Goal: Task Accomplishment & Management: Manage account settings

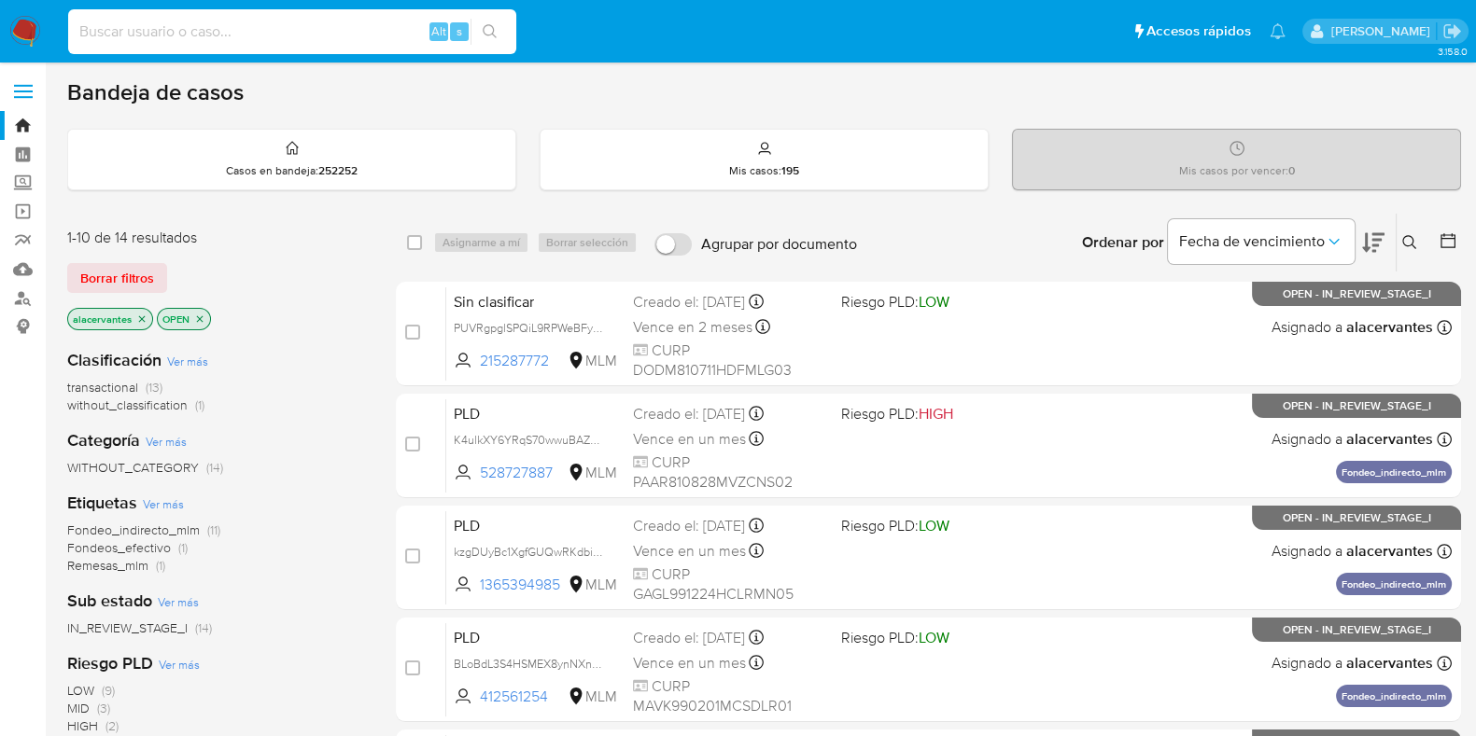
click at [215, 35] on input at bounding box center [292, 32] width 448 height 24
paste input "806421852"
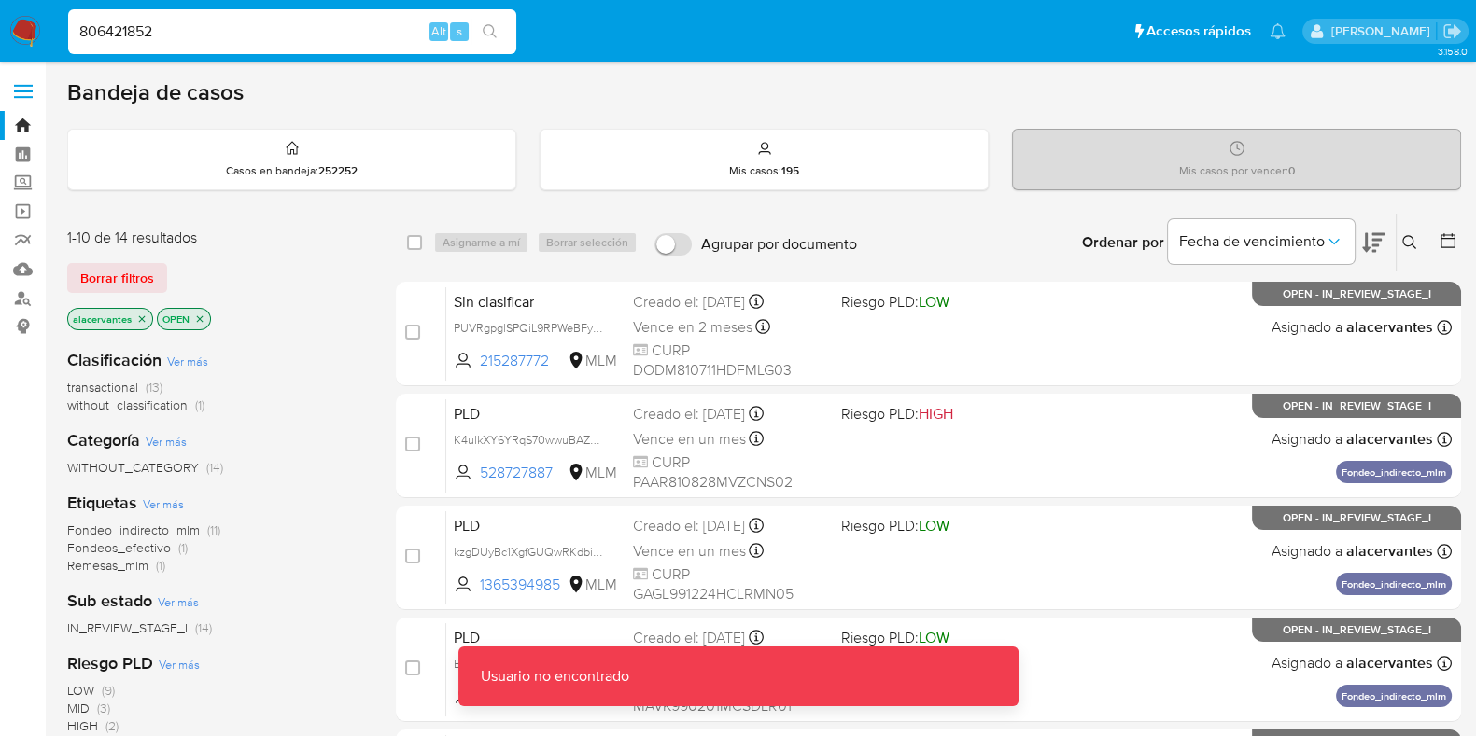
click at [215, 35] on input "806421852" at bounding box center [292, 32] width 448 height 24
type input "806421852"
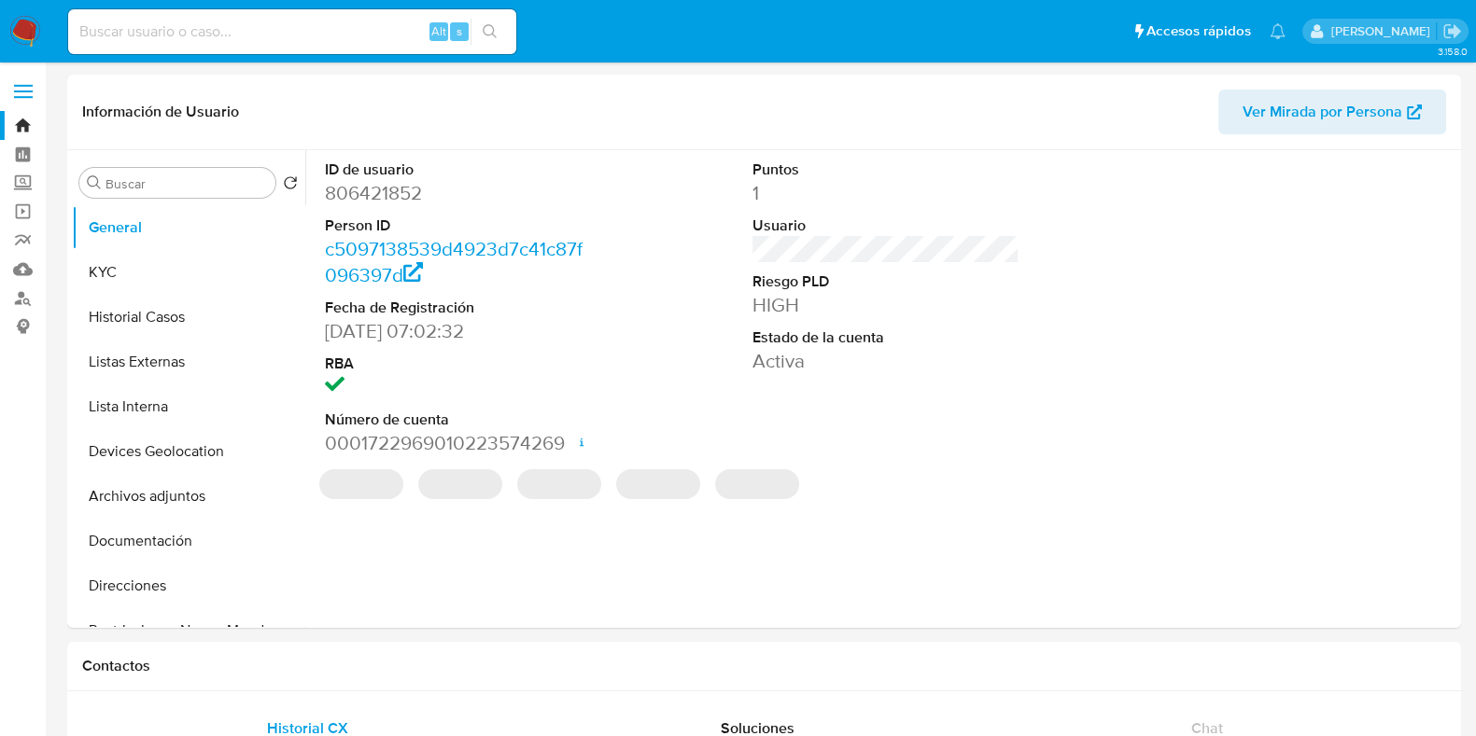
select select "10"
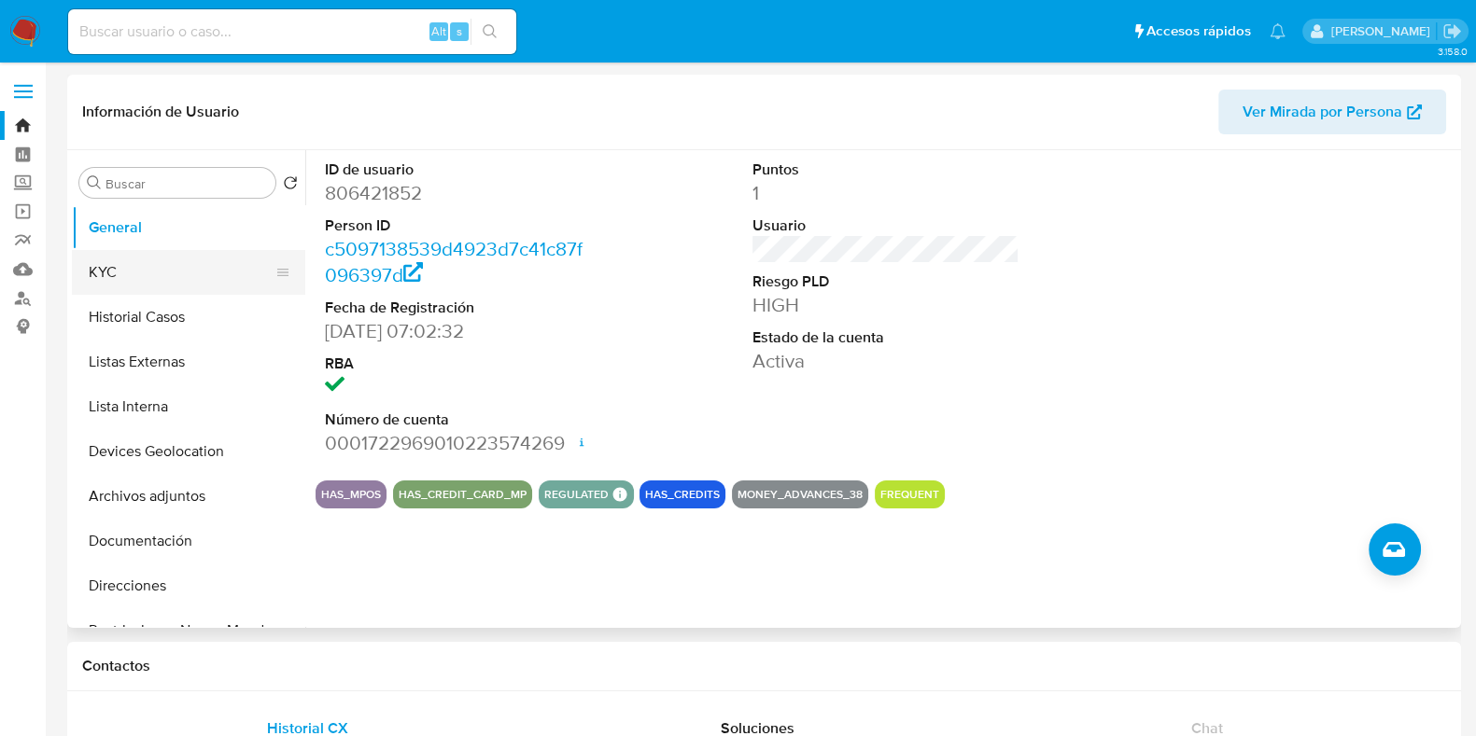
click at [129, 259] on button "KYC" at bounding box center [181, 272] width 218 height 45
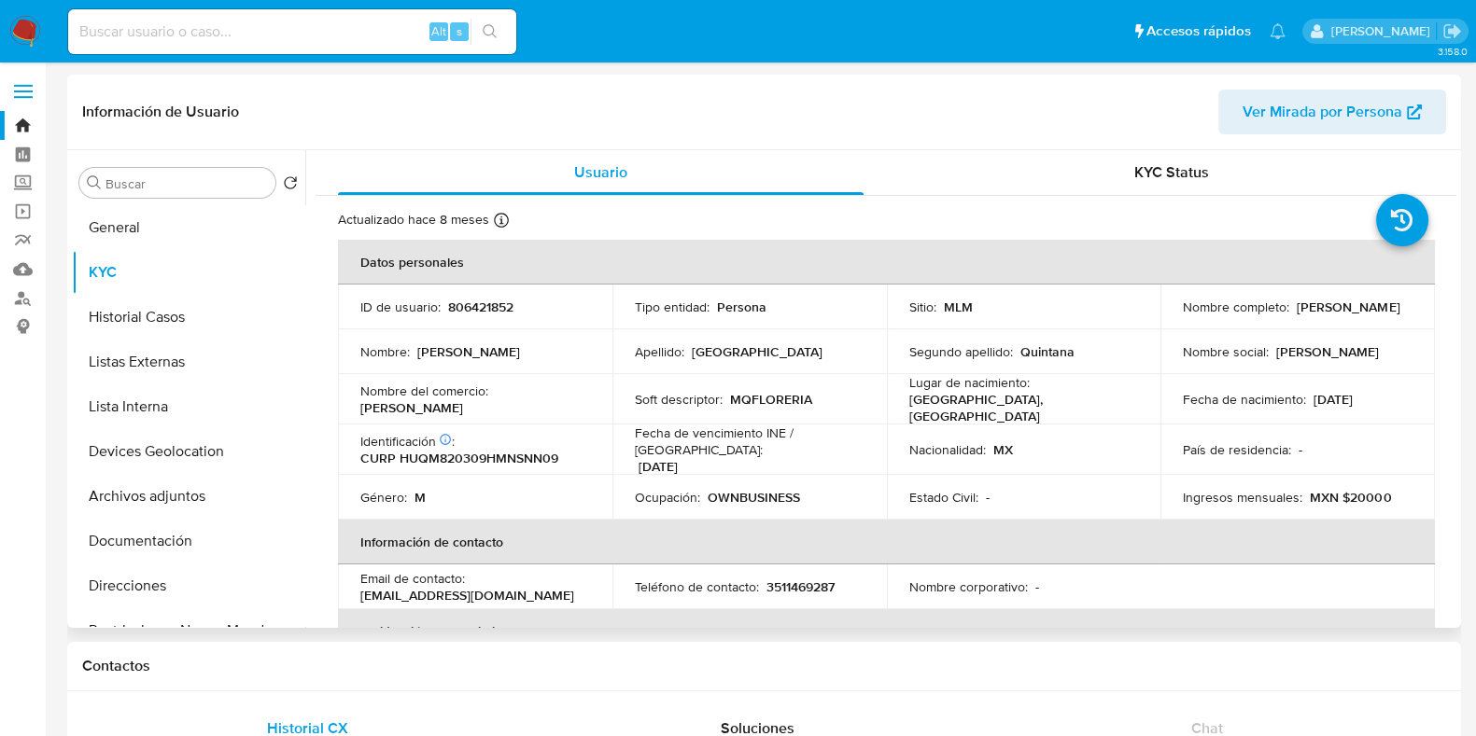
click at [1456, 252] on div "Buscar Volver al orden por defecto General KYC Historial Casos Listas Externas …" at bounding box center [764, 389] width 1394 height 478
drag, startPoint x: 1456, startPoint y: 252, endPoint x: 1452, endPoint y: 270, distance: 18.1
click at [1452, 270] on div "Buscar Volver al orden por defecto General KYC Historial Casos Listas Externas …" at bounding box center [764, 389] width 1394 height 478
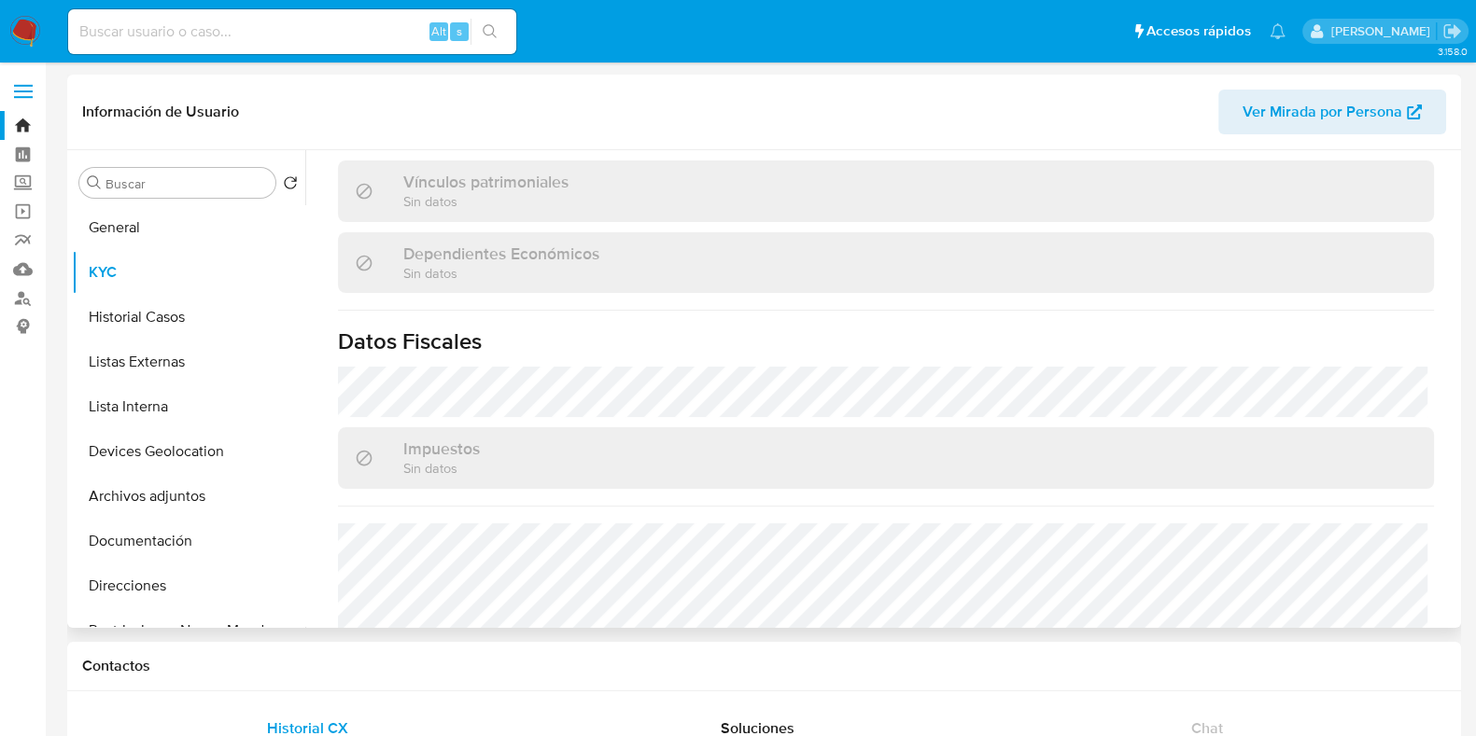
scroll to position [1155, 0]
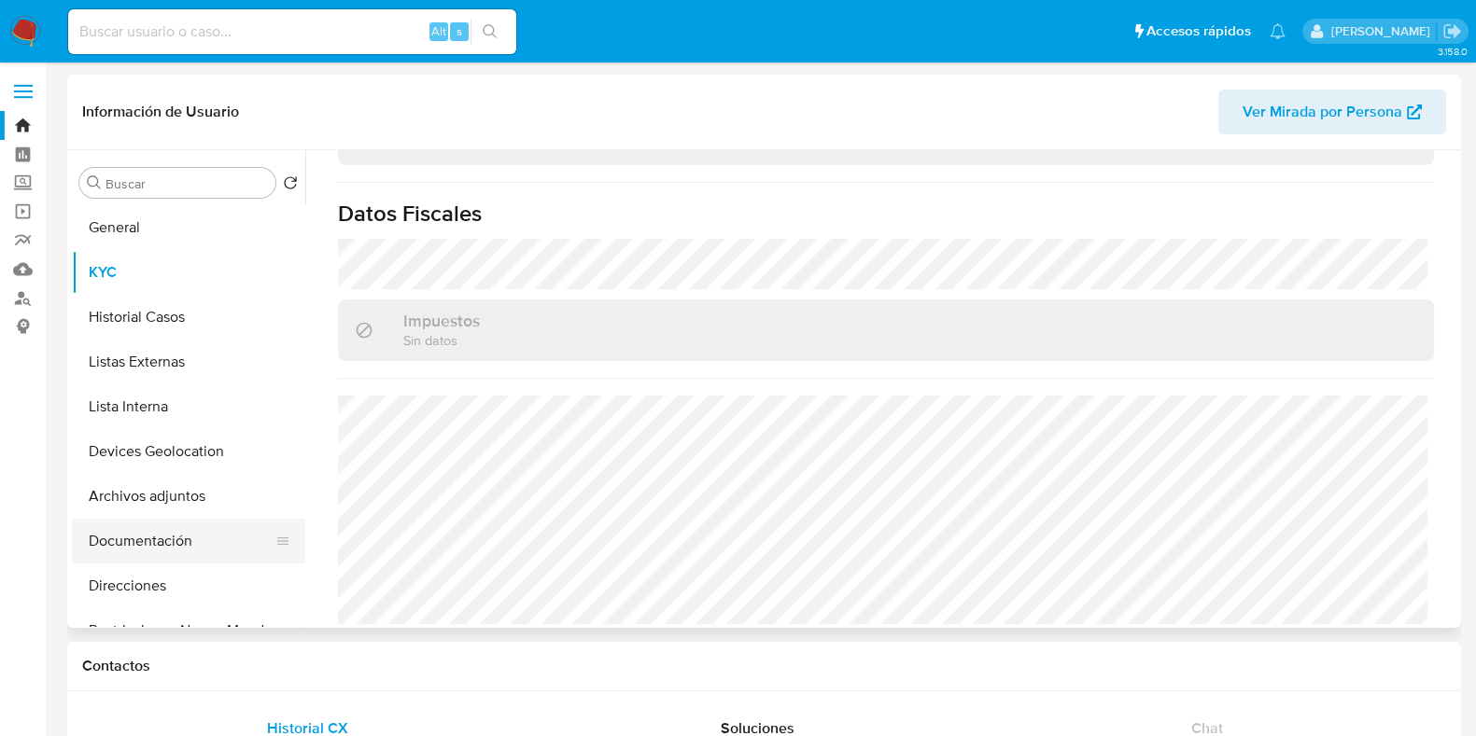
click at [133, 547] on button "Documentación" at bounding box center [181, 541] width 218 height 45
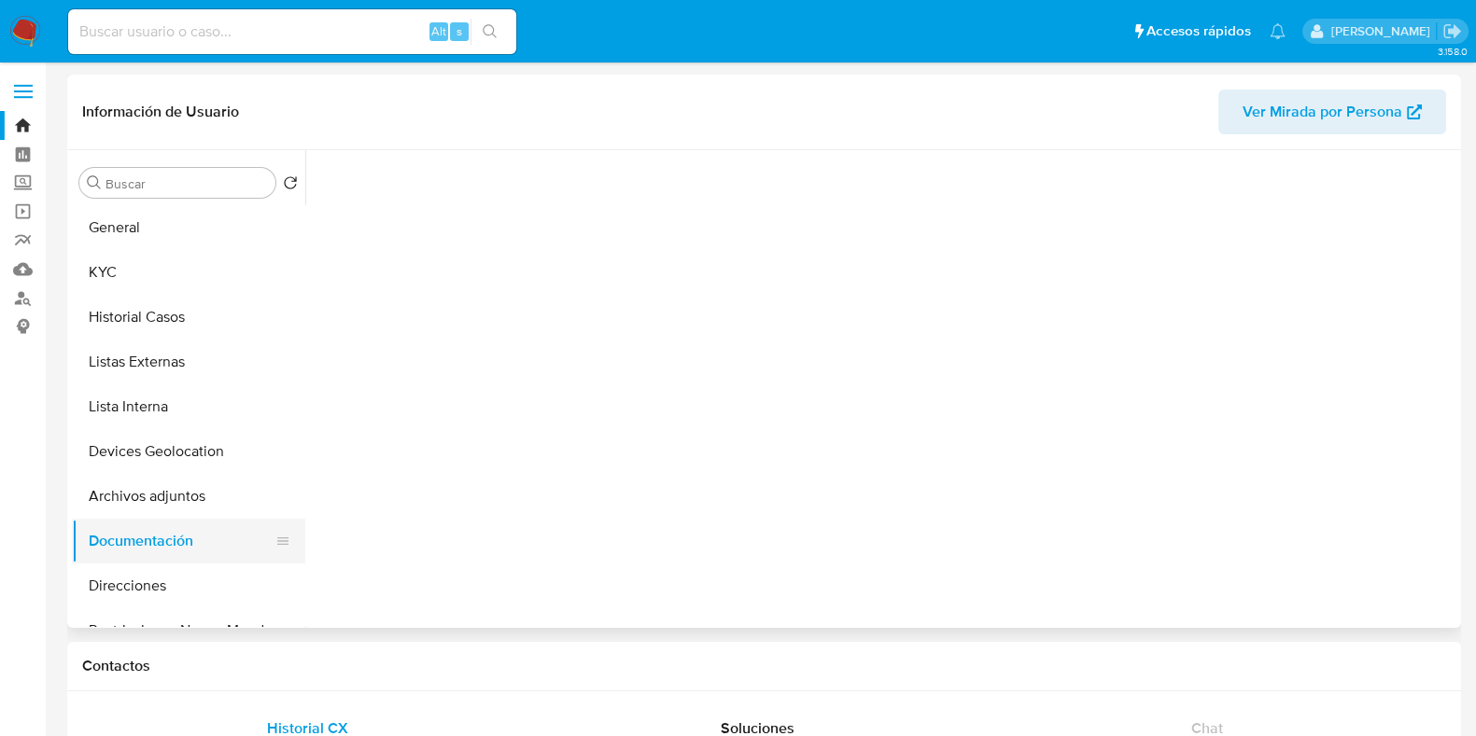
scroll to position [0, 0]
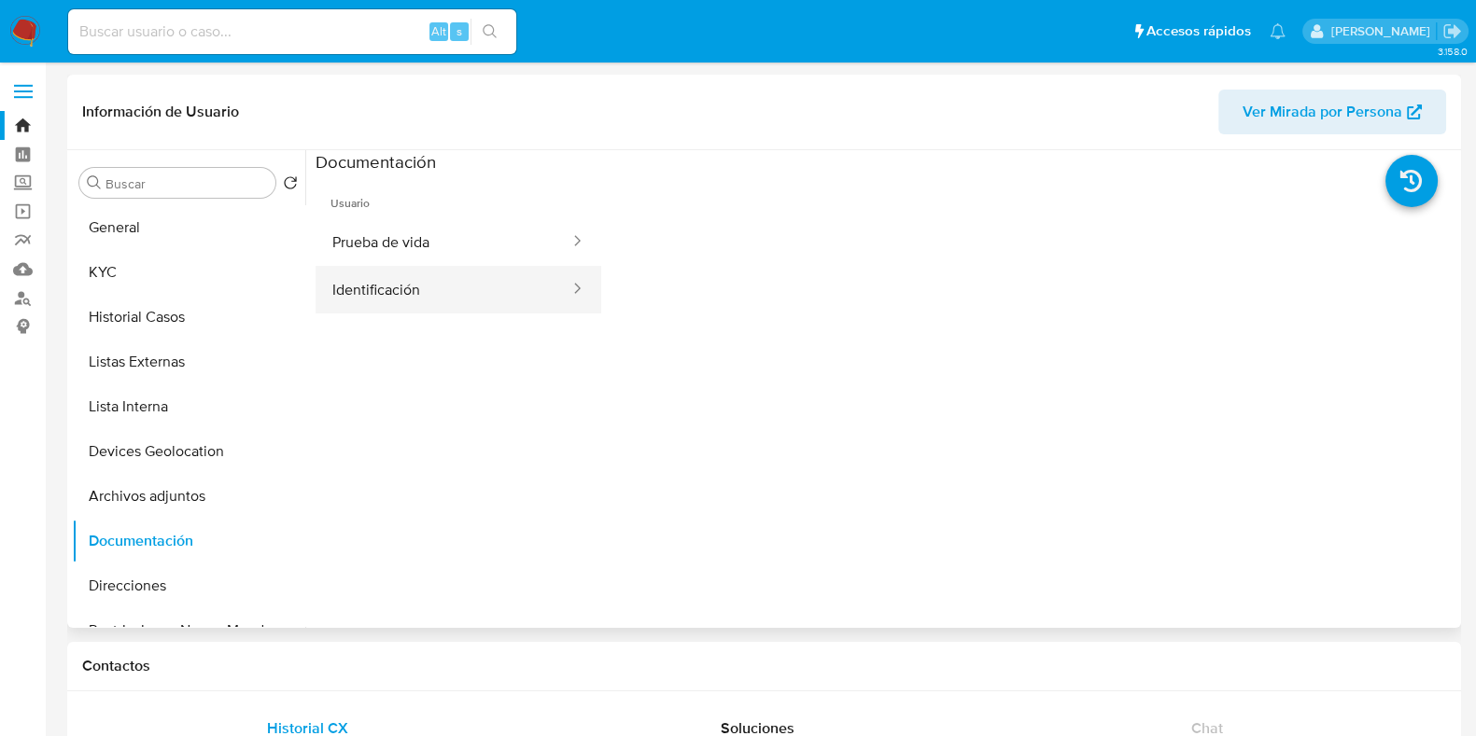
click at [464, 284] on button "Identificación" at bounding box center [443, 290] width 256 height 48
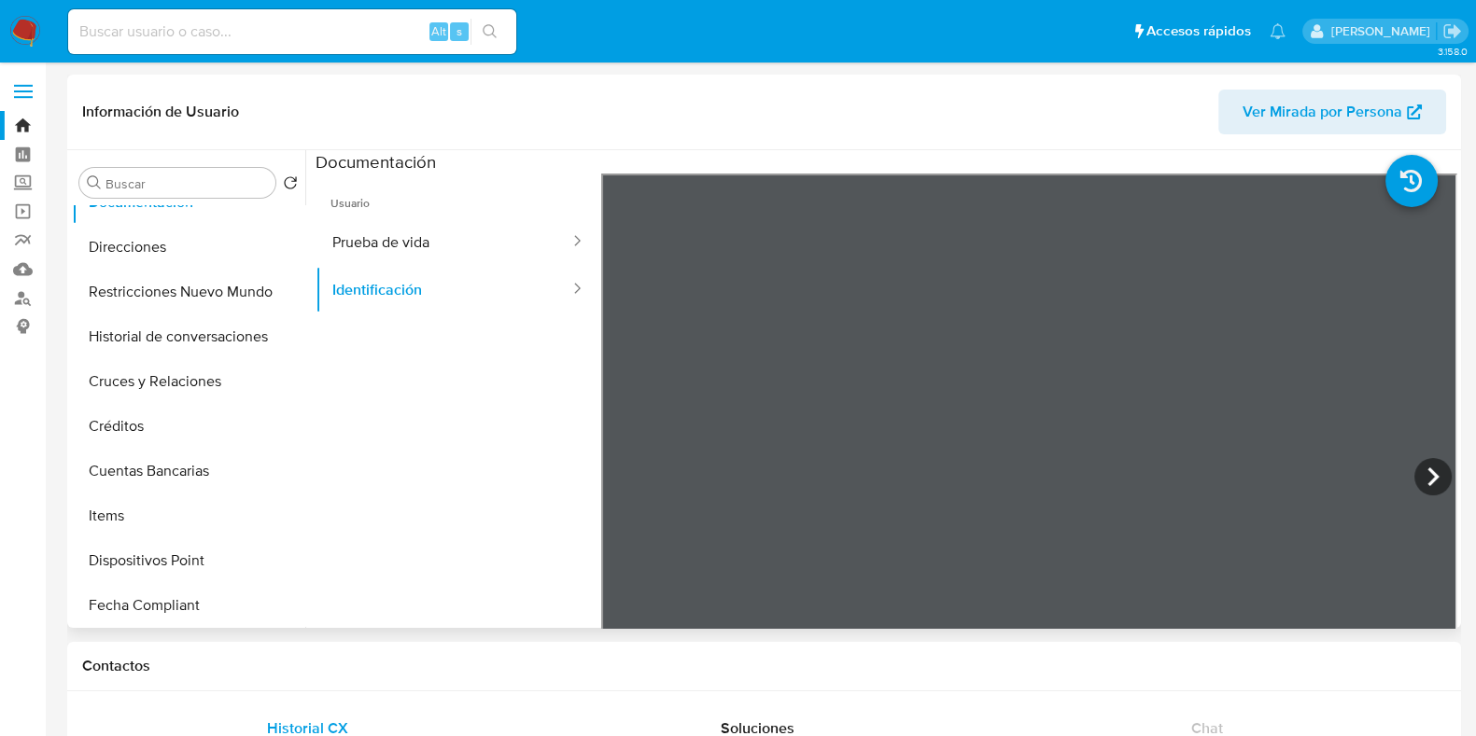
scroll to position [340, 0]
click at [157, 236] on button "Direcciones" at bounding box center [181, 246] width 218 height 45
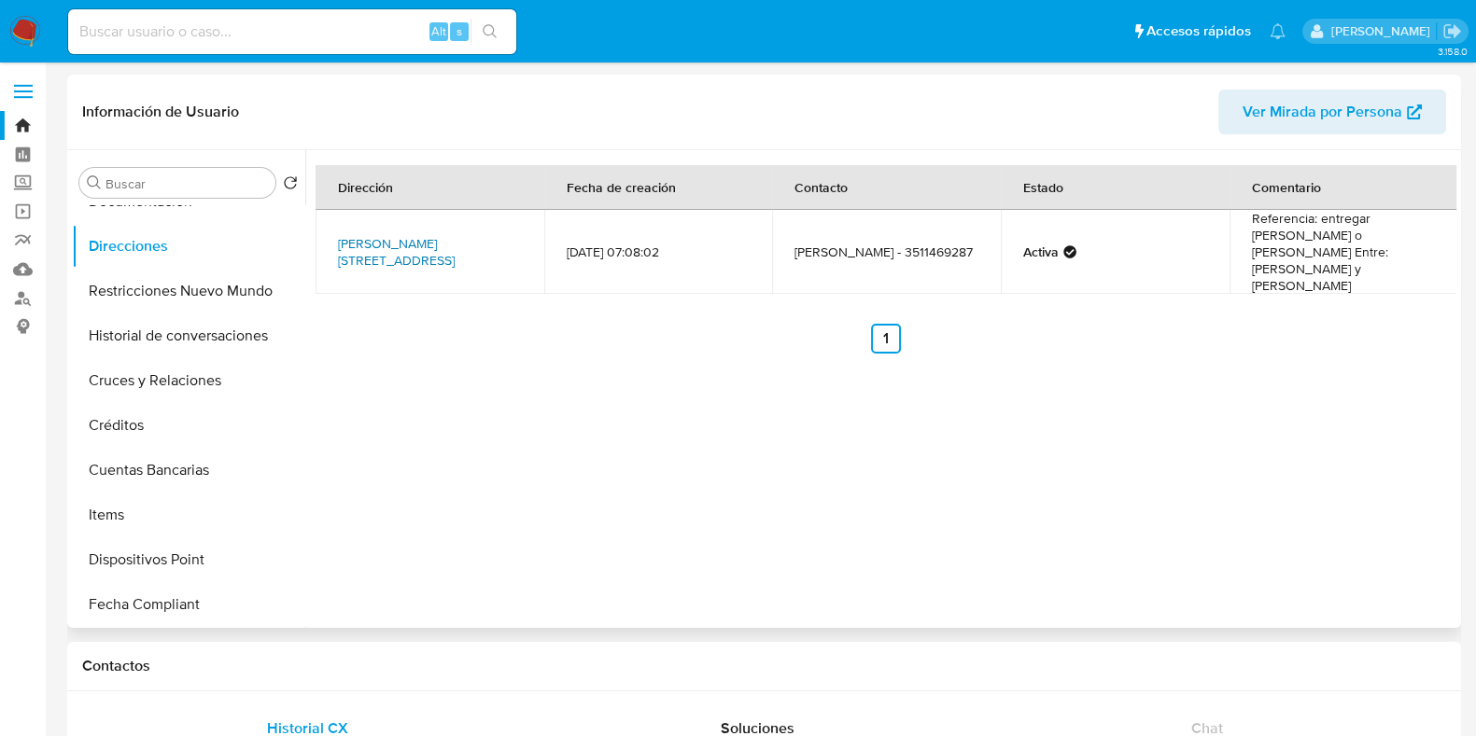
click at [455, 234] on link "Manuel Ávila Camacho 148, Zamora, Michoacán, 59675, Mexico 148" at bounding box center [396, 251] width 117 height 35
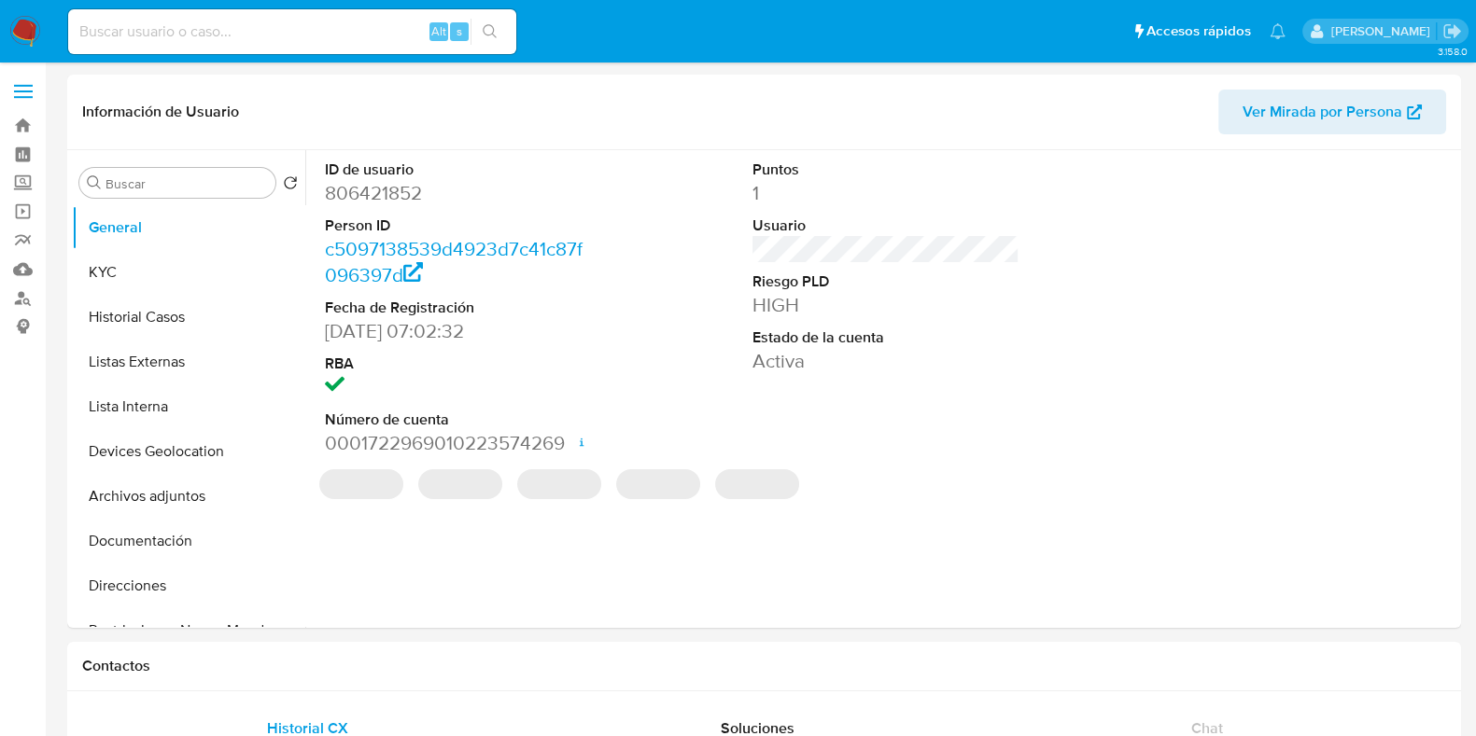
click at [347, 38] on input at bounding box center [292, 32] width 448 height 24
paste input "806421852"
type input "806421852"
select select "10"
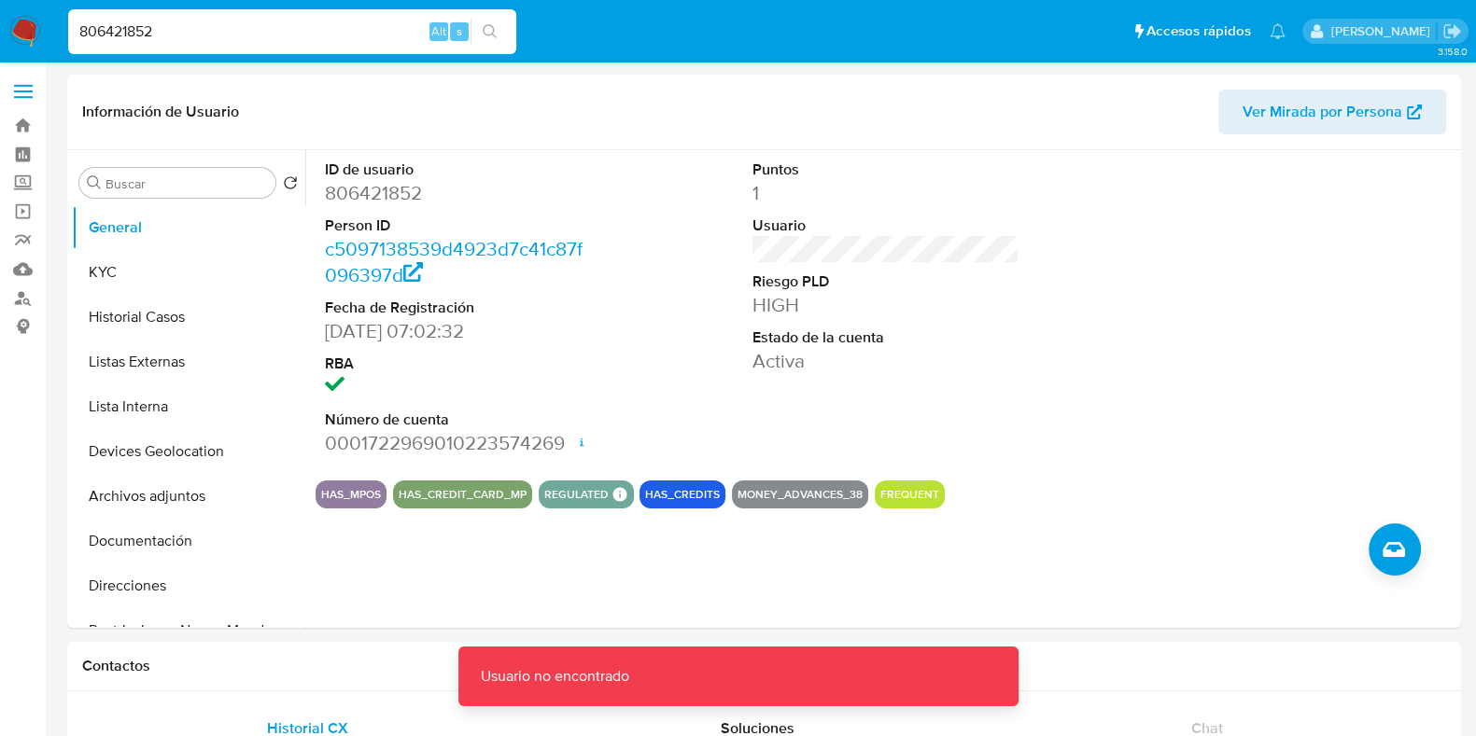
click at [347, 38] on input "806421852" at bounding box center [292, 32] width 448 height 24
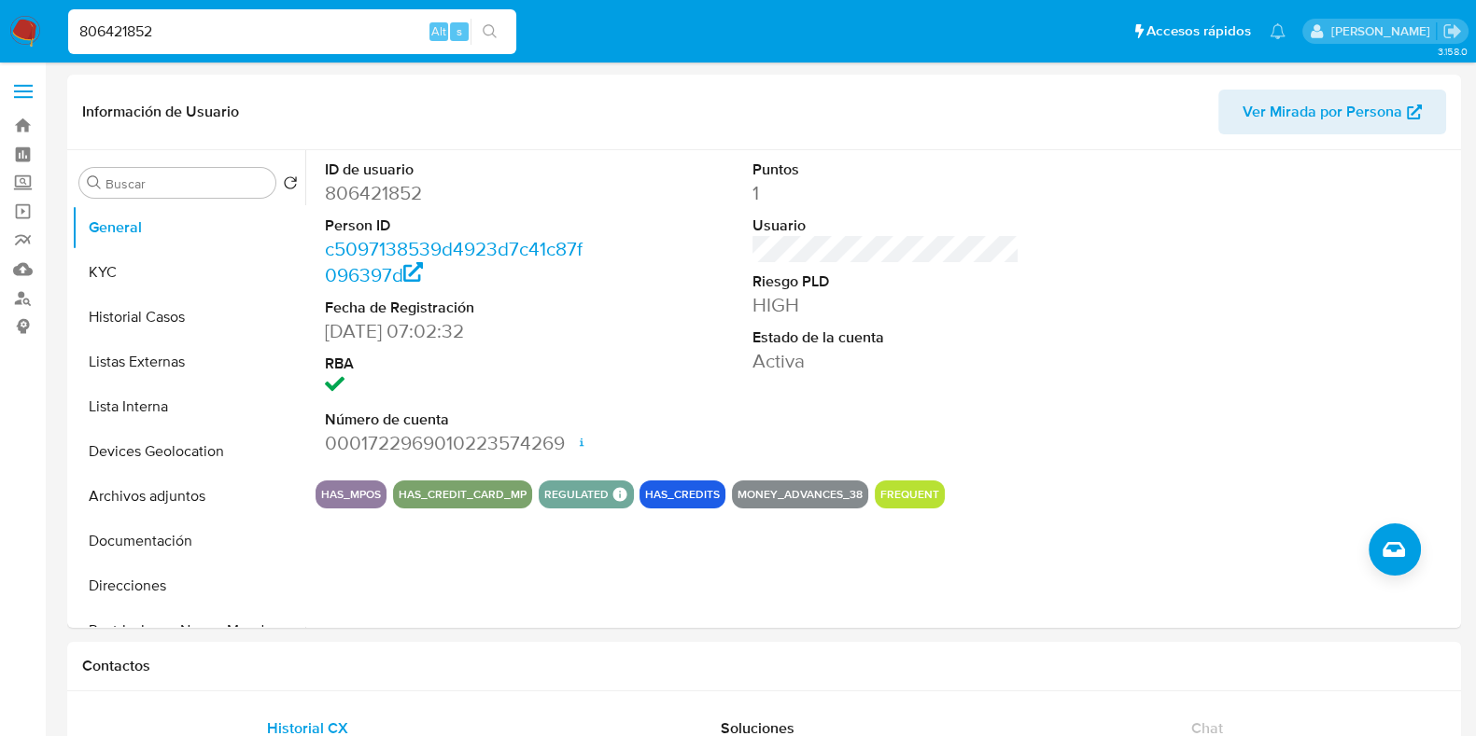
type input "806421852"
click at [297, 52] on div "806421852 Alt s" at bounding box center [292, 31] width 448 height 45
click at [283, 37] on input "806421852" at bounding box center [292, 32] width 448 height 24
click at [161, 497] on button "Archivos adjuntos" at bounding box center [181, 496] width 218 height 45
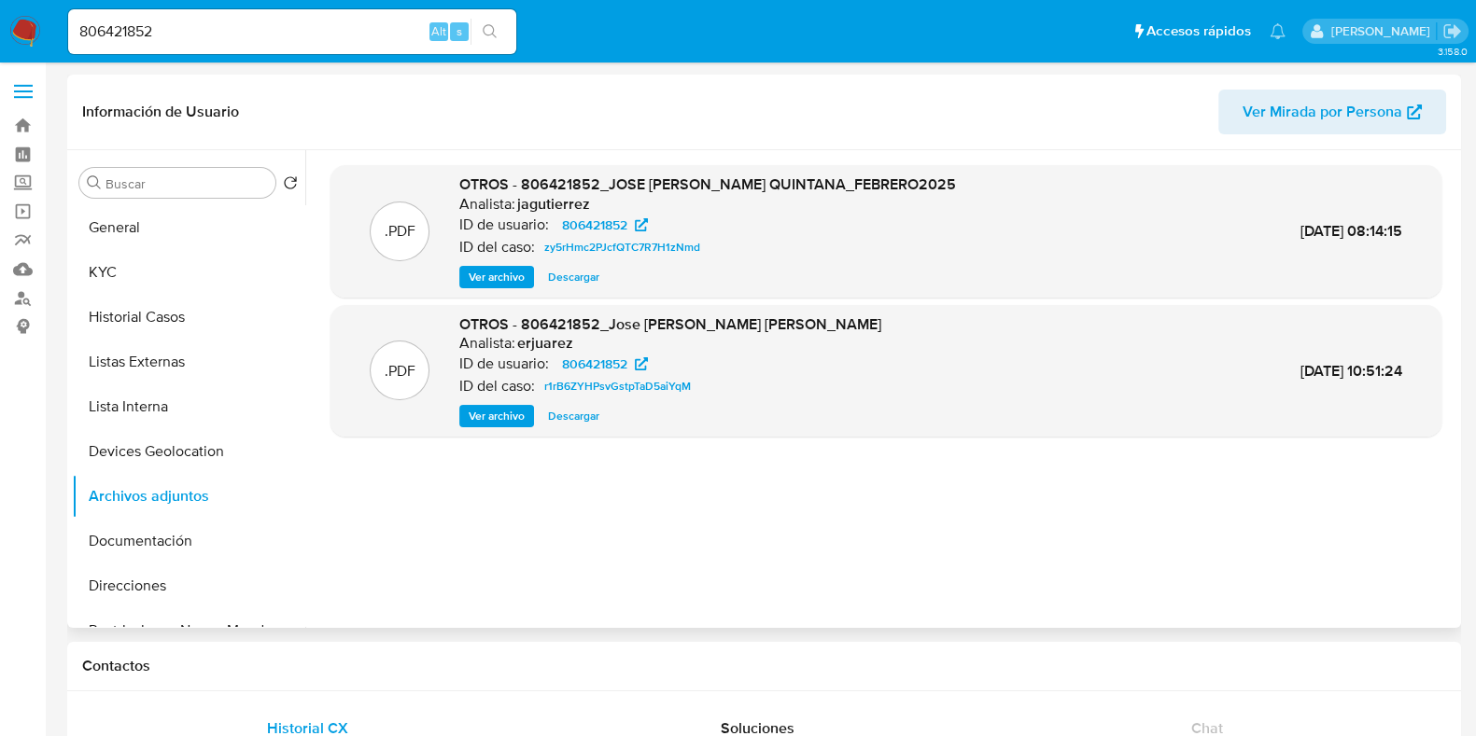
click at [509, 412] on span "Ver archivo" at bounding box center [497, 416] width 56 height 19
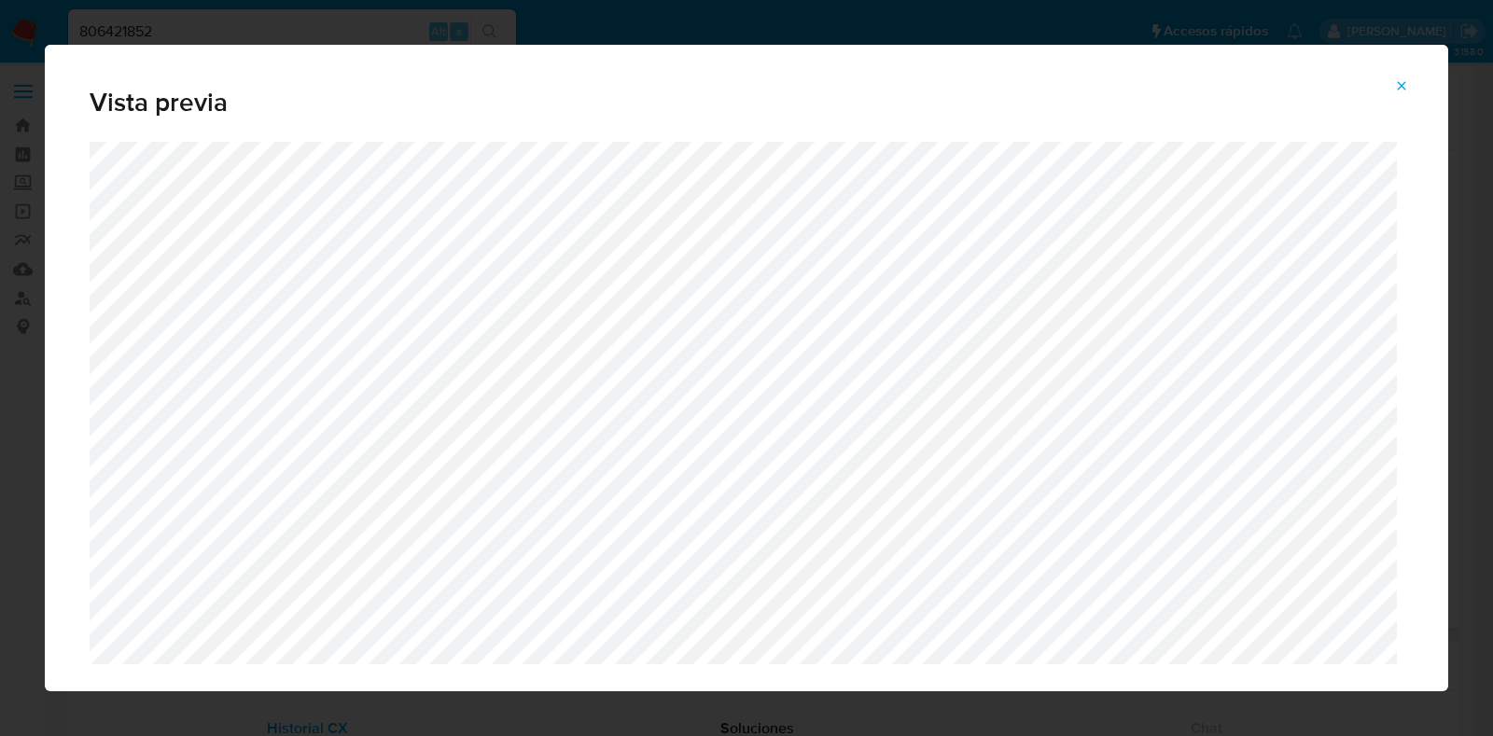
click at [1408, 73] on span "Attachment preview" at bounding box center [1401, 86] width 15 height 26
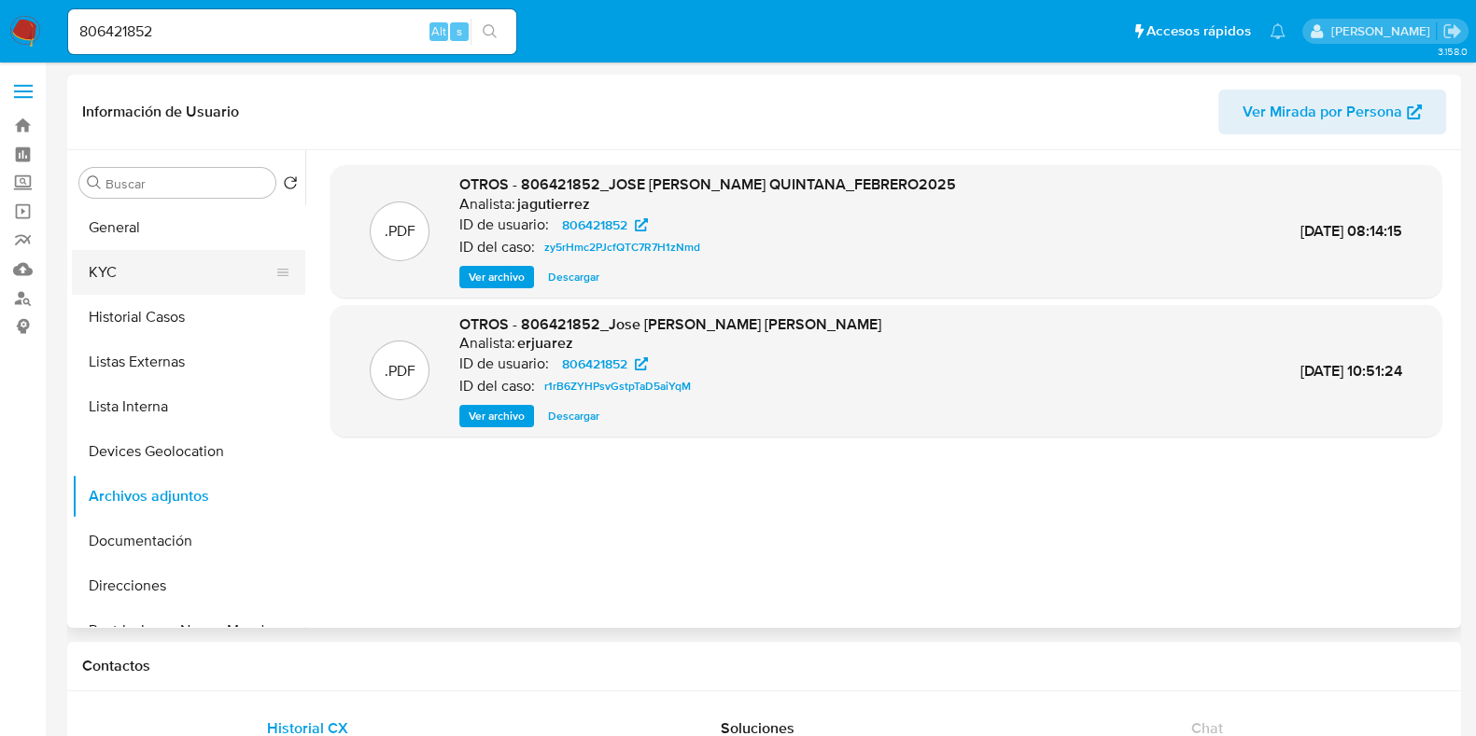
click at [176, 273] on button "KYC" at bounding box center [181, 272] width 218 height 45
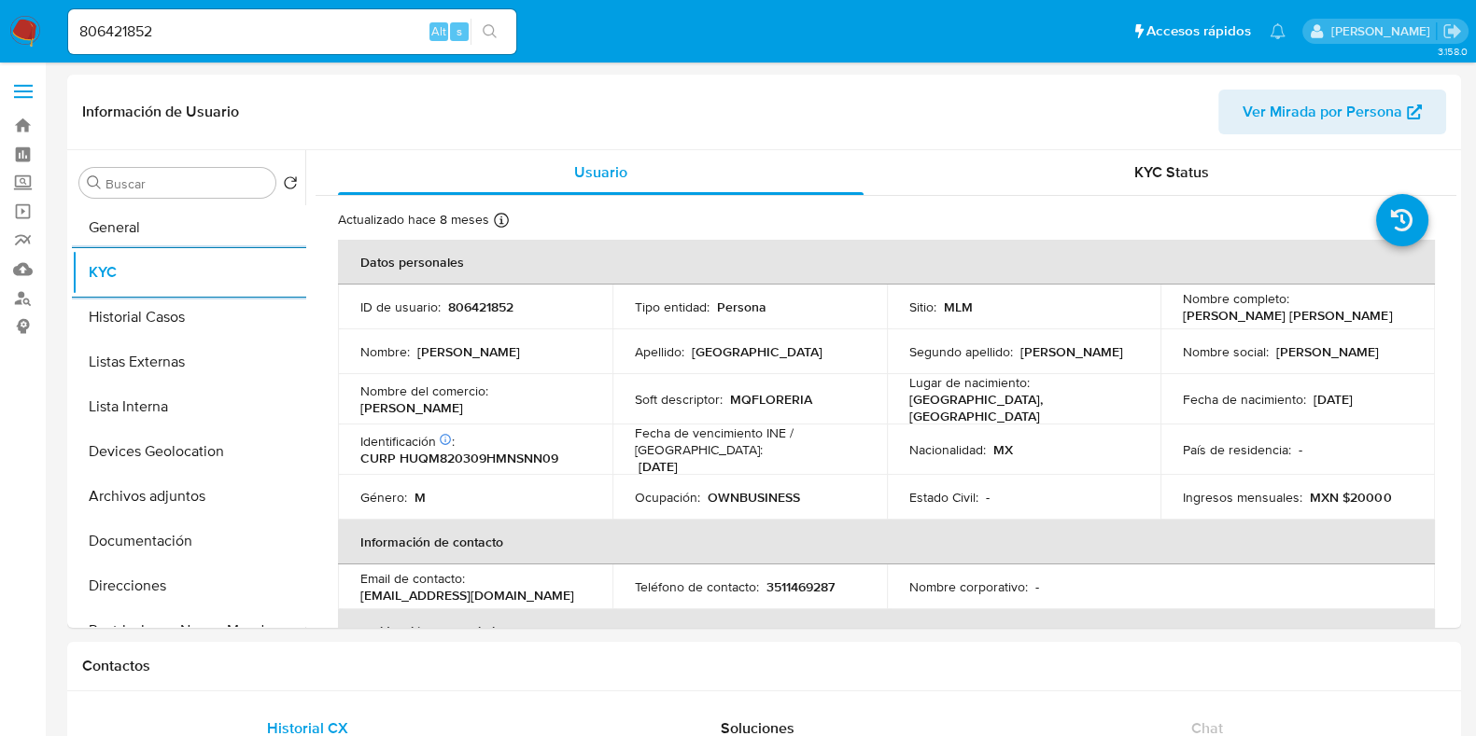
click at [181, 22] on input "806421852" at bounding box center [292, 32] width 448 height 24
paste input
type input "806421852"
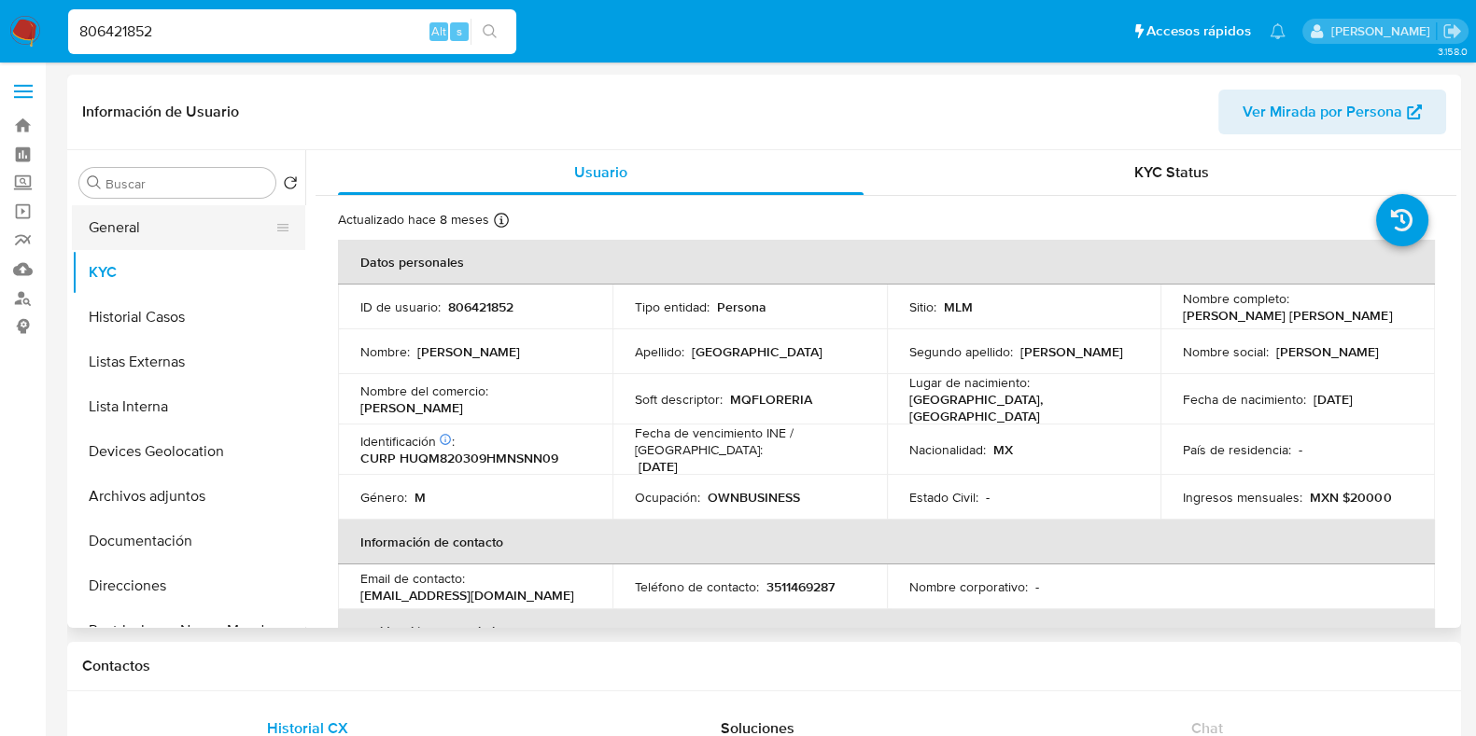
click at [172, 232] on button "General" at bounding box center [181, 227] width 218 height 45
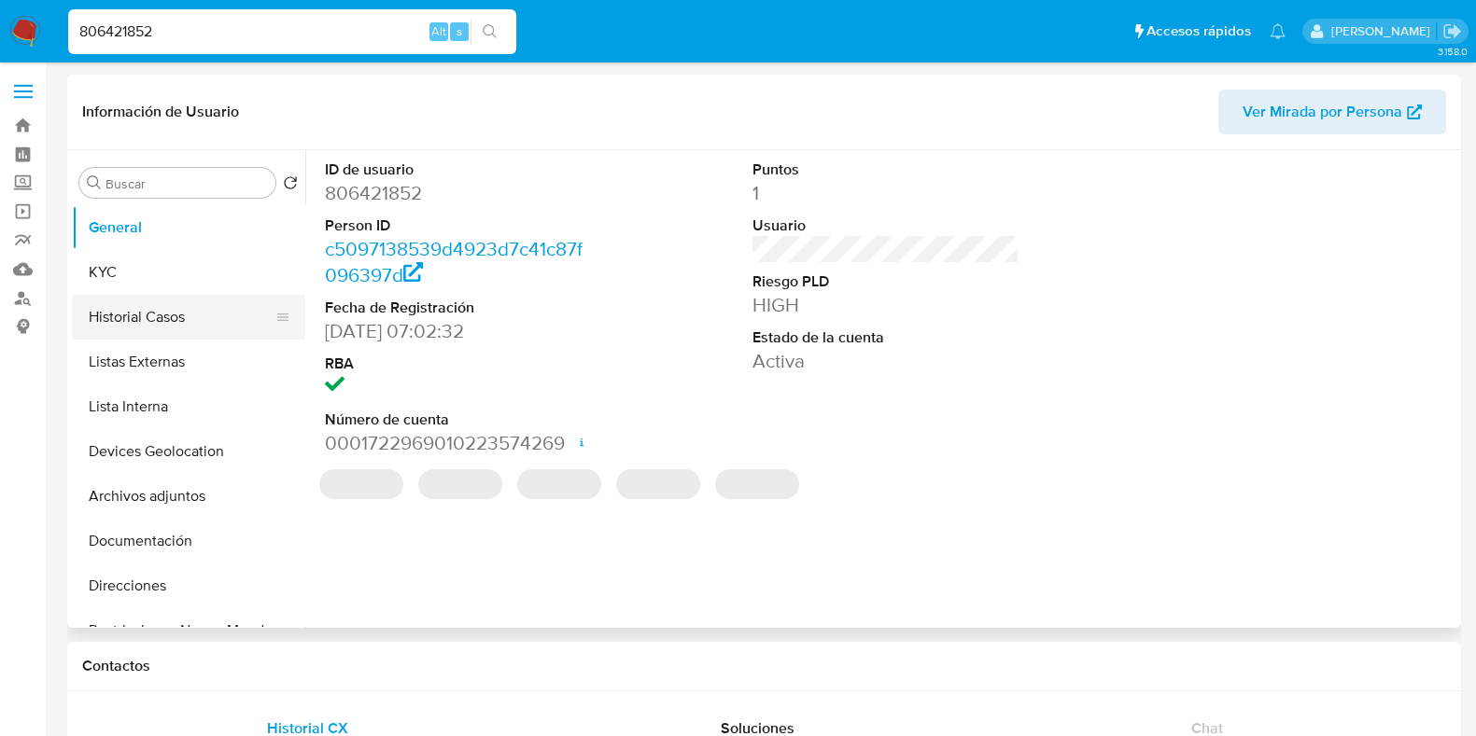
click at [116, 301] on button "Historial Casos" at bounding box center [181, 317] width 218 height 45
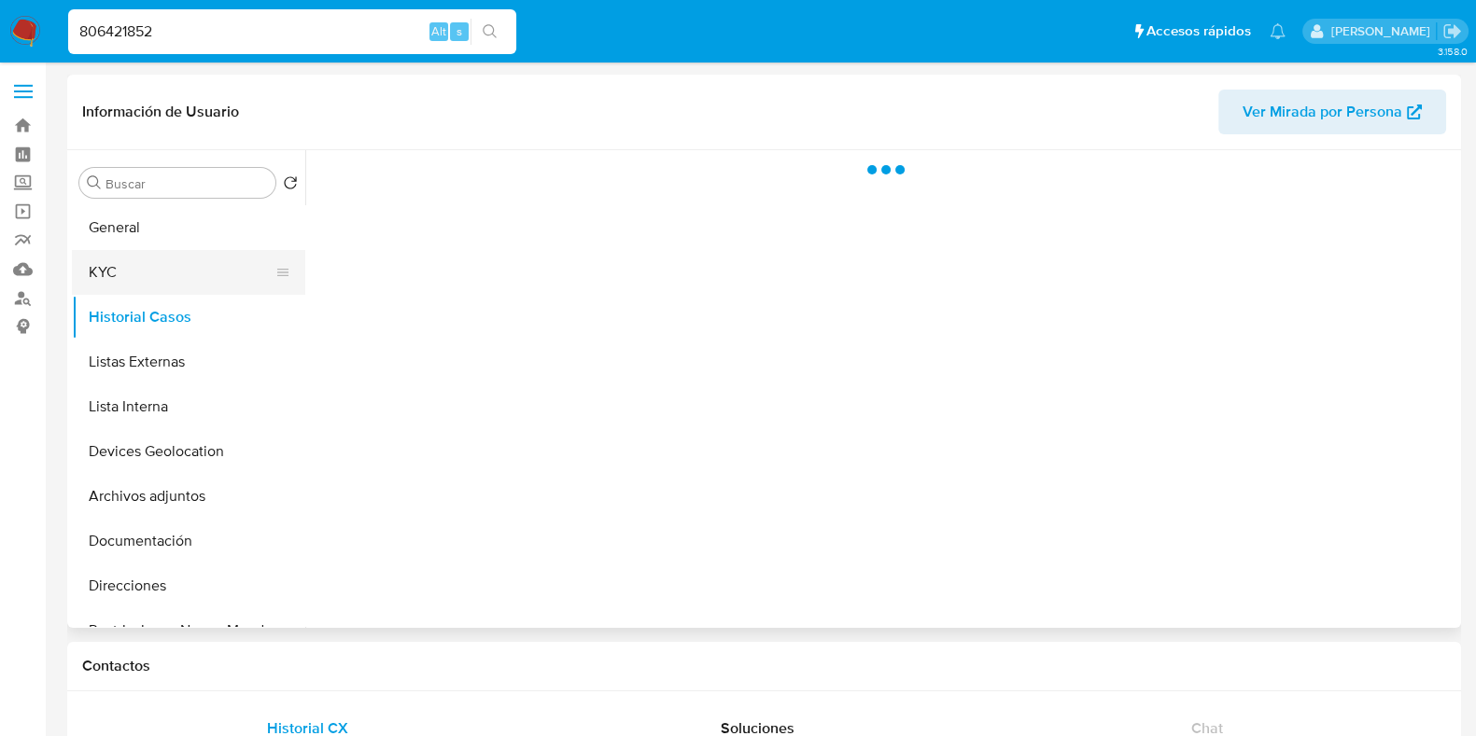
click at [122, 280] on button "KYC" at bounding box center [181, 272] width 218 height 45
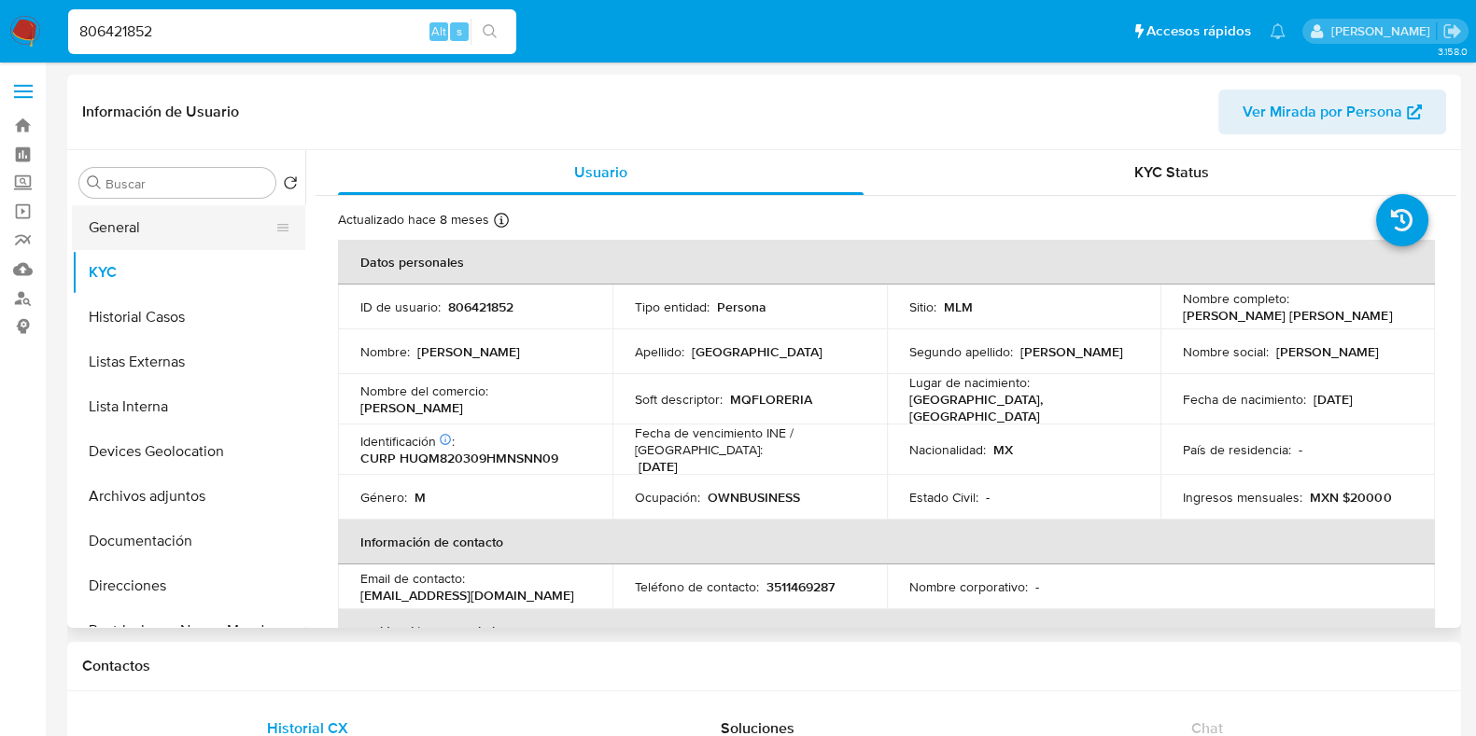
click at [142, 210] on button "General" at bounding box center [181, 227] width 218 height 45
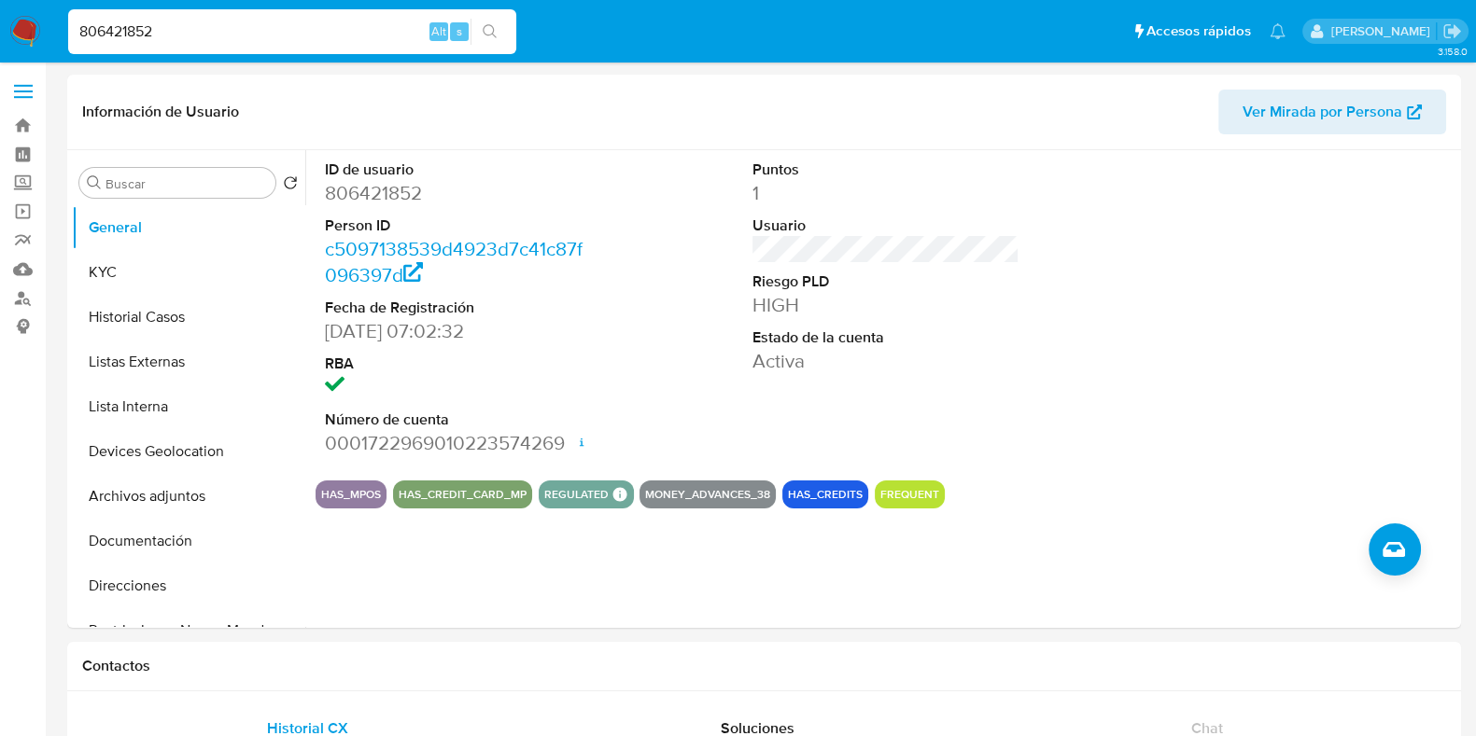
scroll to position [47, 0]
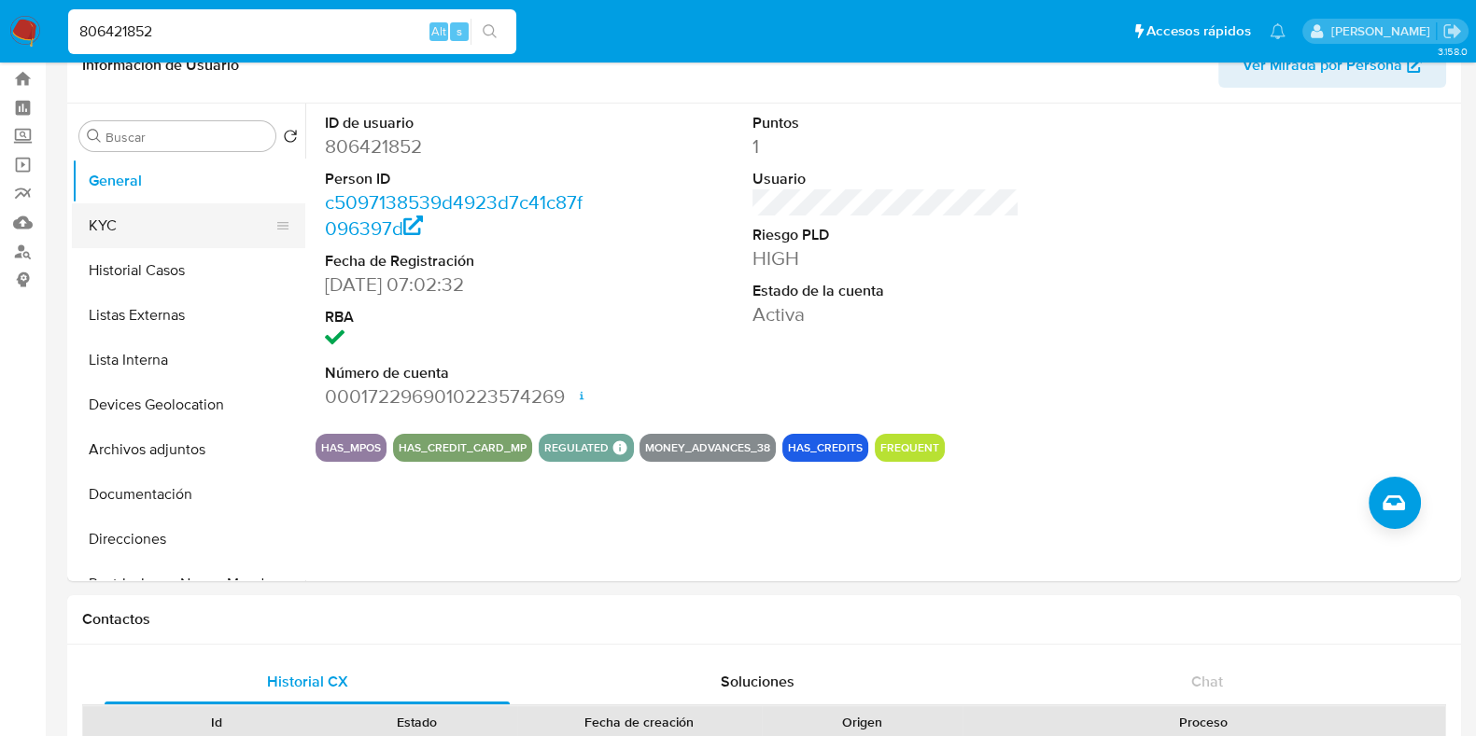
click at [135, 215] on button "KYC" at bounding box center [181, 225] width 218 height 45
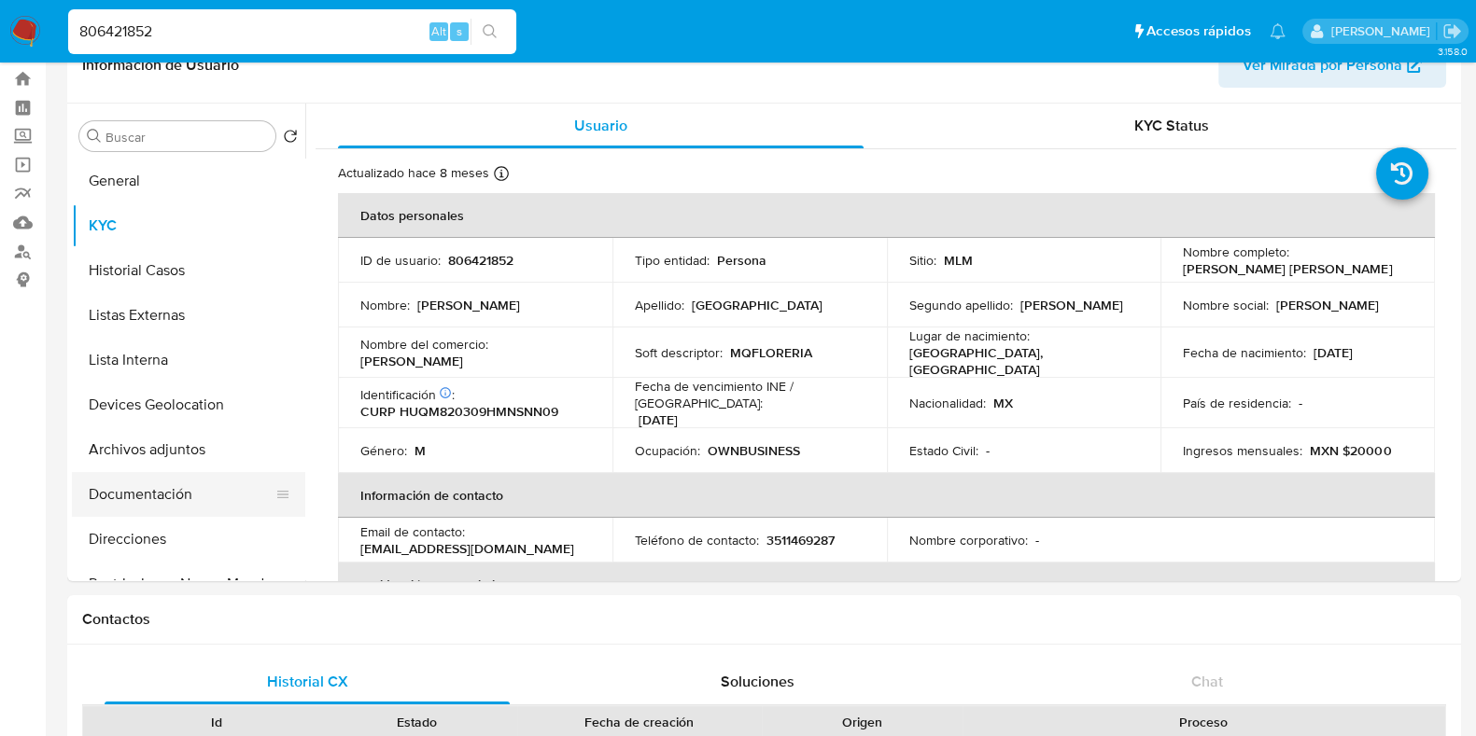
click at [117, 497] on button "Documentación" at bounding box center [181, 494] width 218 height 45
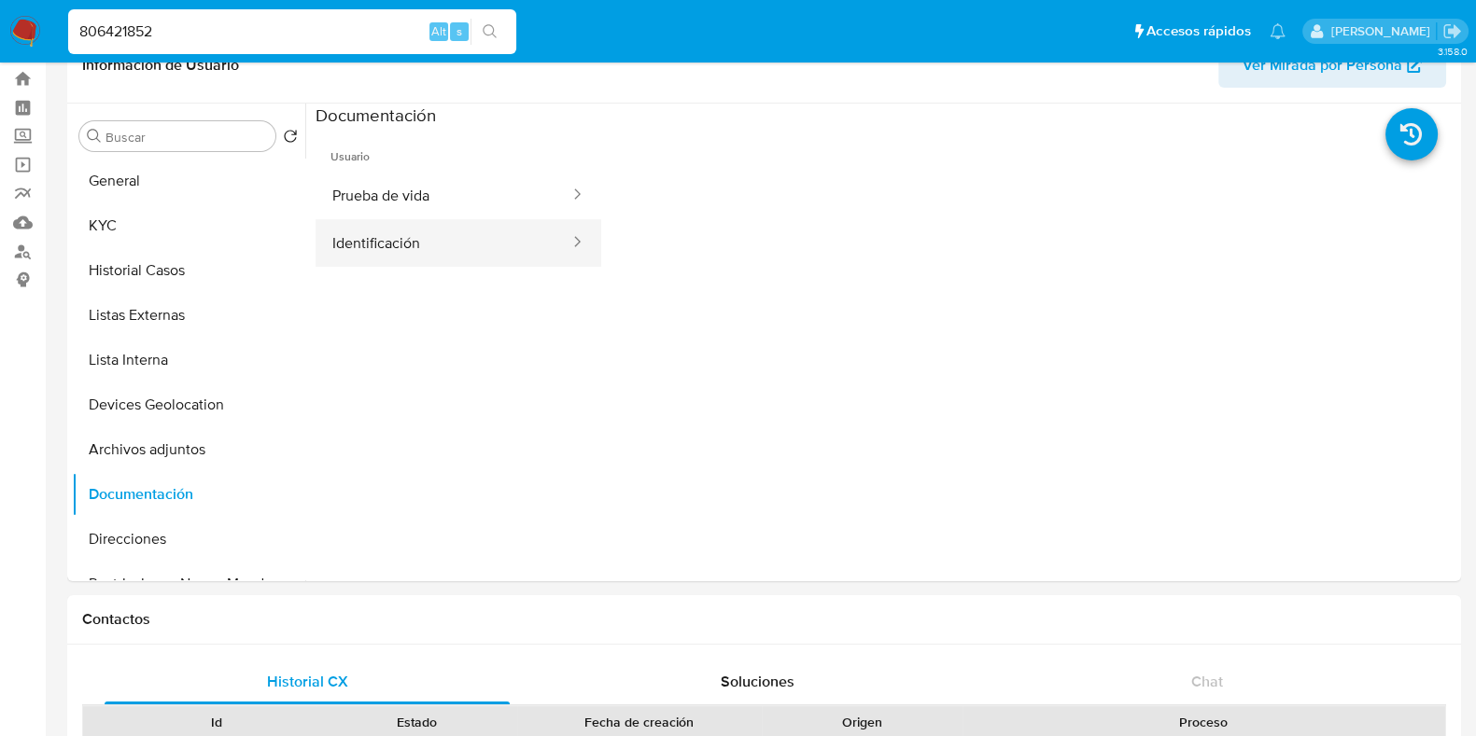
click at [385, 240] on button "Identificación" at bounding box center [443, 243] width 256 height 48
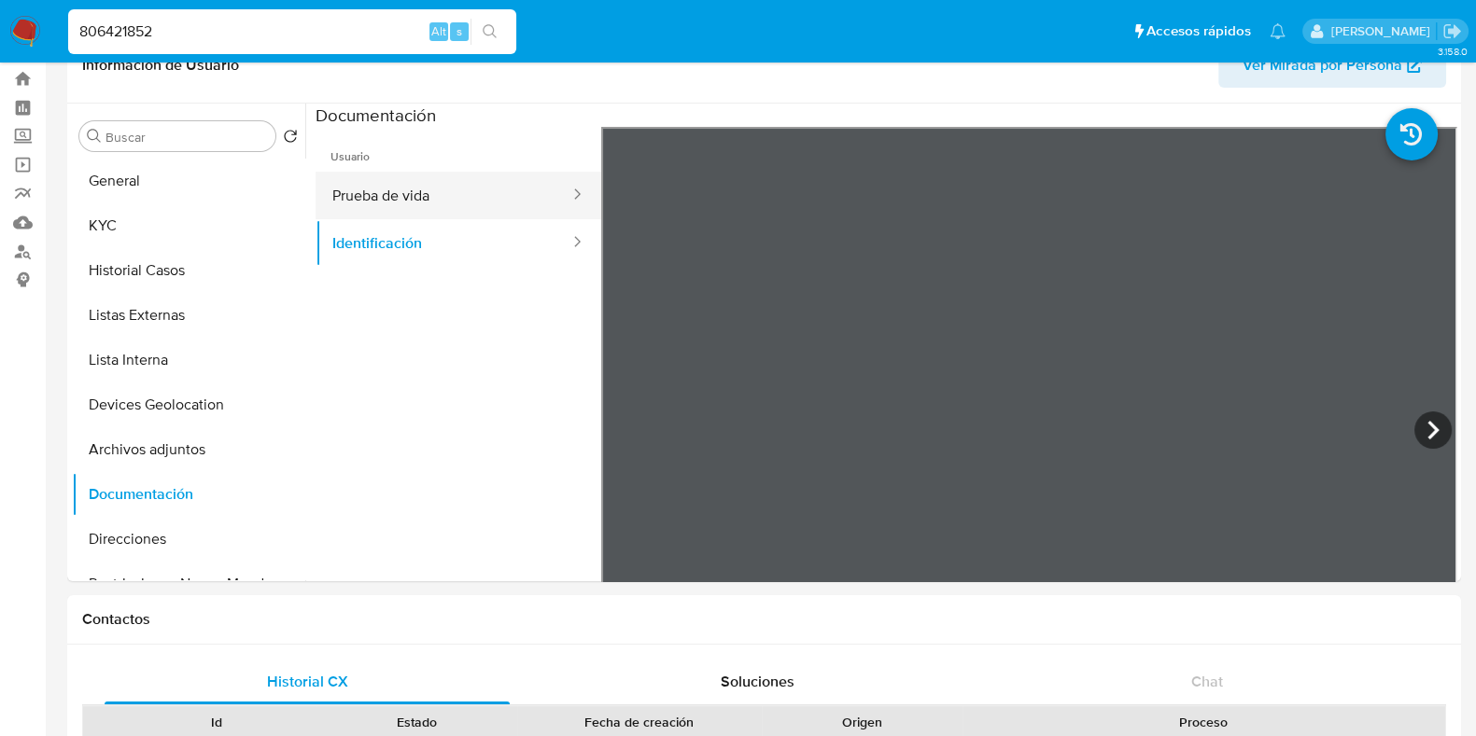
click at [427, 203] on button "Prueba de vida" at bounding box center [443, 196] width 256 height 48
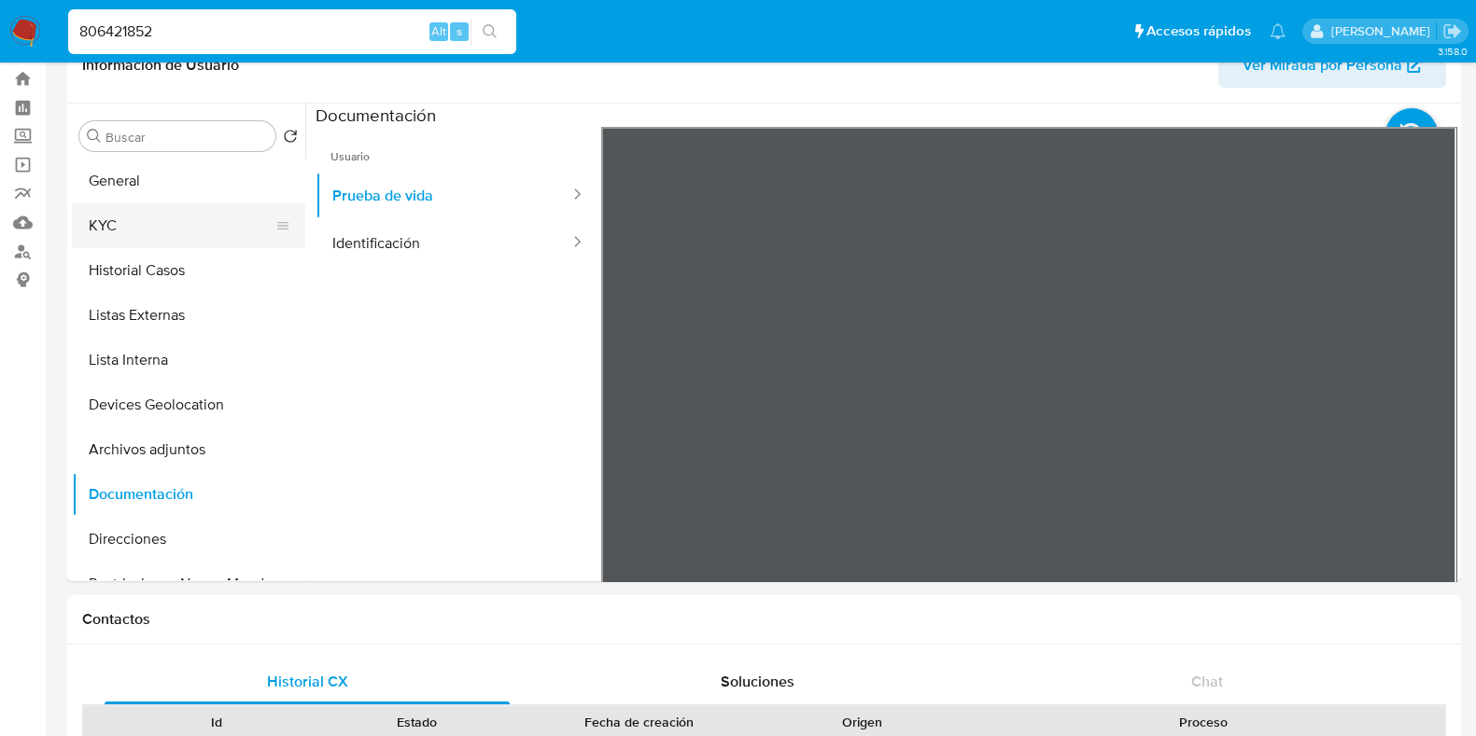
click at [175, 238] on button "KYC" at bounding box center [181, 225] width 218 height 45
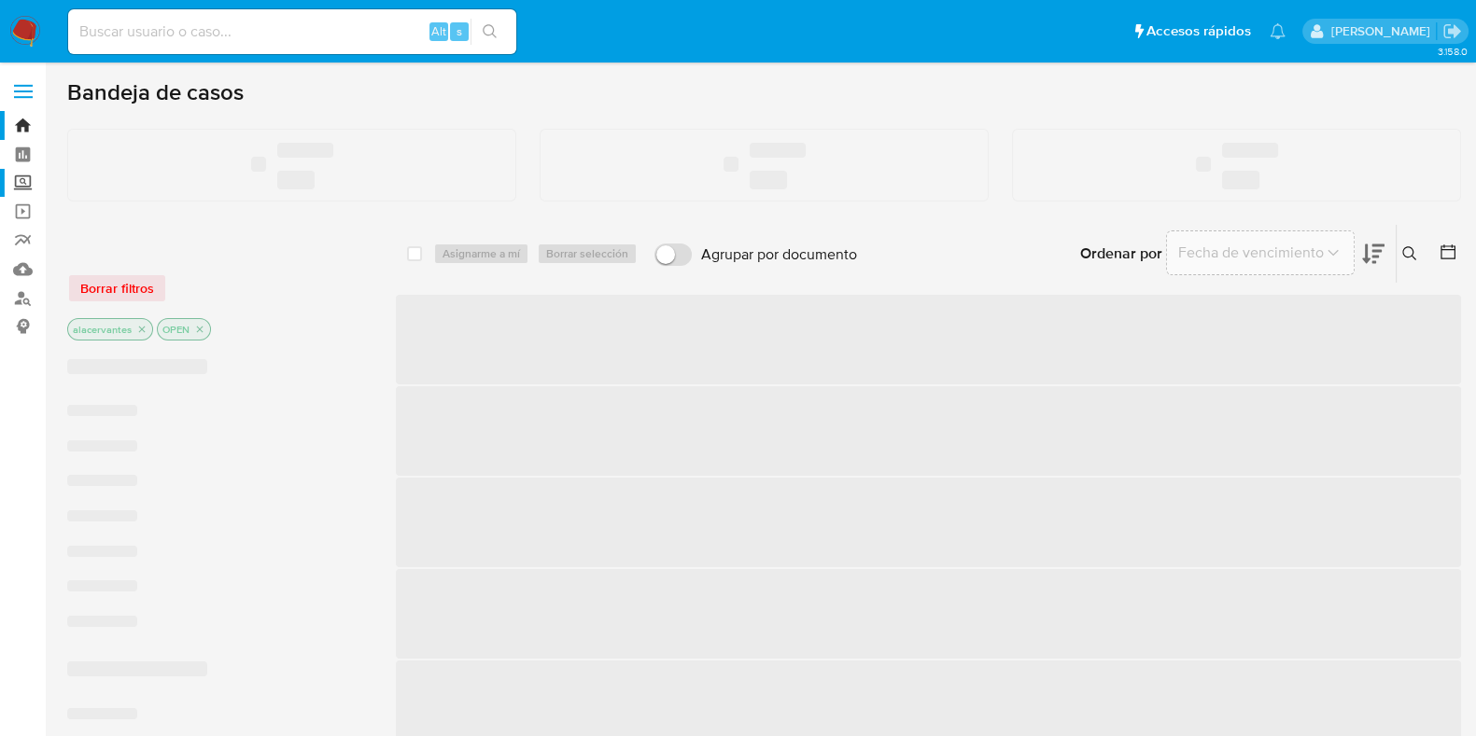
click at [26, 175] on label "Screening" at bounding box center [111, 183] width 222 height 29
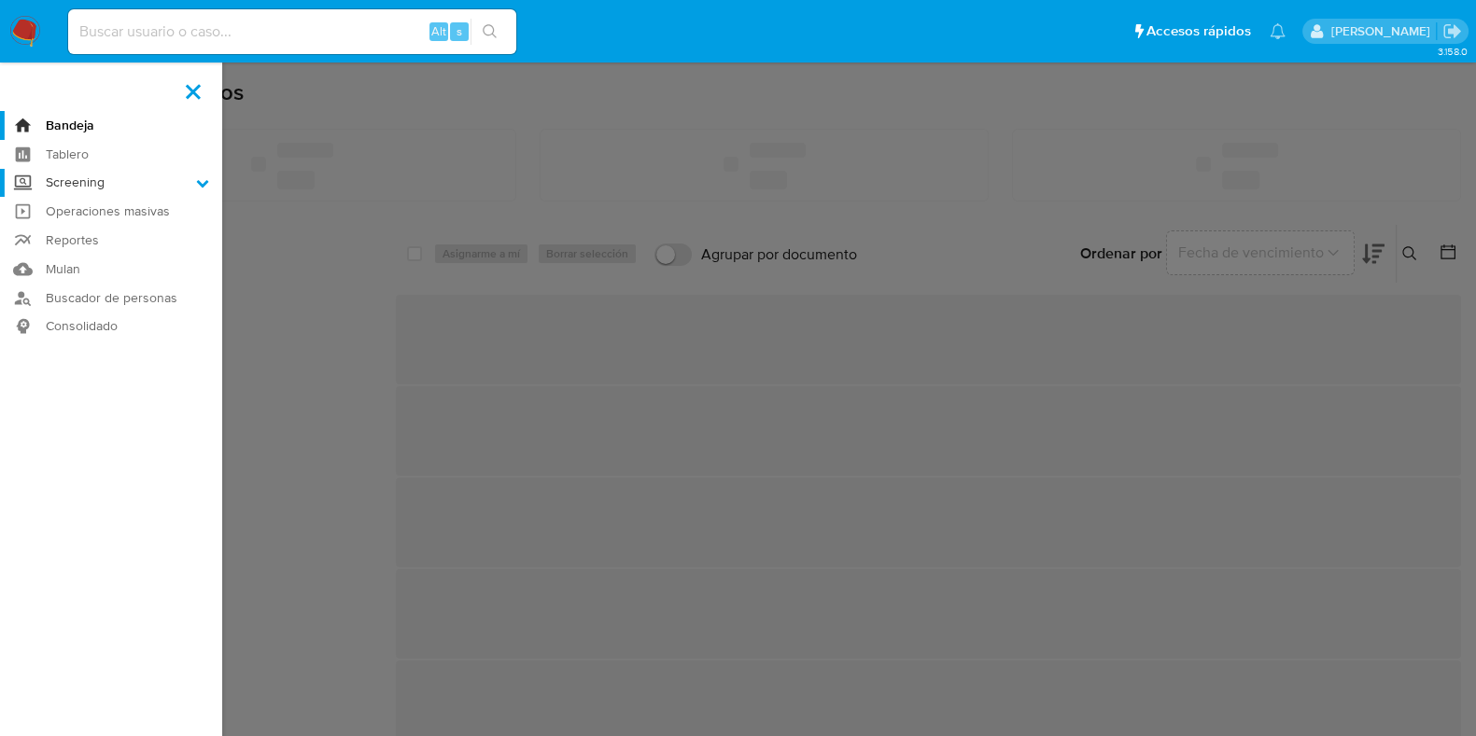
click at [0, 0] on input "Screening" at bounding box center [0, 0] width 0 height 0
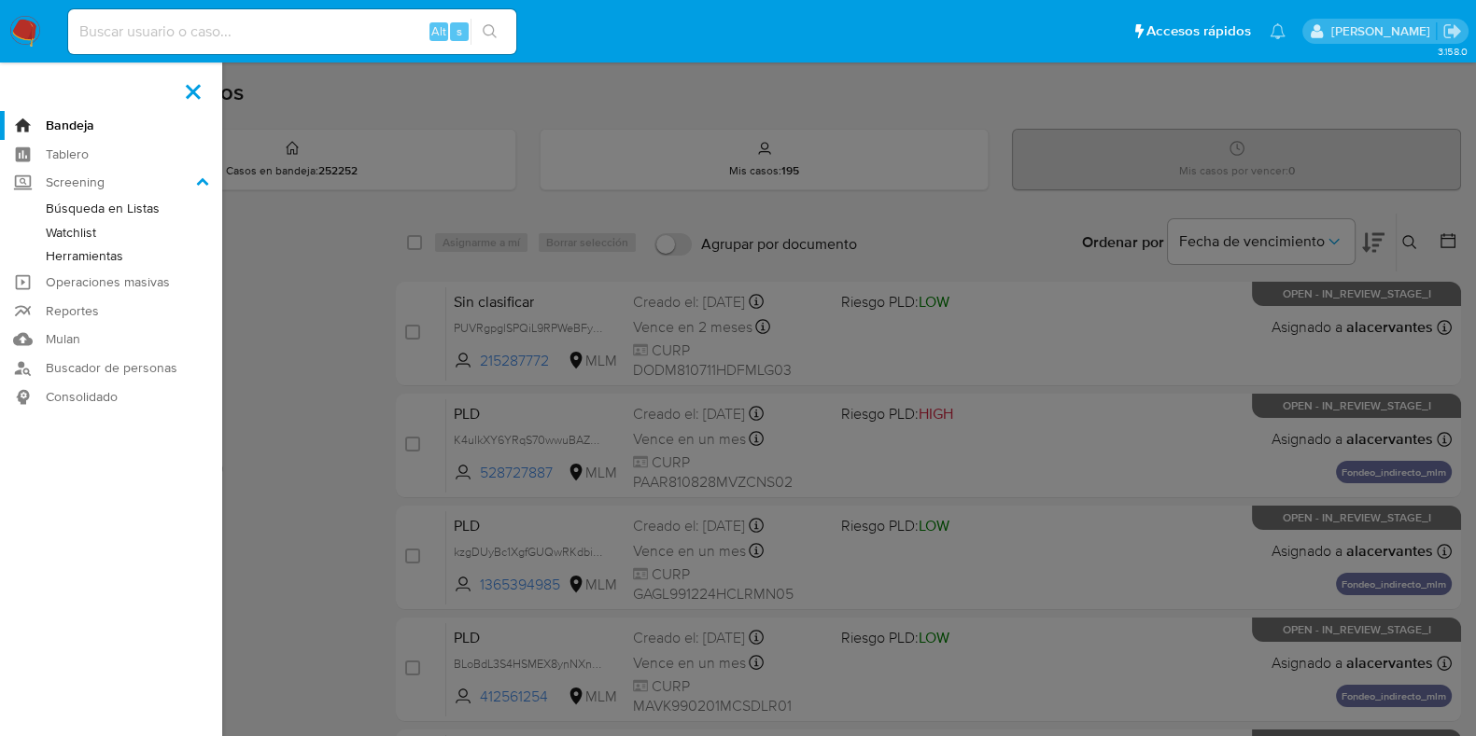
click at [81, 253] on link "Herramientas" at bounding box center [111, 256] width 222 height 23
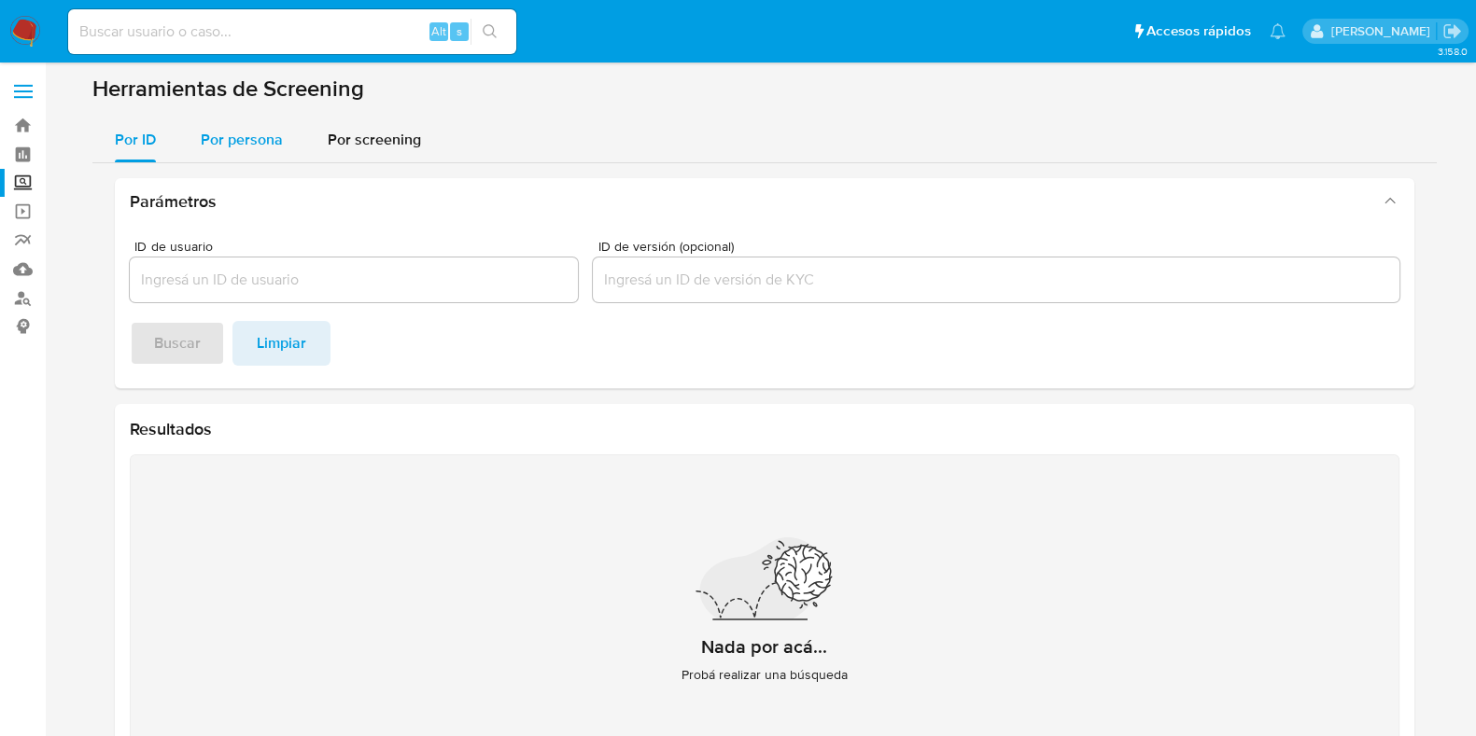
click at [251, 150] on div "Por persona" at bounding box center [242, 140] width 82 height 45
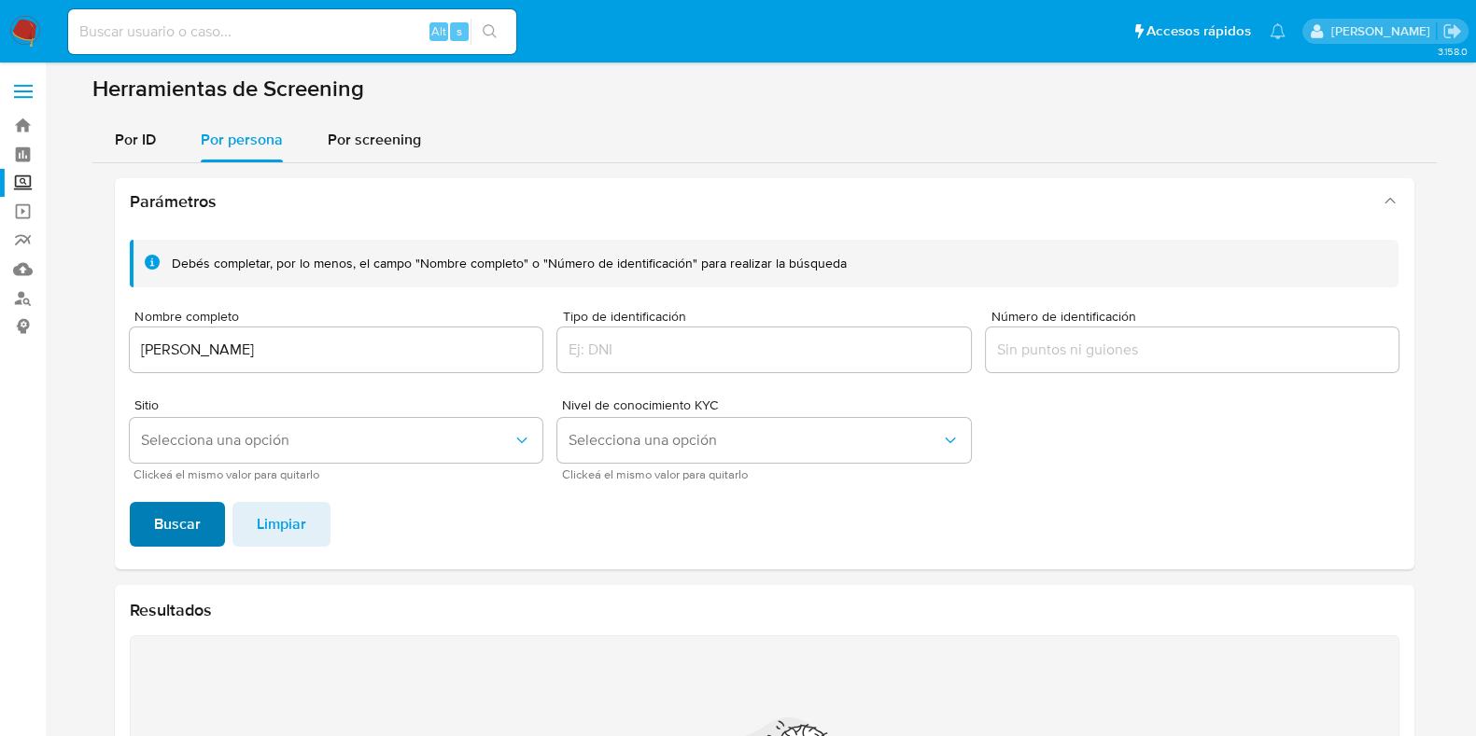
click at [182, 521] on span "Buscar" at bounding box center [177, 524] width 47 height 41
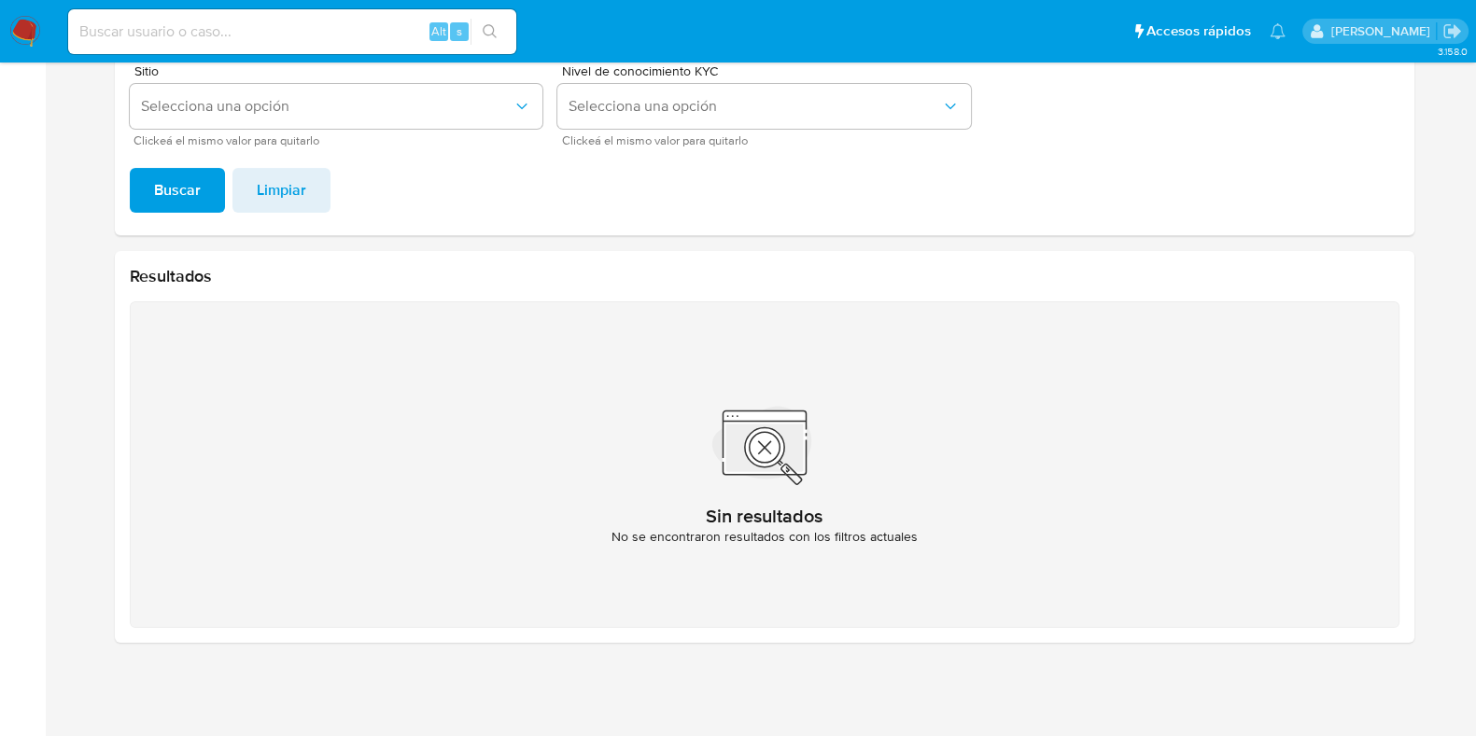
scroll to position [138, 0]
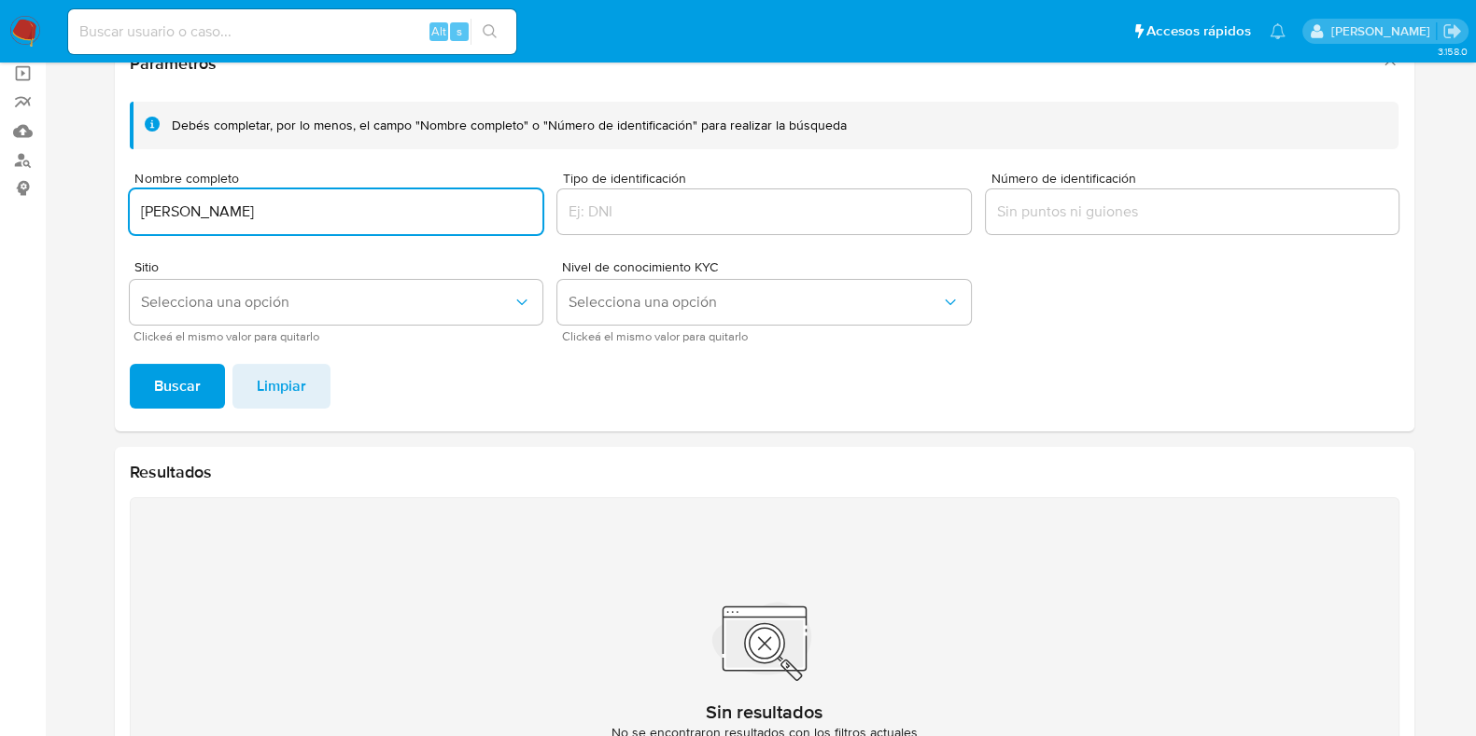
click at [350, 221] on input "JAEL PERALTA CRUZ" at bounding box center [336, 212] width 413 height 24
click at [350, 221] on input "JAEL PERALTA ERIK RIVERA BUCIO" at bounding box center [336, 212] width 413 height 24
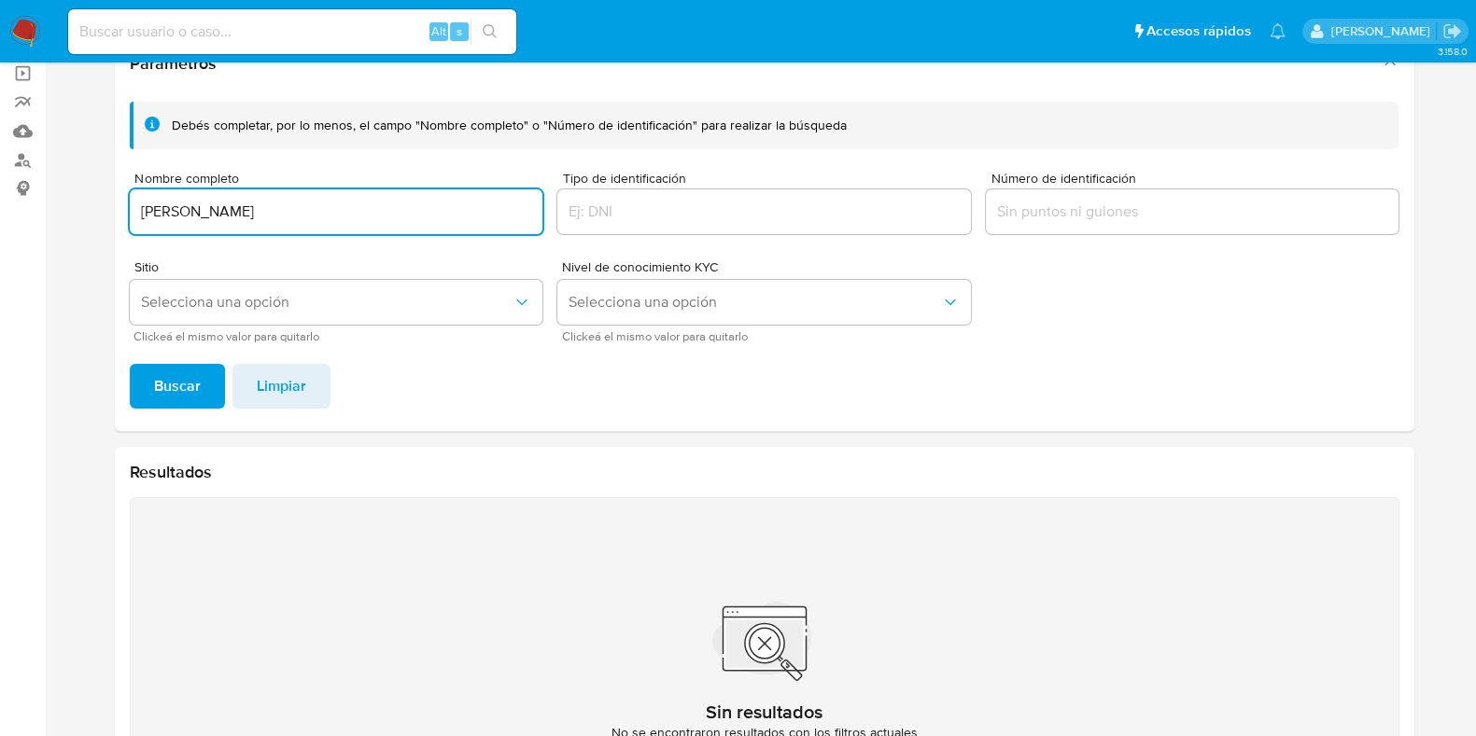
click at [194, 395] on span "Buscar" at bounding box center [177, 386] width 47 height 41
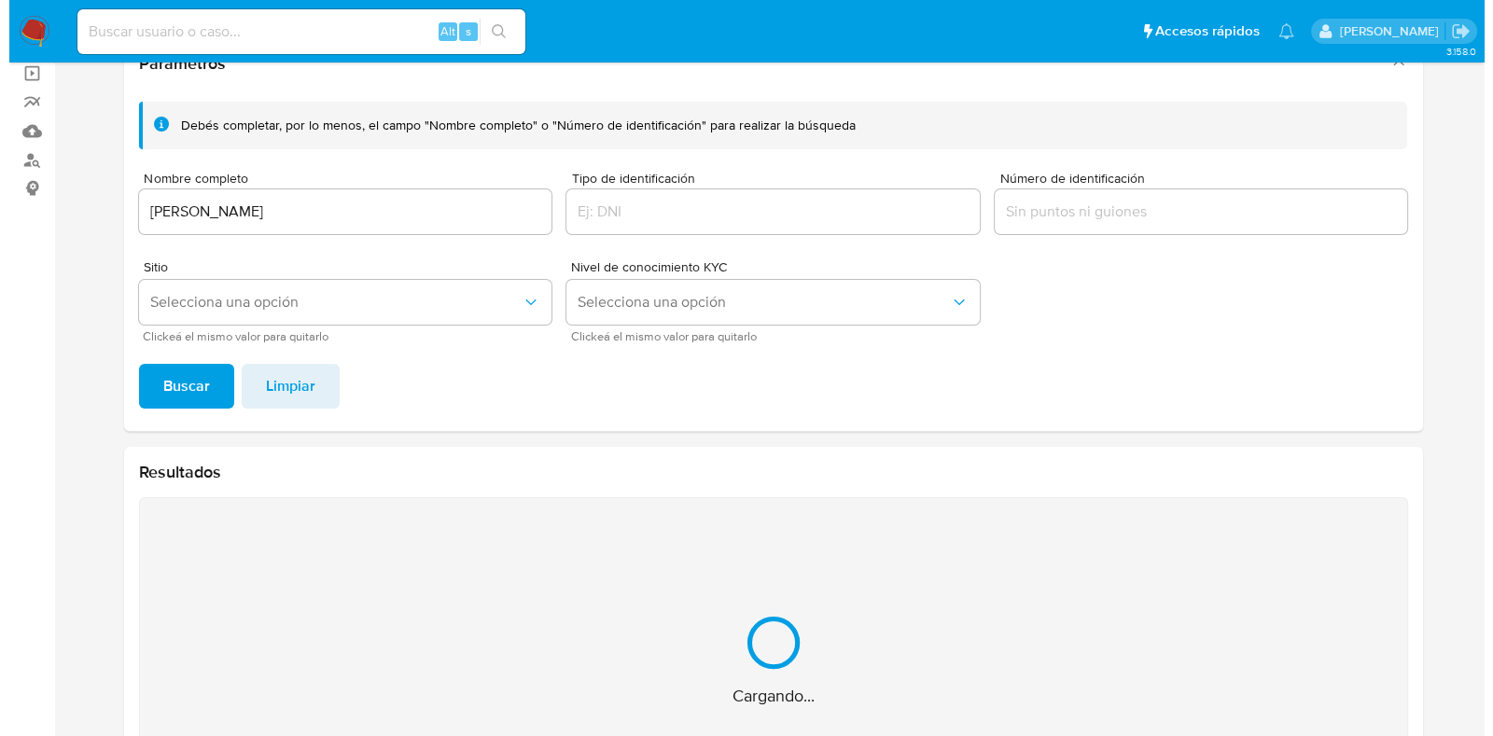
scroll to position [334, 0]
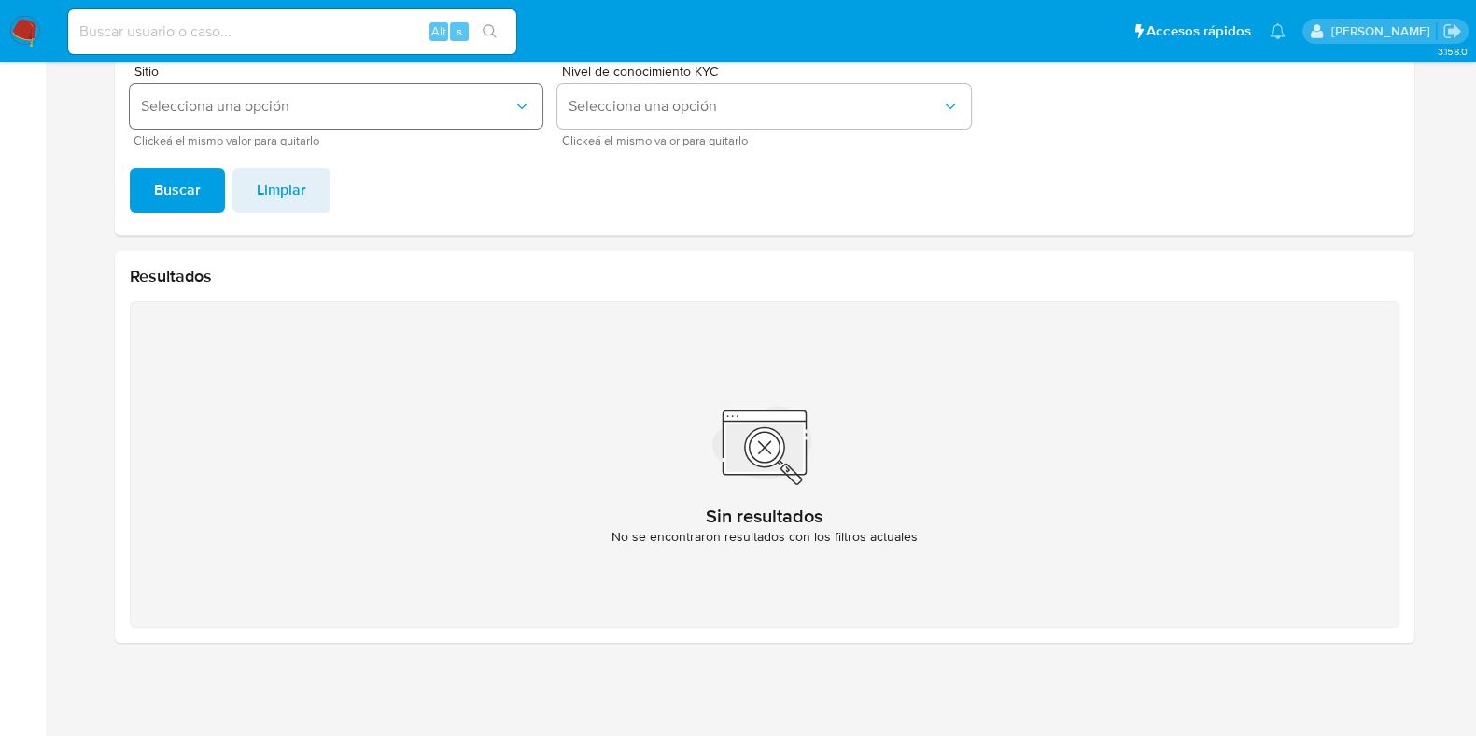
click at [218, 117] on button "Selecciona una opción" at bounding box center [336, 106] width 413 height 45
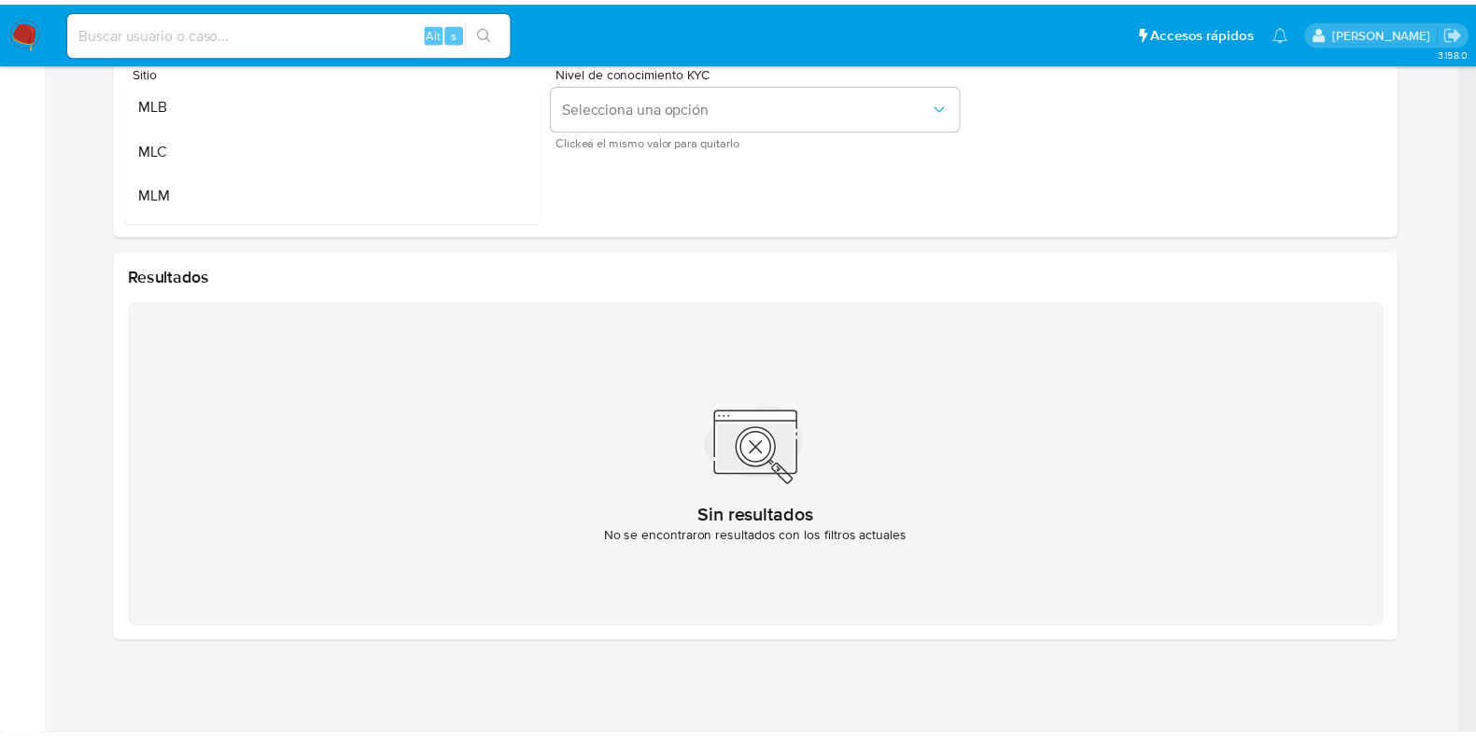
scroll to position [92, 0]
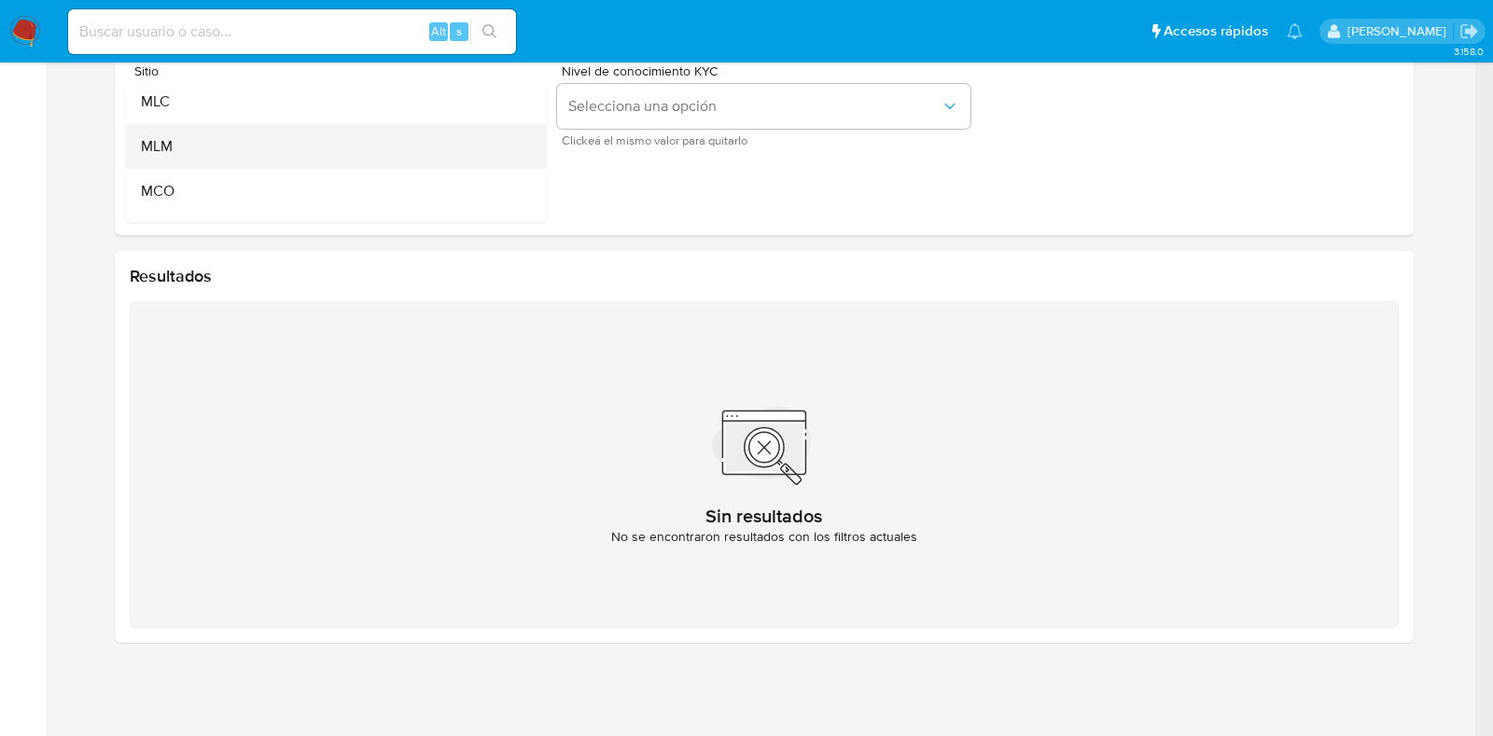
click at [358, 150] on div "MLM" at bounding box center [330, 146] width 380 height 45
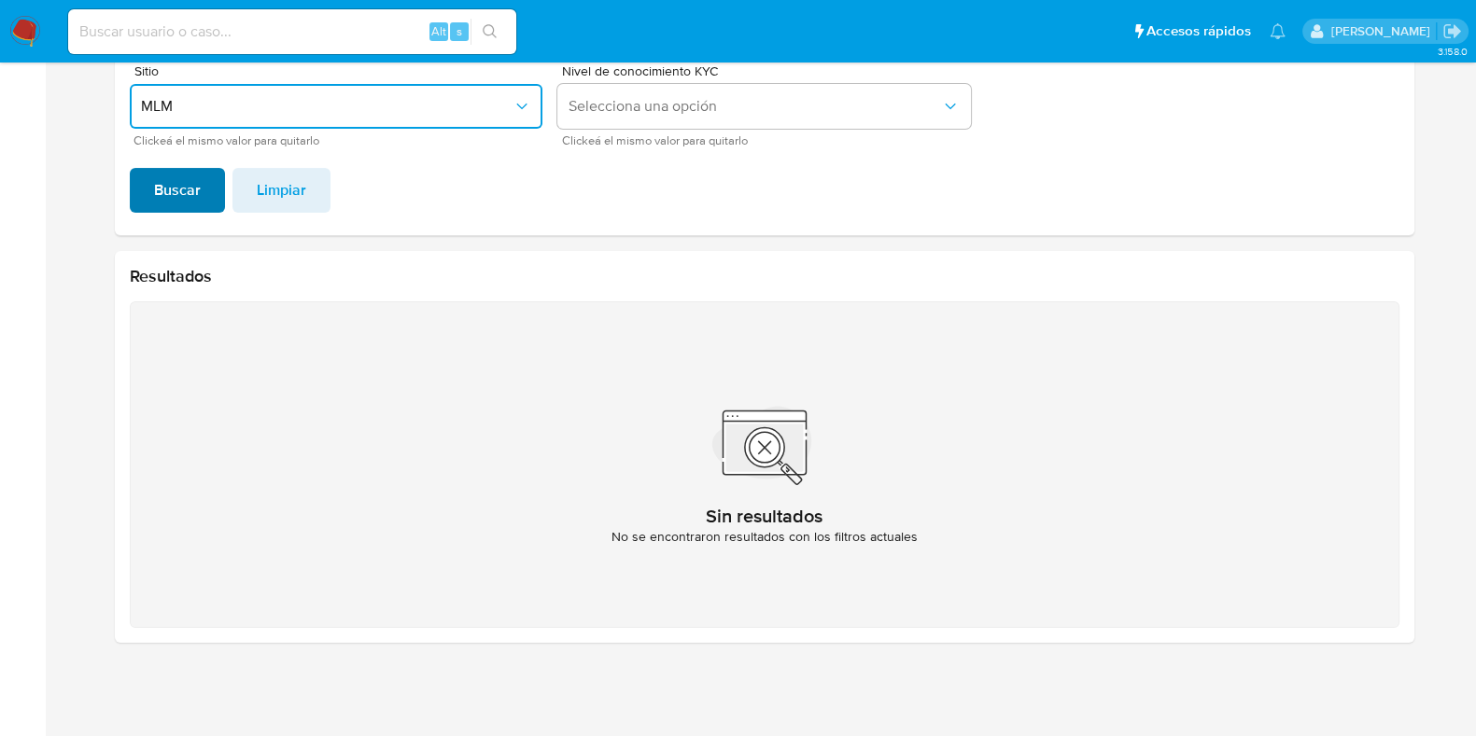
click at [176, 199] on span "Buscar" at bounding box center [177, 190] width 47 height 41
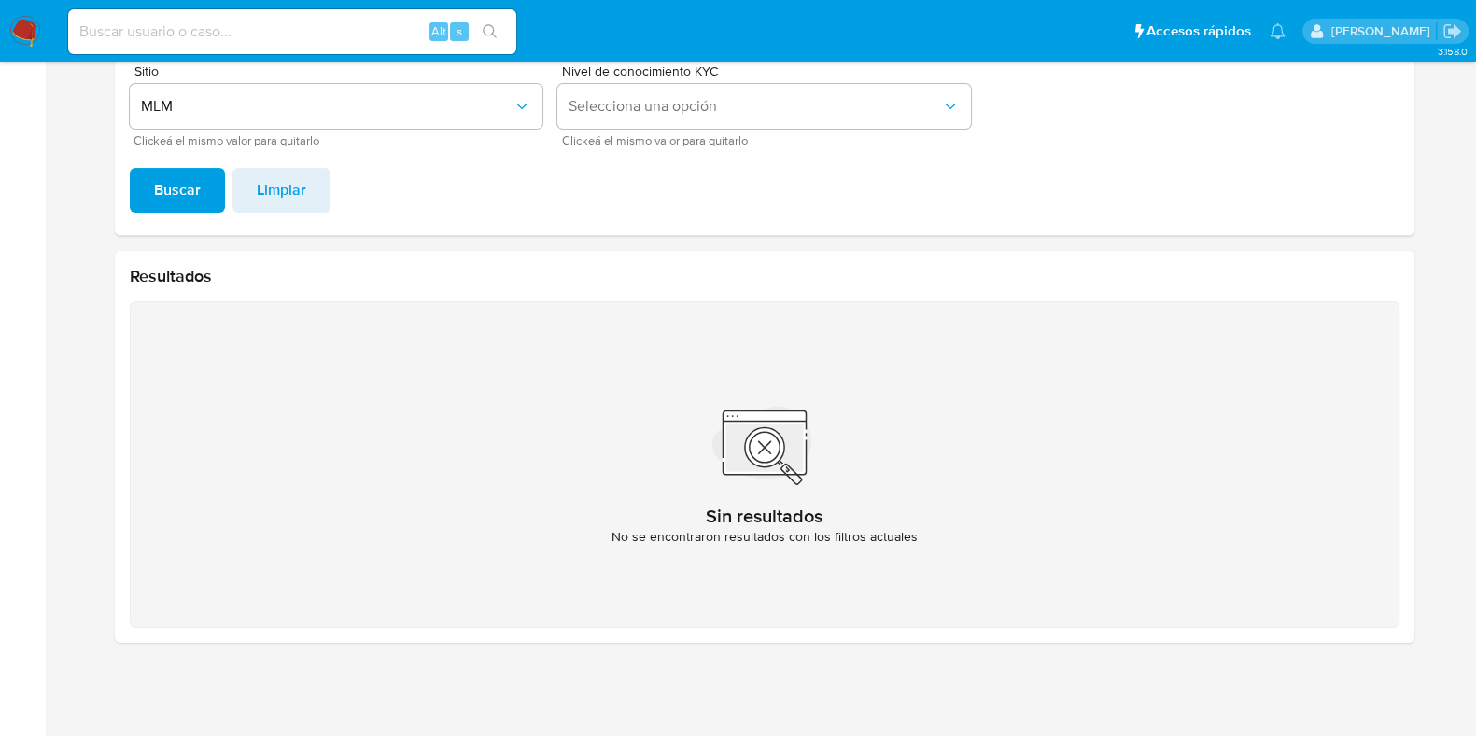
scroll to position [227, 0]
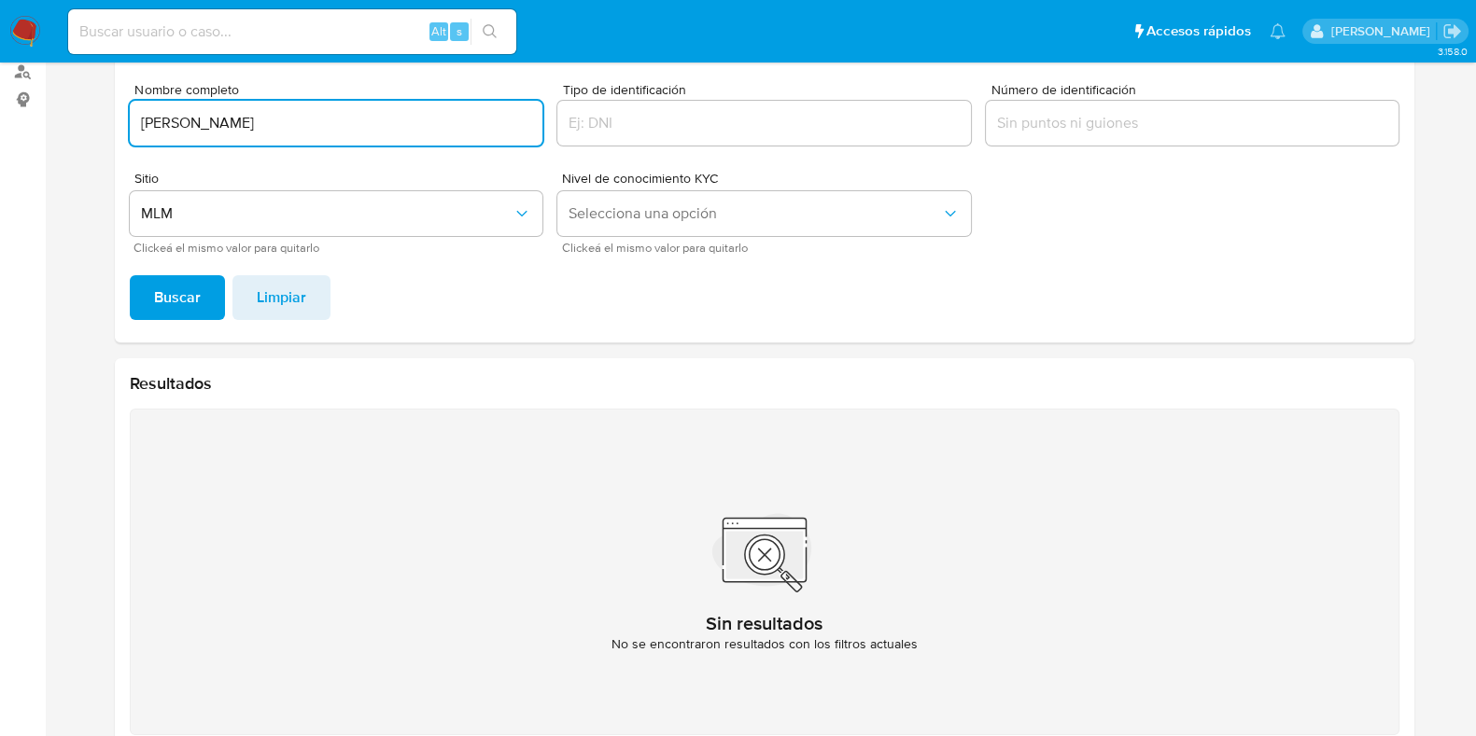
click at [273, 119] on input "ERIK RIVERA BUCIO" at bounding box center [336, 123] width 413 height 24
type input "RENE RIVERA ESTRADA"
click at [159, 293] on span "Buscar" at bounding box center [177, 297] width 47 height 41
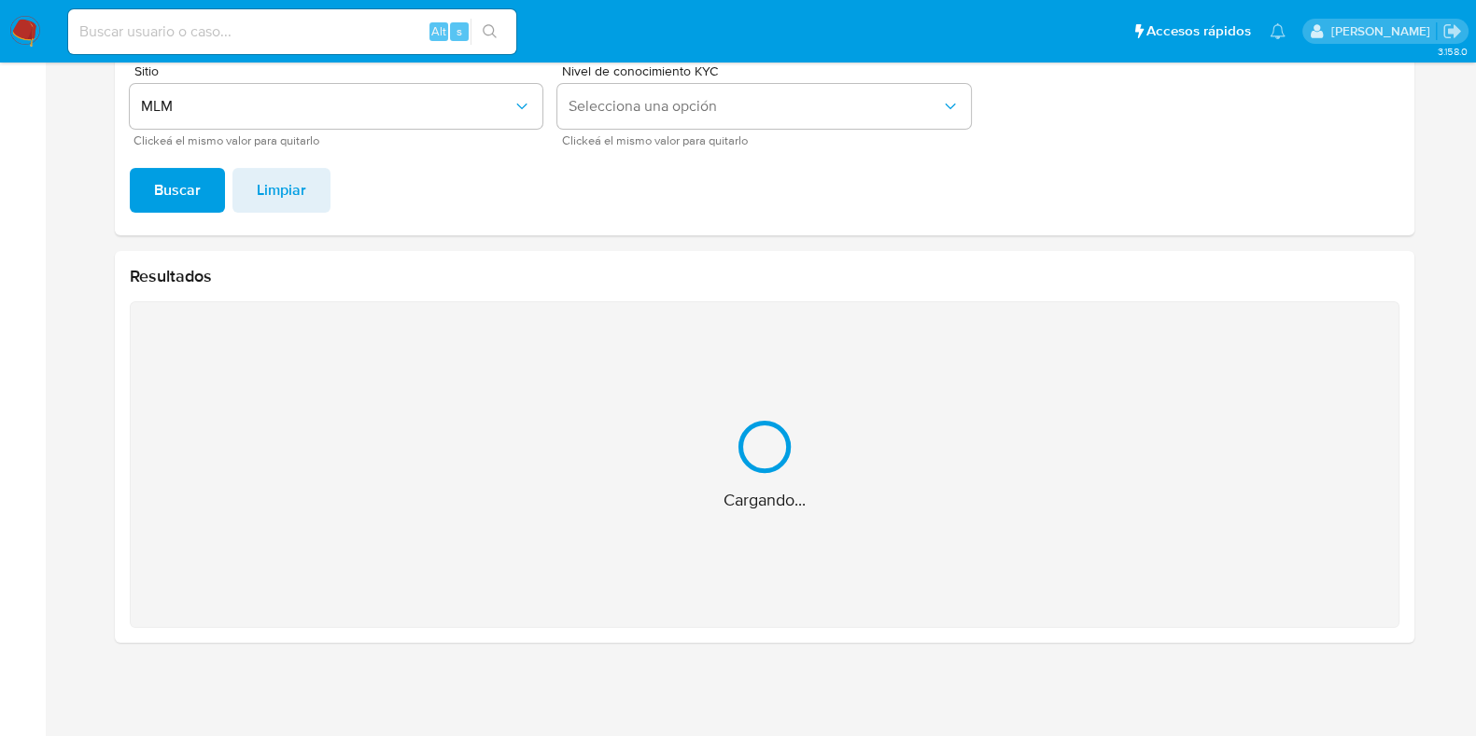
scroll to position [37, 0]
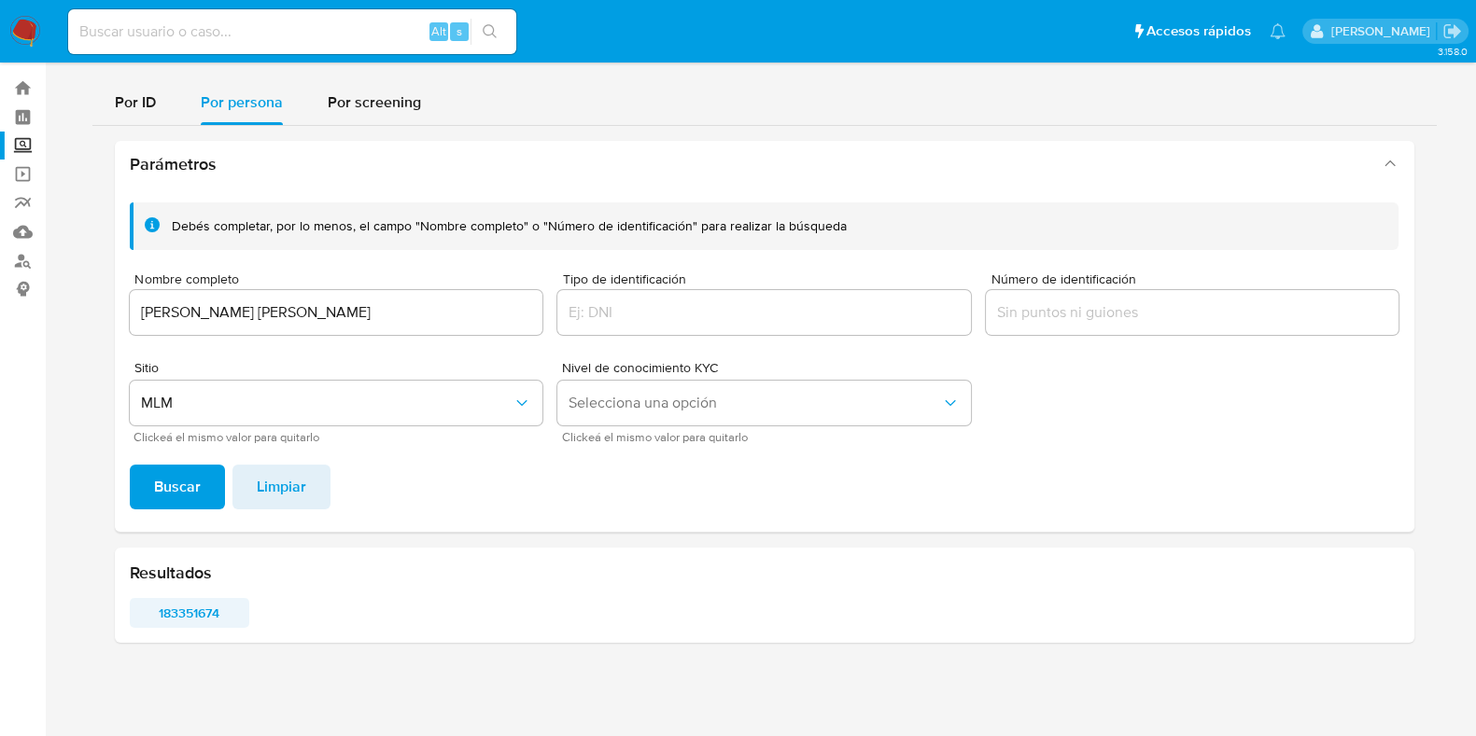
click at [194, 621] on span "183351674" at bounding box center [190, 613] width 94 height 26
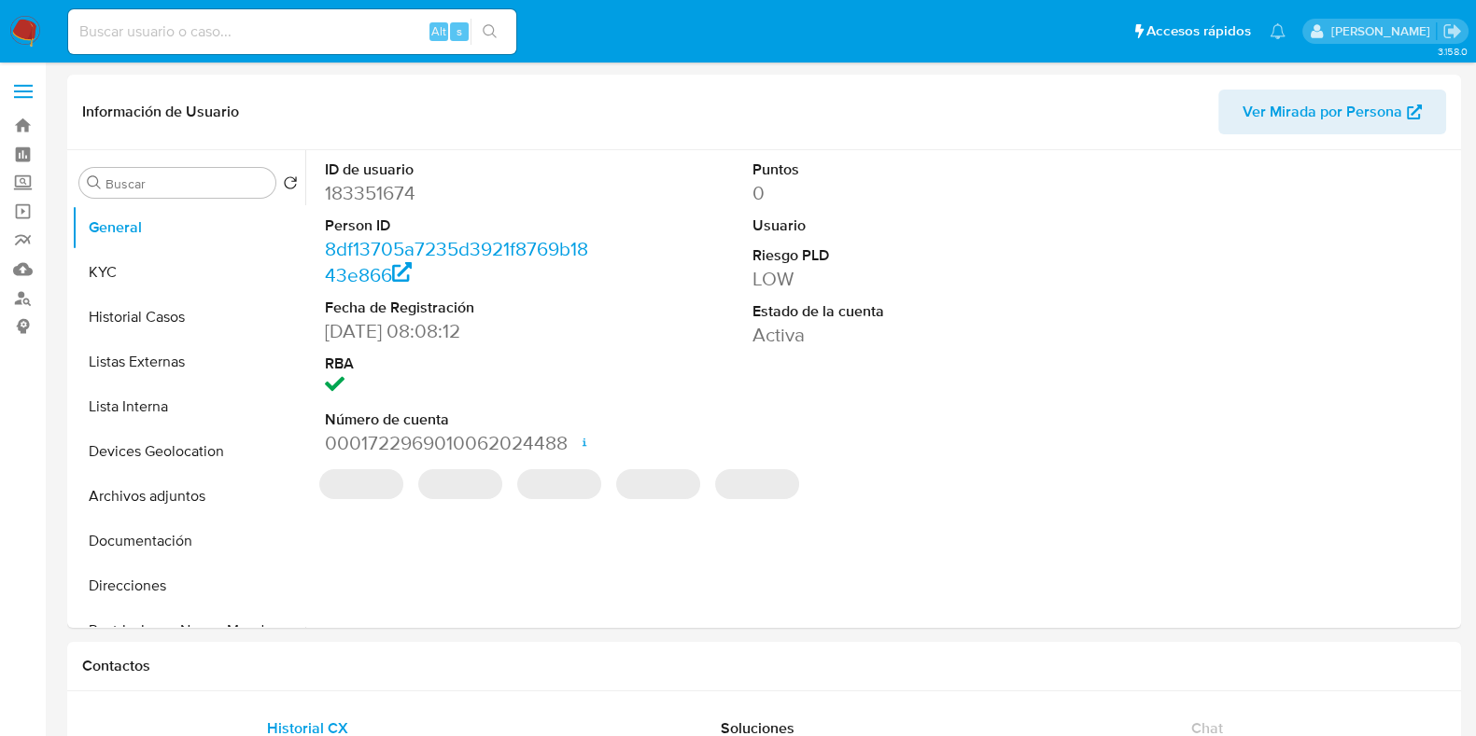
select select "10"
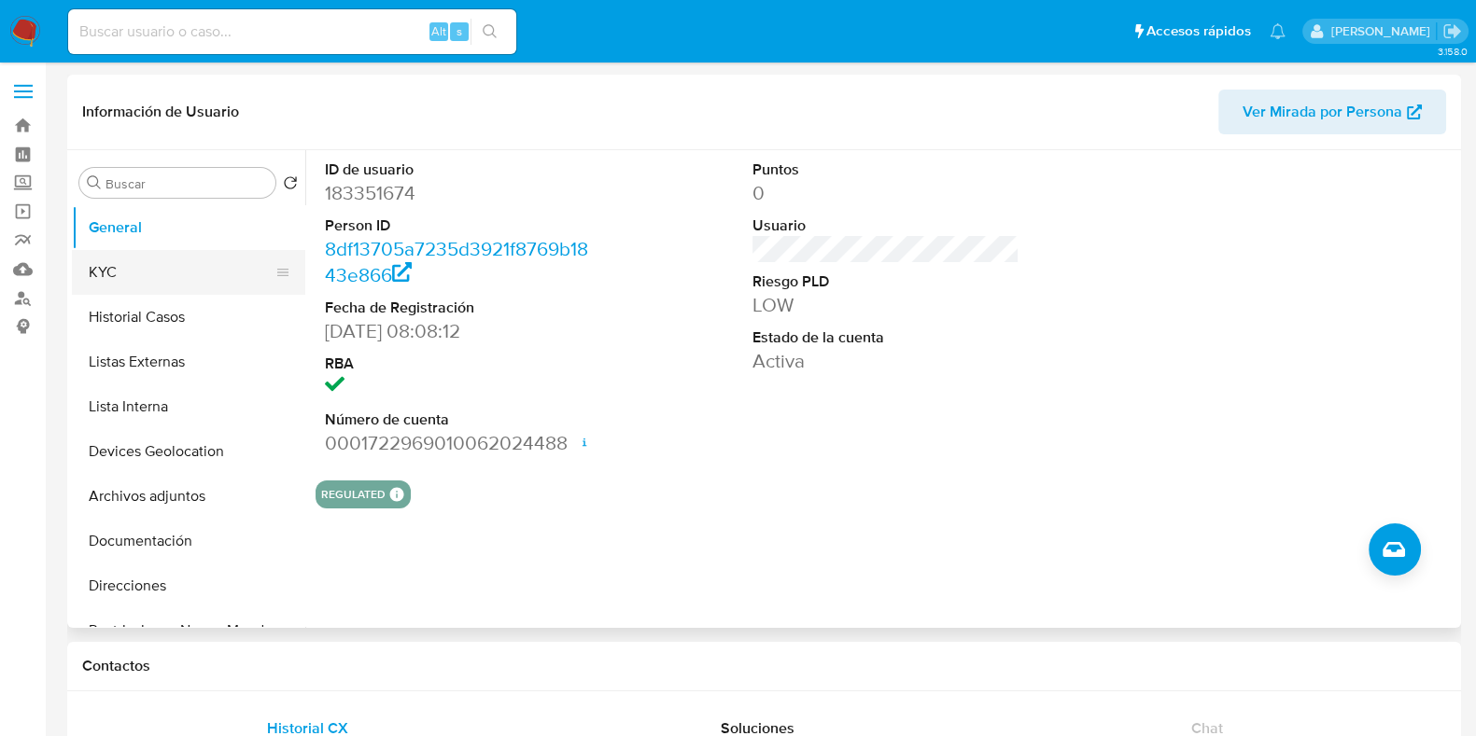
click at [140, 278] on button "KYC" at bounding box center [181, 272] width 218 height 45
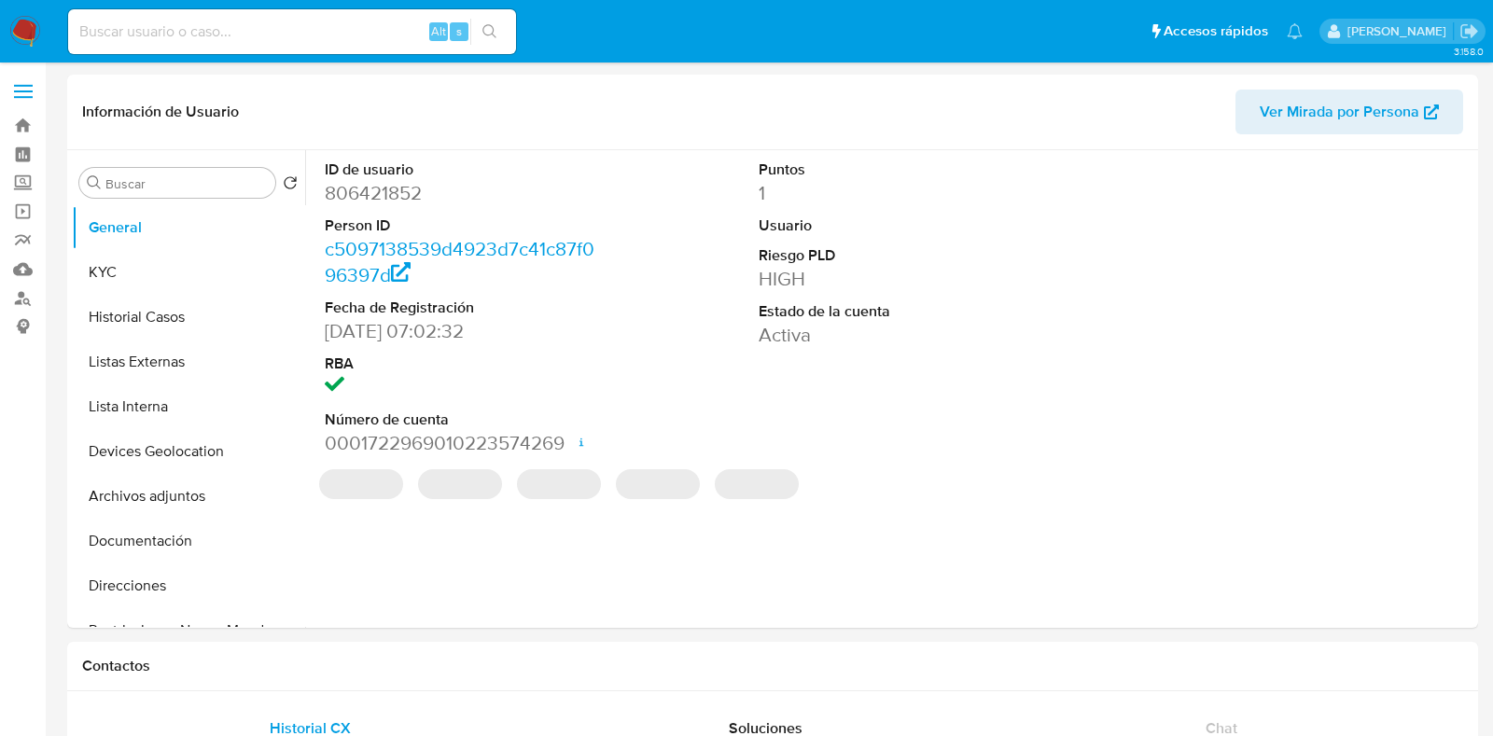
select select "10"
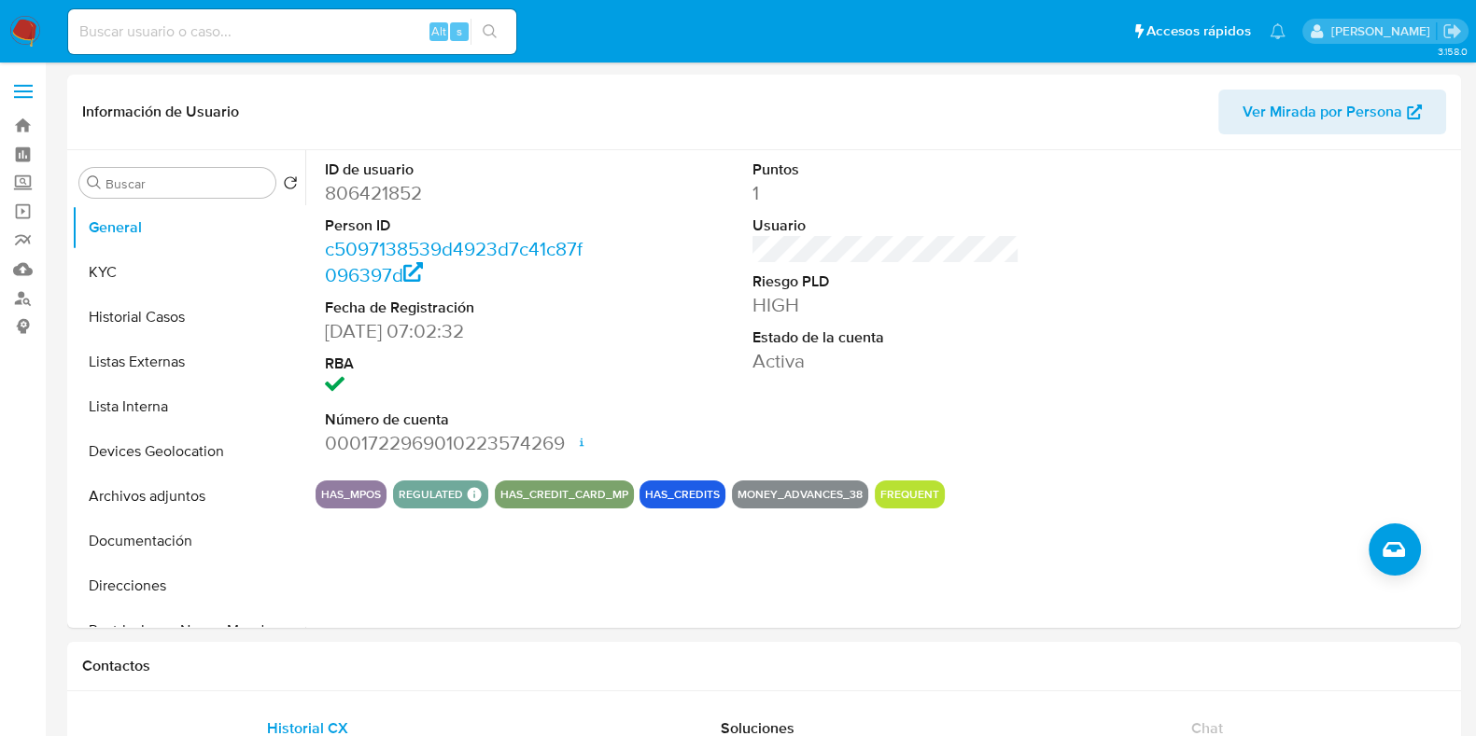
click at [24, 21] on img at bounding box center [25, 32] width 32 height 32
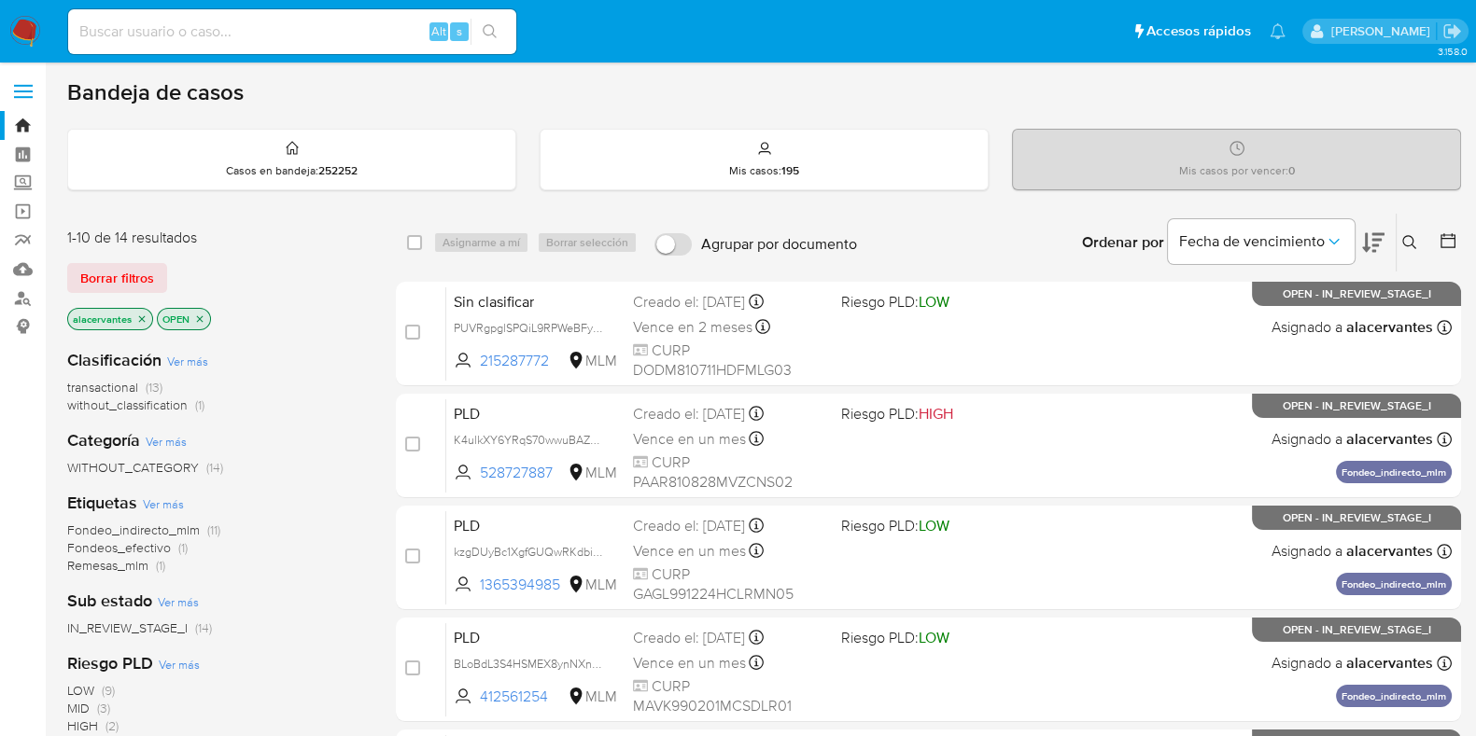
click at [191, 400] on span "without_classification (1)" at bounding box center [135, 406] width 137 height 18
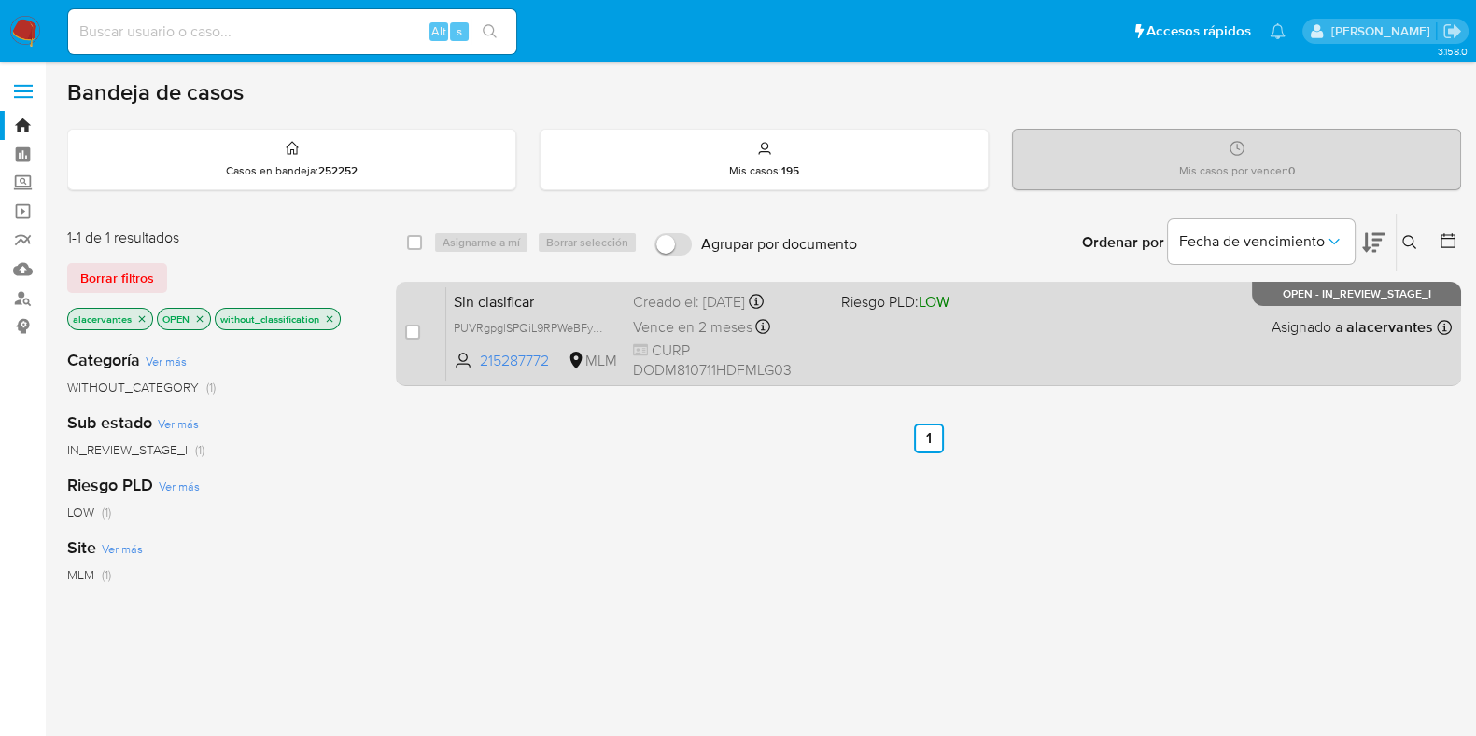
click at [901, 353] on div "Sin clasificar PUVRgpglSPQiL9RPWeBFykMP 215287772 MLM Riesgo PLD: LOW Creado el…" at bounding box center [948, 334] width 1005 height 94
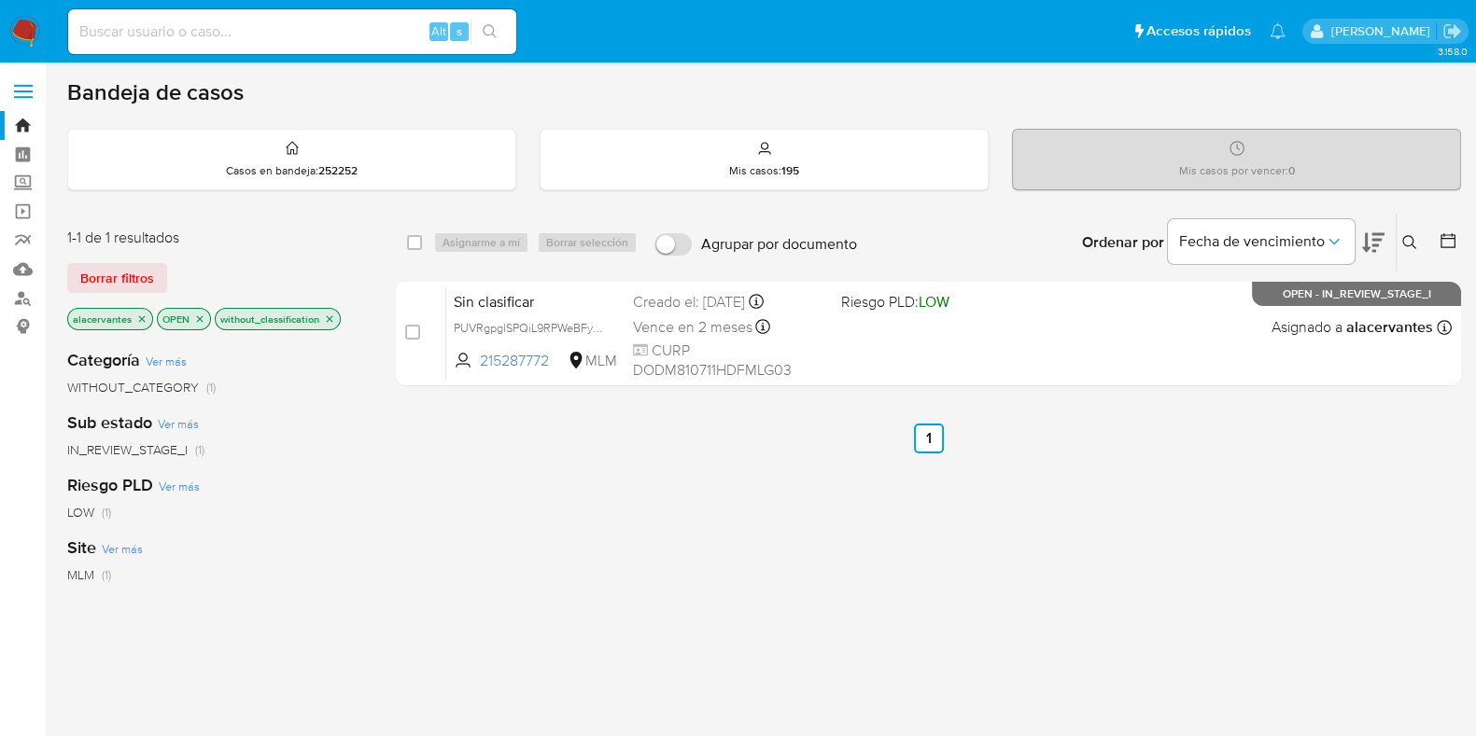
click at [28, 28] on img at bounding box center [25, 32] width 32 height 32
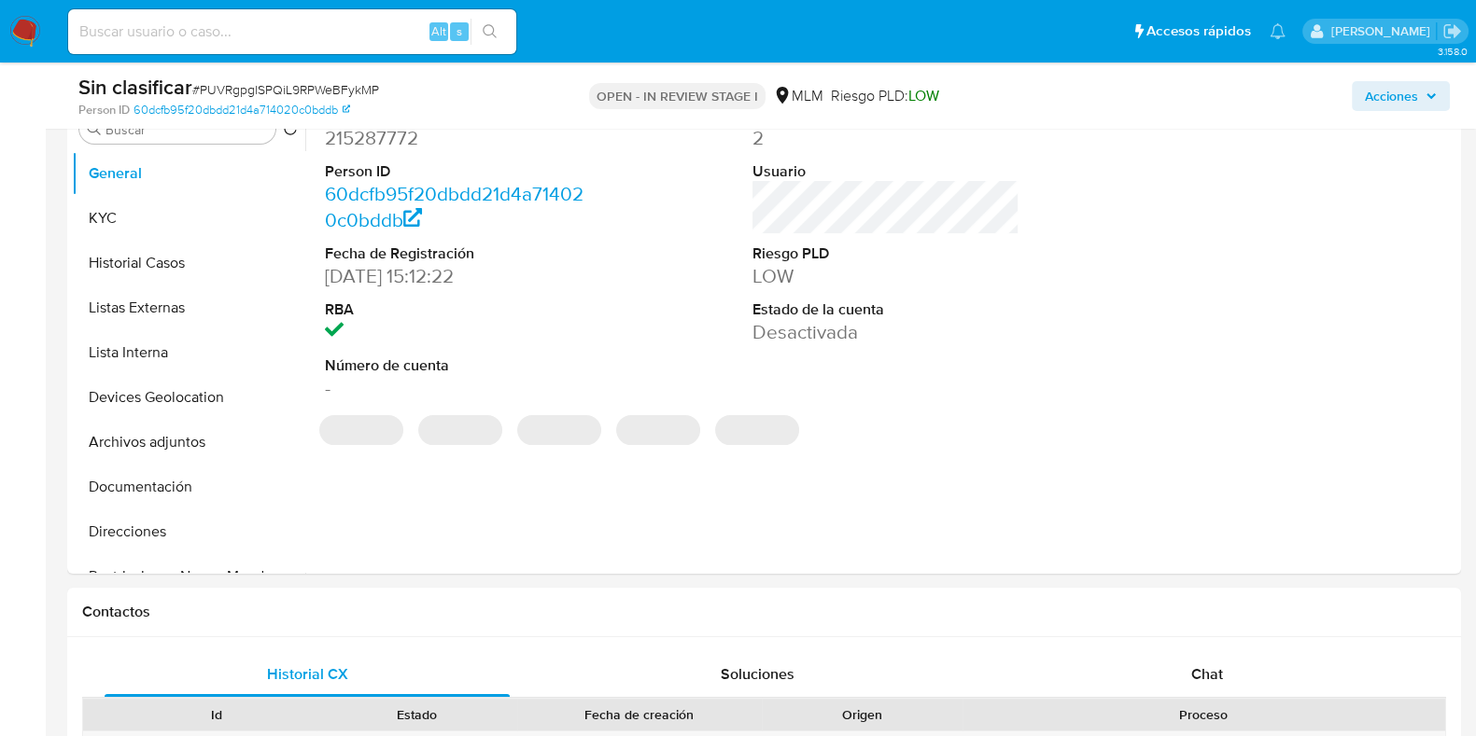
scroll to position [407, 0]
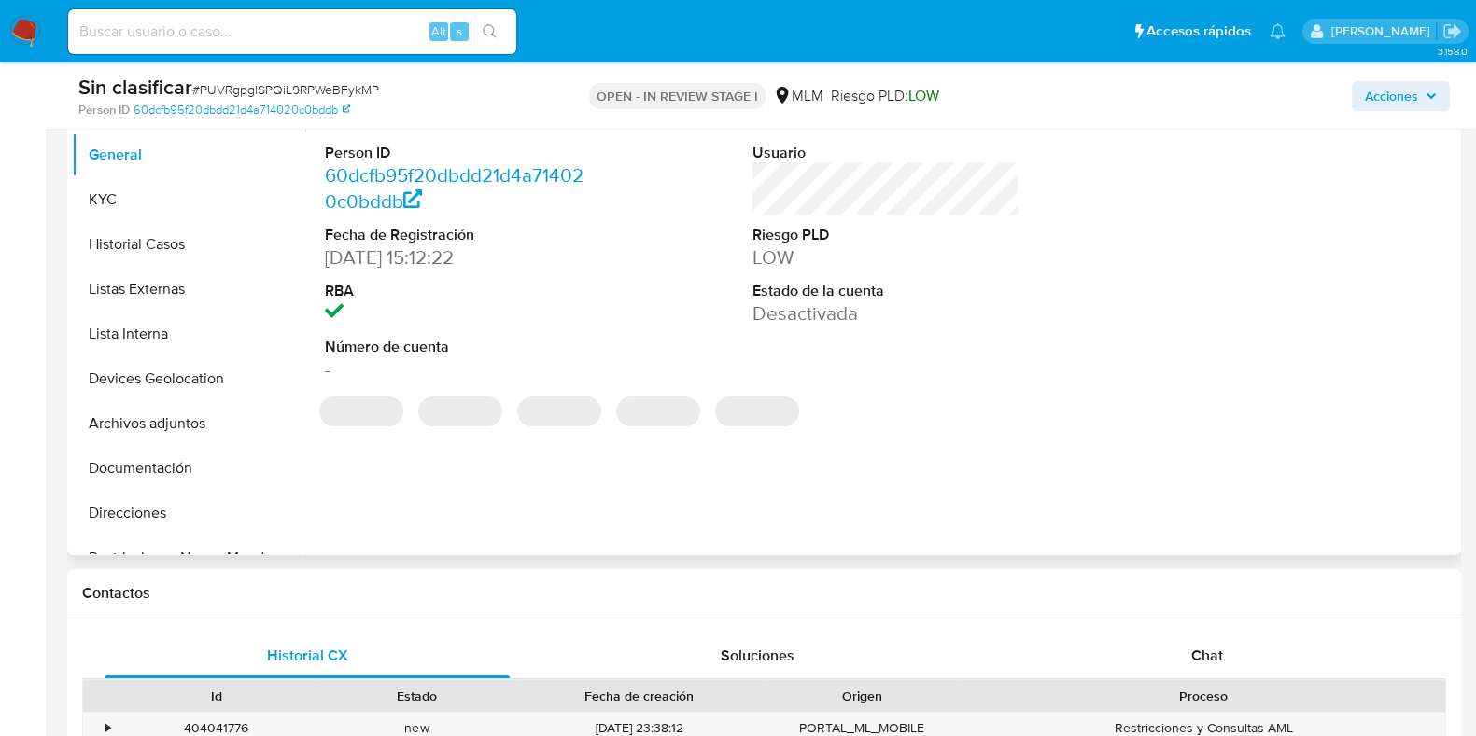
select select "10"
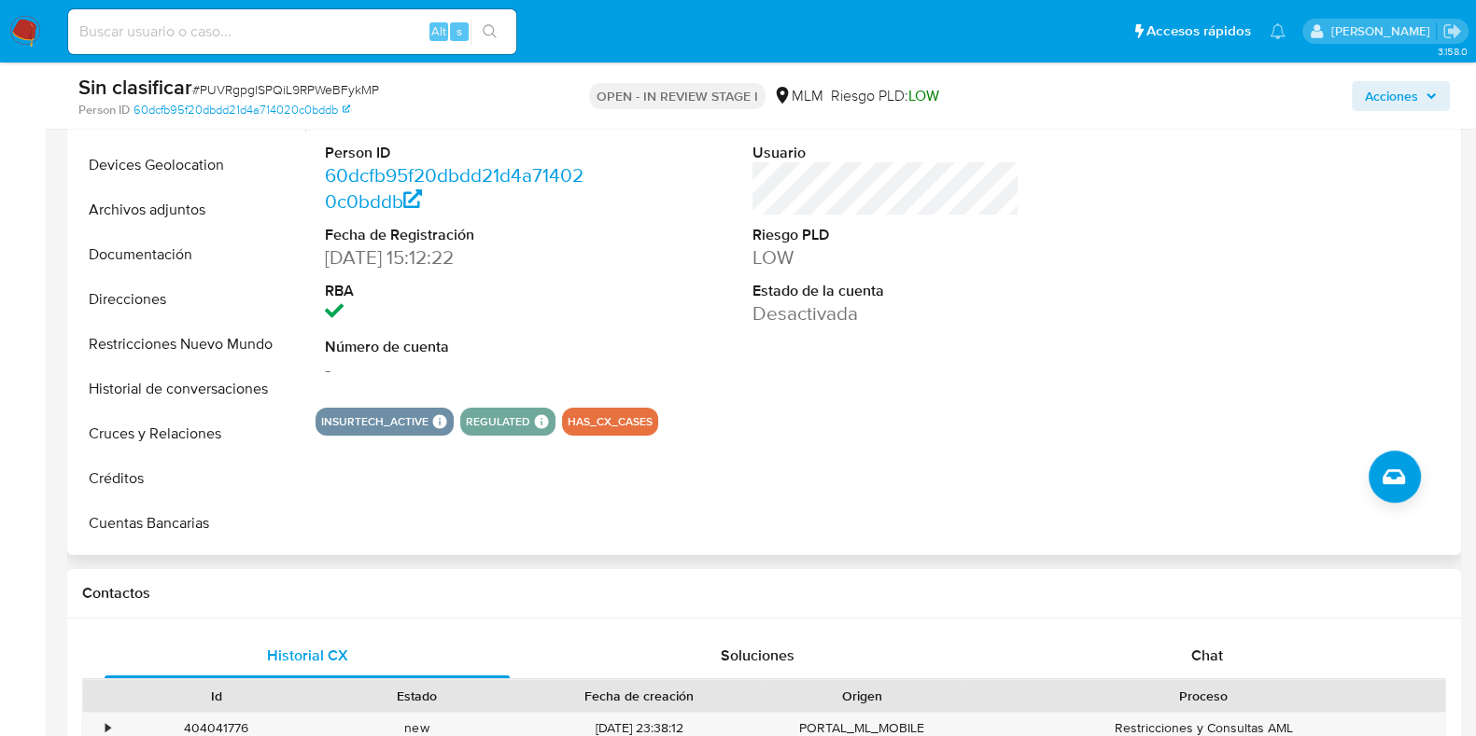
scroll to position [218, 0]
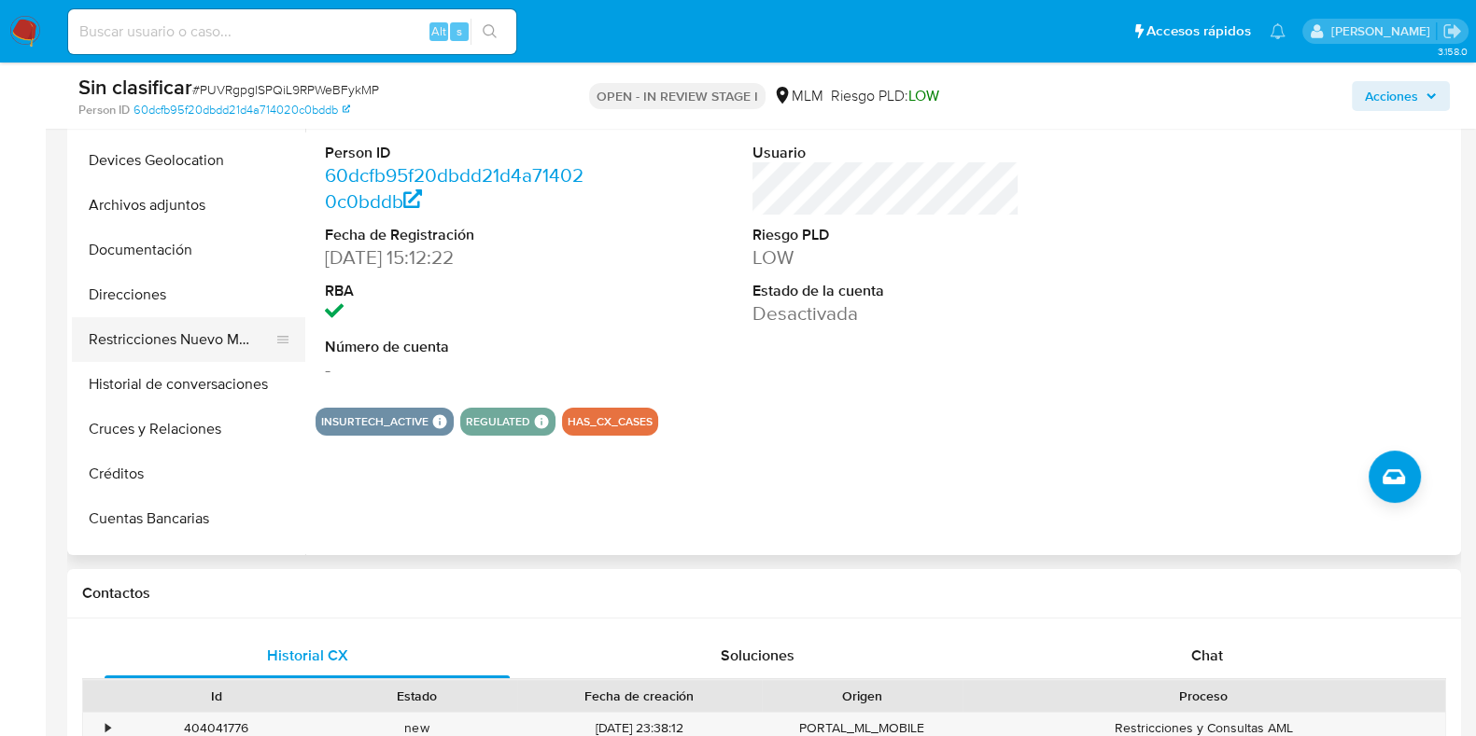
click at [215, 329] on button "Restricciones Nuevo Mundo" at bounding box center [181, 339] width 218 height 45
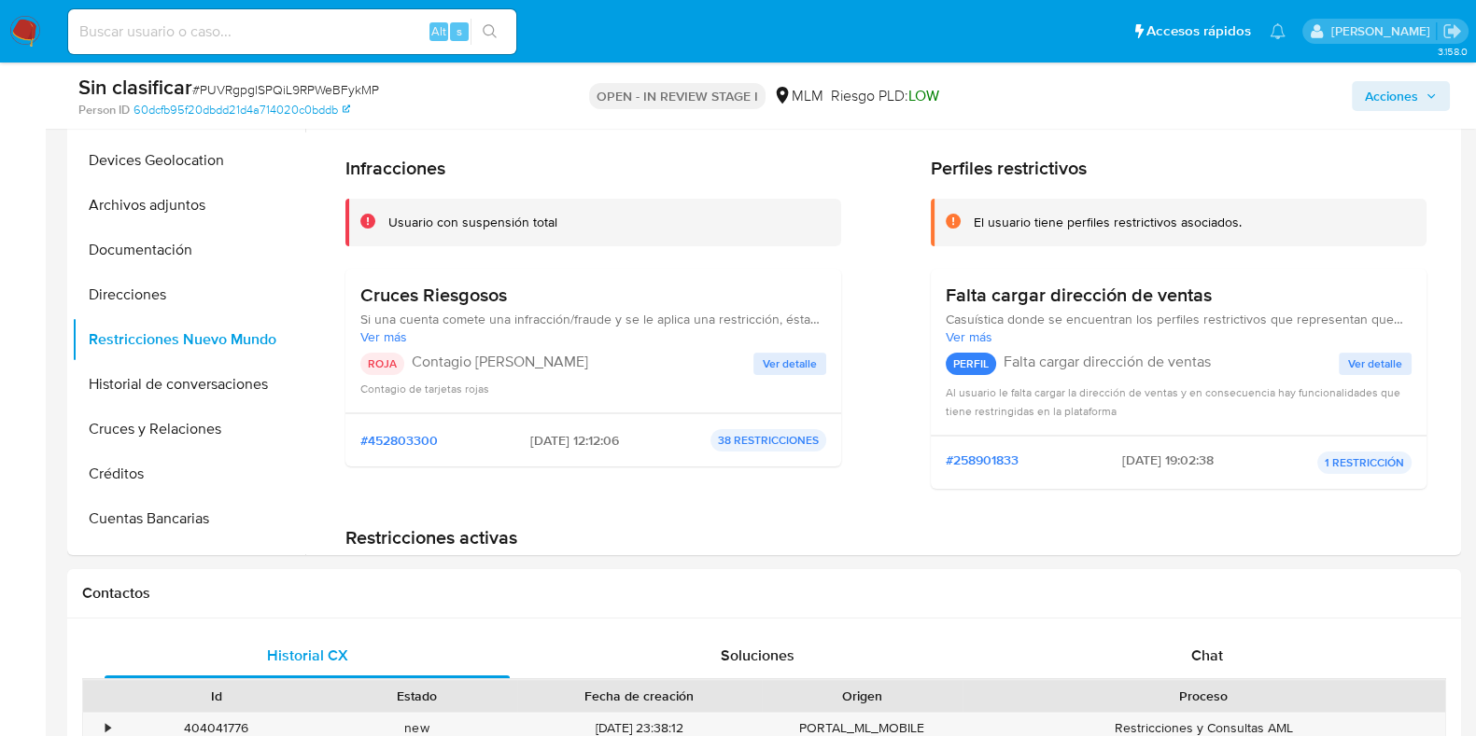
click at [778, 366] on span "Ver detalle" at bounding box center [790, 364] width 54 height 19
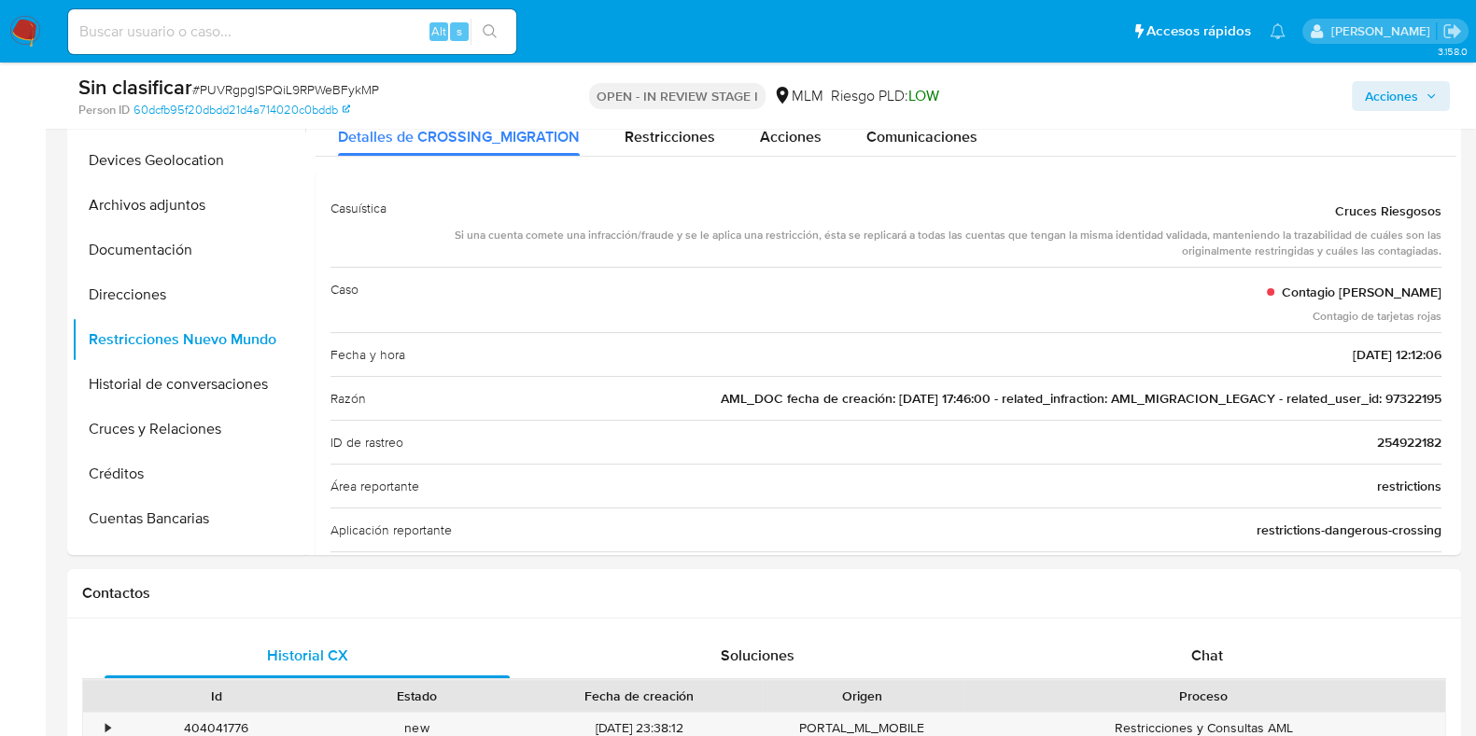
drag, startPoint x: 1456, startPoint y: 211, endPoint x: 1450, endPoint y: 254, distance: 43.3
click at [1450, 254] on div "Buscar Volver al orden por defecto General KYC Historial Casos Listas Externas …" at bounding box center [764, 316] width 1394 height 478
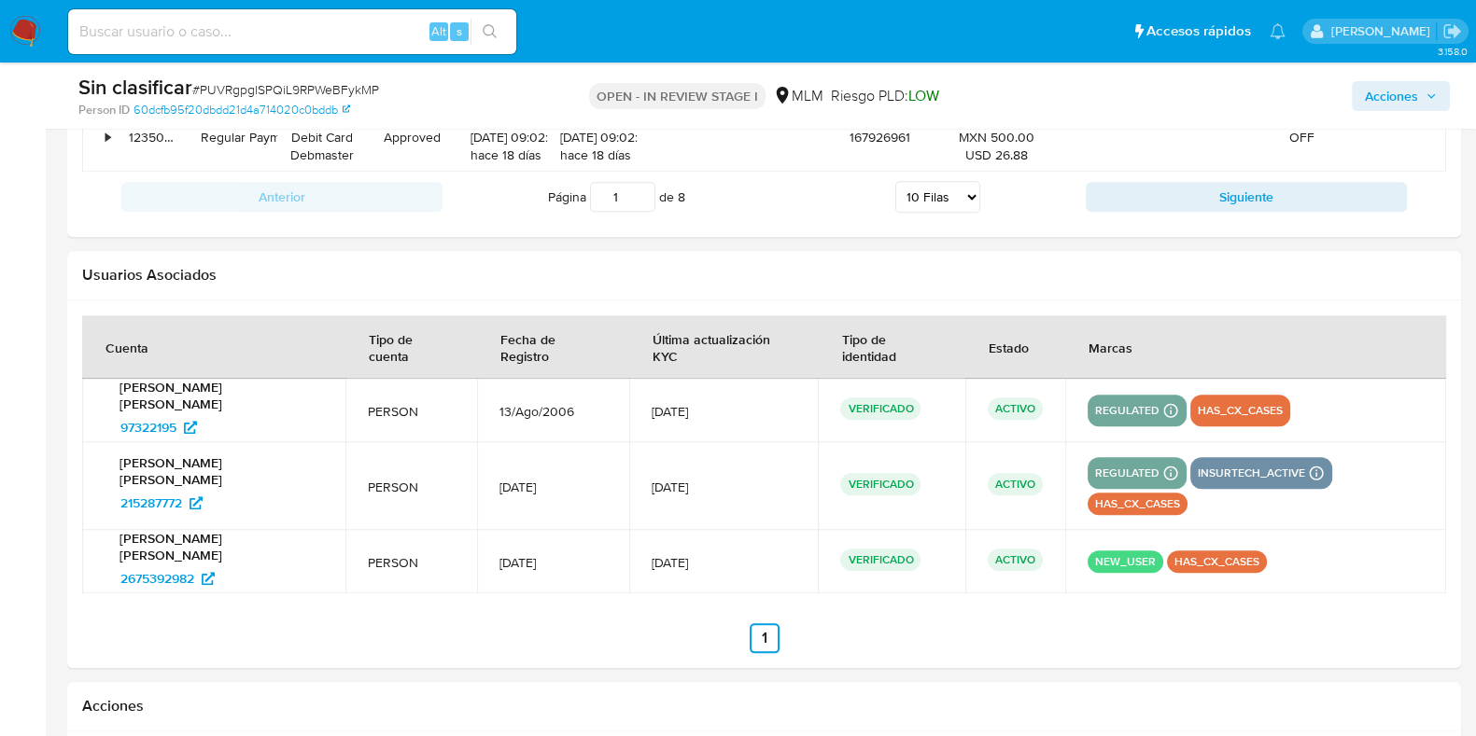
scroll to position [2632, 0]
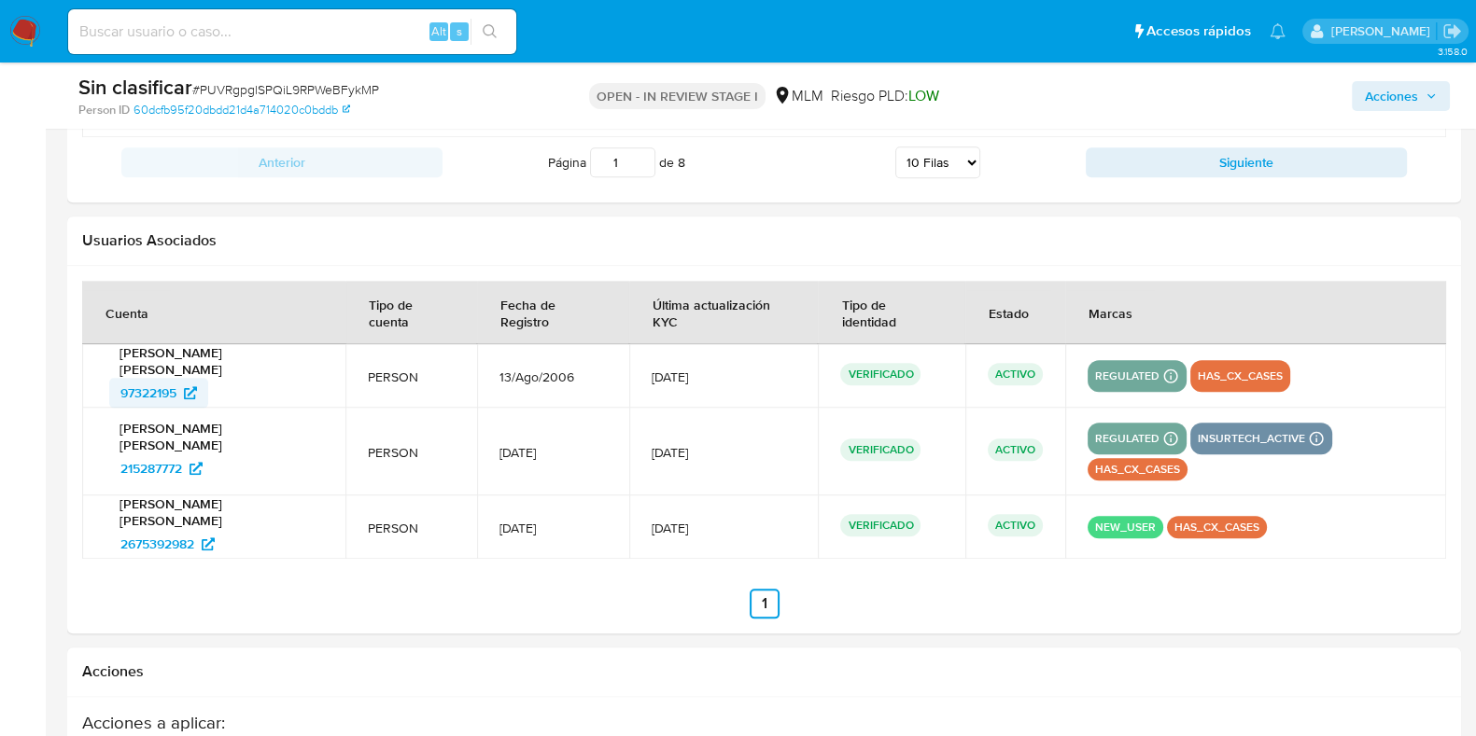
click at [159, 394] on span "97322195" at bounding box center [148, 393] width 56 height 30
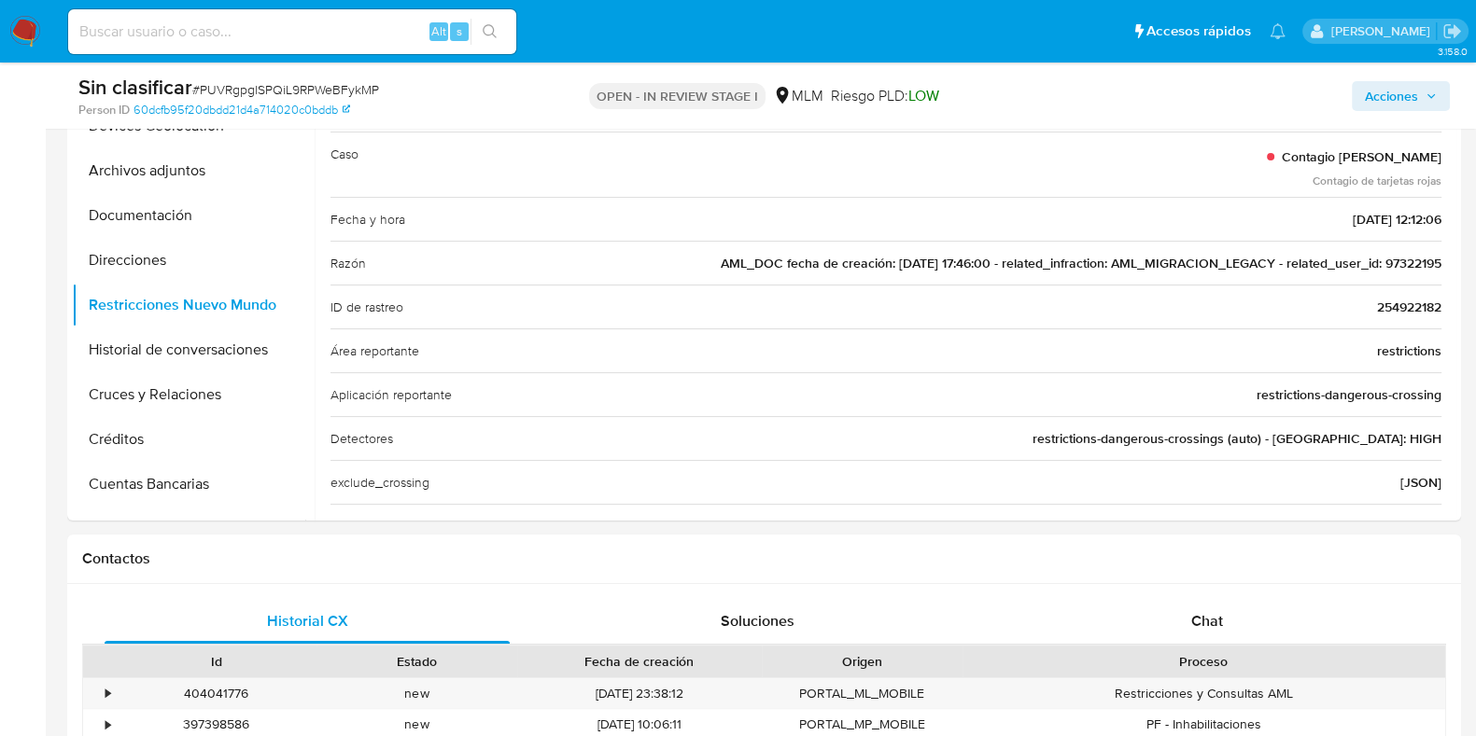
scroll to position [343, 0]
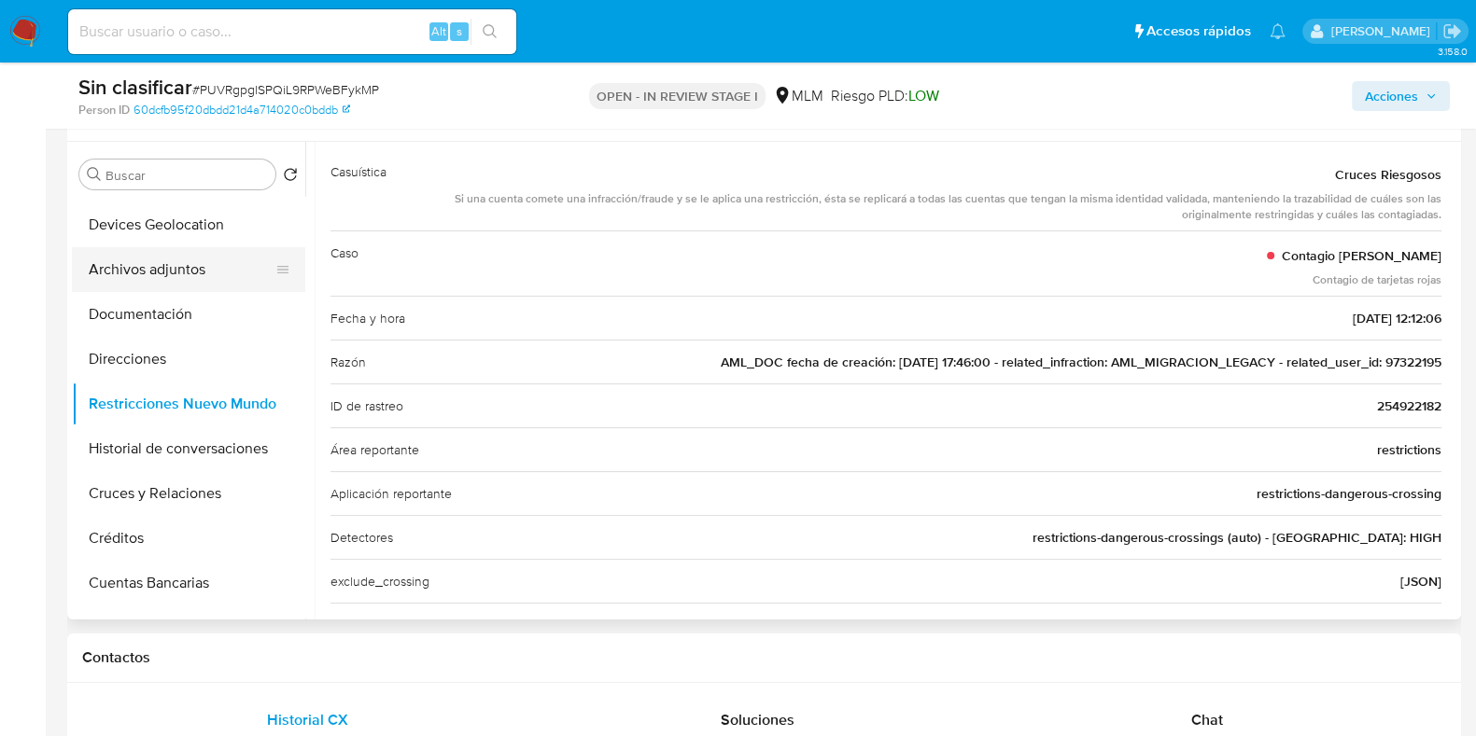
click at [223, 266] on button "Archivos adjuntos" at bounding box center [181, 269] width 218 height 45
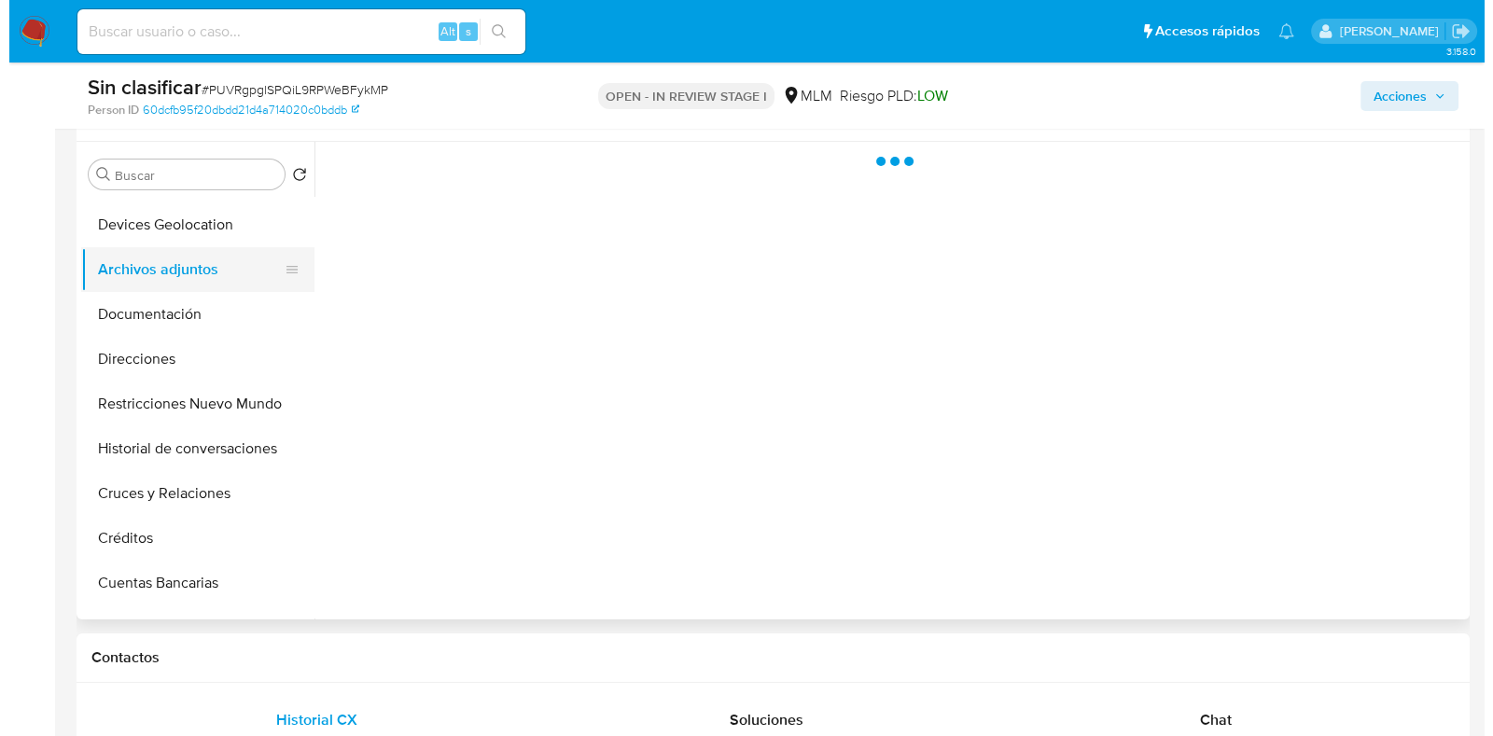
scroll to position [0, 0]
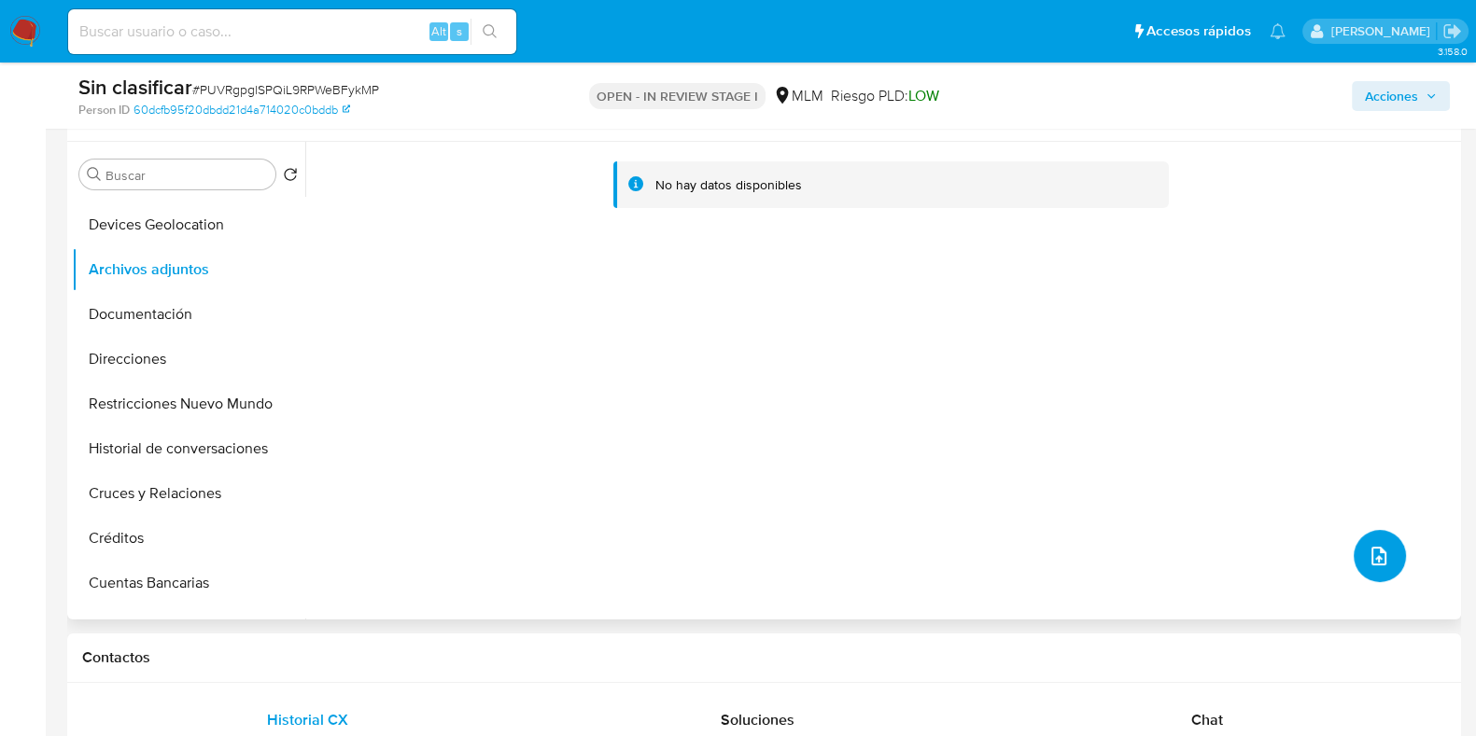
click at [1369, 551] on icon "upload-file" at bounding box center [1378, 556] width 22 height 22
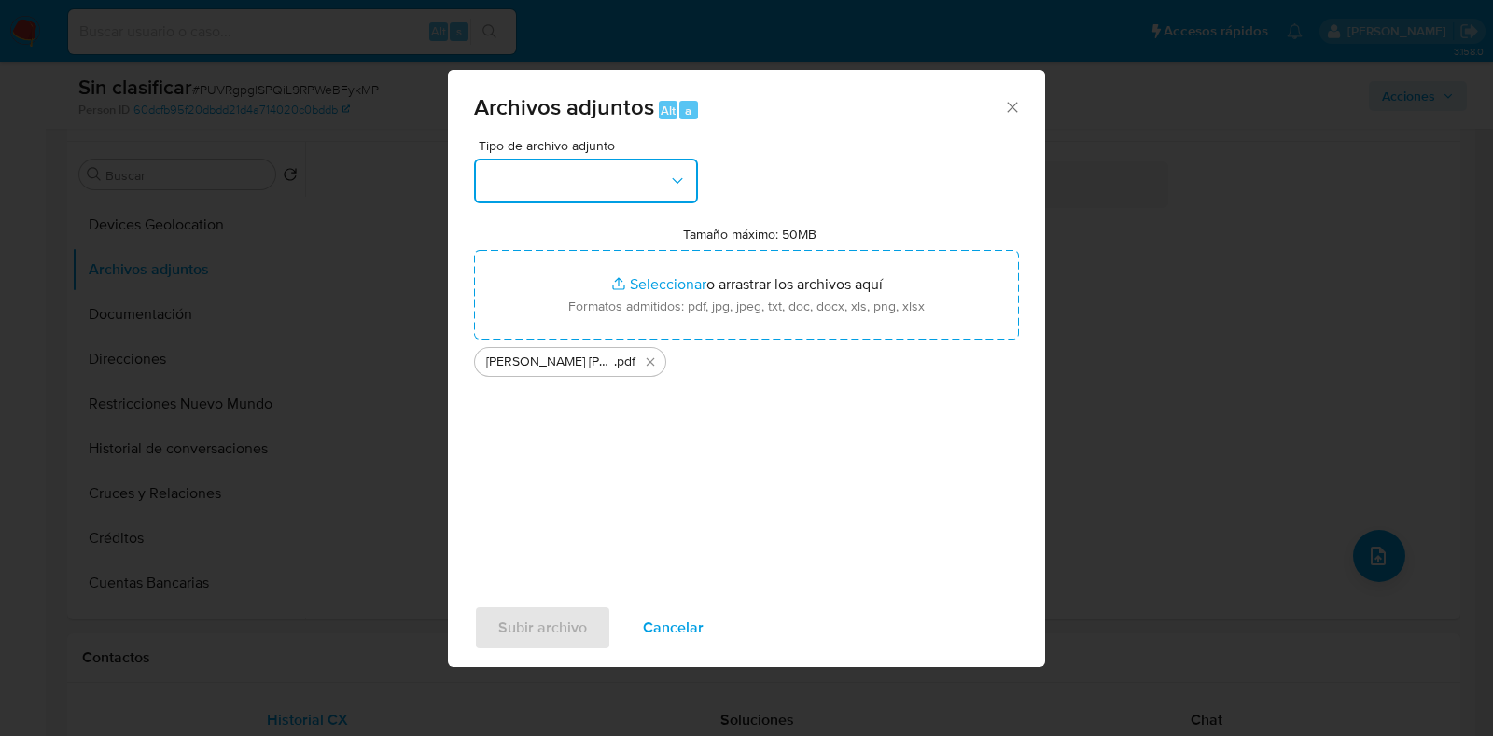
click at [633, 170] on button "button" at bounding box center [586, 181] width 224 height 45
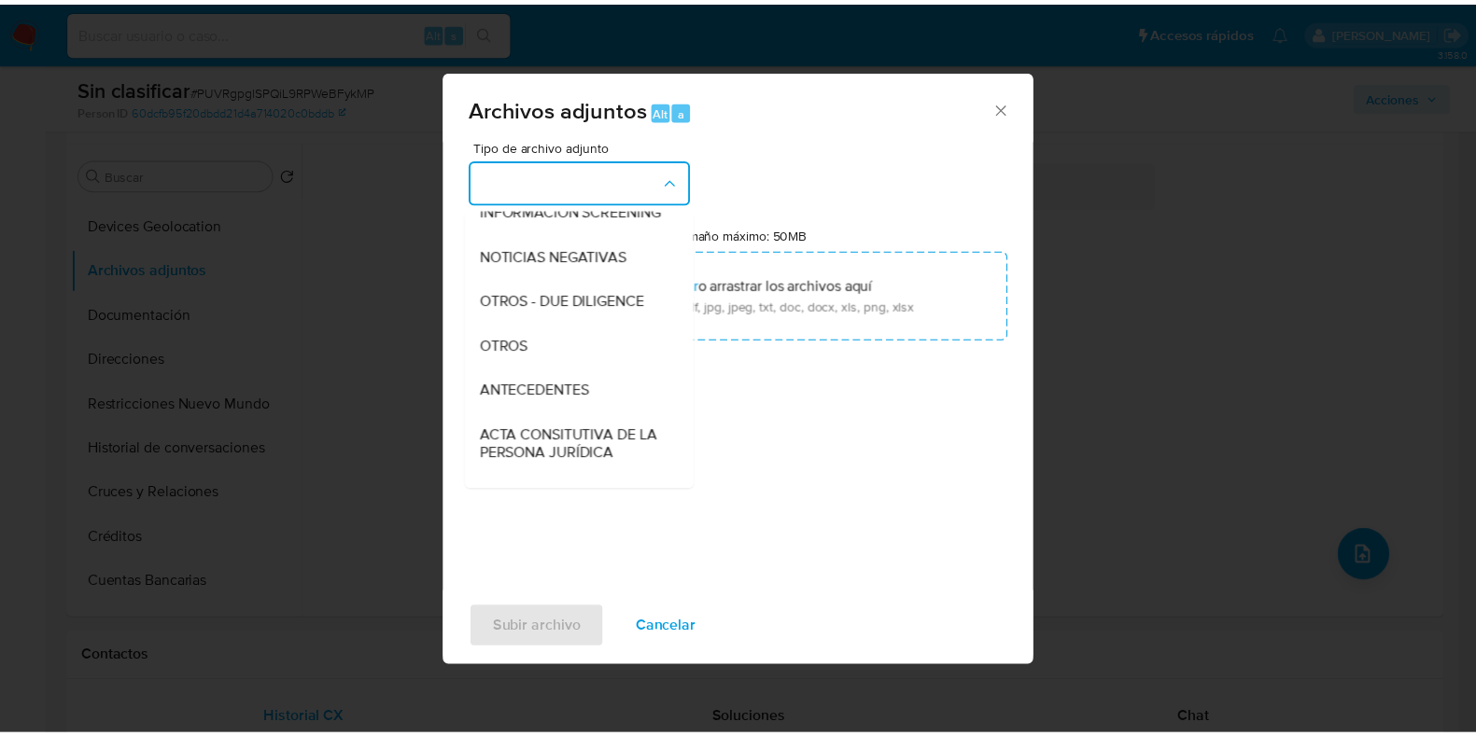
scroll to position [218, 0]
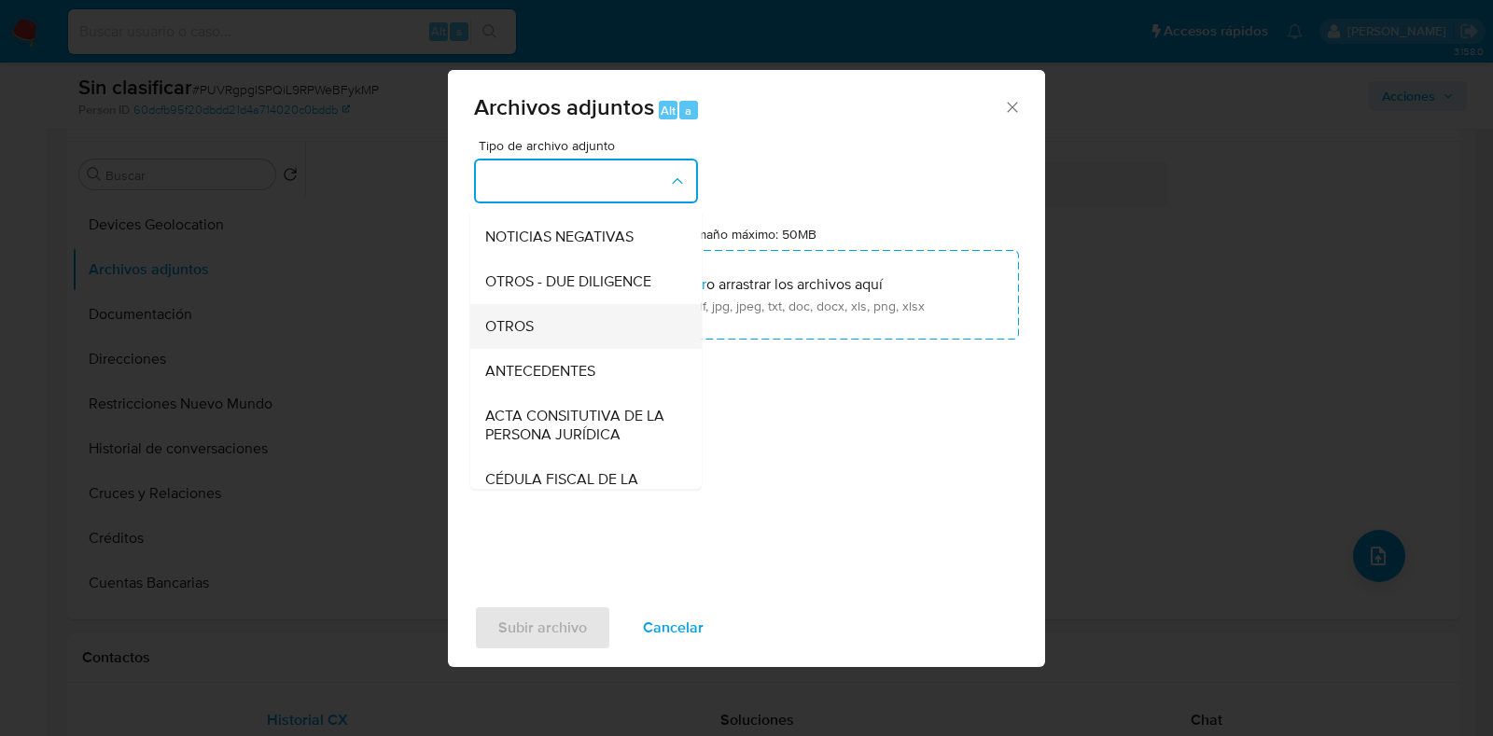
click at [579, 338] on div "OTROS" at bounding box center [580, 326] width 190 height 45
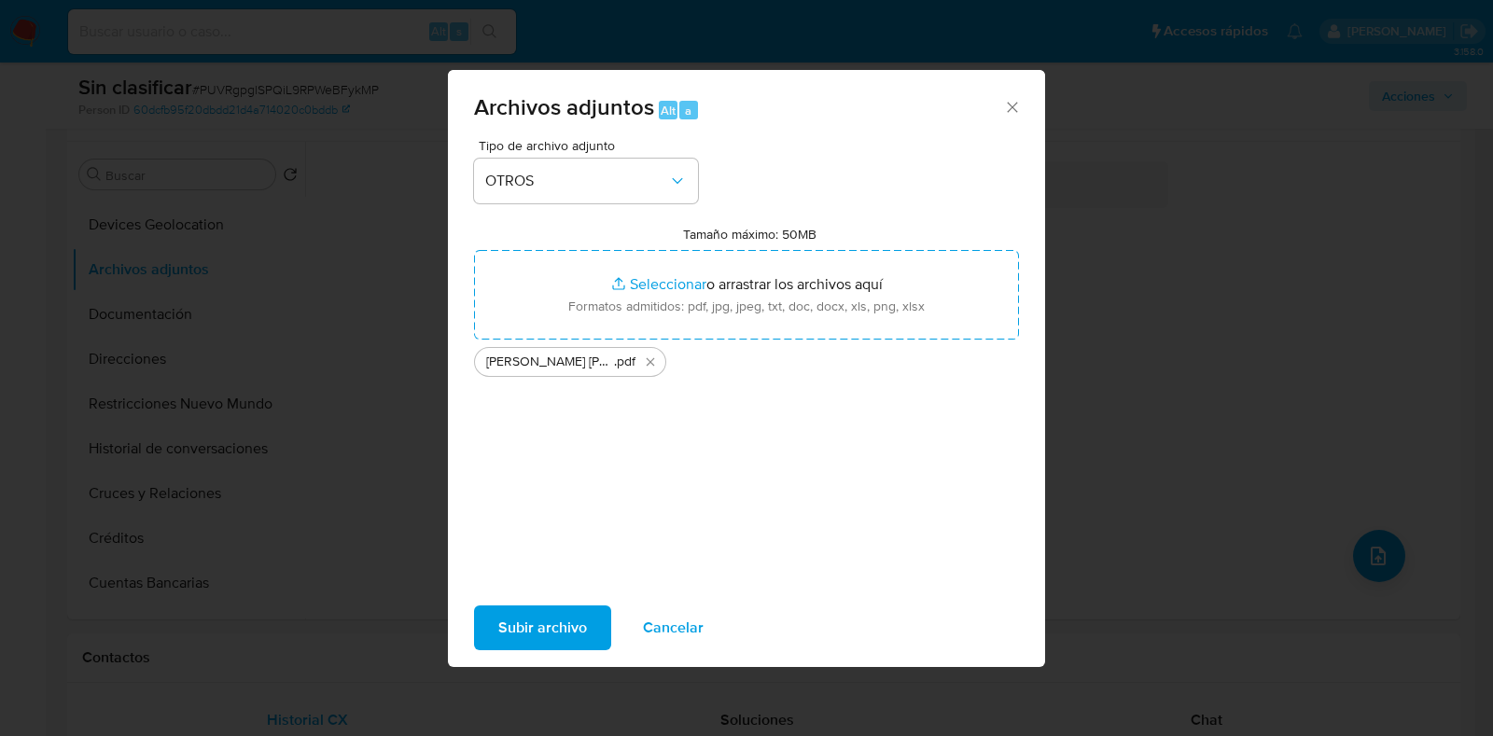
click at [552, 618] on span "Subir archivo" at bounding box center [542, 628] width 89 height 41
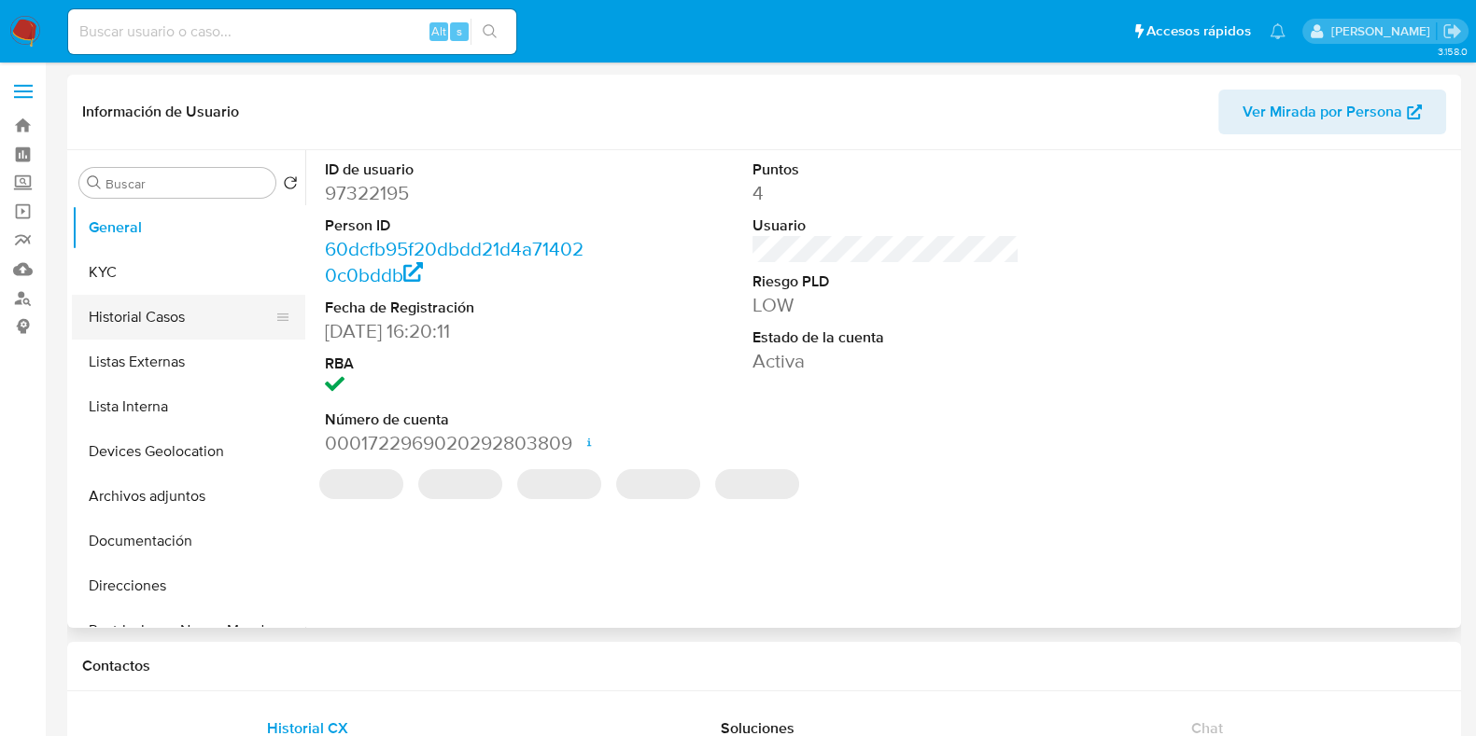
select select "10"
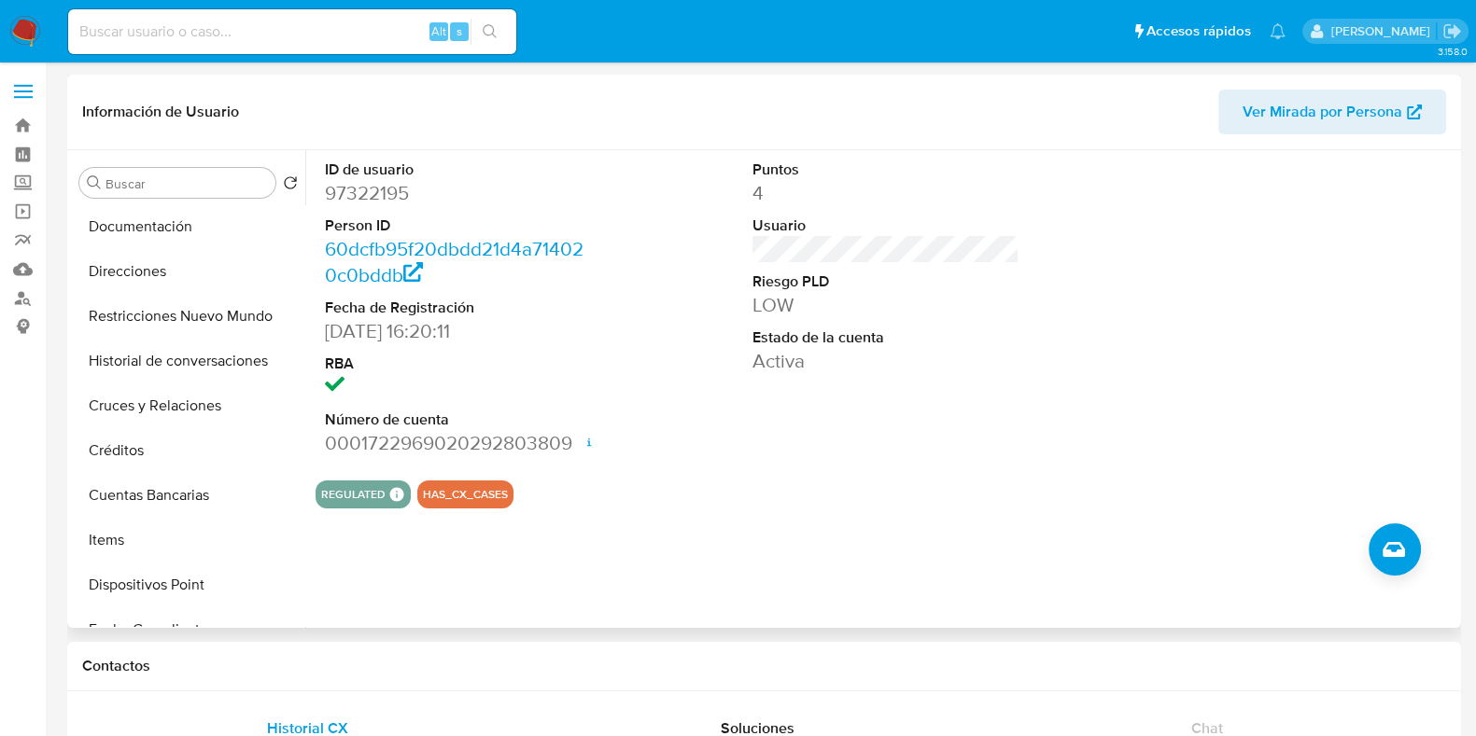
scroll to position [332, 0]
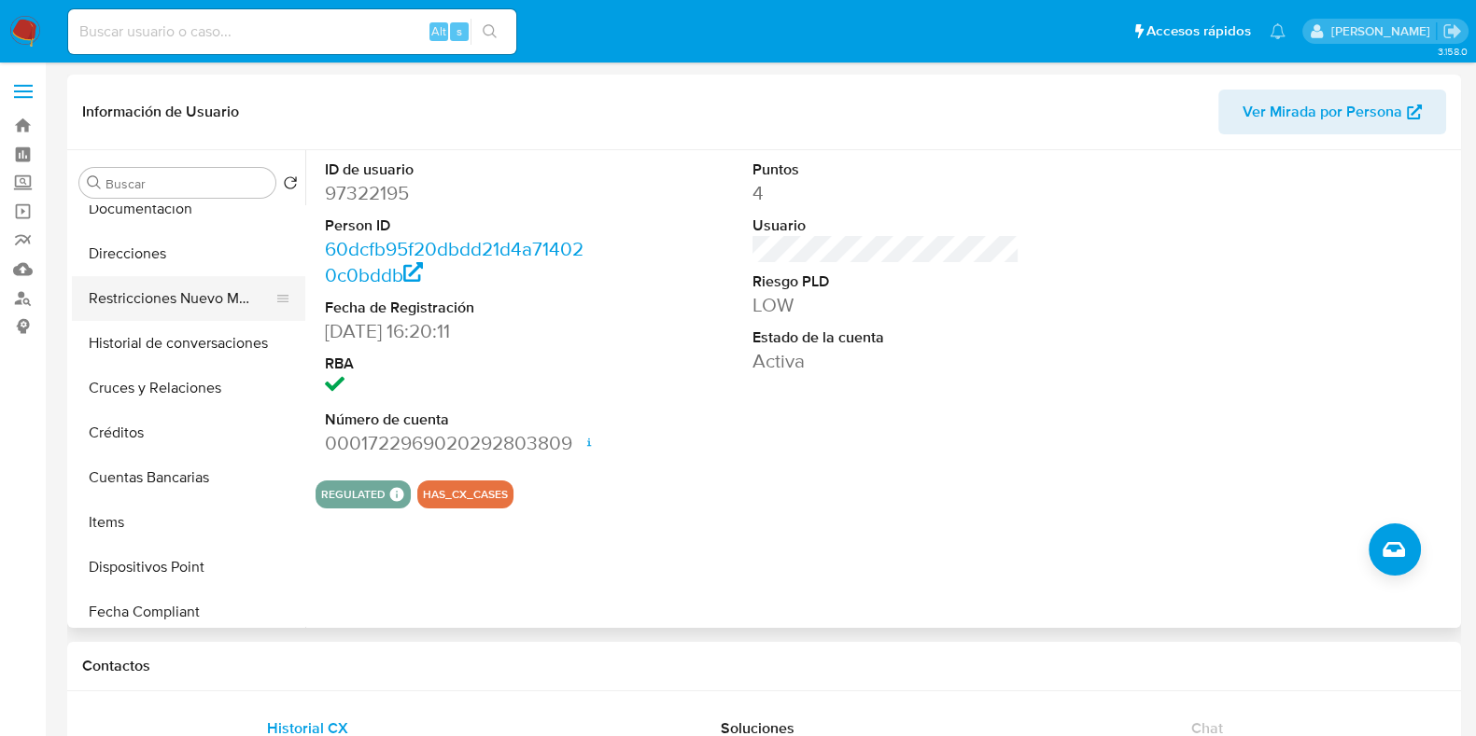
click at [205, 296] on button "Restricciones Nuevo Mundo" at bounding box center [181, 298] width 218 height 45
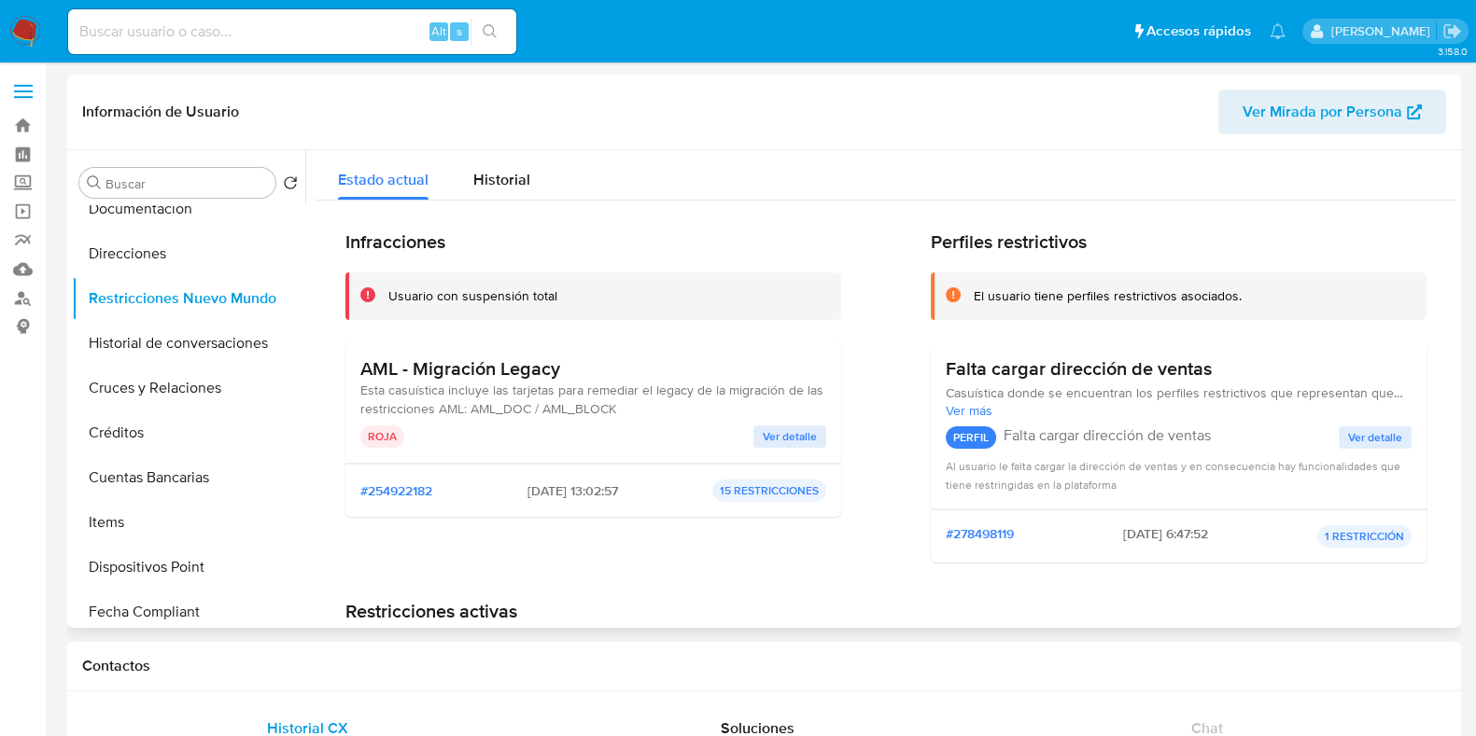
click at [783, 445] on span "Ver detalle" at bounding box center [790, 436] width 54 height 19
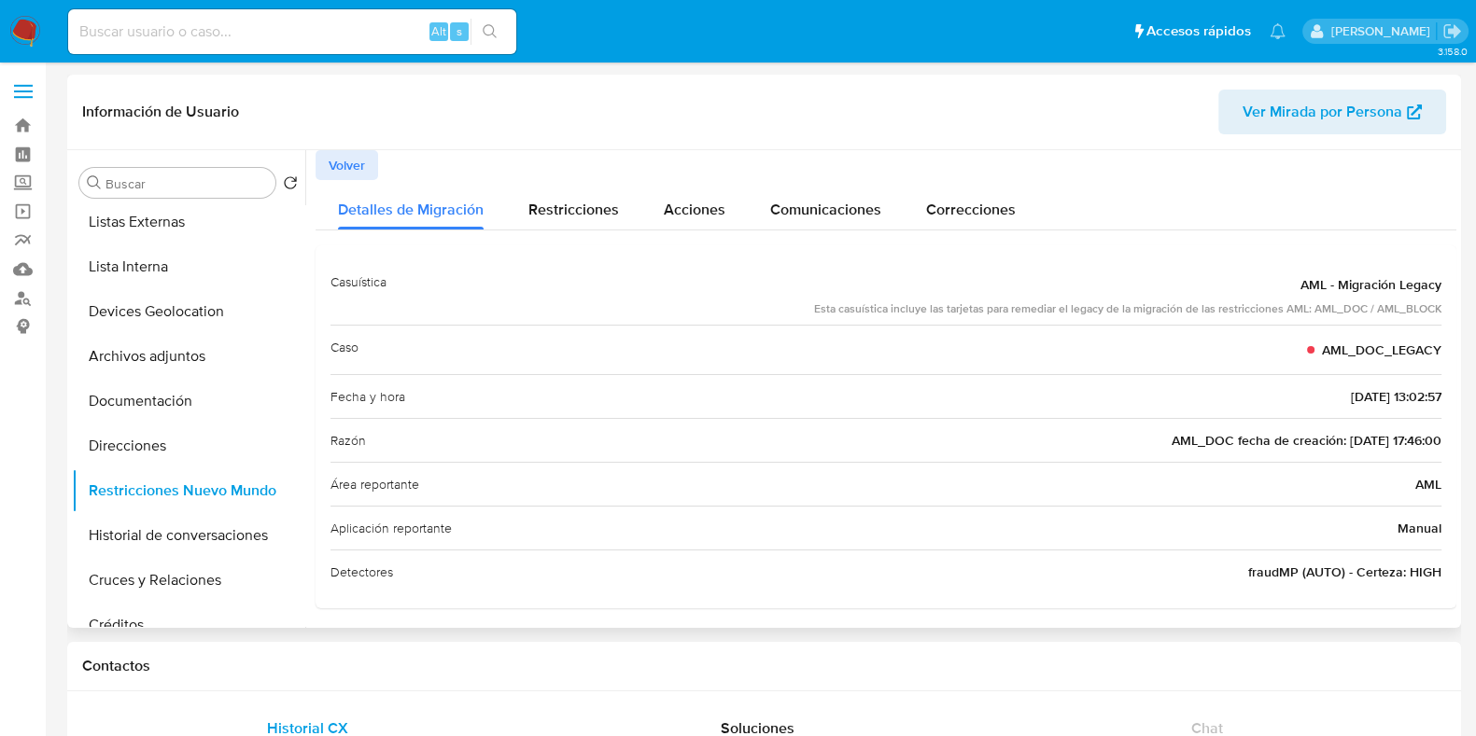
scroll to position [109, 0]
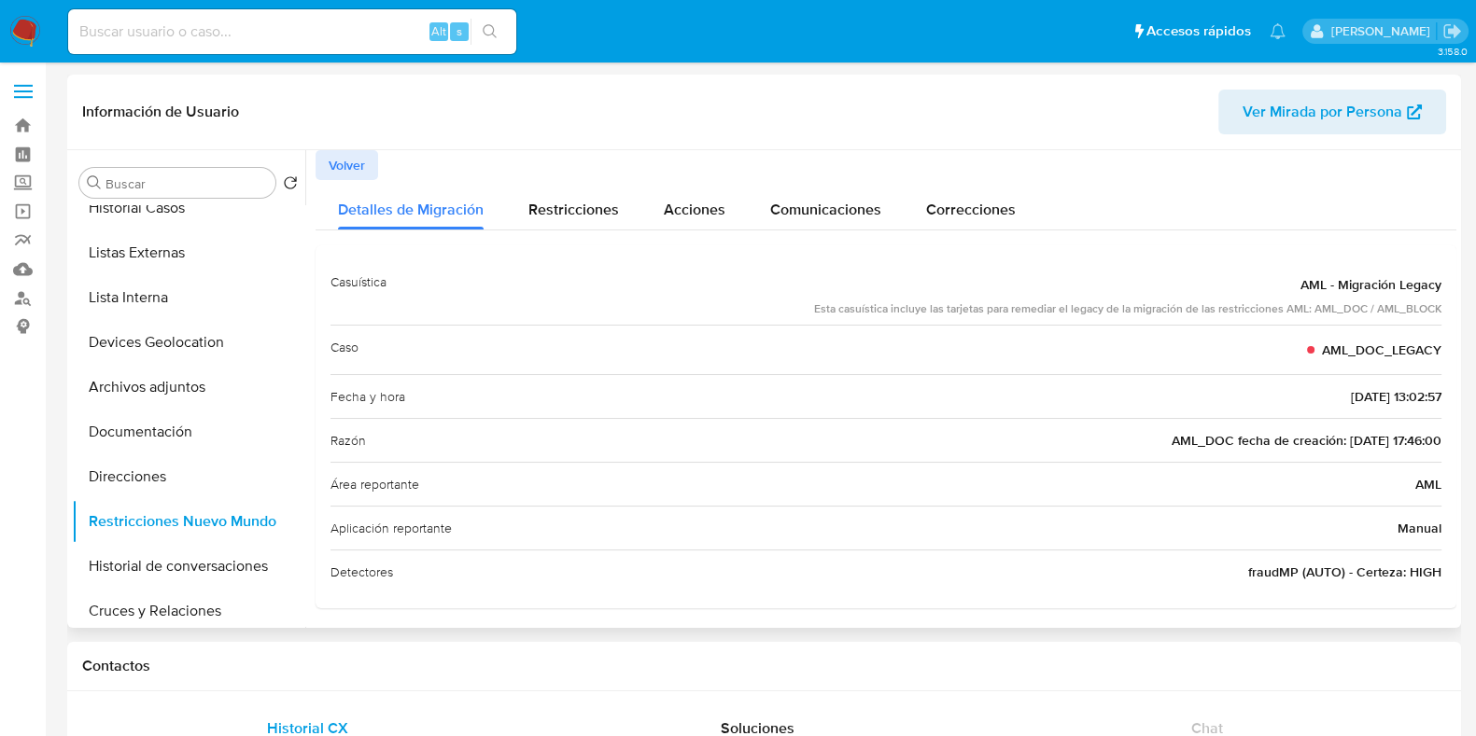
click at [177, 199] on div "Buscar Volver al orden por defecto General KYC Historial Casos Listas Externas …" at bounding box center [188, 390] width 233 height 475
click at [171, 210] on button "Historial Casos" at bounding box center [181, 208] width 218 height 45
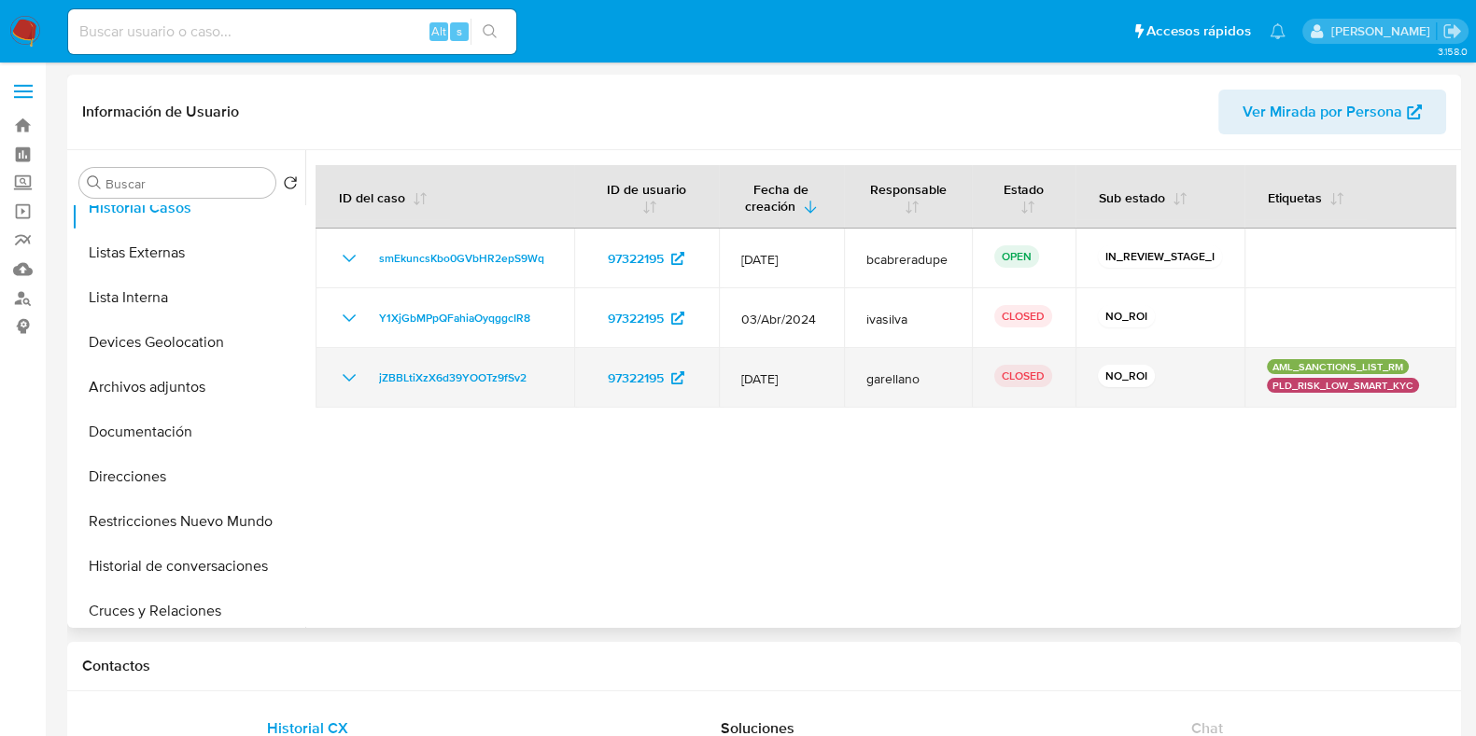
click at [354, 371] on icon "Mostrar/Ocultar" at bounding box center [349, 378] width 22 height 22
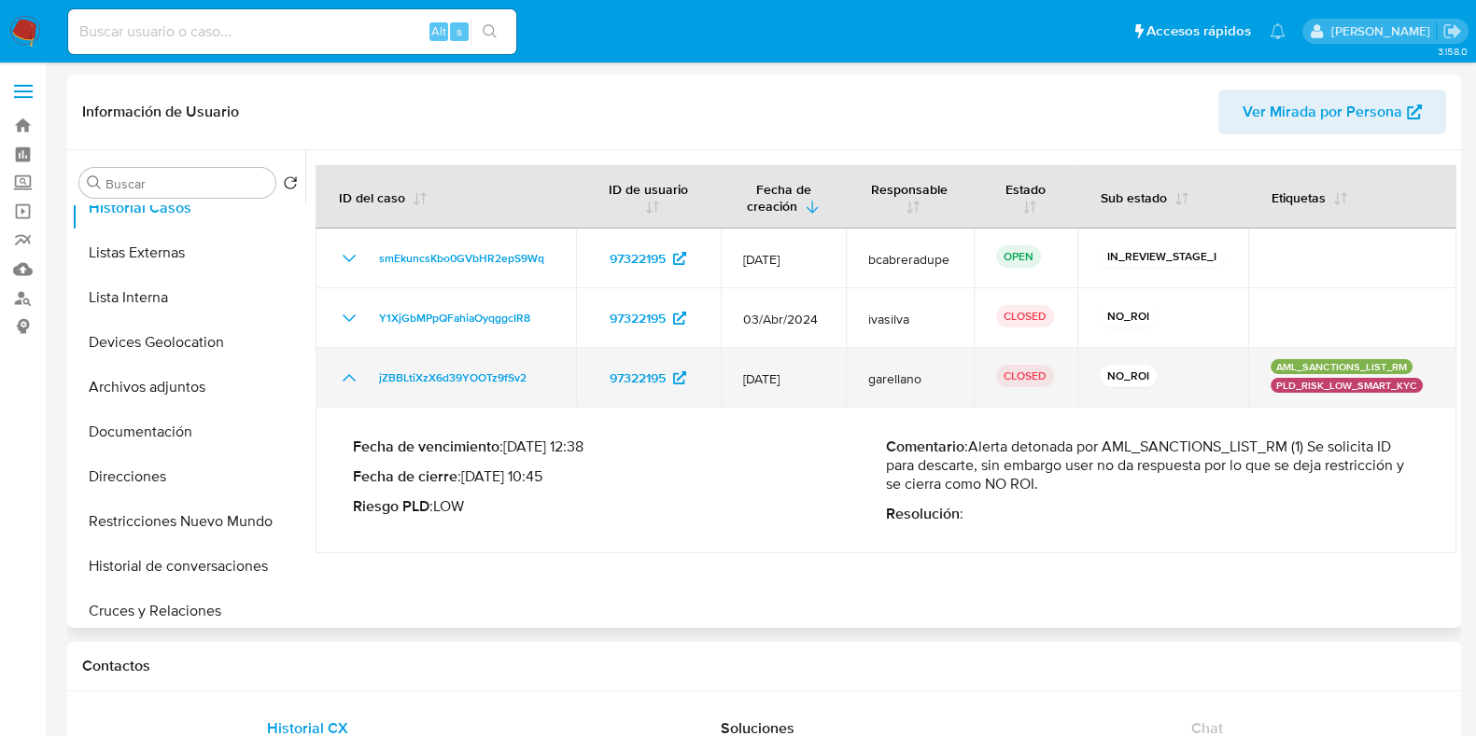
click at [354, 371] on icon "Mostrar/Ocultar" at bounding box center [349, 378] width 22 height 22
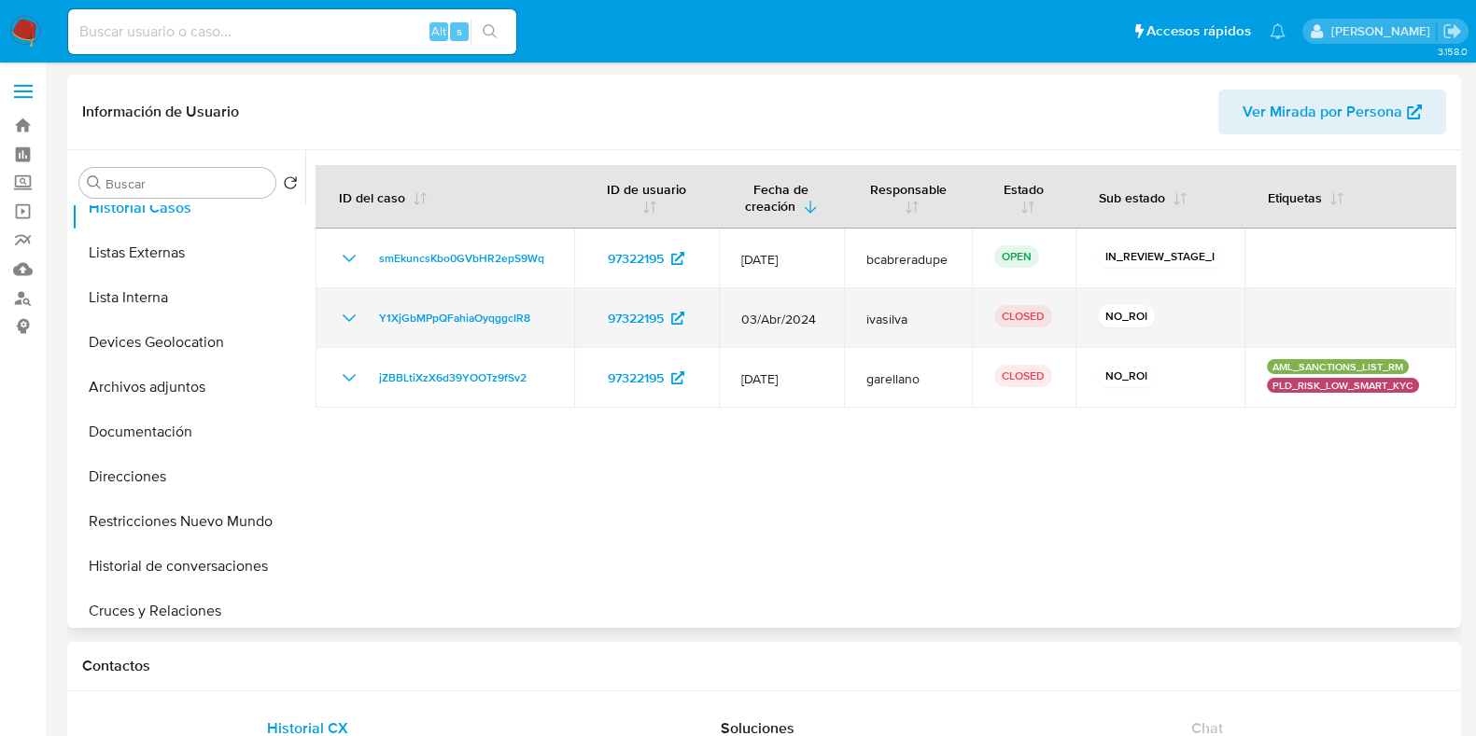
click at [352, 324] on icon "Mostrar/Ocultar" at bounding box center [349, 318] width 22 height 22
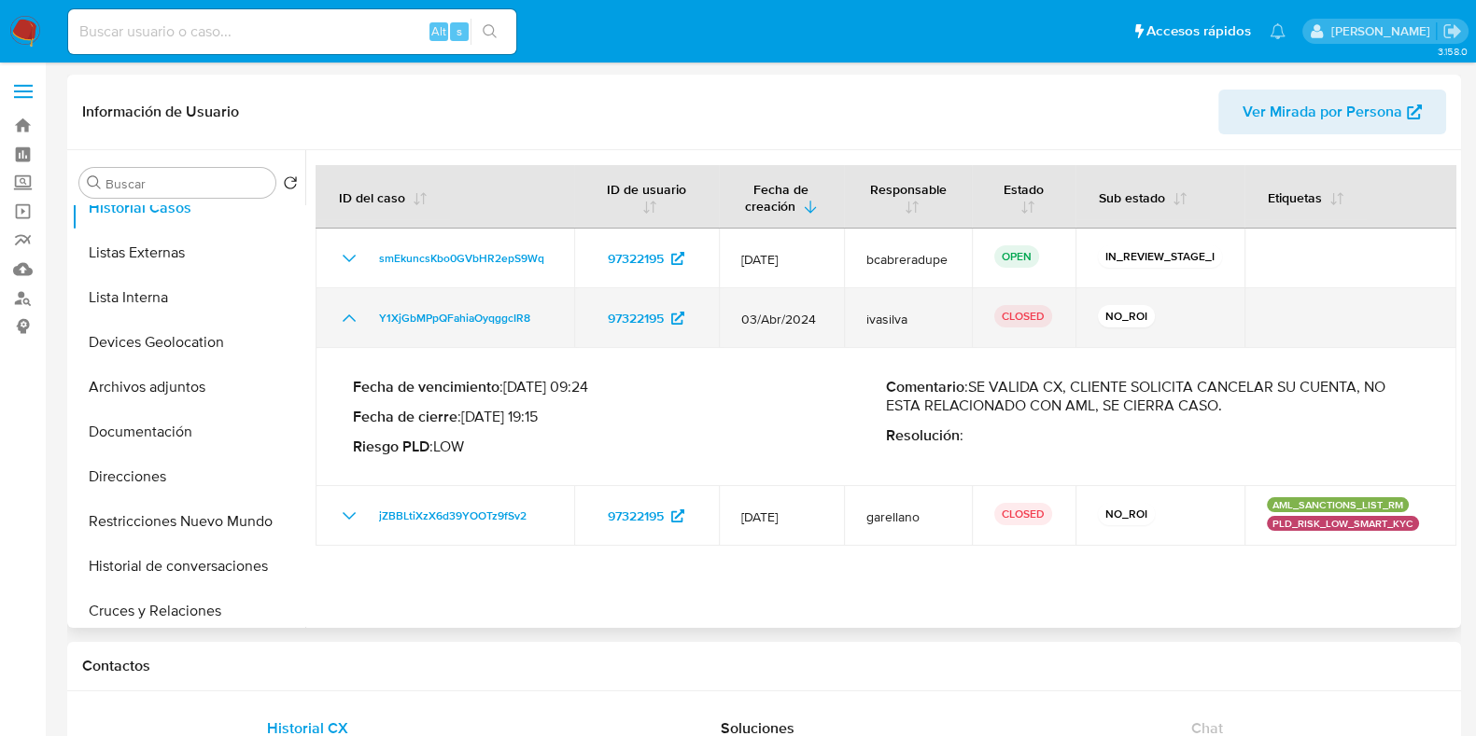
click at [352, 321] on icon "Mostrar/Ocultar" at bounding box center [349, 318] width 22 height 22
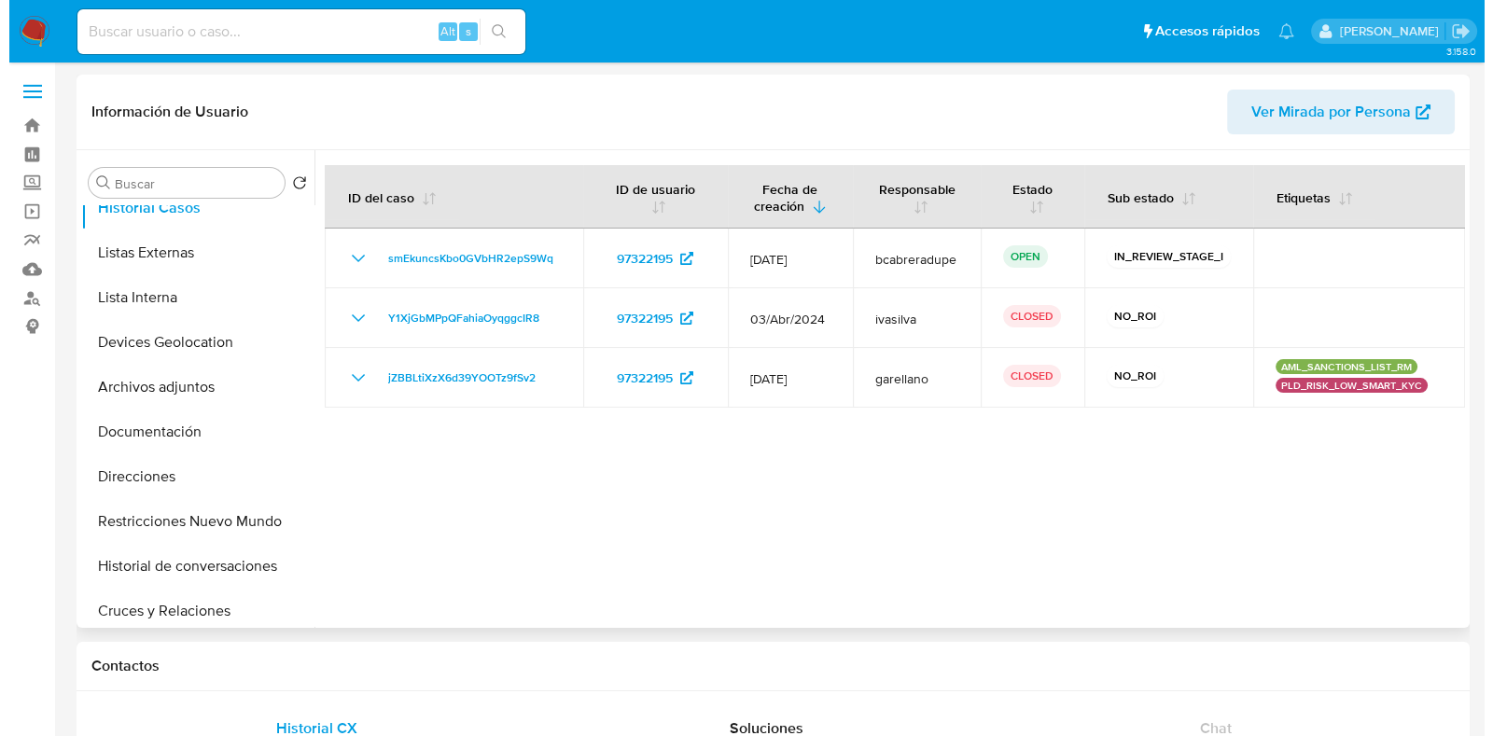
scroll to position [0, 0]
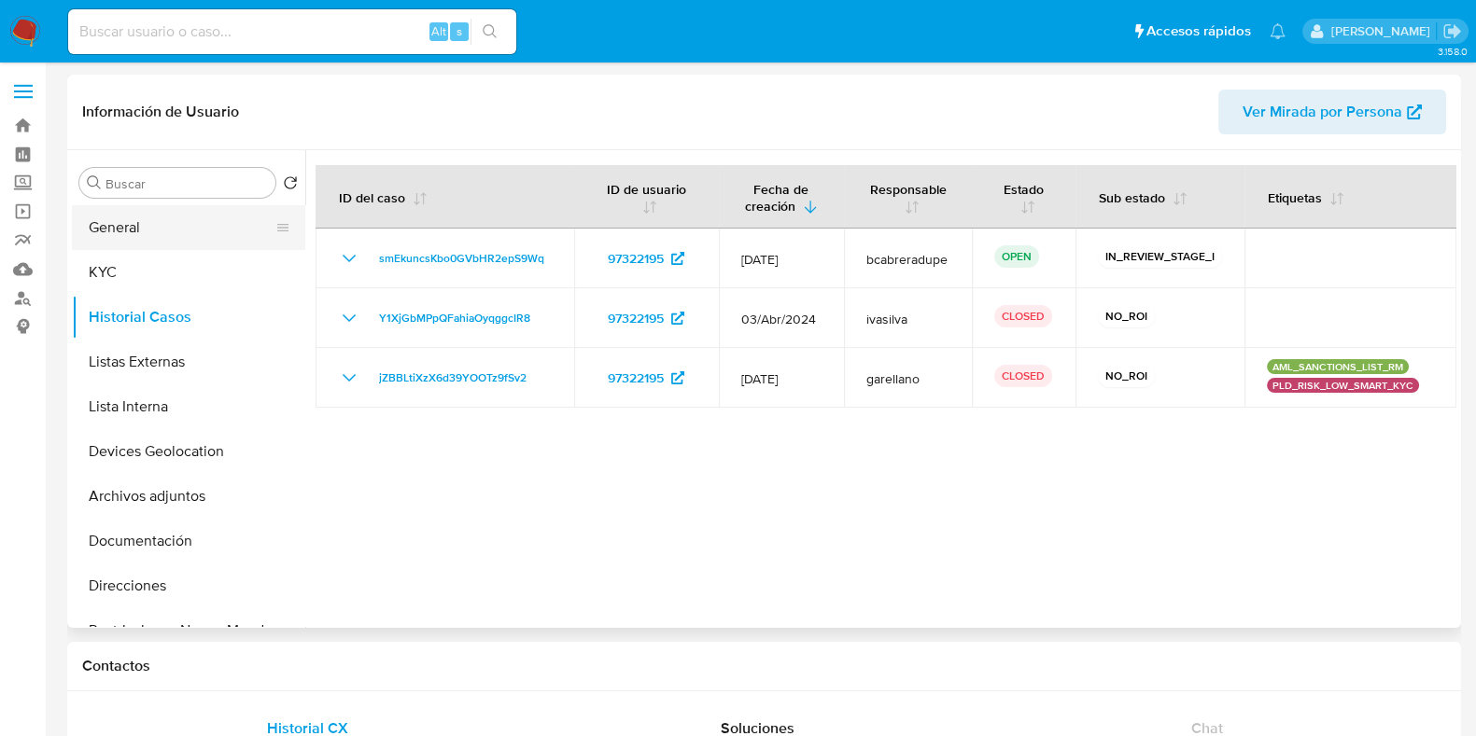
click at [131, 223] on button "General" at bounding box center [181, 227] width 218 height 45
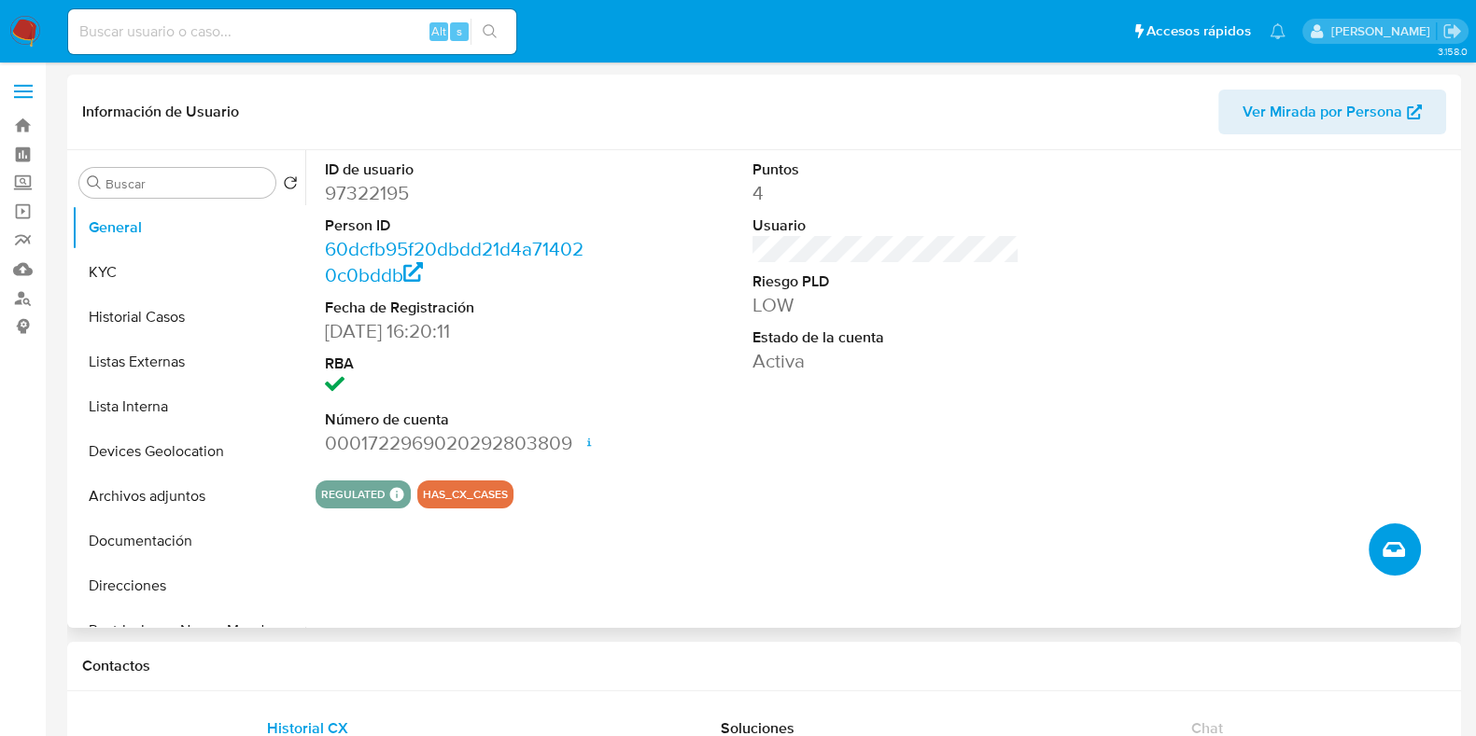
click at [1386, 563] on button "Crear caso manual" at bounding box center [1394, 550] width 52 height 52
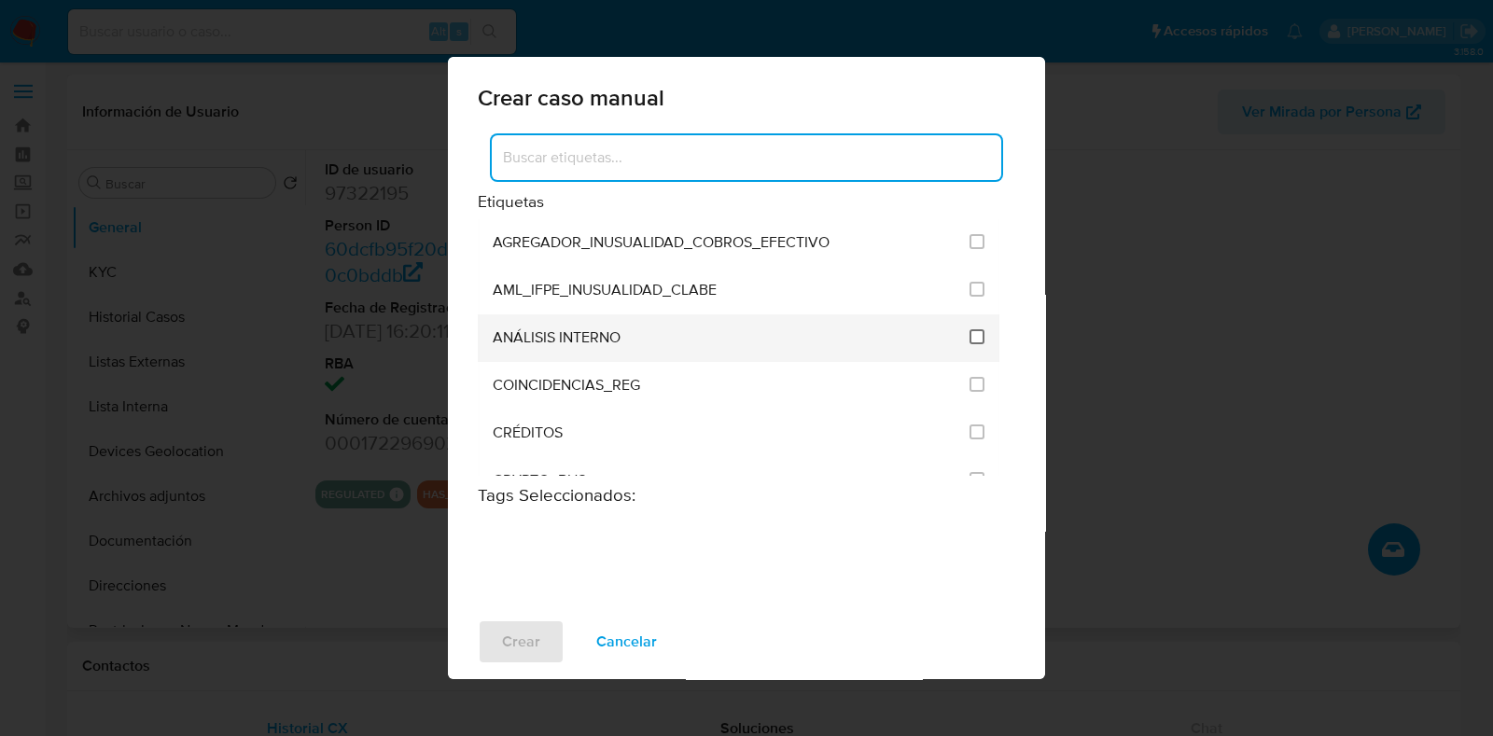
click at [975, 338] on input "1888" at bounding box center [977, 336] width 15 height 15
checkbox input "true"
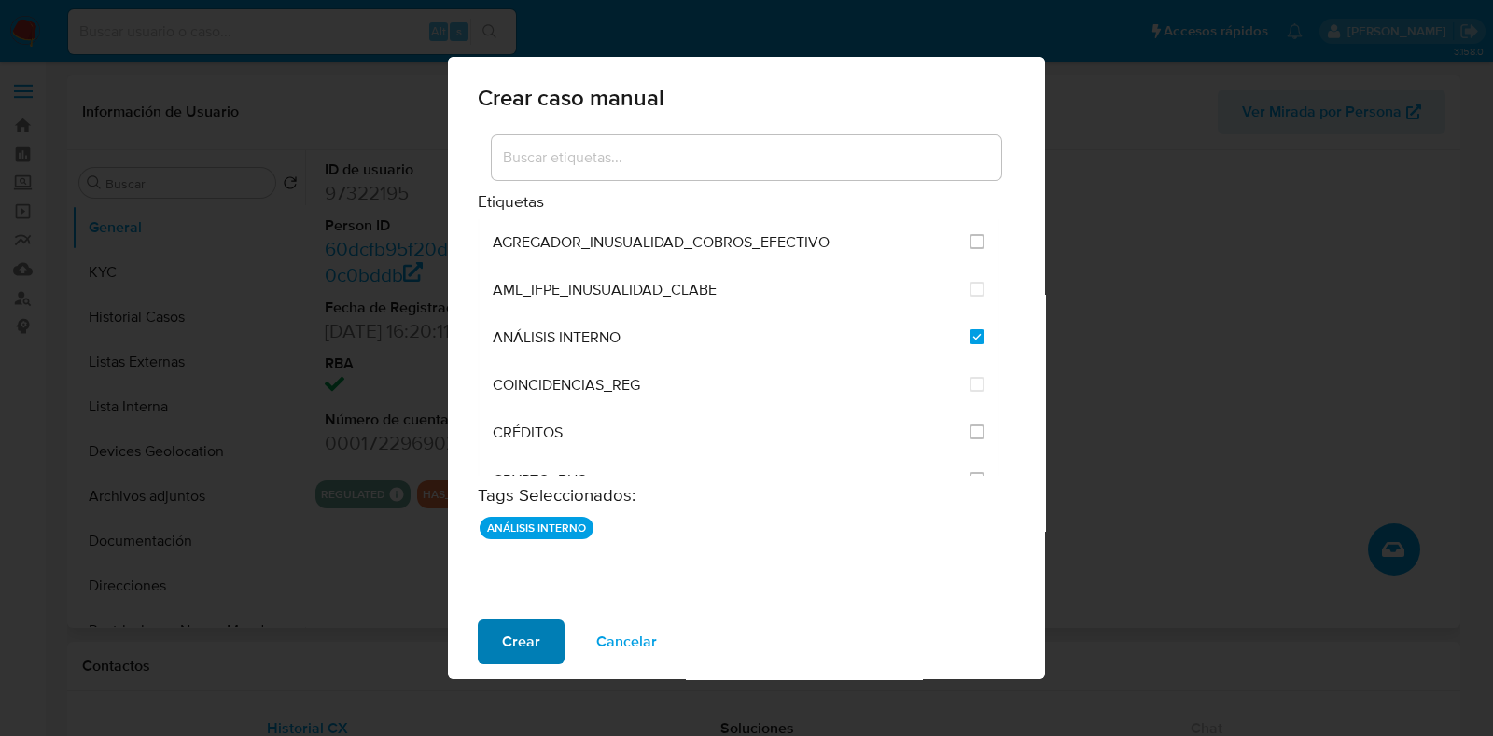
click at [525, 646] on span "Crear" at bounding box center [521, 642] width 38 height 41
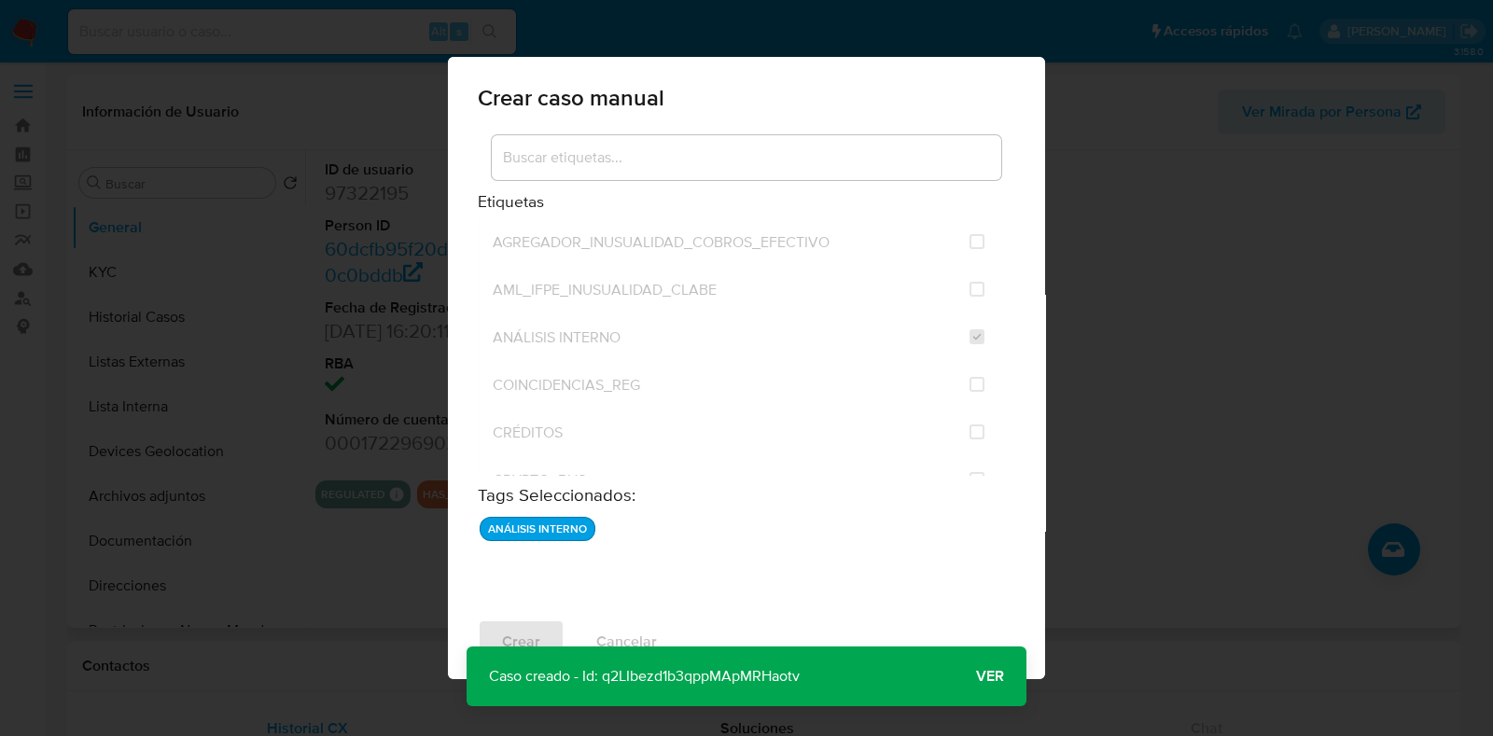
click at [978, 677] on span "Ver" at bounding box center [990, 677] width 28 height 0
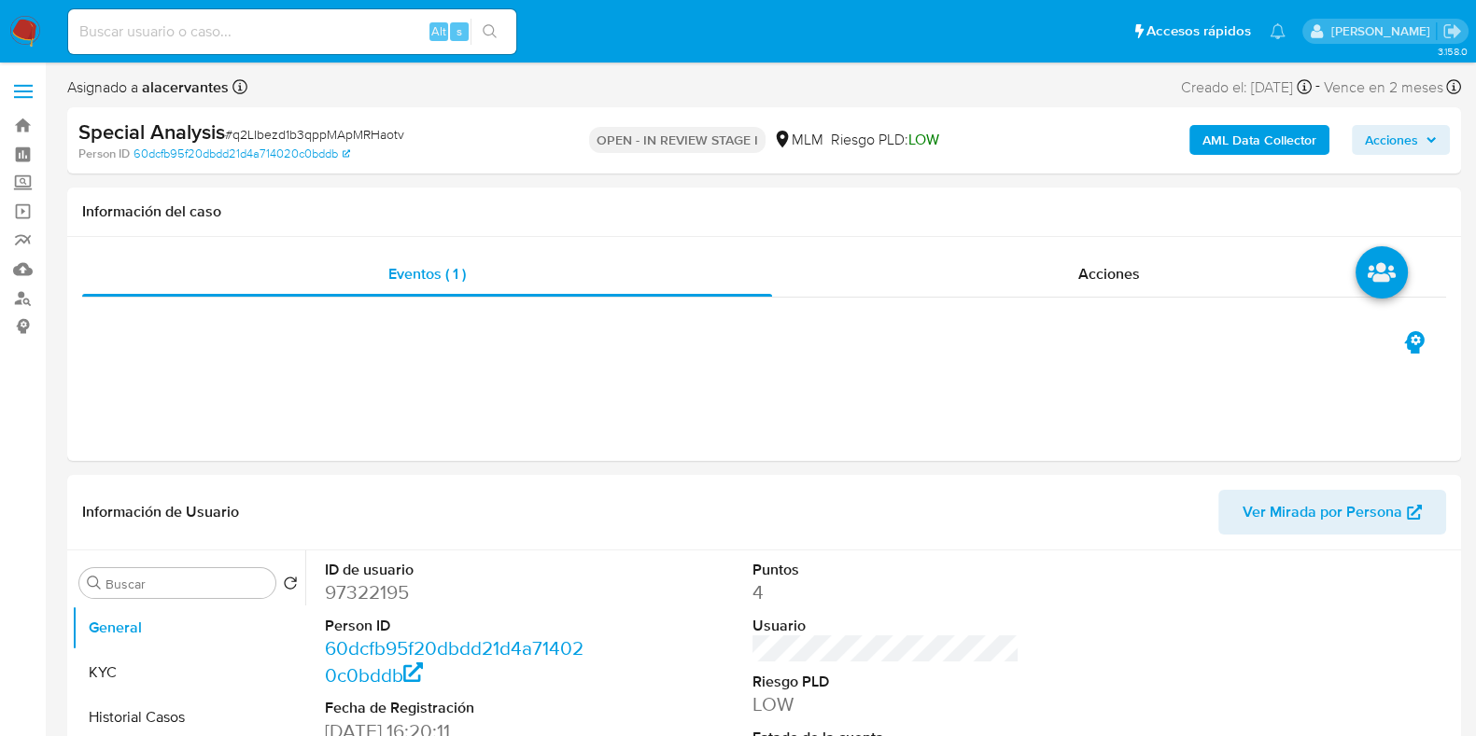
select select "10"
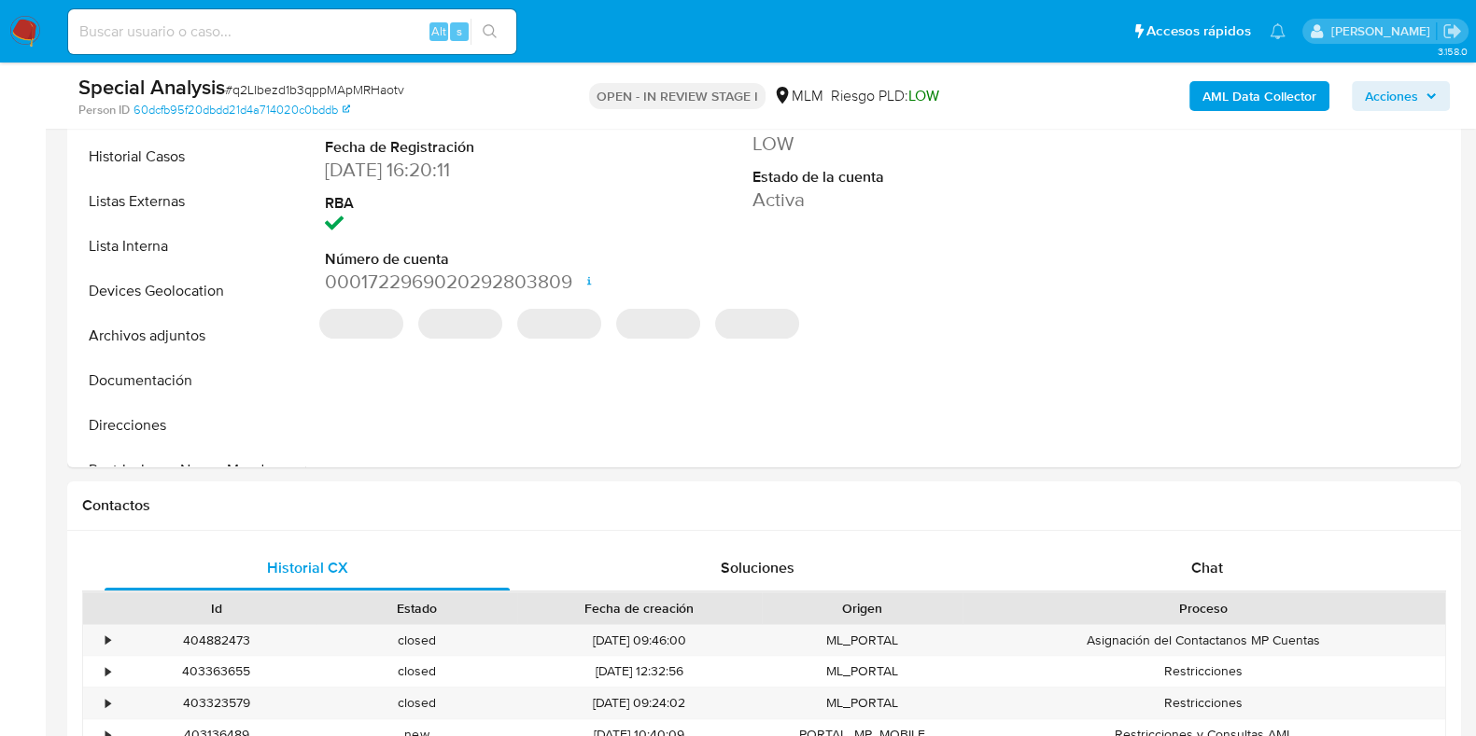
scroll to position [523, 0]
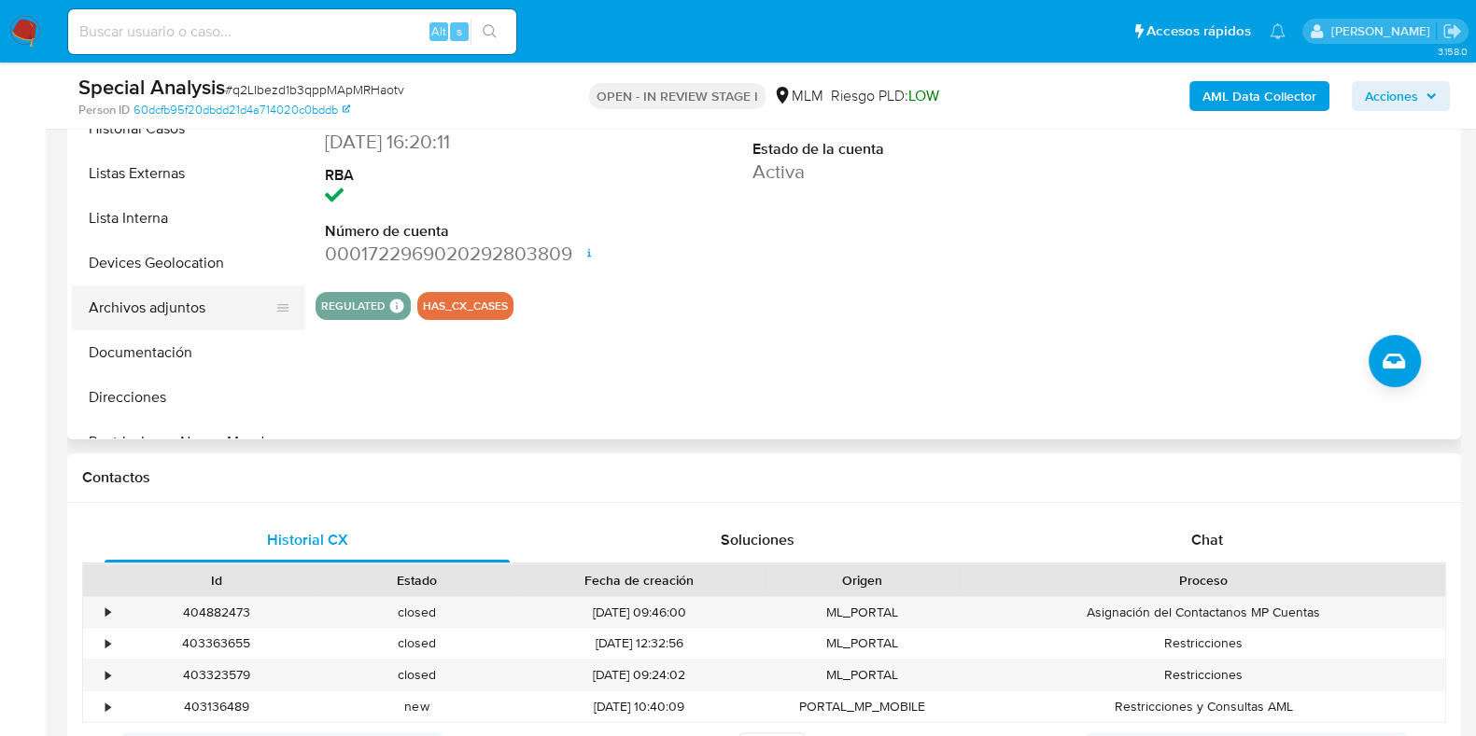
click at [140, 314] on button "Archivos adjuntos" at bounding box center [181, 308] width 218 height 45
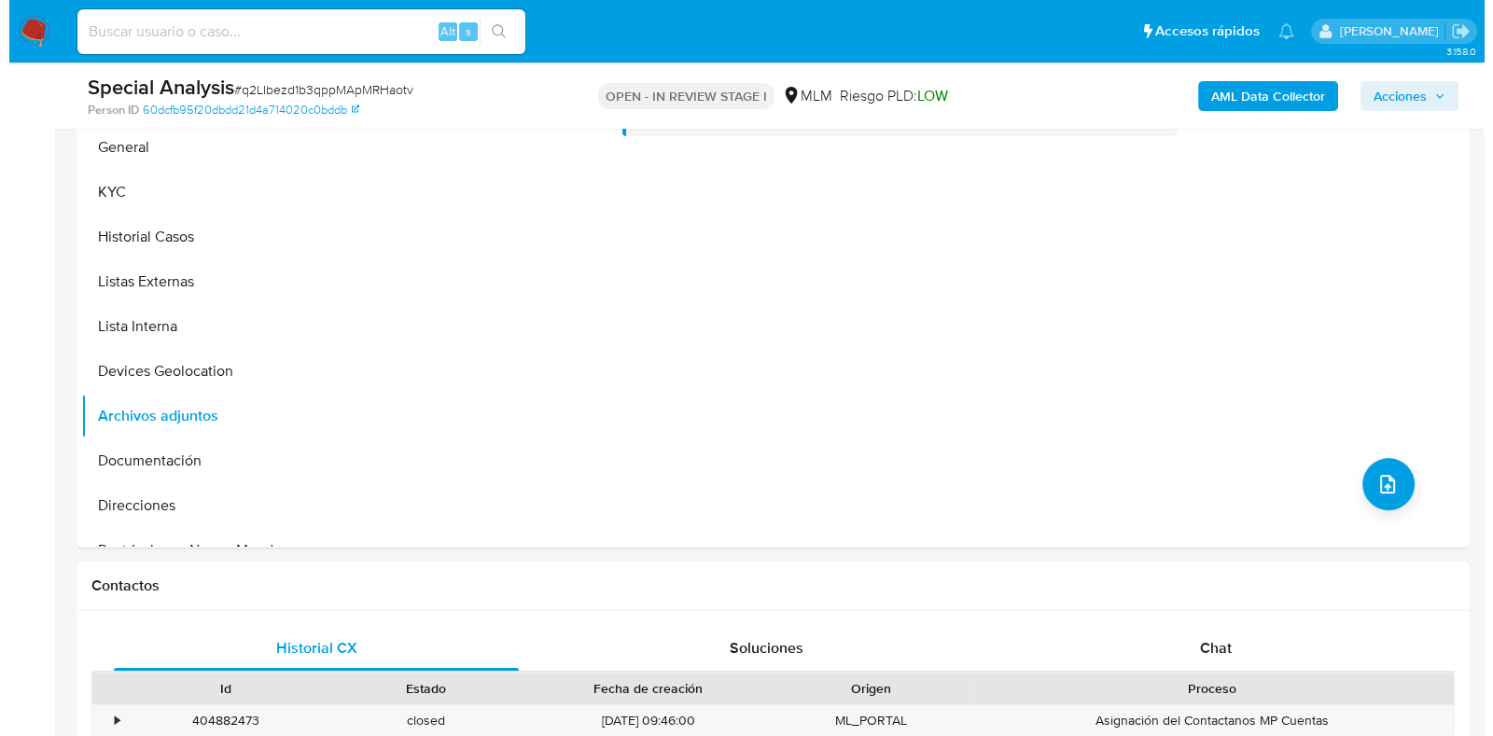
scroll to position [393, 0]
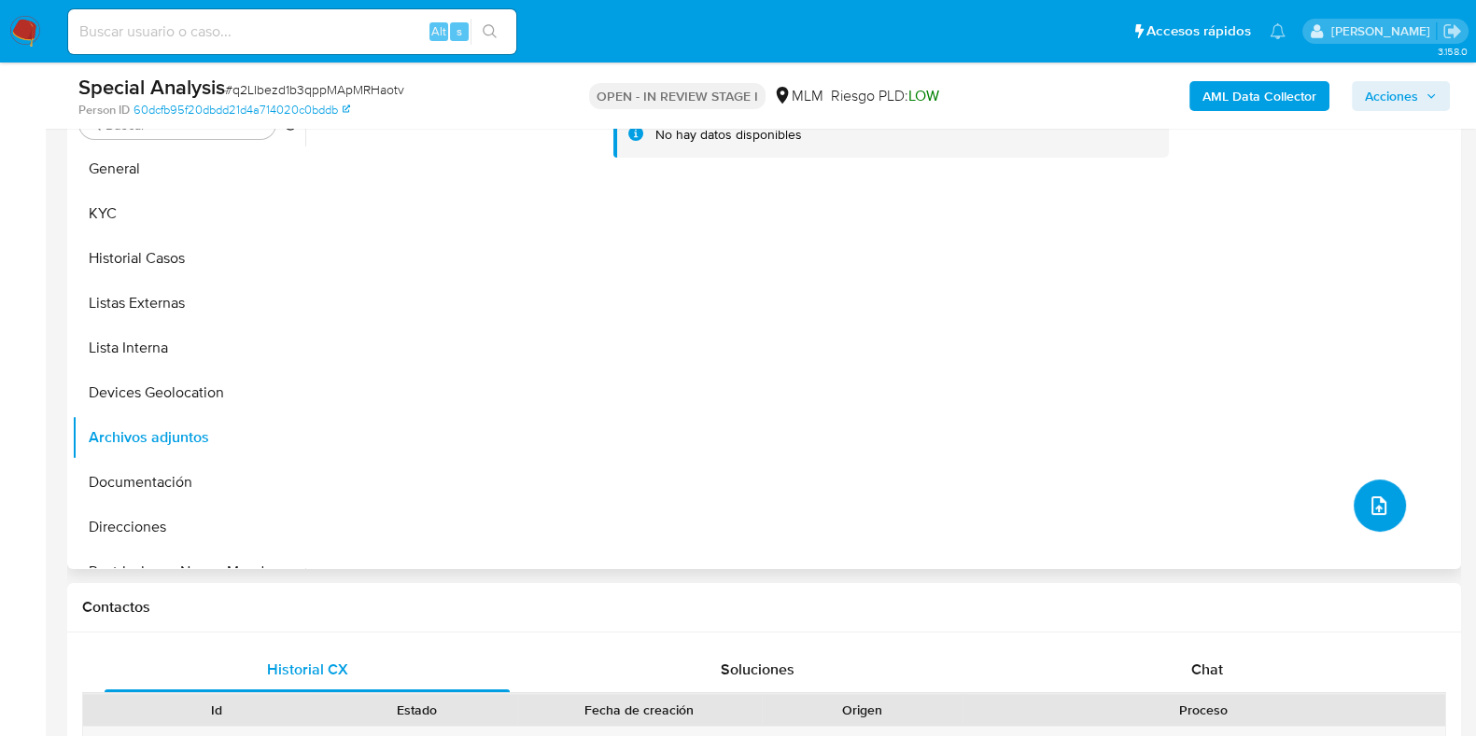
click at [1362, 517] on button "upload-file" at bounding box center [1379, 506] width 52 height 52
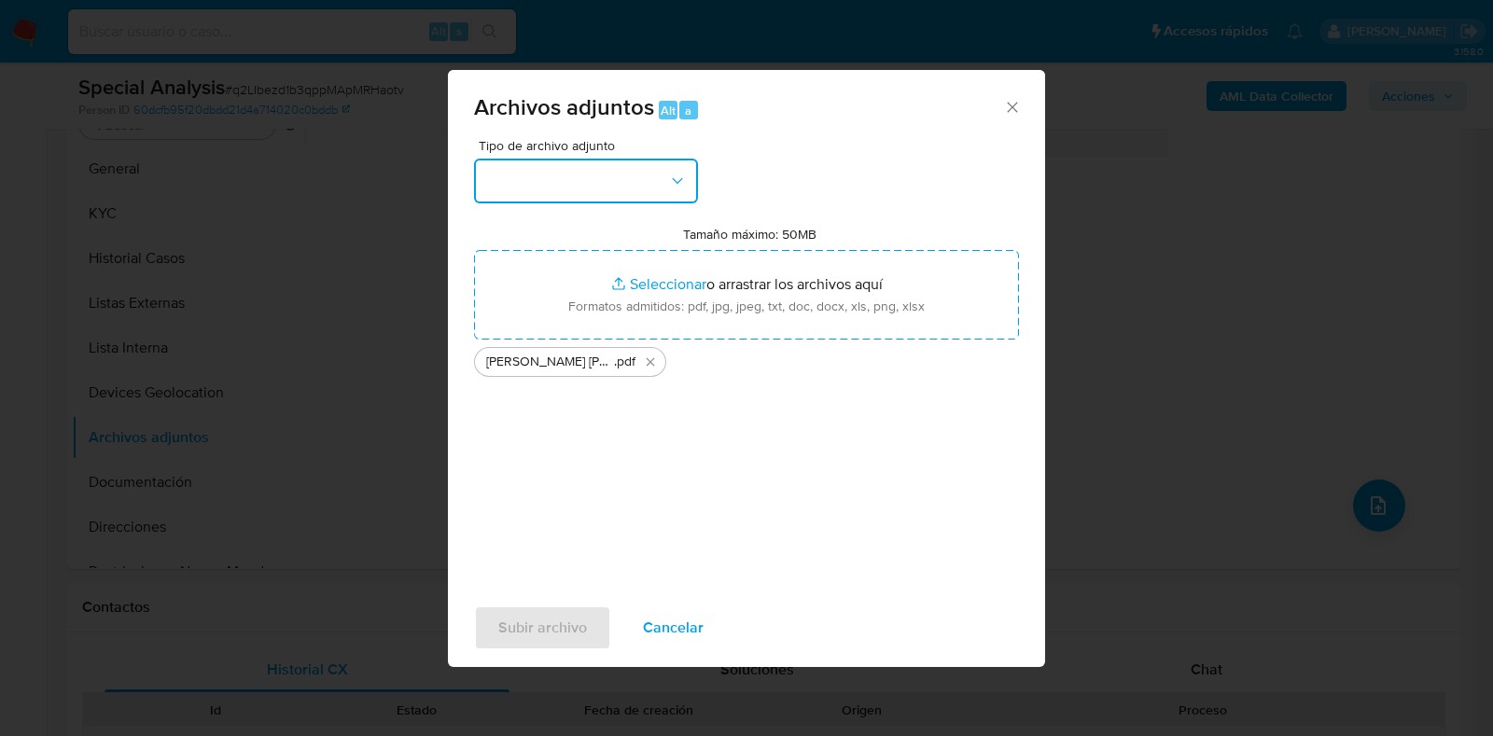
click at [676, 192] on button "button" at bounding box center [586, 181] width 224 height 45
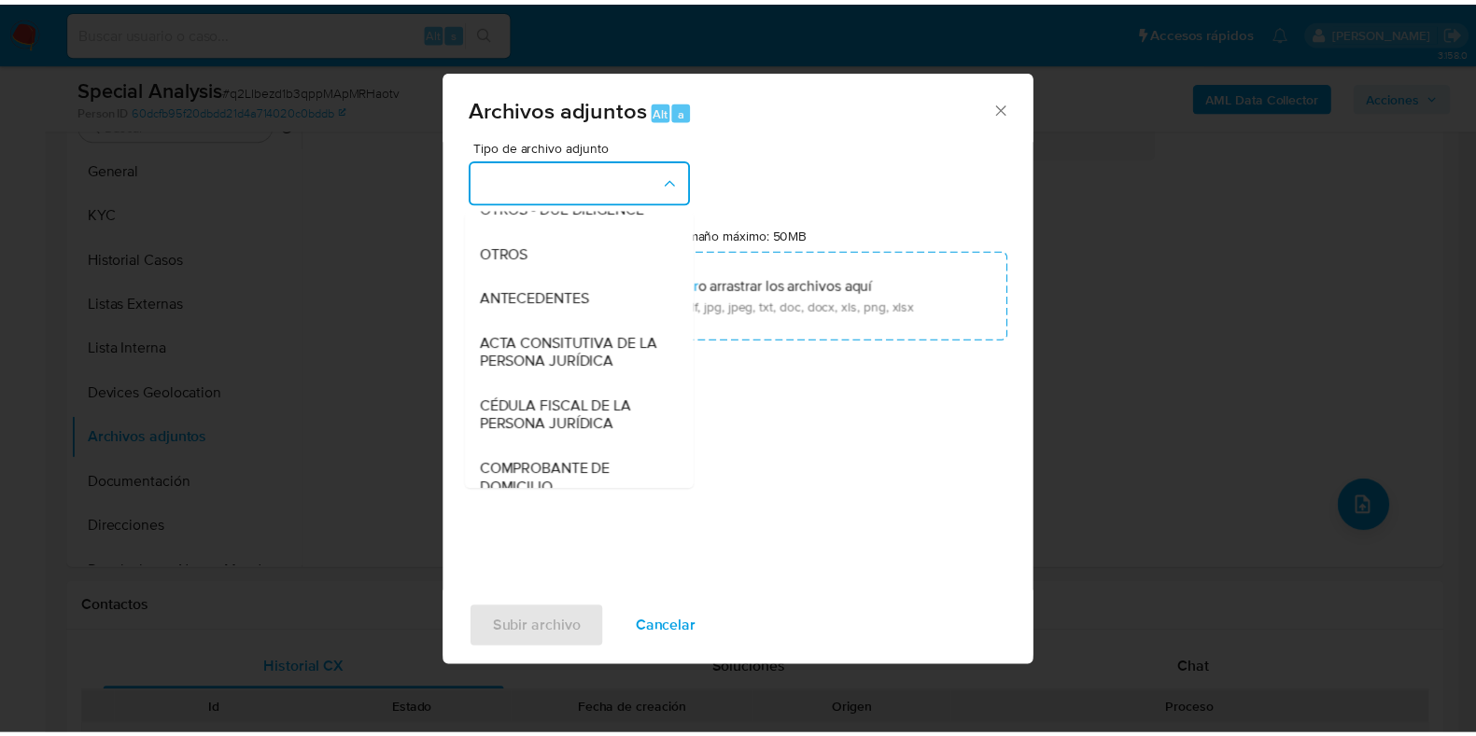
scroll to position [303, 0]
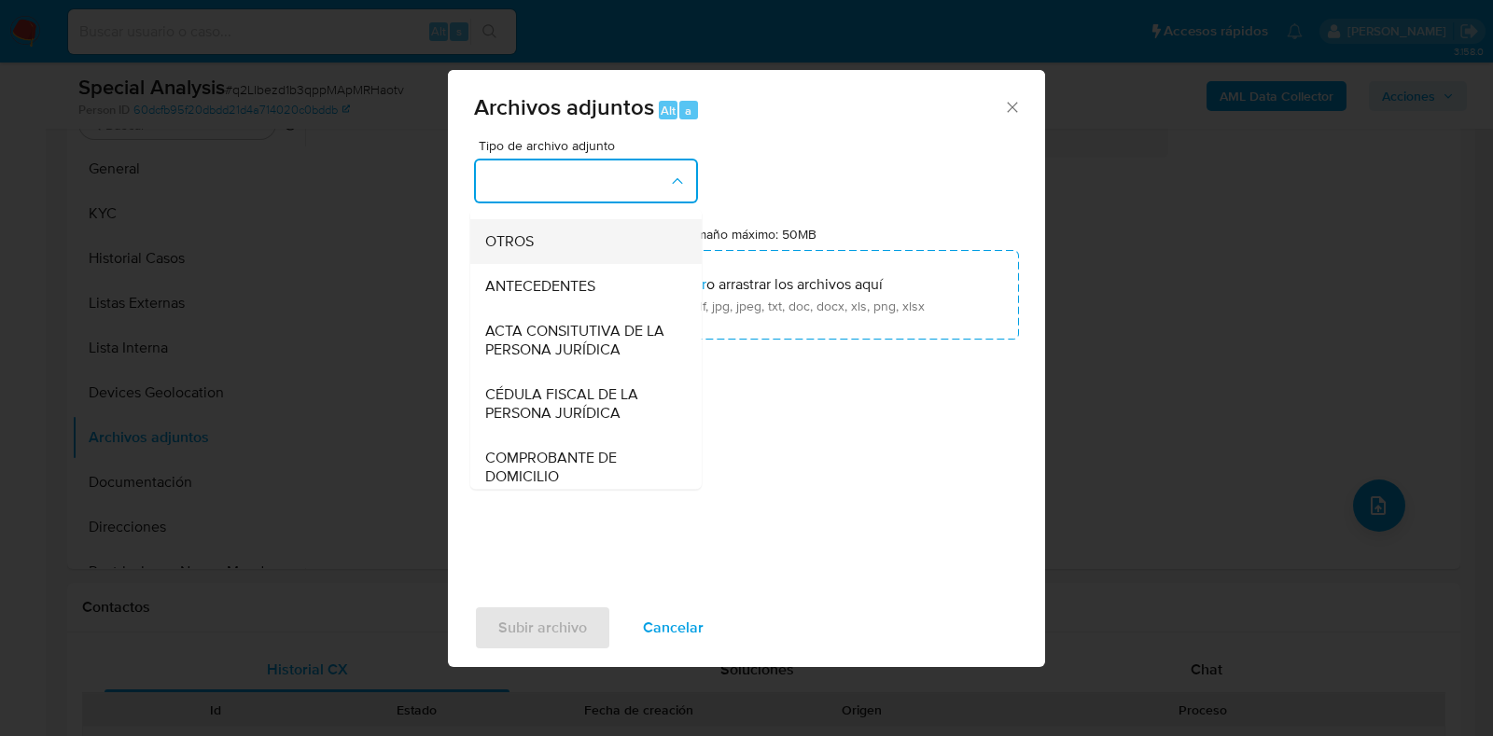
click at [563, 255] on div "OTROS" at bounding box center [580, 241] width 190 height 45
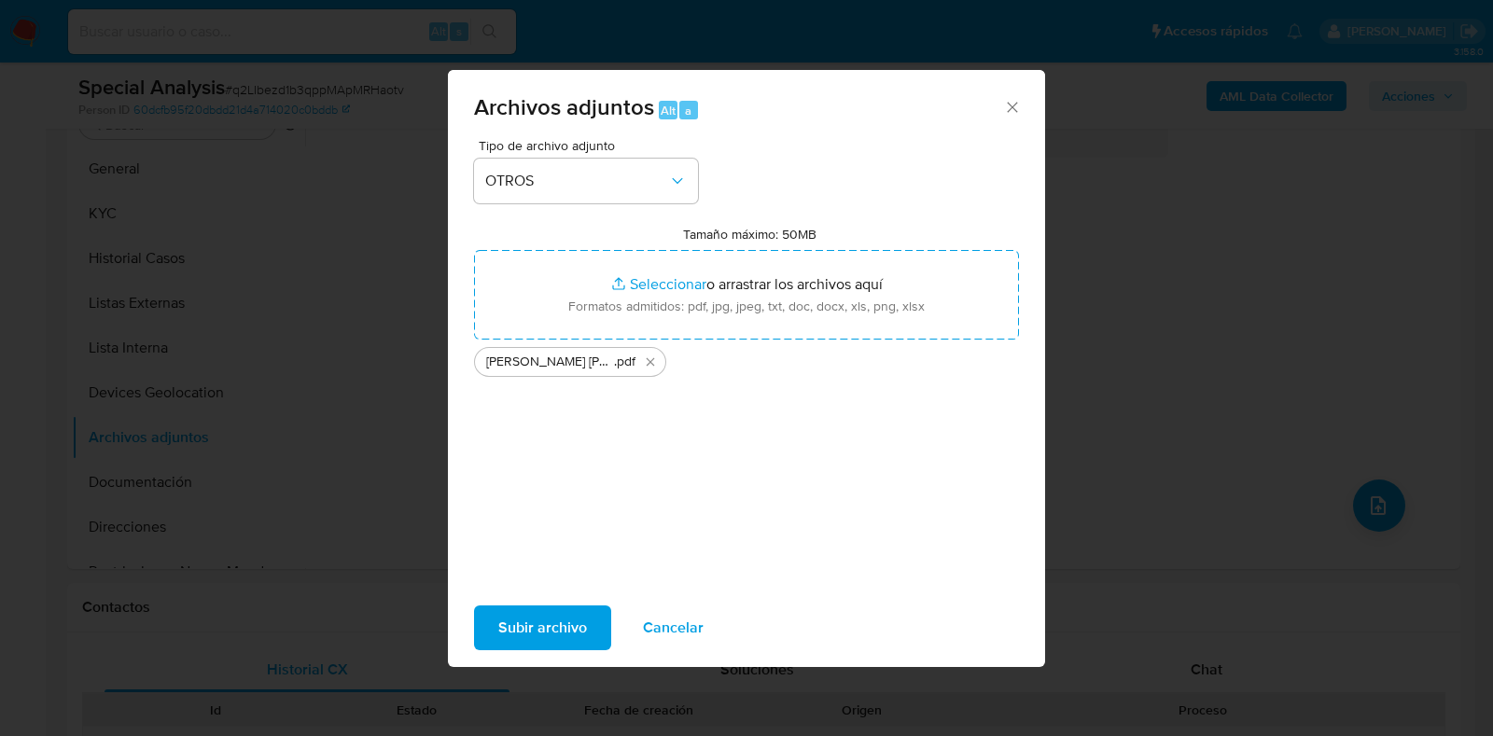
click at [569, 627] on span "Subir archivo" at bounding box center [542, 628] width 89 height 41
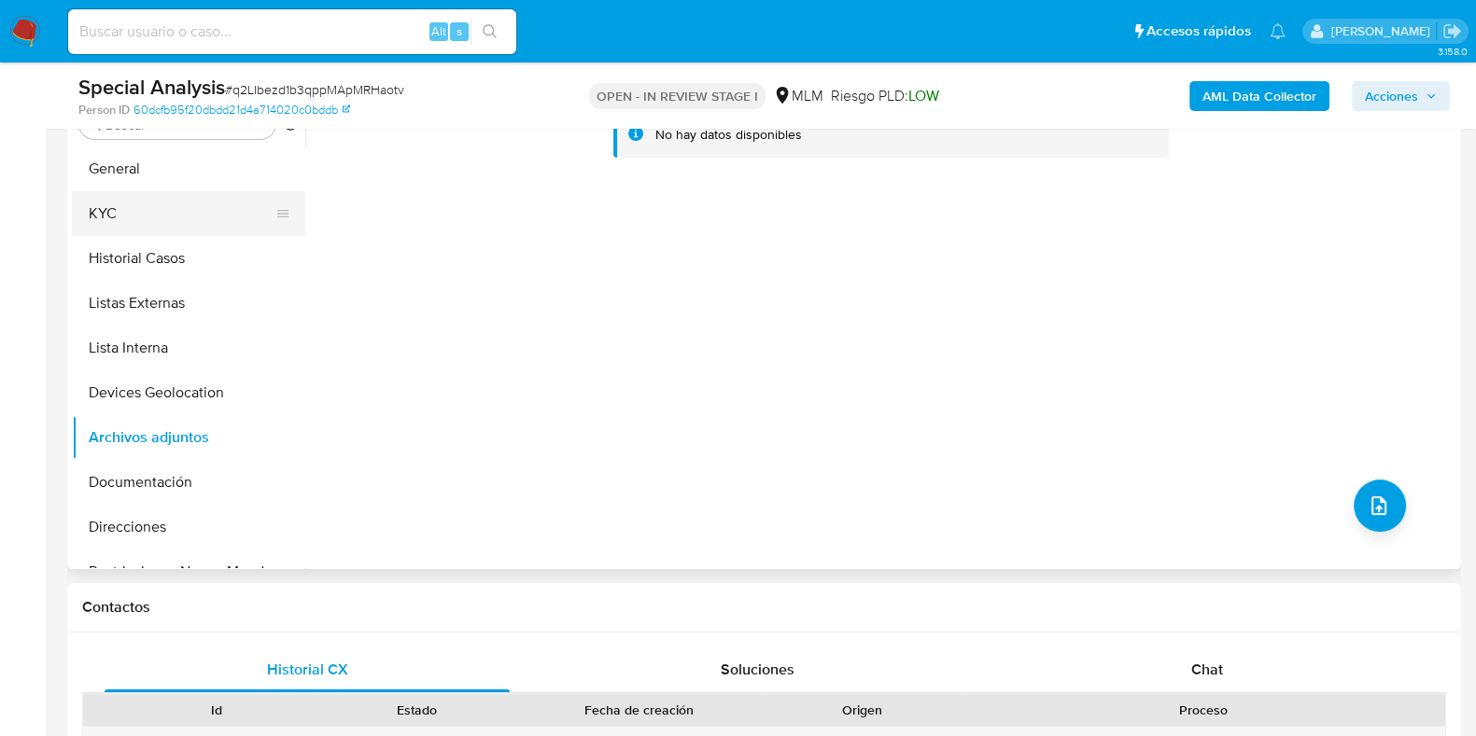
click at [120, 215] on button "KYC" at bounding box center [181, 213] width 218 height 45
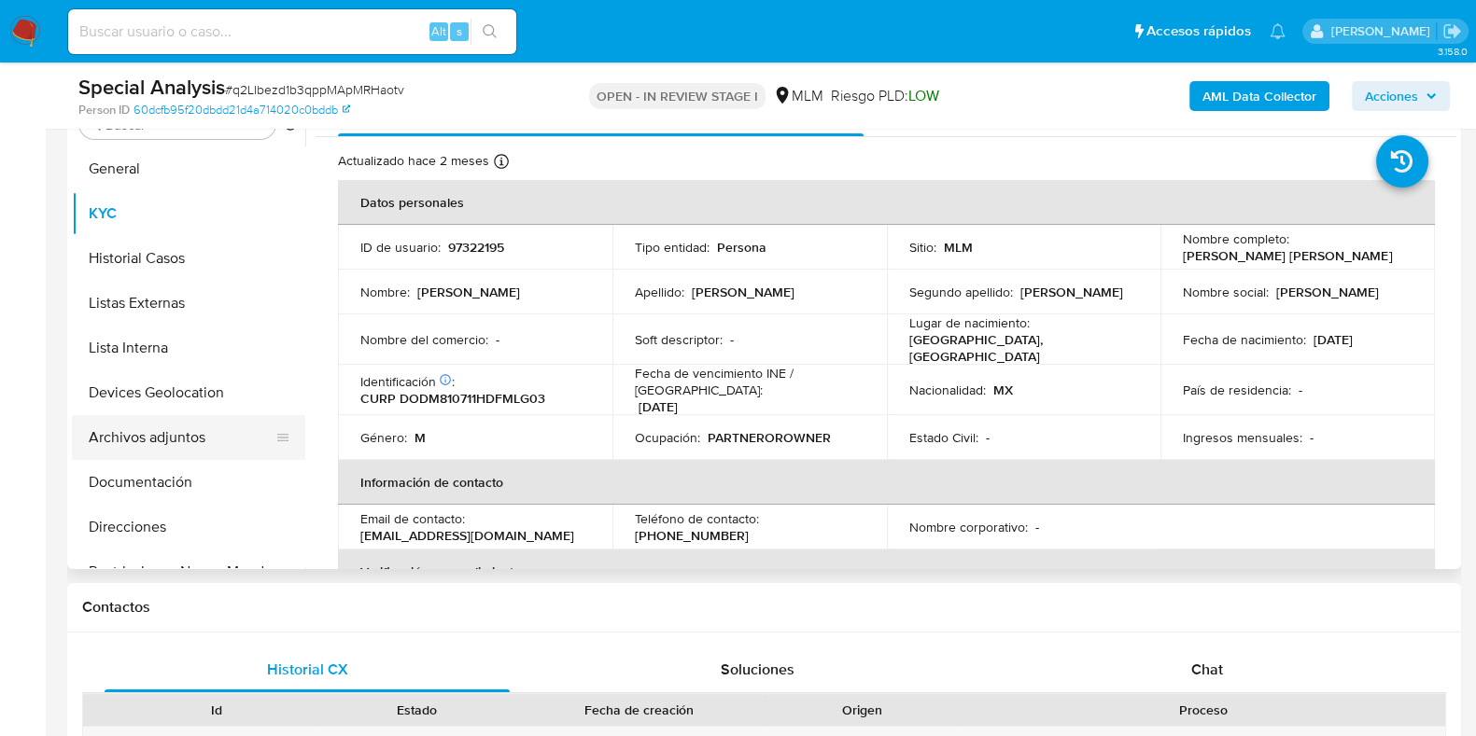
click at [149, 433] on button "Archivos adjuntos" at bounding box center [181, 437] width 218 height 45
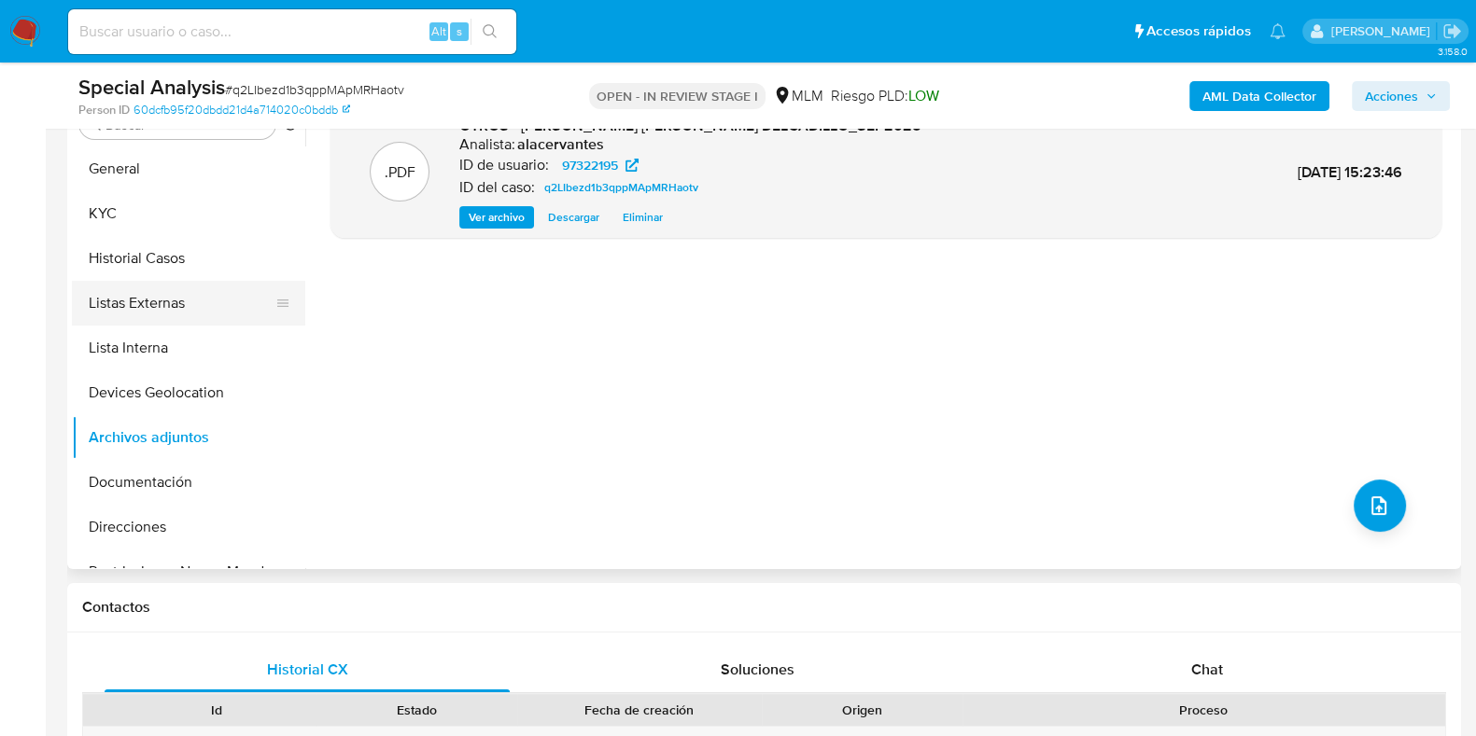
click at [173, 296] on button "Listas Externas" at bounding box center [181, 303] width 218 height 45
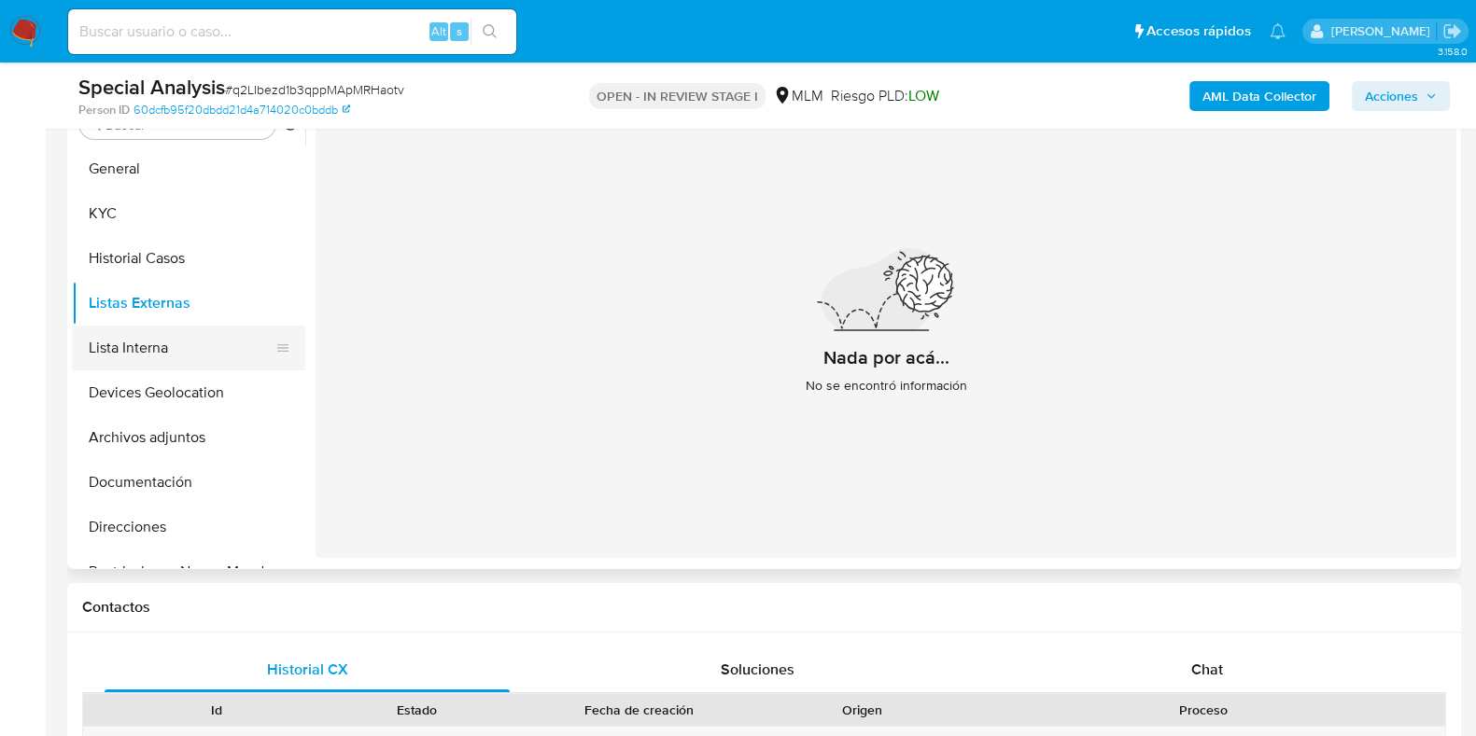
click at [153, 344] on button "Lista Interna" at bounding box center [181, 348] width 218 height 45
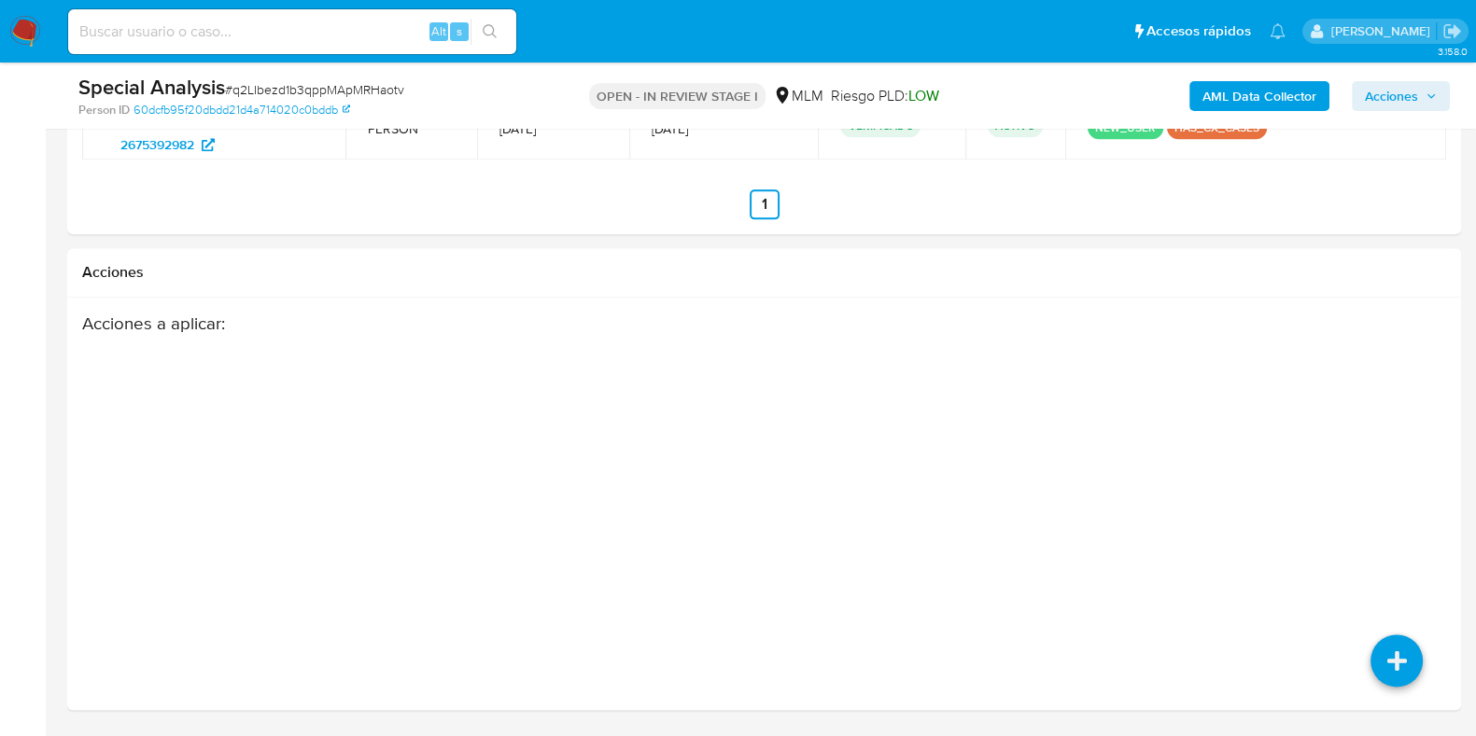
scroll to position [2949, 0]
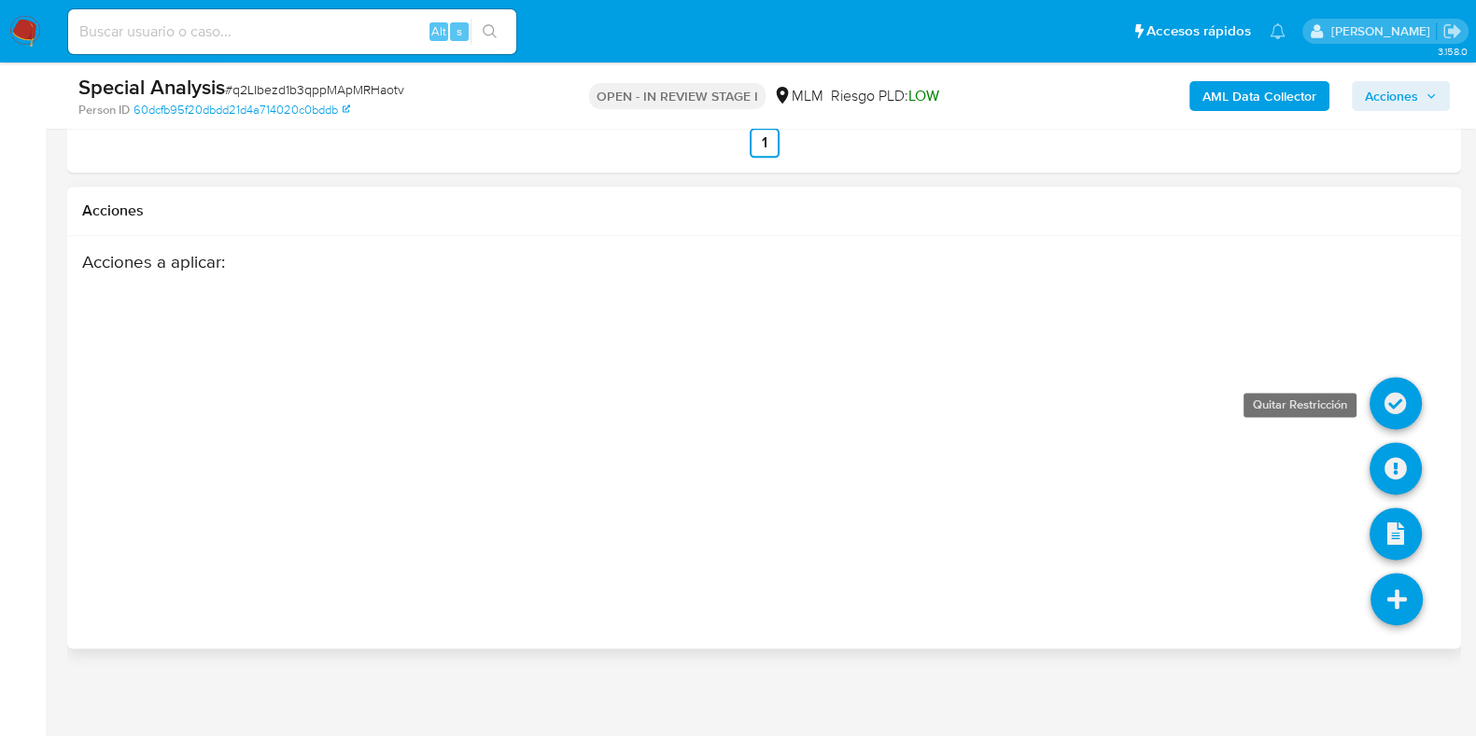
click at [1408, 379] on icon at bounding box center [1395, 403] width 52 height 52
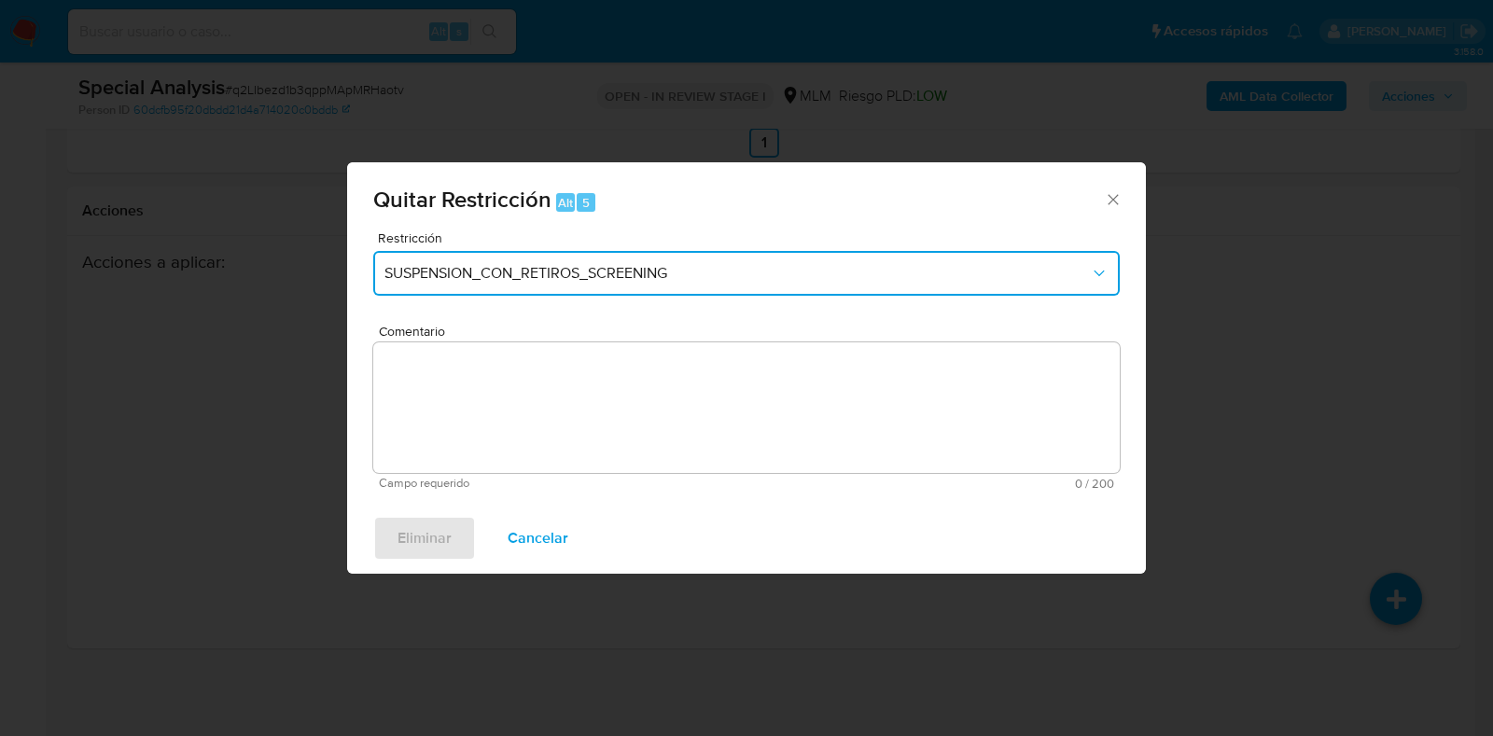
click at [845, 273] on span "SUSPENSION_CON_RETIROS_SCREENING" at bounding box center [738, 273] width 706 height 19
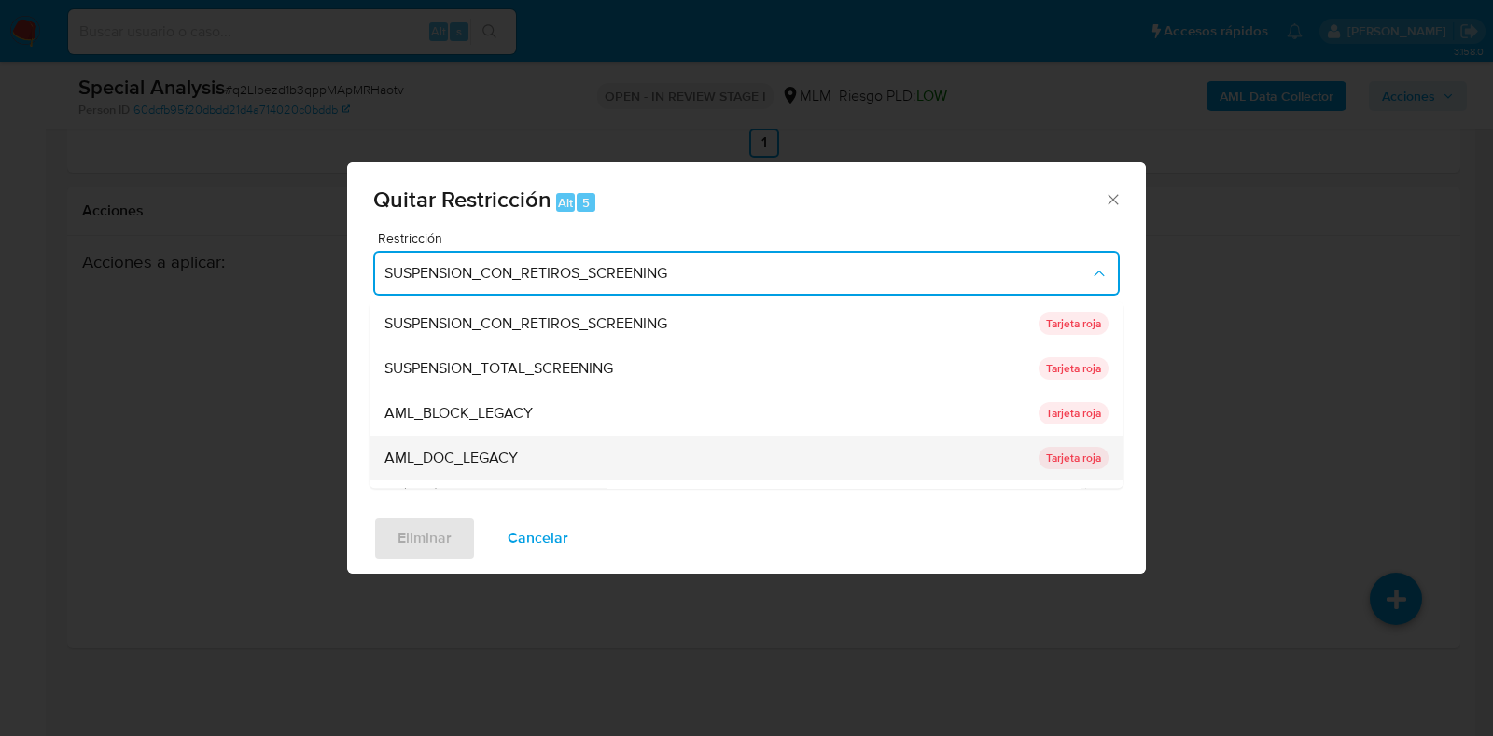
click at [534, 451] on div "AML_DOC_LEGACY" at bounding box center [706, 459] width 643 height 45
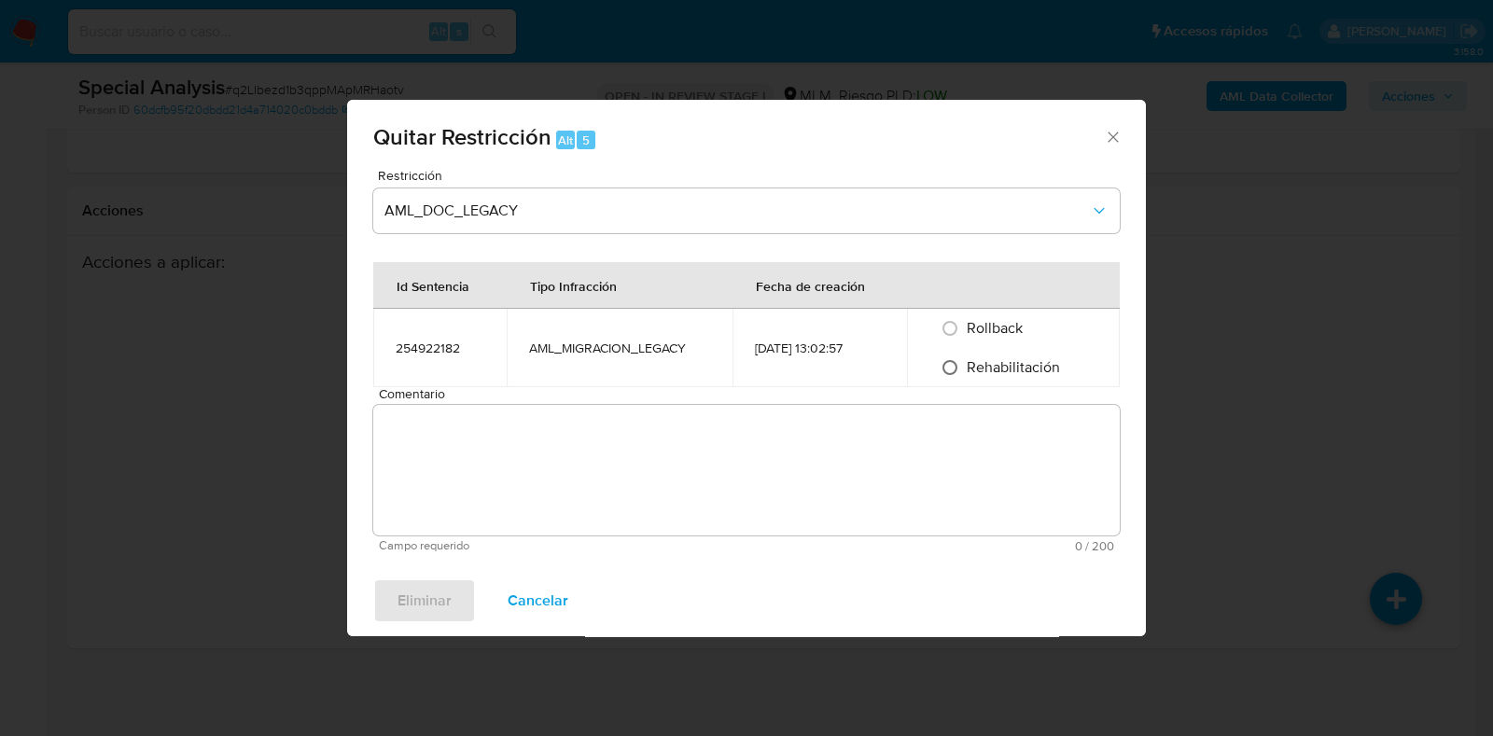
click at [949, 371] on input "Rehabilitación" at bounding box center [950, 368] width 30 height 30
radio input "true"
click at [219, 473] on div "Quitar Restricción Alt 5 Restricción AML_DOC_LEGACY Id Sentencia Tipo Infracció…" at bounding box center [746, 368] width 1493 height 736
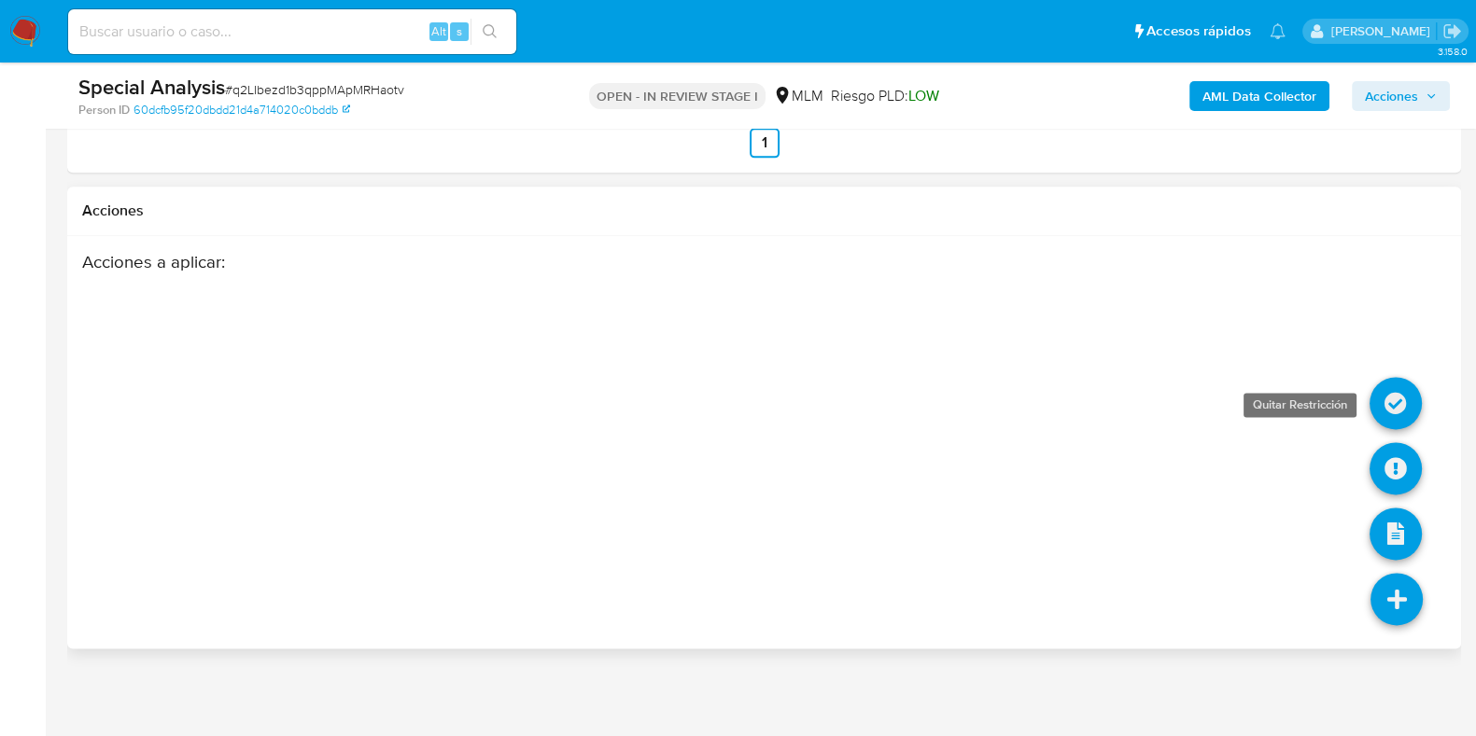
click at [1414, 396] on icon at bounding box center [1395, 403] width 52 height 52
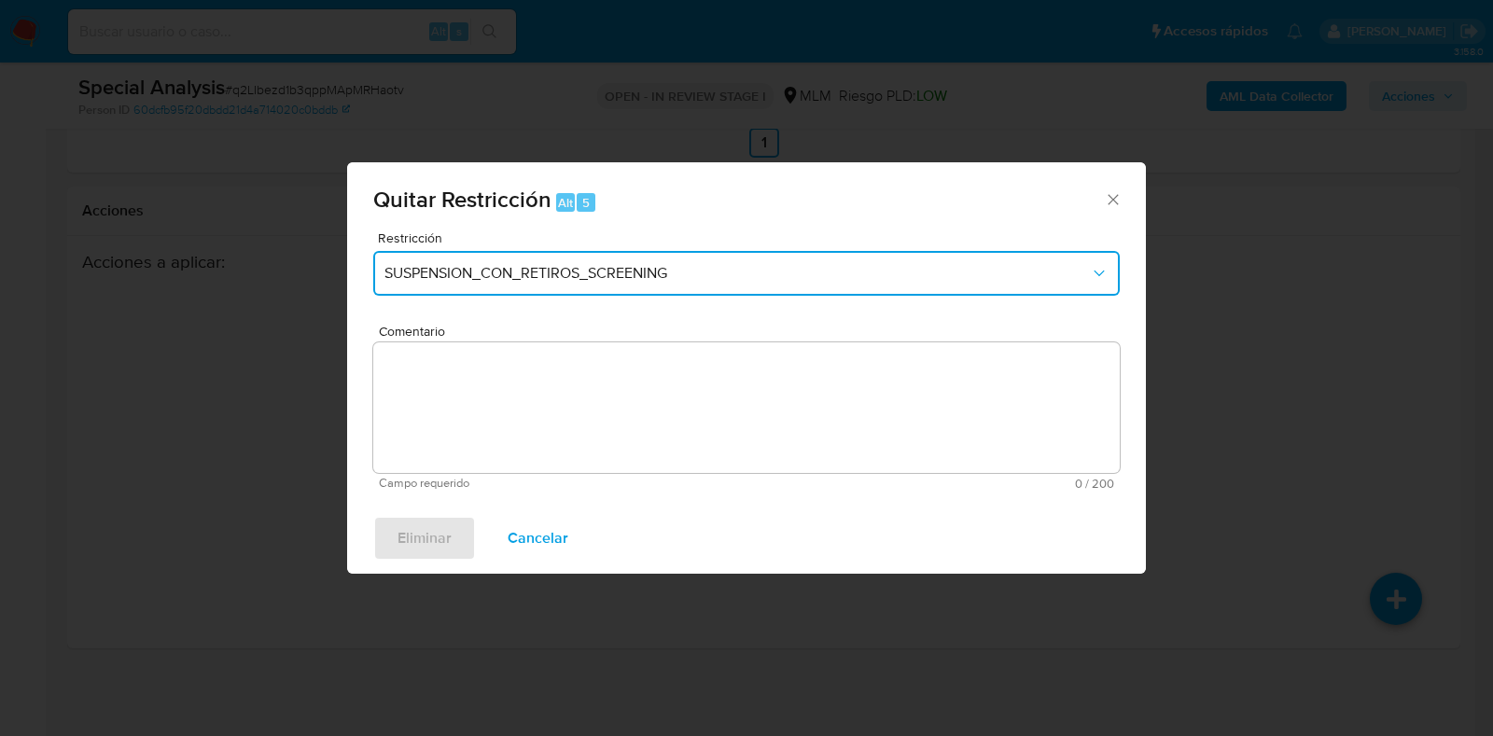
click at [887, 291] on button "SUSPENSION_CON_RETIROS_SCREENING" at bounding box center [746, 273] width 747 height 45
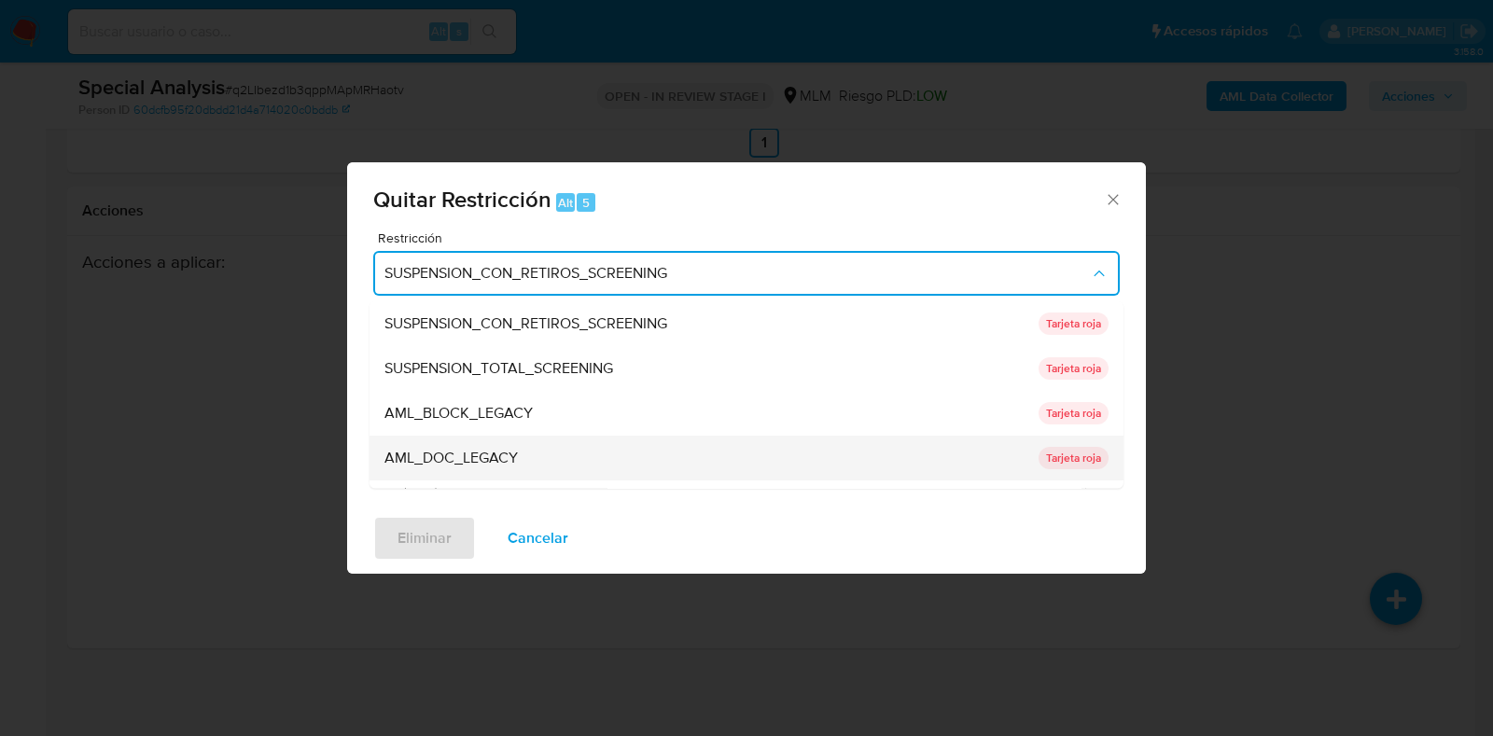
click at [819, 449] on div "AML_DOC_LEGACY" at bounding box center [706, 459] width 643 height 45
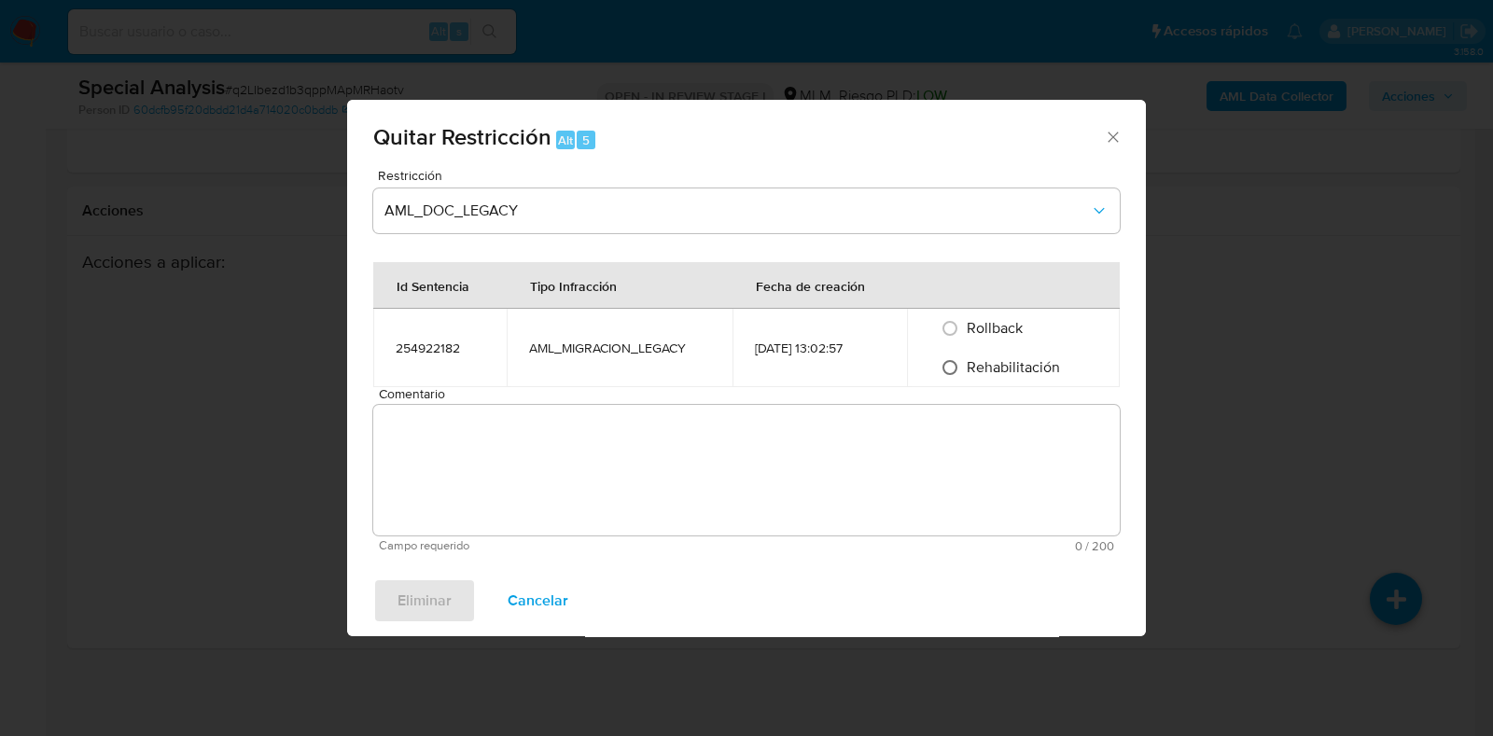
click at [960, 364] on input "Rehabilitación" at bounding box center [950, 368] width 30 height 30
radio input "true"
click at [805, 449] on textarea "Comentario" at bounding box center [746, 470] width 747 height 131
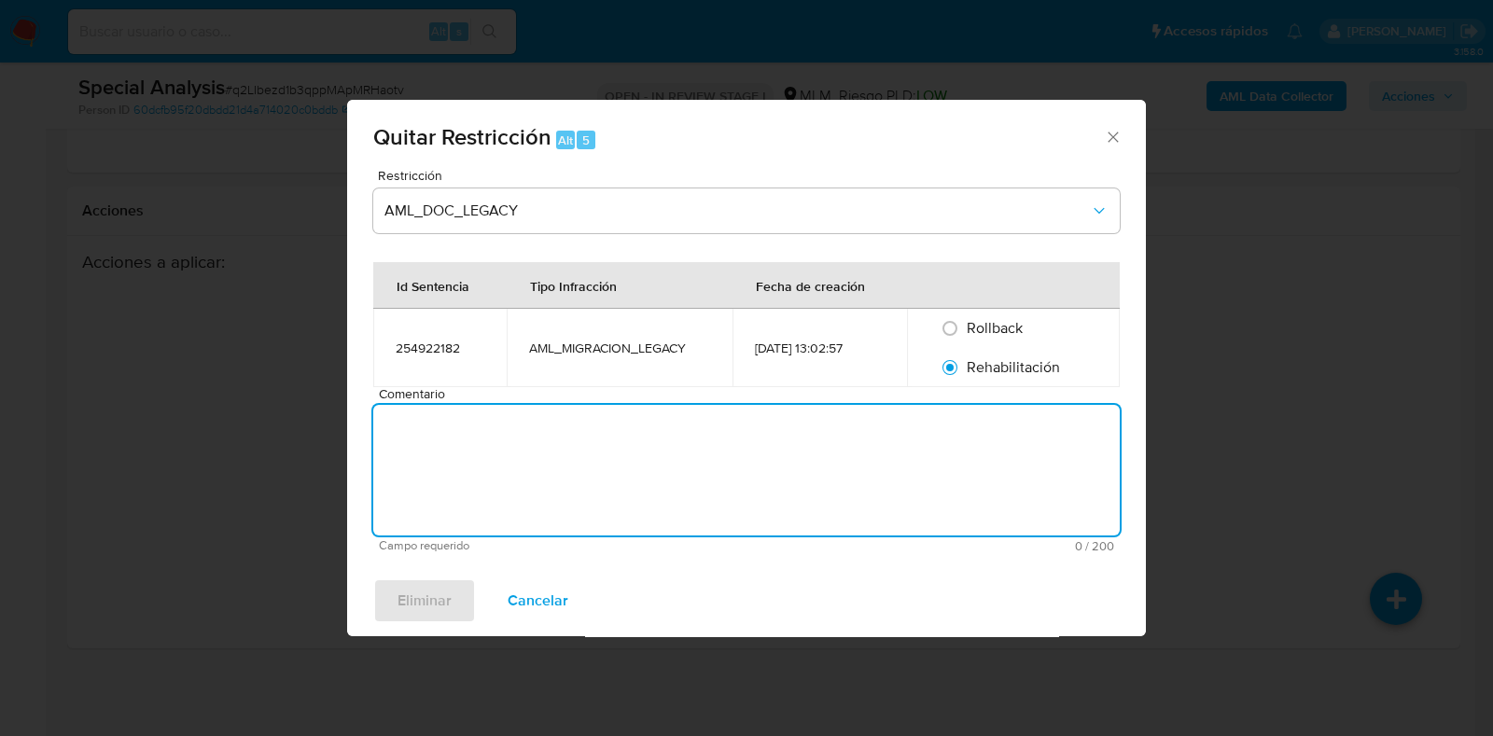
paste textarea "Se rehabilita cuenta debido a que se cuenta con datos y documentos con los que …"
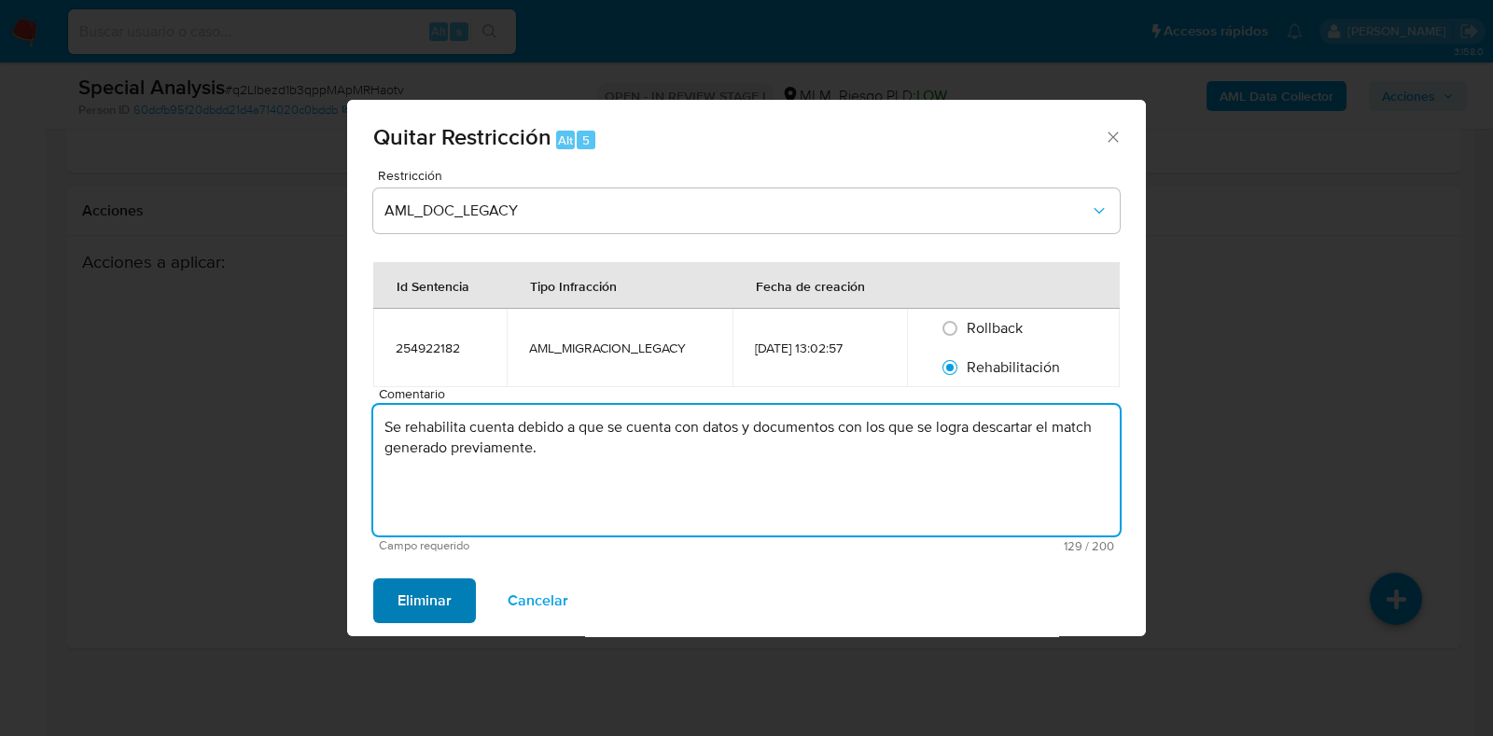
type textarea "Se rehabilita cuenta debido a que se cuenta con datos y documentos con los que …"
click at [429, 588] on span "Eliminar" at bounding box center [425, 601] width 54 height 41
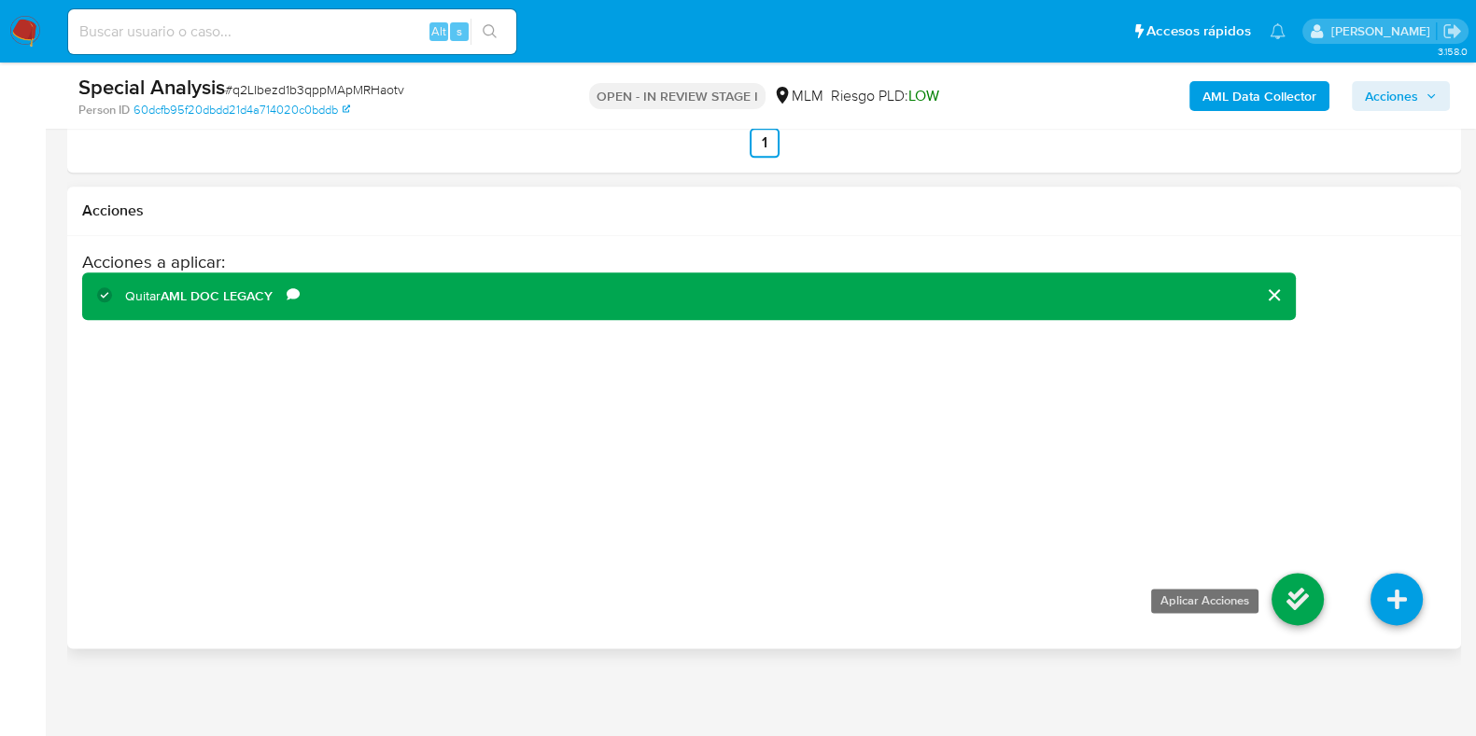
click at [1305, 601] on icon at bounding box center [1297, 599] width 52 height 52
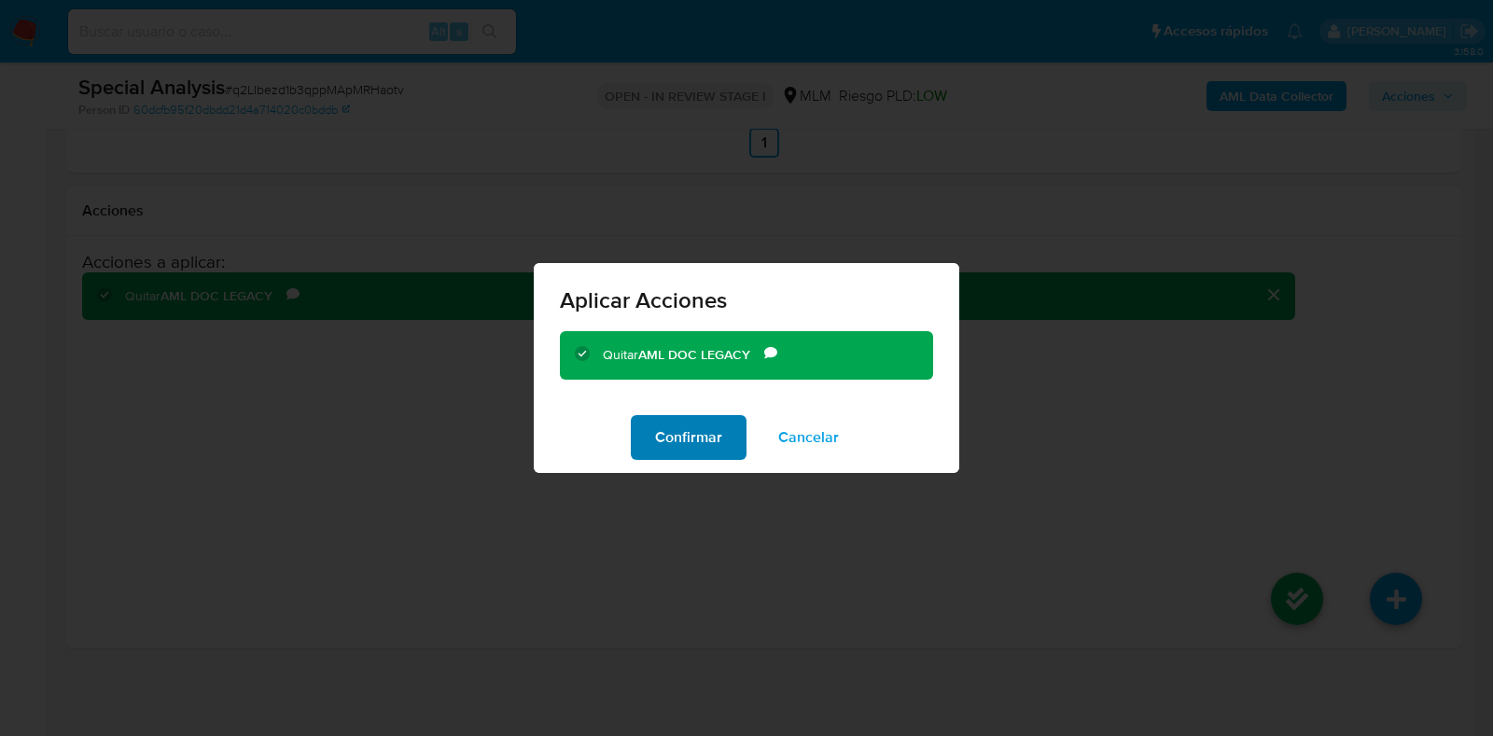
click at [680, 434] on span "Confirmar" at bounding box center [688, 437] width 67 height 41
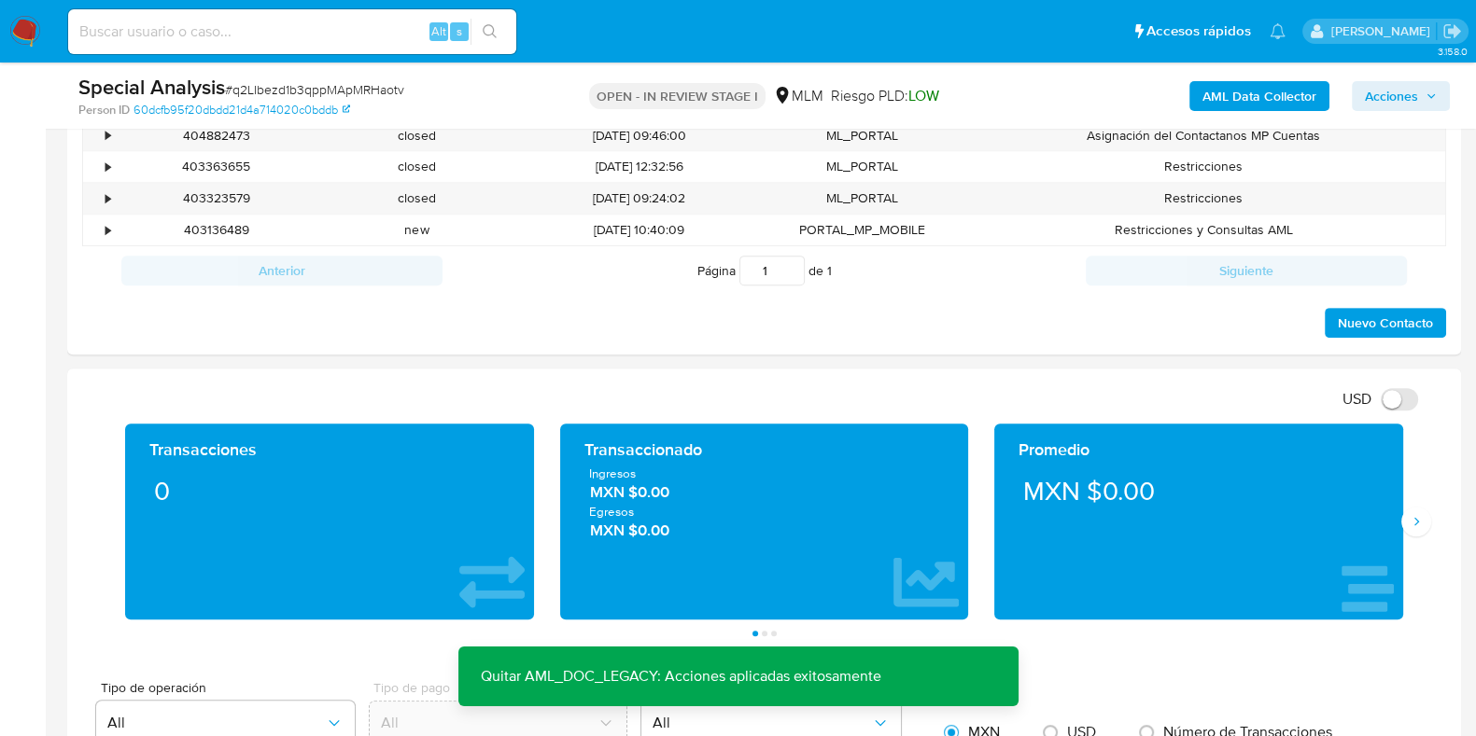
scroll to position [588, 0]
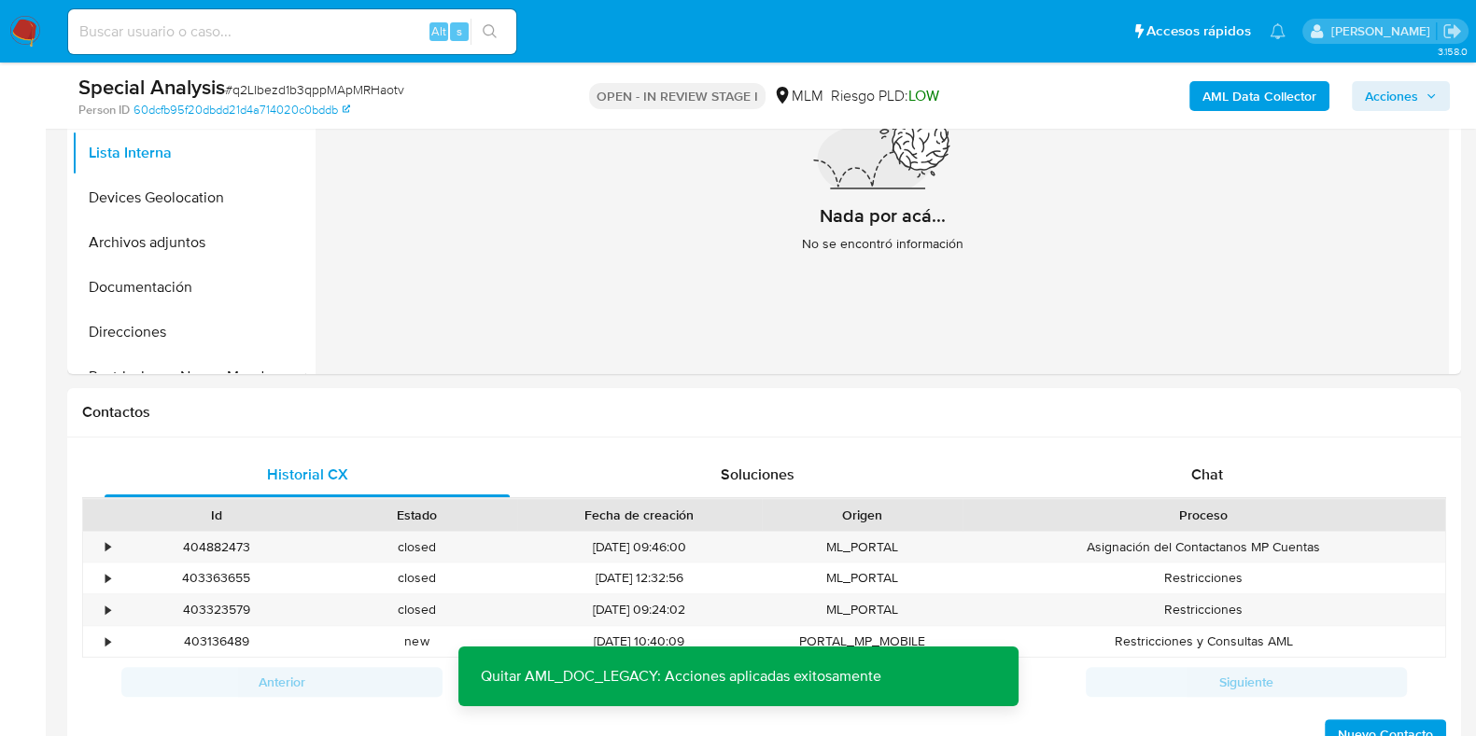
drag, startPoint x: 1475, startPoint y: 252, endPoint x: 1484, endPoint y: 237, distance: 17.6
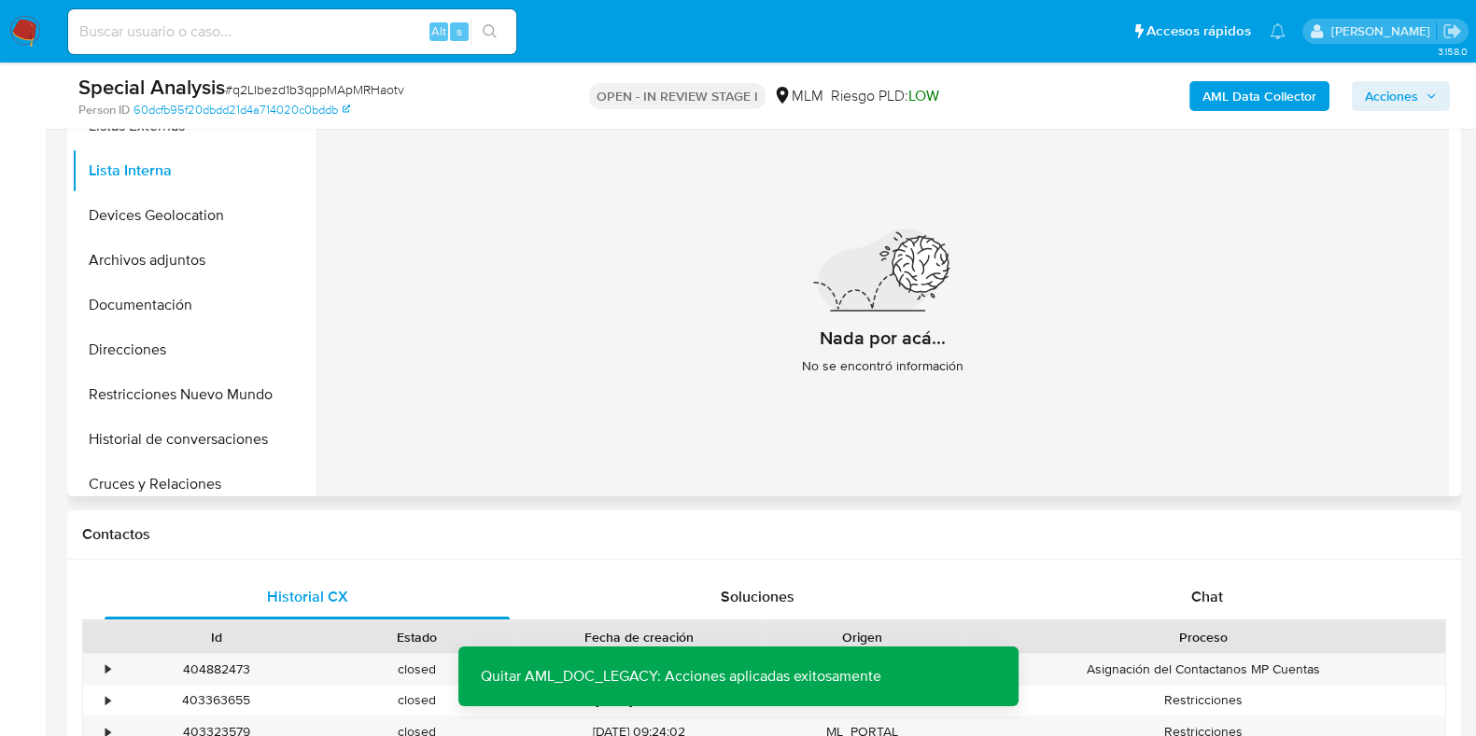
scroll to position [116, 0]
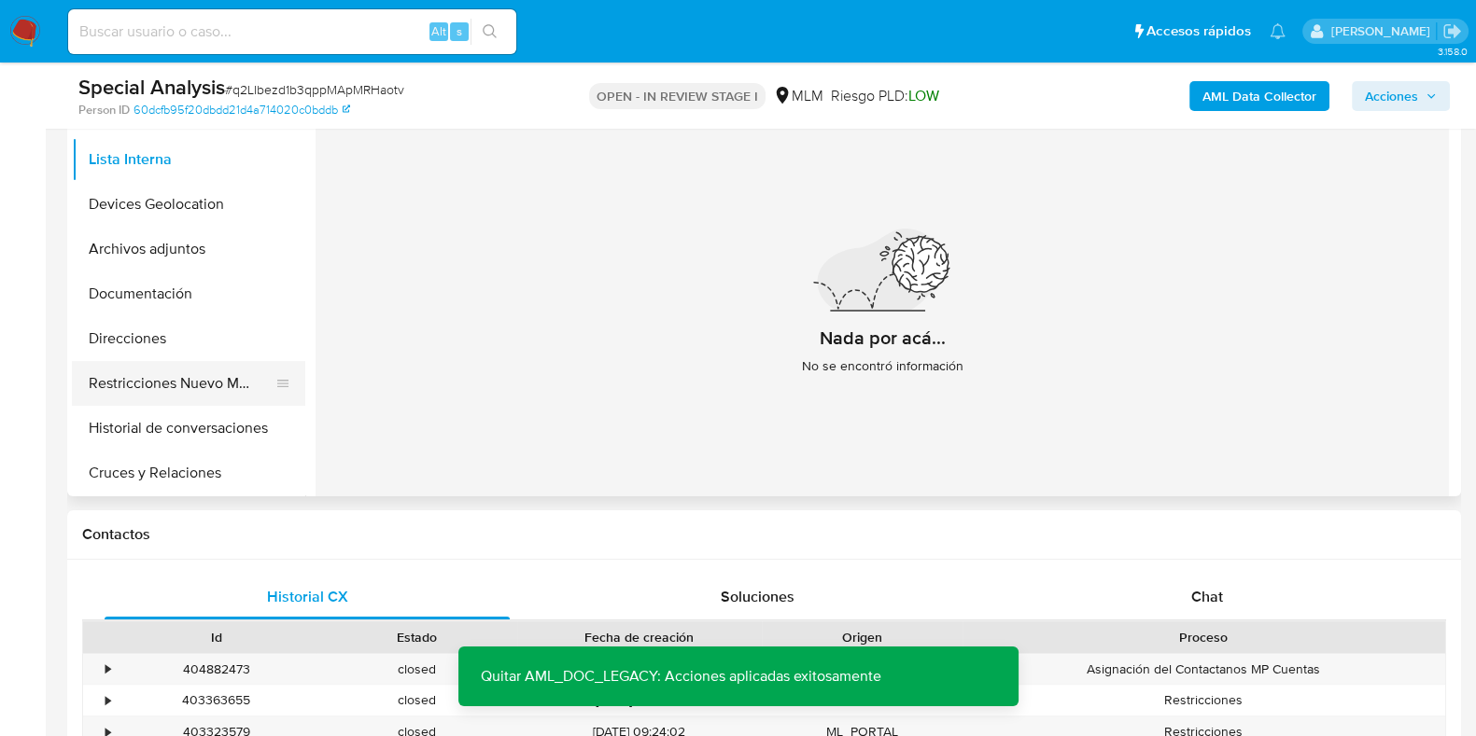
click at [169, 385] on button "Restricciones Nuevo Mundo" at bounding box center [181, 383] width 218 height 45
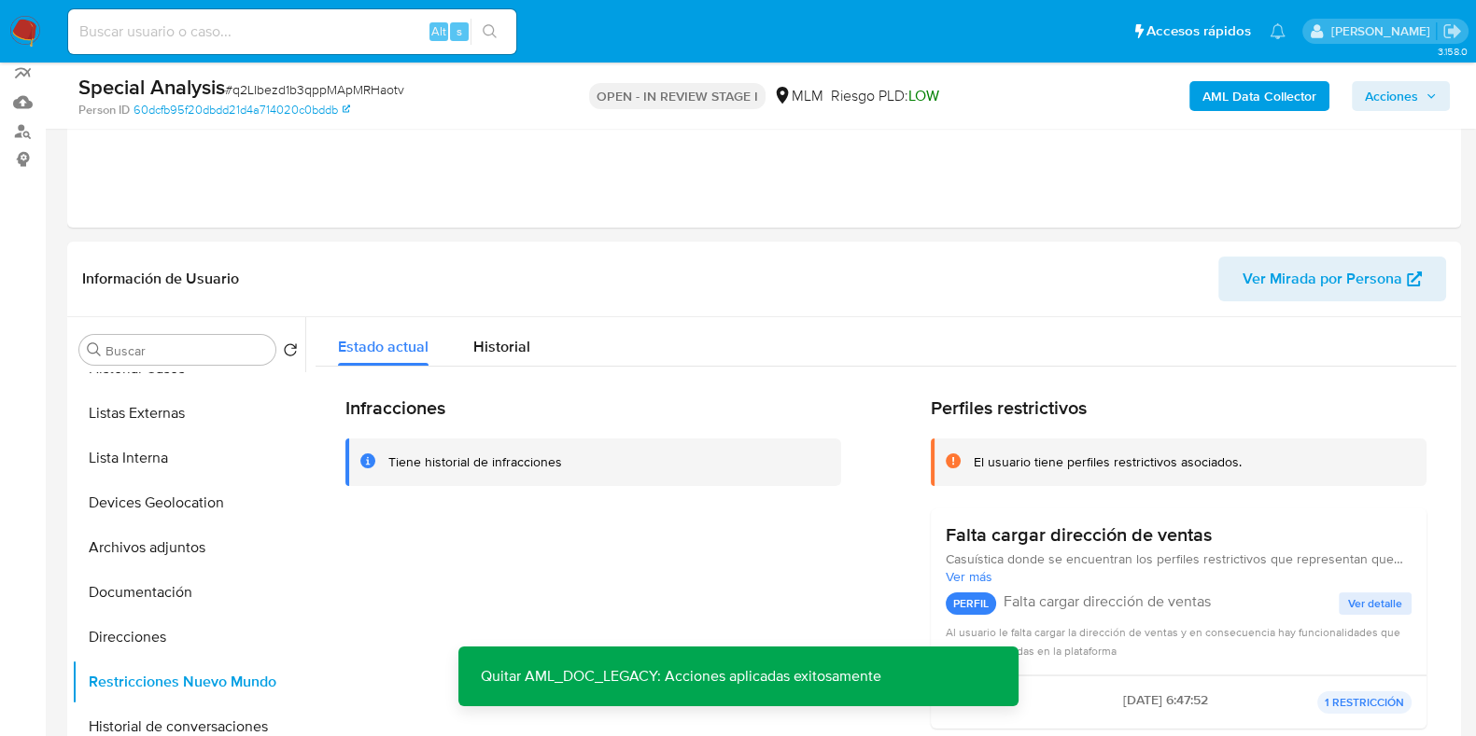
scroll to position [171, 0]
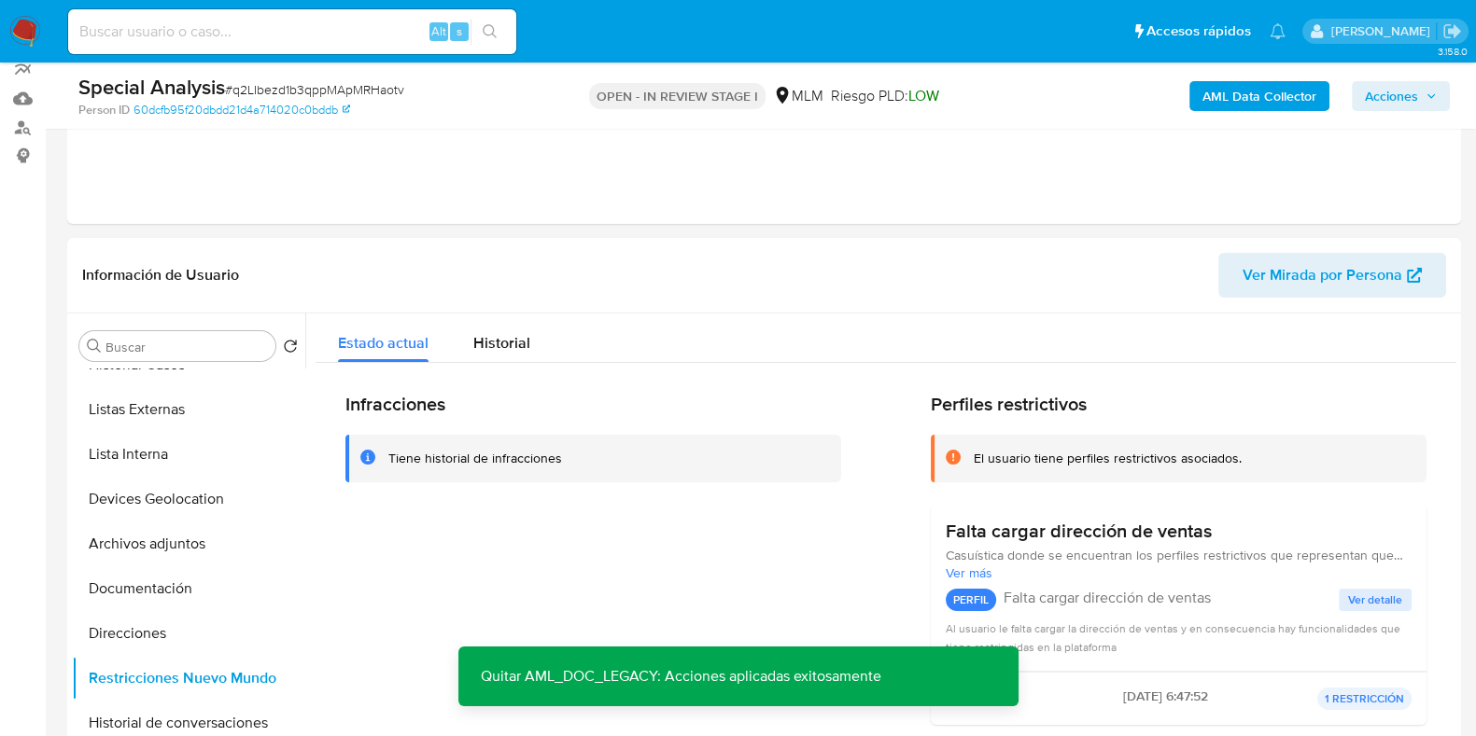
click at [1381, 95] on span "Acciones" at bounding box center [1391, 96] width 53 height 30
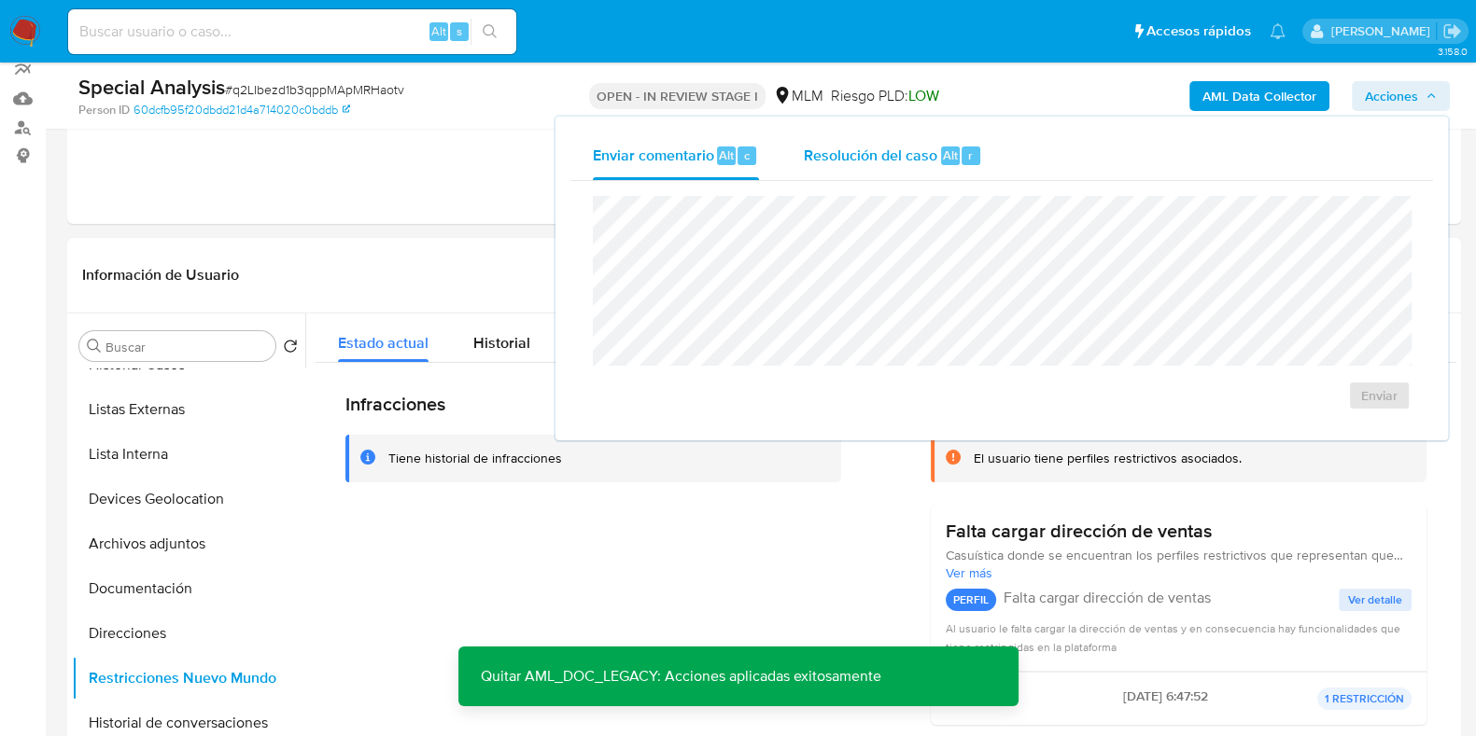
click at [907, 161] on span "Resolución del caso" at bounding box center [870, 154] width 133 height 21
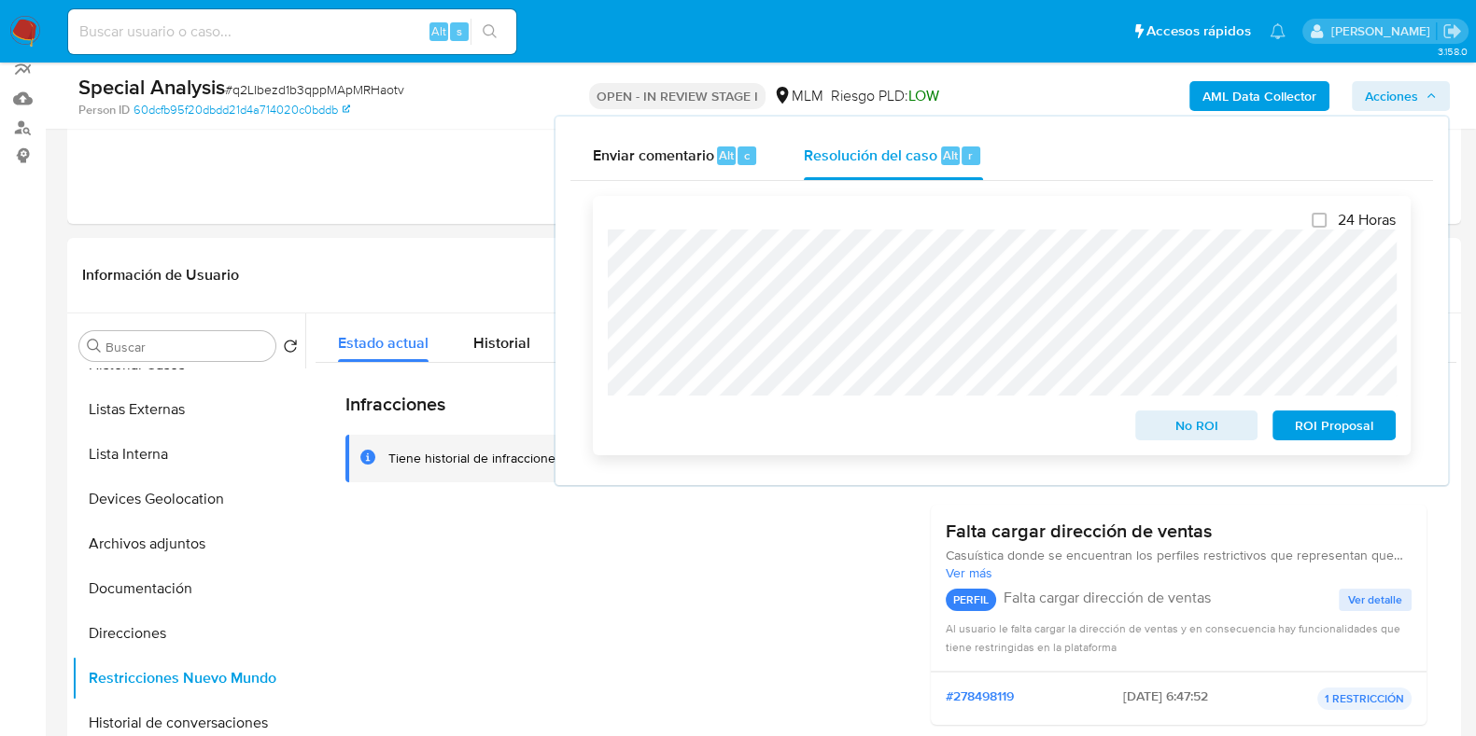
click at [1190, 437] on span "No ROI" at bounding box center [1196, 426] width 97 height 26
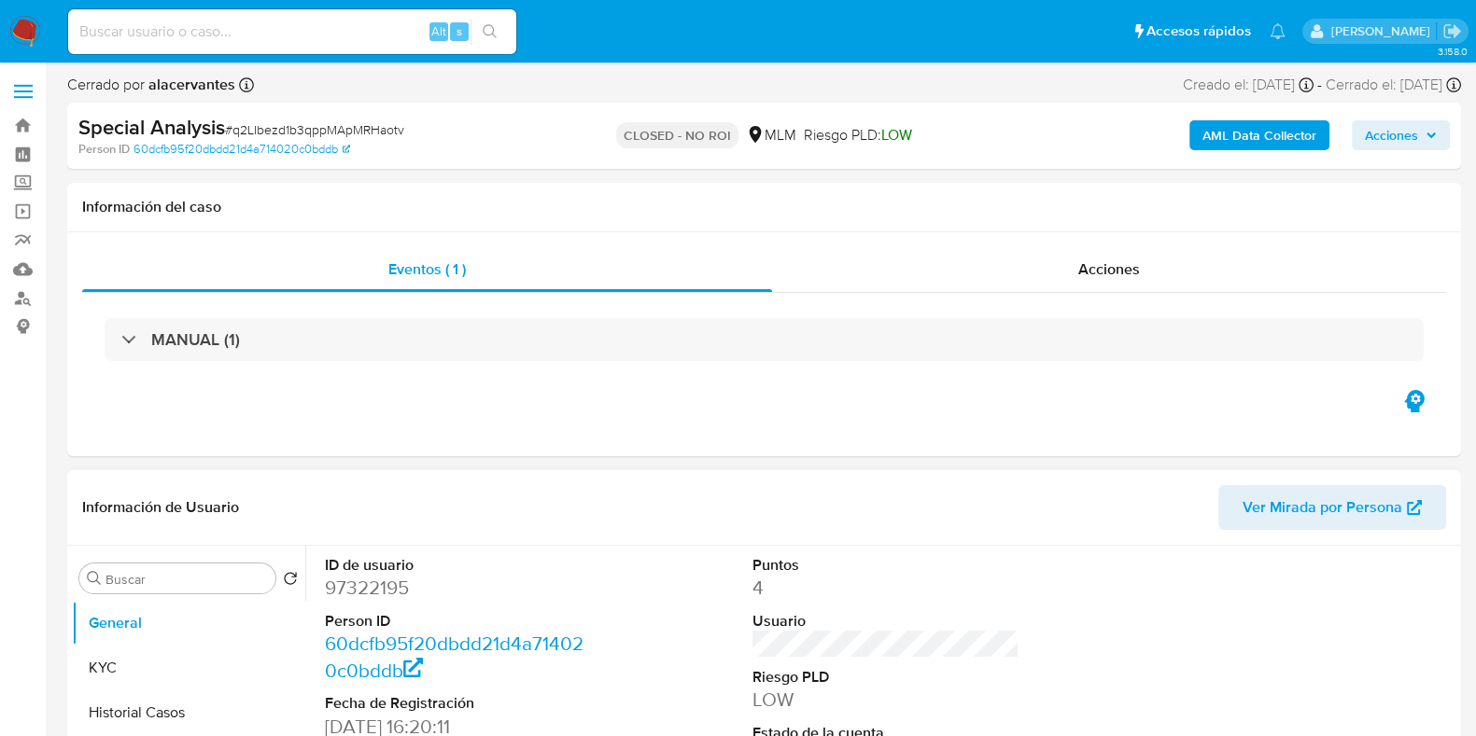
select select "10"
click at [201, 706] on button "Historial Casos" at bounding box center [181, 713] width 218 height 45
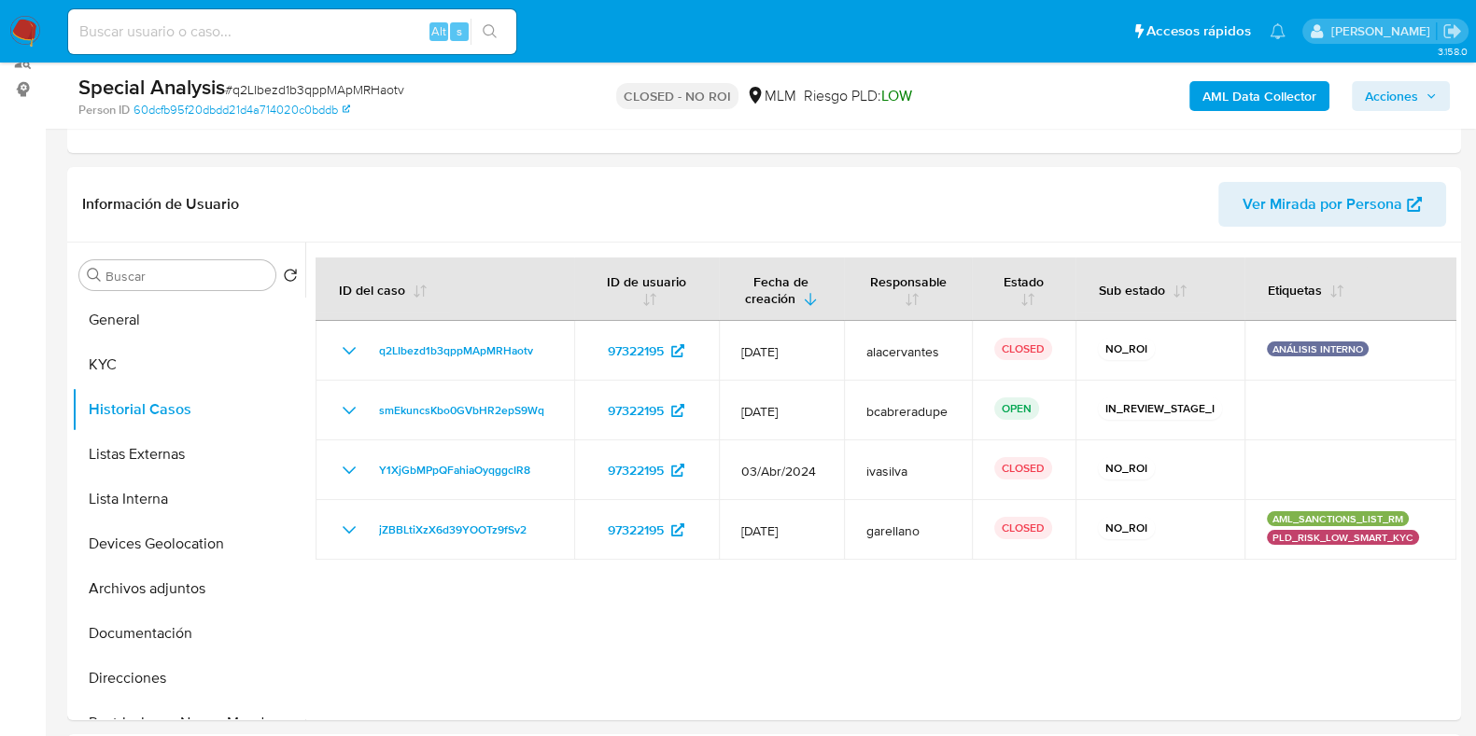
scroll to position [247, 0]
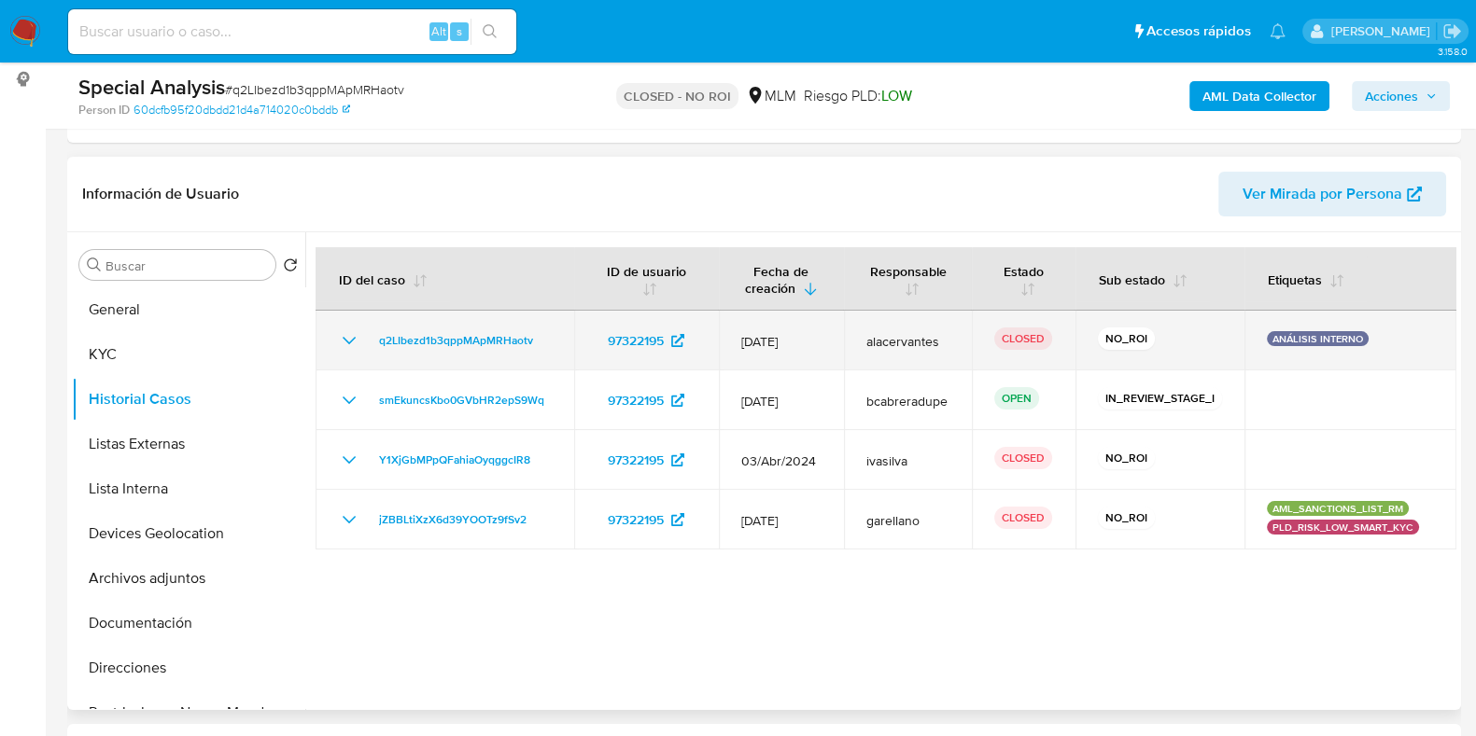
click at [350, 336] on icon "Mostrar/Ocultar" at bounding box center [349, 340] width 22 height 22
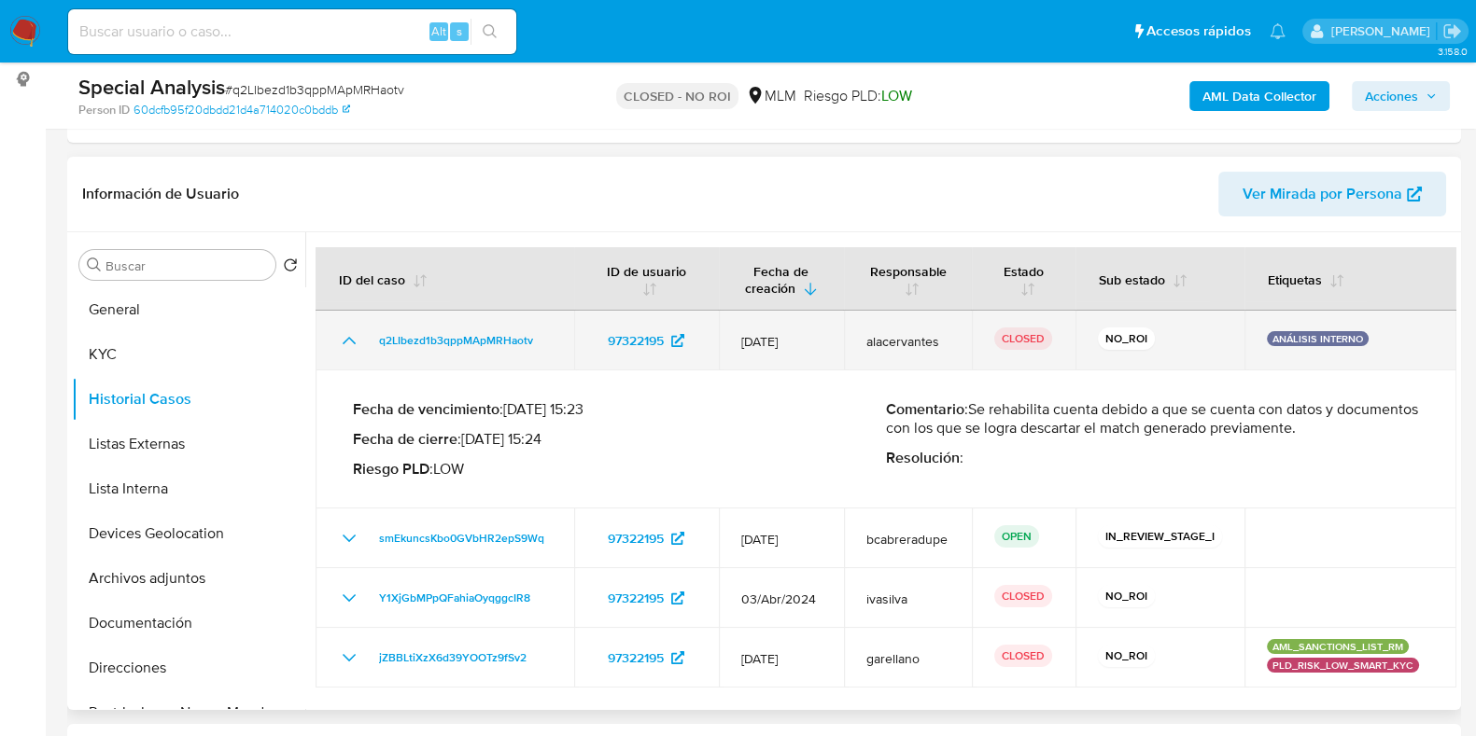
click at [350, 336] on icon "Mostrar/Ocultar" at bounding box center [349, 340] width 22 height 22
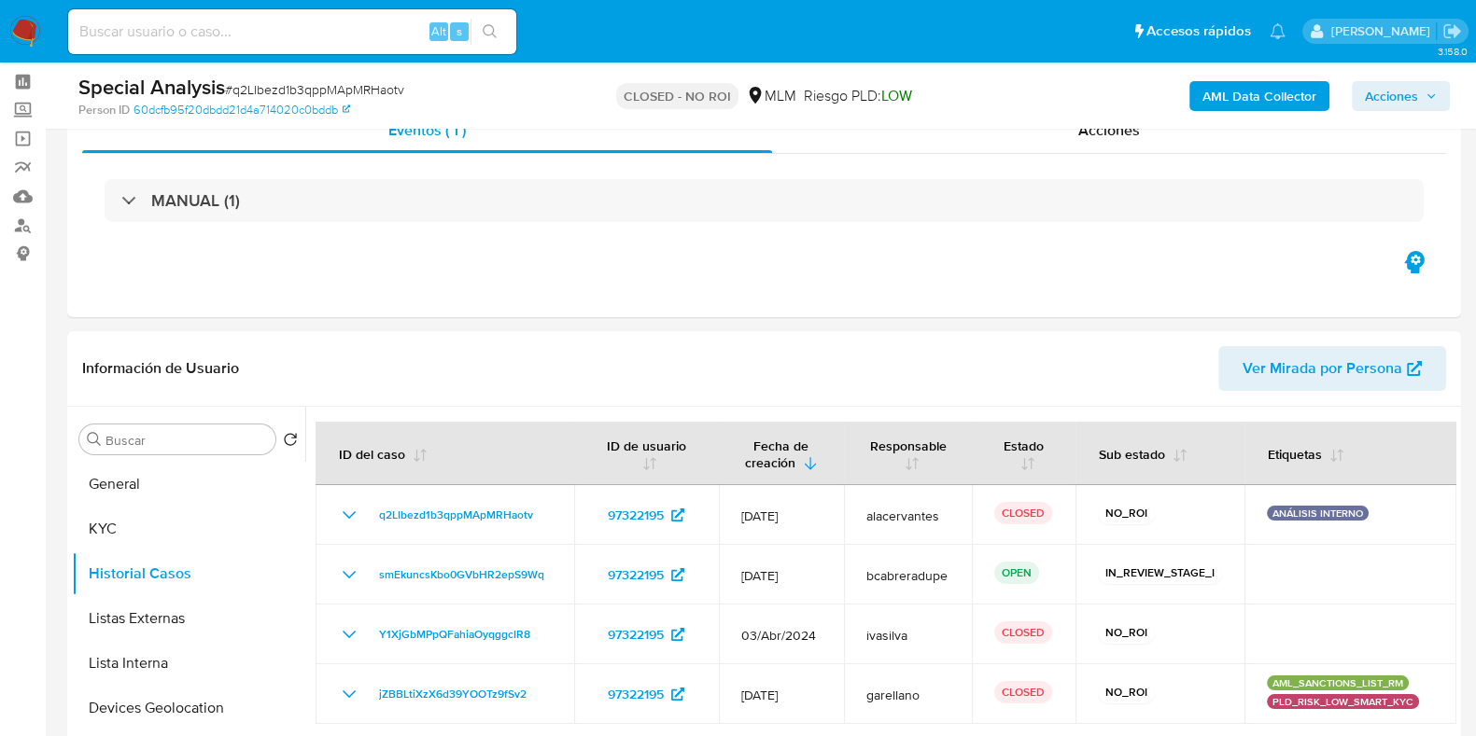
scroll to position [0, 0]
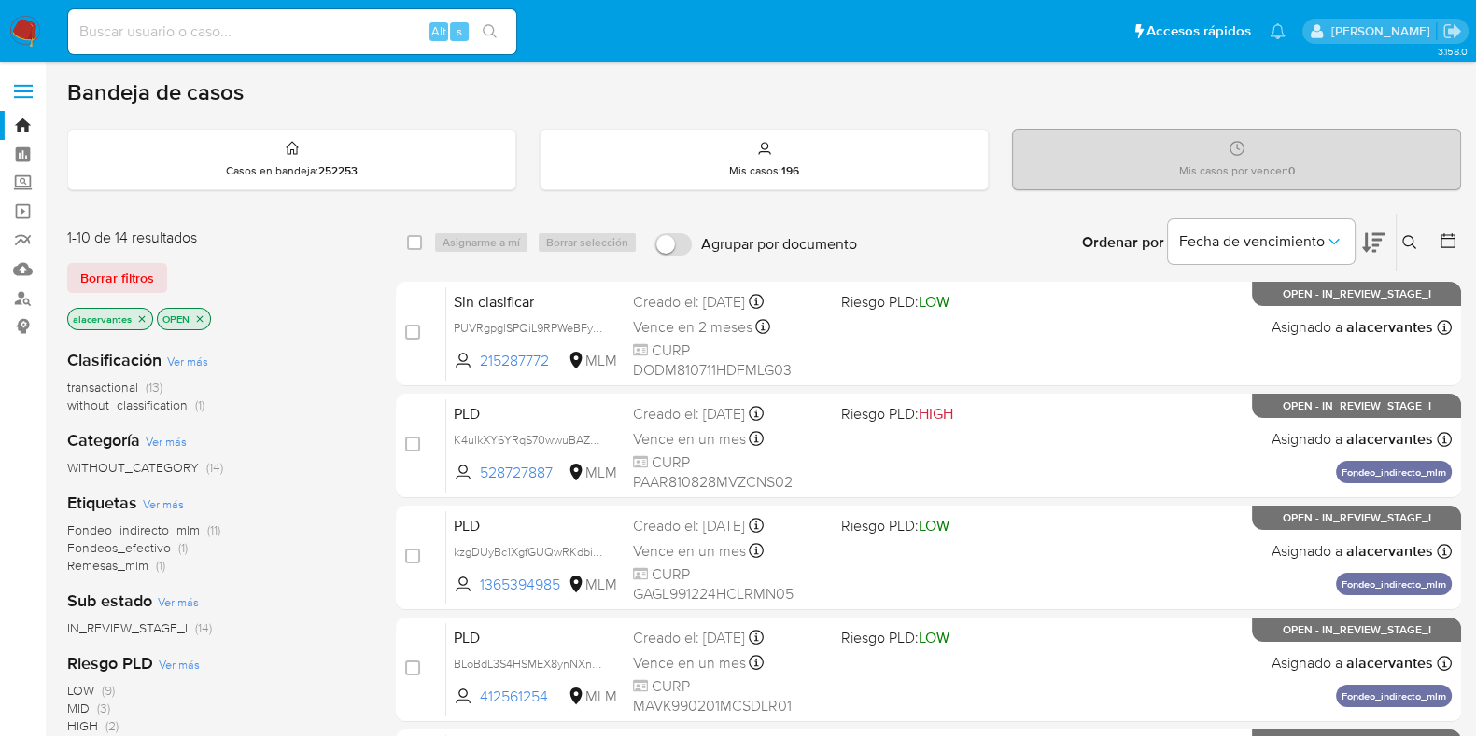
click at [182, 399] on span "without_classification" at bounding box center [127, 405] width 120 height 19
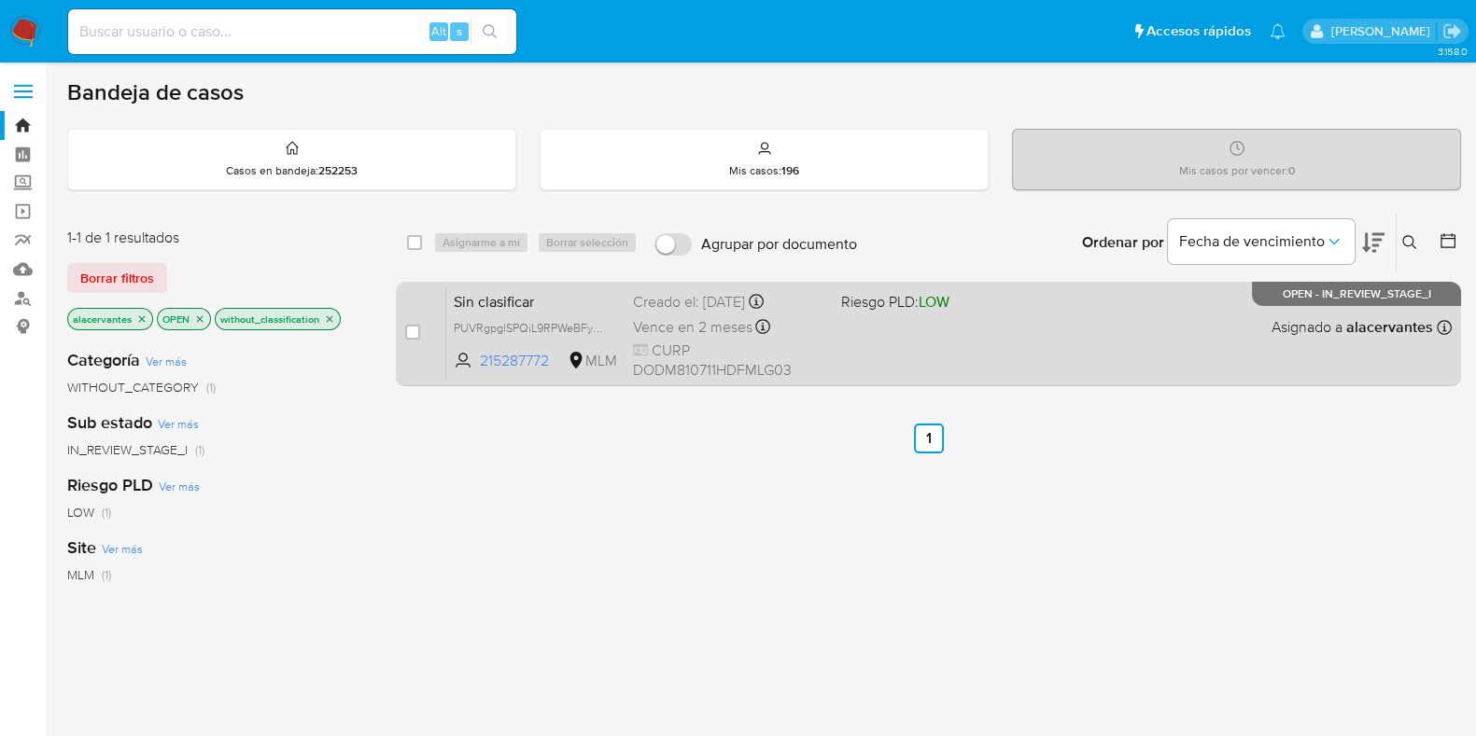
click at [814, 342] on span "CURP DODM810711HDFMLG03" at bounding box center [729, 361] width 193 height 40
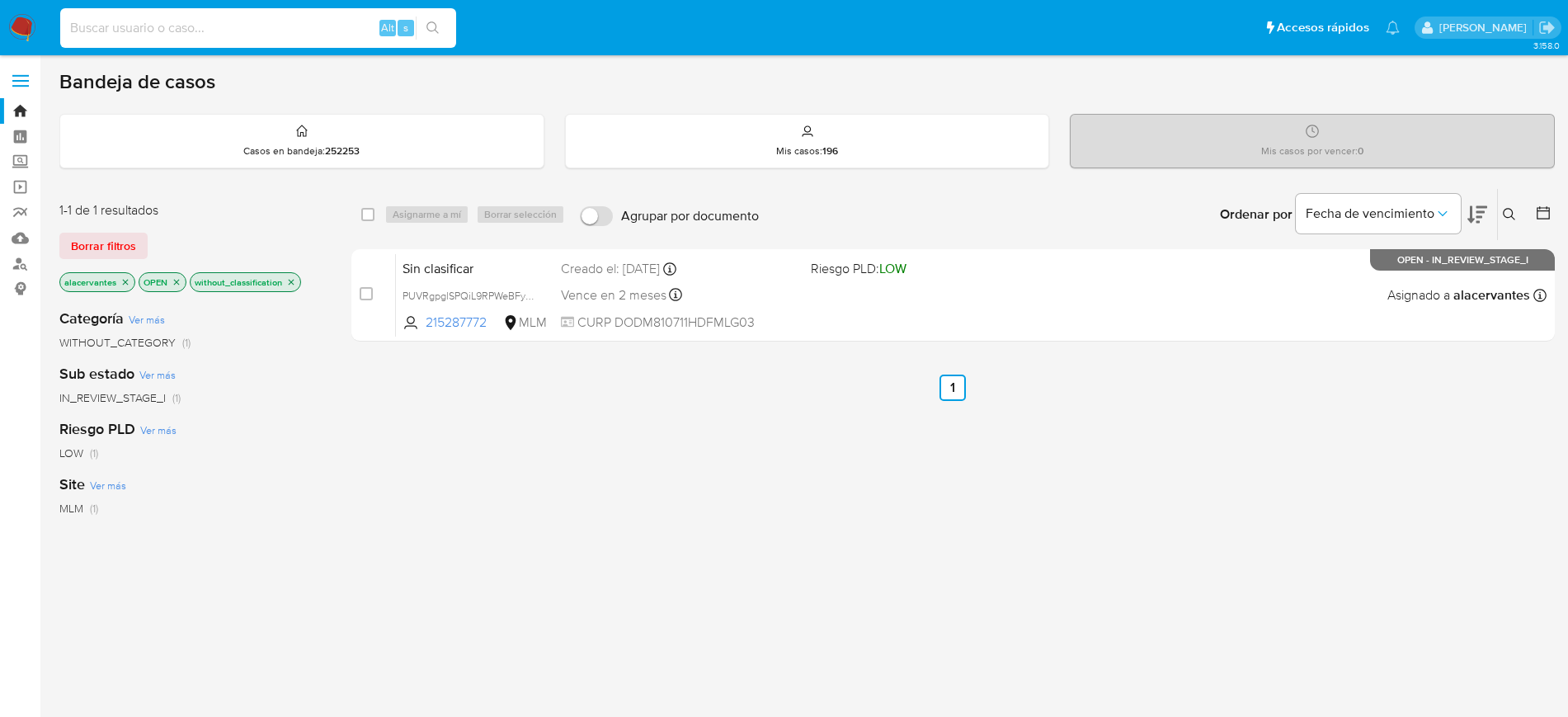
click at [226, 34] on input at bounding box center [258, 28] width 396 height 21
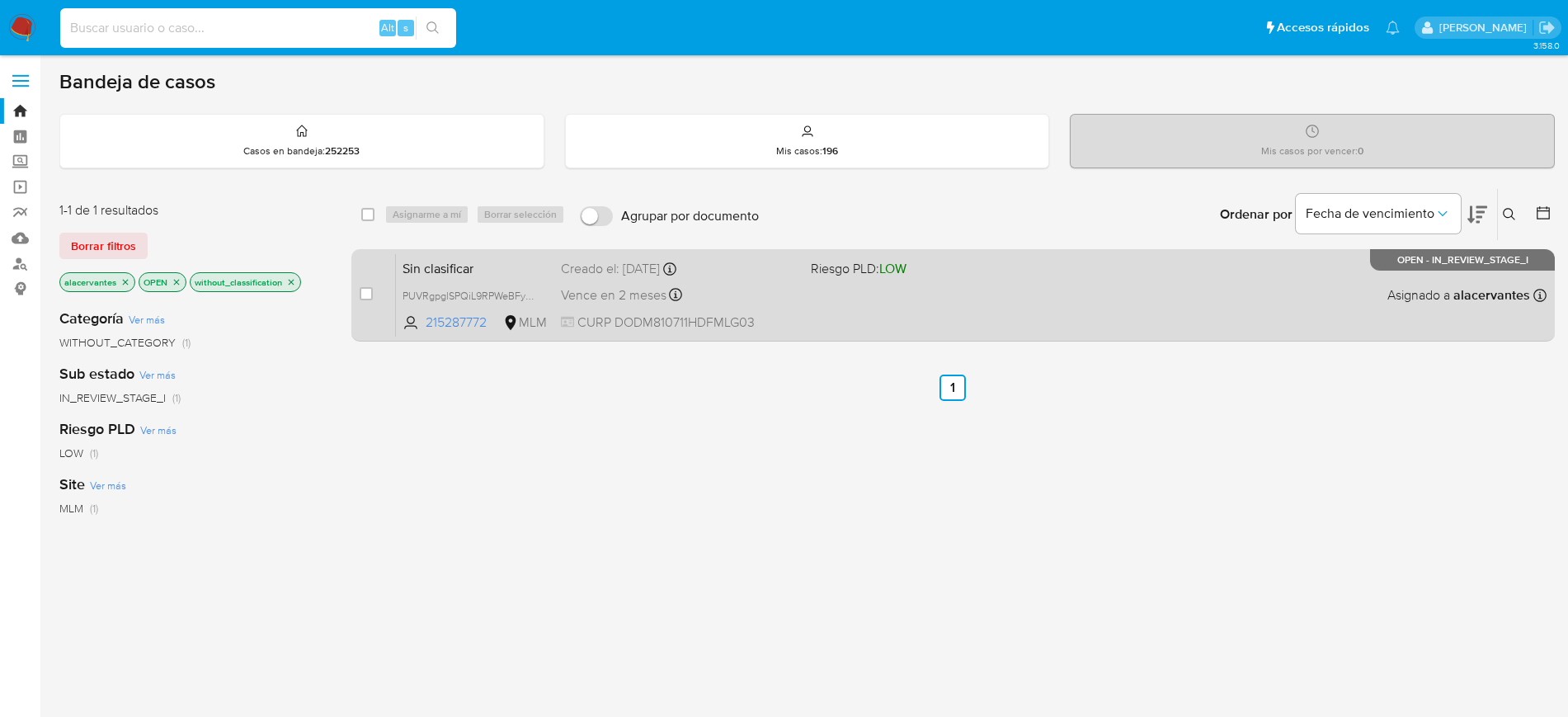
click at [832, 322] on div "Sin clasificar PUVRgpglSPQiL9RPWeBFykMP 215287772 MLM Riesgo PLD: LOW Creado el…" at bounding box center [971, 295] width 1151 height 83
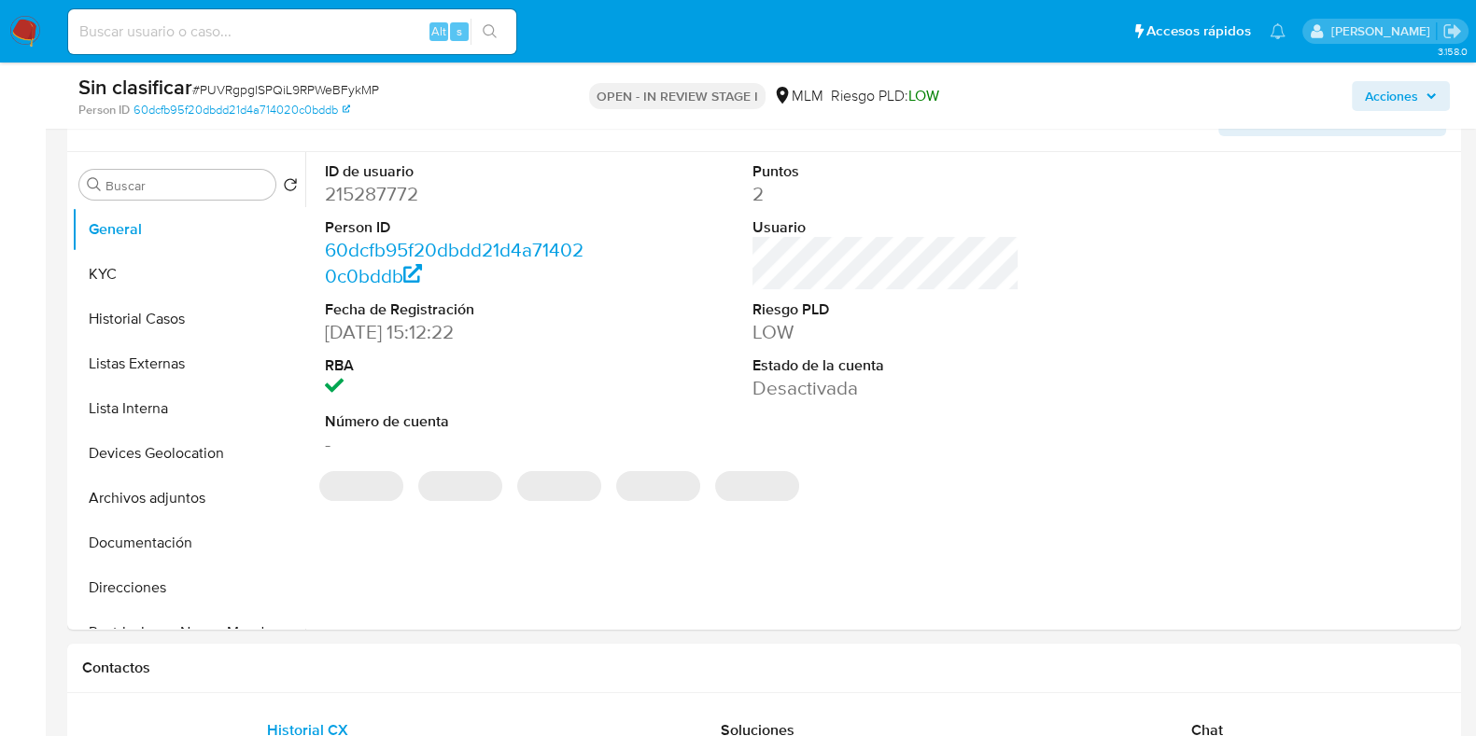
select select "10"
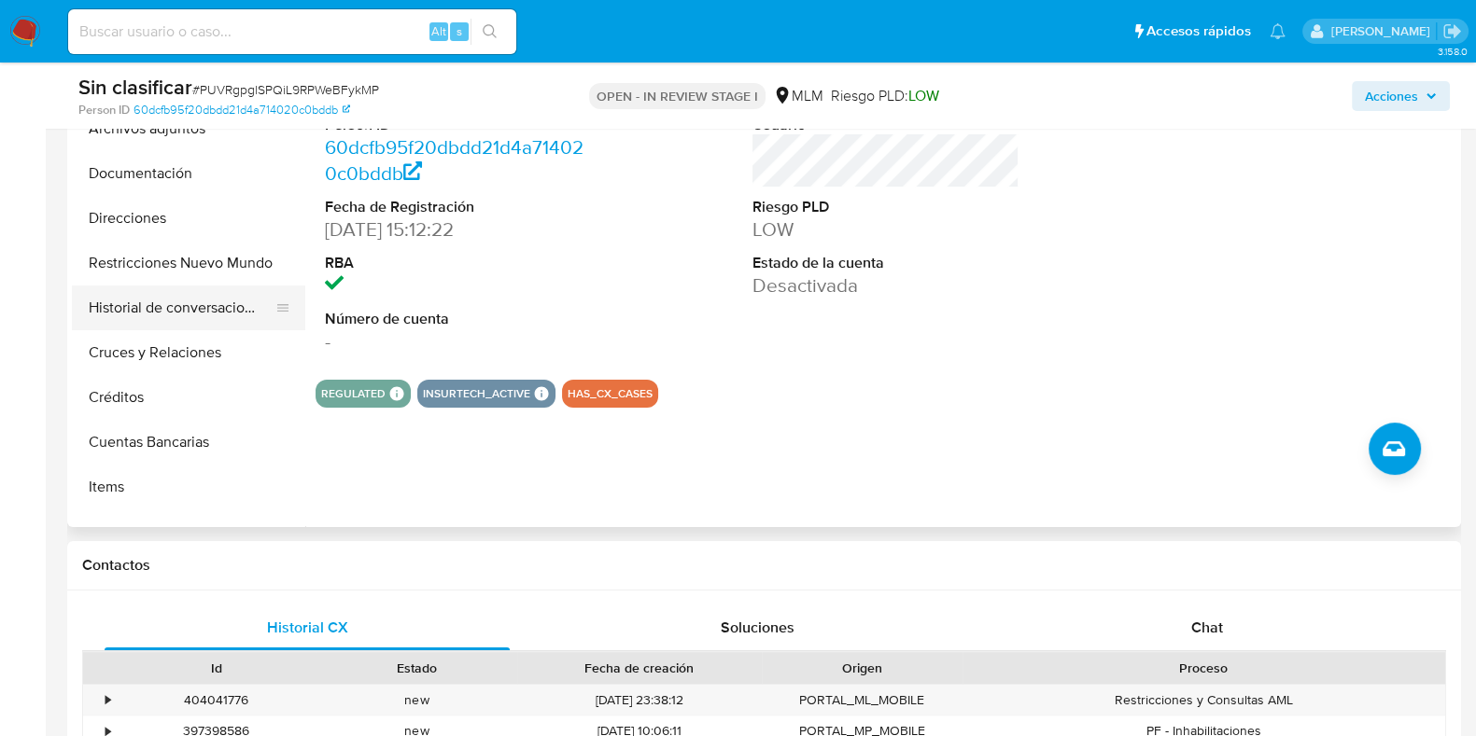
scroll to position [271, 0]
click at [210, 298] on button "Historial de conversaciones" at bounding box center [181, 304] width 218 height 45
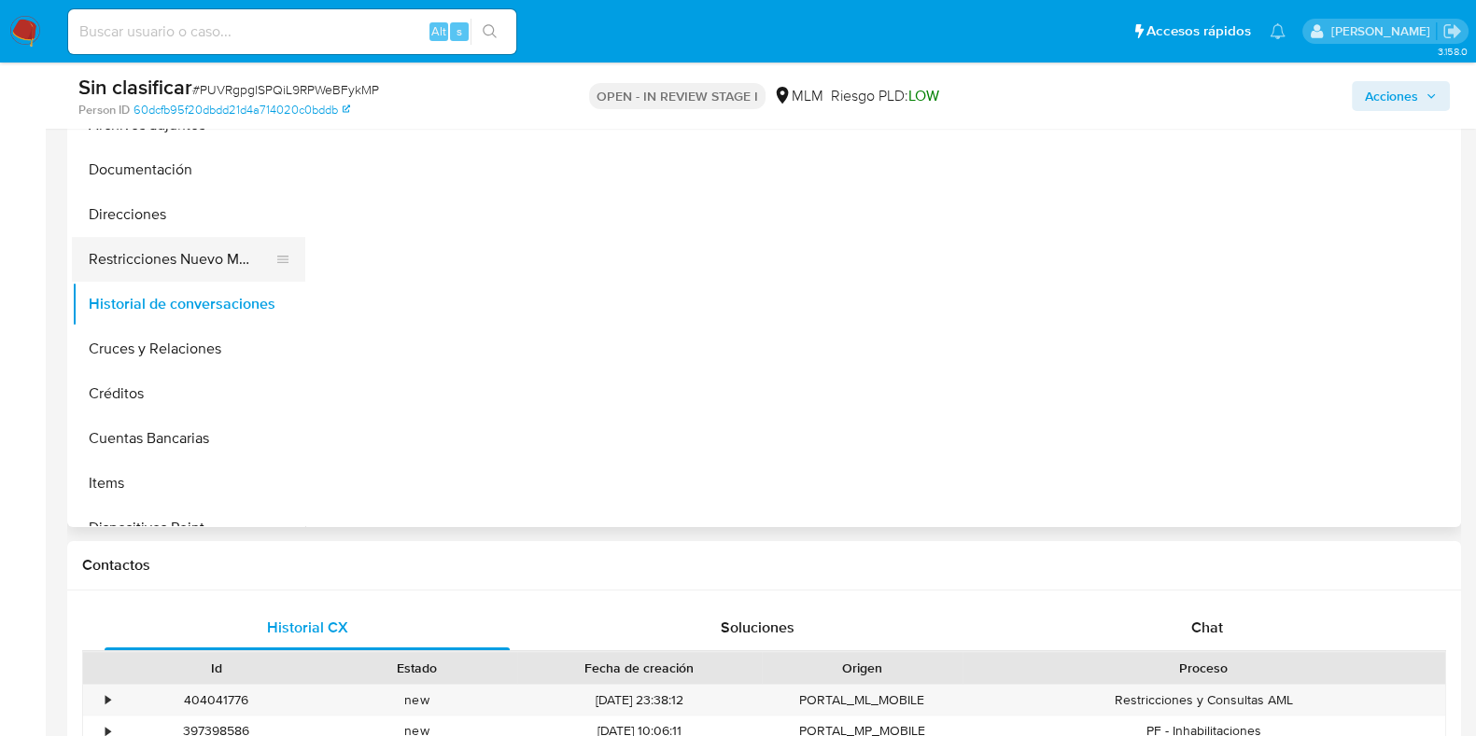
click at [167, 276] on button "Restricciones Nuevo Mundo" at bounding box center [181, 259] width 218 height 45
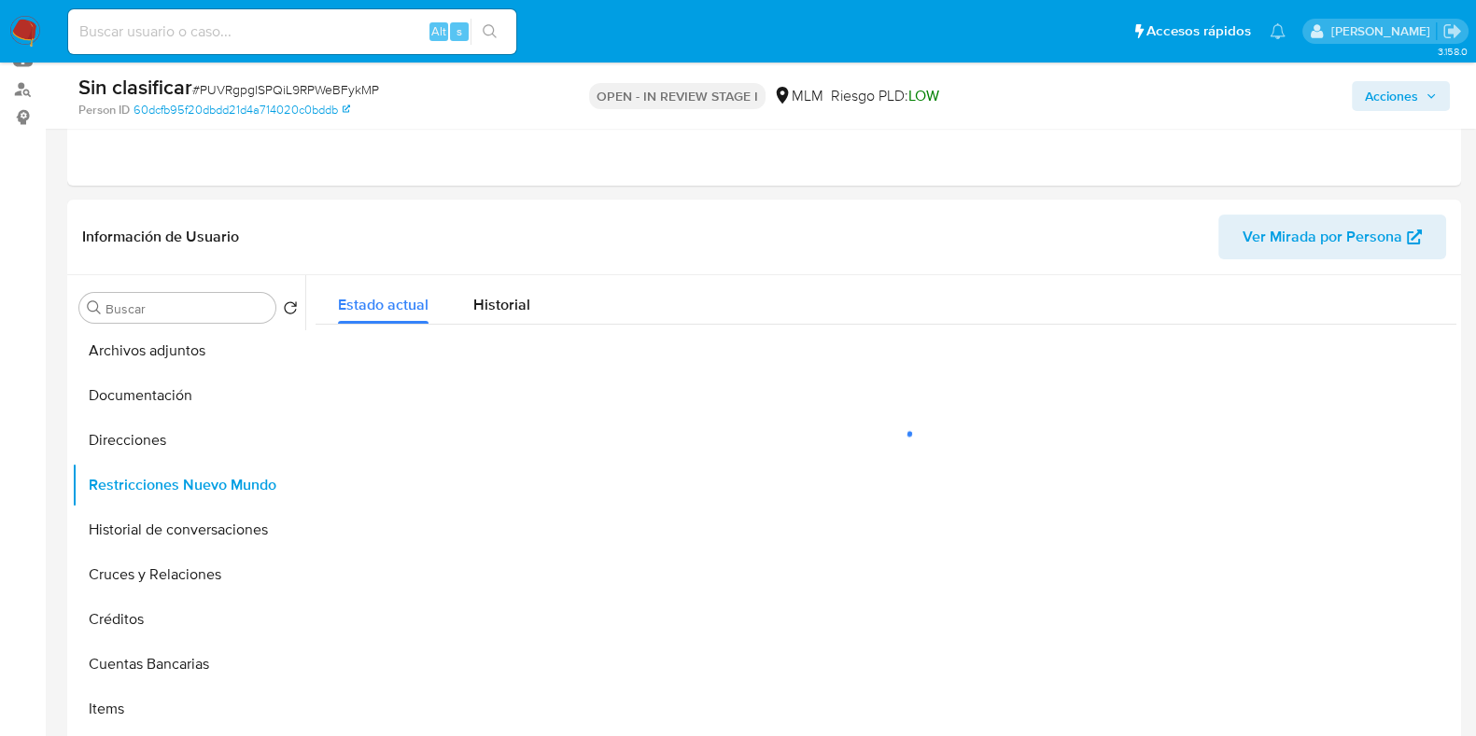
scroll to position [205, 0]
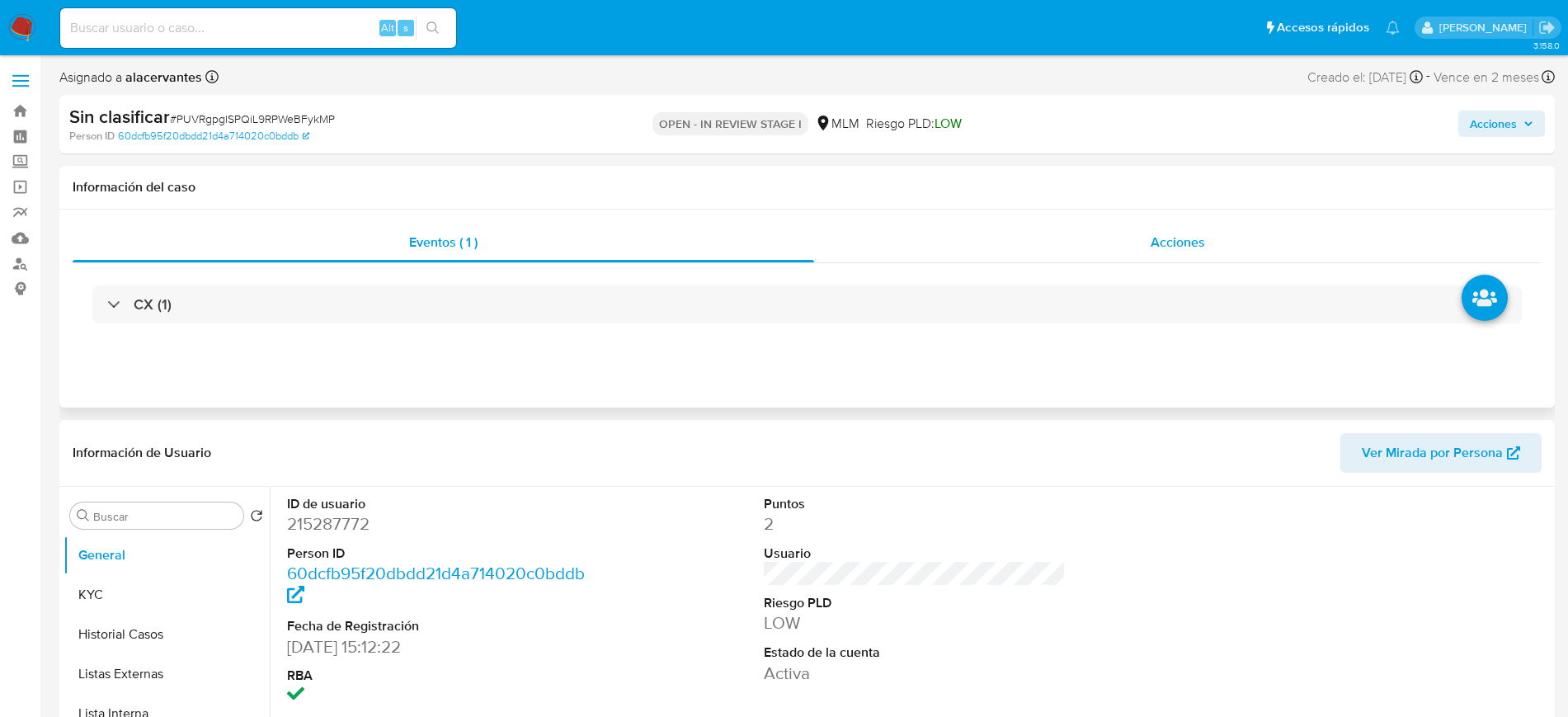
select select "10"
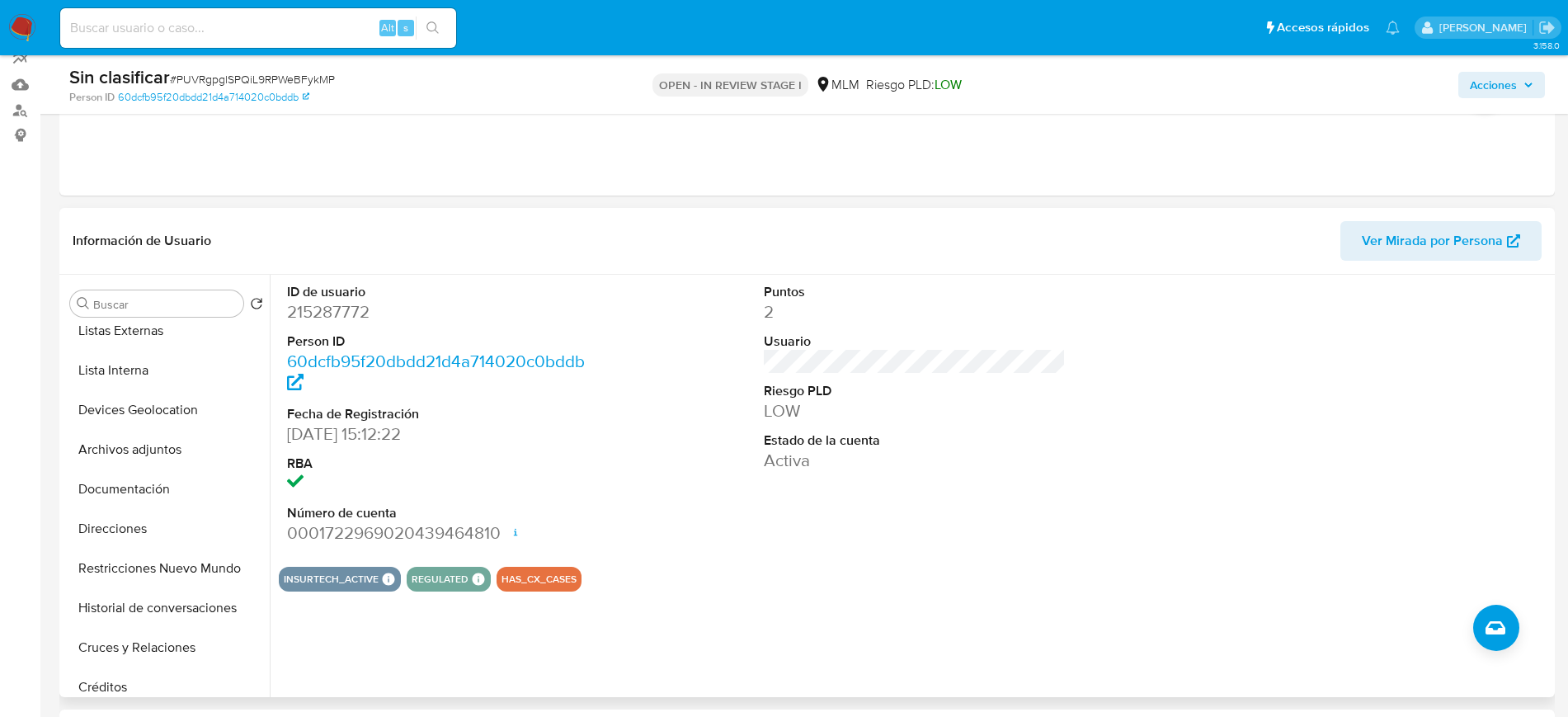
scroll to position [159, 0]
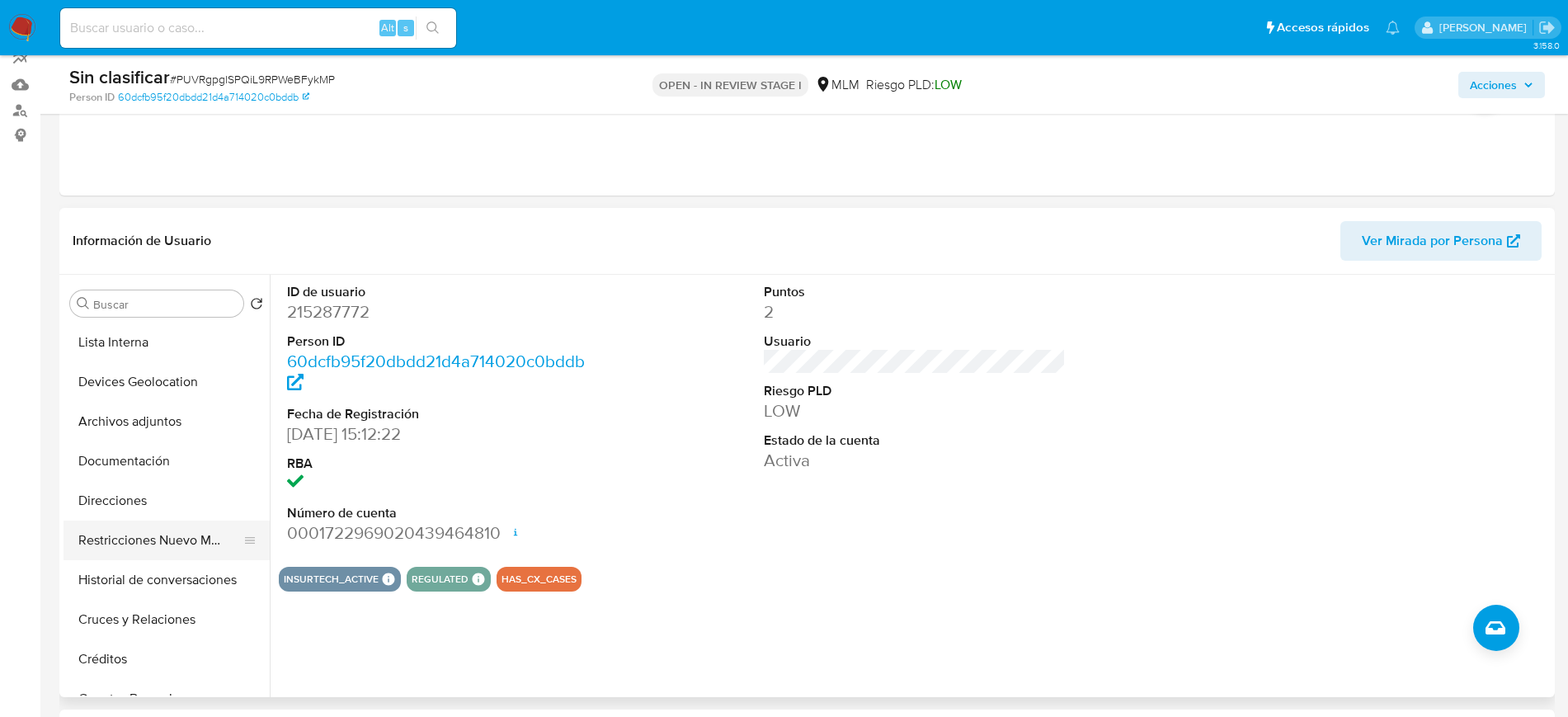
click at [134, 547] on button "Restricciones Nuevo Mundo" at bounding box center [160, 540] width 193 height 40
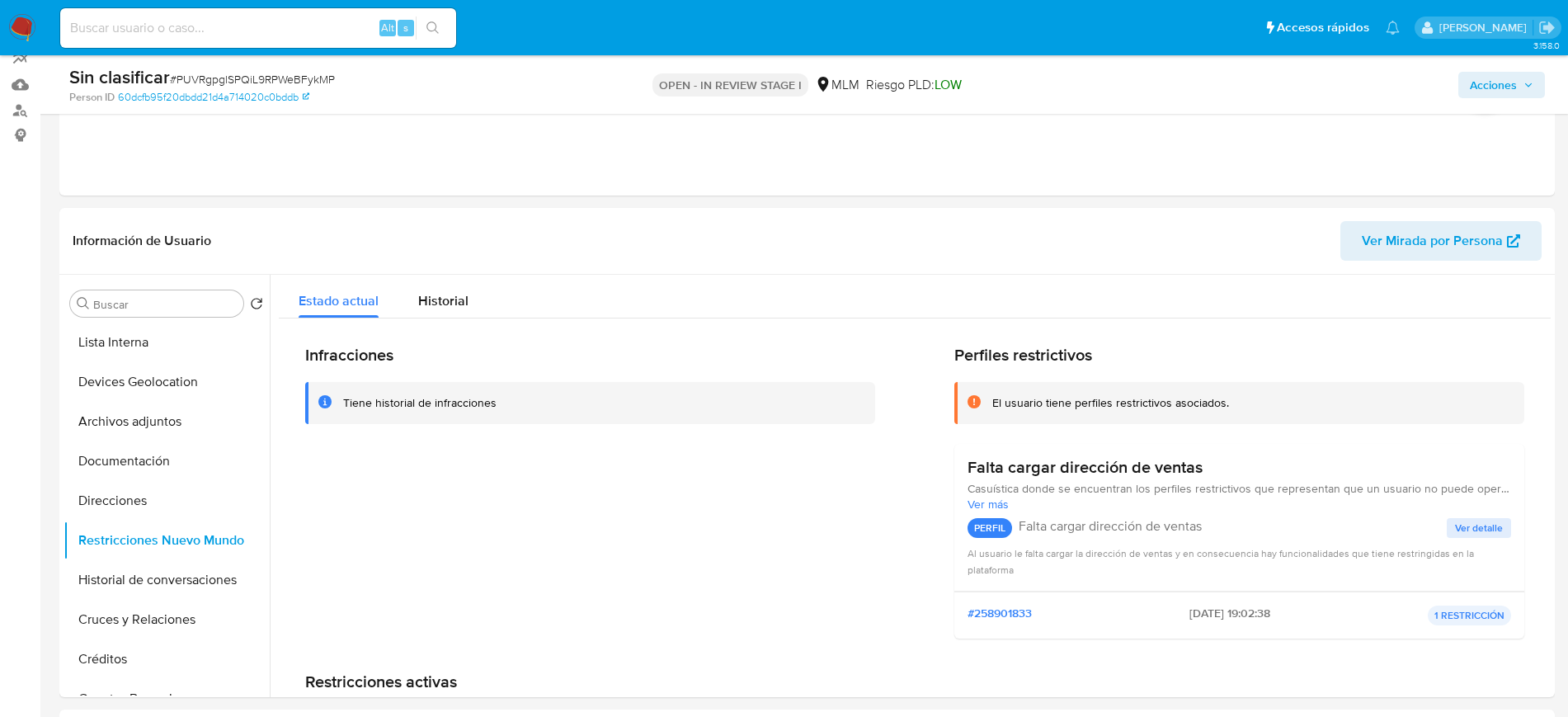
click at [1501, 77] on span "Acciones" at bounding box center [1493, 85] width 47 height 27
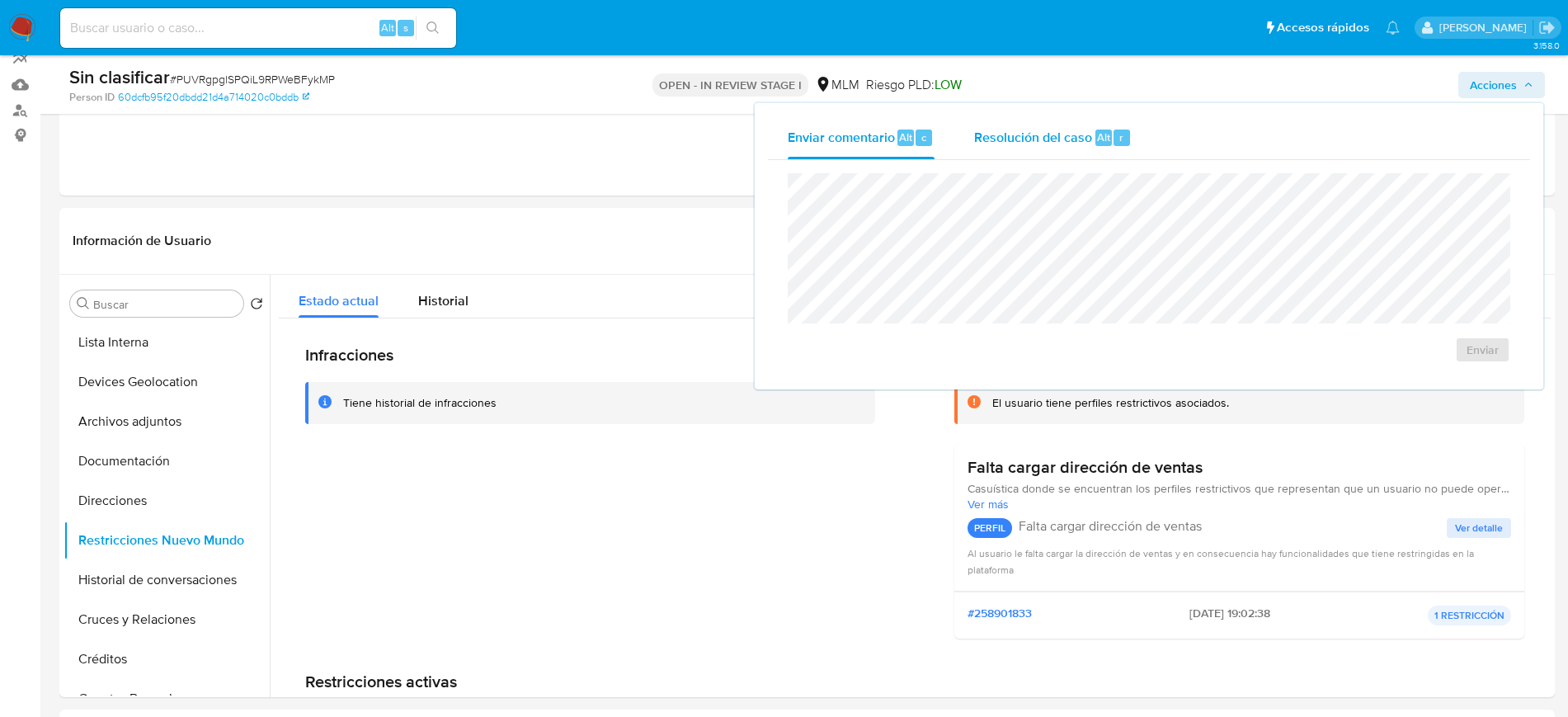
click at [1054, 143] on span "Resolución del caso" at bounding box center [1032, 136] width 118 height 19
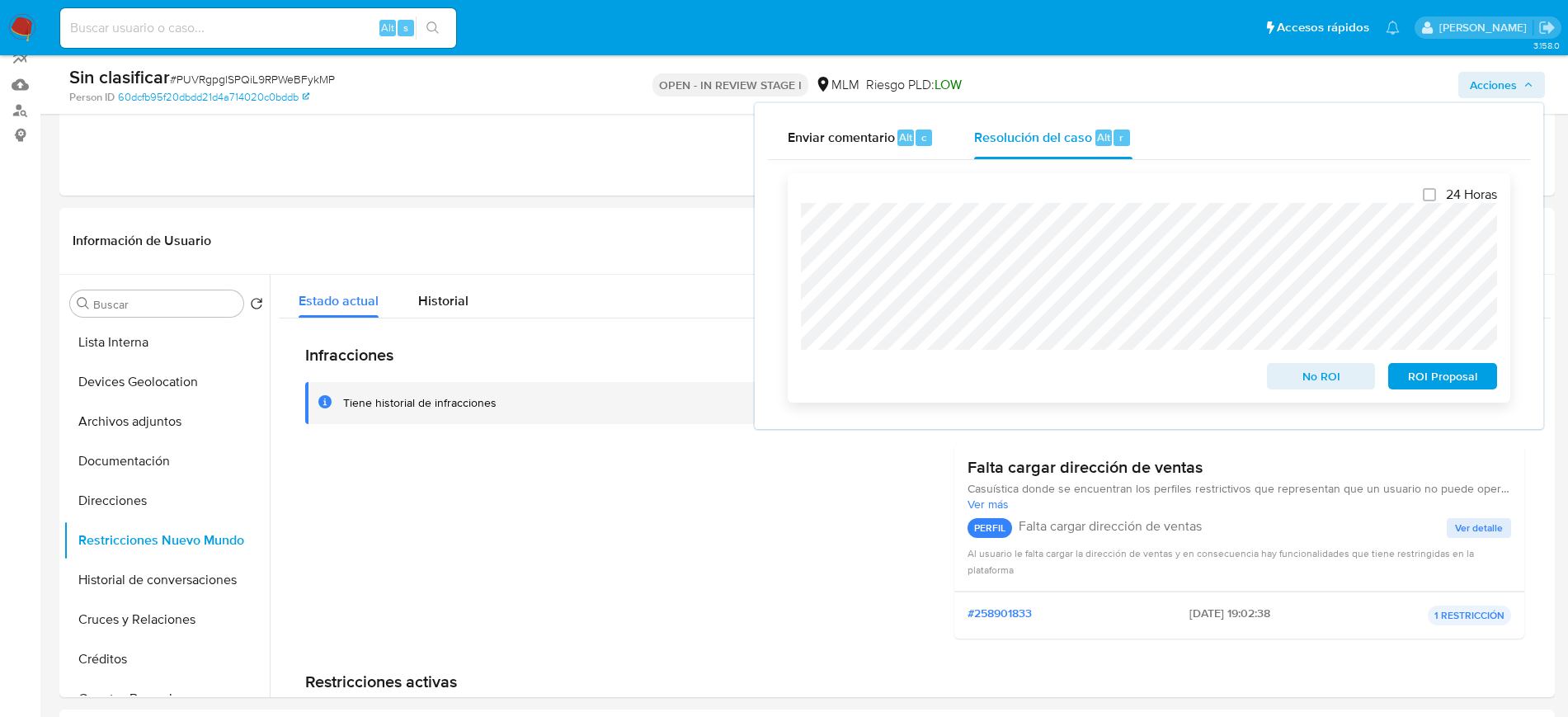
click at [1295, 375] on span "No ROI" at bounding box center [1321, 377] width 86 height 23
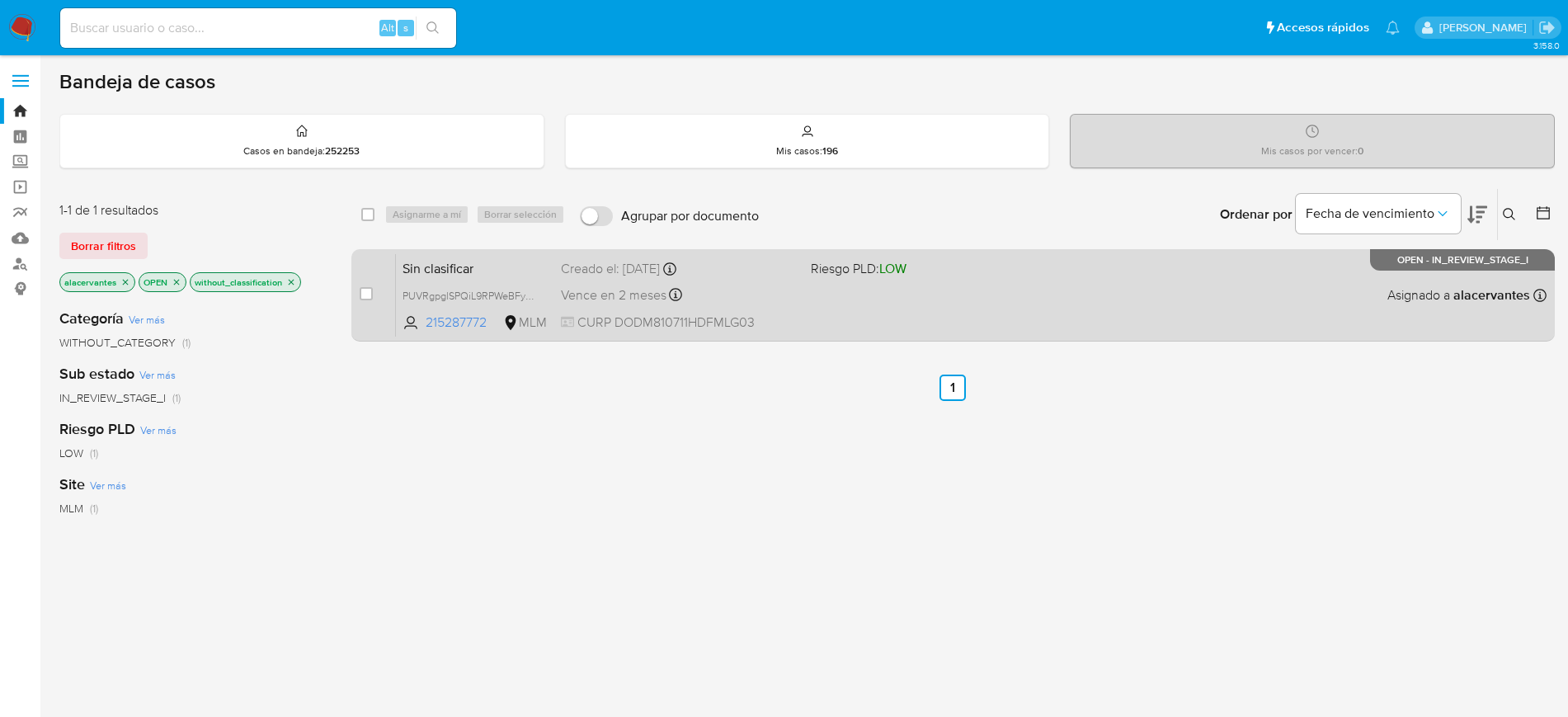
click at [784, 292] on div "Vence en 2 meses Vence el [DATE] 21:38:15" at bounding box center [680, 294] width 237 height 22
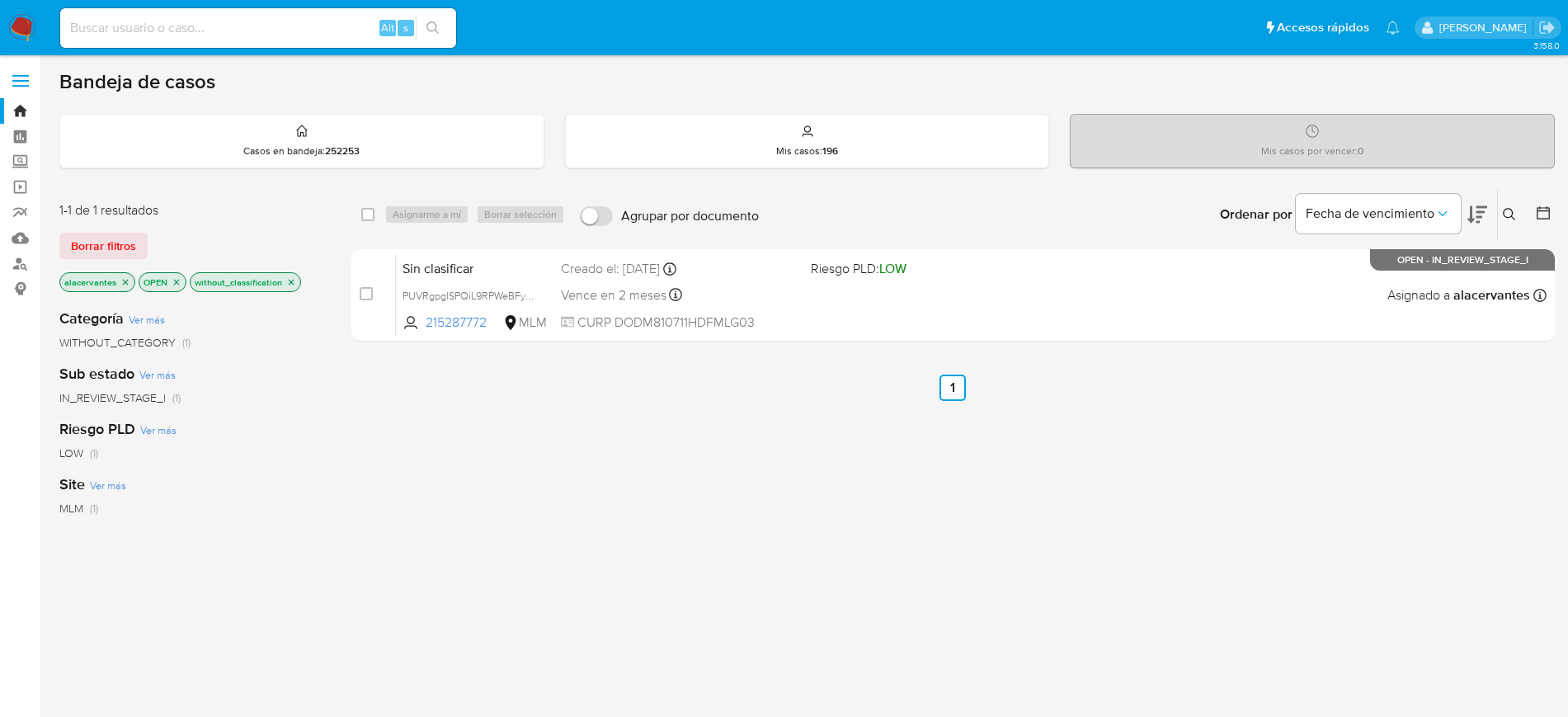
click at [17, 17] on img at bounding box center [22, 28] width 28 height 28
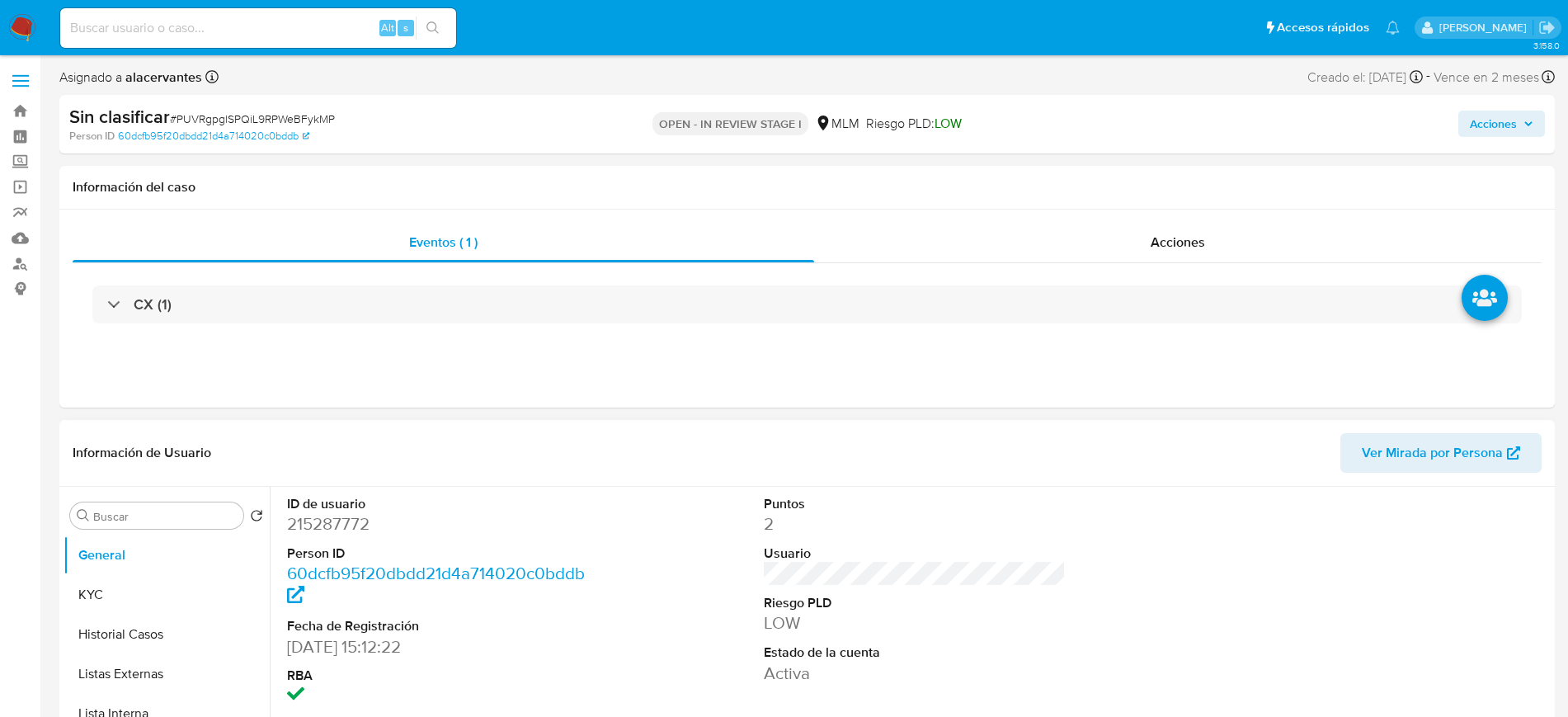
select select "10"
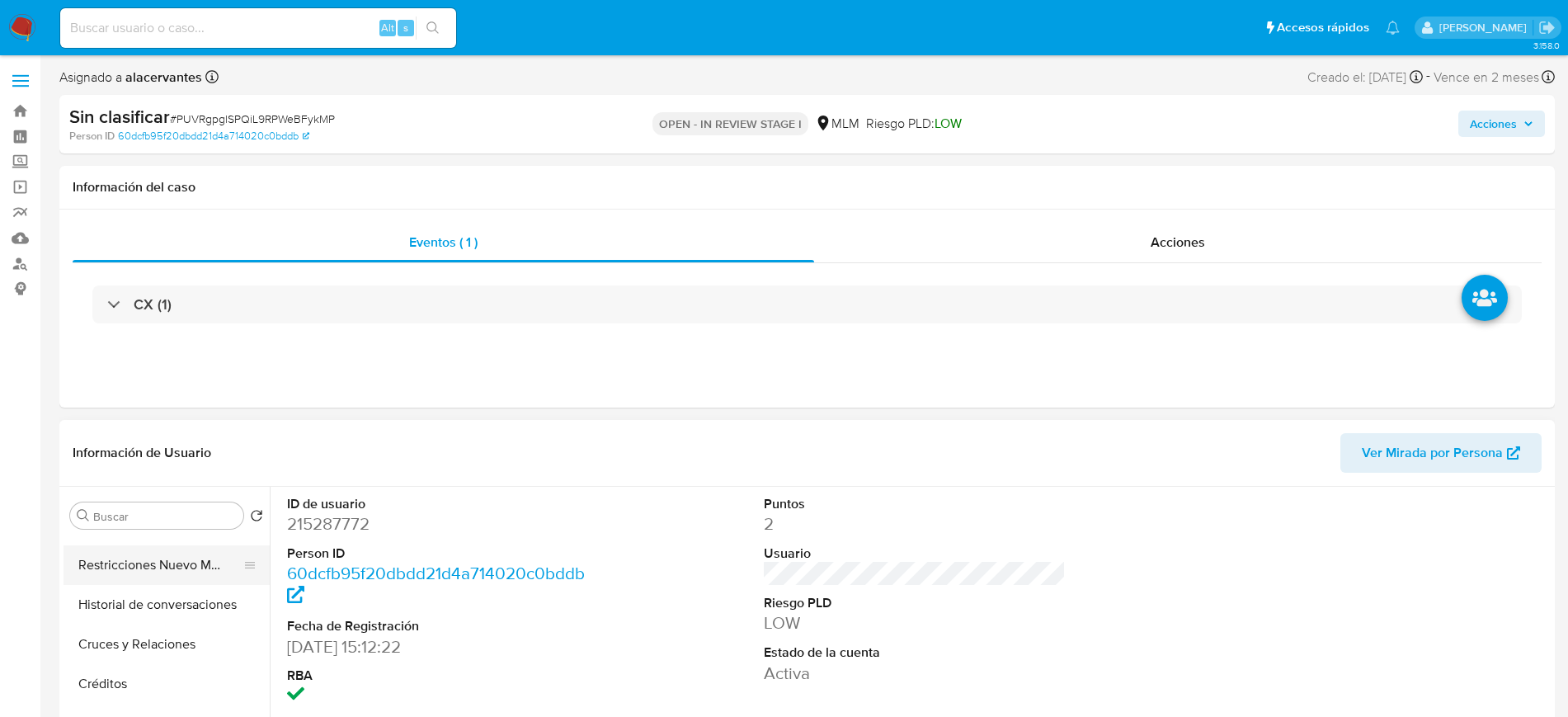
click at [171, 582] on button "Restricciones Nuevo Mundo" at bounding box center [160, 565] width 193 height 40
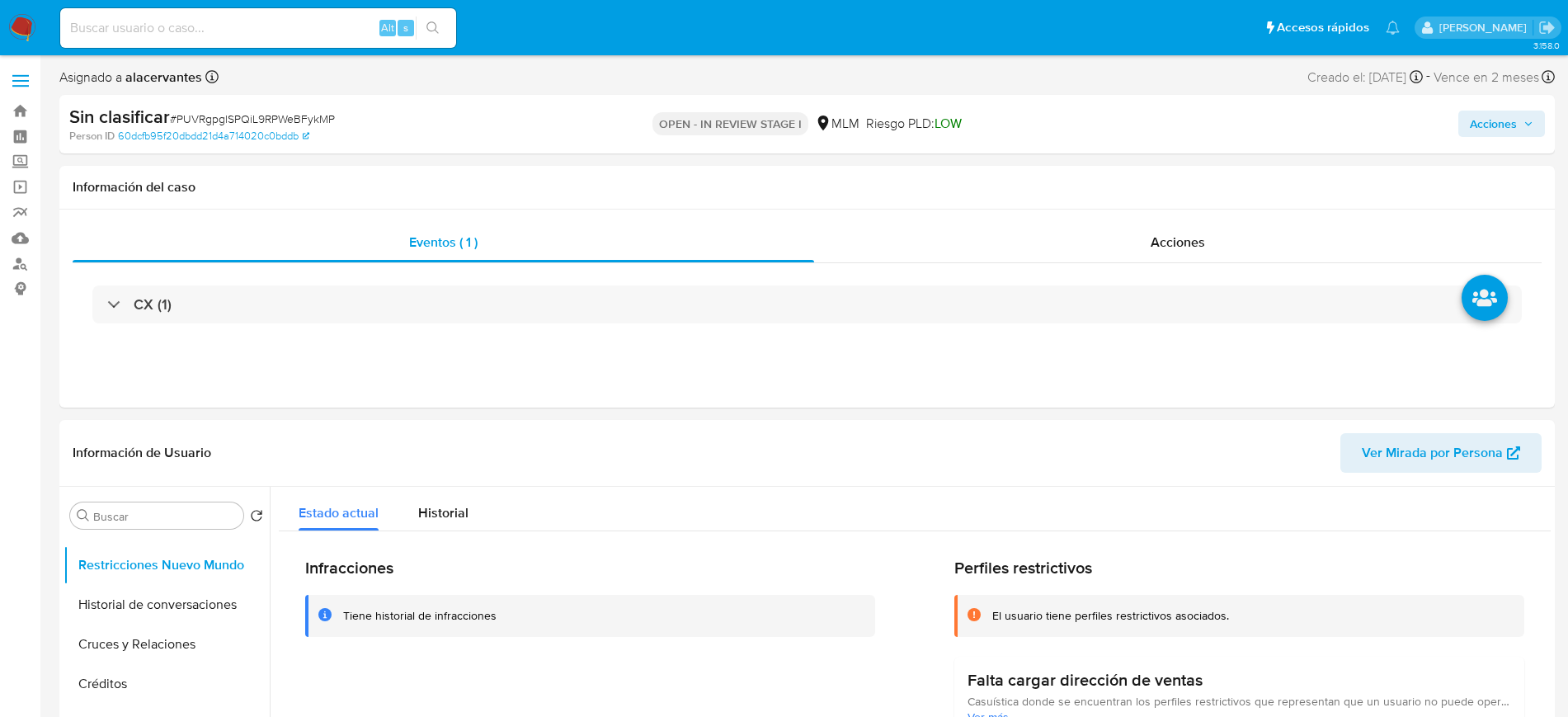
click at [1518, 124] on span "Acciones" at bounding box center [1502, 124] width 64 height 23
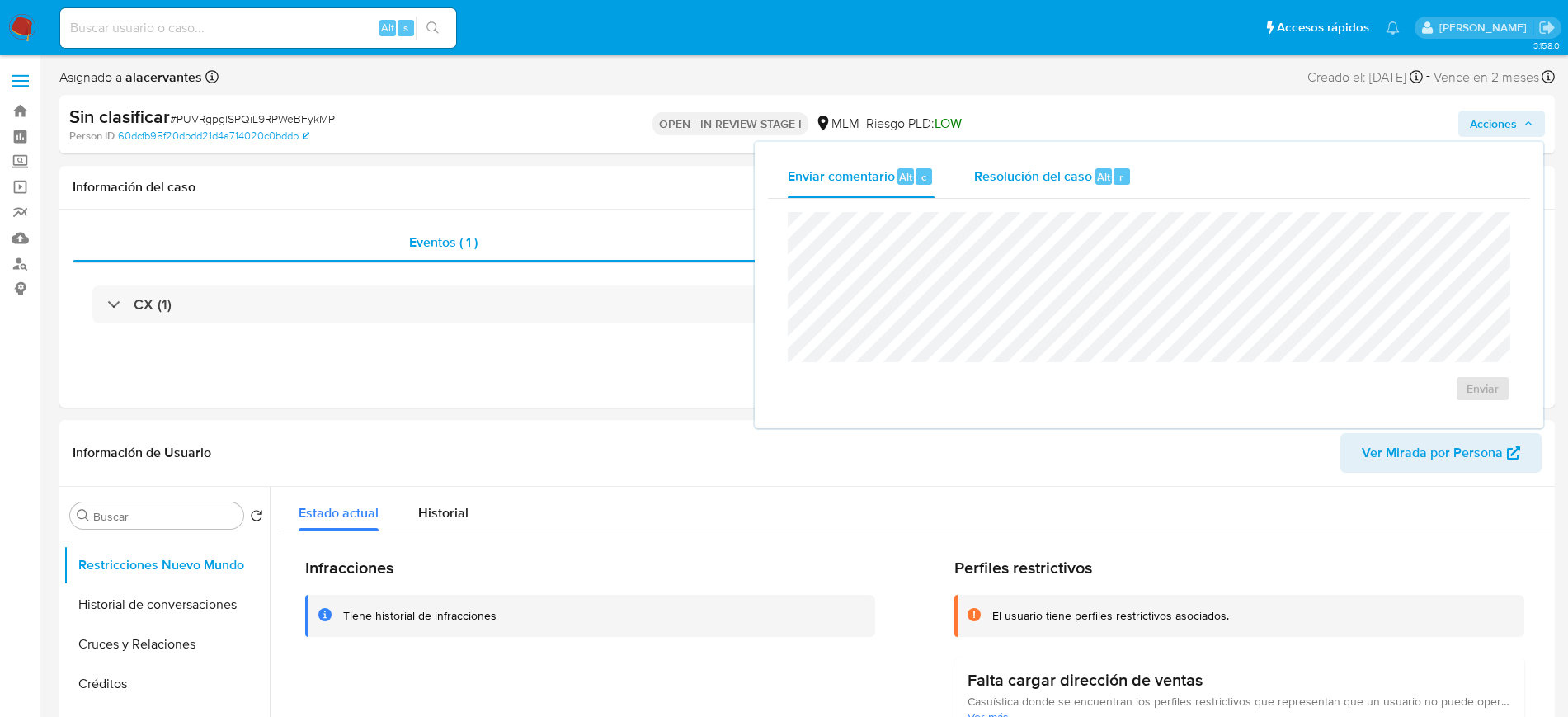
click at [1100, 186] on div "Resolución del caso Alt r" at bounding box center [1053, 176] width 157 height 43
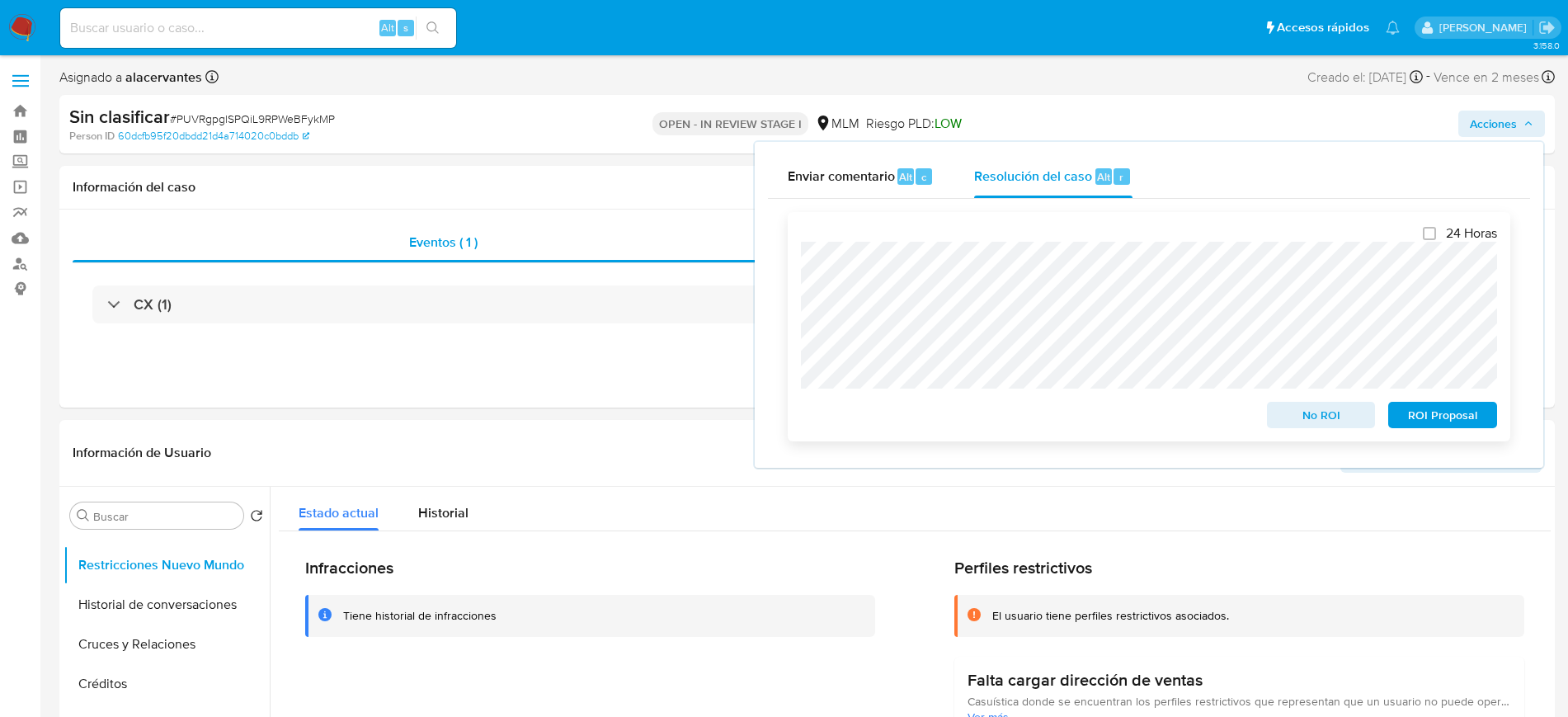
click at [1289, 403] on div "No ROI" at bounding box center [1321, 411] width 122 height 33
click at [1291, 415] on span "No ROI" at bounding box center [1321, 415] width 86 height 23
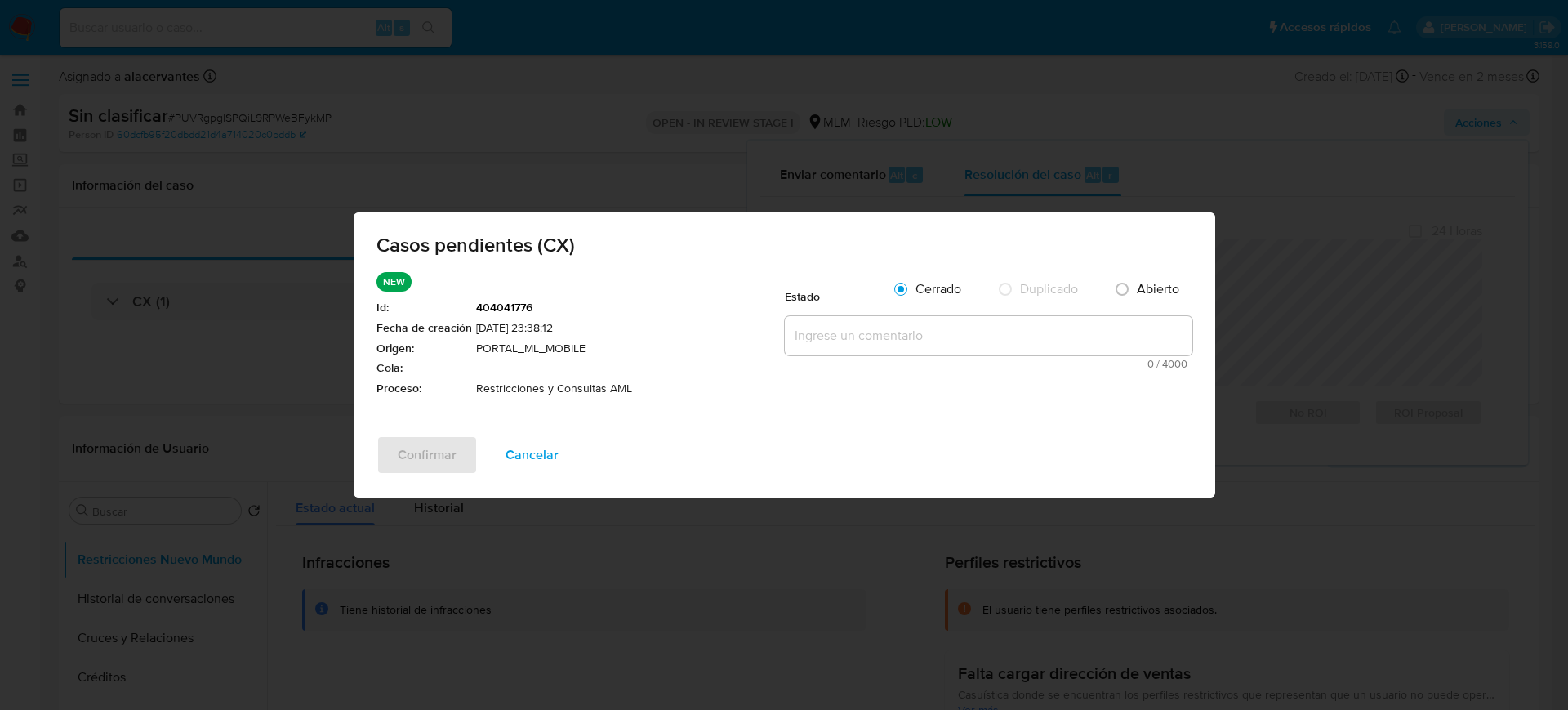
click at [913, 334] on textarea at bounding box center [989, 335] width 408 height 39
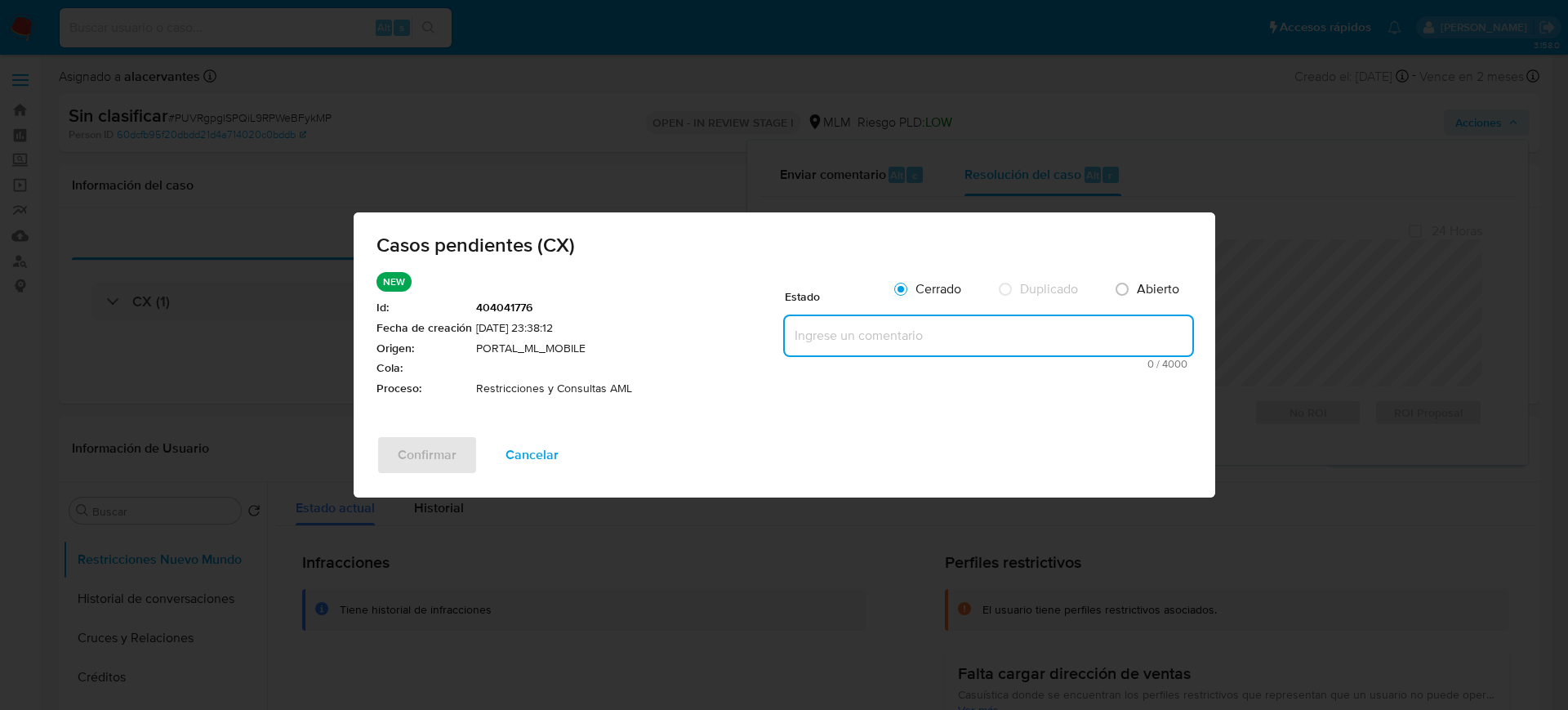
paste textarea "Se [PERSON_NAME] generado por CX. Se rehabilita cuenta debido a que se cuenta c…"
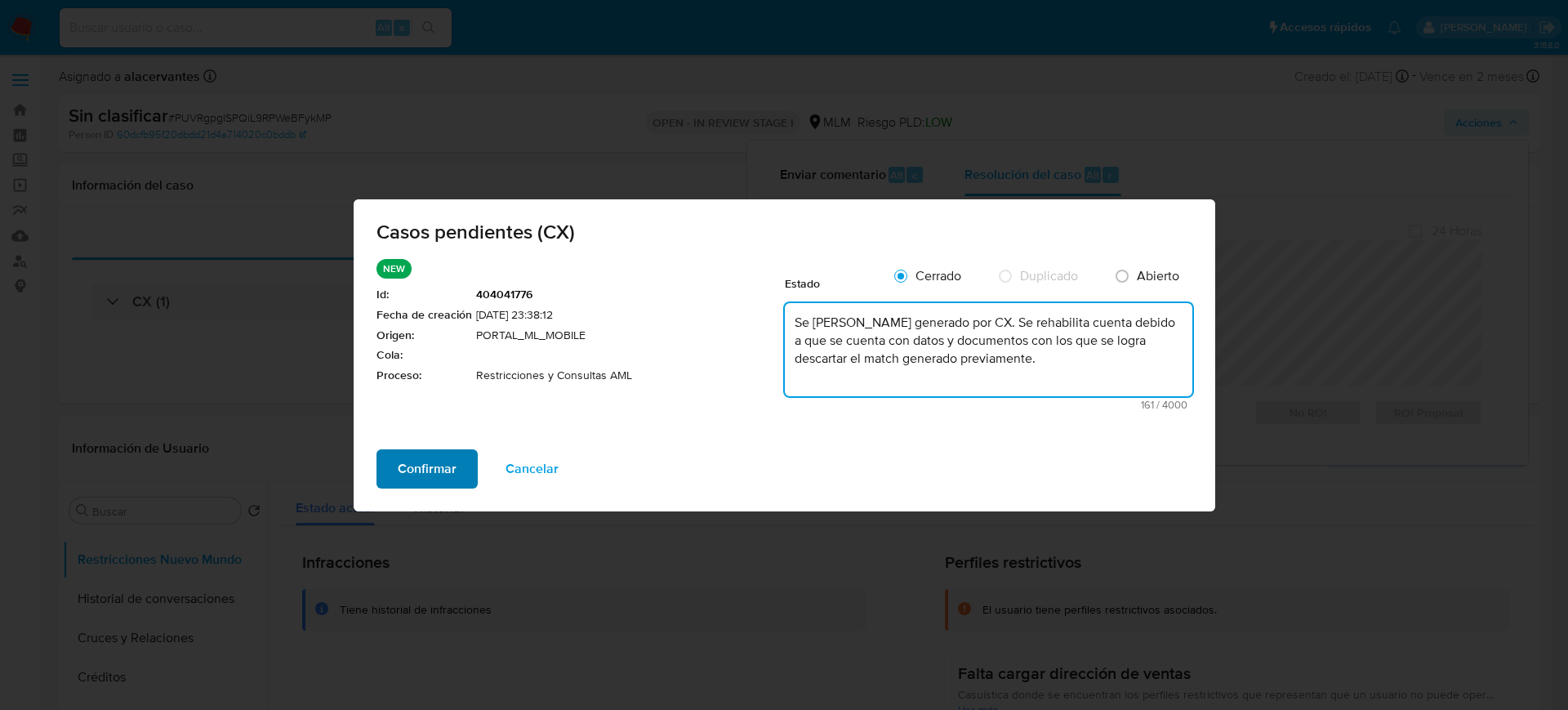
type textarea "Se [PERSON_NAME] generado por CX. Se rehabilita cuenta debido a que se cuenta c…"
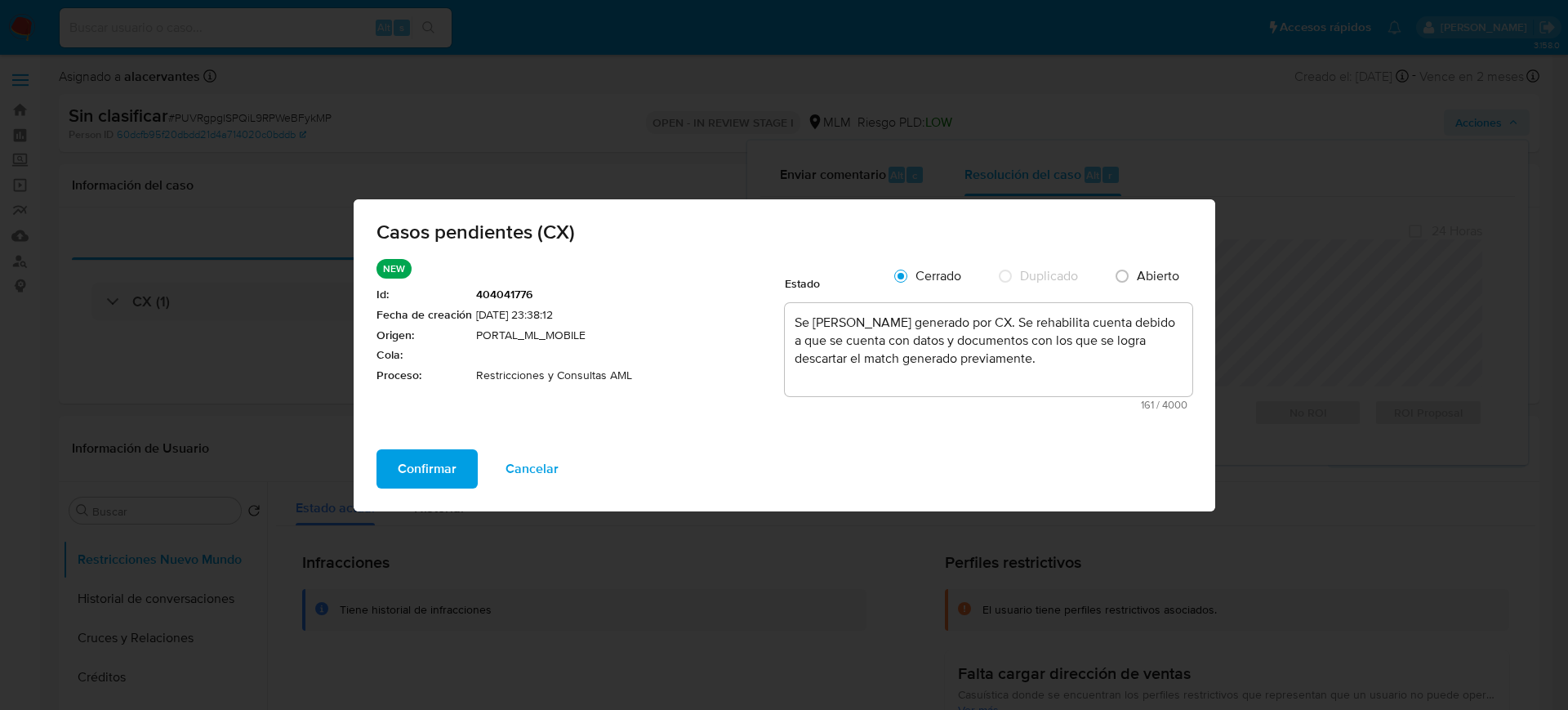
click at [416, 460] on span "Confirmar" at bounding box center [427, 468] width 59 height 36
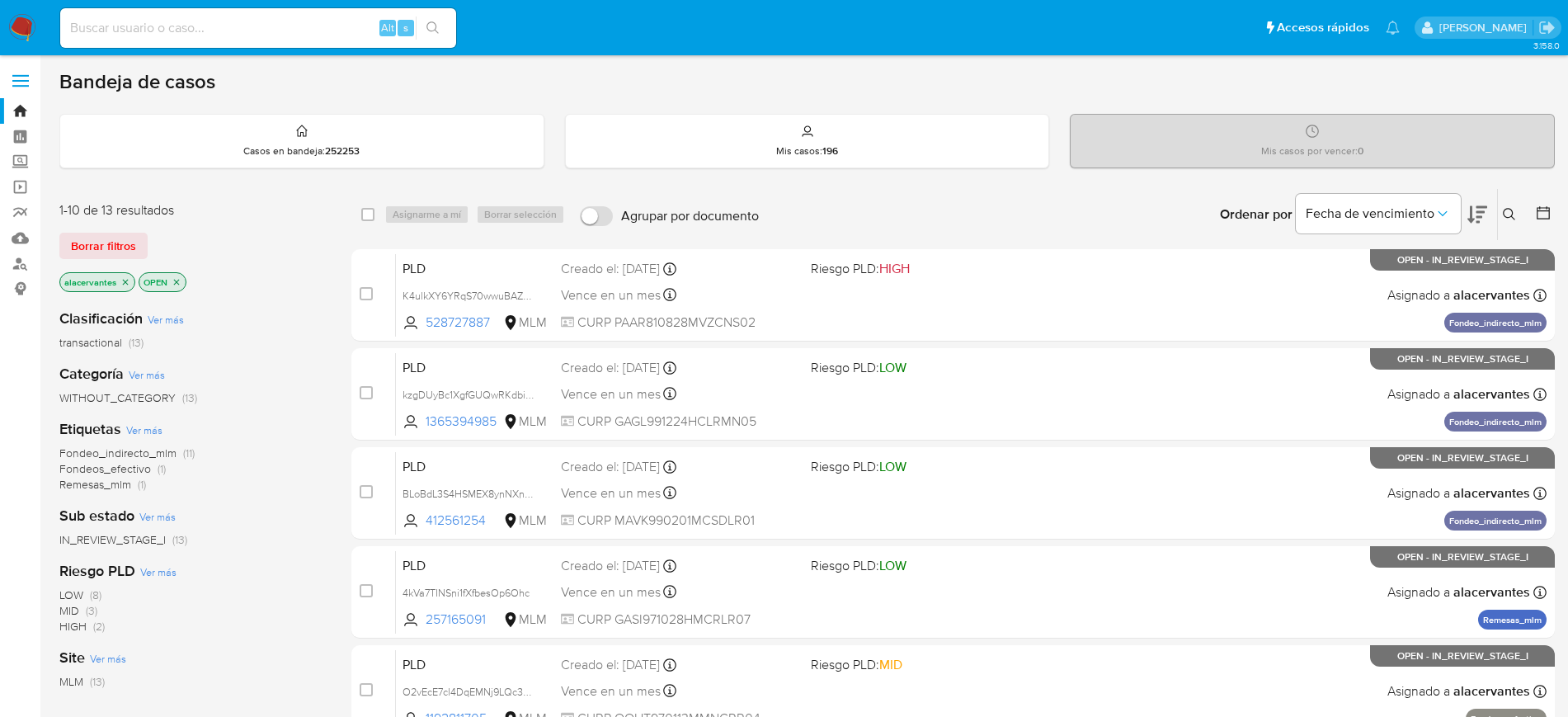
click at [141, 469] on span "Fondeos_efectivo" at bounding box center [105, 469] width 92 height 17
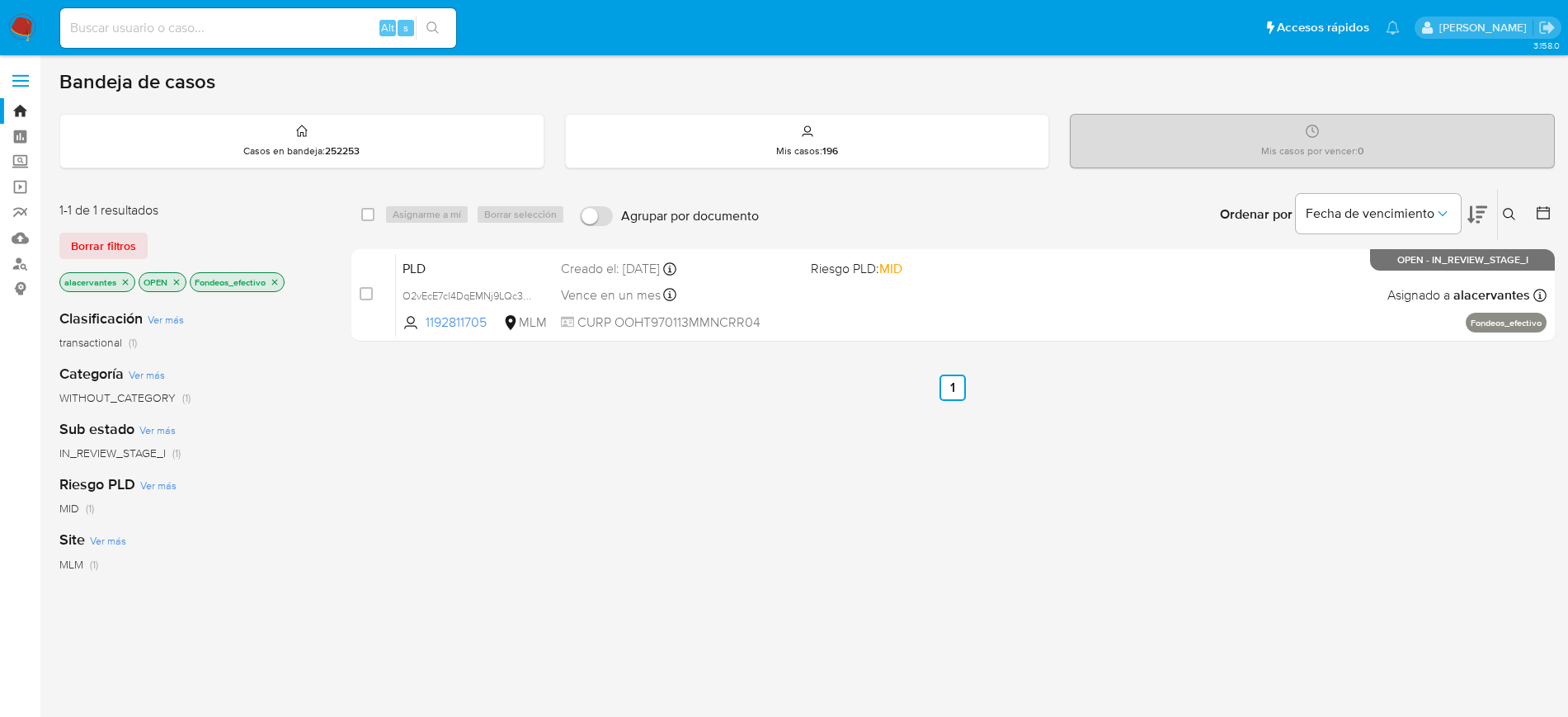
click at [272, 280] on icon "close-filter" at bounding box center [274, 282] width 10 height 10
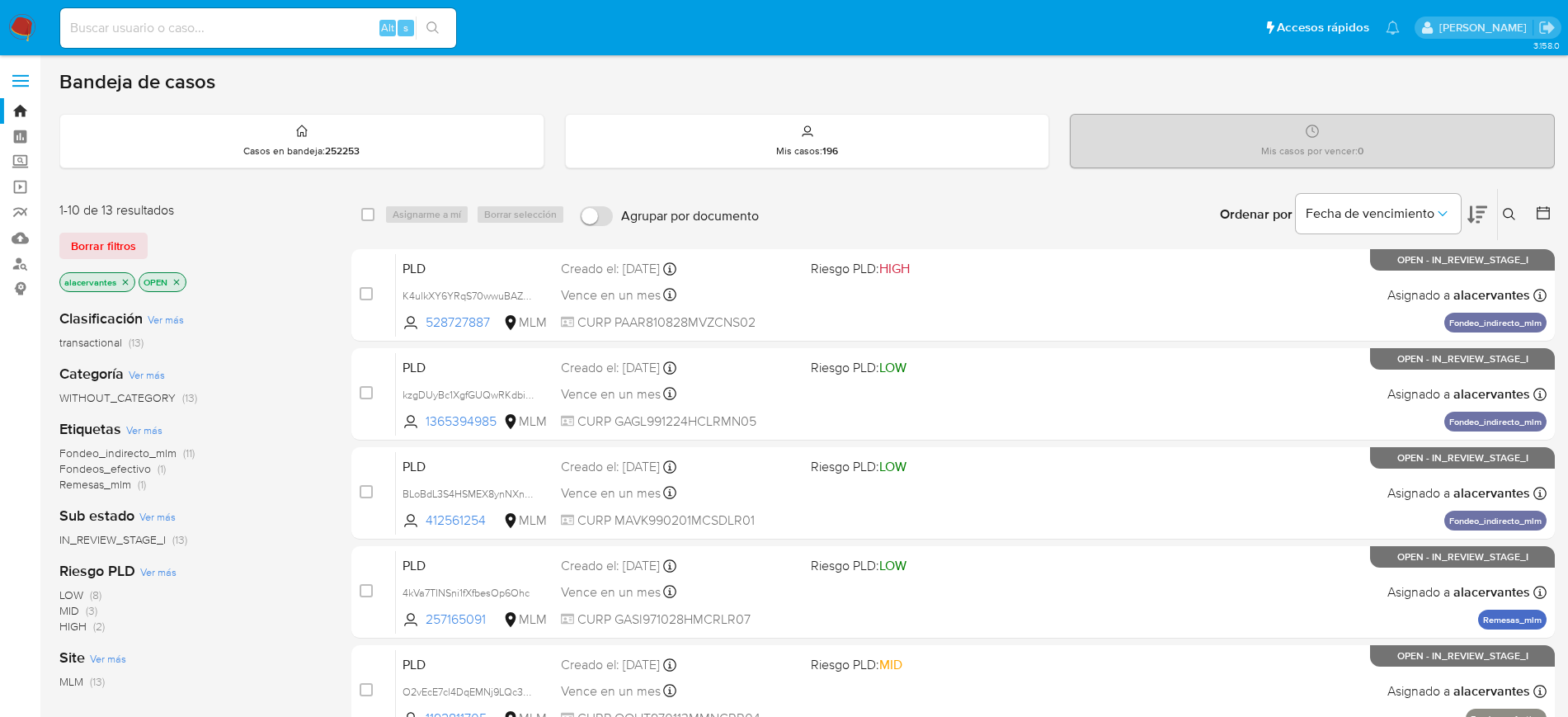
click at [126, 283] on icon "close-filter" at bounding box center [125, 282] width 10 height 10
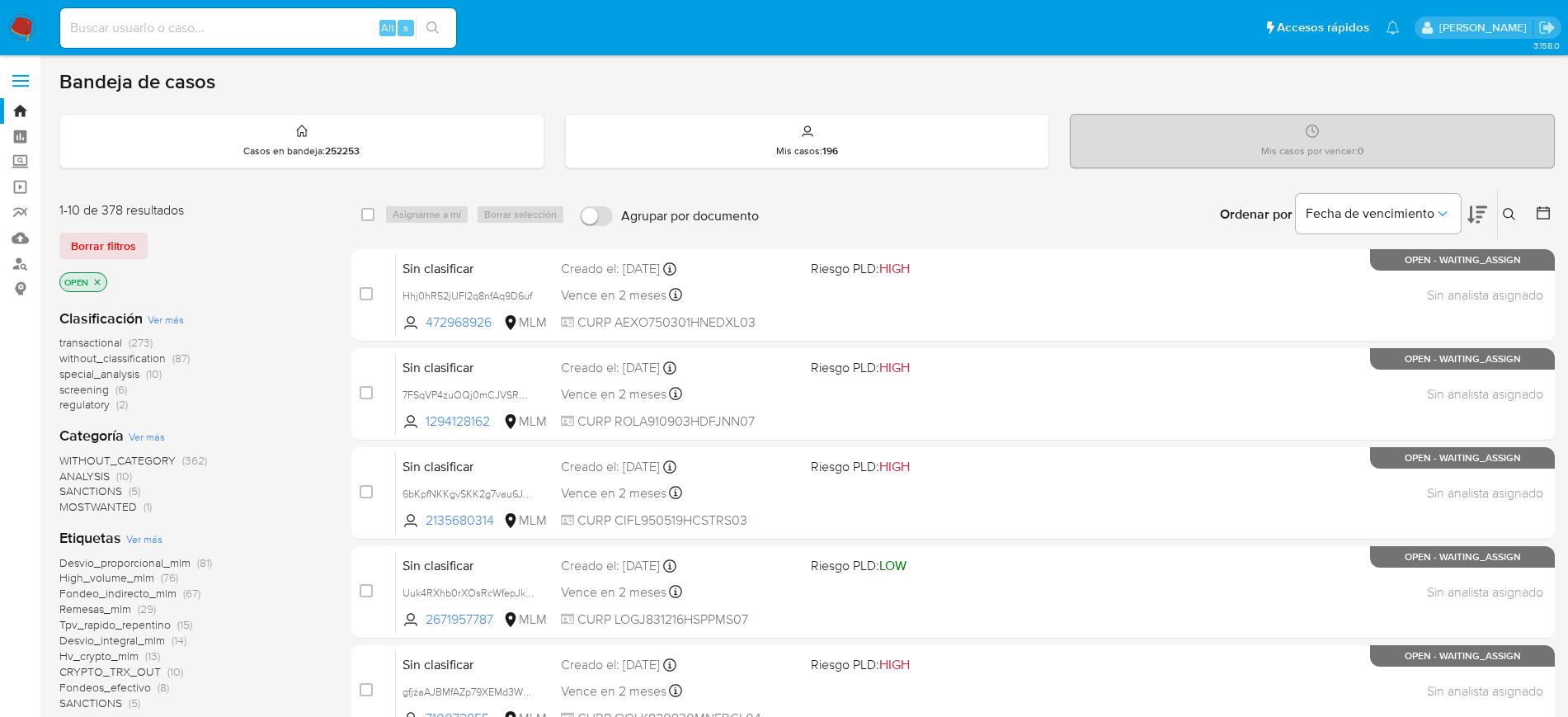
click at [1507, 214] on icon at bounding box center [1510, 214] width 13 height 13
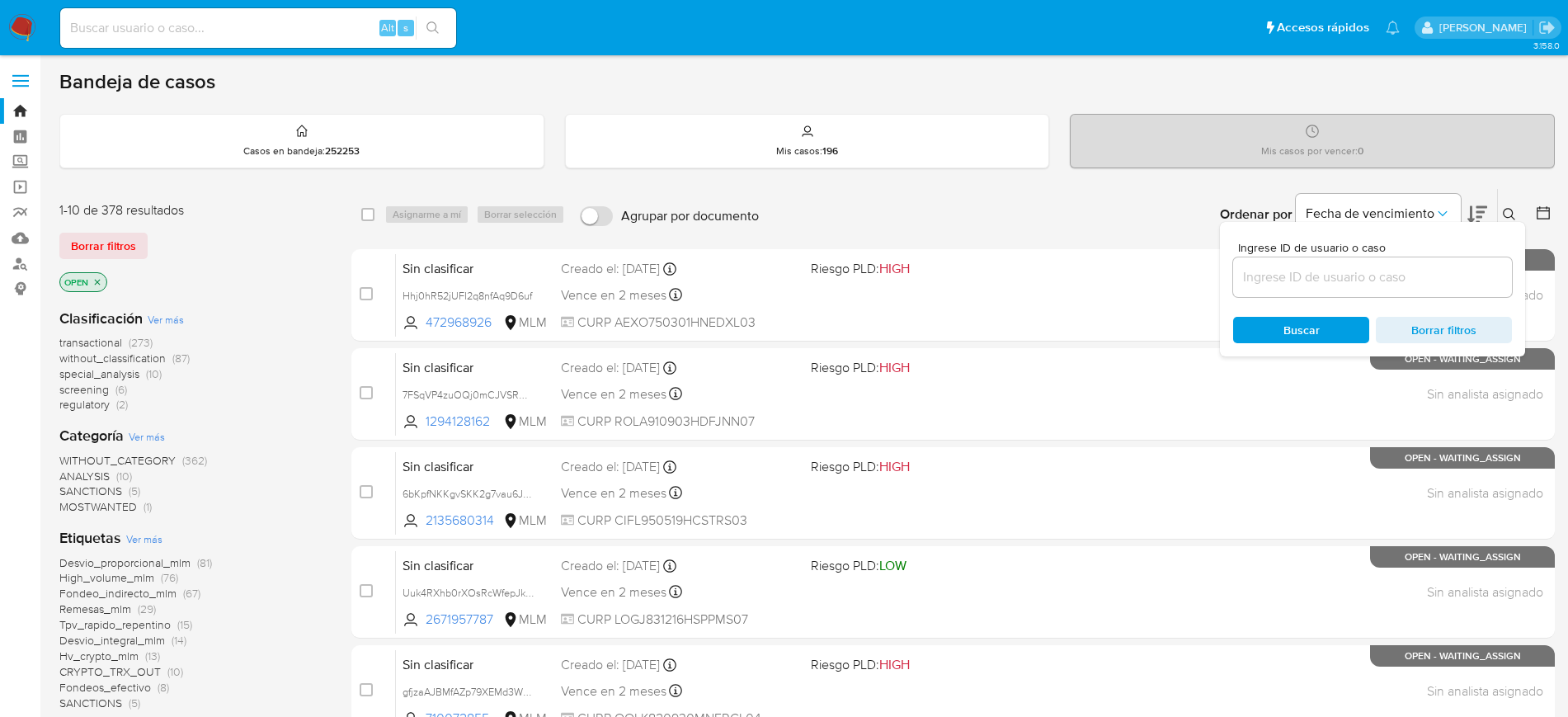
click at [1343, 267] on input at bounding box center [1372, 277] width 278 height 21
type input "806421852"
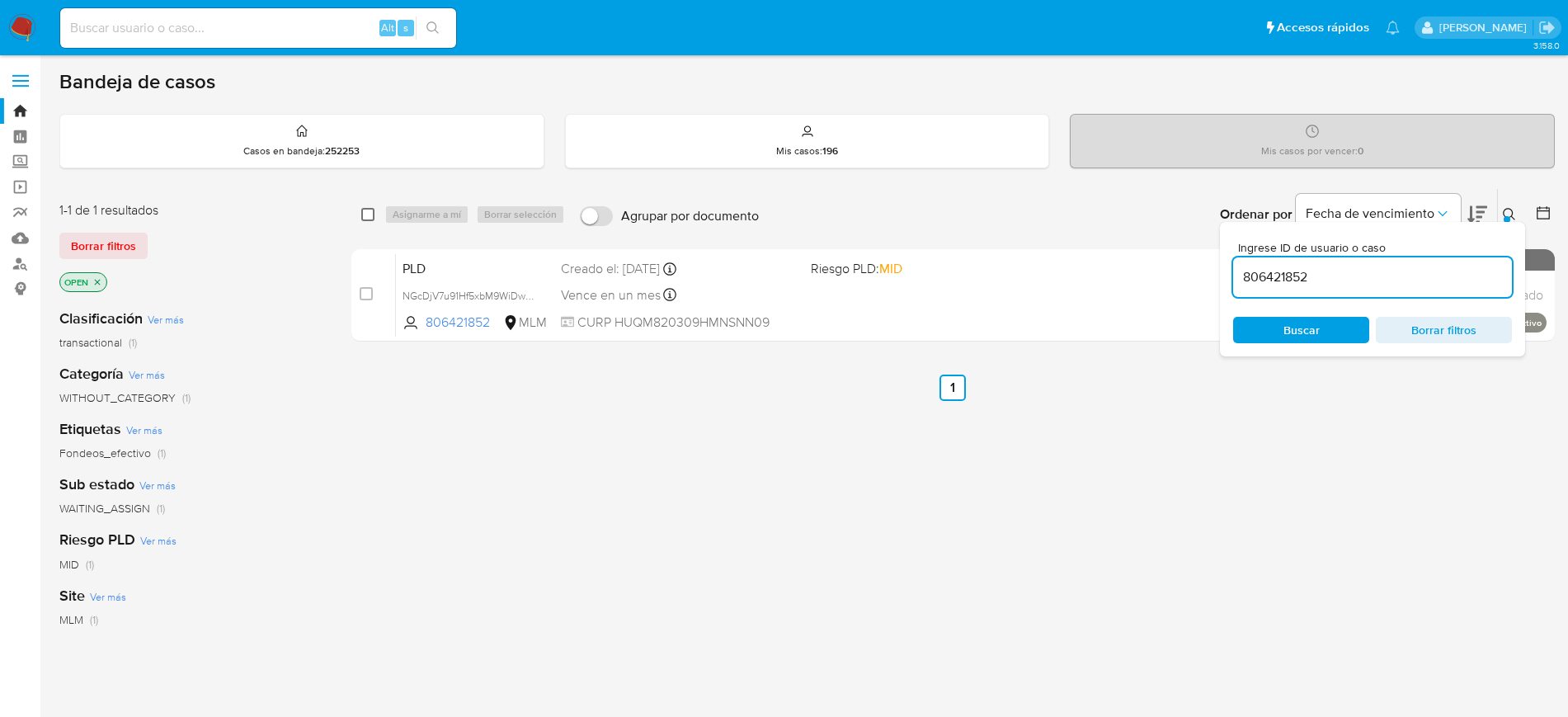
click at [366, 211] on input "checkbox" at bounding box center [368, 214] width 13 height 13
checkbox input "true"
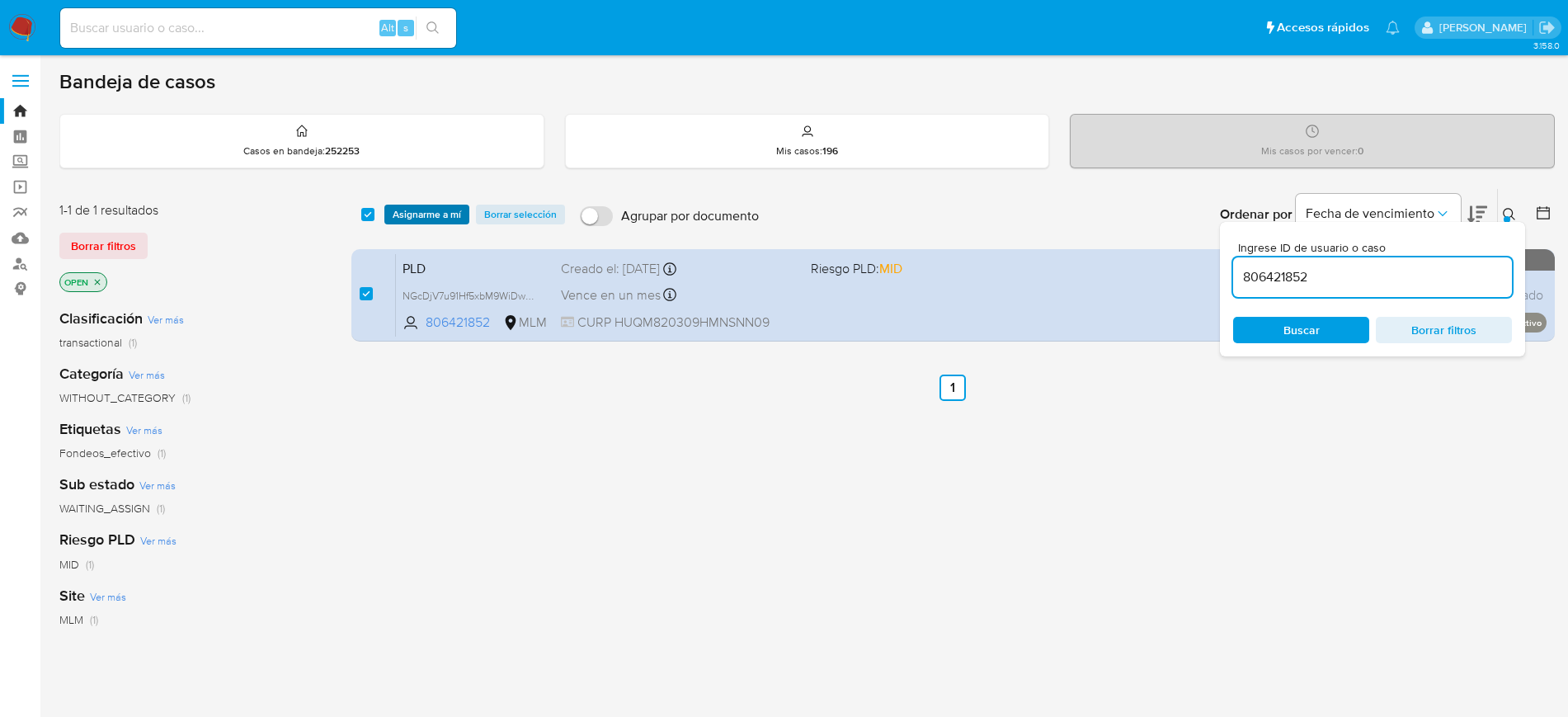
click at [402, 214] on span "Asignarme a mí" at bounding box center [426, 214] width 68 height 17
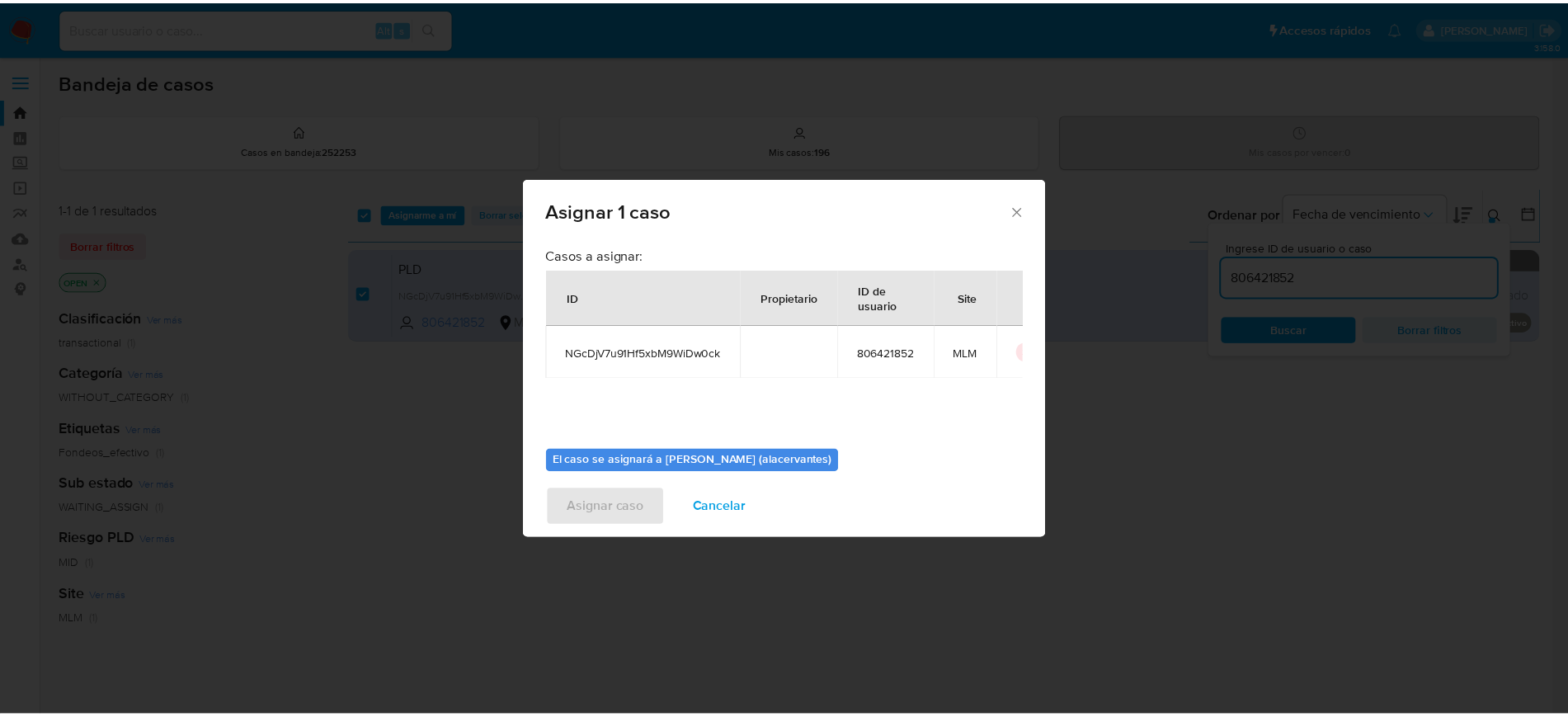
scroll to position [86, 0]
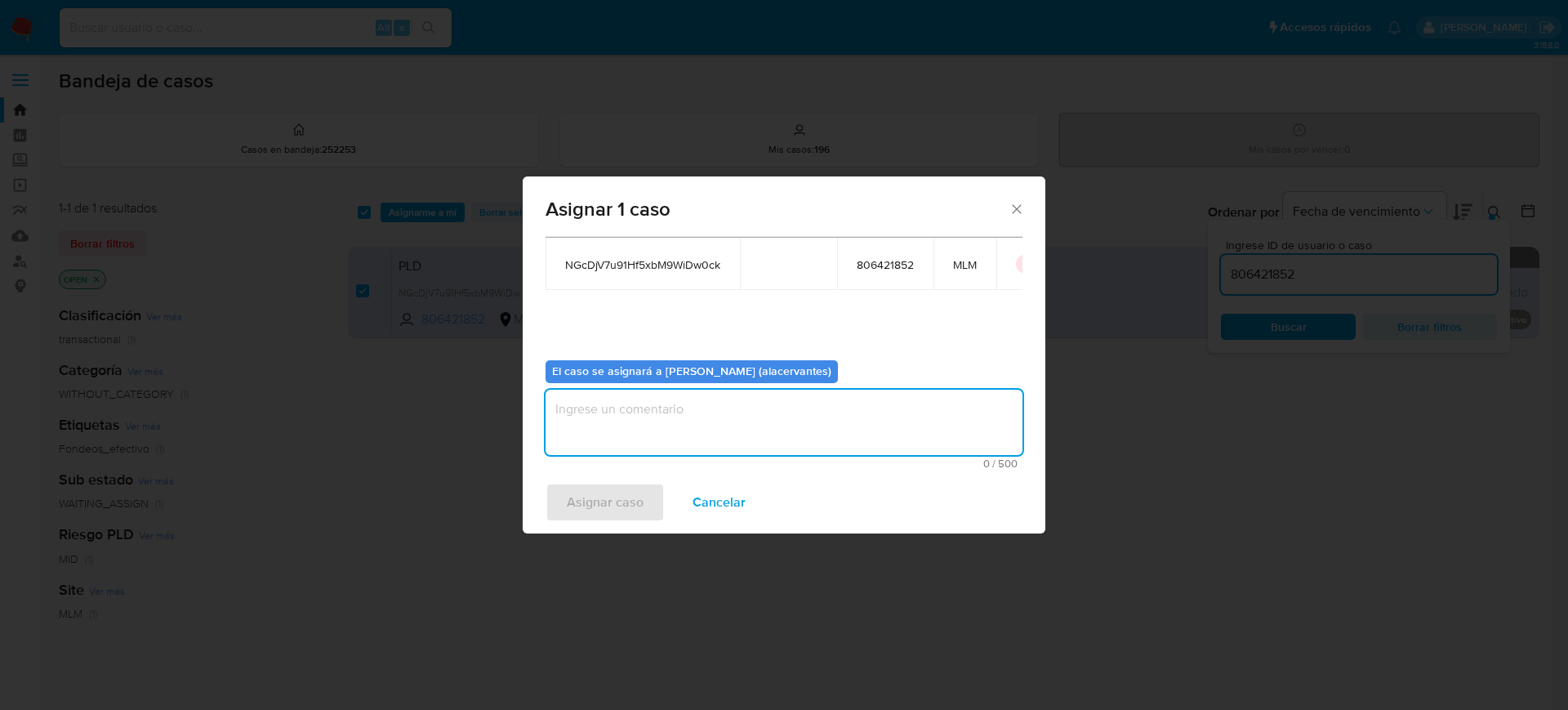
click at [884, 423] on textarea "assign-modal" at bounding box center [783, 422] width 477 height 66
type textarea "AC"
click at [629, 489] on span "Asignar caso" at bounding box center [606, 502] width 77 height 36
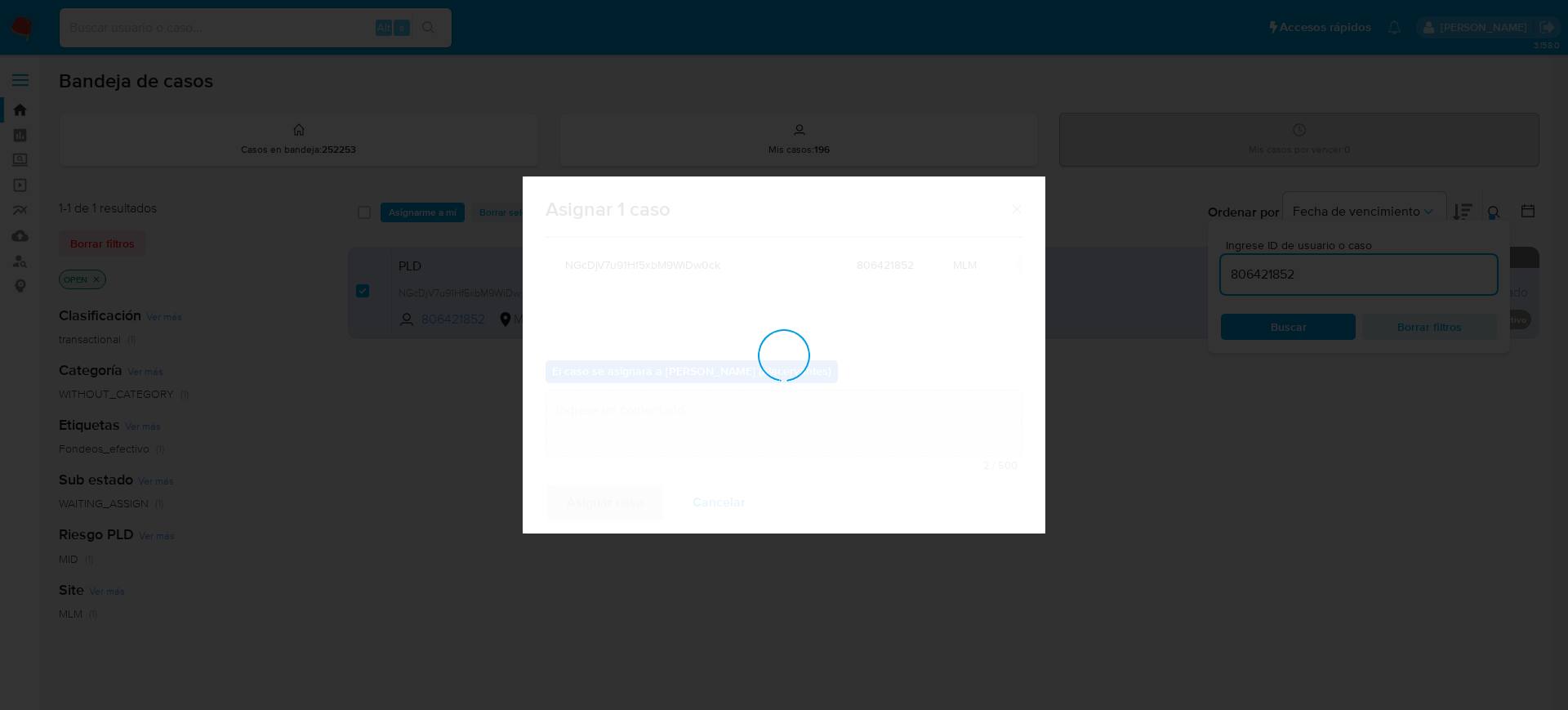
checkbox input "false"
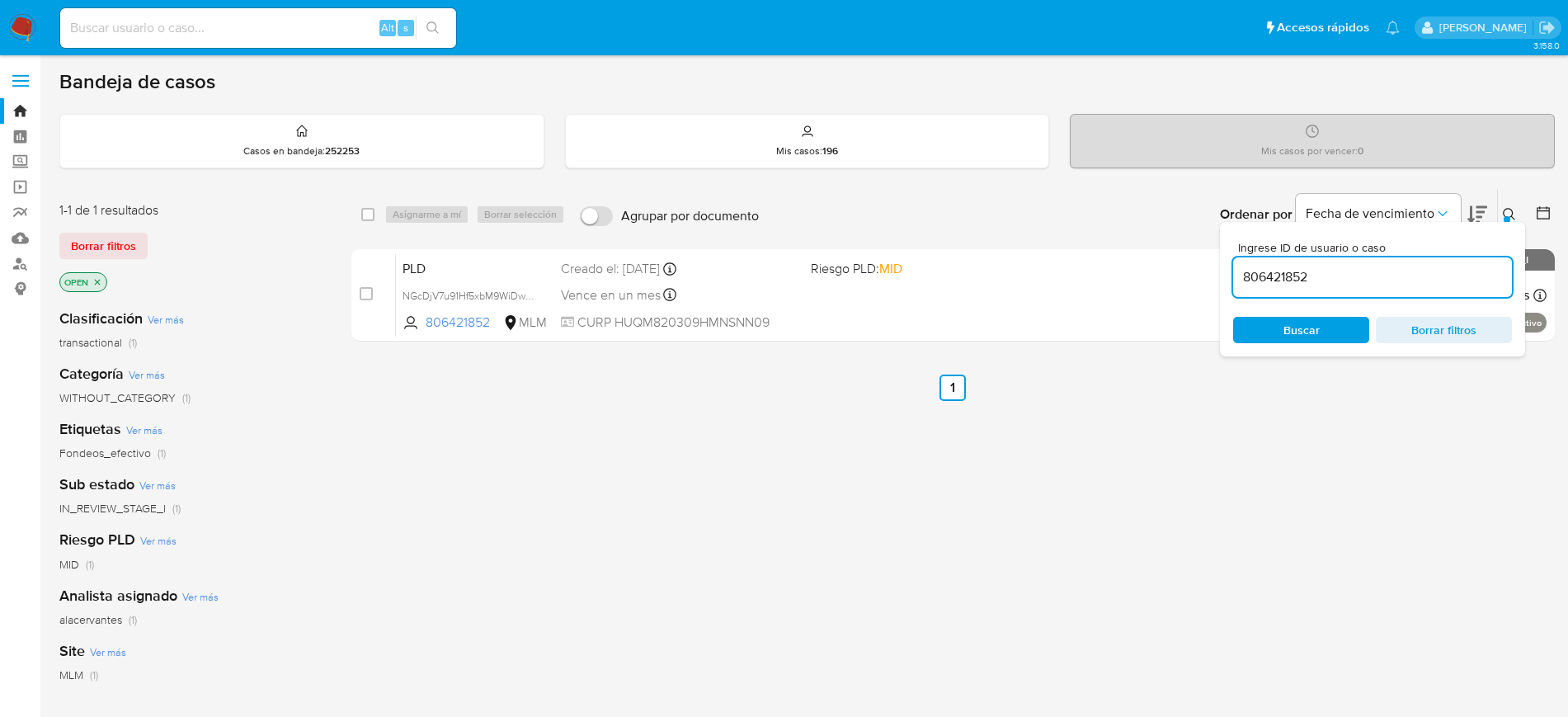
click at [27, 30] on img at bounding box center [22, 28] width 28 height 28
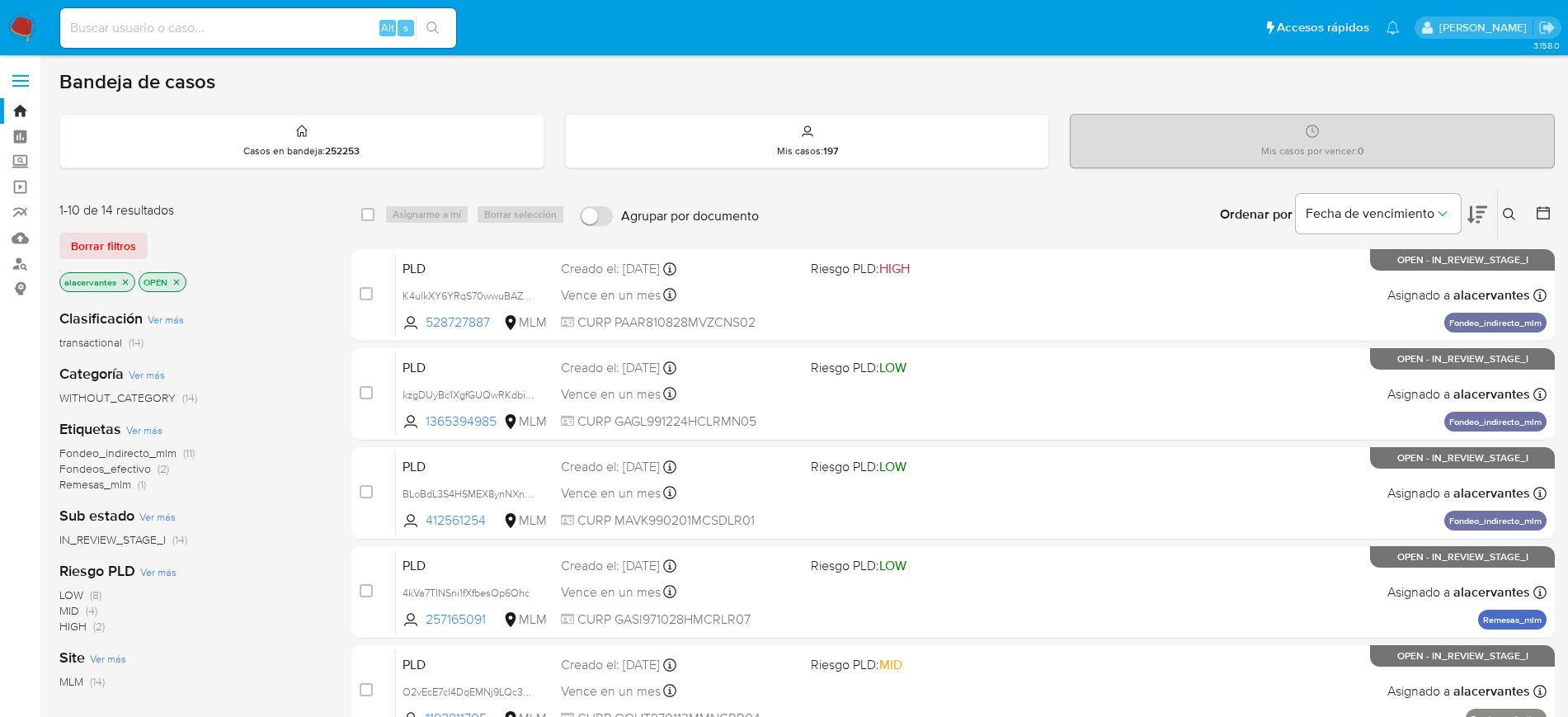
click at [1509, 215] on icon at bounding box center [1510, 214] width 13 height 13
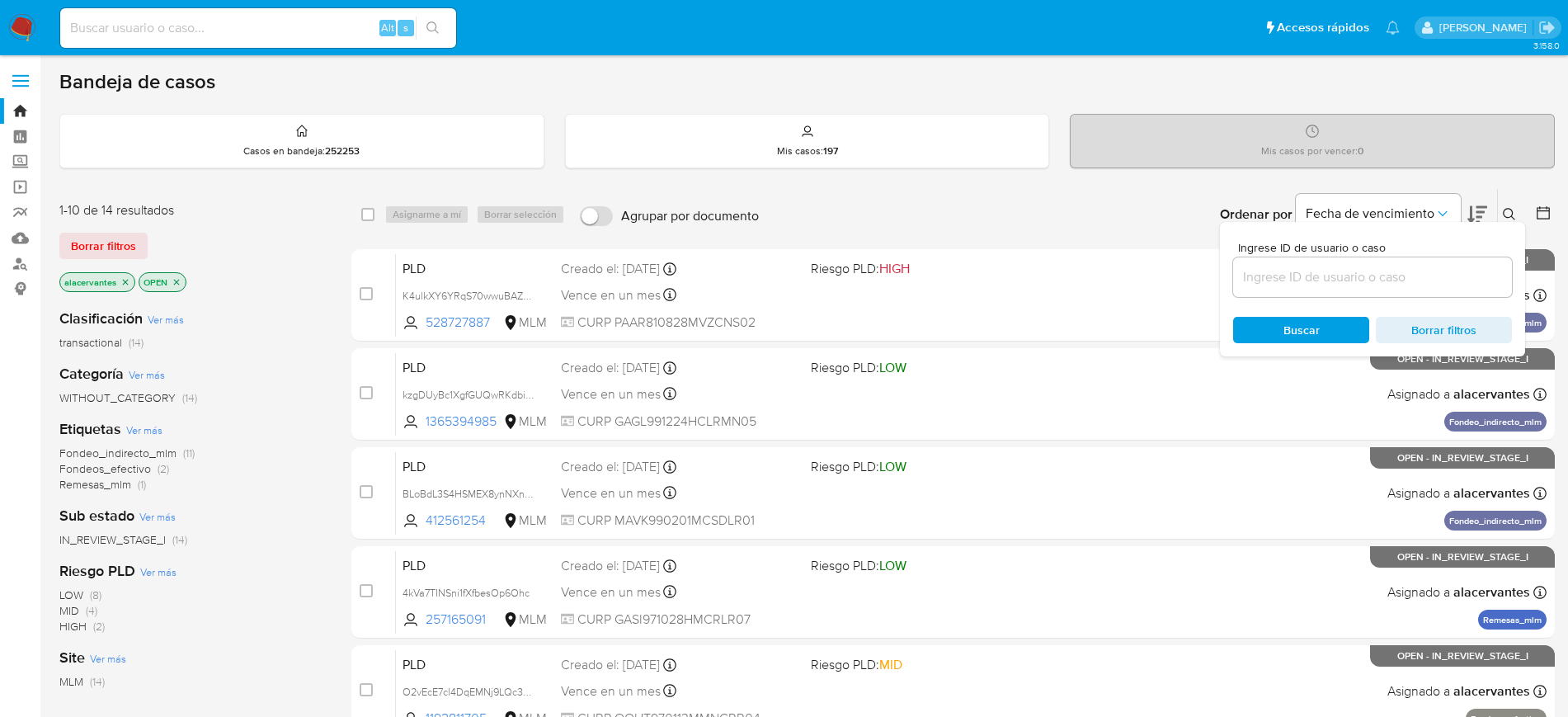
click at [1273, 283] on input at bounding box center [1372, 277] width 278 height 21
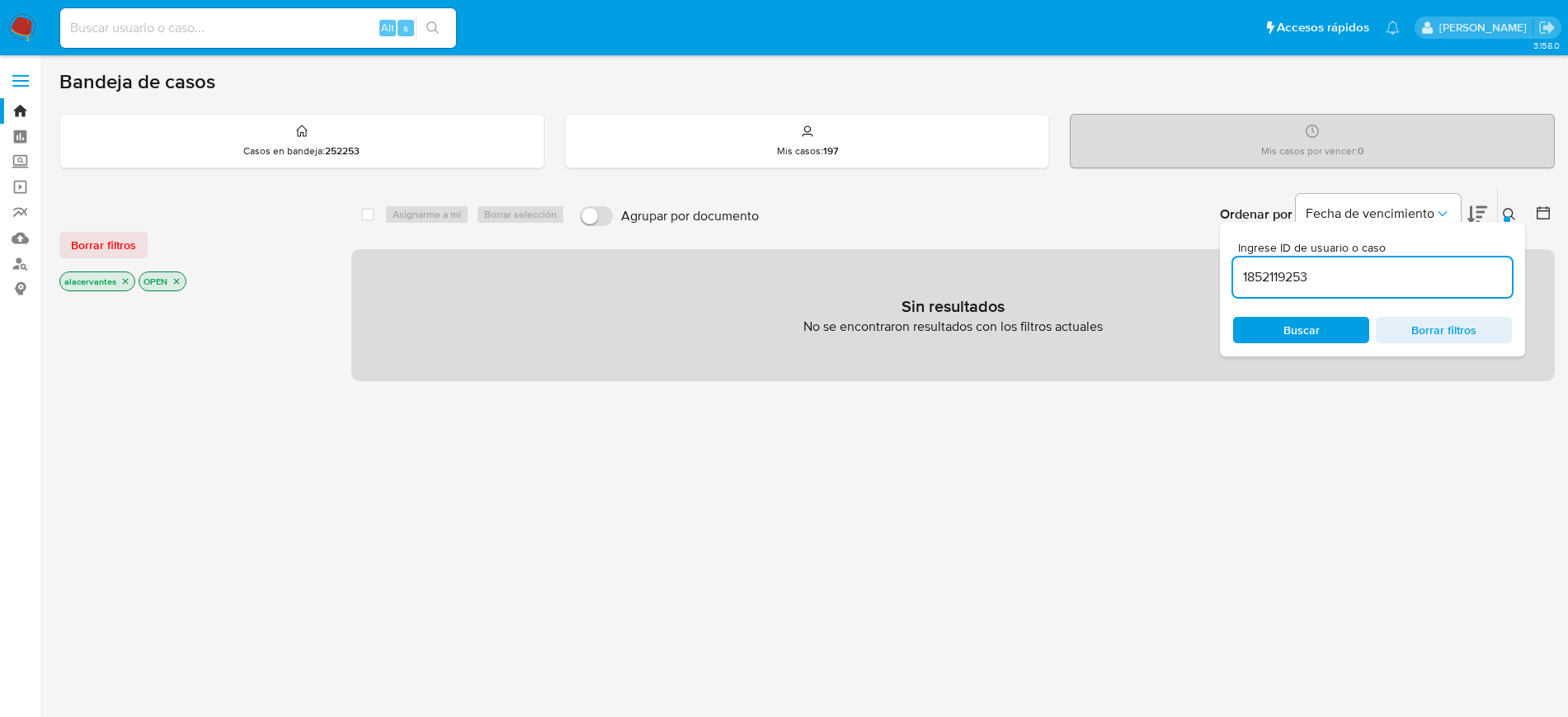
click at [1367, 279] on input "1852119253" at bounding box center [1372, 277] width 278 height 21
type input "1852119253"
click at [125, 286] on icon "close-filter" at bounding box center [125, 281] width 10 height 10
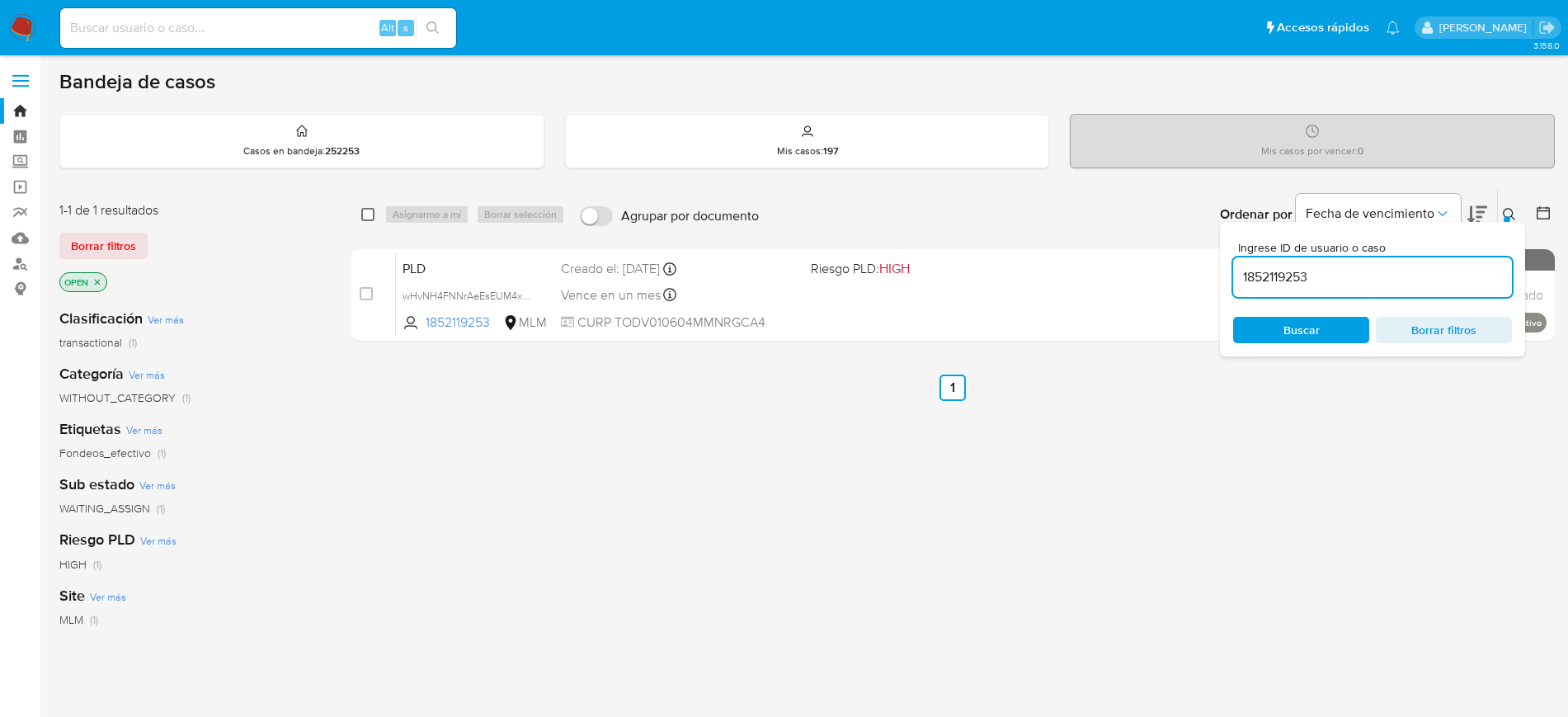
click at [366, 215] on input "checkbox" at bounding box center [368, 214] width 13 height 13
checkbox input "true"
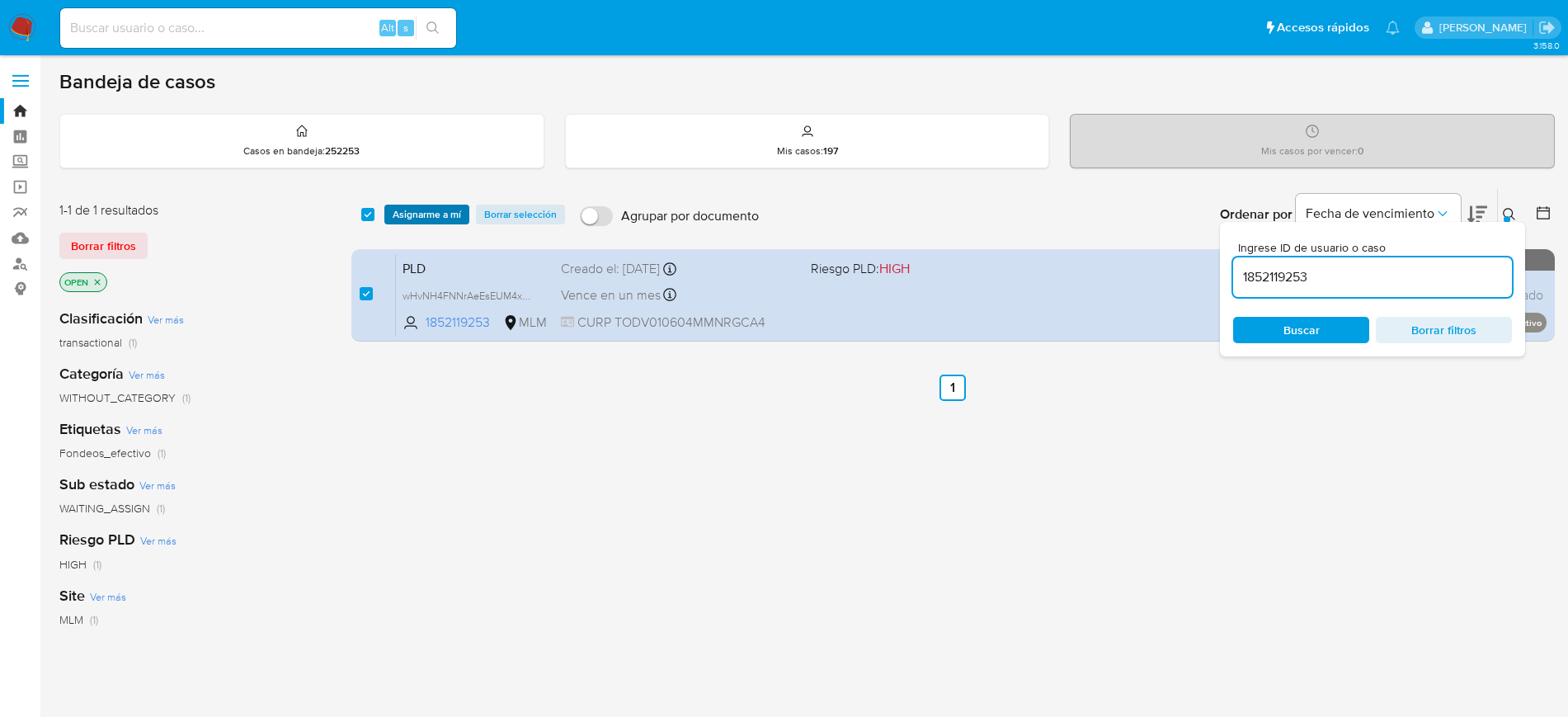
click at [406, 217] on span "Asignarme a mí" at bounding box center [426, 214] width 68 height 17
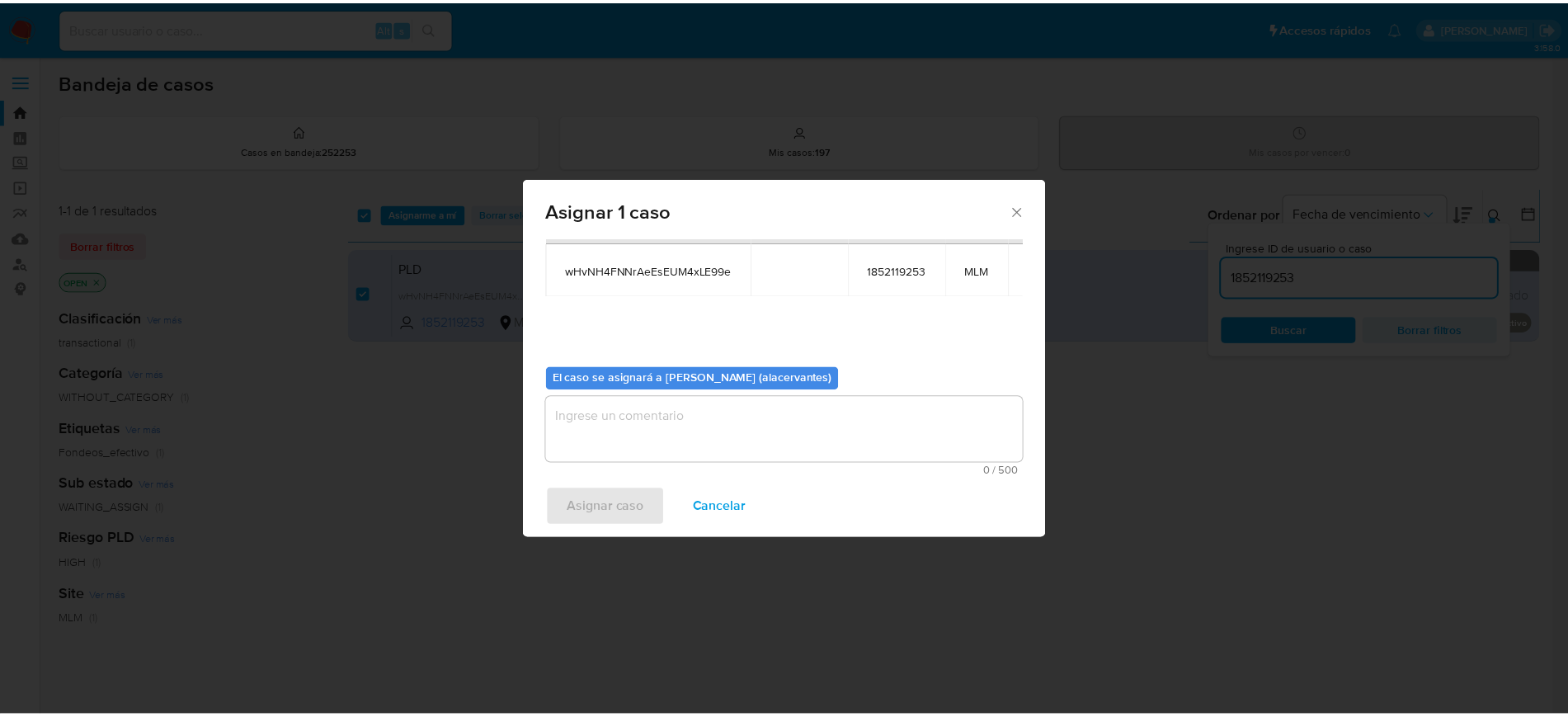
scroll to position [86, 0]
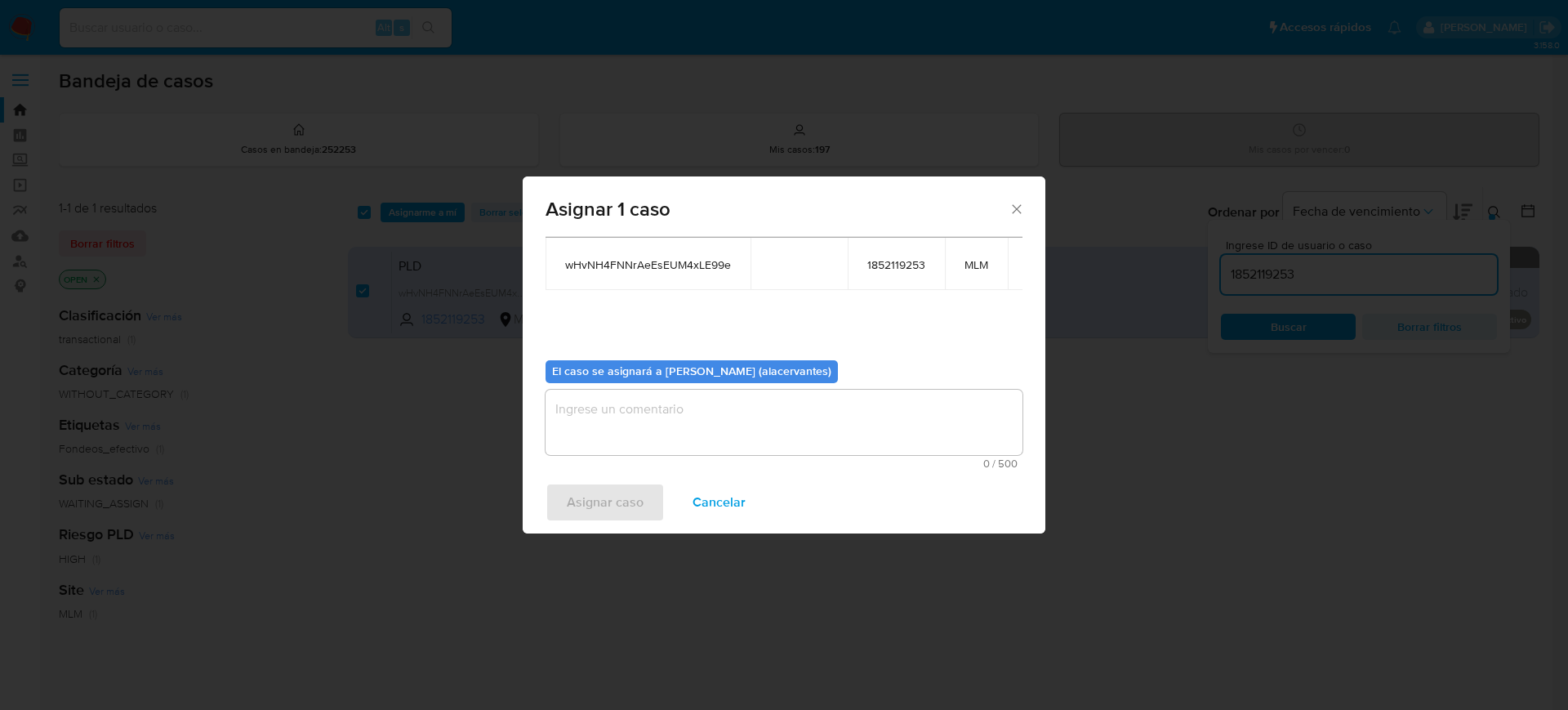
click at [896, 420] on textarea "assign-modal" at bounding box center [783, 422] width 477 height 66
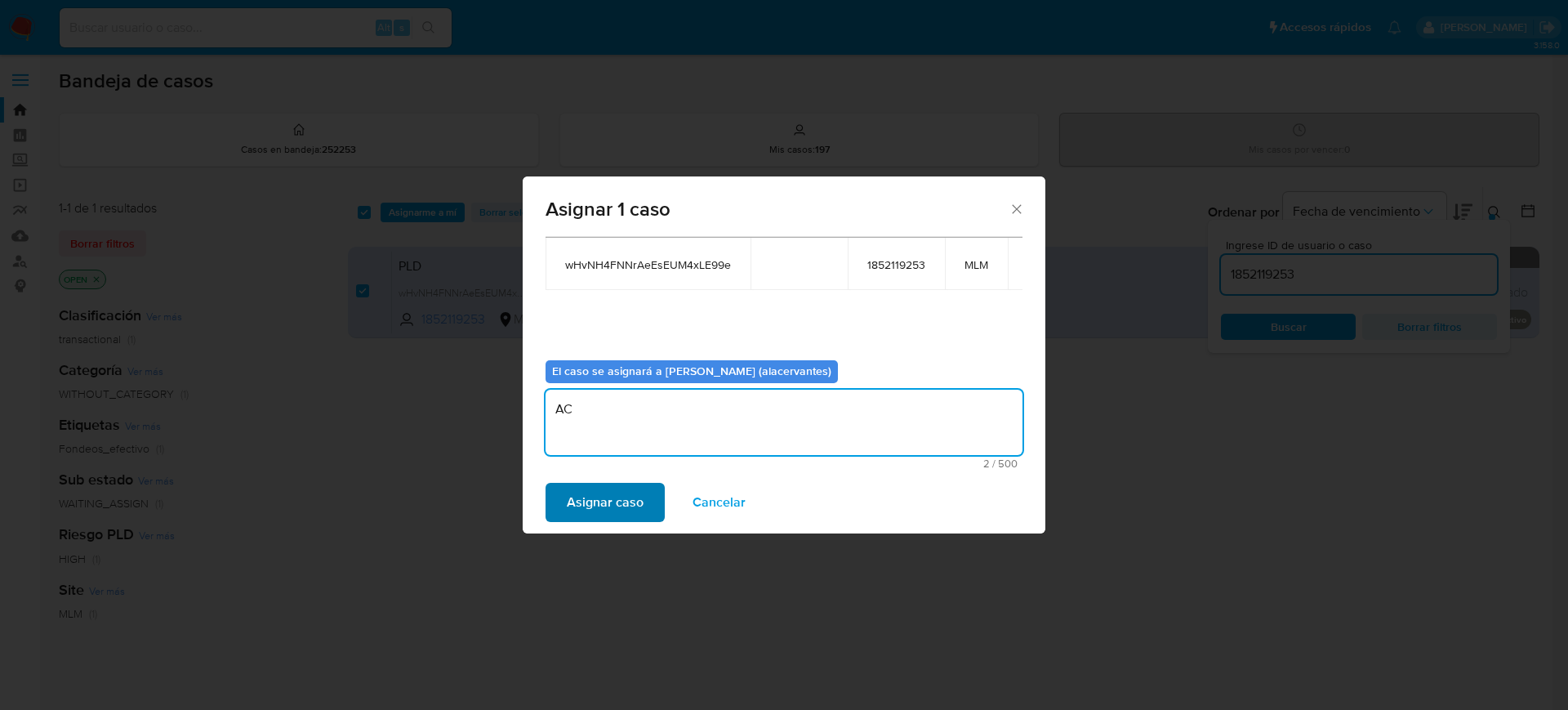
type textarea "AC"
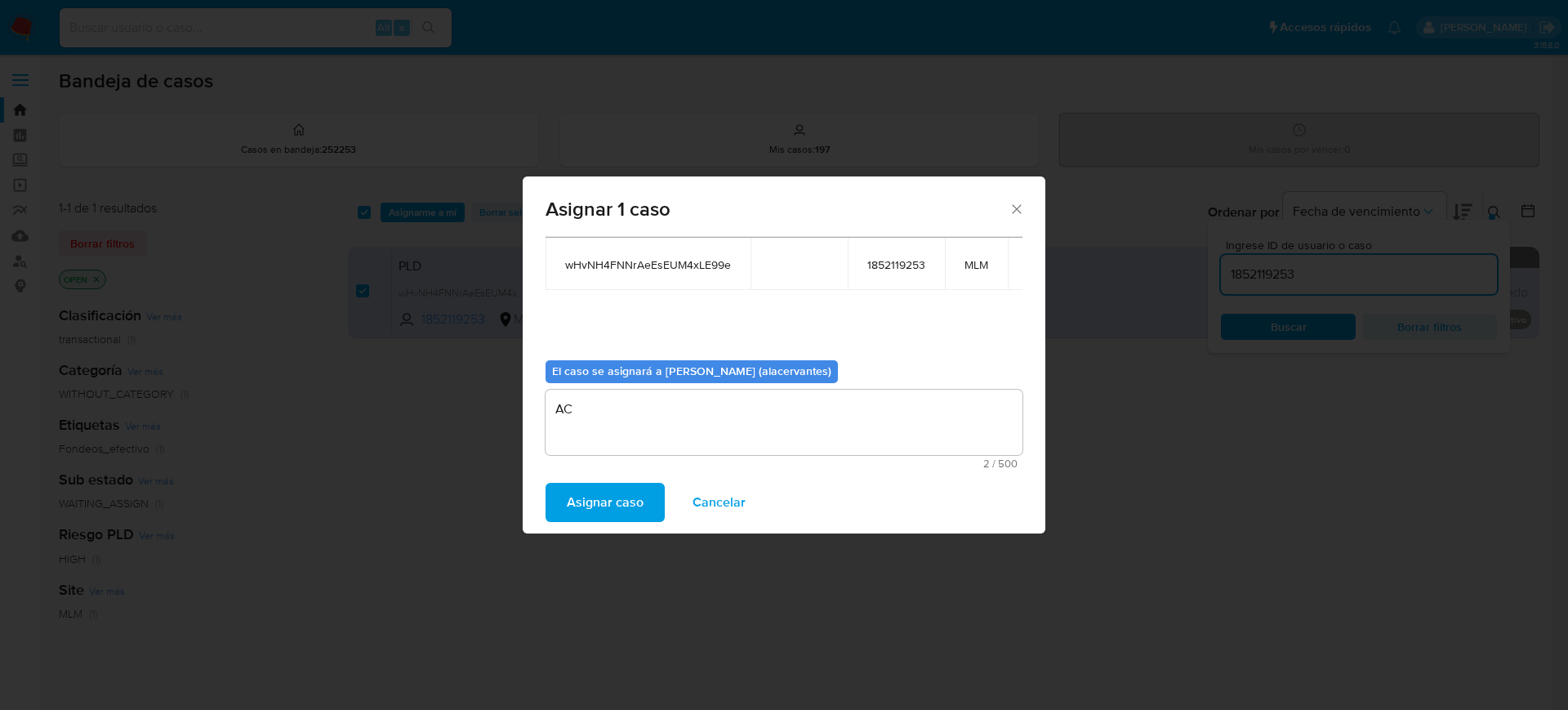
click at [604, 504] on span "Asignar caso" at bounding box center [606, 502] width 77 height 36
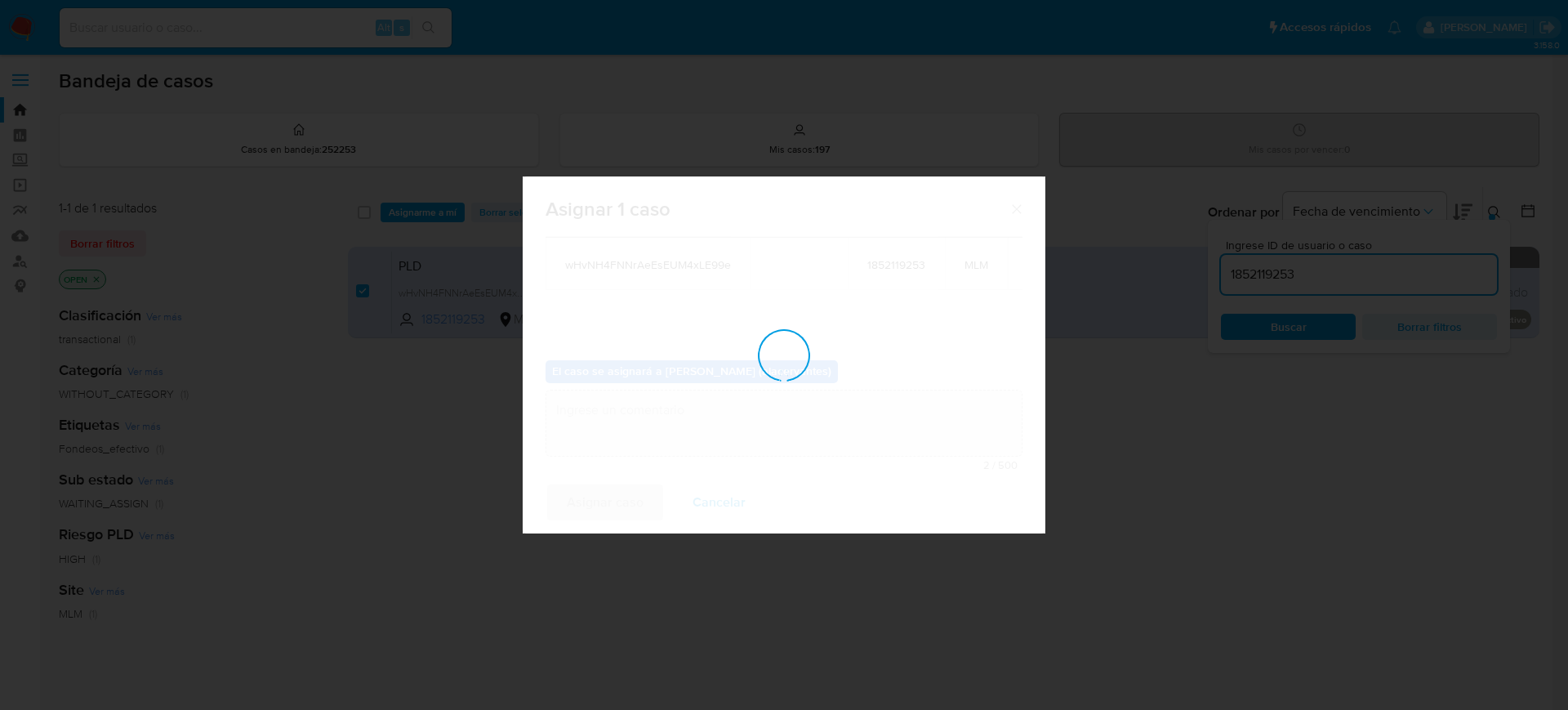
checkbox input "false"
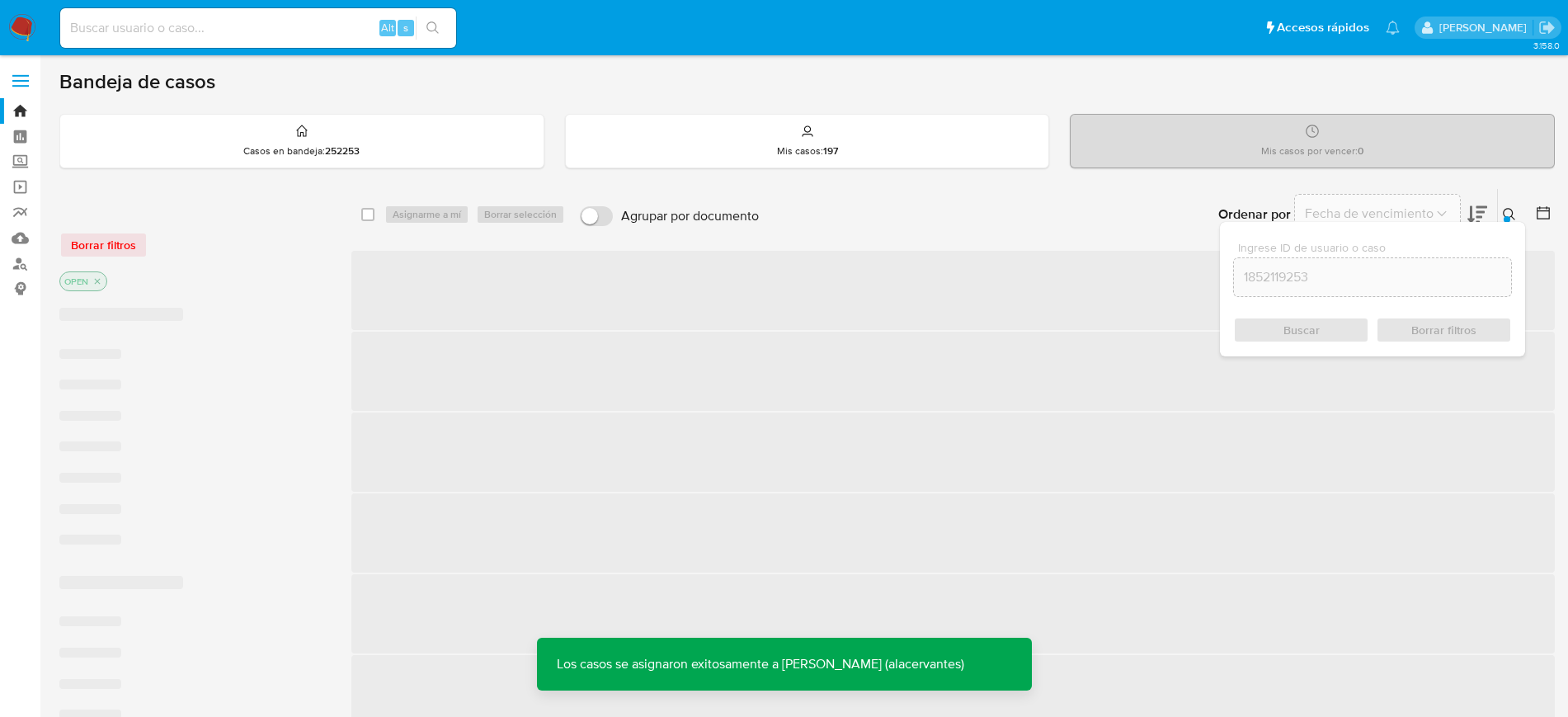
click at [25, 30] on img at bounding box center [22, 28] width 28 height 28
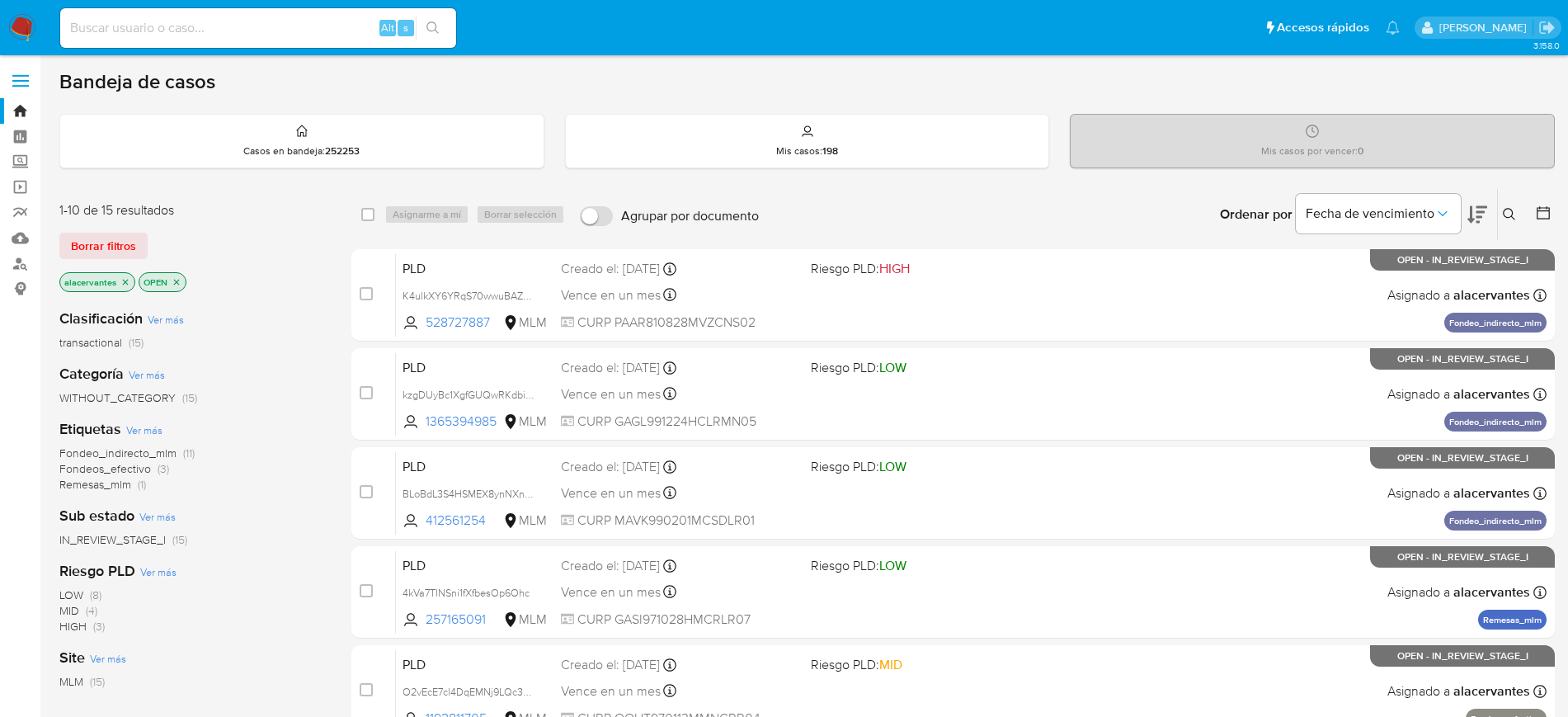
click at [333, 31] on input at bounding box center [258, 28] width 396 height 21
paste input "1852119253"
type input "1852119253"
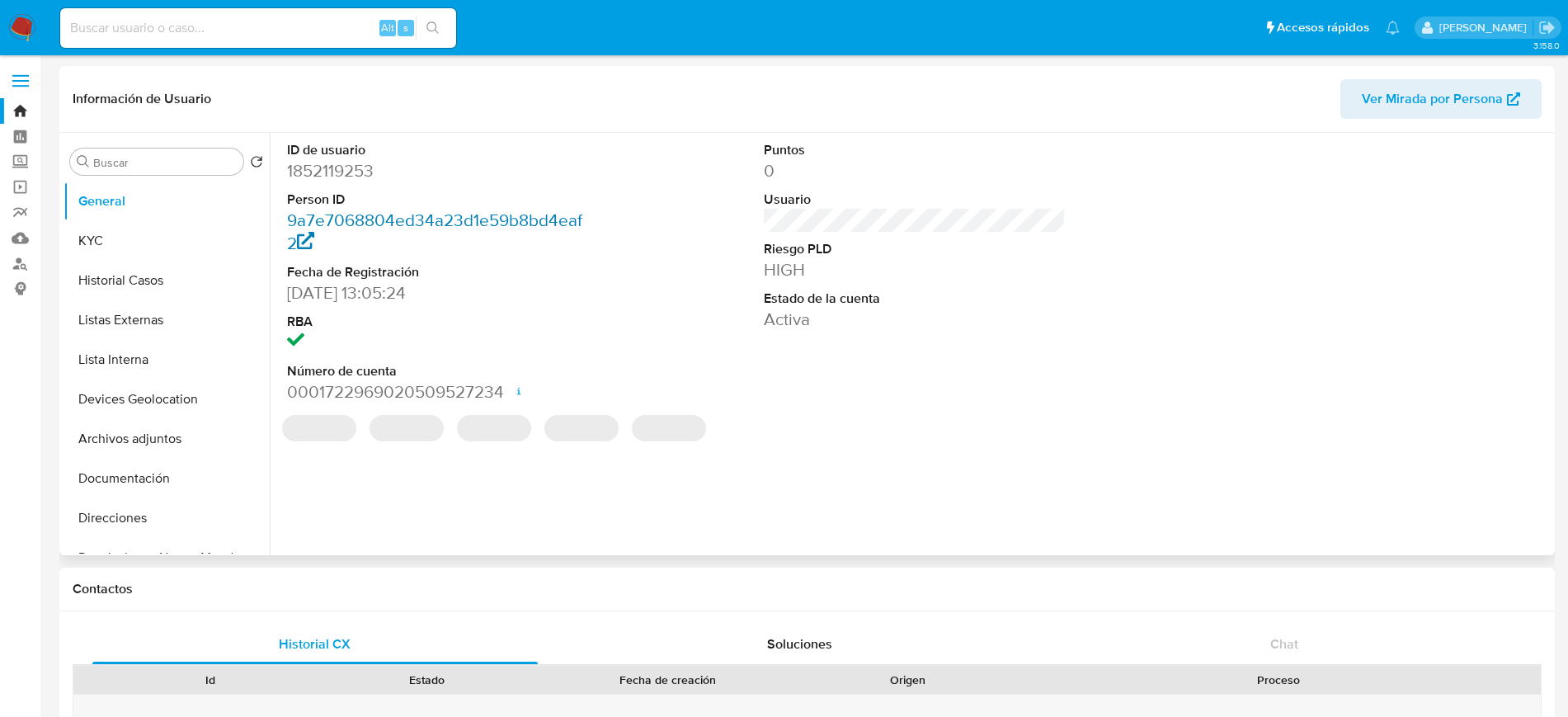
select select "10"
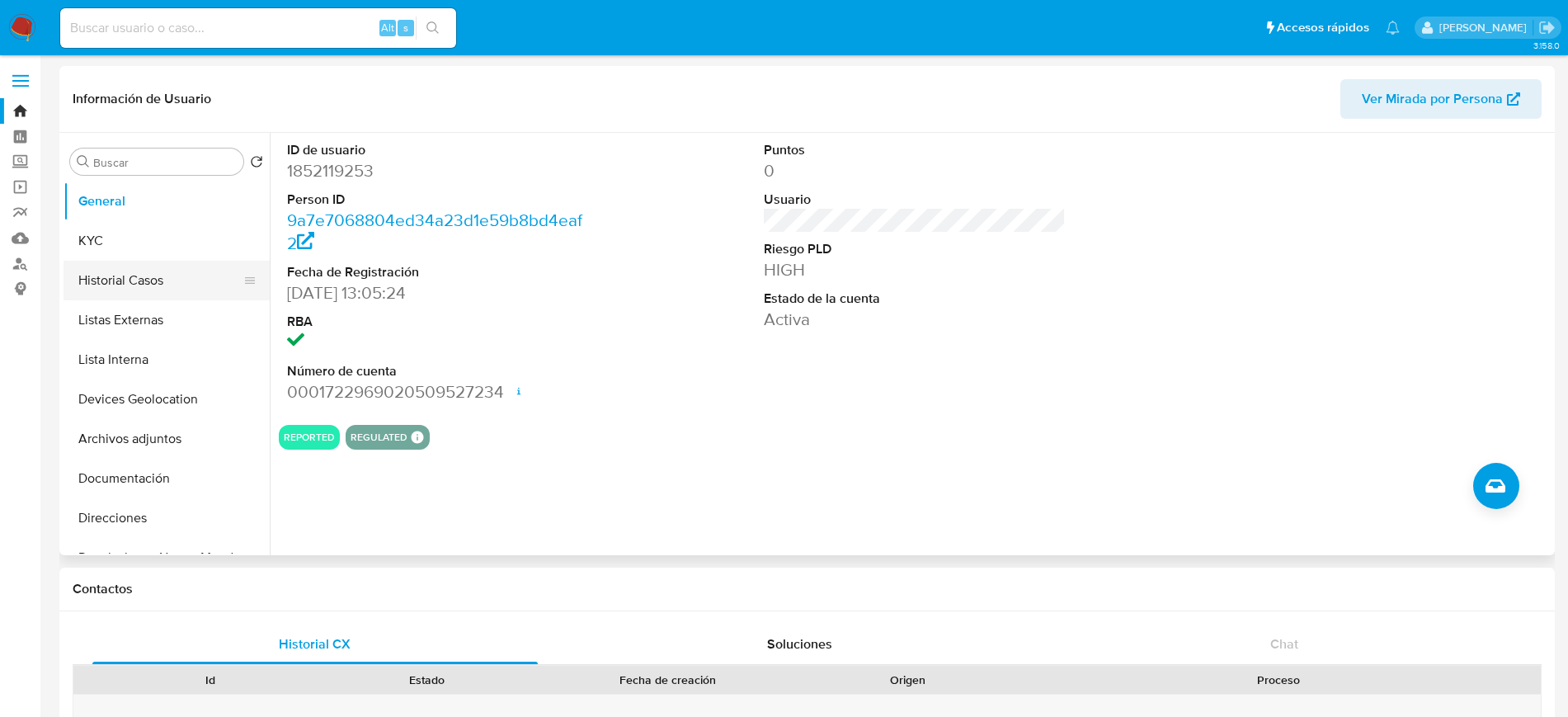
click at [123, 273] on button "Historial Casos" at bounding box center [160, 280] width 193 height 40
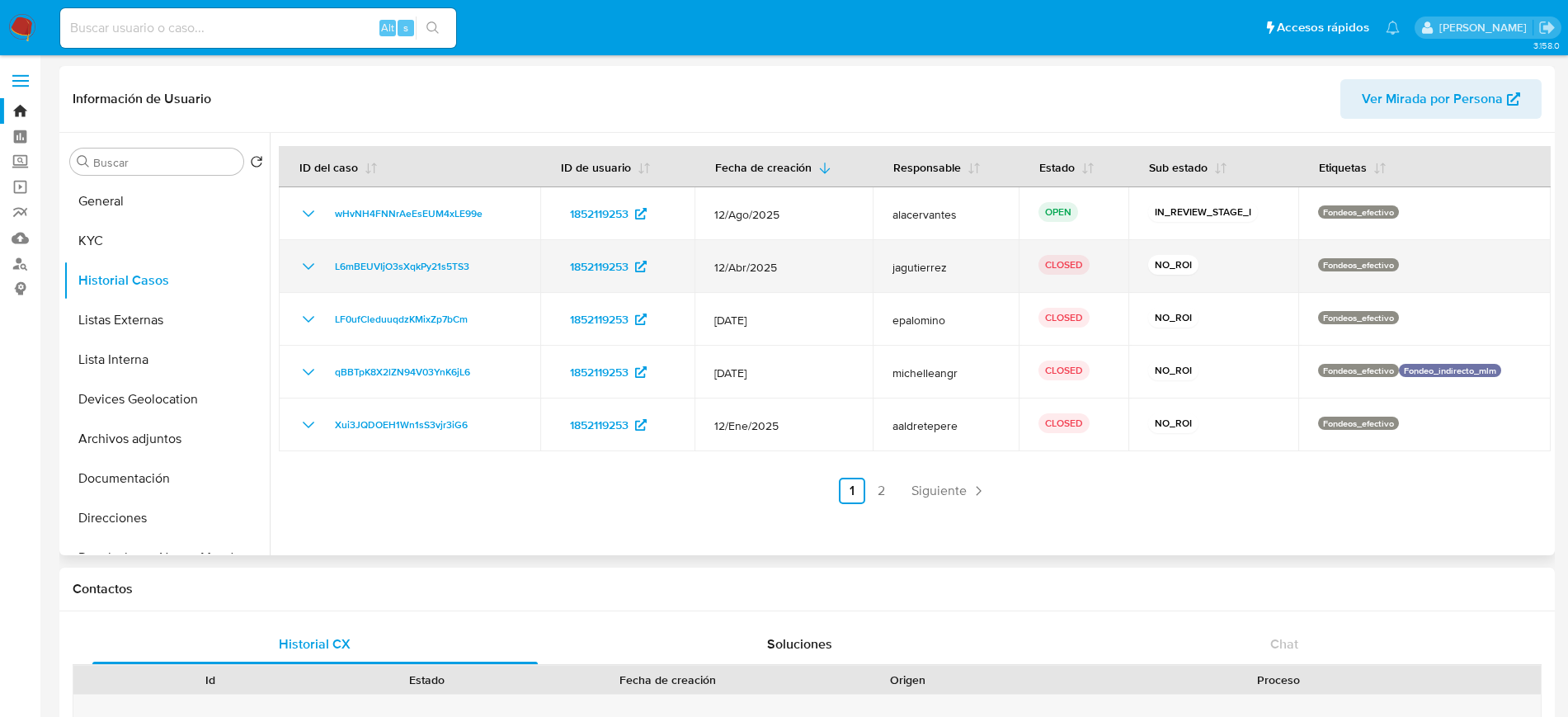
click at [305, 268] on icon "Mostrar/Ocultar" at bounding box center [308, 266] width 19 height 19
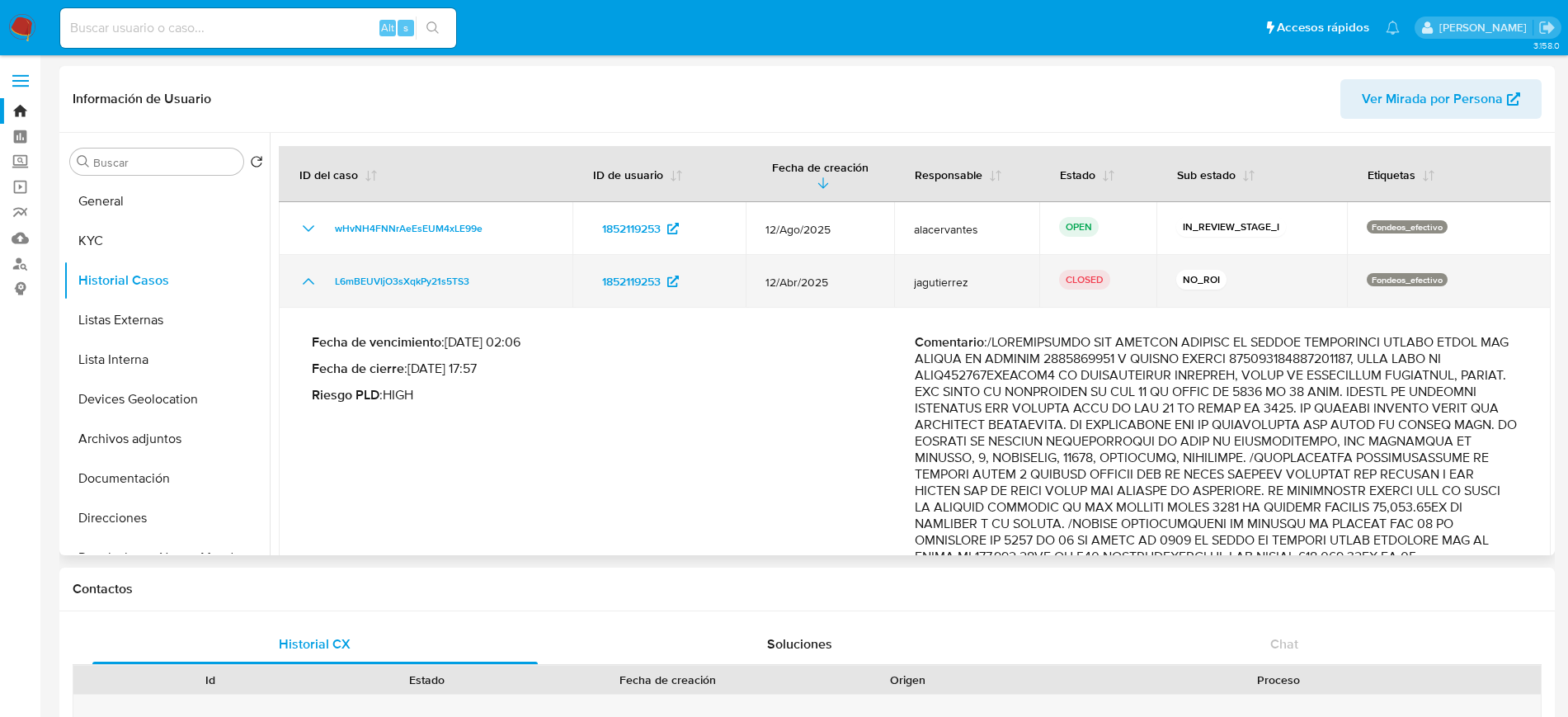
click at [305, 268] on td "L6mBEUVIjO3sXqkPy21s5TS3" at bounding box center [425, 281] width 293 height 53
click at [312, 280] on icon "Mostrar/Ocultar" at bounding box center [308, 281] width 19 height 19
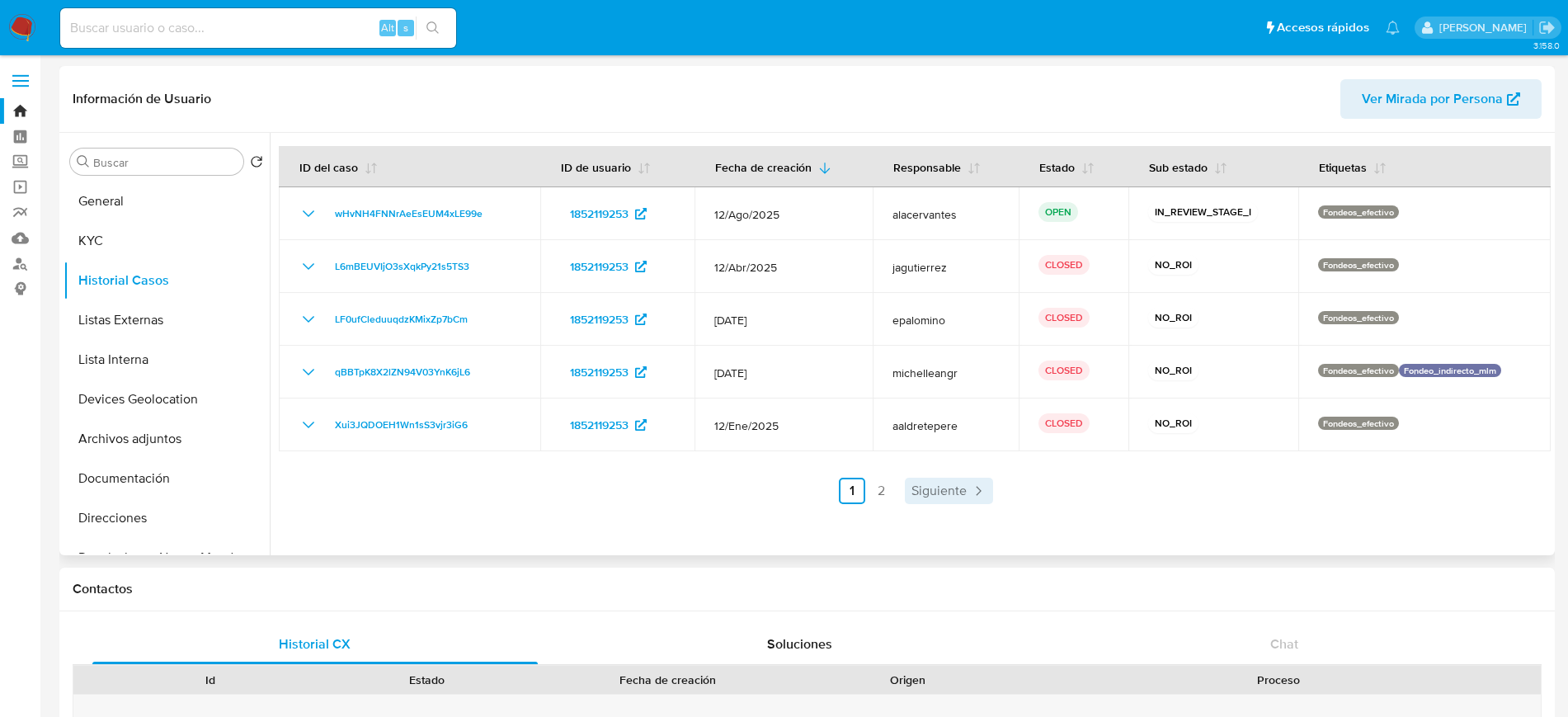
click at [941, 484] on span "Siguiente" at bounding box center [939, 491] width 56 height 13
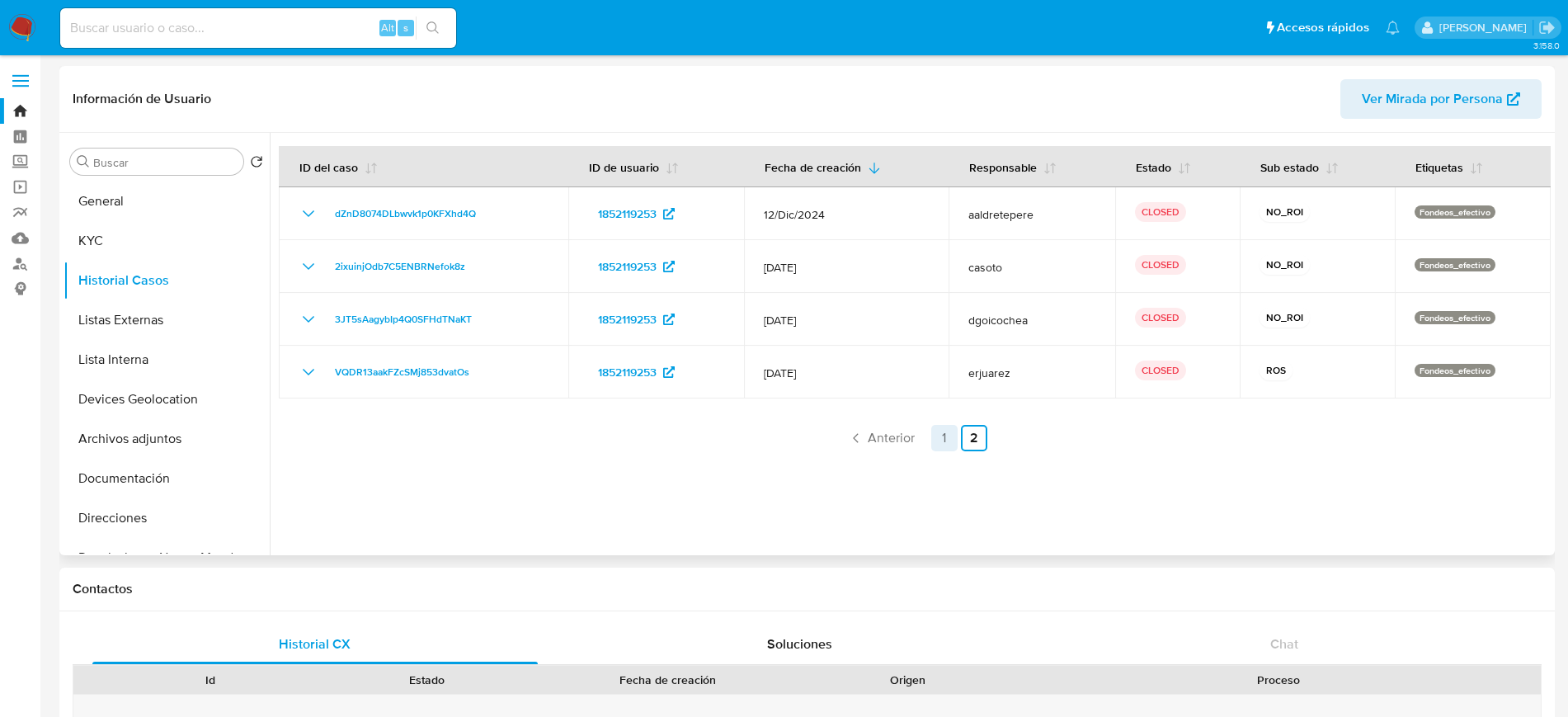
click at [947, 445] on link "1" at bounding box center [945, 439] width 27 height 27
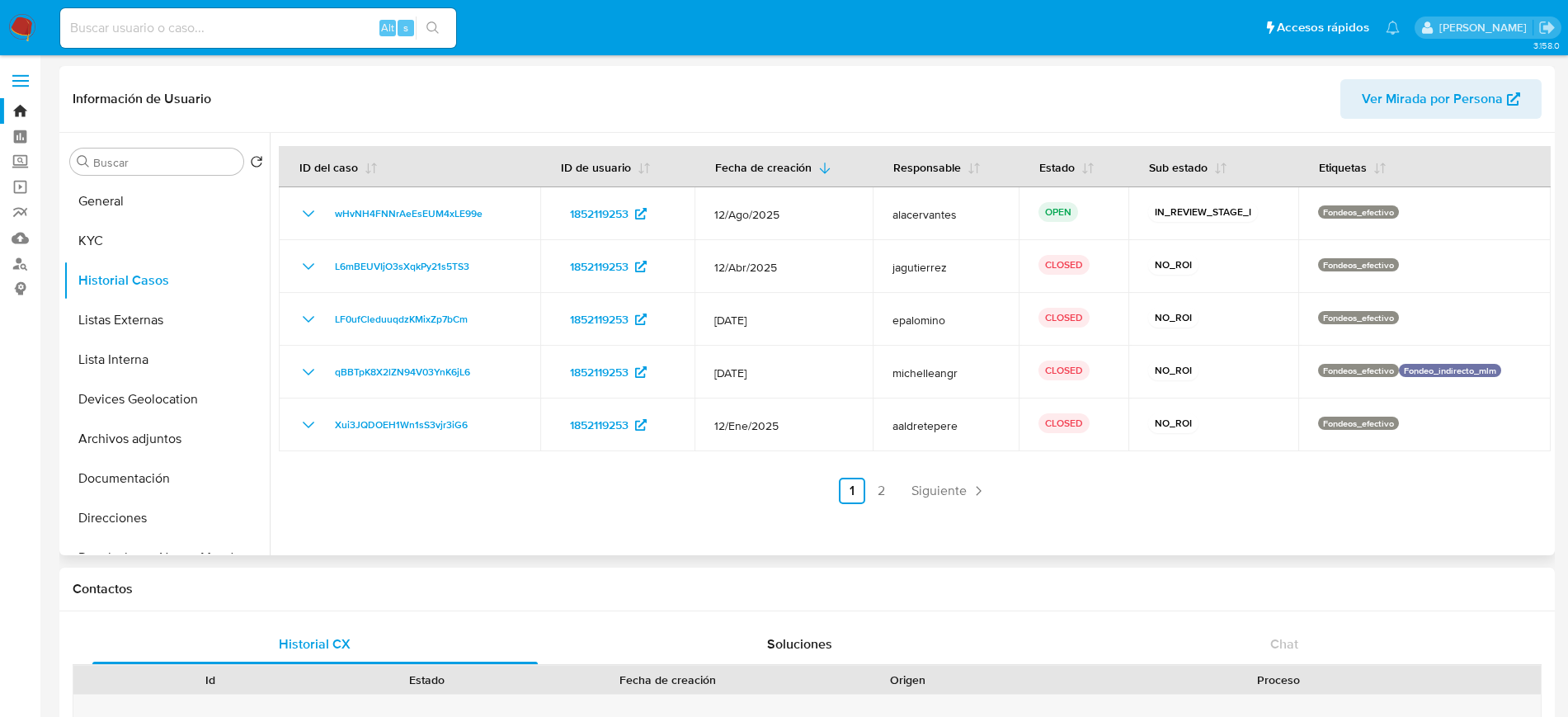
click at [270, 303] on div at bounding box center [910, 344] width 1282 height 423
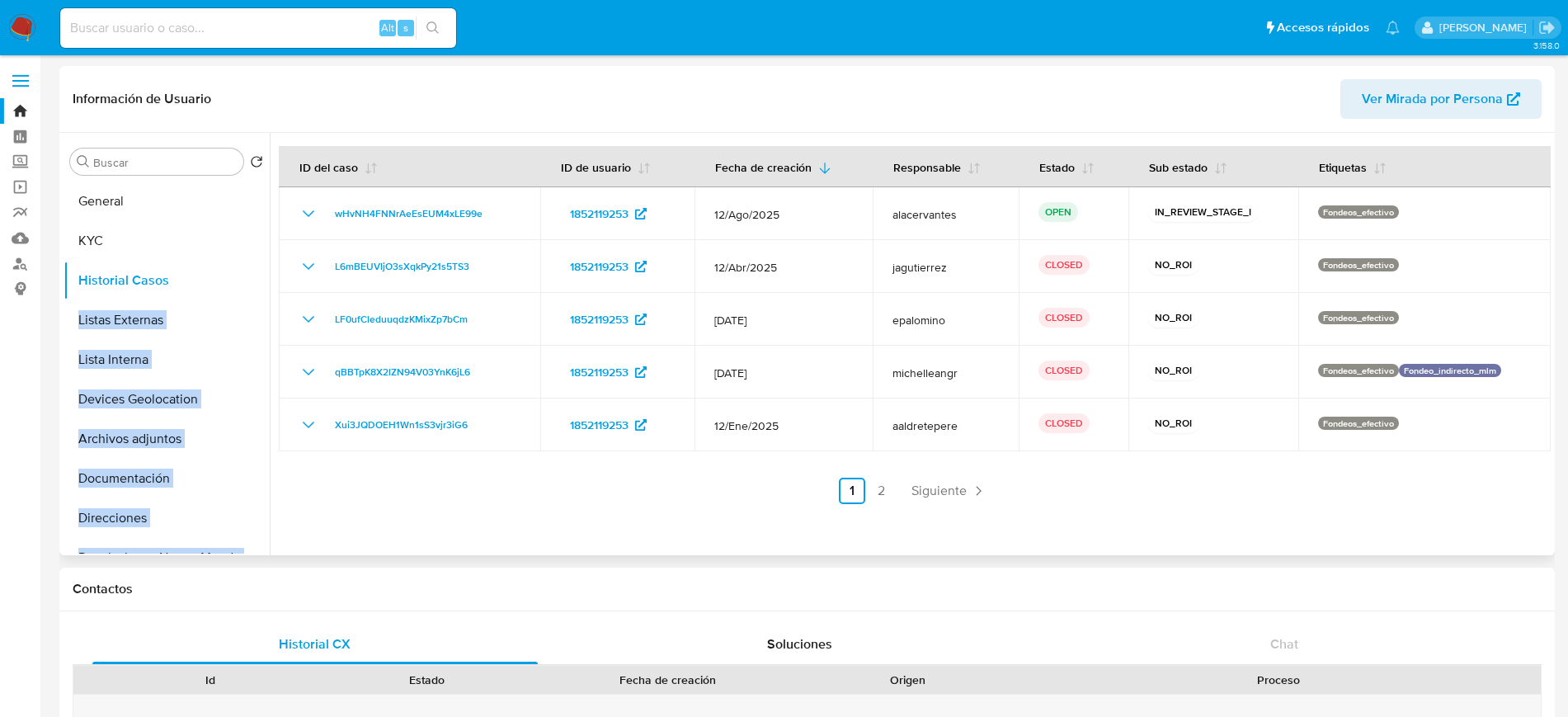
drag, startPoint x: 270, startPoint y: 303, endPoint x: 267, endPoint y: 293, distance: 10.4
click at [267, 293] on div "Buscar Volver al orden por defecto General KYC Historial Casos Listas Externas …" at bounding box center [807, 344] width 1488 height 423
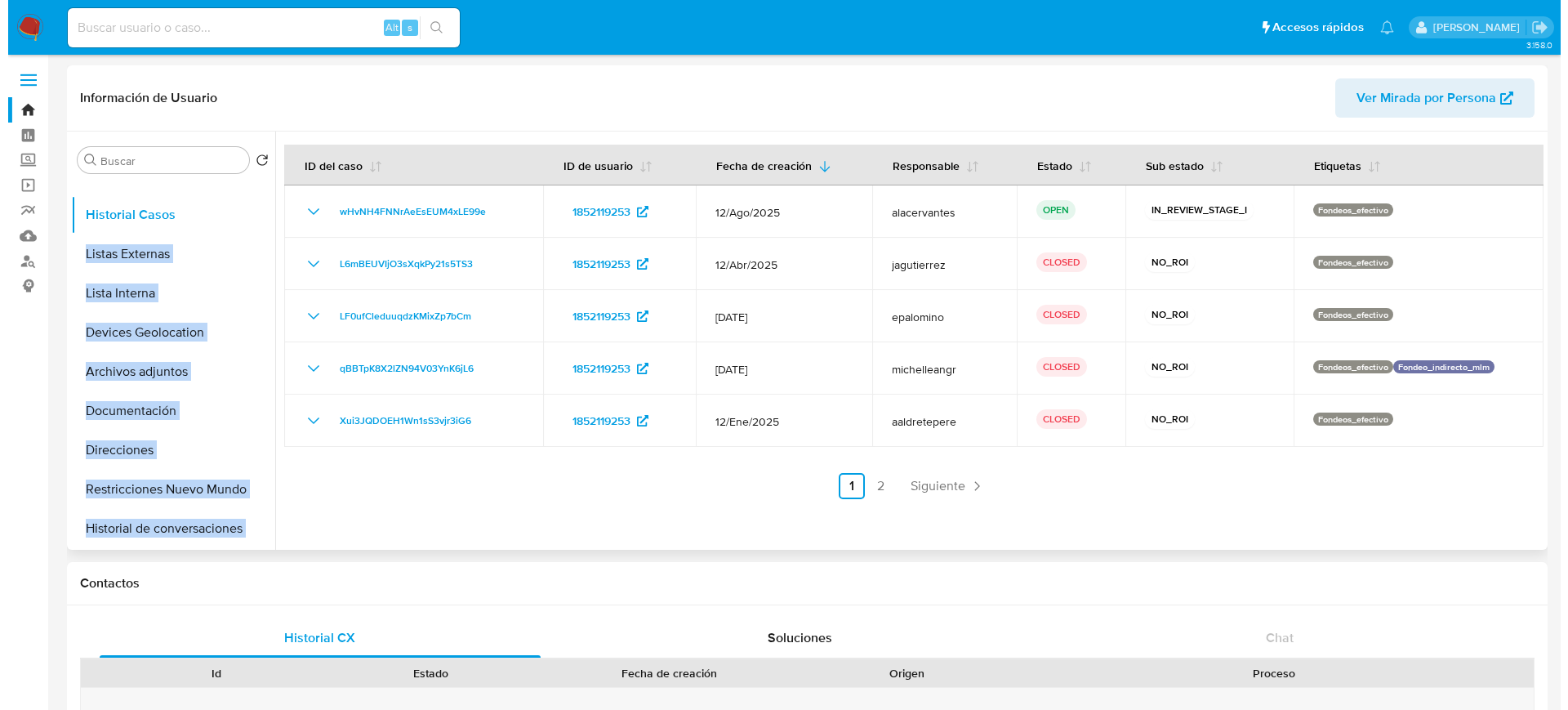
scroll to position [92, 0]
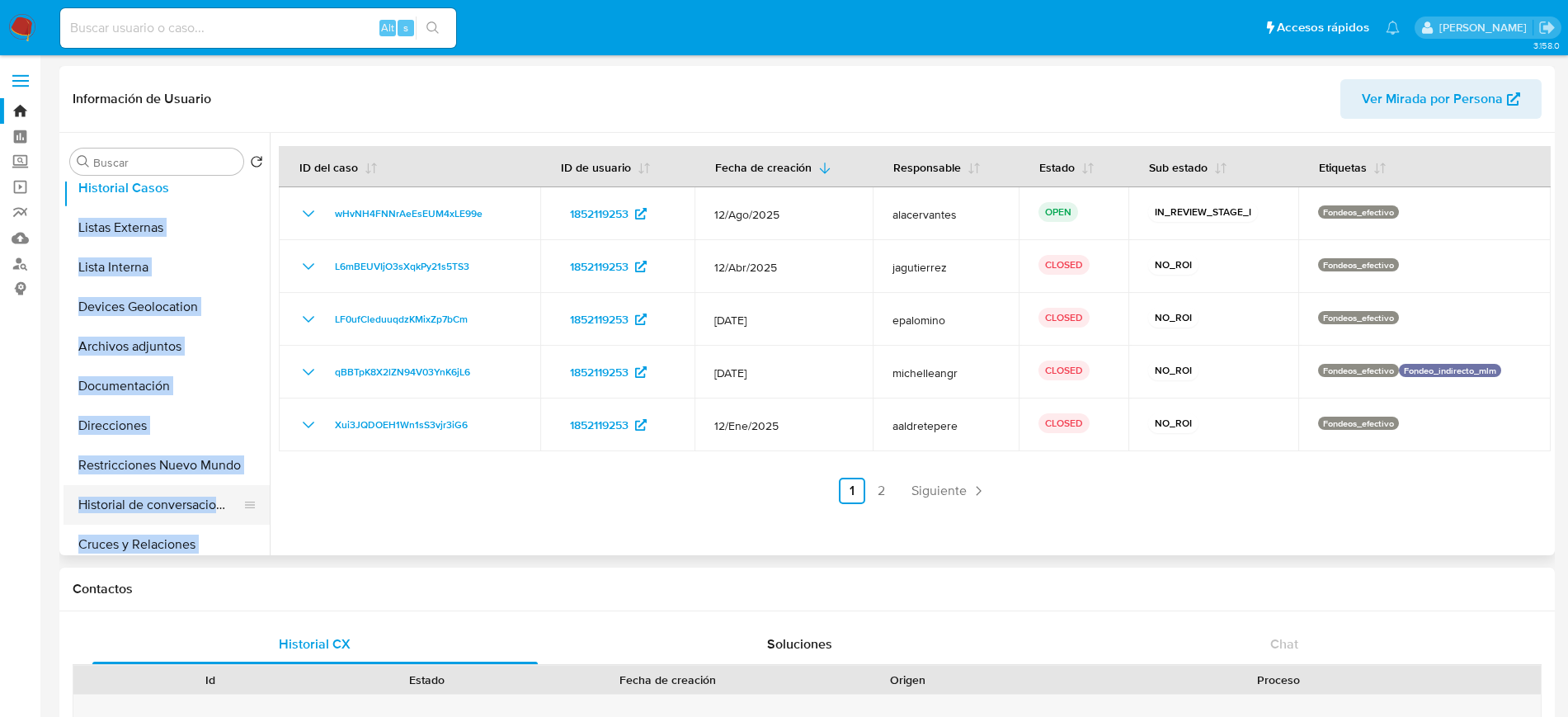
click at [152, 506] on button "Historial de conversaciones" at bounding box center [160, 505] width 193 height 40
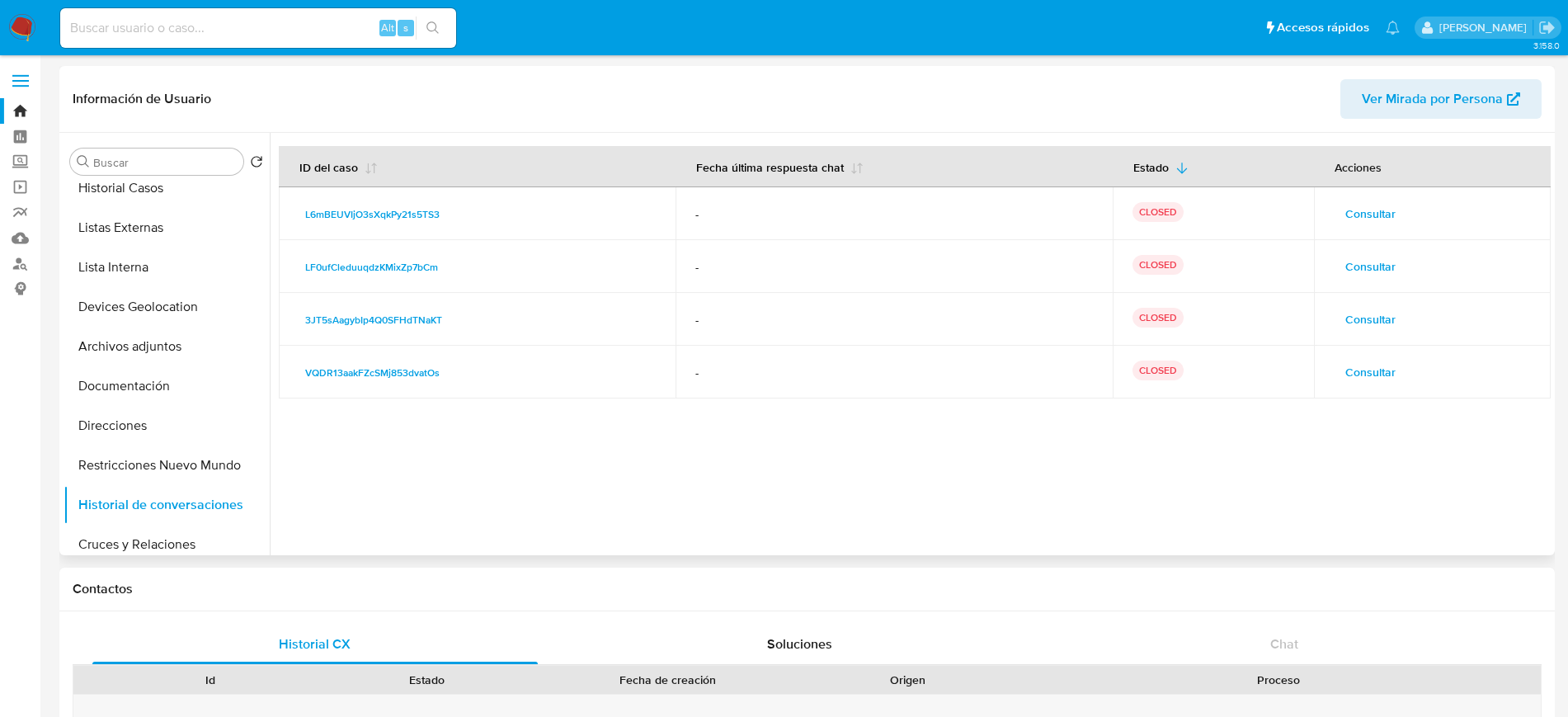
drag, startPoint x: 1098, startPoint y: 446, endPoint x: 972, endPoint y: 470, distance: 128.3
click at [972, 470] on div at bounding box center [910, 344] width 1282 height 423
click at [1379, 364] on span "Consultar" at bounding box center [1370, 372] width 50 height 23
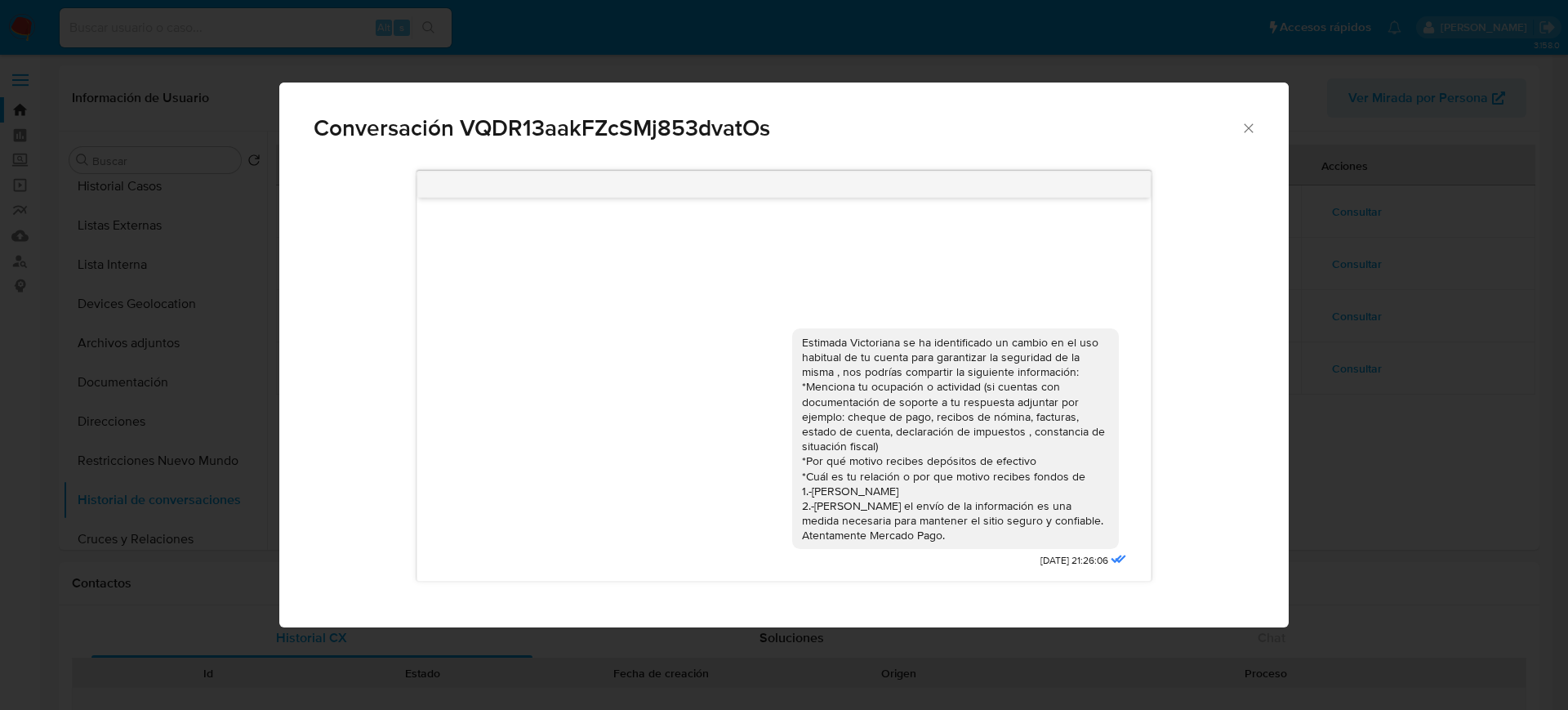
click at [1253, 135] on icon "Cerrar" at bounding box center [1249, 128] width 17 height 17
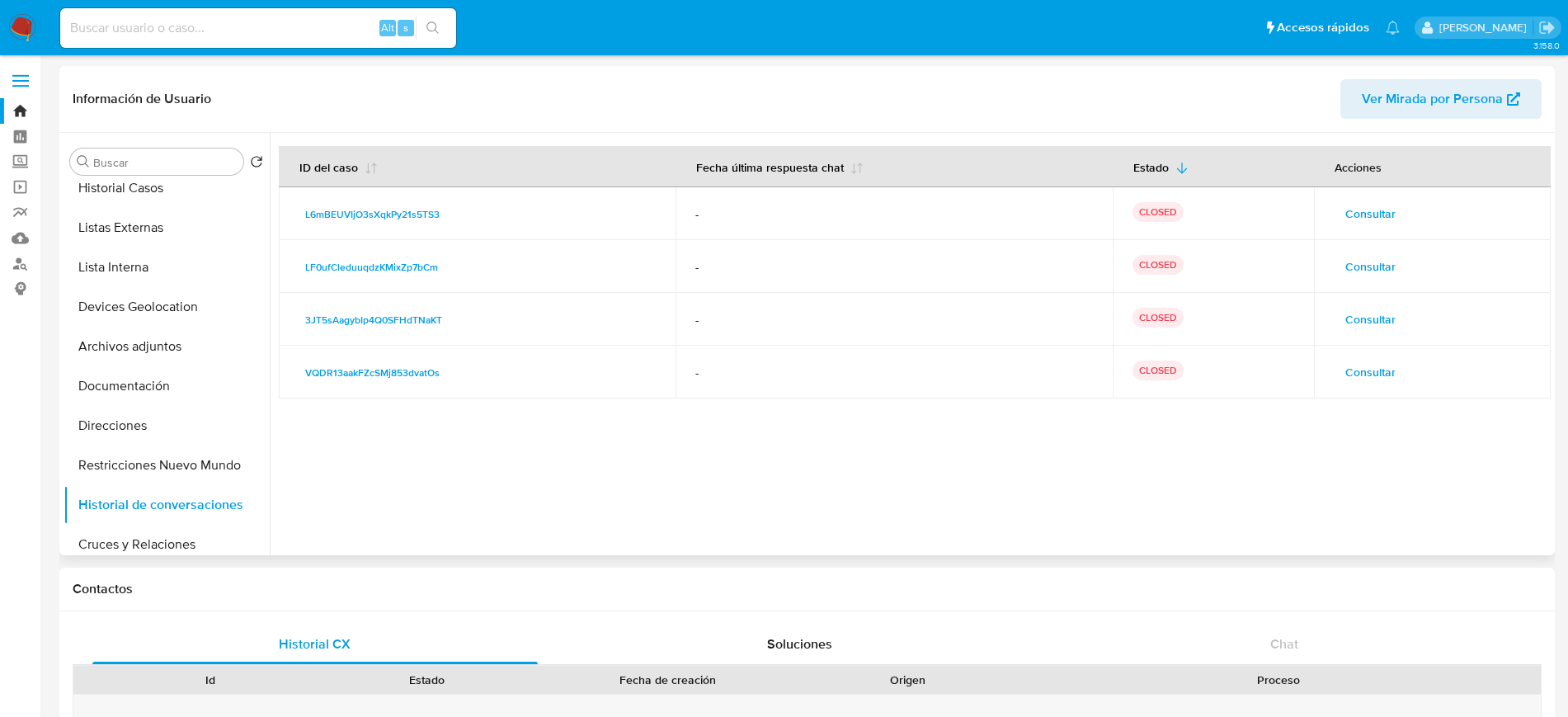
click at [1371, 310] on span "Consultar" at bounding box center [1370, 319] width 50 height 23
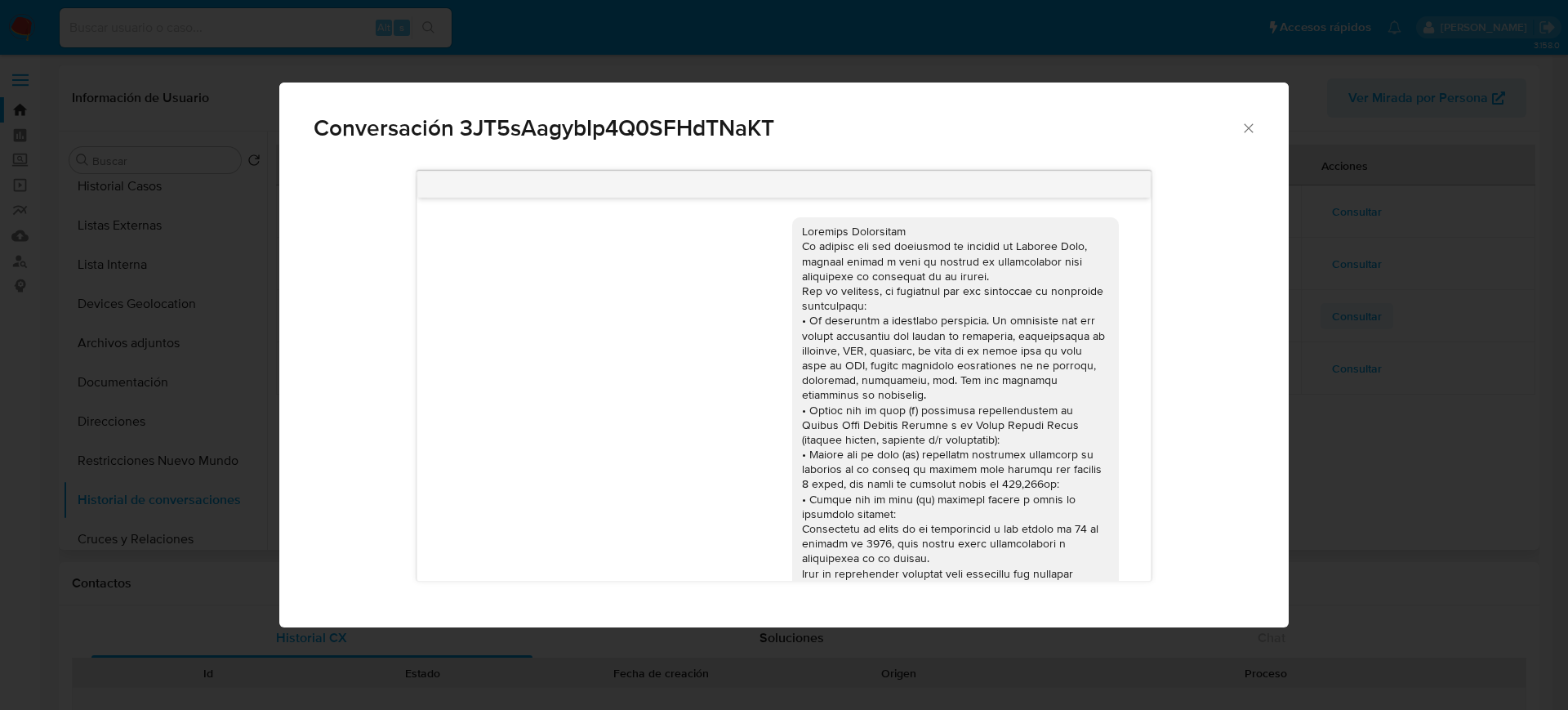
scroll to position [268, 0]
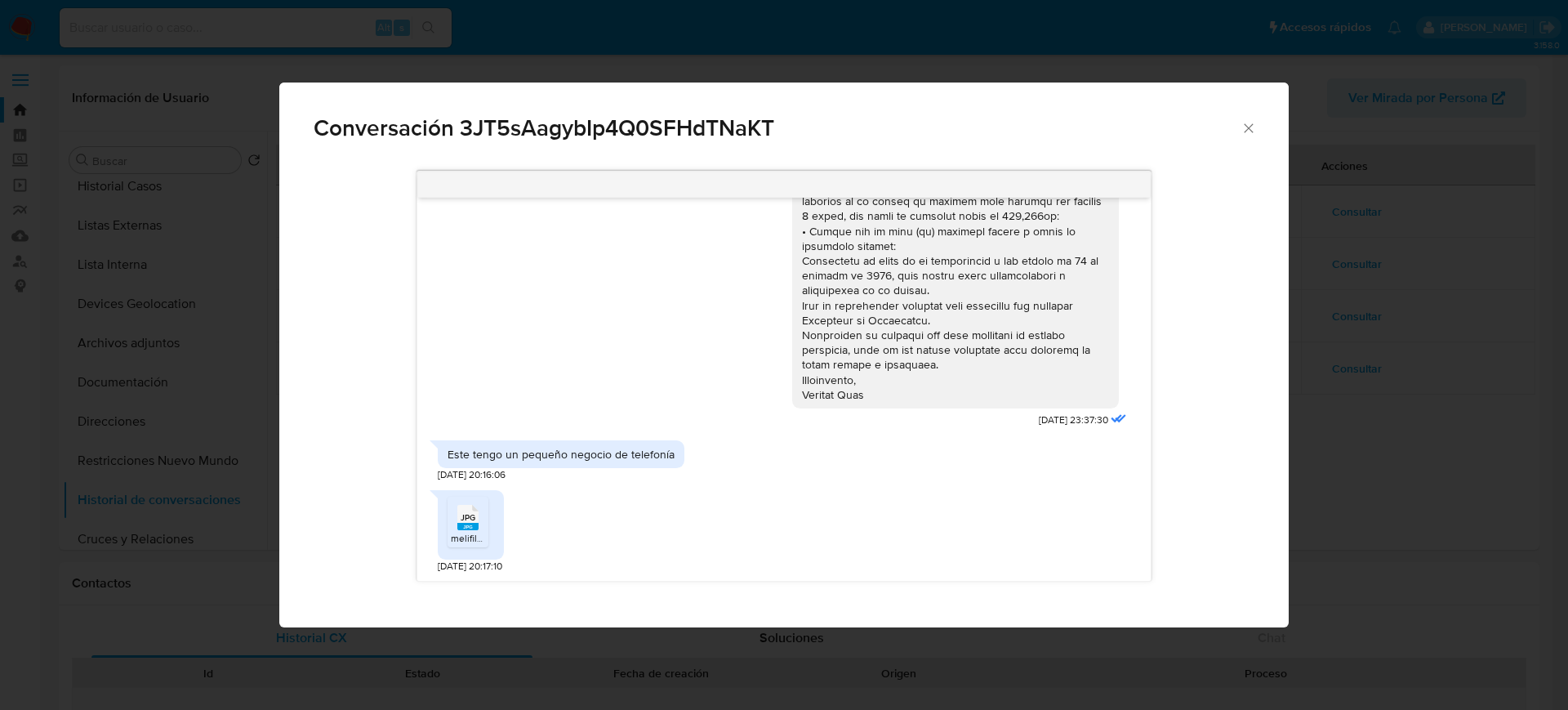
click at [470, 542] on span "melifile6897131021570758354.jpg" at bounding box center [524, 538] width 147 height 14
click at [1244, 123] on icon "Cerrar" at bounding box center [1249, 128] width 9 height 9
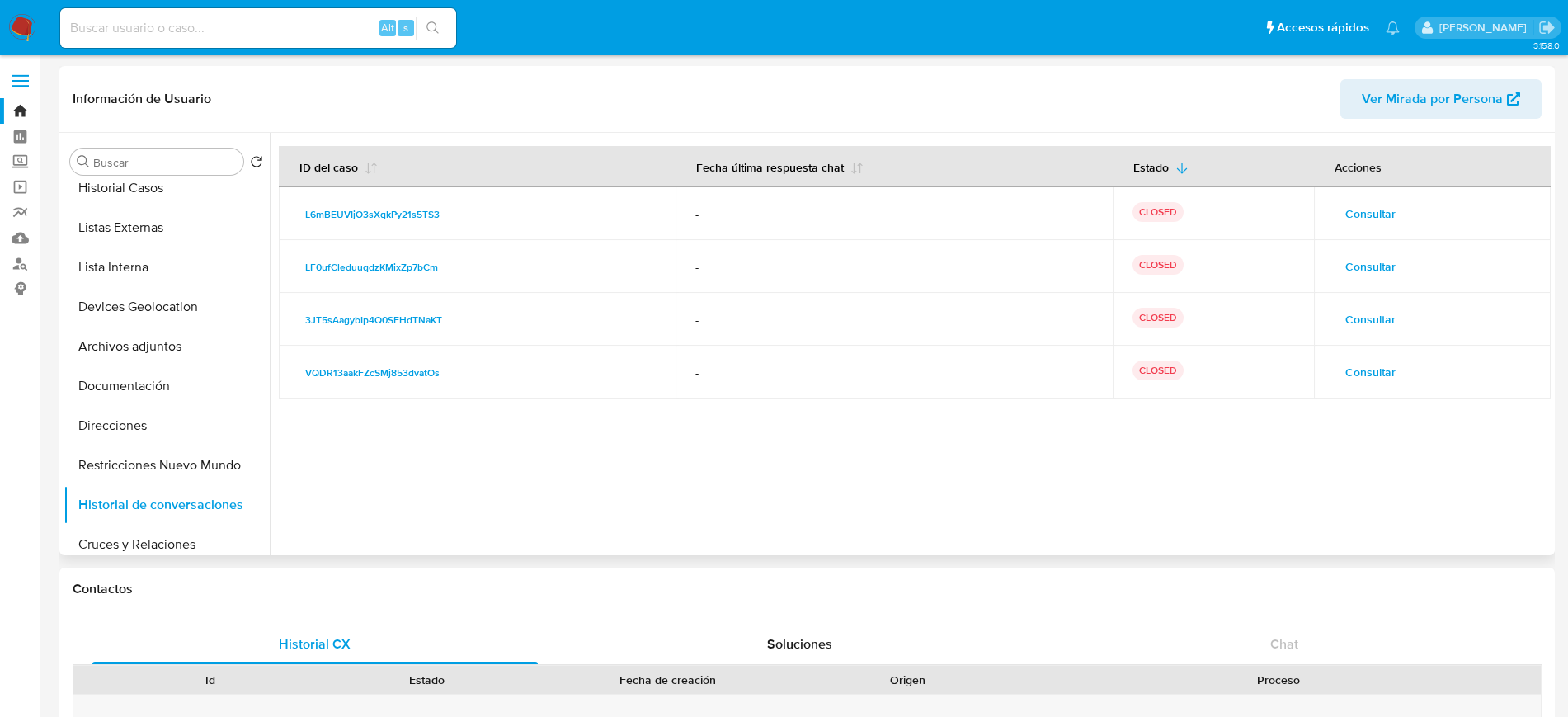
click at [1368, 269] on span "Consultar" at bounding box center [1370, 266] width 50 height 23
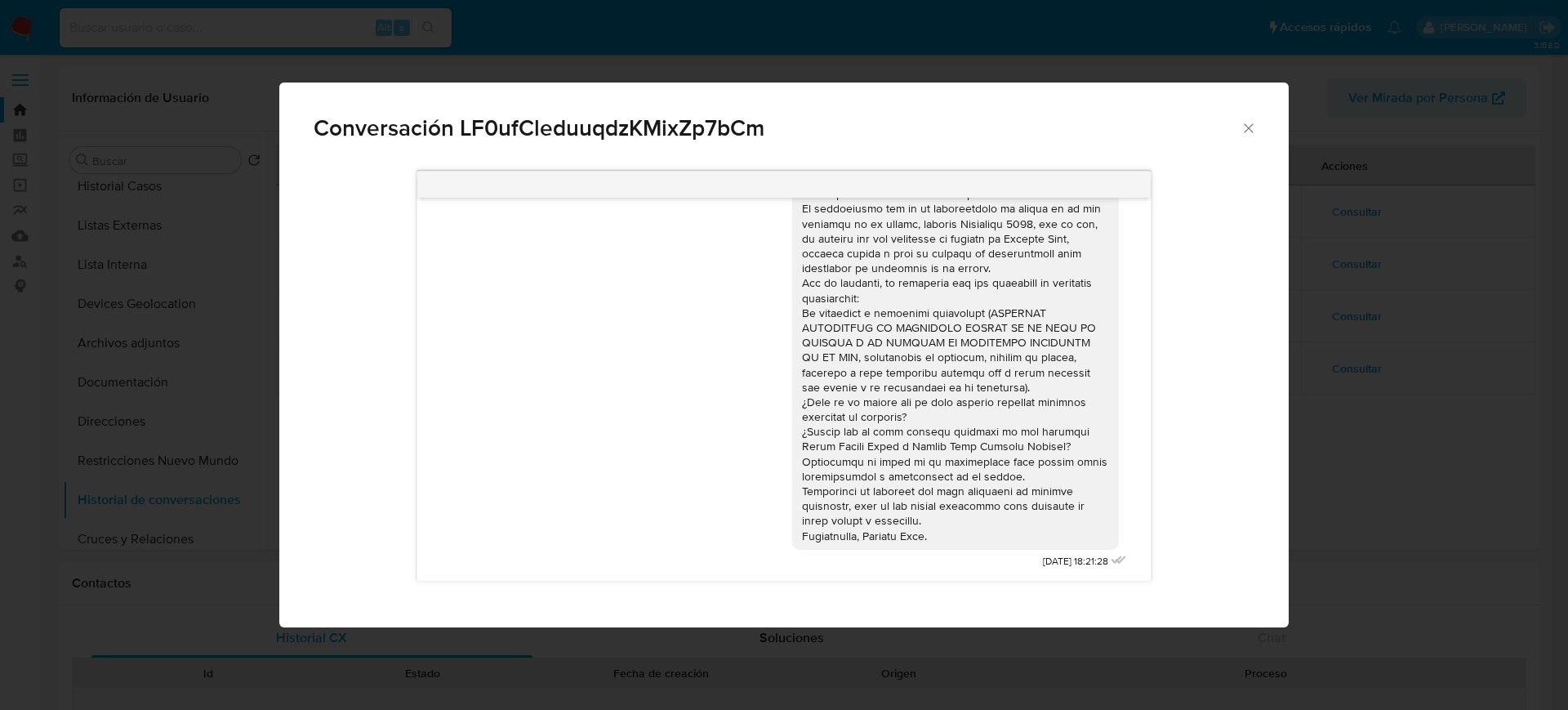
scroll to position [0, 0]
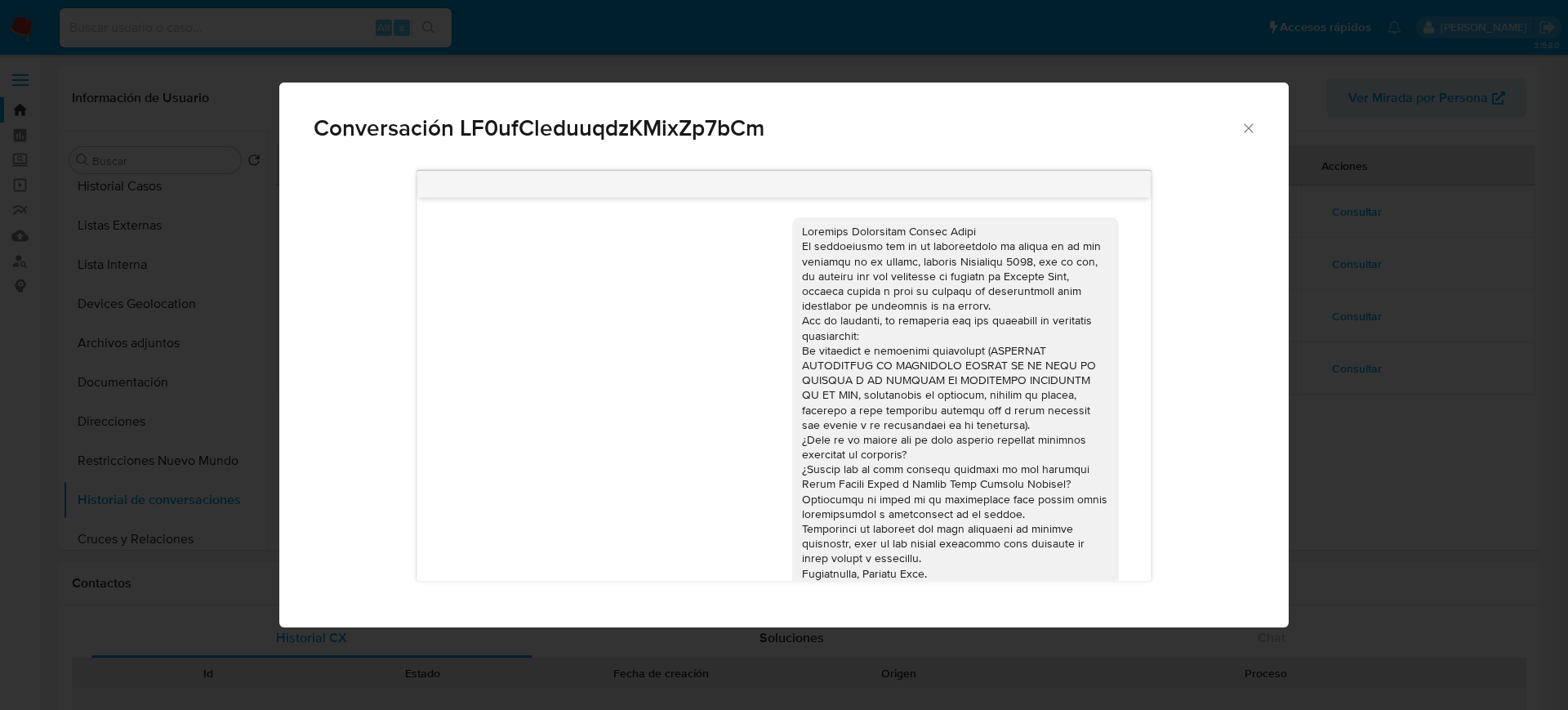
click at [1250, 133] on icon "Cerrar" at bounding box center [1249, 128] width 17 height 17
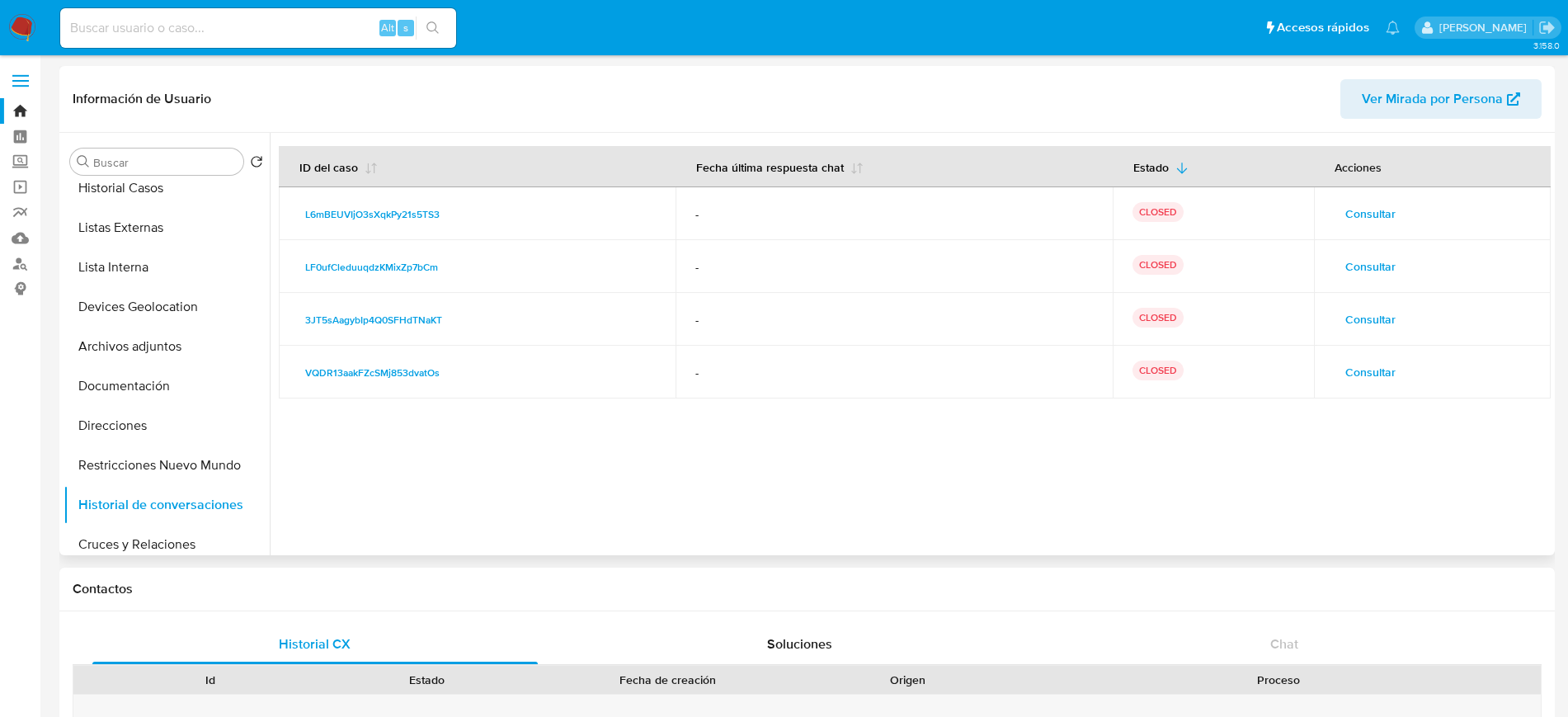
click at [1350, 204] on span "Consultar" at bounding box center [1370, 214] width 50 height 23
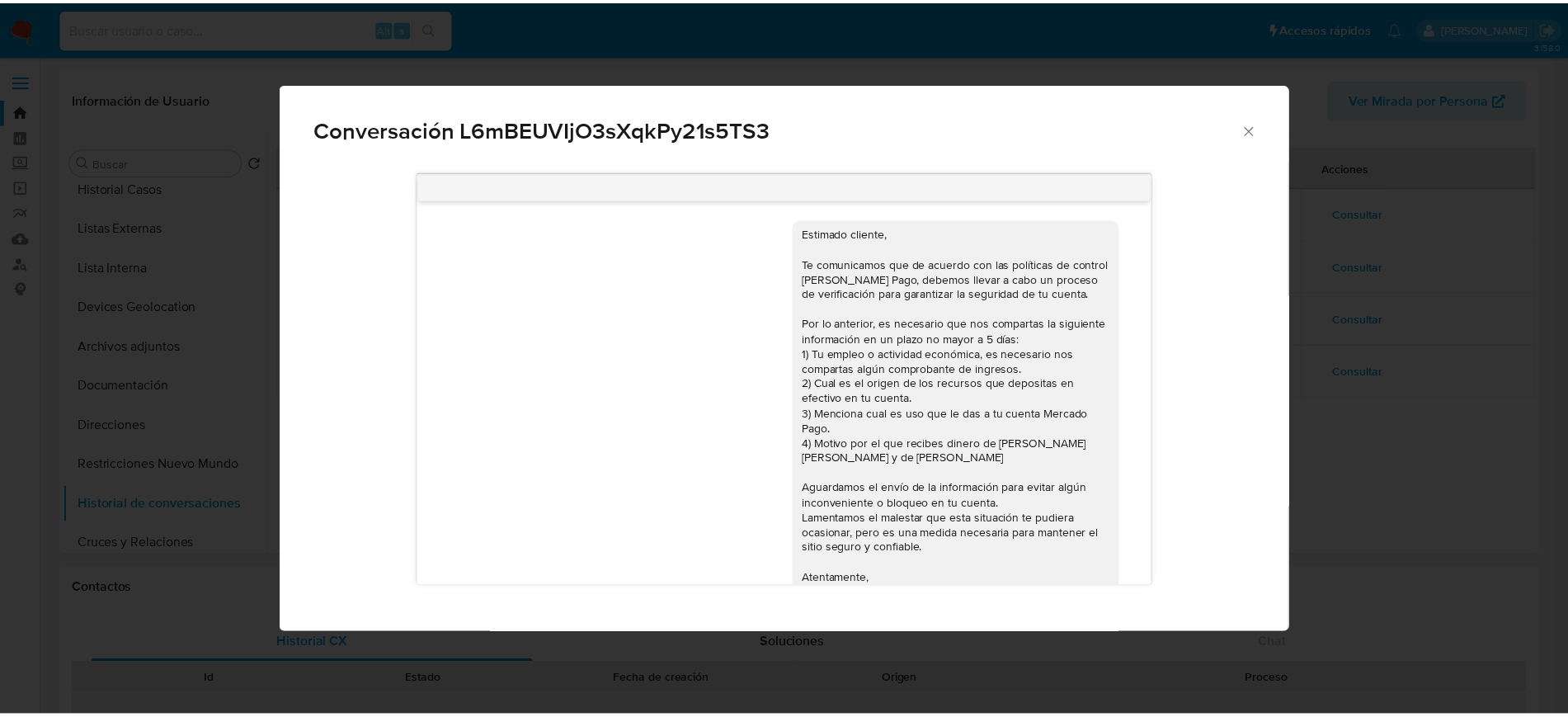
scroll to position [53, 0]
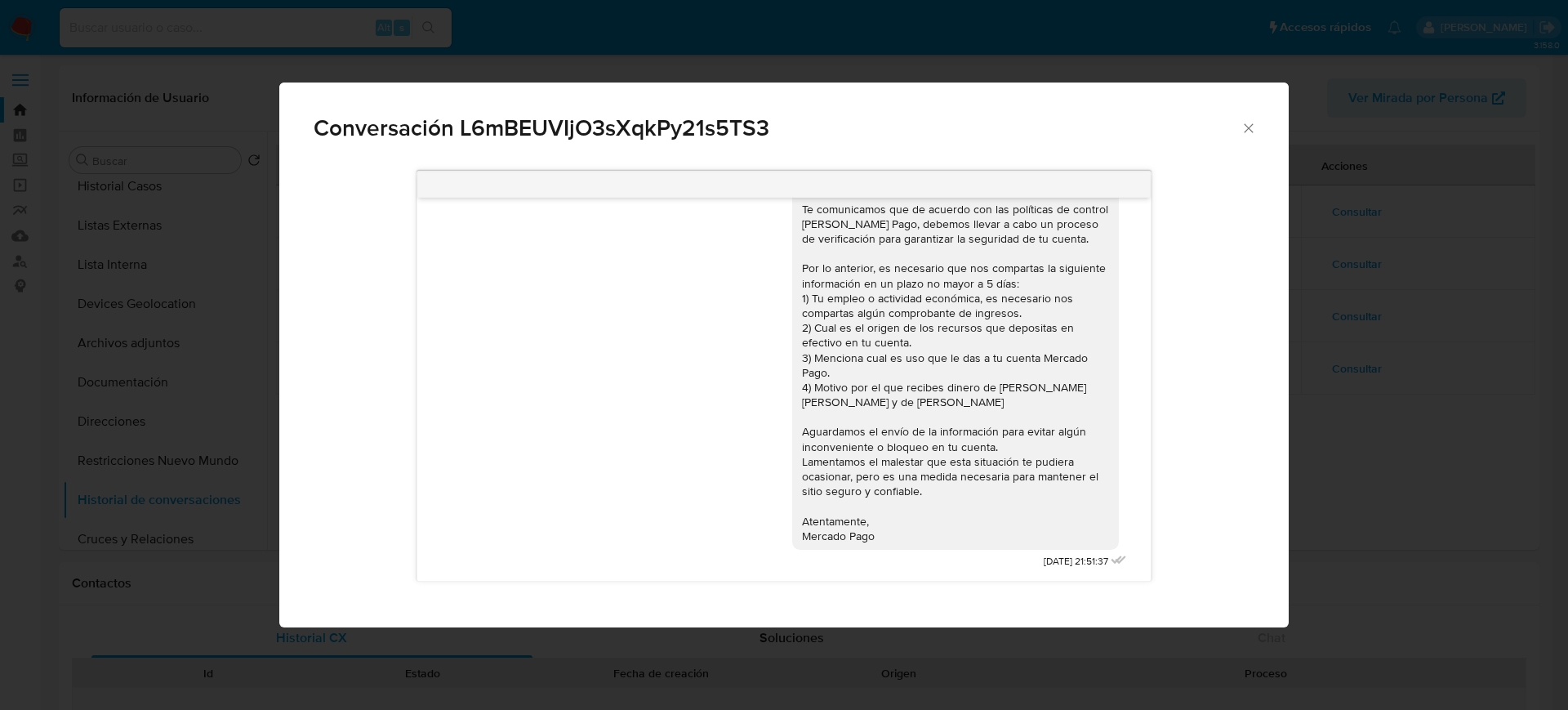
click at [1244, 129] on icon "Cerrar" at bounding box center [1249, 128] width 17 height 17
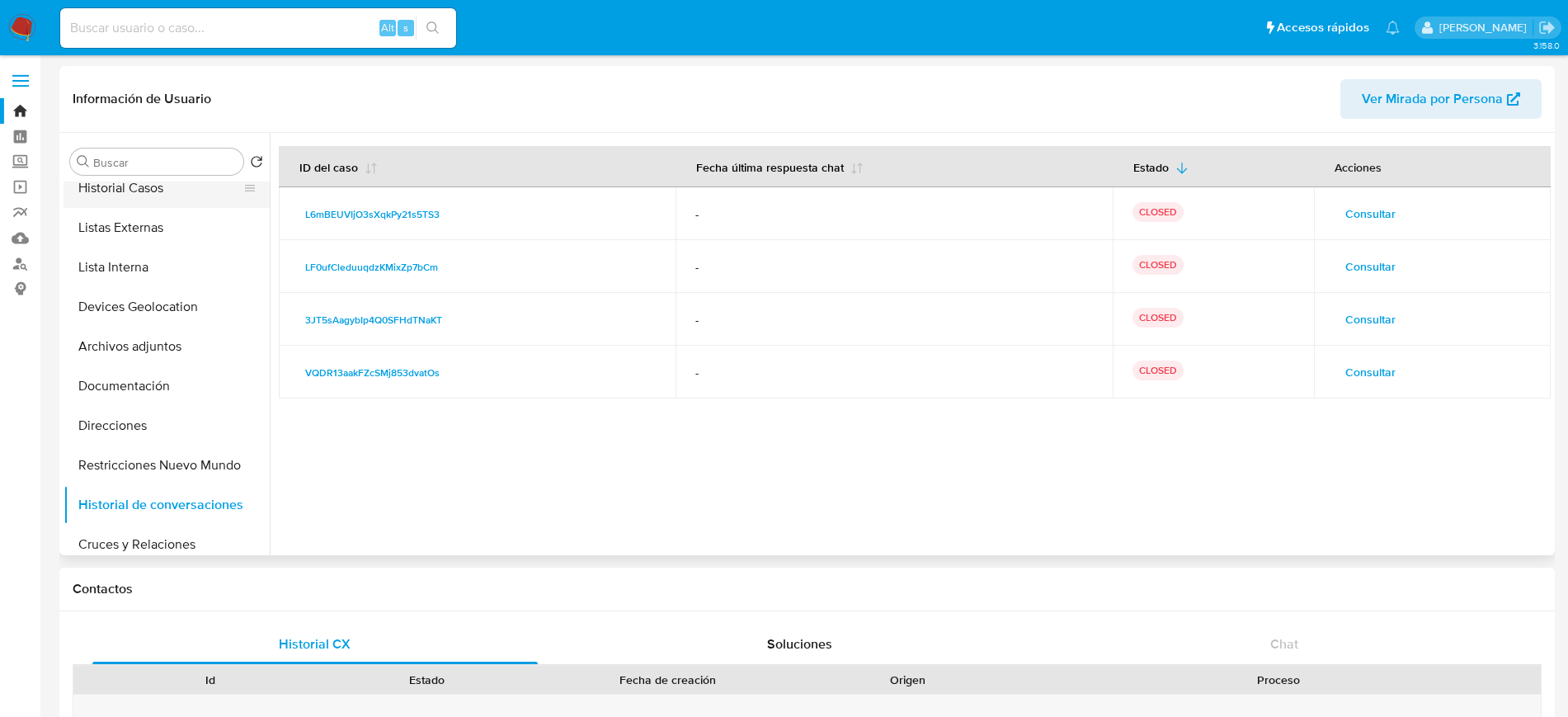
click at [130, 190] on button "Historial Casos" at bounding box center [160, 187] width 193 height 40
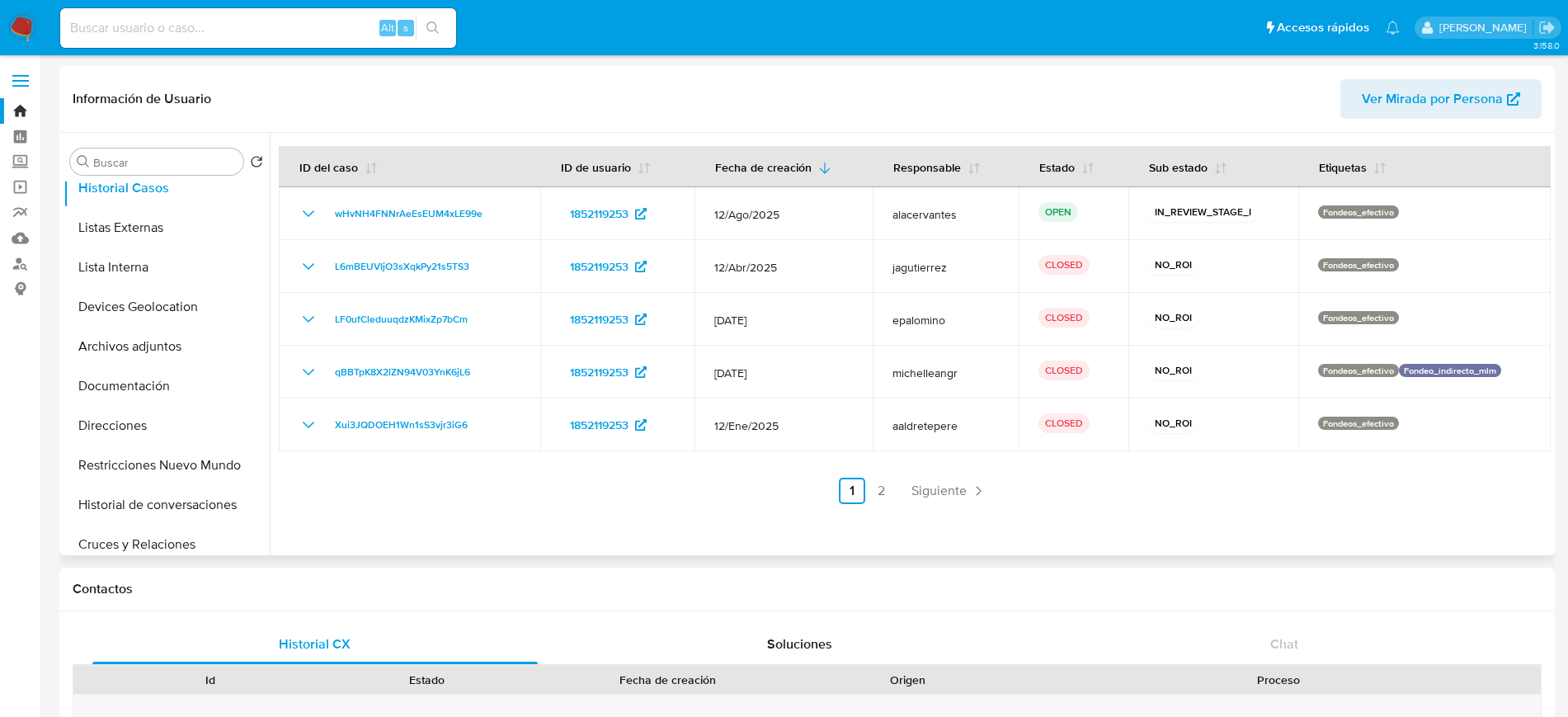
scroll to position [0, 0]
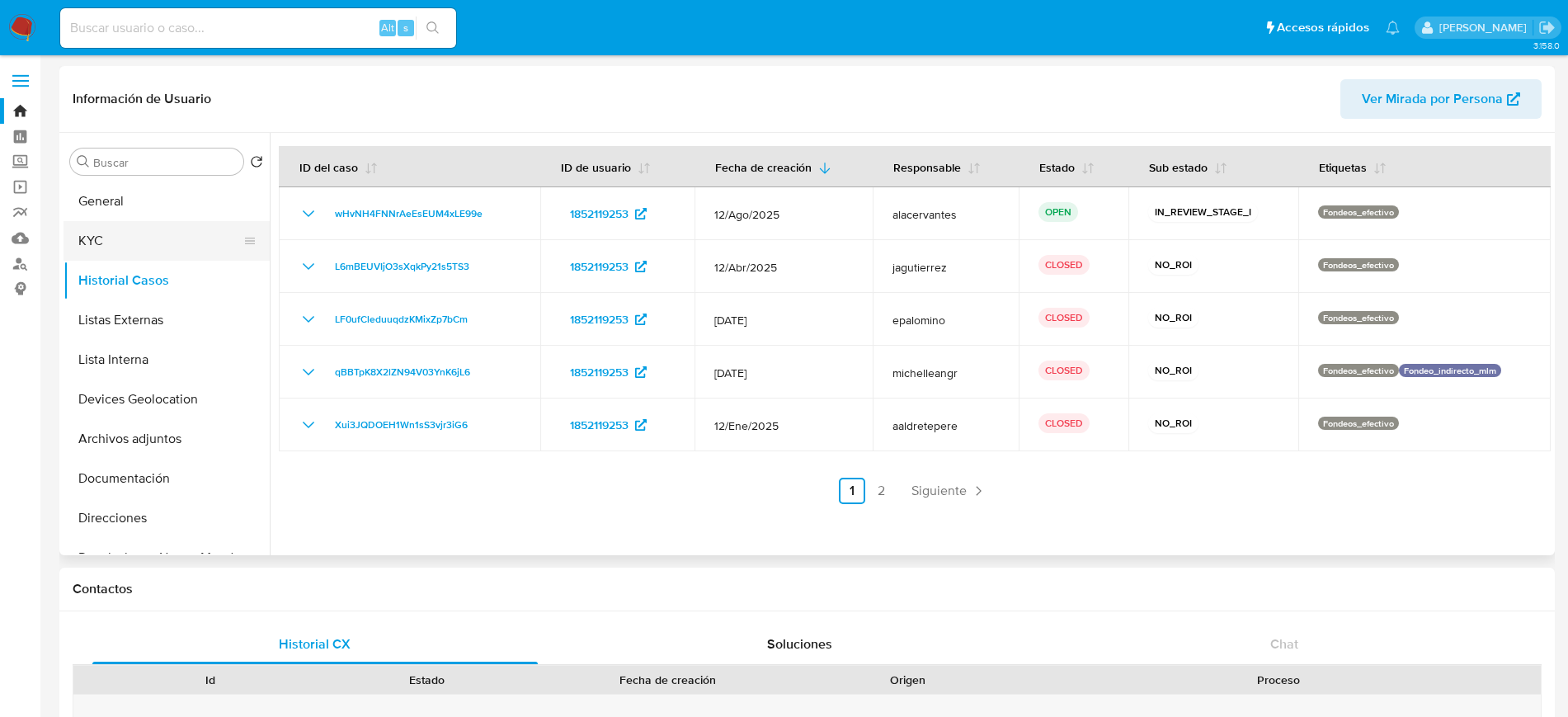
click at [166, 252] on button "KYC" at bounding box center [160, 240] width 193 height 40
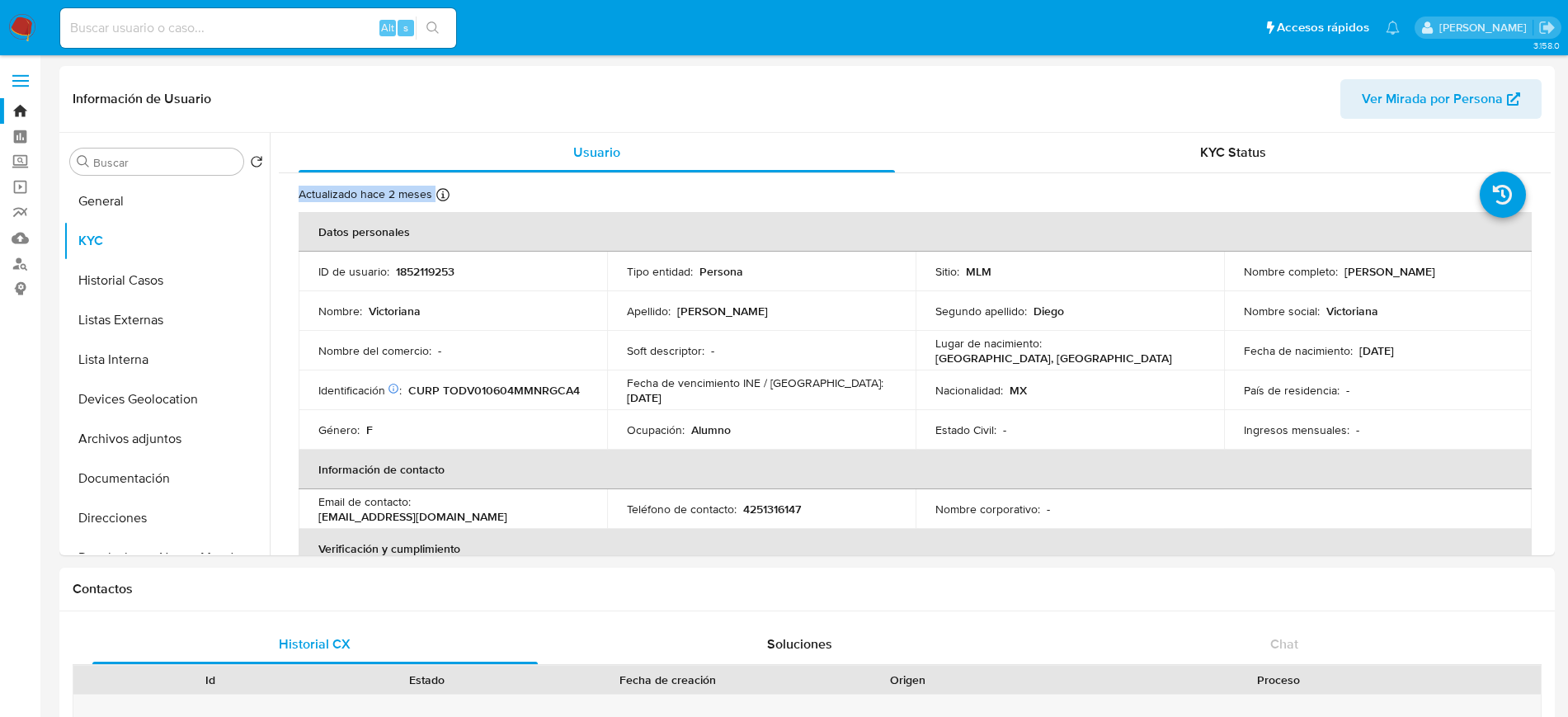
drag, startPoint x: 1551, startPoint y: 165, endPoint x: 1563, endPoint y: 256, distance: 91.8
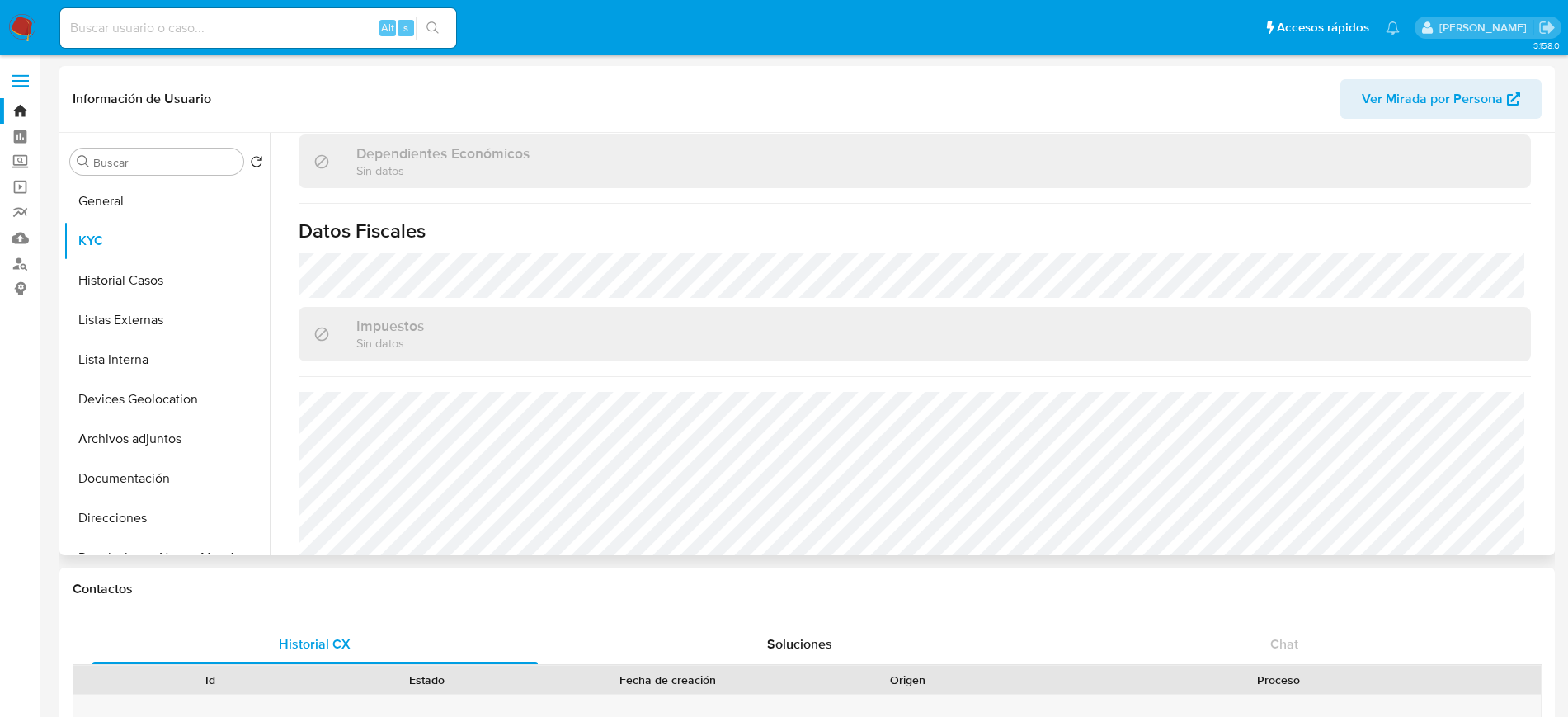
scroll to position [1005, 0]
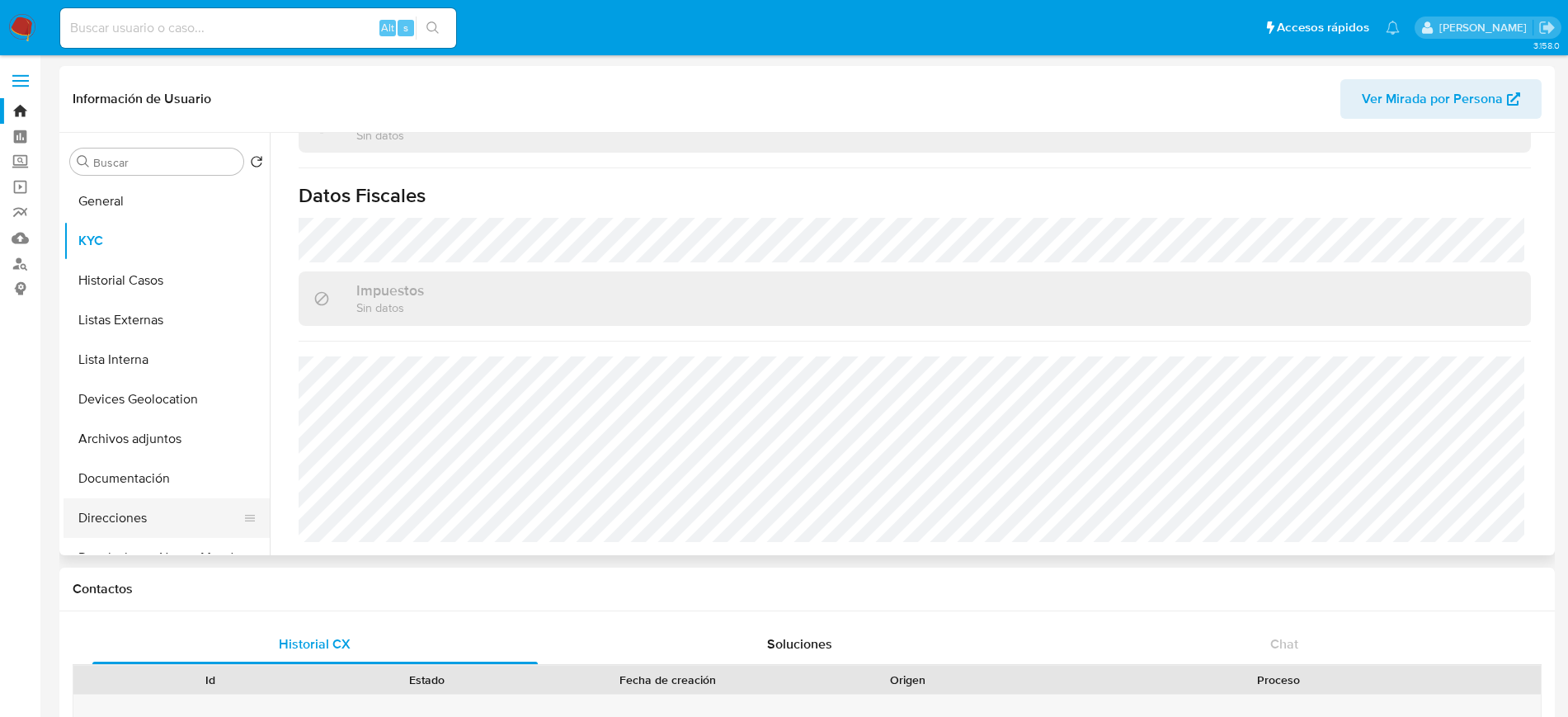
click at [150, 512] on button "Direcciones" at bounding box center [160, 518] width 193 height 40
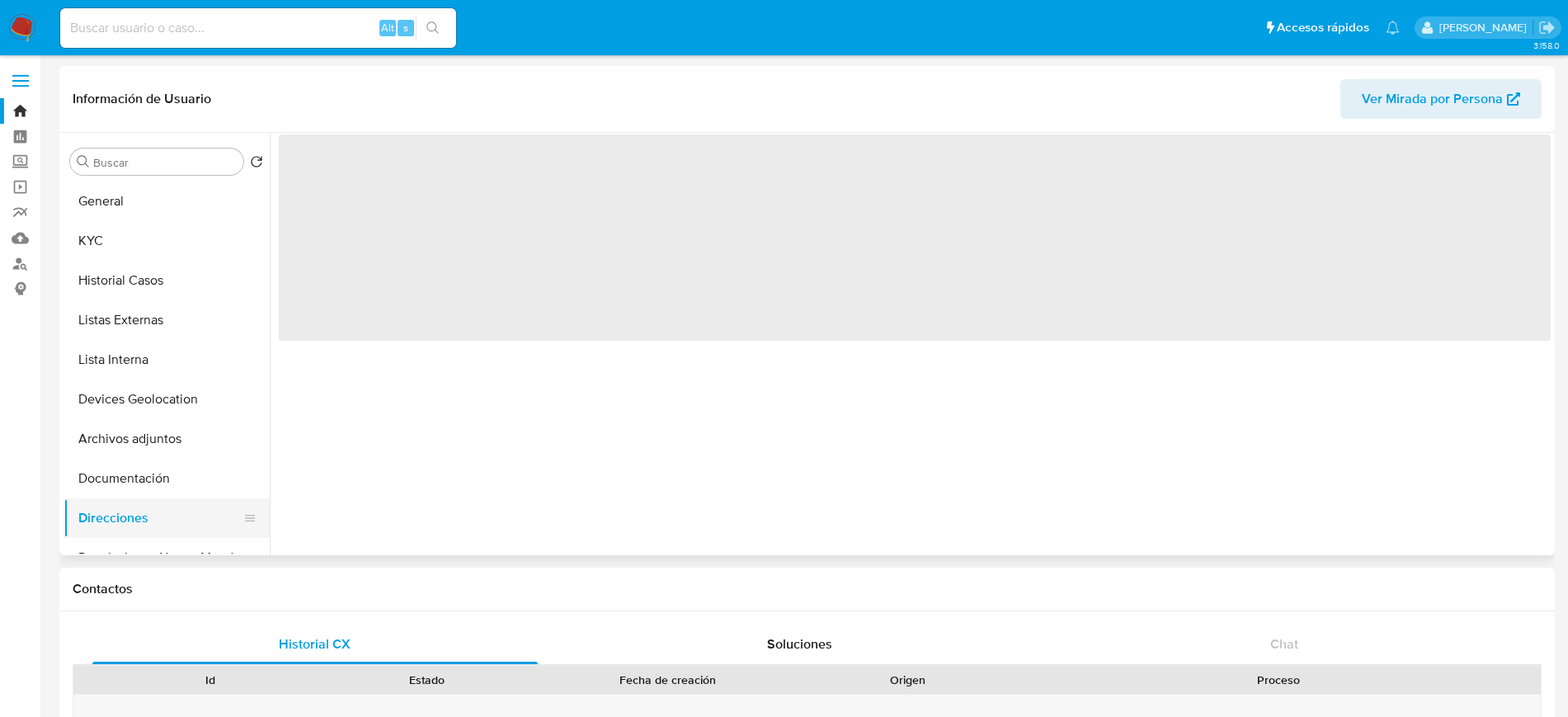
scroll to position [0, 0]
click at [130, 490] on button "Documentación" at bounding box center [160, 478] width 193 height 40
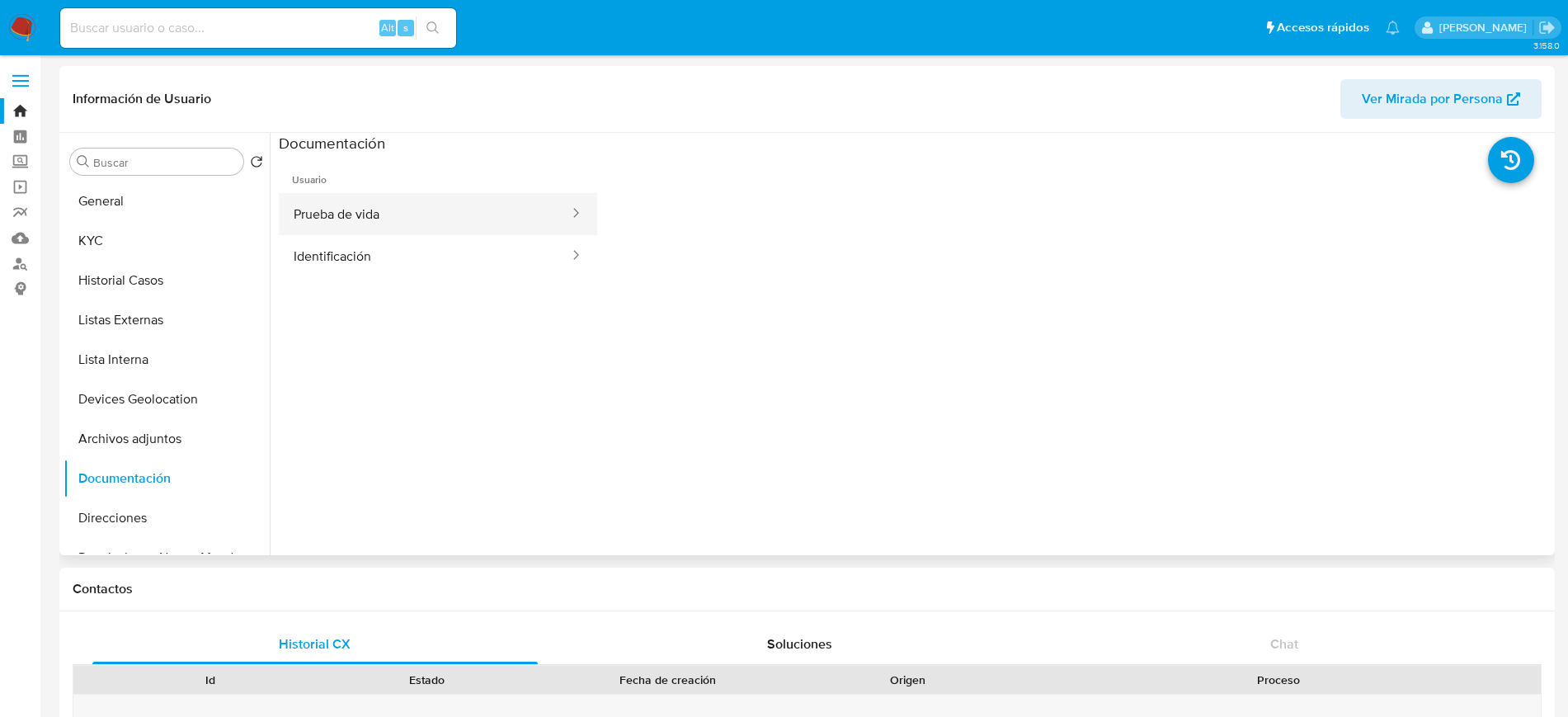
click at [333, 222] on button "Prueba de vida" at bounding box center [424, 214] width 292 height 42
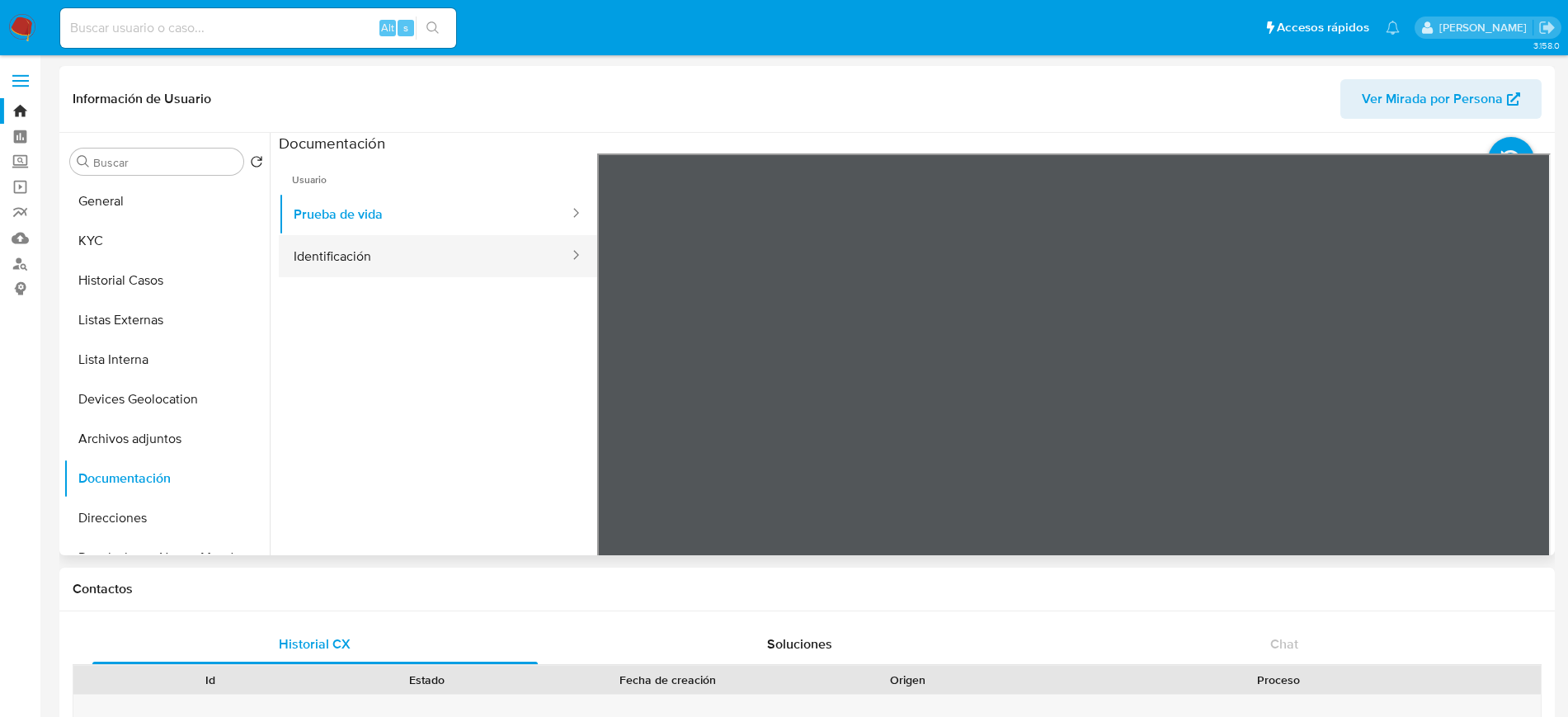
click at [381, 254] on button "Identificación" at bounding box center [424, 256] width 292 height 42
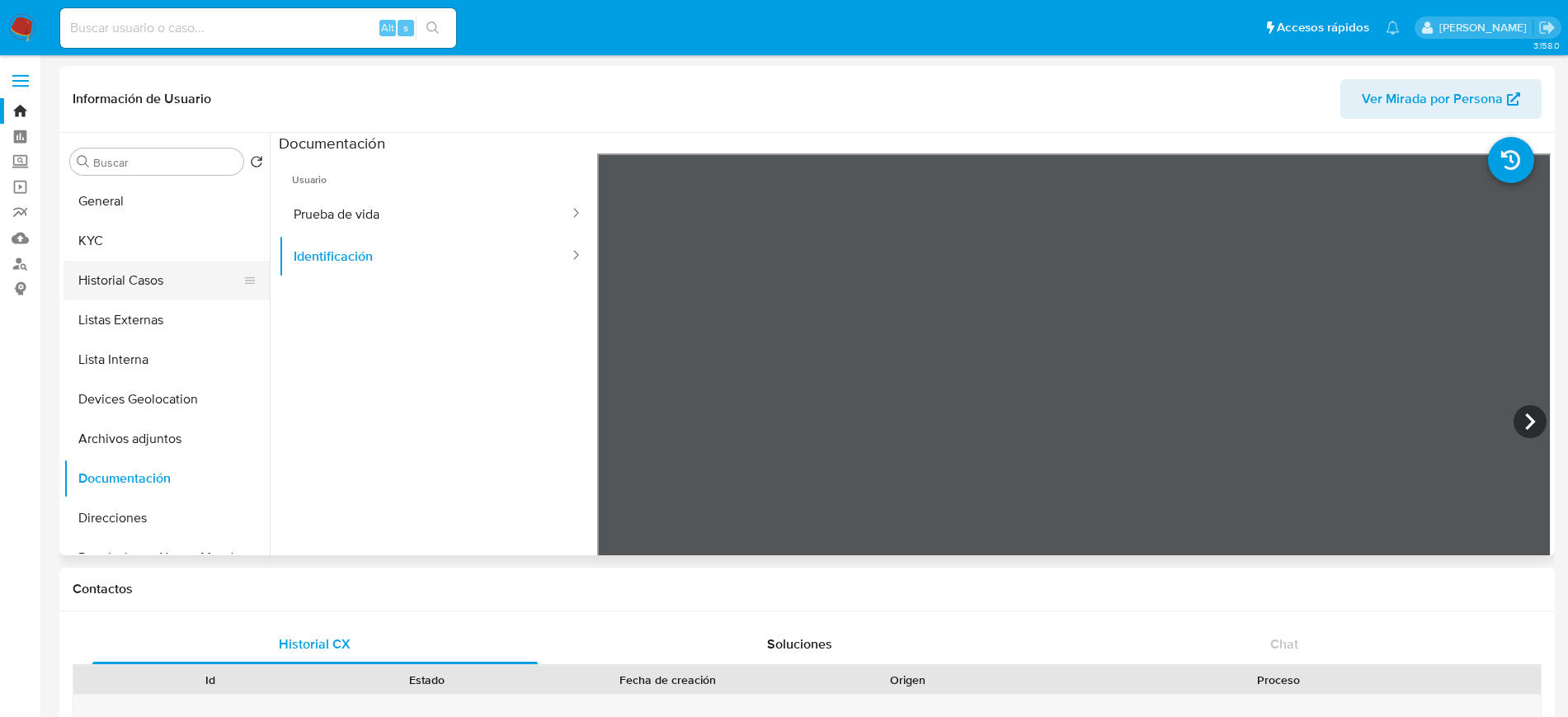
click at [105, 276] on button "Historial Casos" at bounding box center [160, 280] width 193 height 40
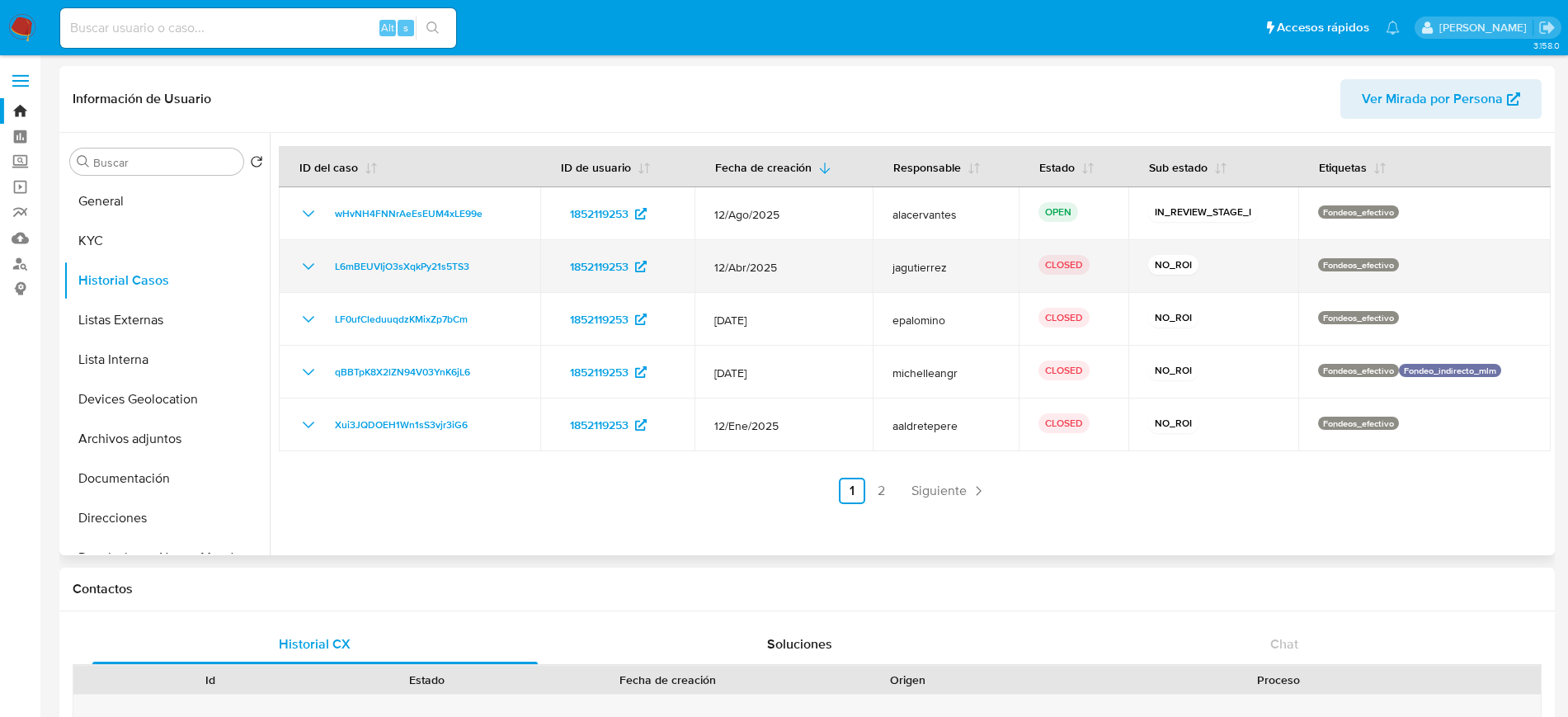
click at [310, 265] on icon "Mostrar/Ocultar" at bounding box center [308, 266] width 19 height 19
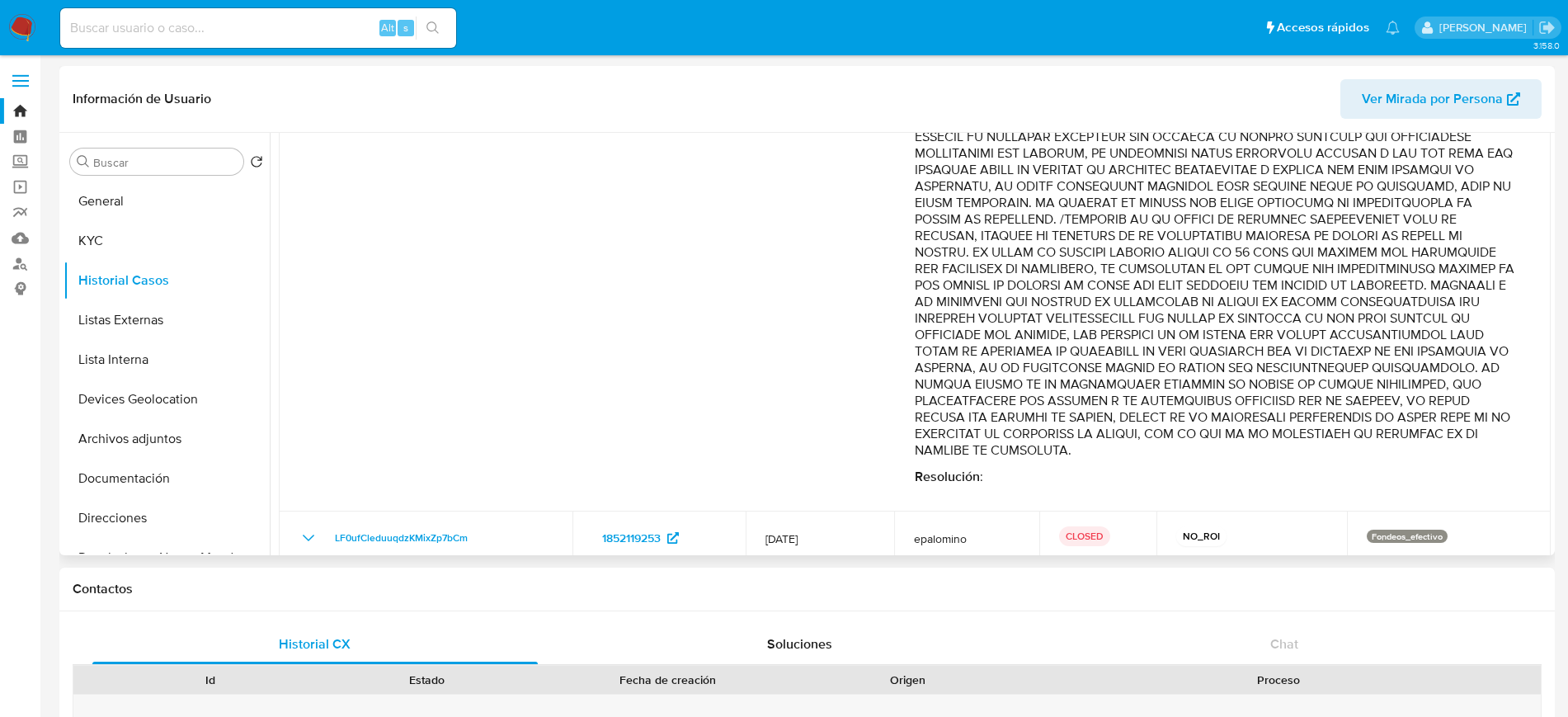
scroll to position [625, 0]
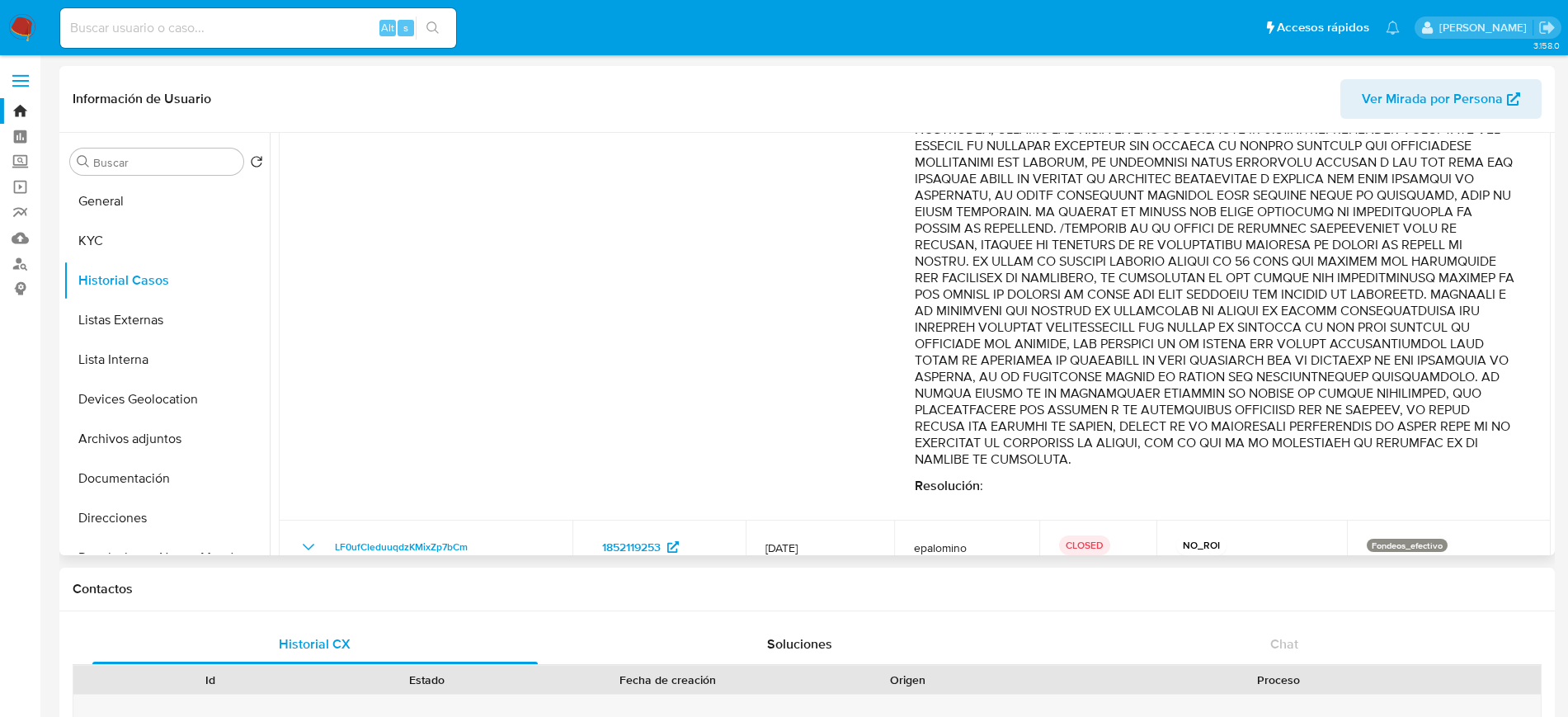
drag, startPoint x: 1551, startPoint y: 353, endPoint x: 1539, endPoint y: 279, distance: 75.0
click at [1539, 279] on div "Buscar Volver al orden por defecto General KYC Historial Casos Listas Externas …" at bounding box center [807, 344] width 1496 height 423
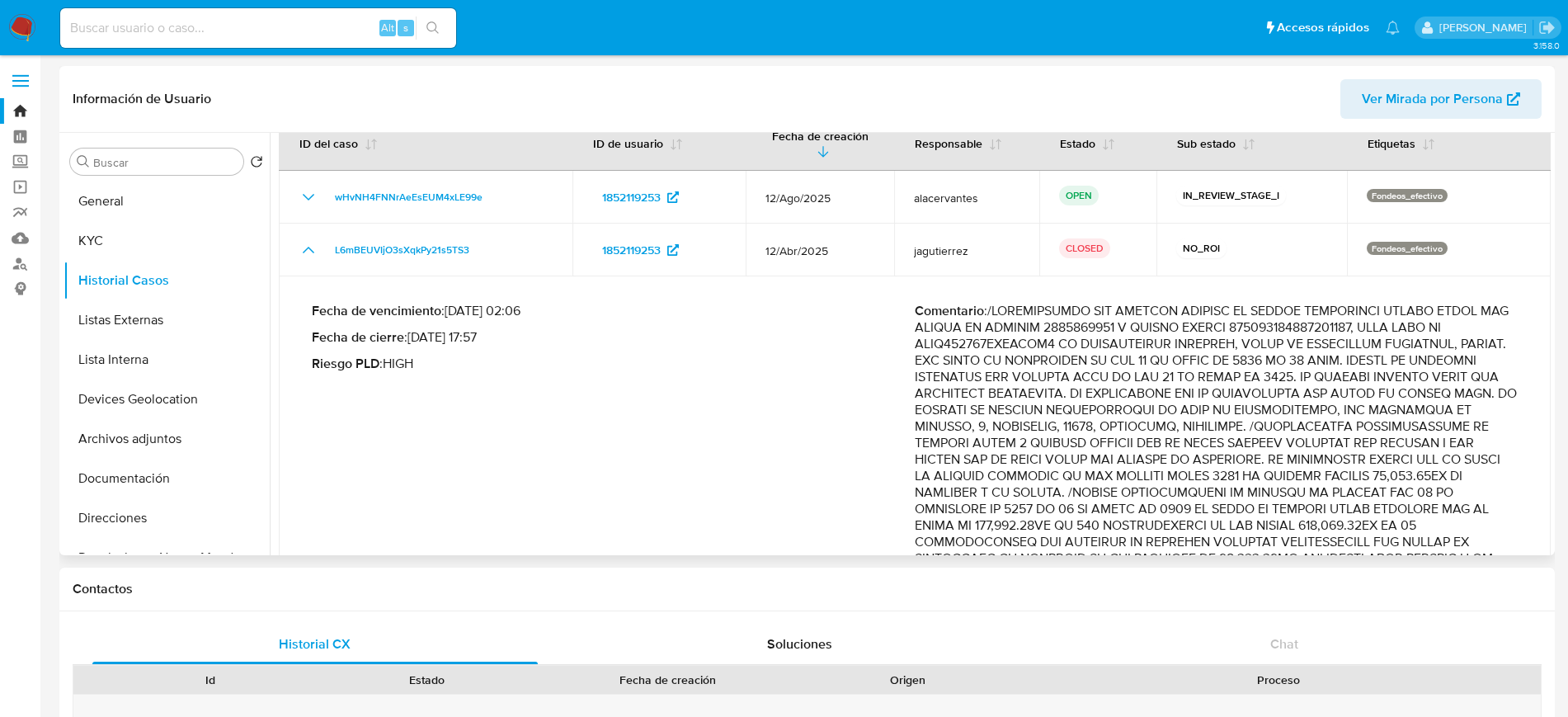
scroll to position [27, 0]
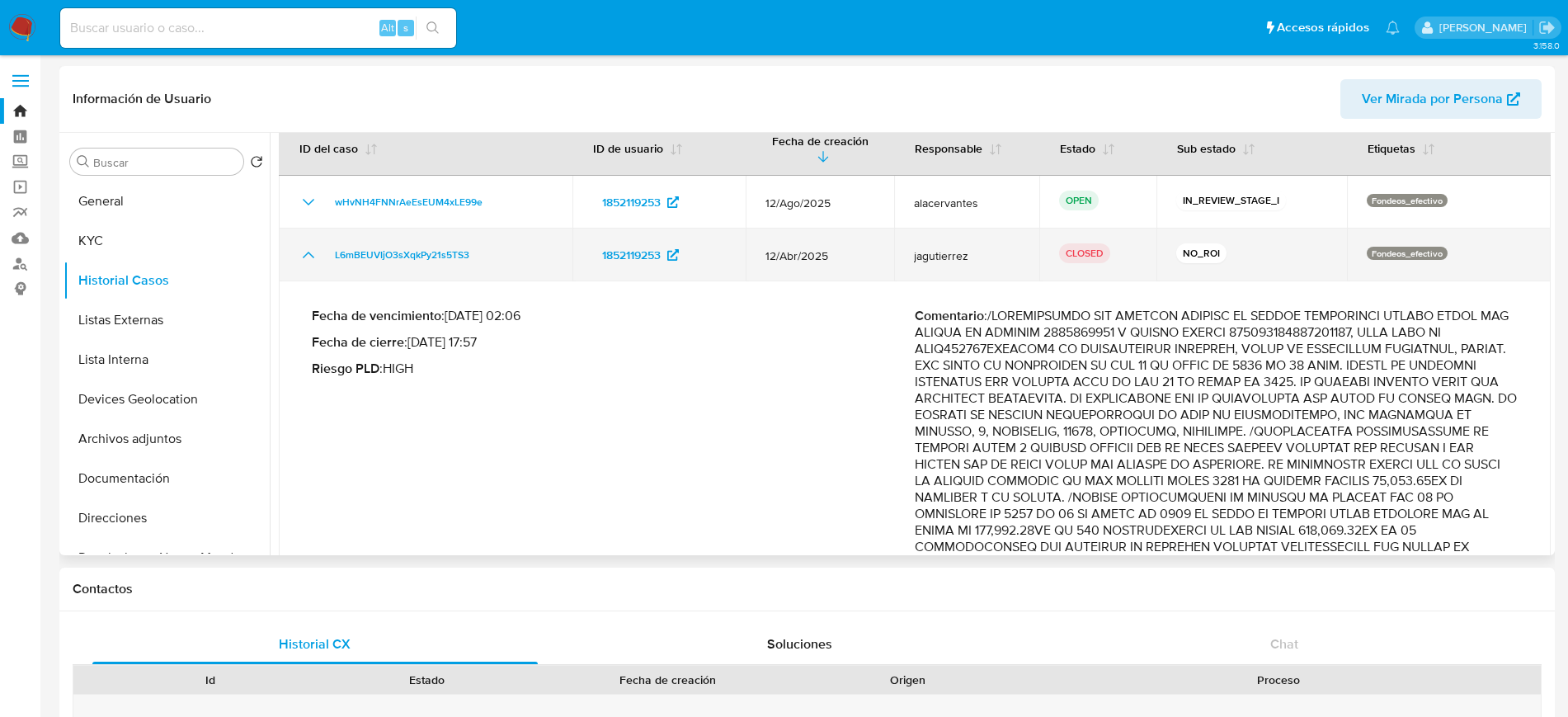
click at [308, 263] on icon "Mostrar/Ocultar" at bounding box center [308, 255] width 19 height 19
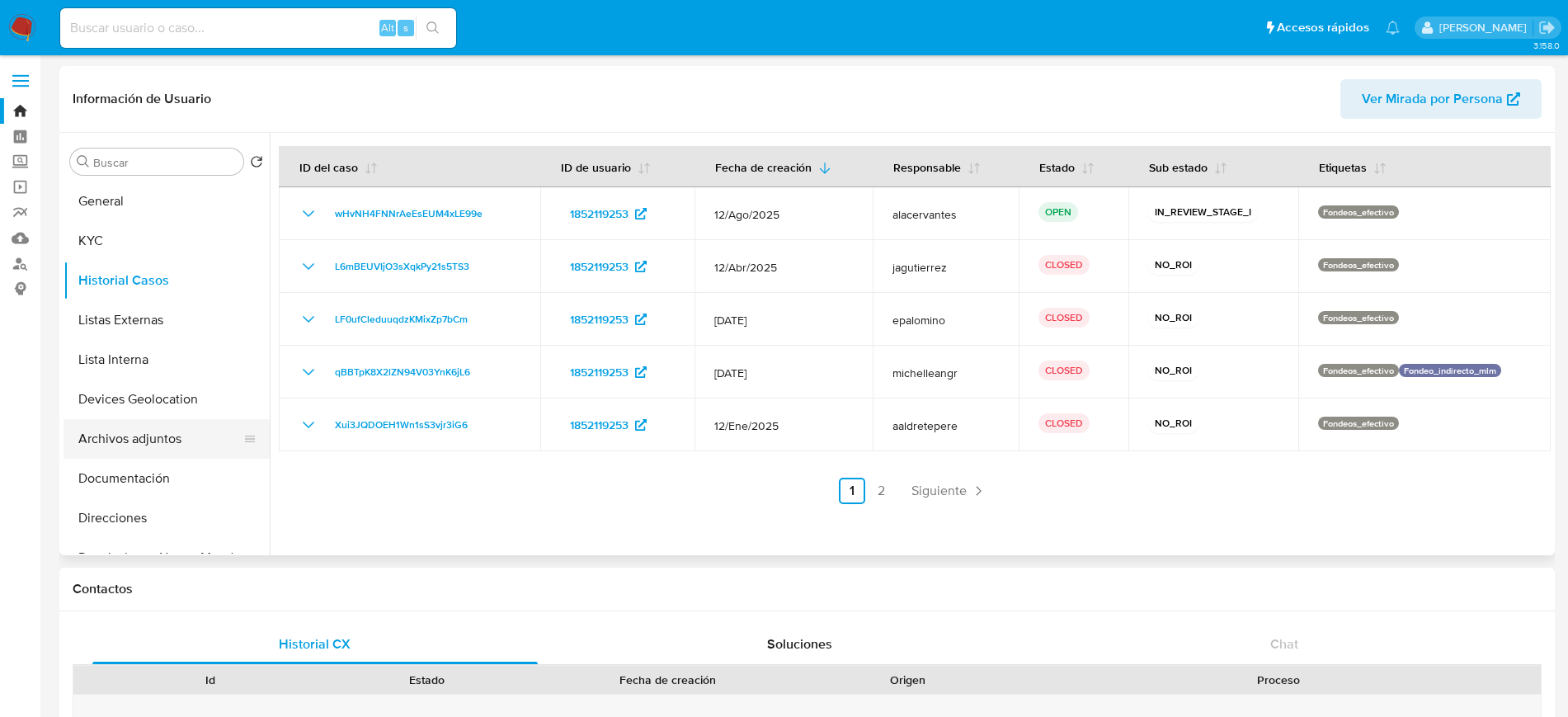
click at [181, 431] on button "Archivos adjuntos" at bounding box center [160, 439] width 193 height 40
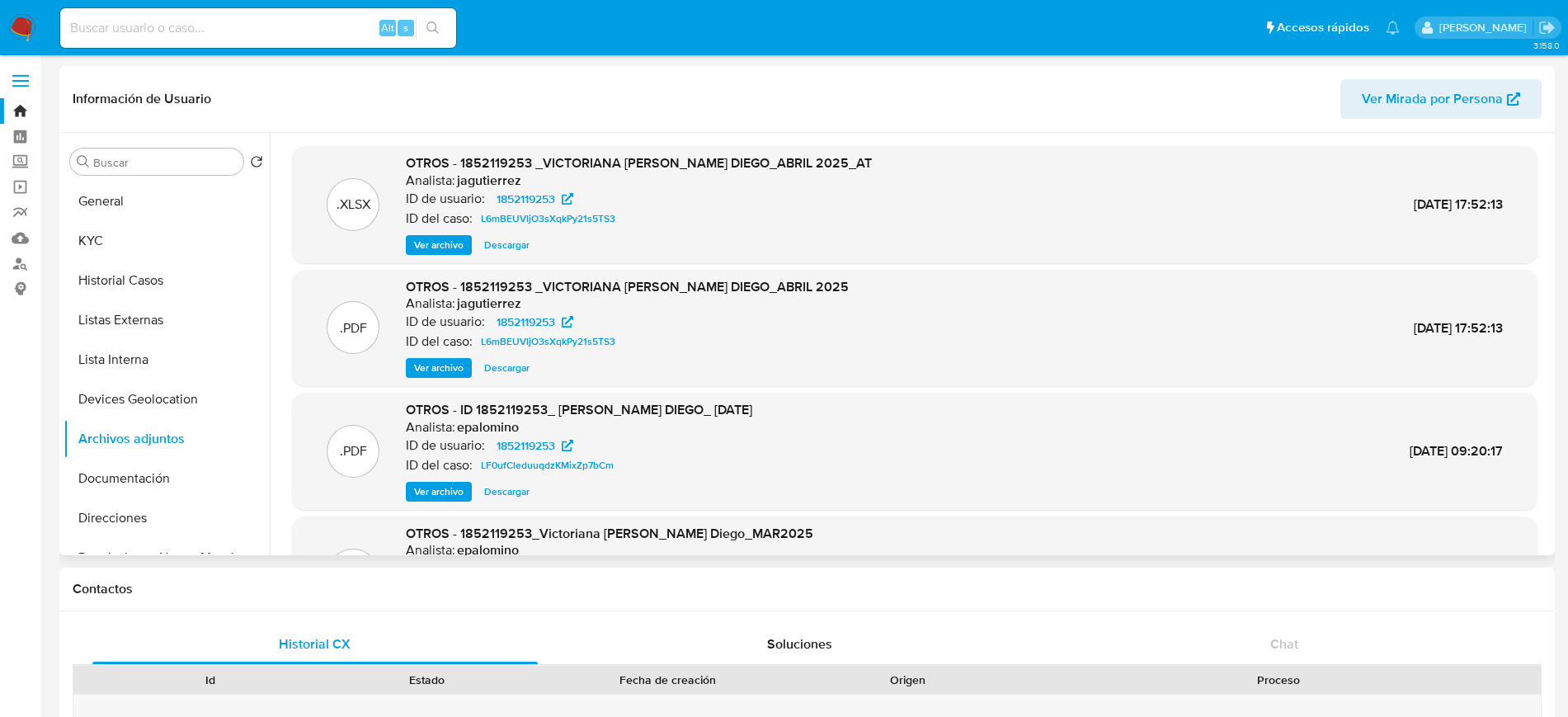
click at [422, 366] on span "Ver archivo" at bounding box center [439, 368] width 49 height 17
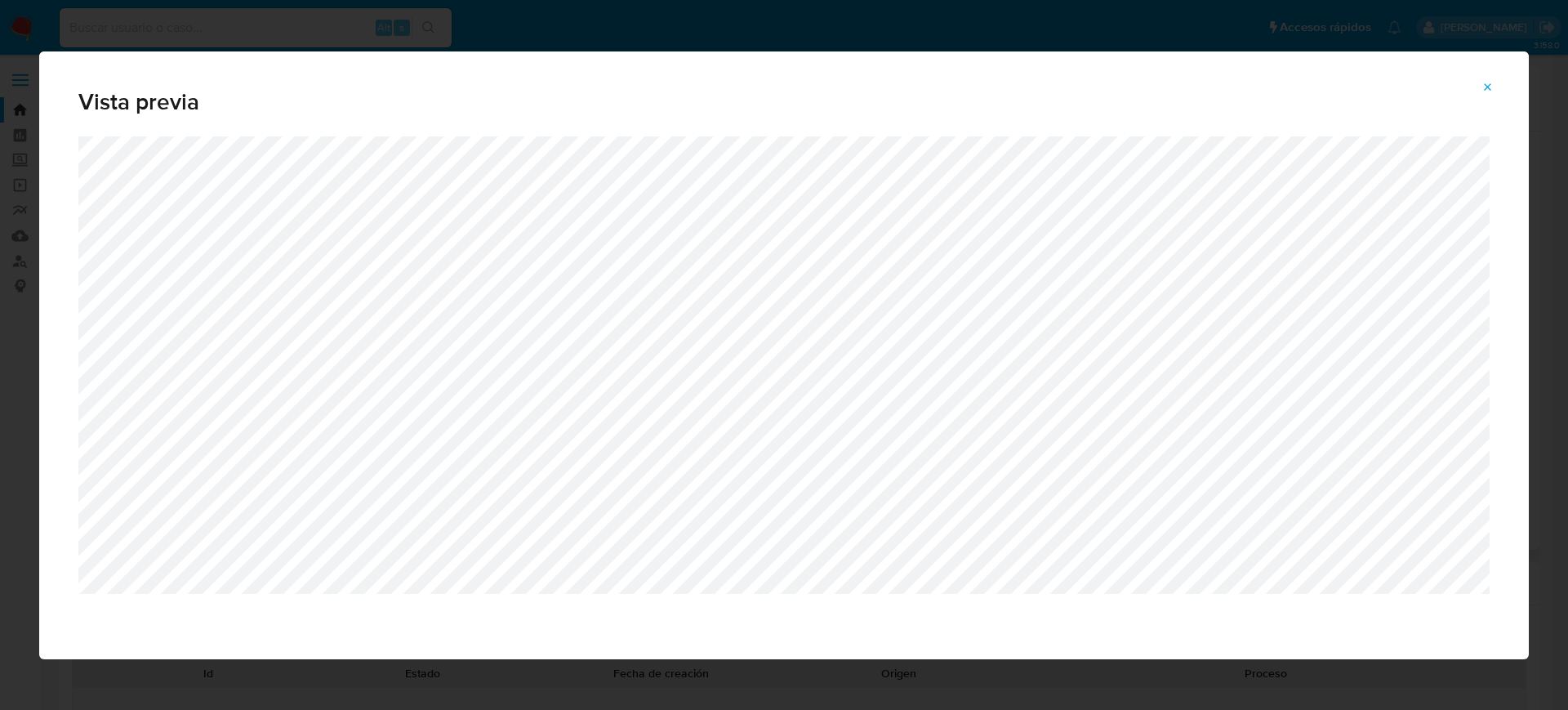
click at [1484, 92] on icon "Attachment preview" at bounding box center [1488, 87] width 13 height 13
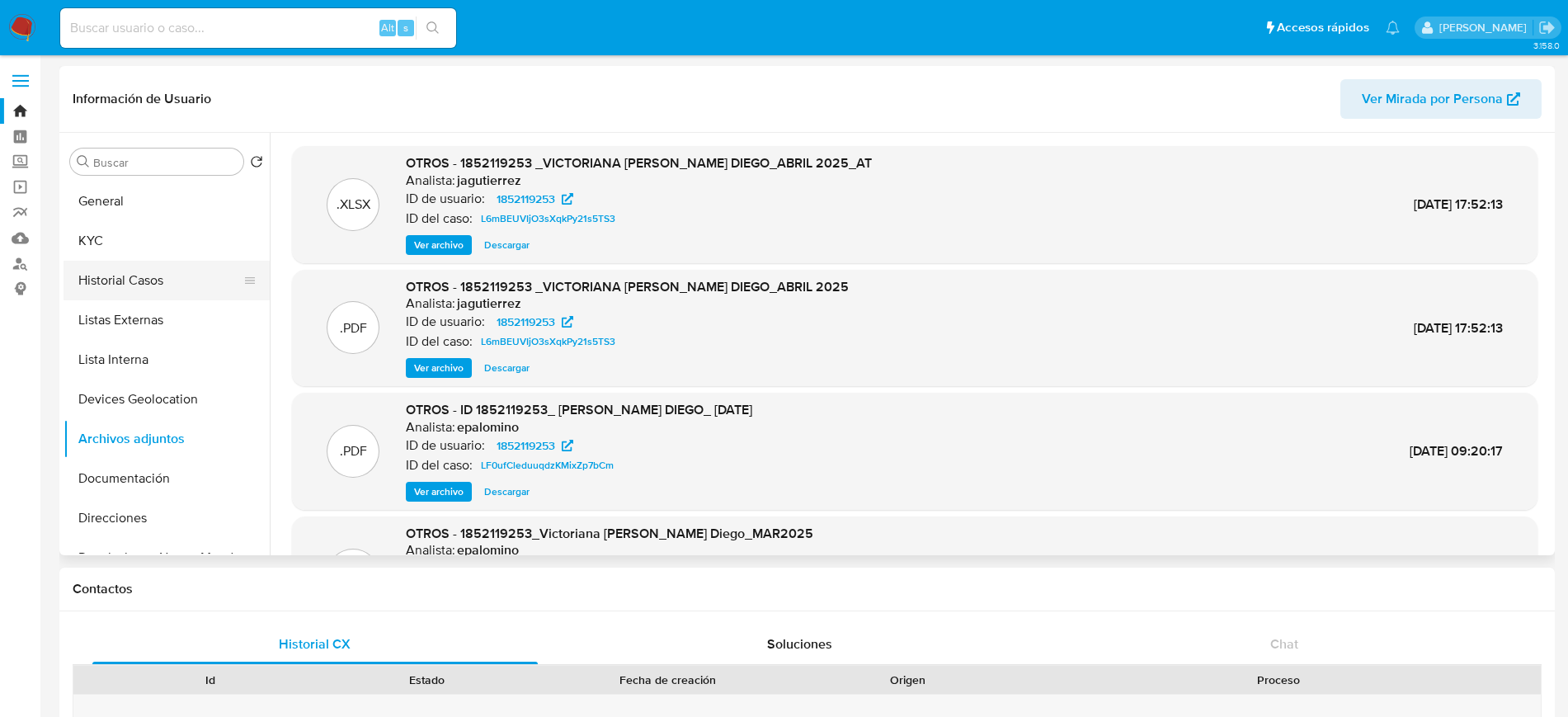
click at [138, 289] on button "Historial Casos" at bounding box center [160, 280] width 193 height 40
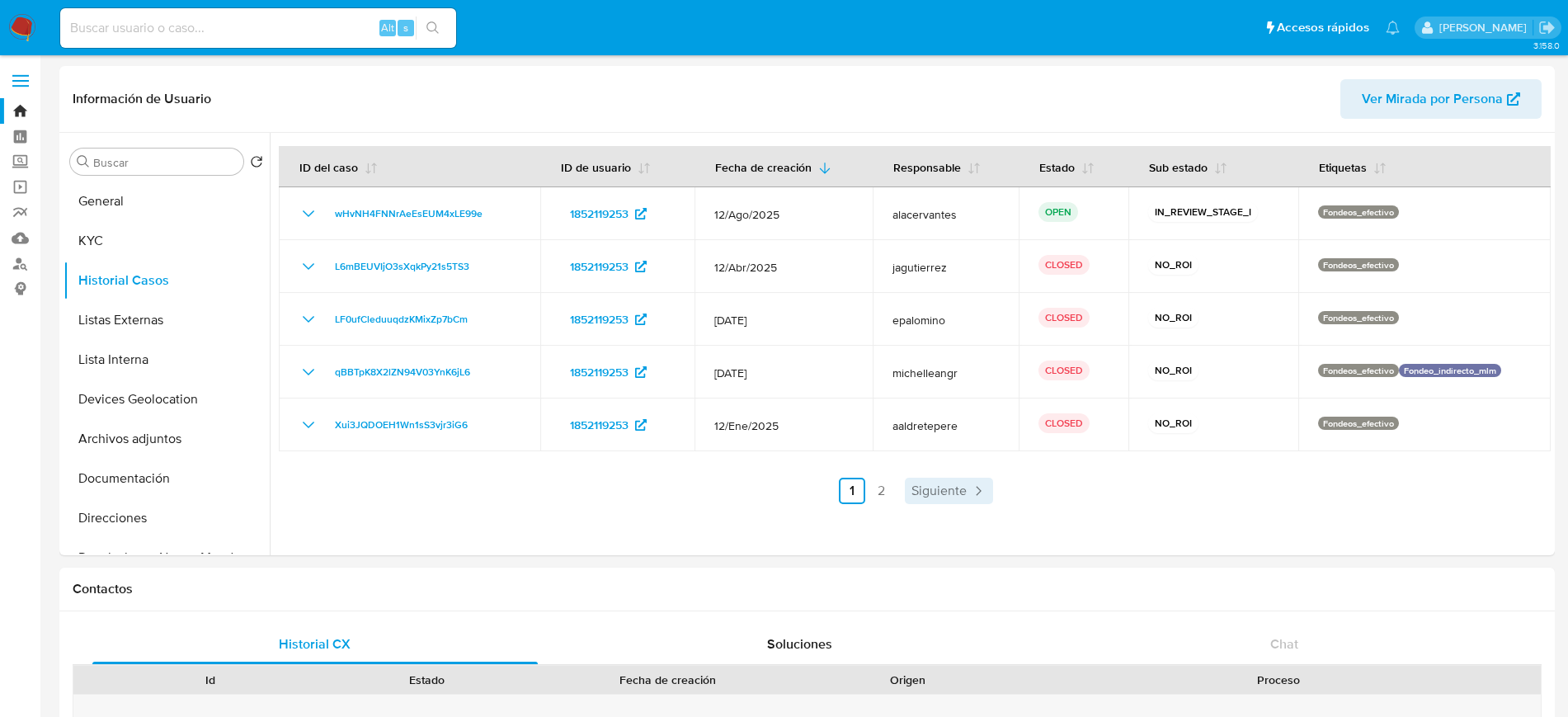
click at [945, 496] on span "Siguiente" at bounding box center [939, 491] width 56 height 13
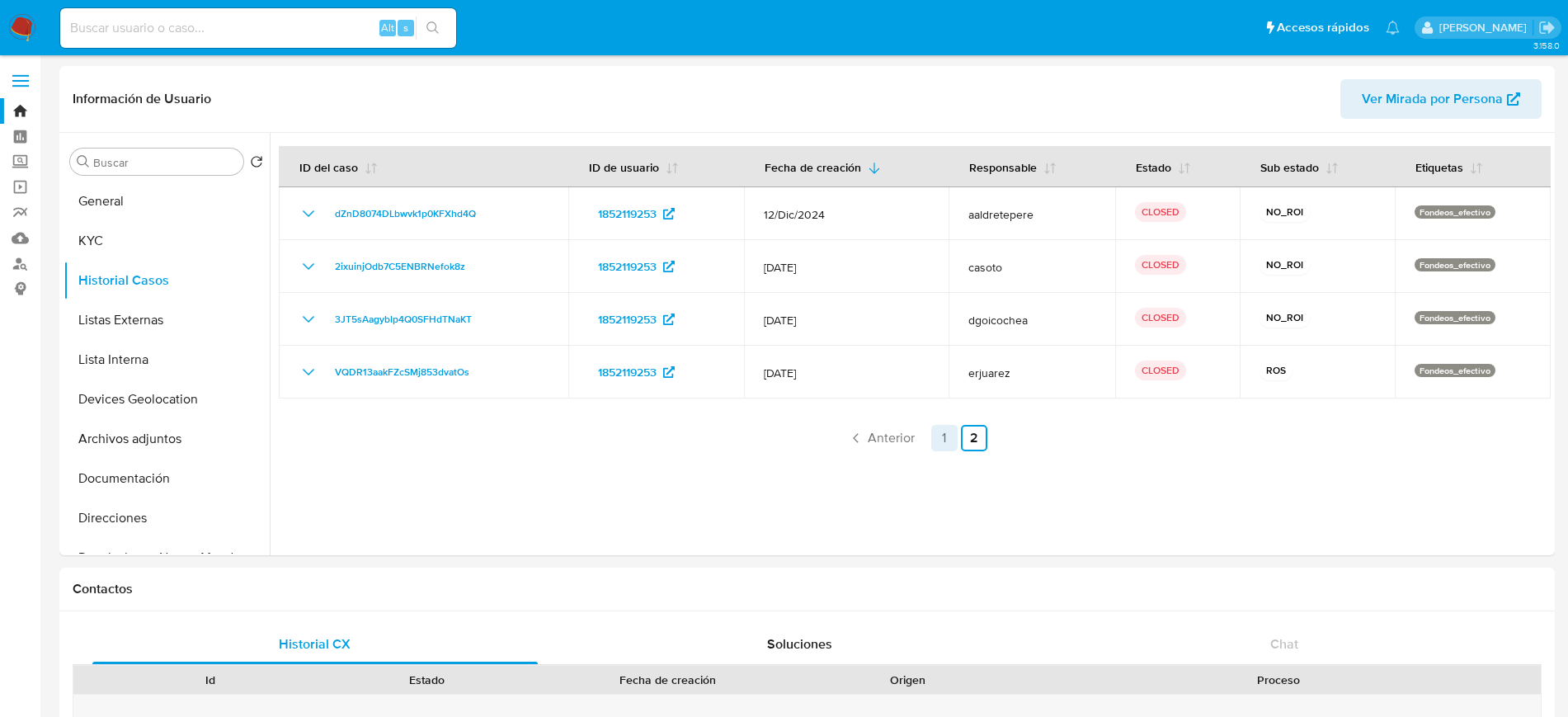
click at [944, 442] on link "1" at bounding box center [945, 439] width 27 height 27
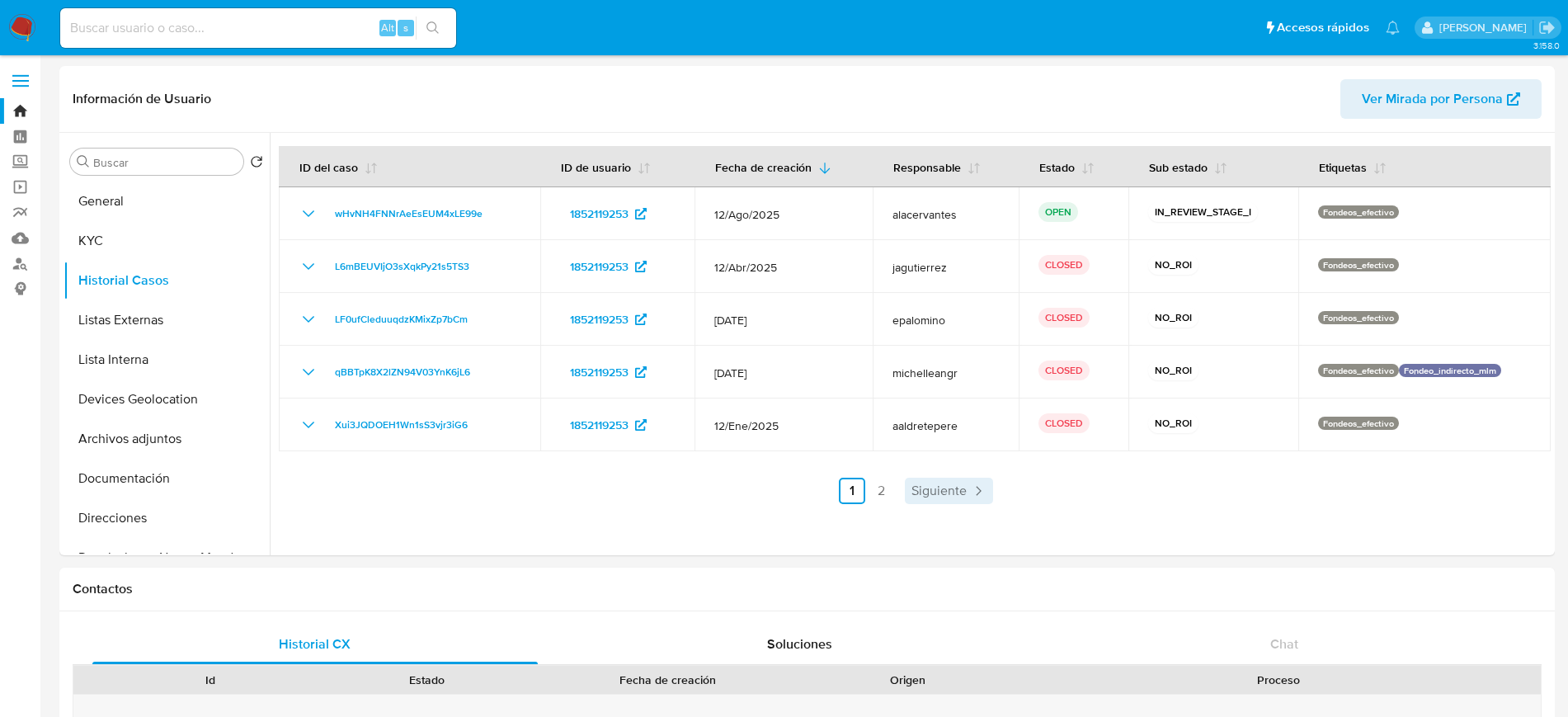
click at [960, 494] on span "Siguiente" at bounding box center [939, 491] width 56 height 13
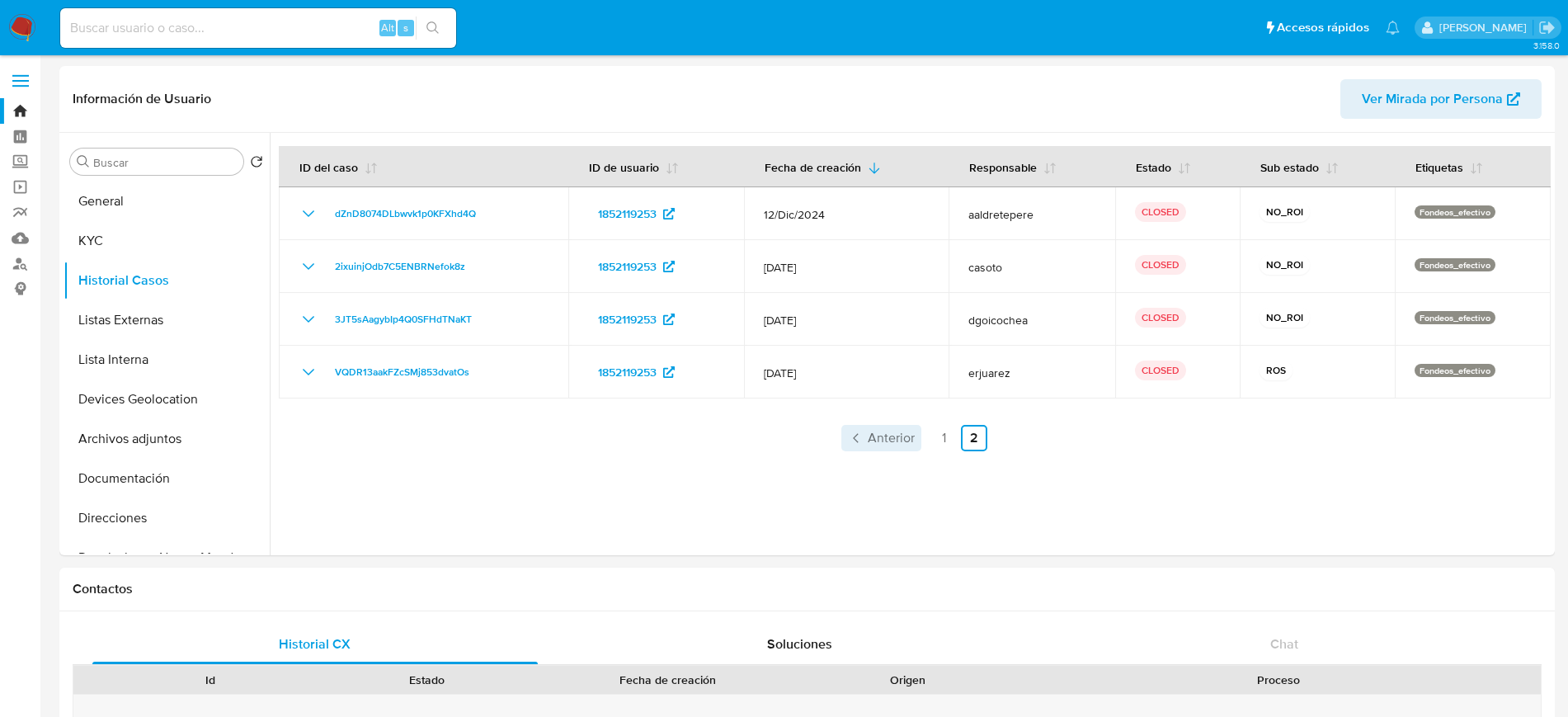
click at [893, 445] on span "Anterior" at bounding box center [891, 438] width 47 height 13
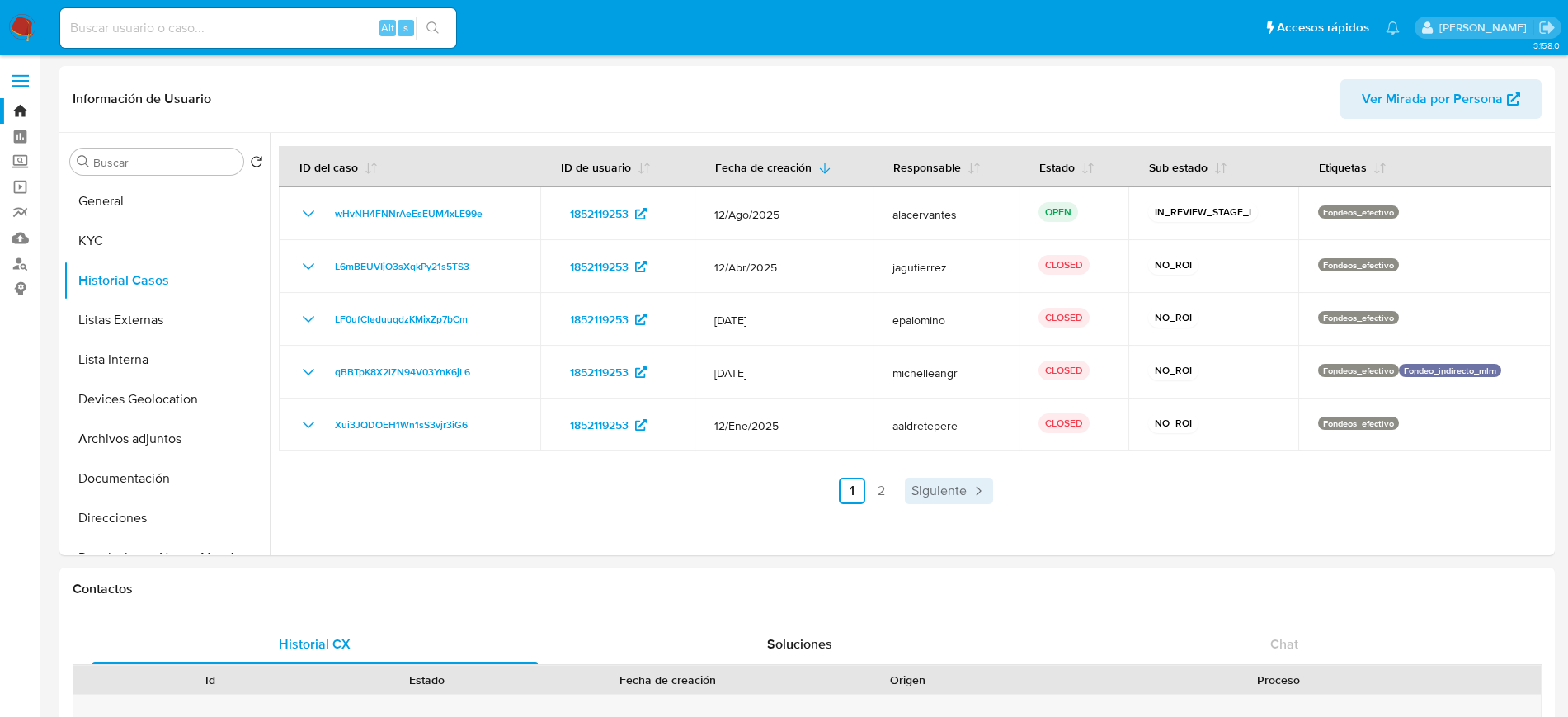
click at [940, 491] on span "Siguiente" at bounding box center [939, 491] width 56 height 13
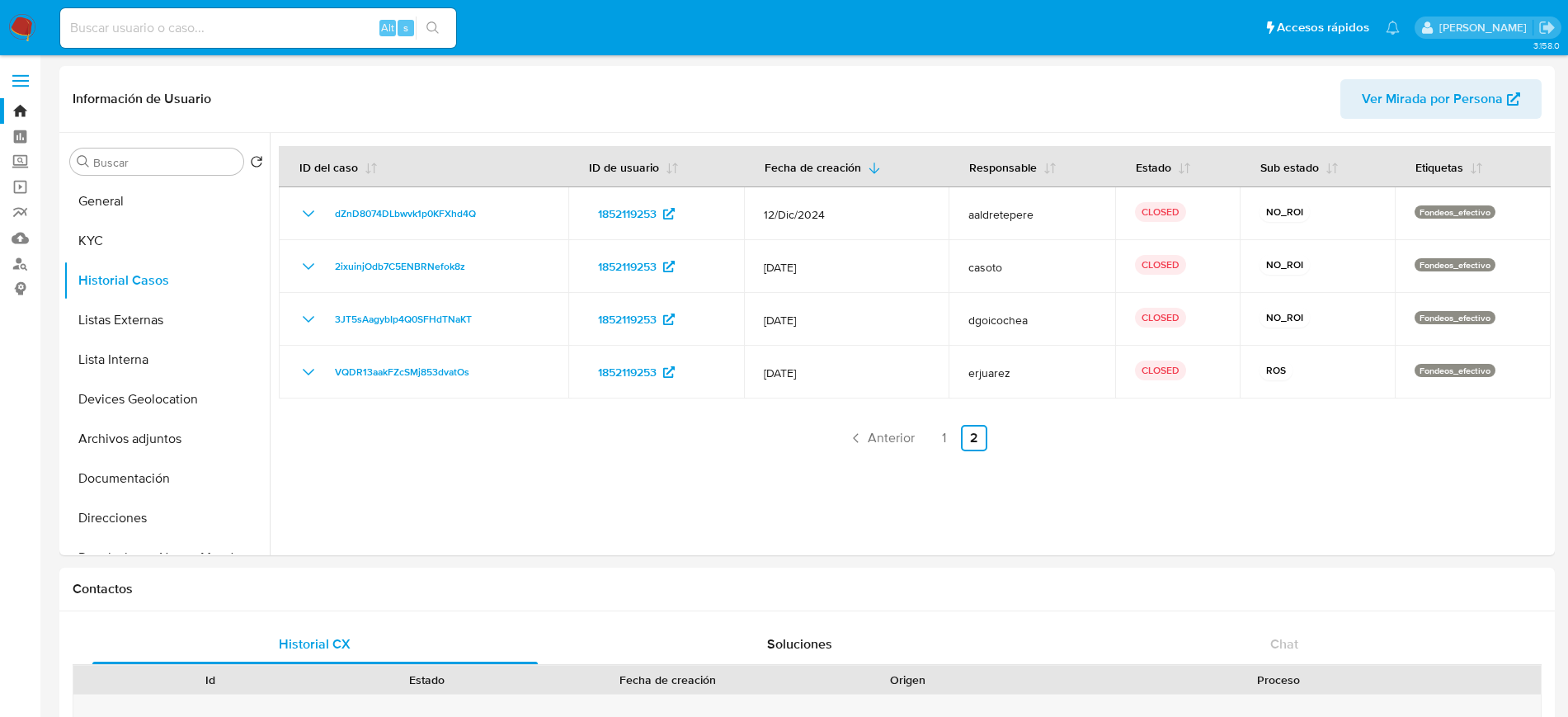
click at [955, 436] on ul "Anterior 1 2 Siguiente" at bounding box center [914, 439] width 1272 height 27
click at [954, 437] on link "1" at bounding box center [945, 439] width 27 height 27
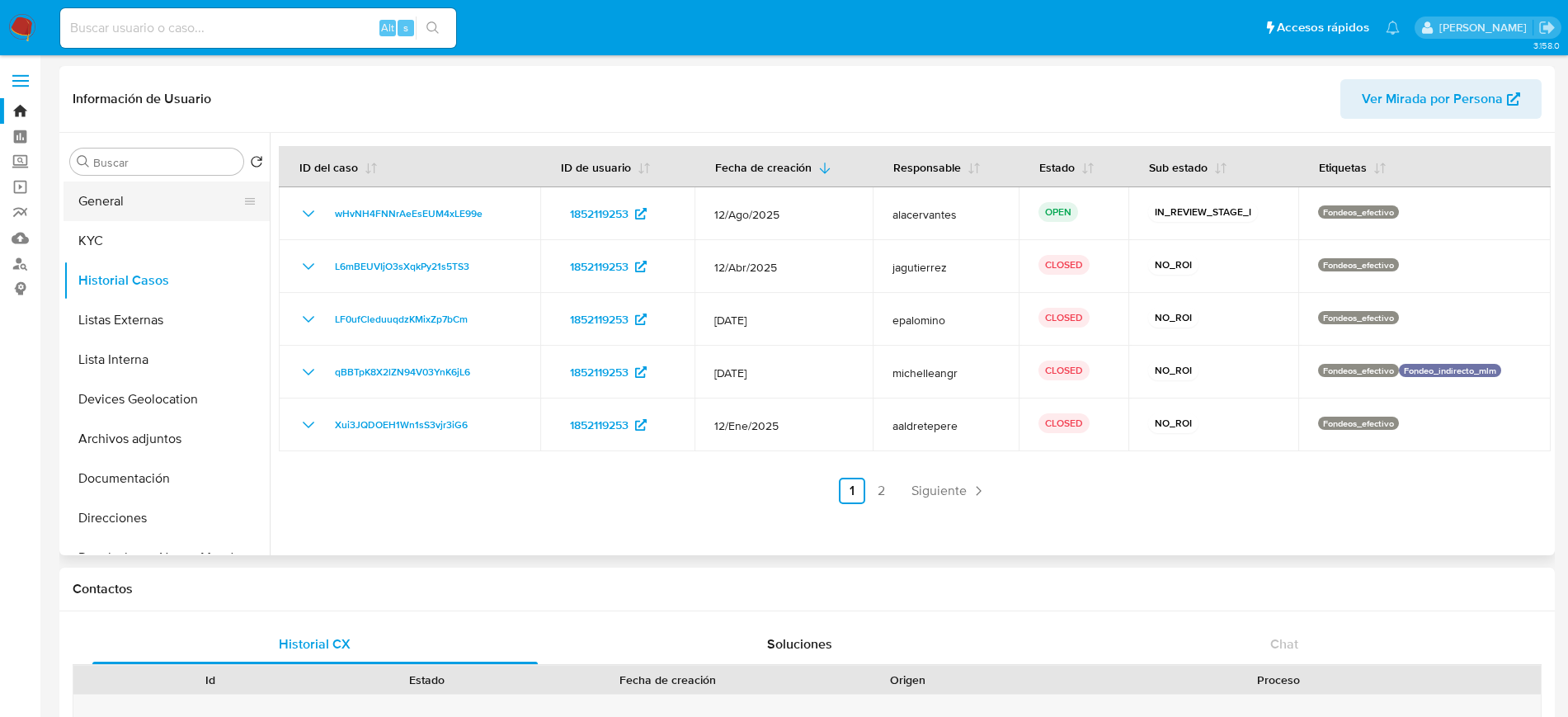
click at [180, 195] on button "General" at bounding box center [160, 201] width 193 height 40
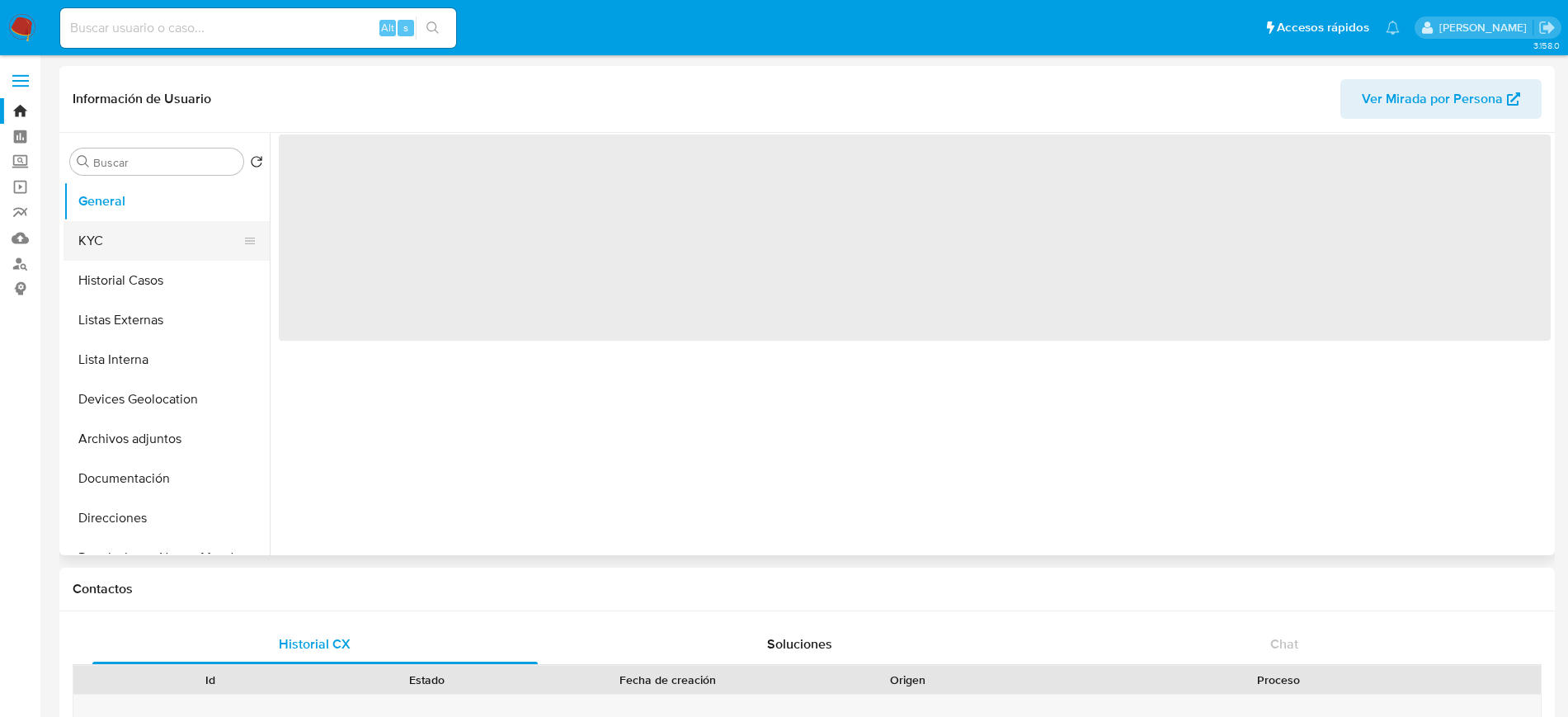
click at [141, 232] on button "KYC" at bounding box center [160, 240] width 193 height 40
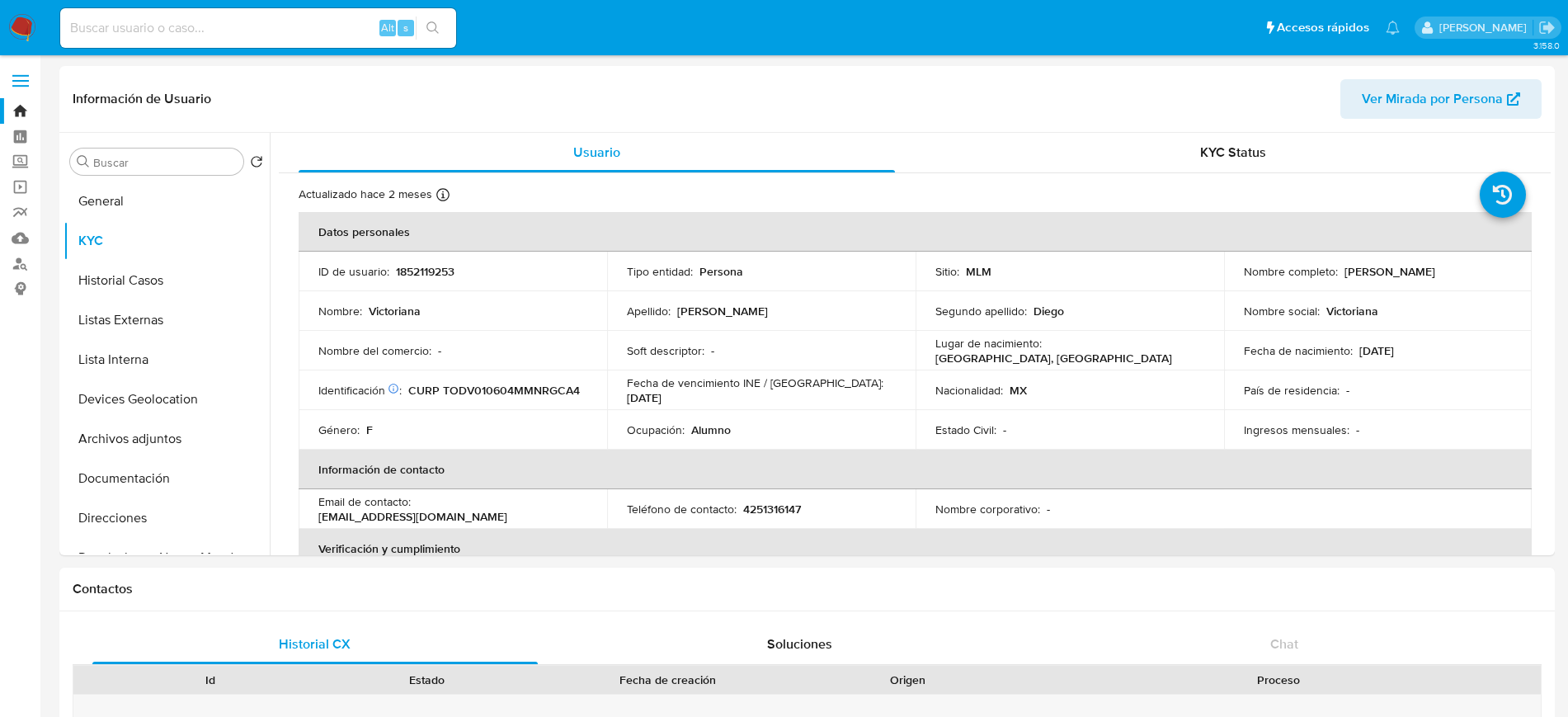
click at [787, 505] on p "4251316147" at bounding box center [772, 508] width 57 height 15
copy p "4251316147"
drag, startPoint x: 417, startPoint y: 505, endPoint x: 566, endPoint y: 507, distance: 149.0
click at [566, 507] on div "Email de contacto : torresdiego563j@gmail.com" at bounding box center [453, 509] width 269 height 30
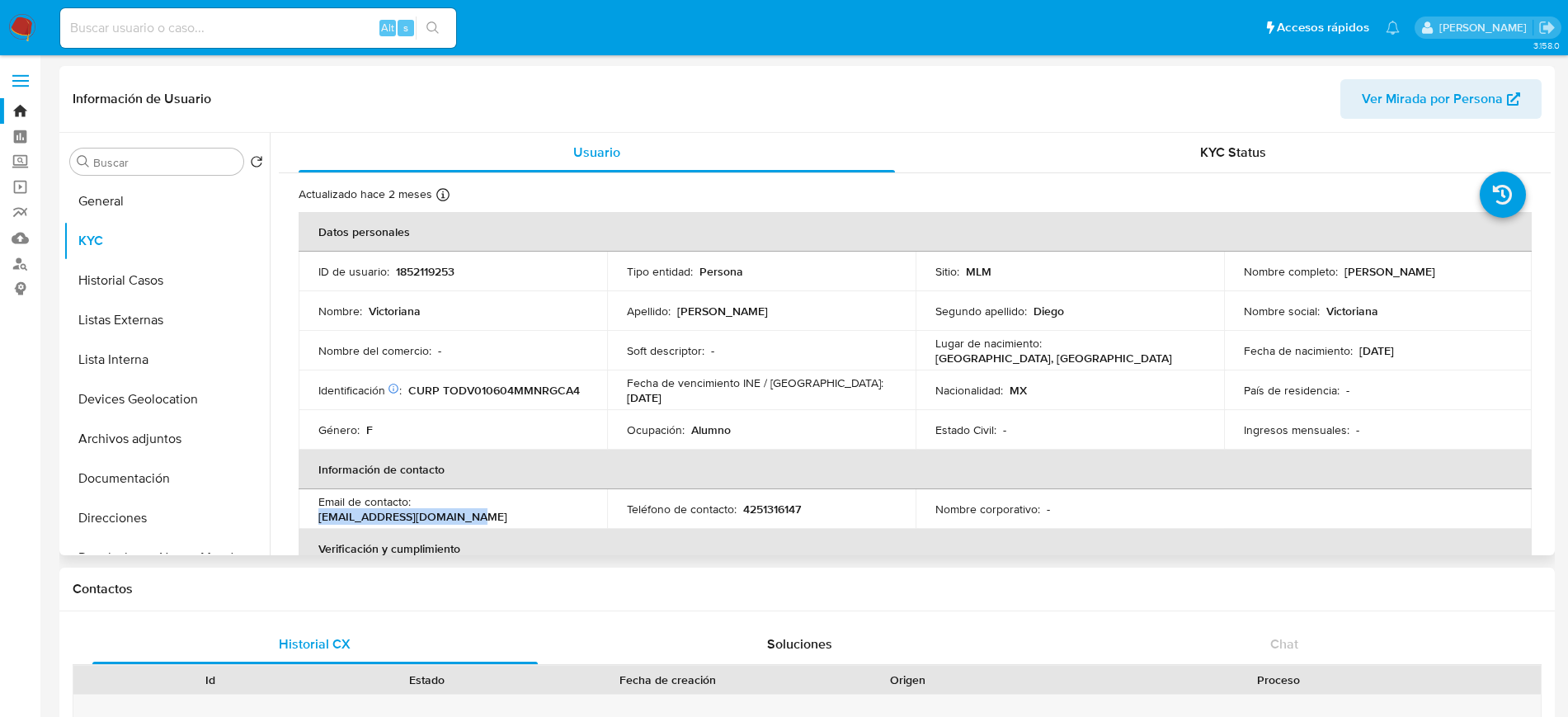
copy p "torresdiego563j@gmail.com"
click at [123, 212] on button "General" at bounding box center [160, 201] width 193 height 40
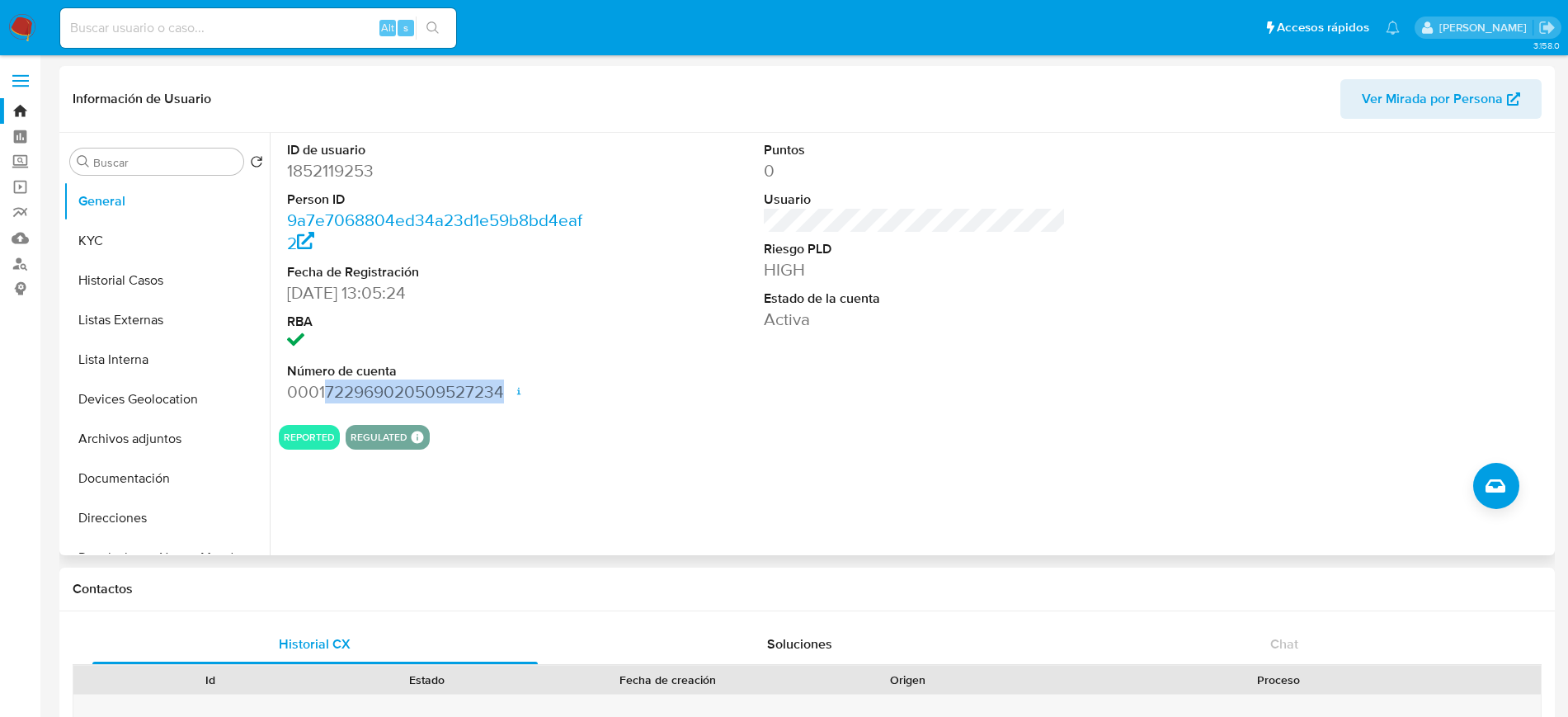
drag, startPoint x: 323, startPoint y: 390, endPoint x: 505, endPoint y: 388, distance: 182.0
click at [505, 388] on dd "0001722969020509527234 Fecha de apertura 14/08/2024 13:49 Estado ACTIVE" at bounding box center [438, 392] width 302 height 23
copy dd "722969020509527234"
click at [151, 304] on button "Listas Externas" at bounding box center [160, 320] width 193 height 40
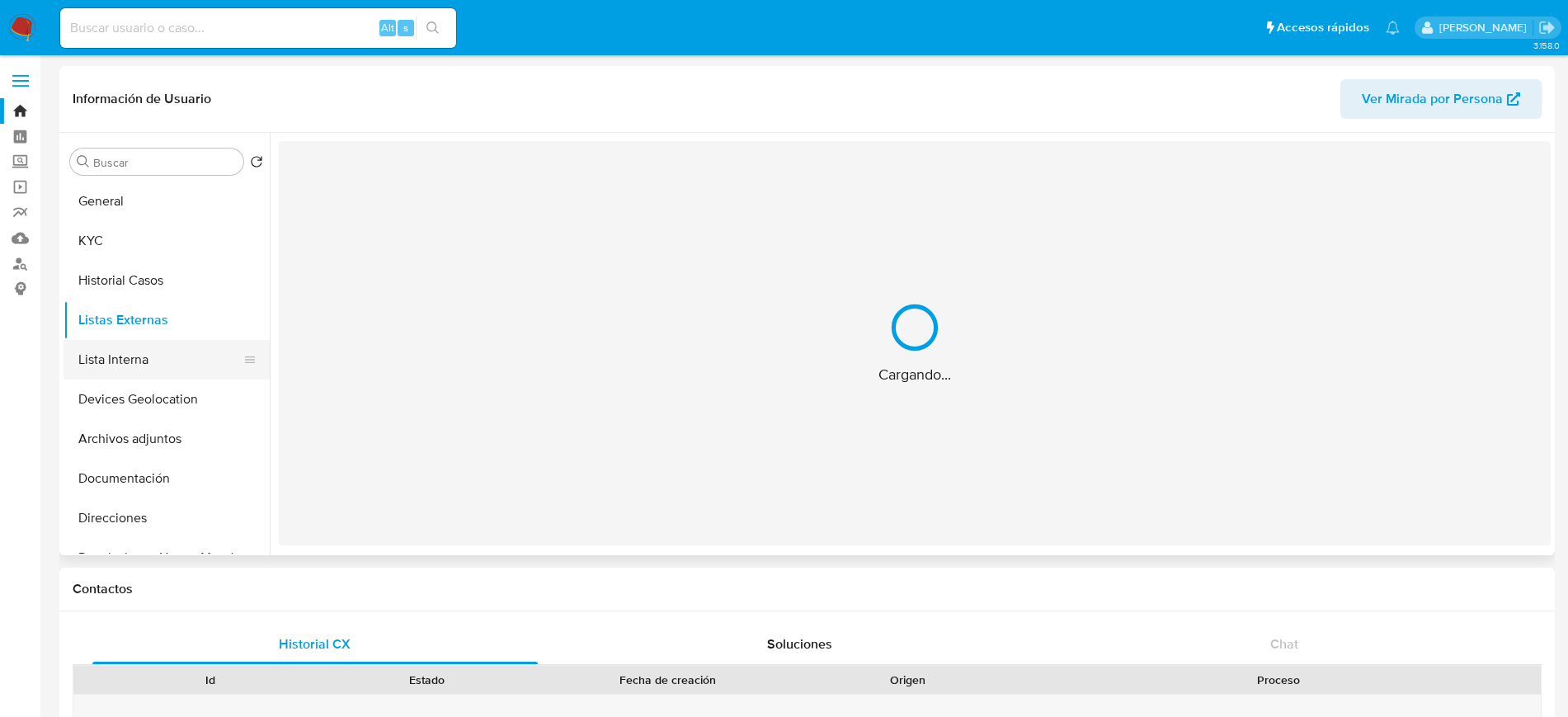
click at [133, 351] on button "Lista Interna" at bounding box center [160, 360] width 193 height 40
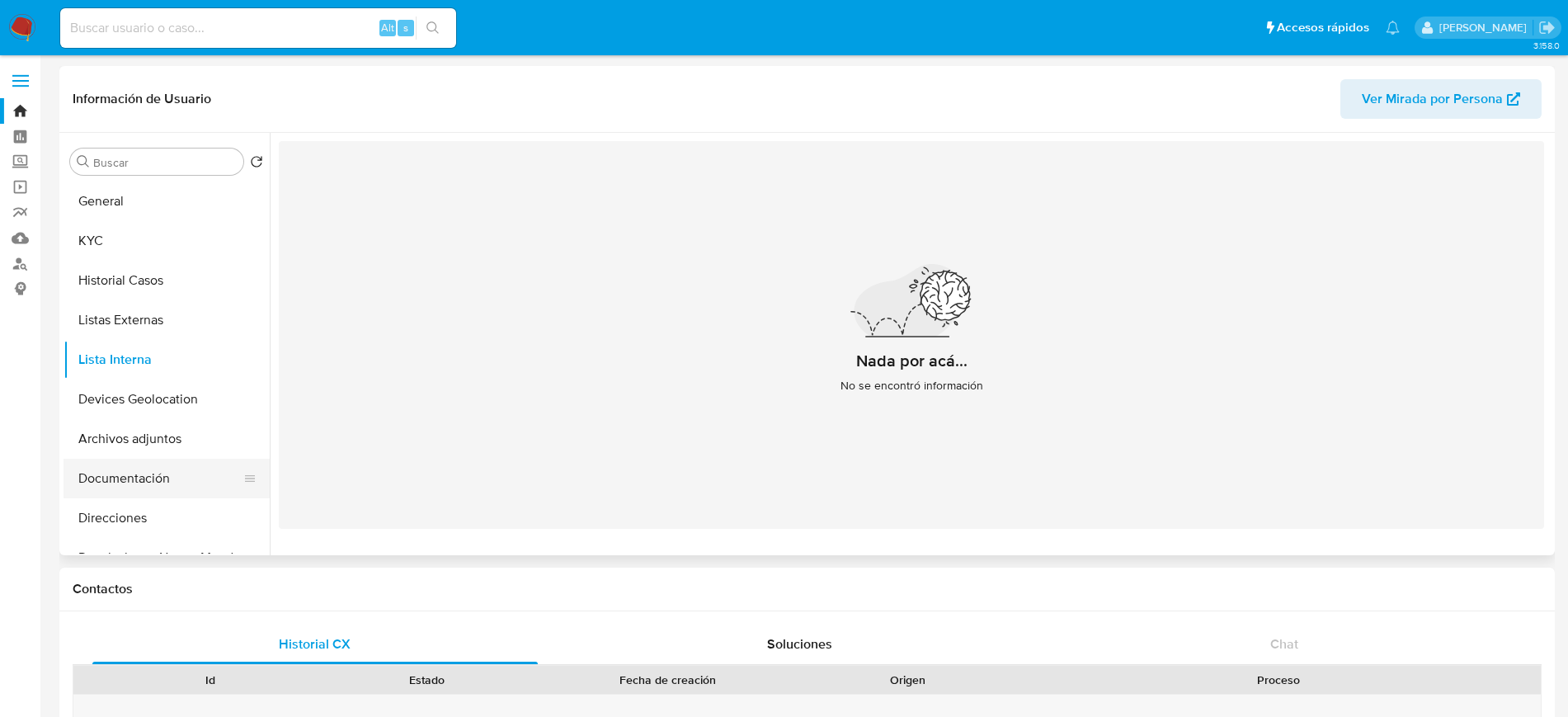
drag, startPoint x: 132, startPoint y: 473, endPoint x: 96, endPoint y: 477, distance: 36.2
click at [96, 477] on button "Documentación" at bounding box center [160, 478] width 193 height 40
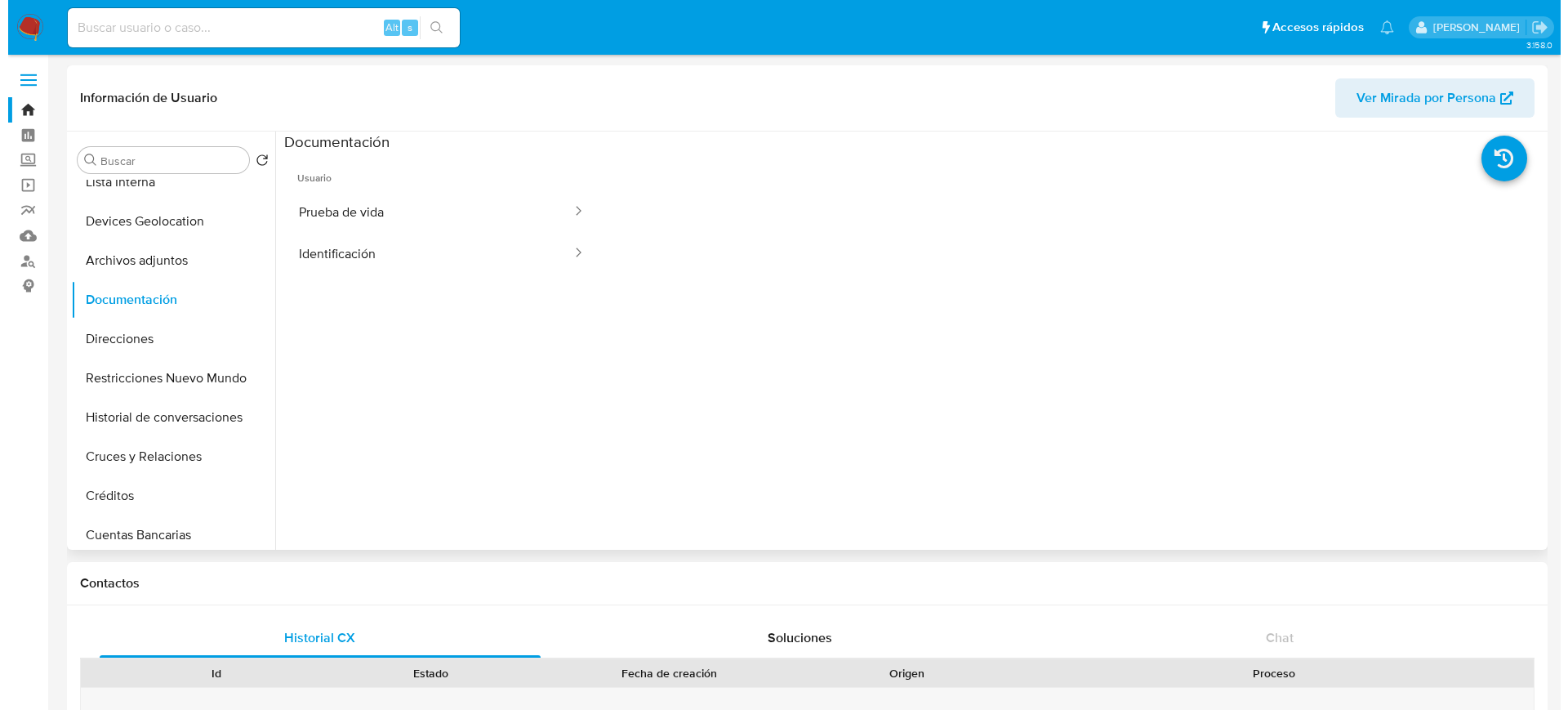
scroll to position [179, 0]
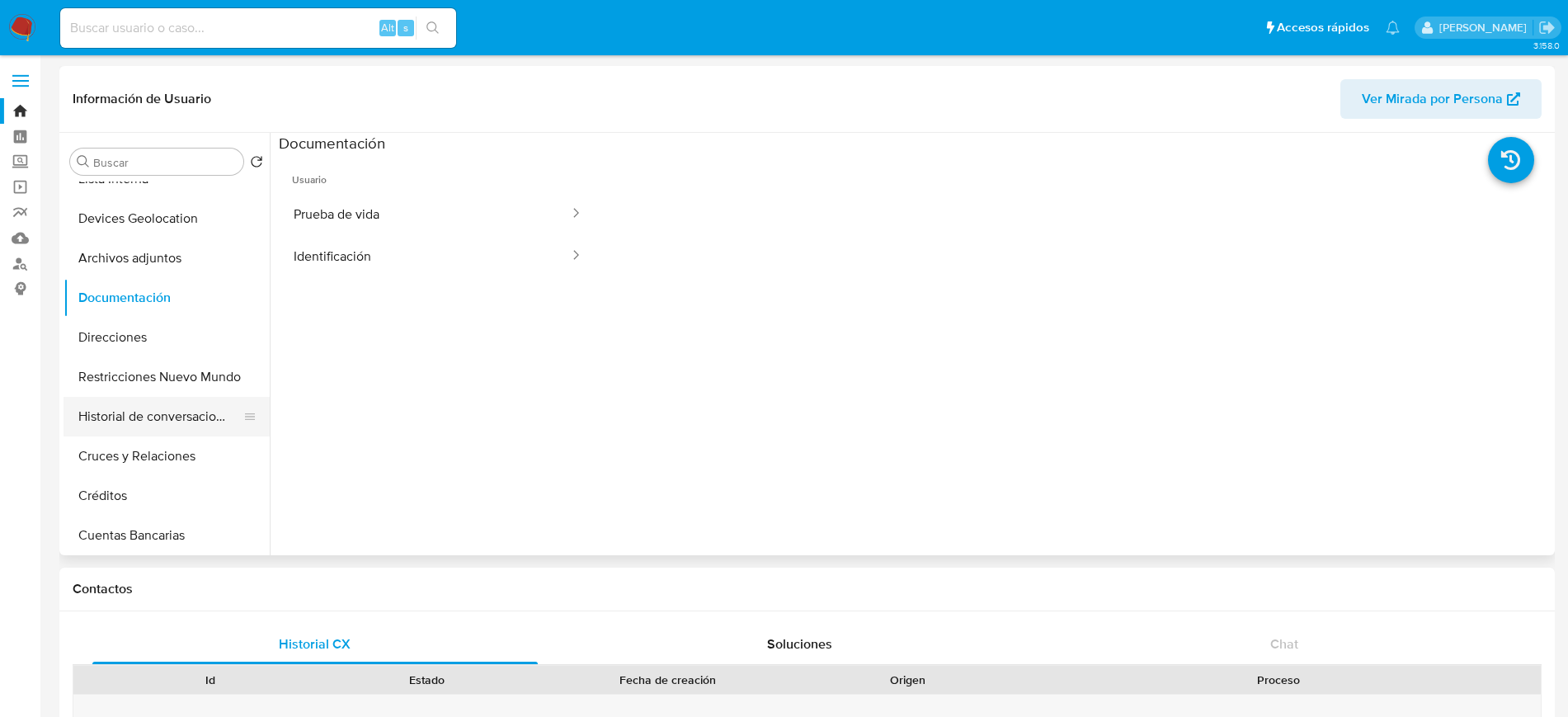
click at [165, 420] on button "Historial de conversaciones" at bounding box center [160, 416] width 193 height 40
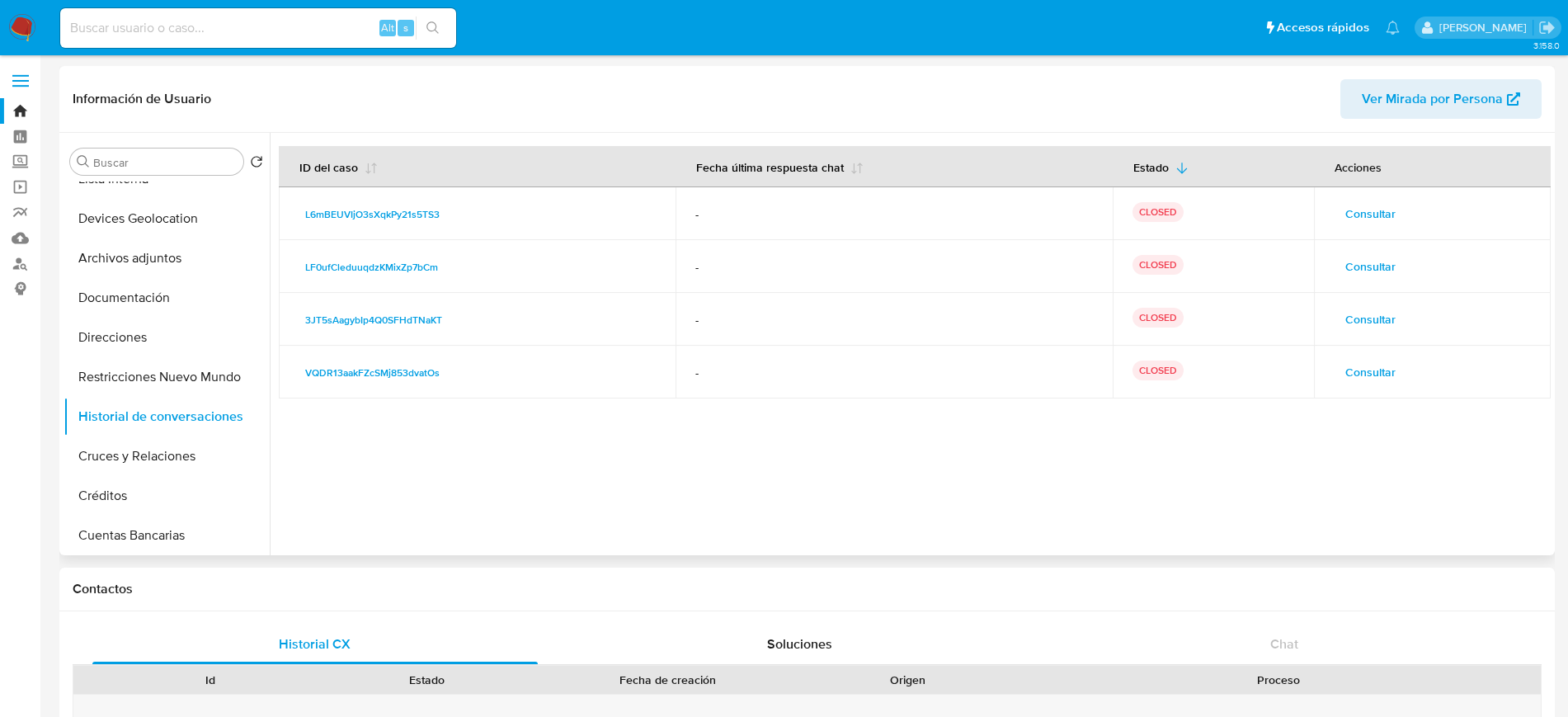
click at [1380, 370] on span "Consultar" at bounding box center [1370, 372] width 50 height 23
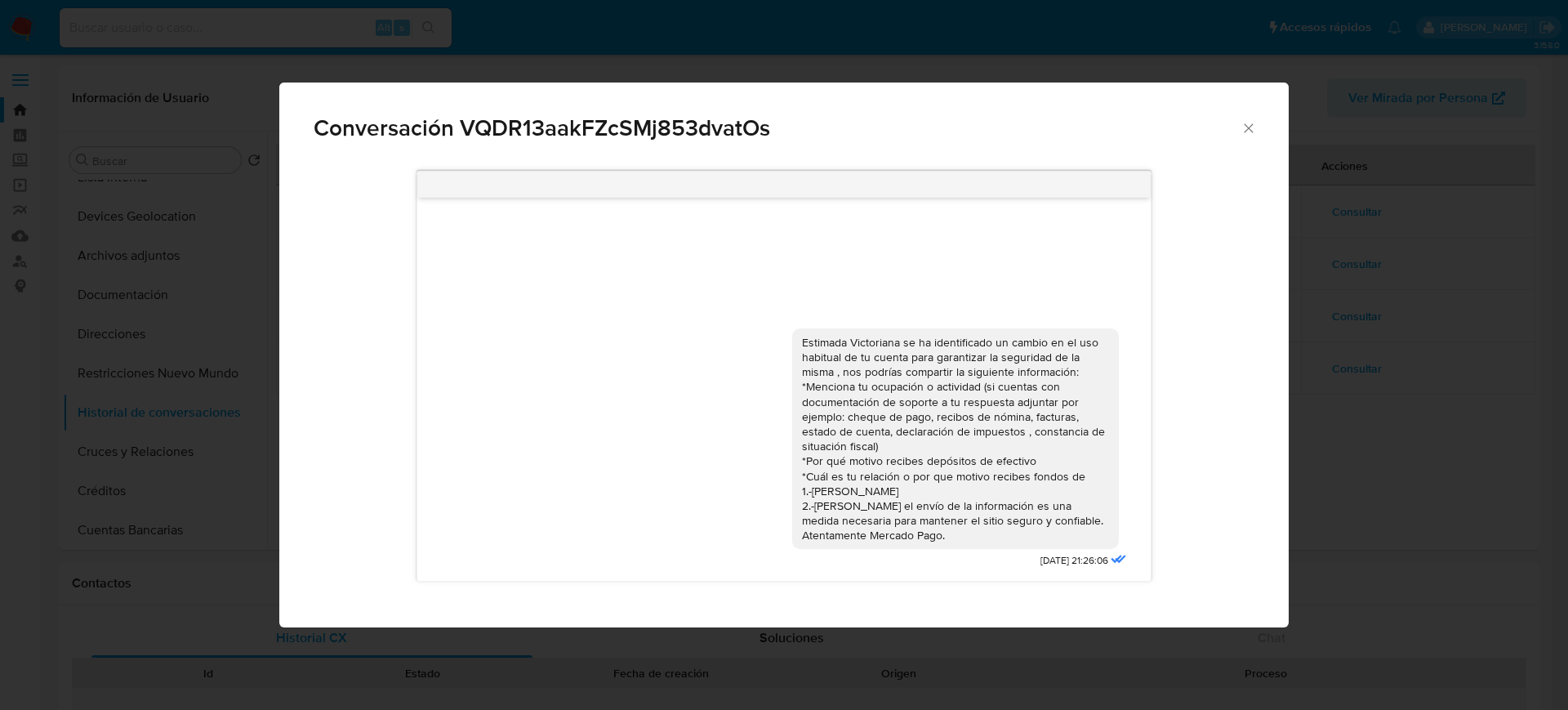
click at [1256, 127] on icon "Cerrar" at bounding box center [1249, 128] width 17 height 17
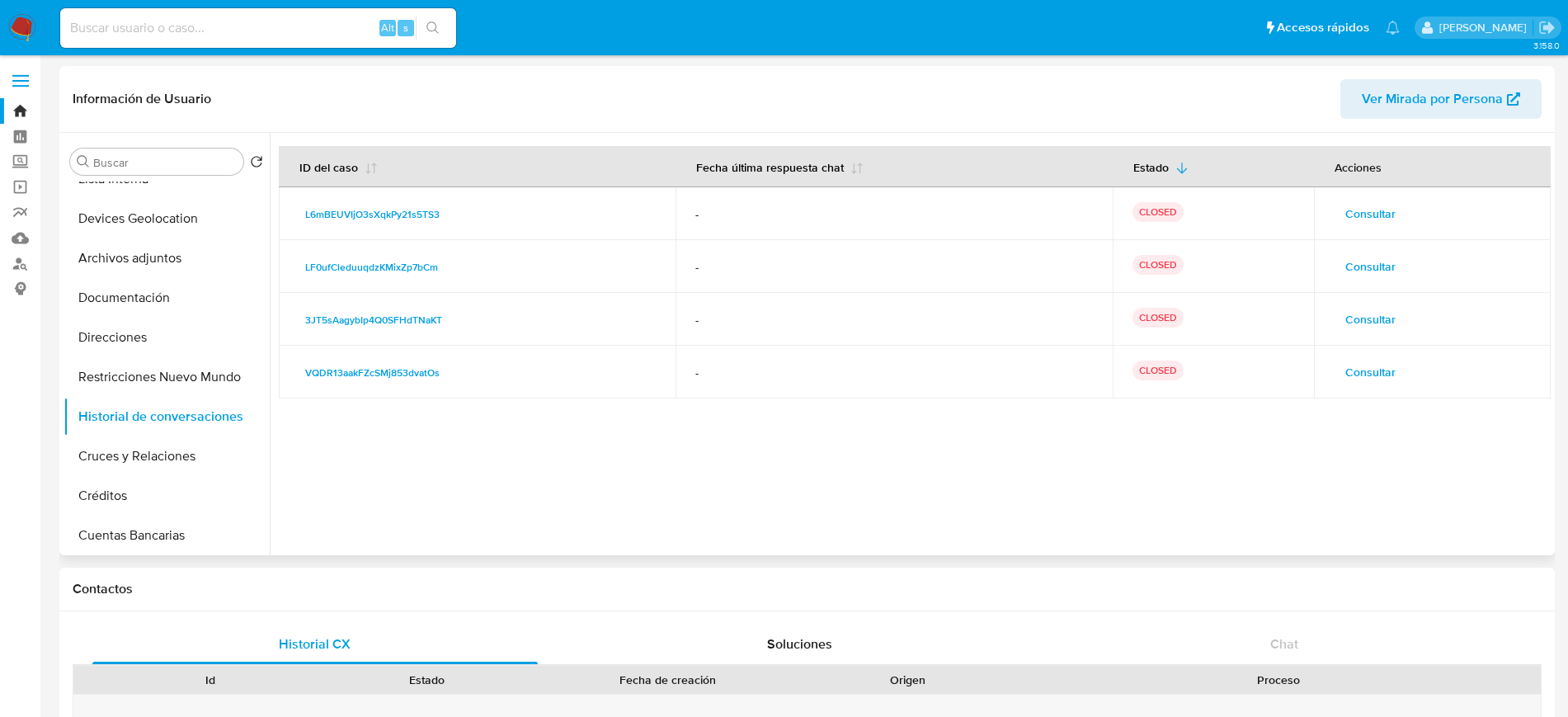
click at [1358, 319] on span "Consultar" at bounding box center [1370, 319] width 50 height 23
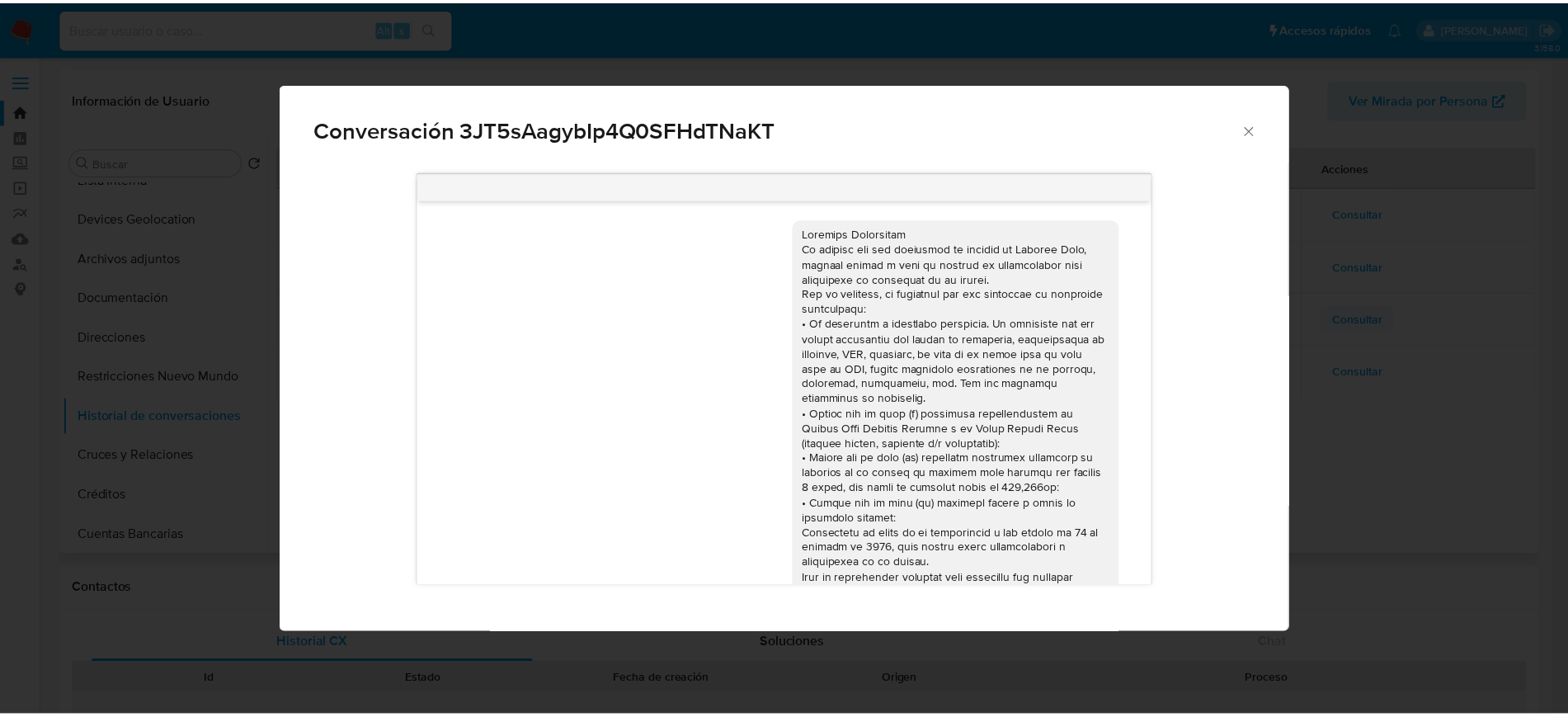
scroll to position [271, 0]
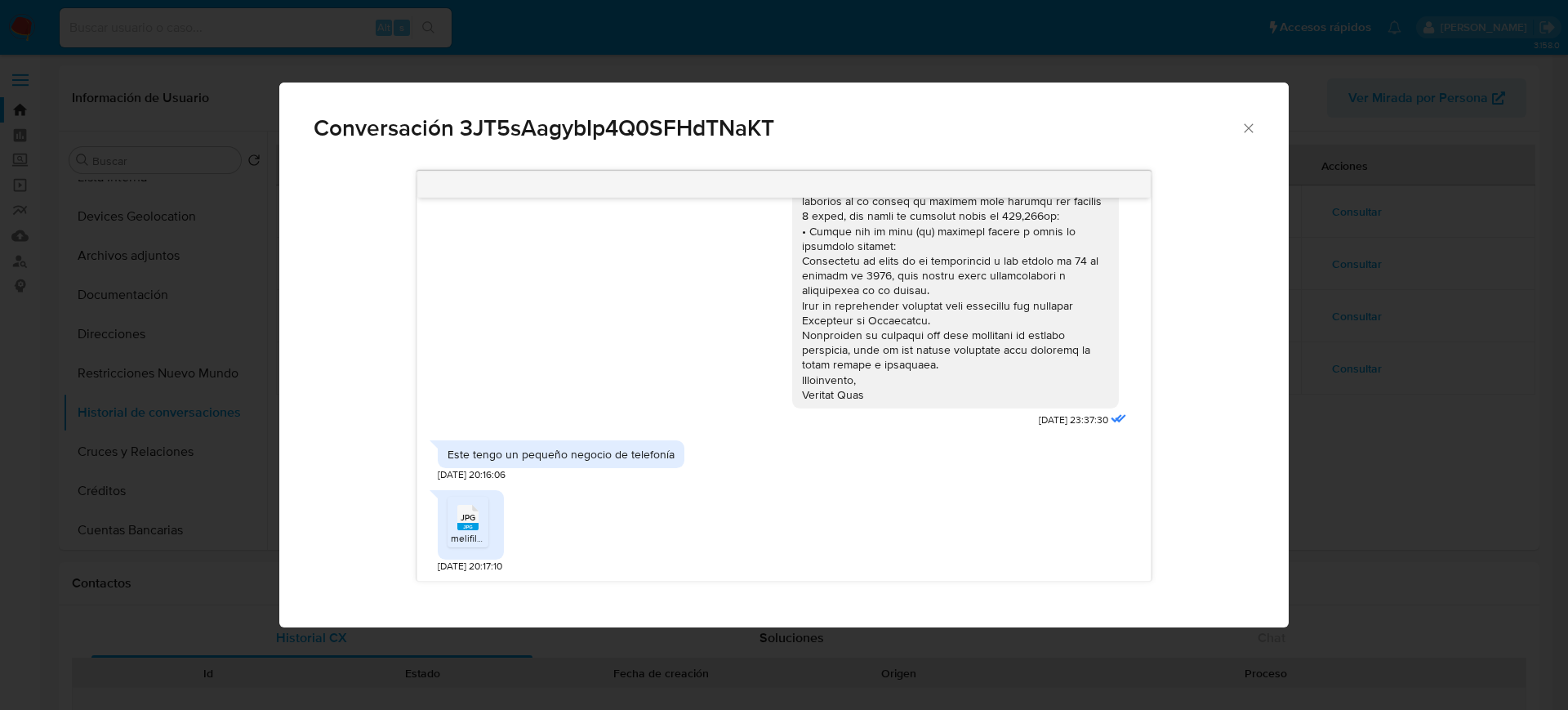
click at [1250, 125] on icon "Cerrar" at bounding box center [1249, 128] width 17 height 17
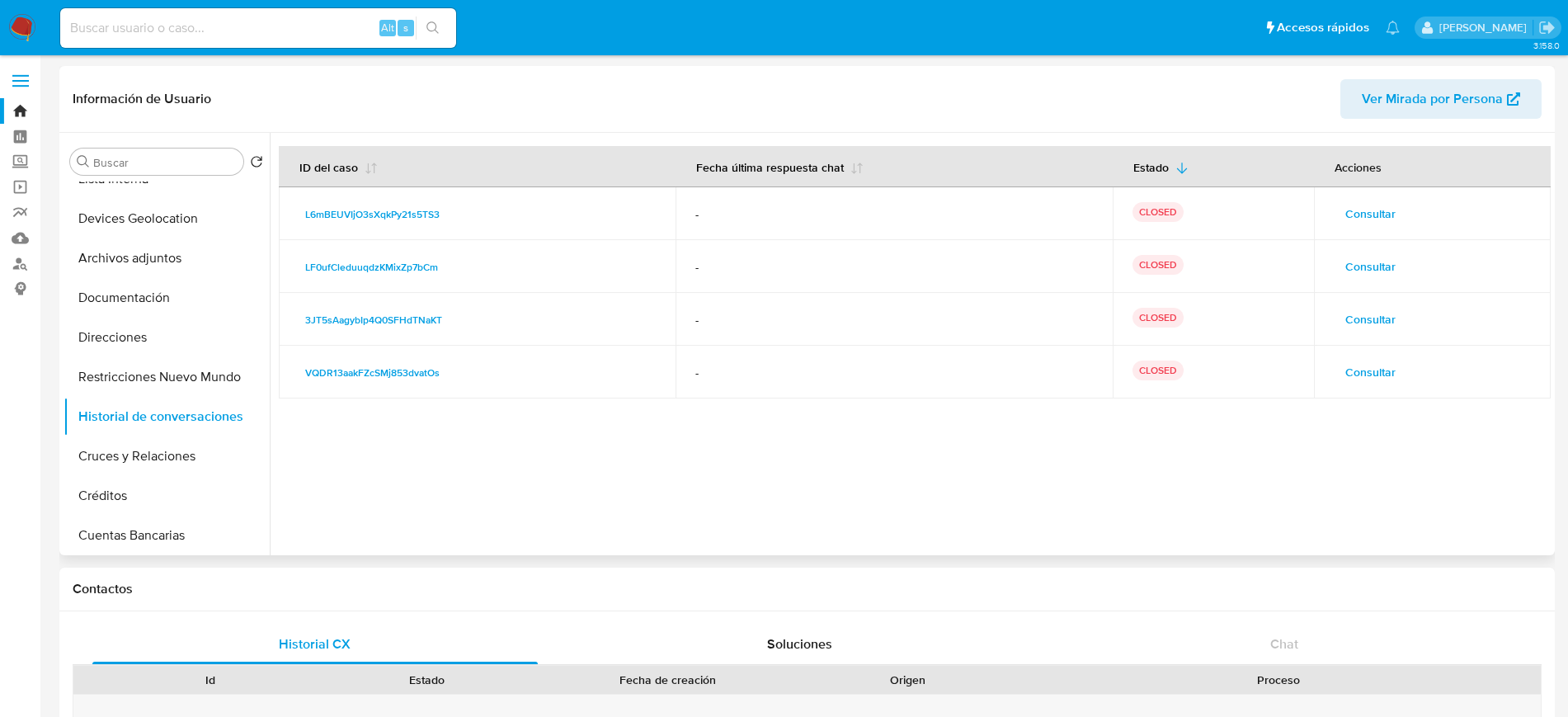
scroll to position [0, 0]
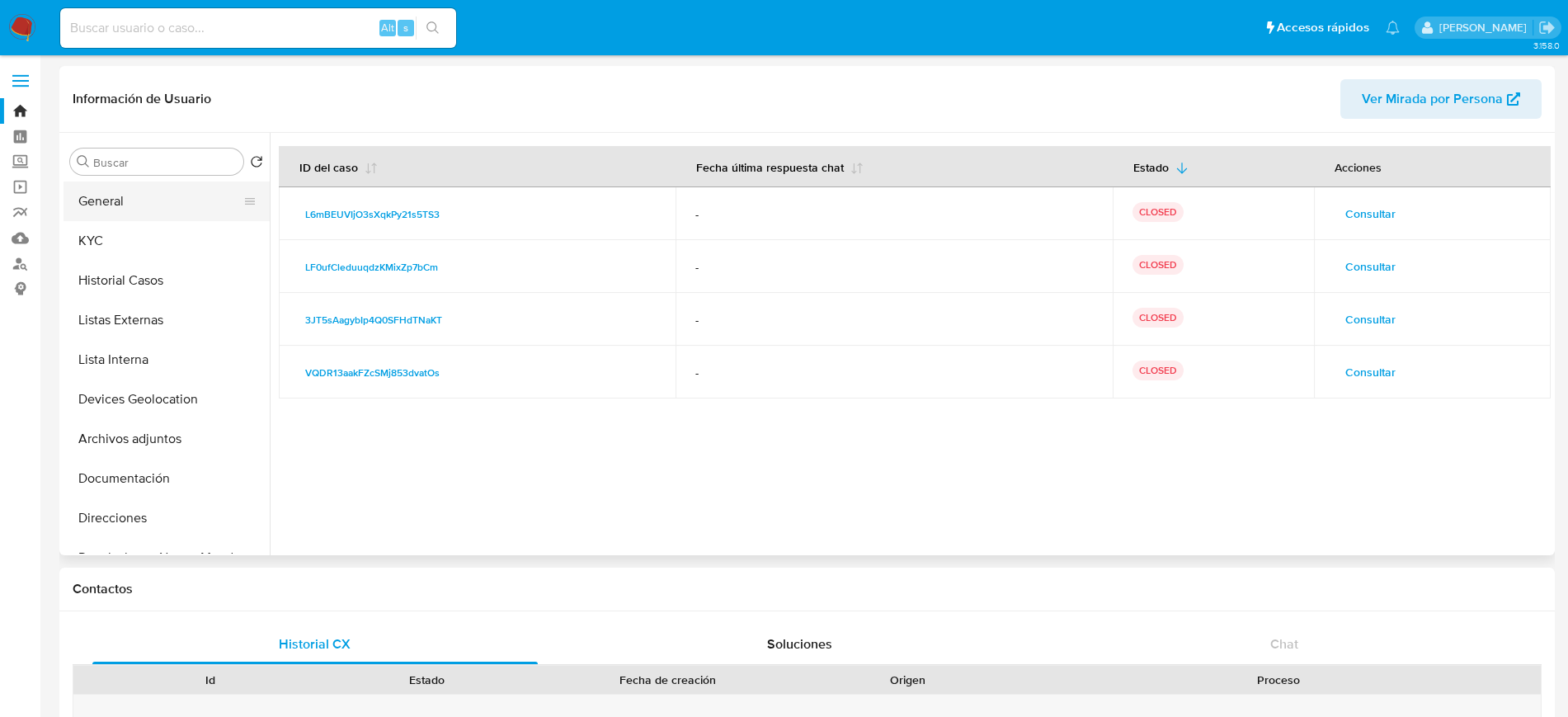
click at [146, 214] on button "General" at bounding box center [160, 201] width 193 height 40
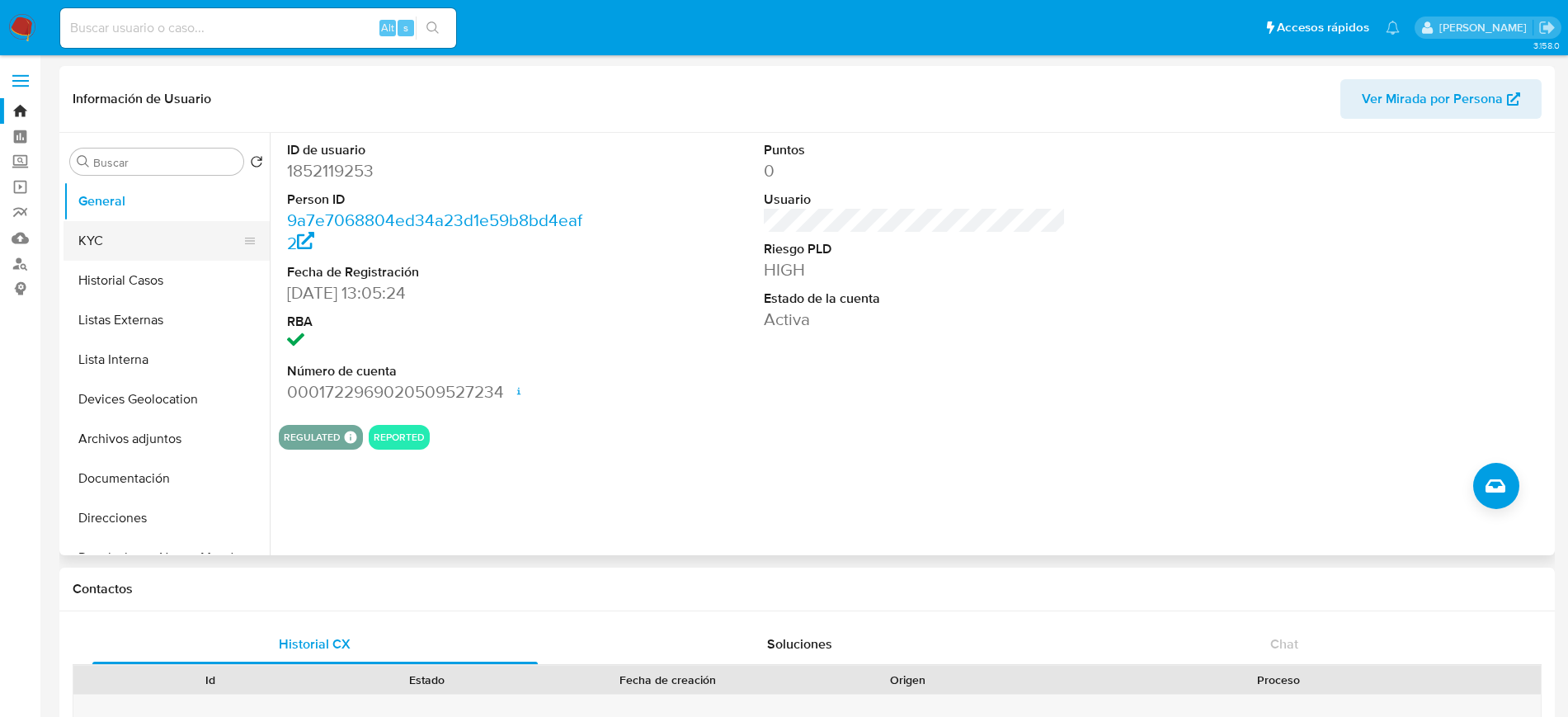
click at [140, 247] on button "KYC" at bounding box center [160, 240] width 193 height 40
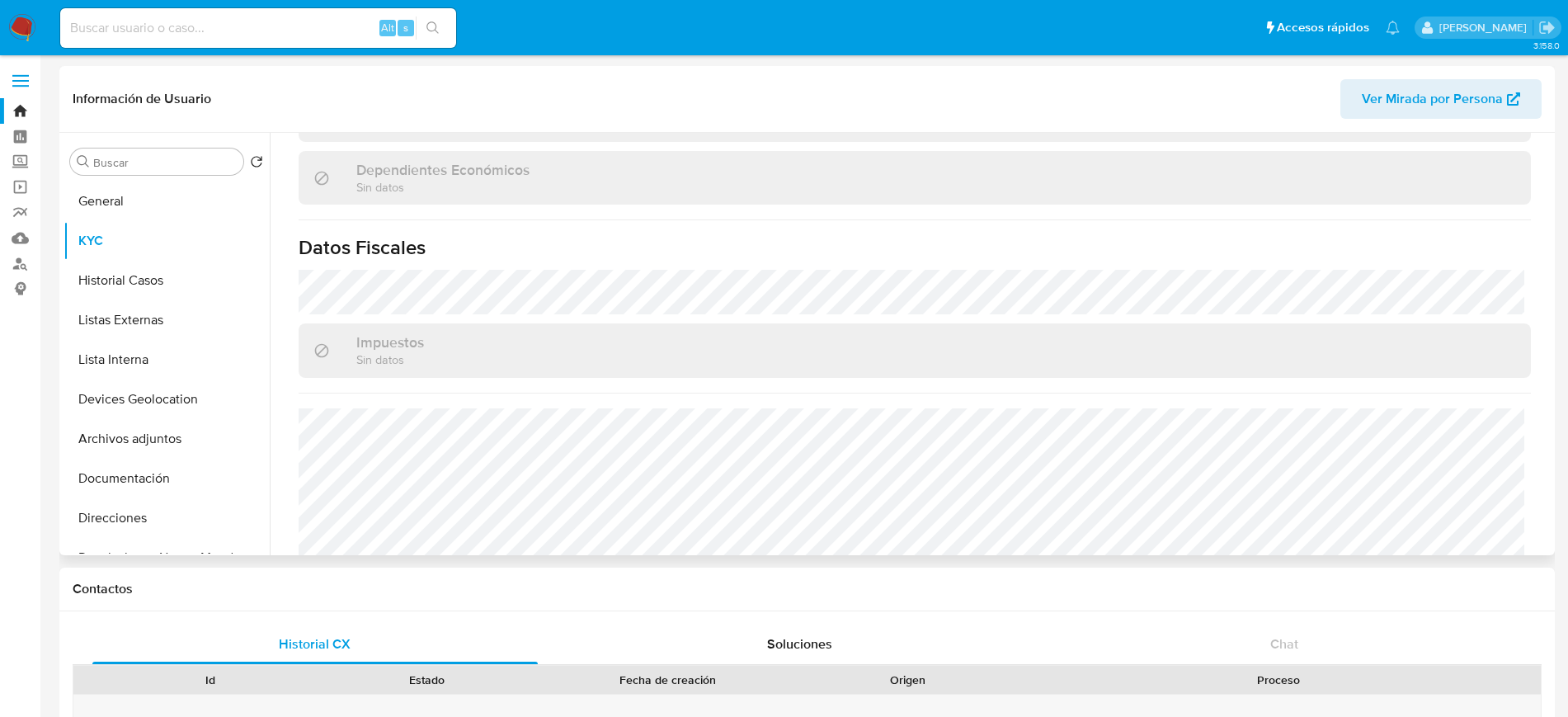
scroll to position [1005, 0]
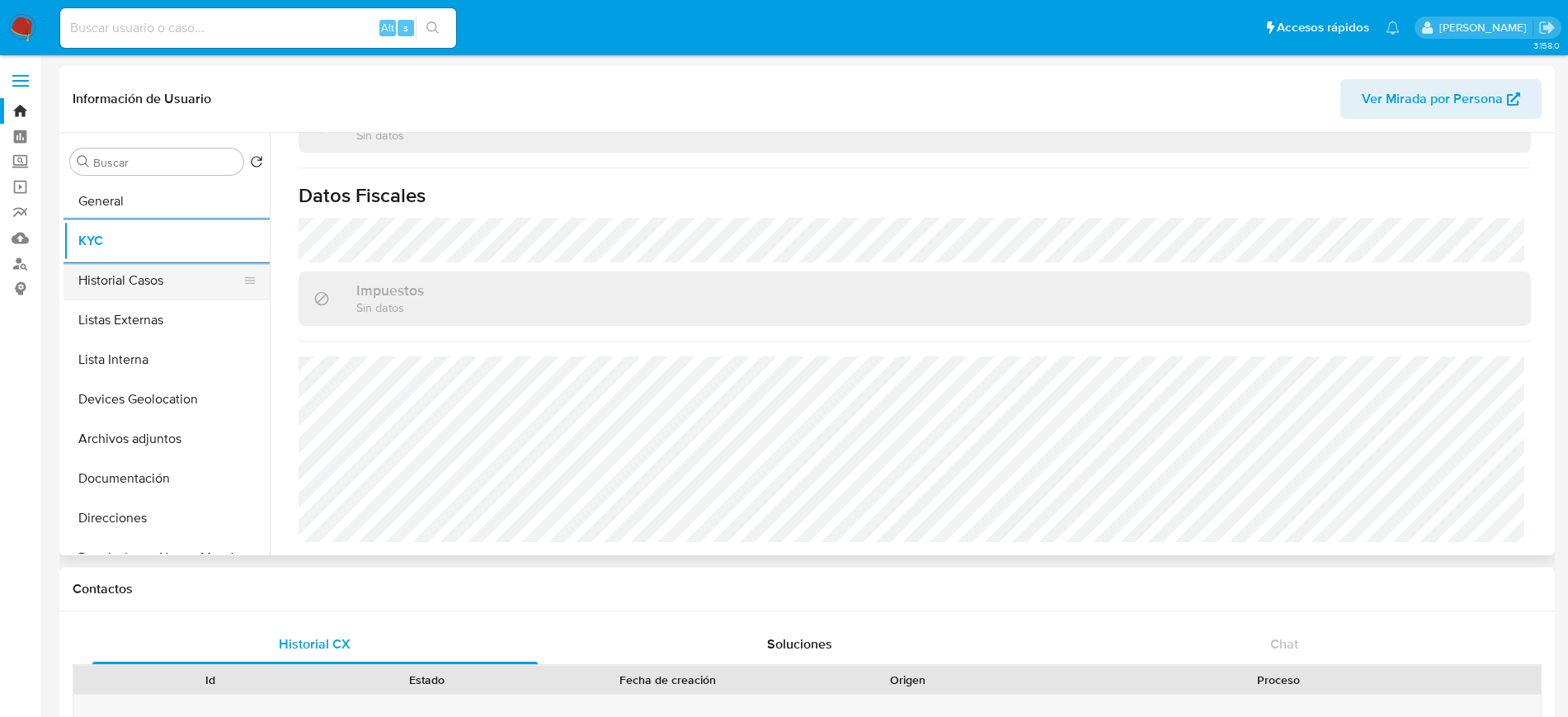
click at [125, 286] on button "Historial Casos" at bounding box center [160, 280] width 193 height 40
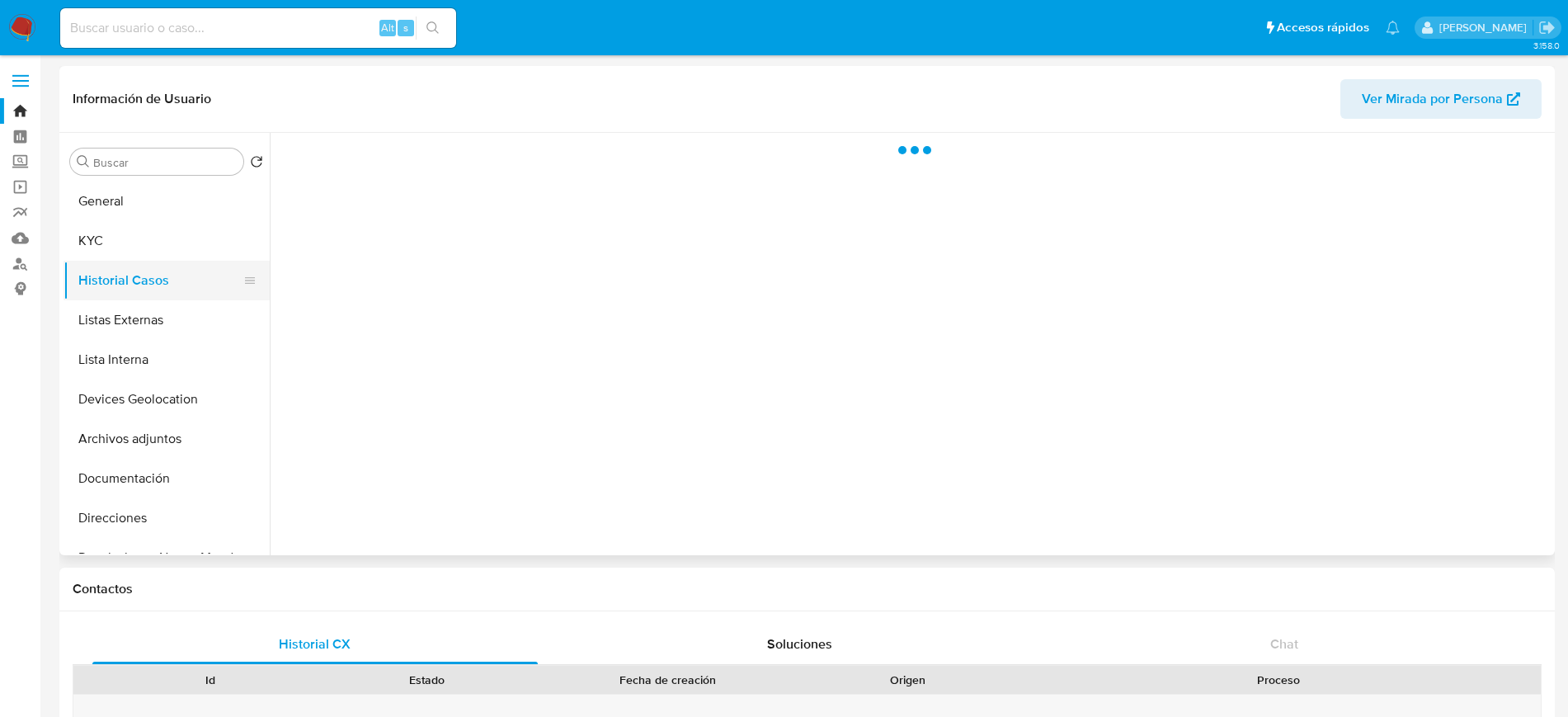
scroll to position [0, 0]
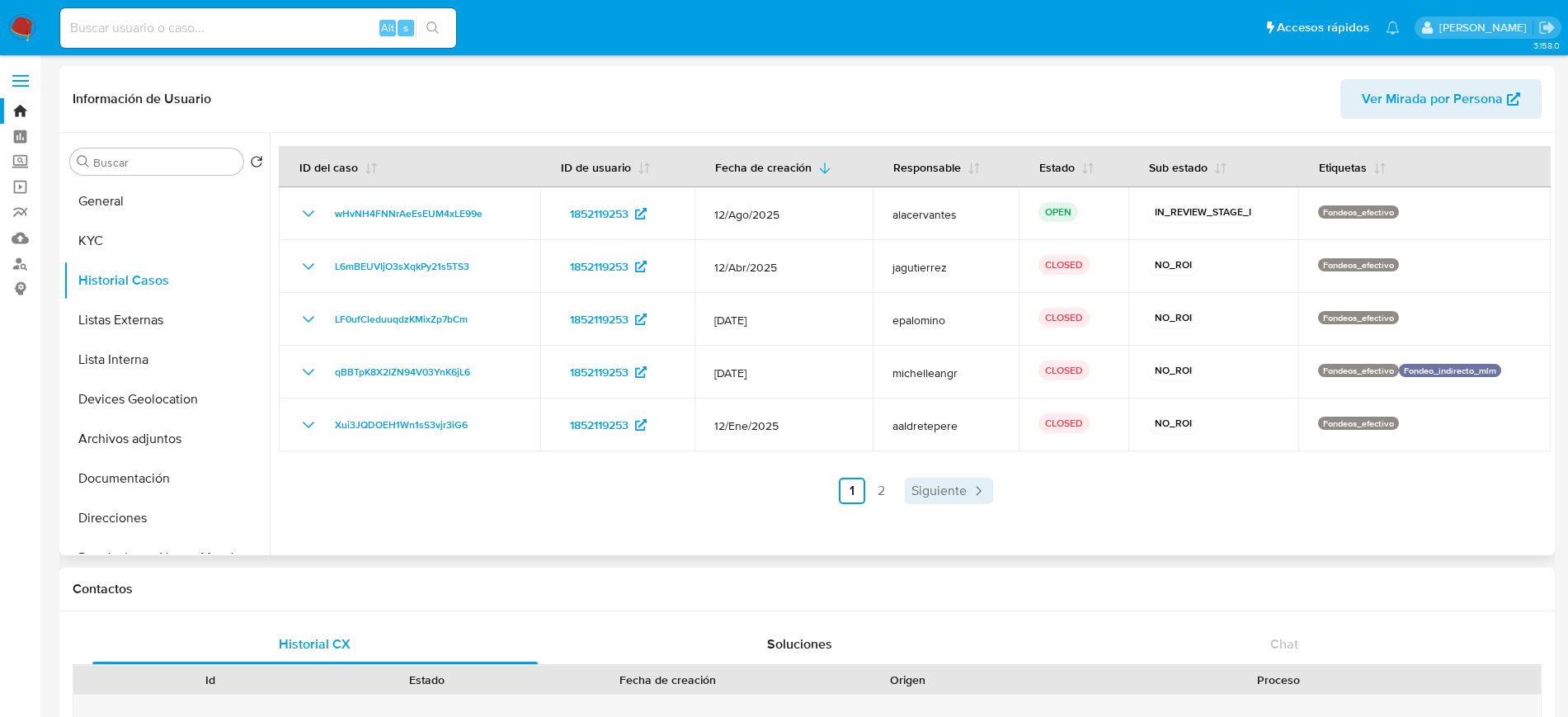
click at [935, 484] on span "Siguiente" at bounding box center [939, 491] width 56 height 13
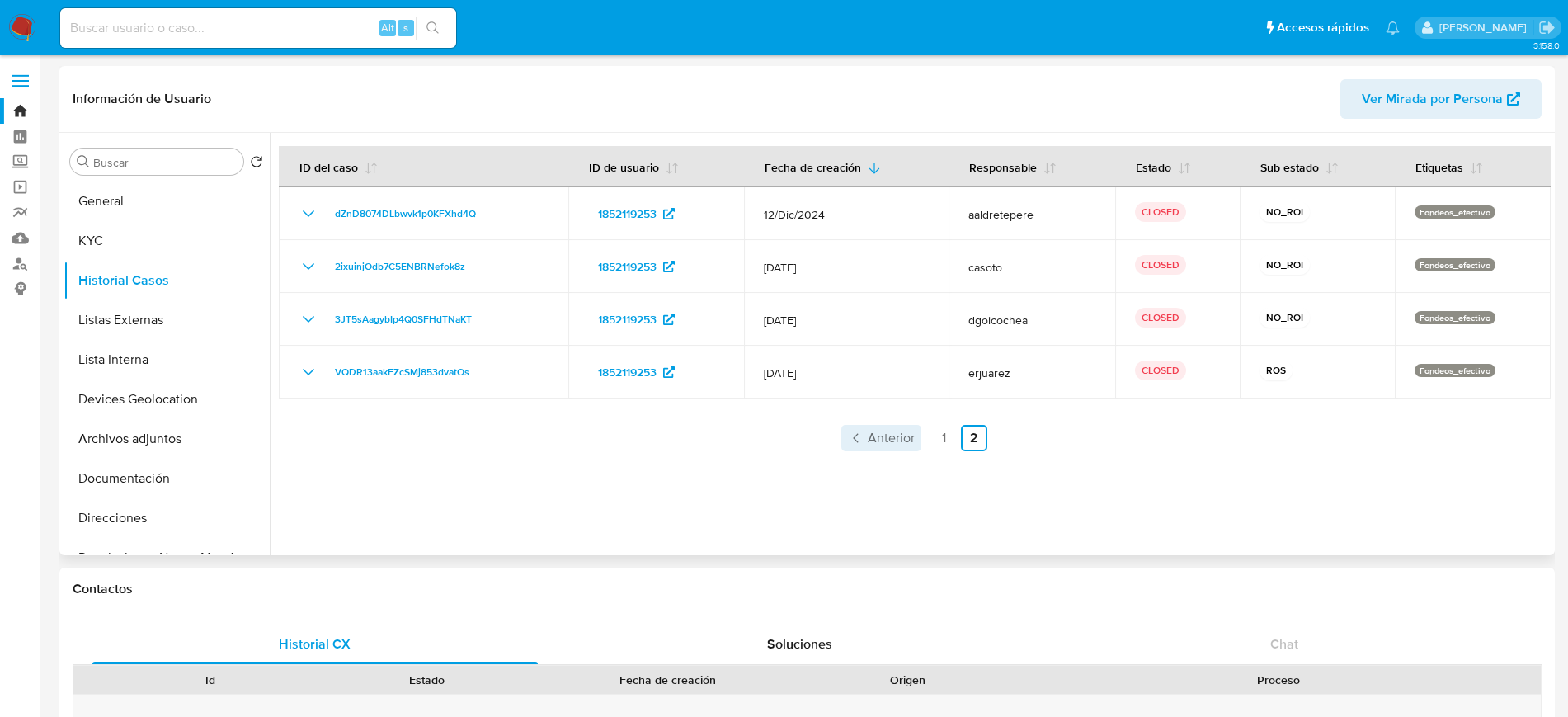
click at [879, 445] on span "Anterior" at bounding box center [891, 438] width 47 height 13
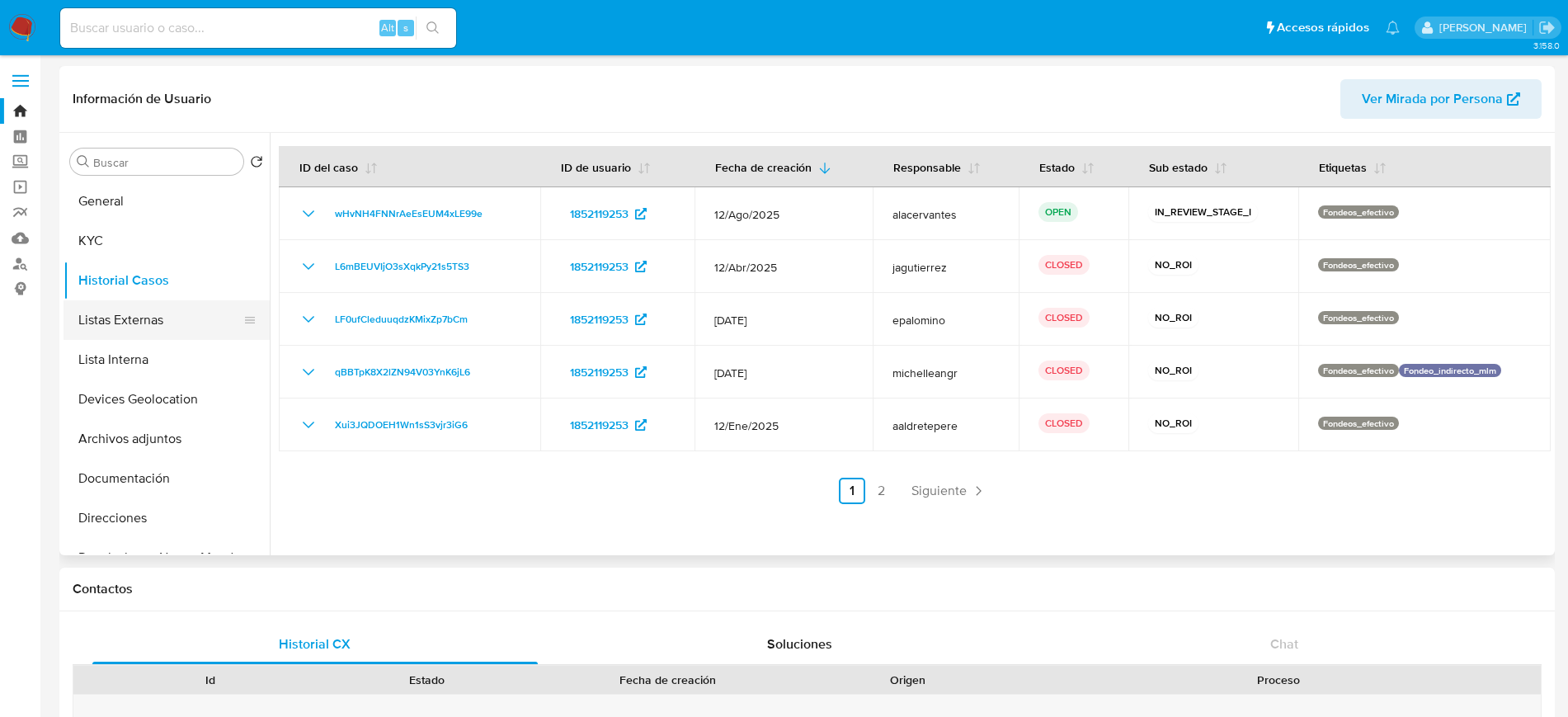
click at [105, 311] on button "Listas Externas" at bounding box center [160, 320] width 193 height 40
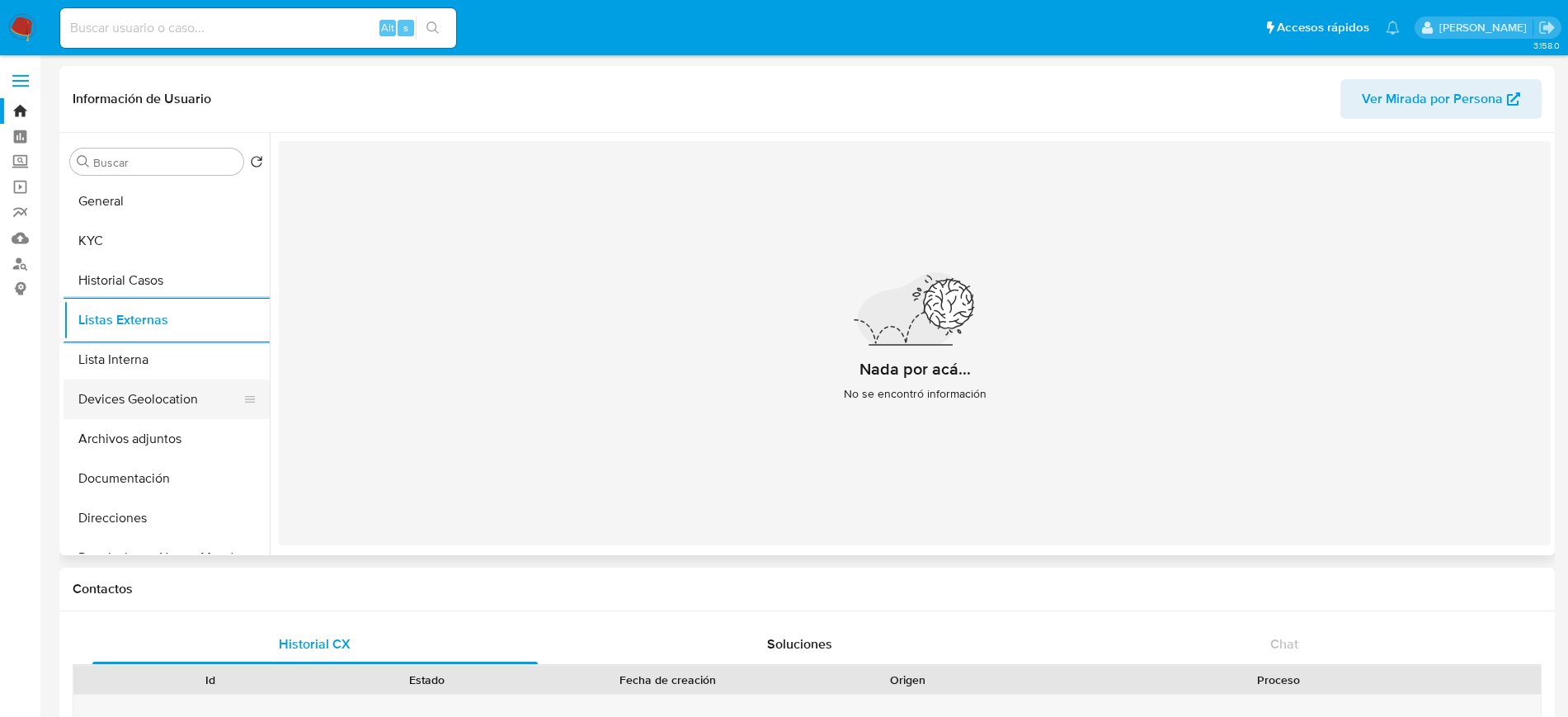
click at [148, 394] on button "Devices Geolocation" at bounding box center [160, 399] width 193 height 40
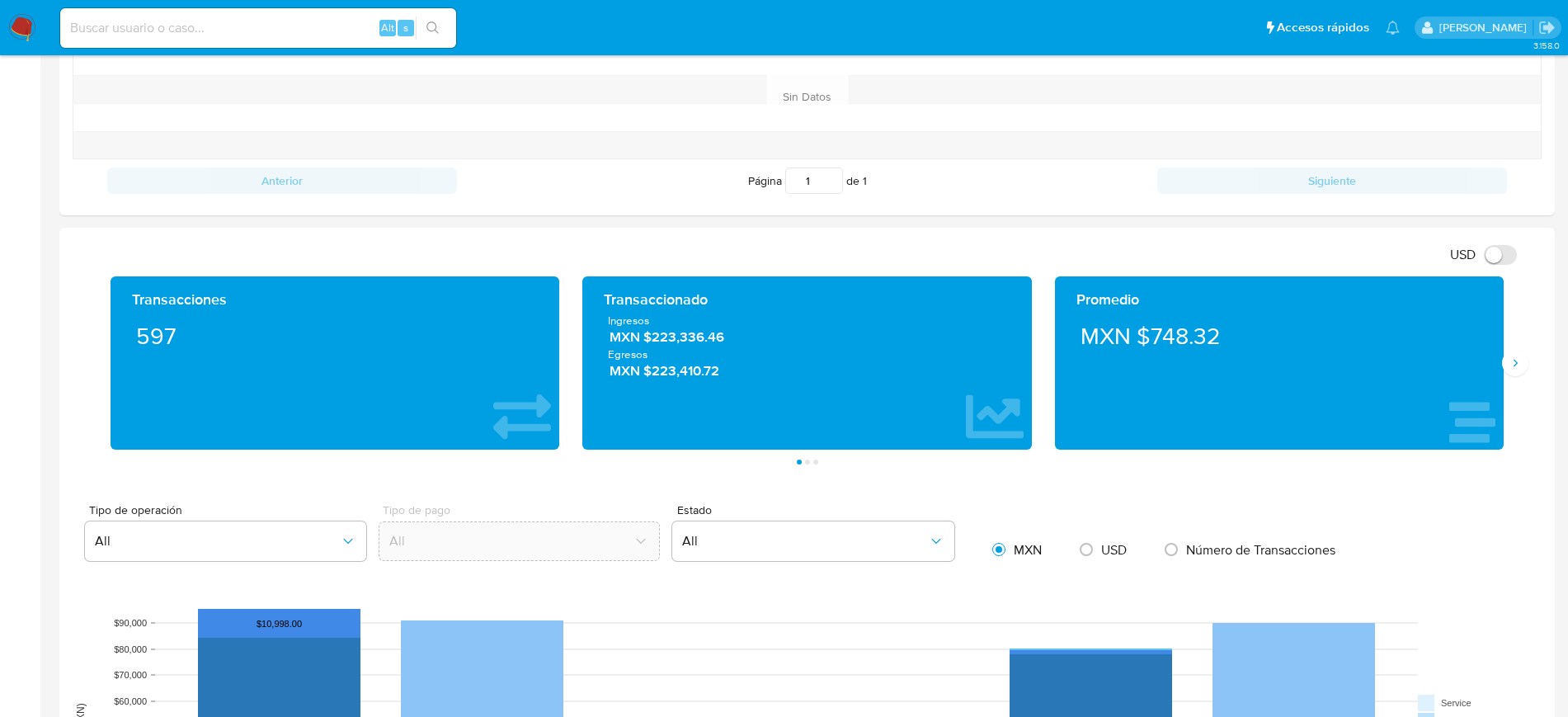
scroll to position [713, 0]
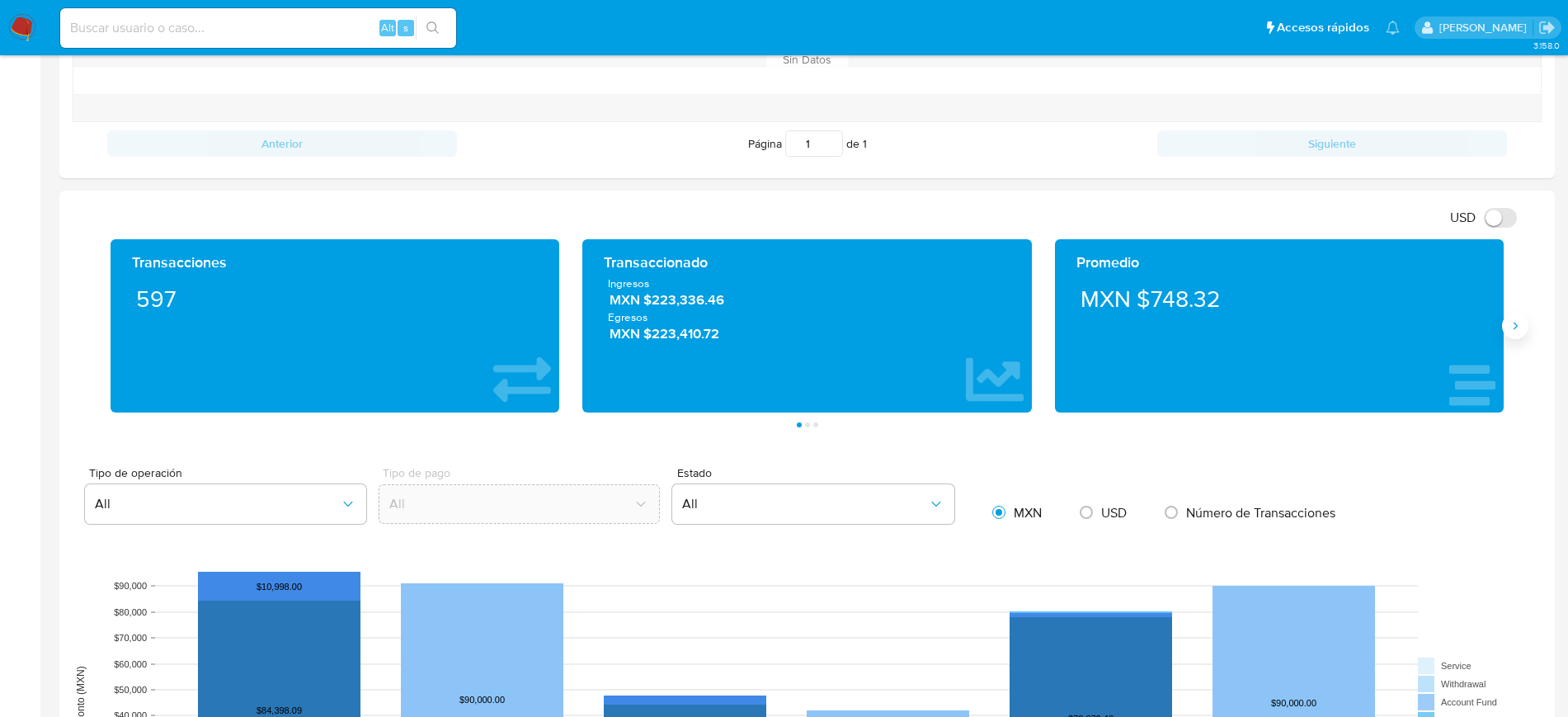
click at [1515, 316] on button "Siguiente" at bounding box center [1516, 326] width 27 height 27
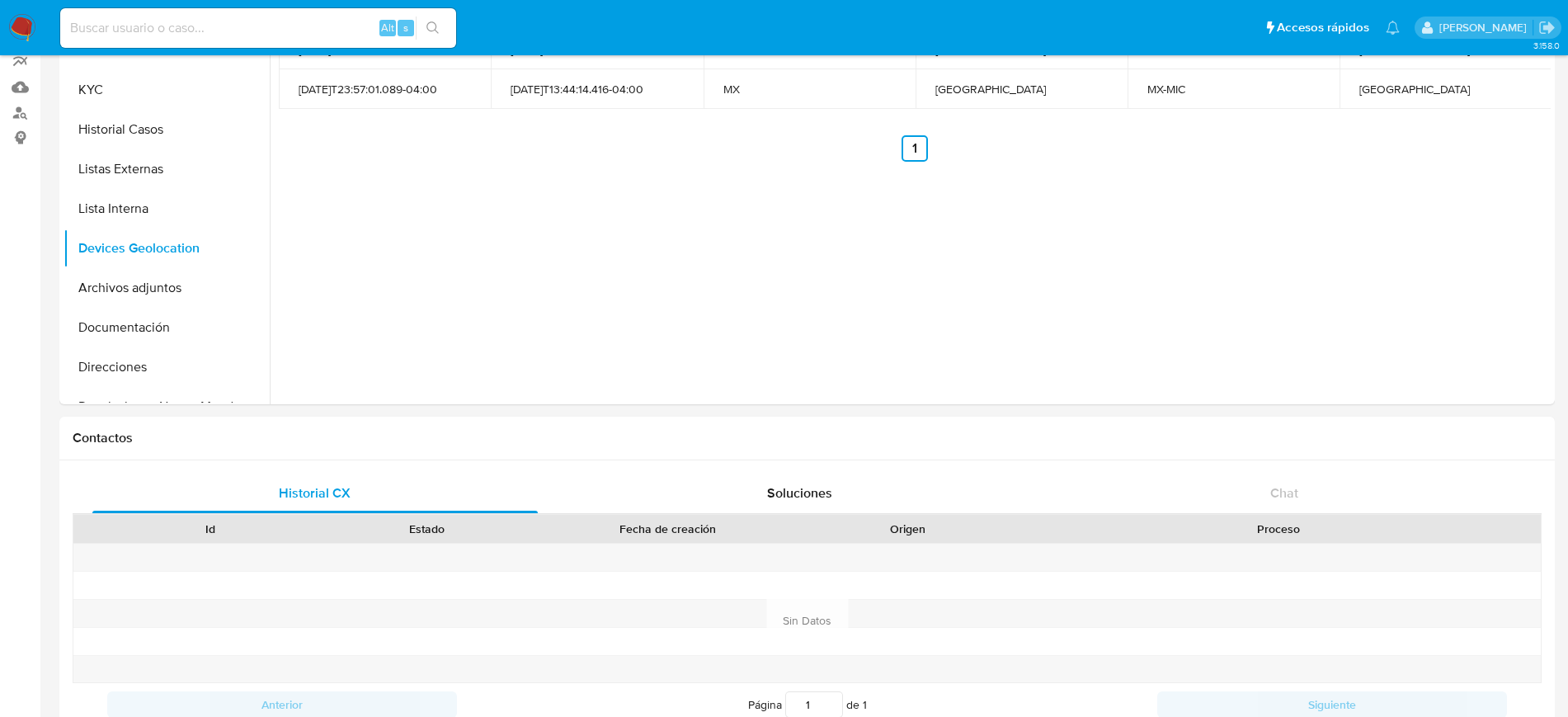
scroll to position [0, 0]
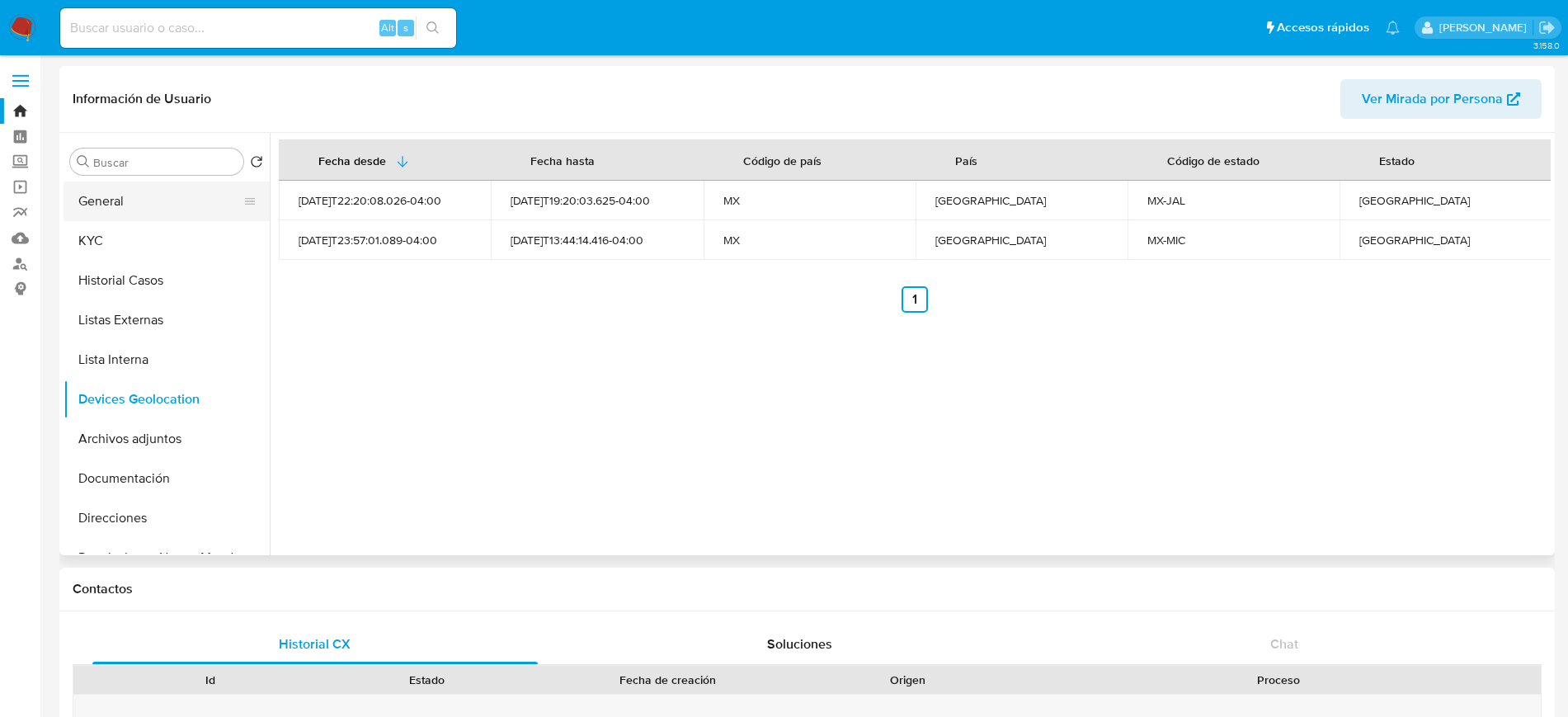
click at [161, 211] on button "General" at bounding box center [160, 201] width 193 height 40
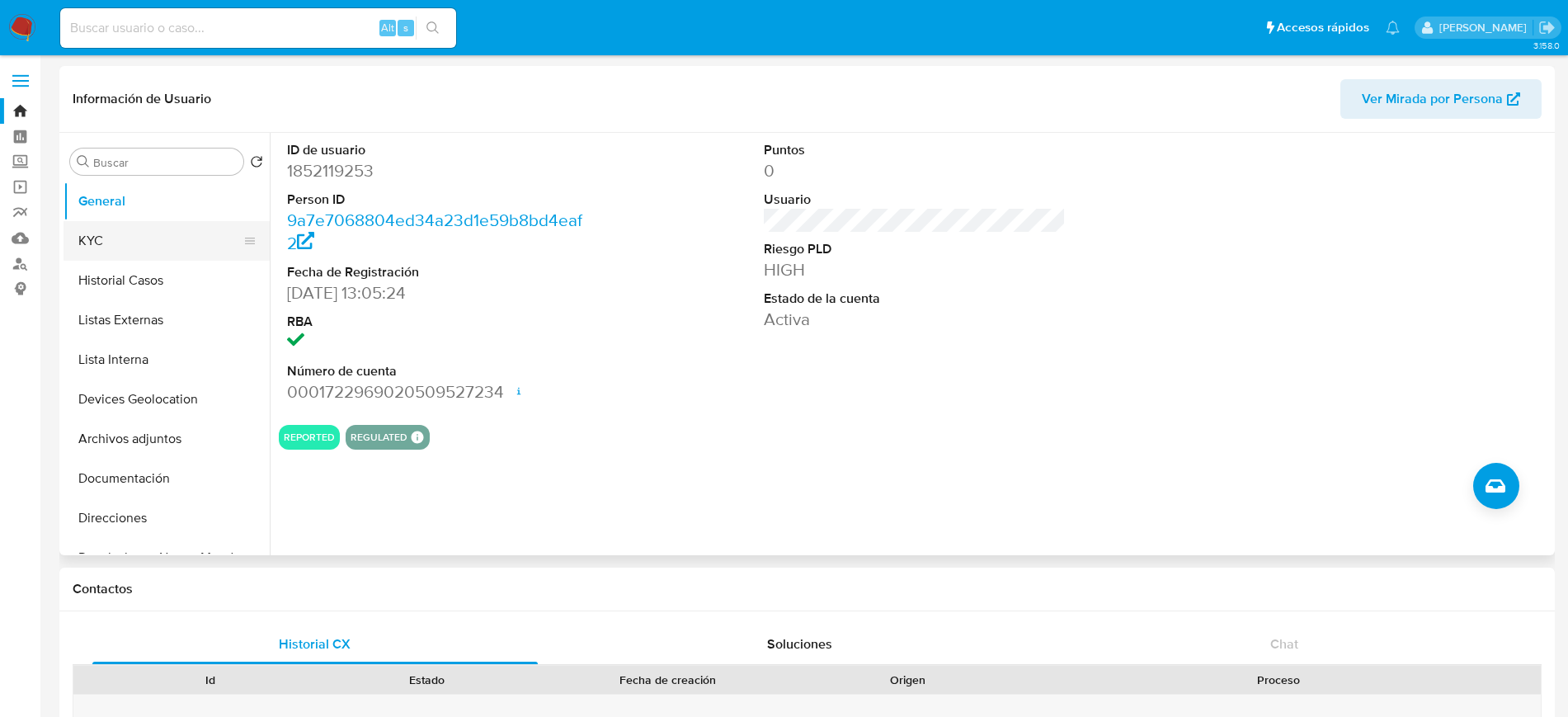
click at [125, 246] on button "KYC" at bounding box center [160, 240] width 193 height 40
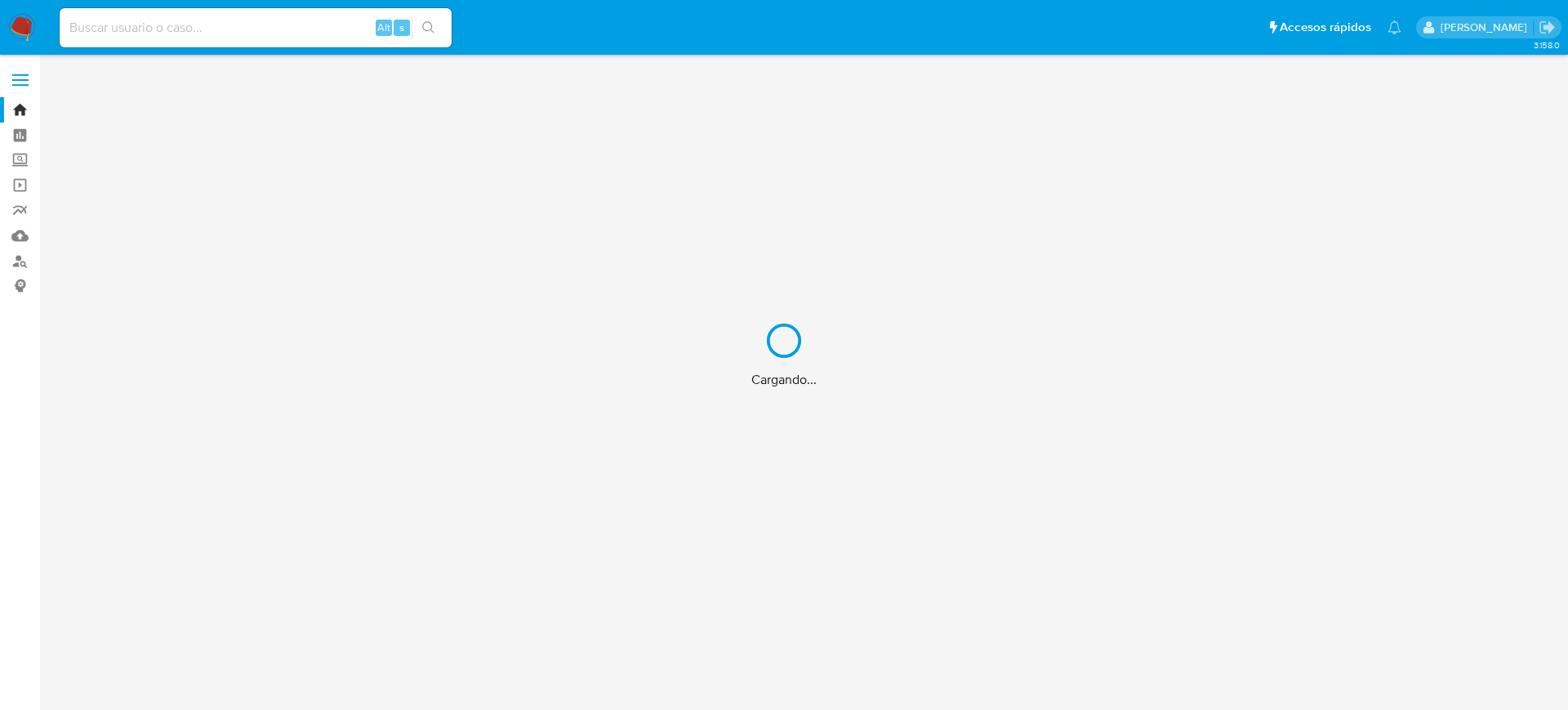
click at [227, 34] on div "Cargando..." at bounding box center [784, 355] width 1568 height 710
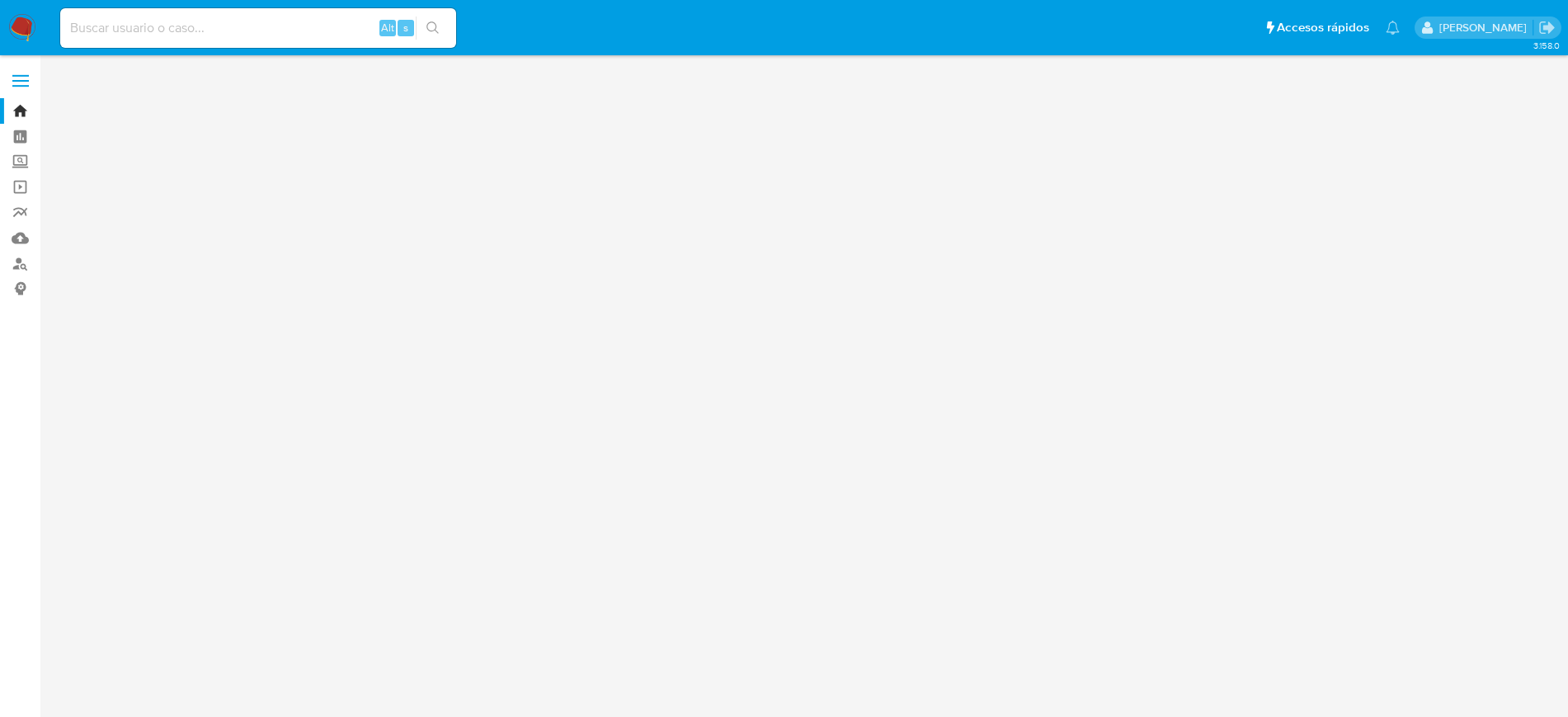
click at [192, 34] on input at bounding box center [258, 28] width 396 height 21
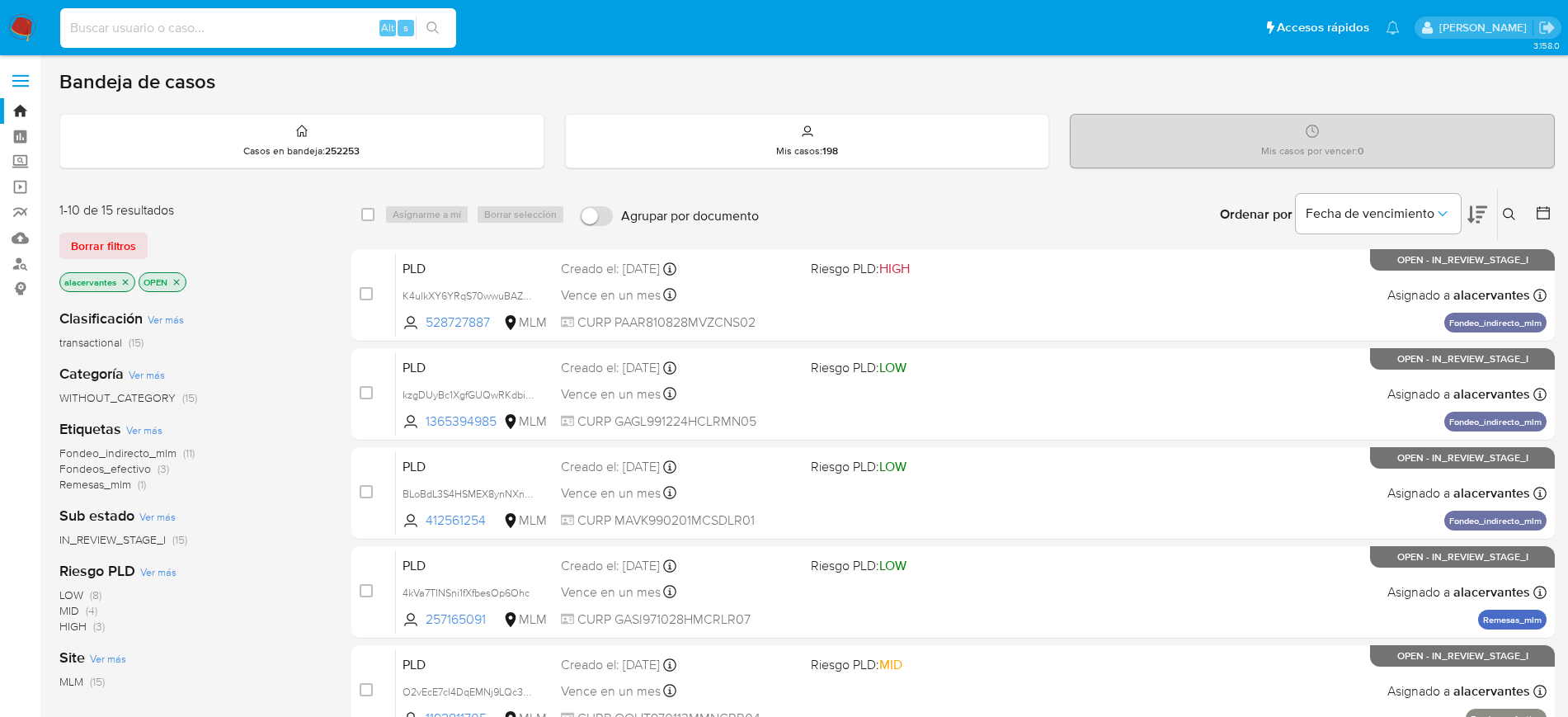
paste input "810670289"
type input "810670289"
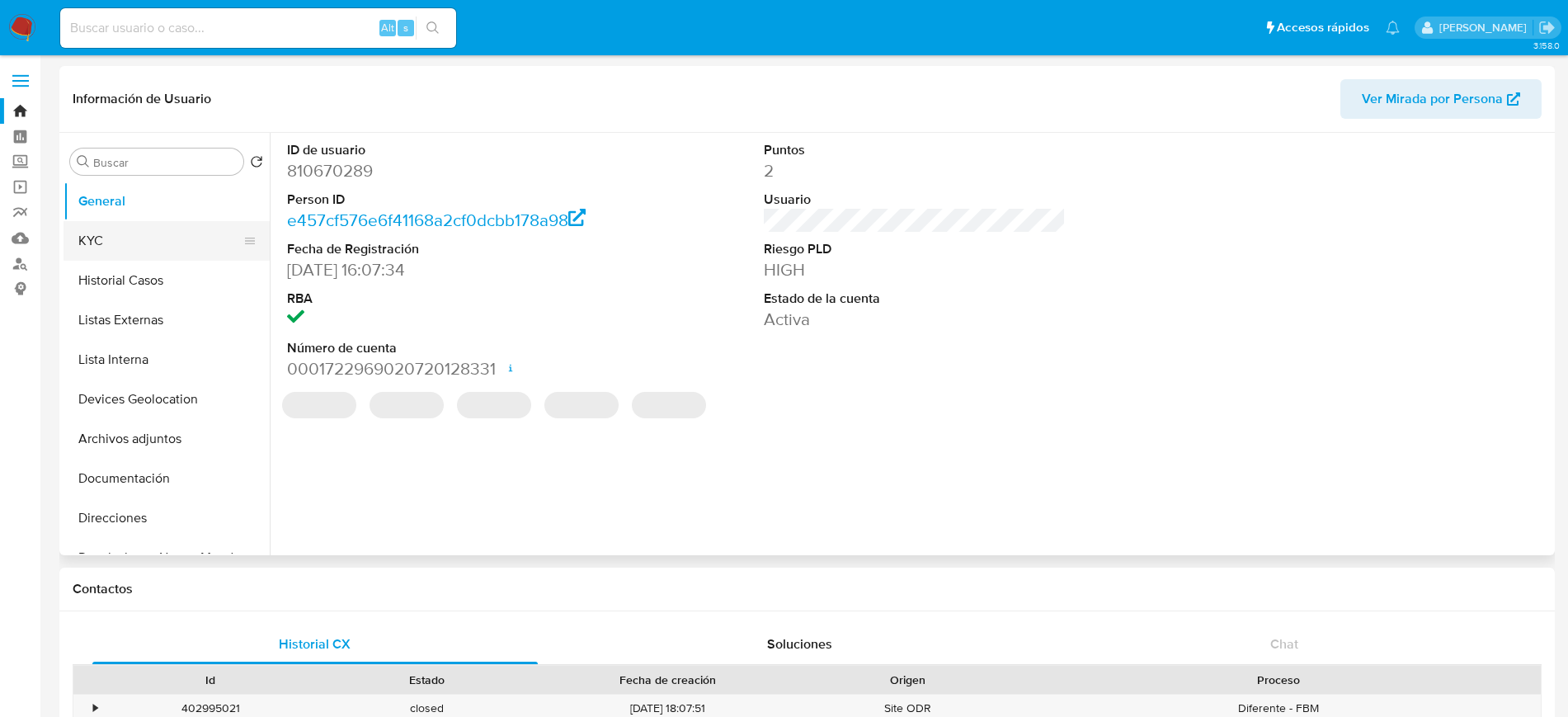
select select "10"
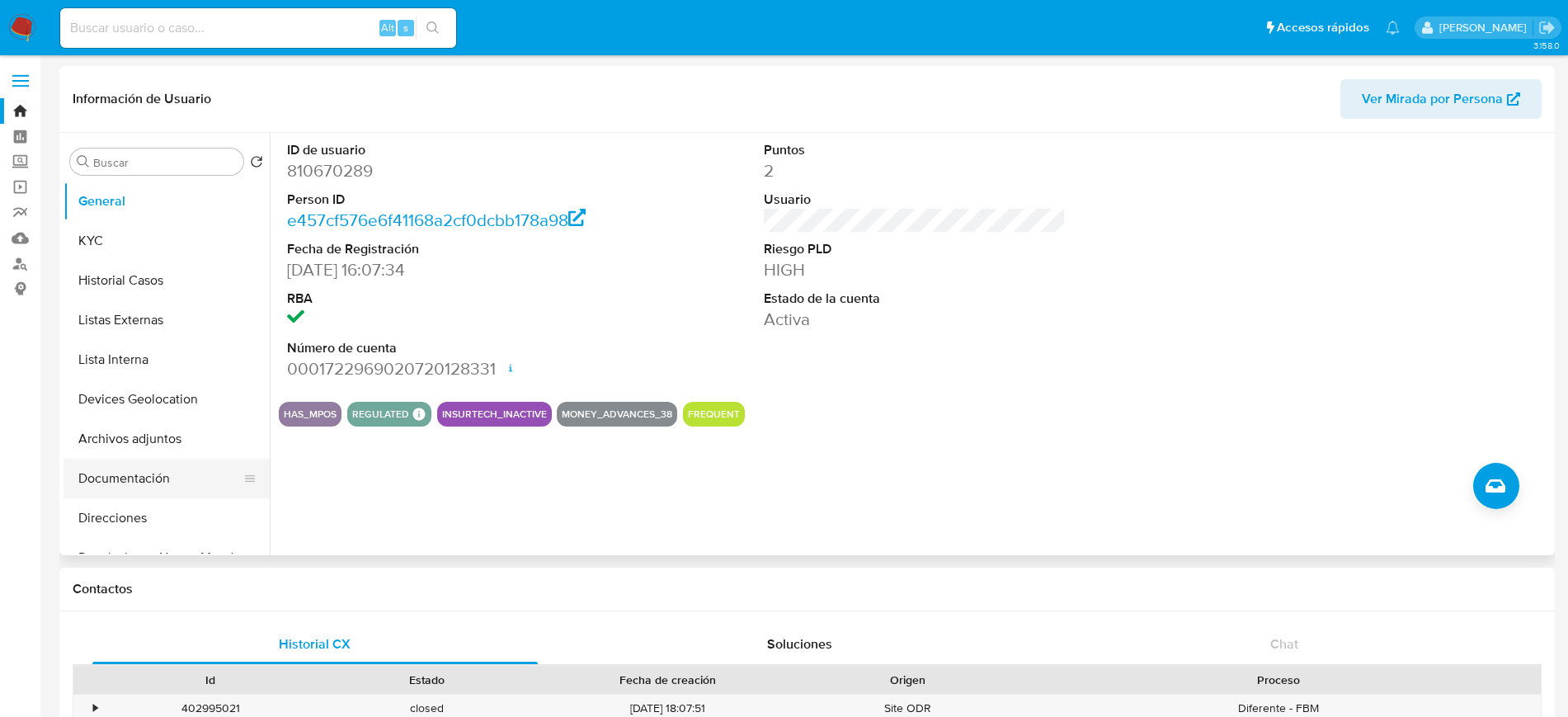
click at [118, 477] on button "Documentación" at bounding box center [160, 478] width 193 height 40
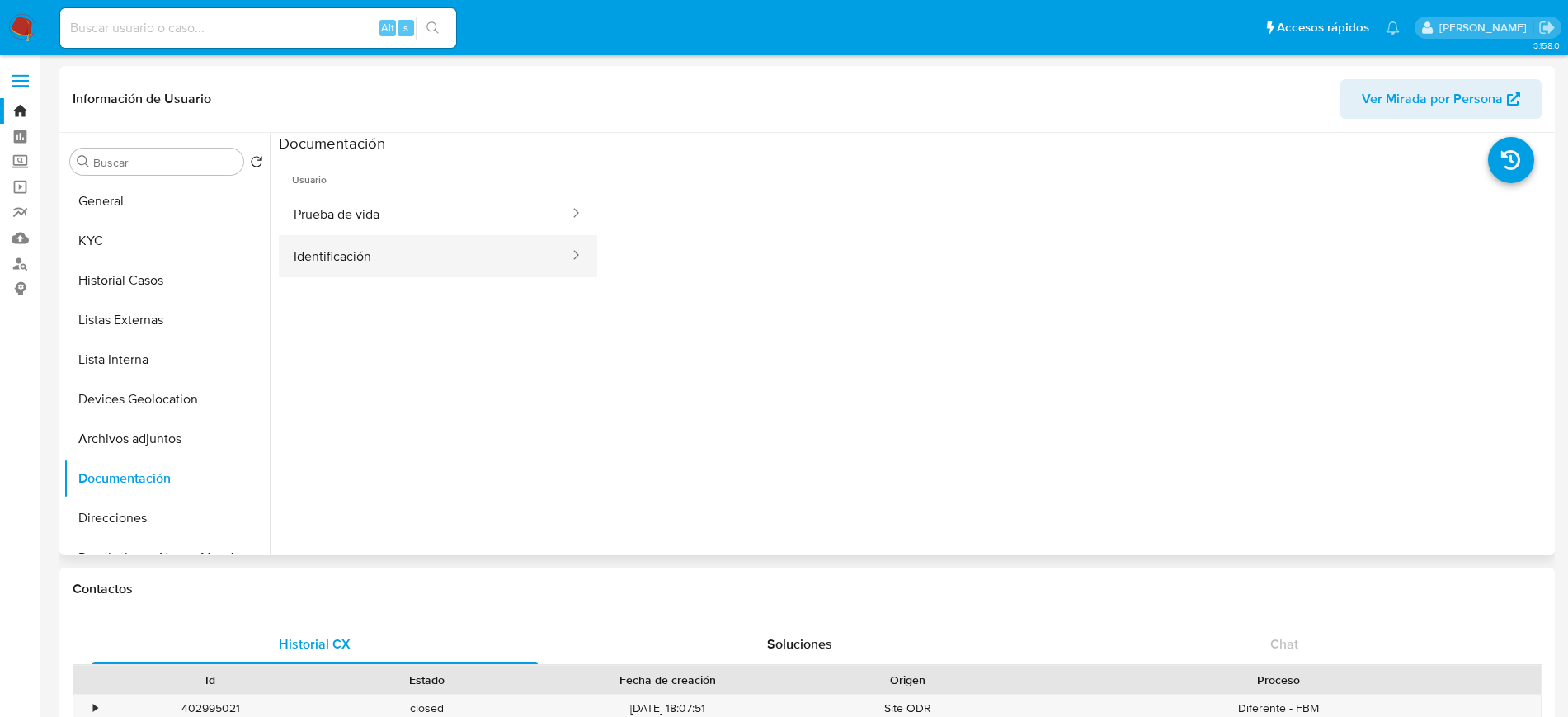
click at [354, 235] on button "Identificación" at bounding box center [424, 256] width 292 height 42
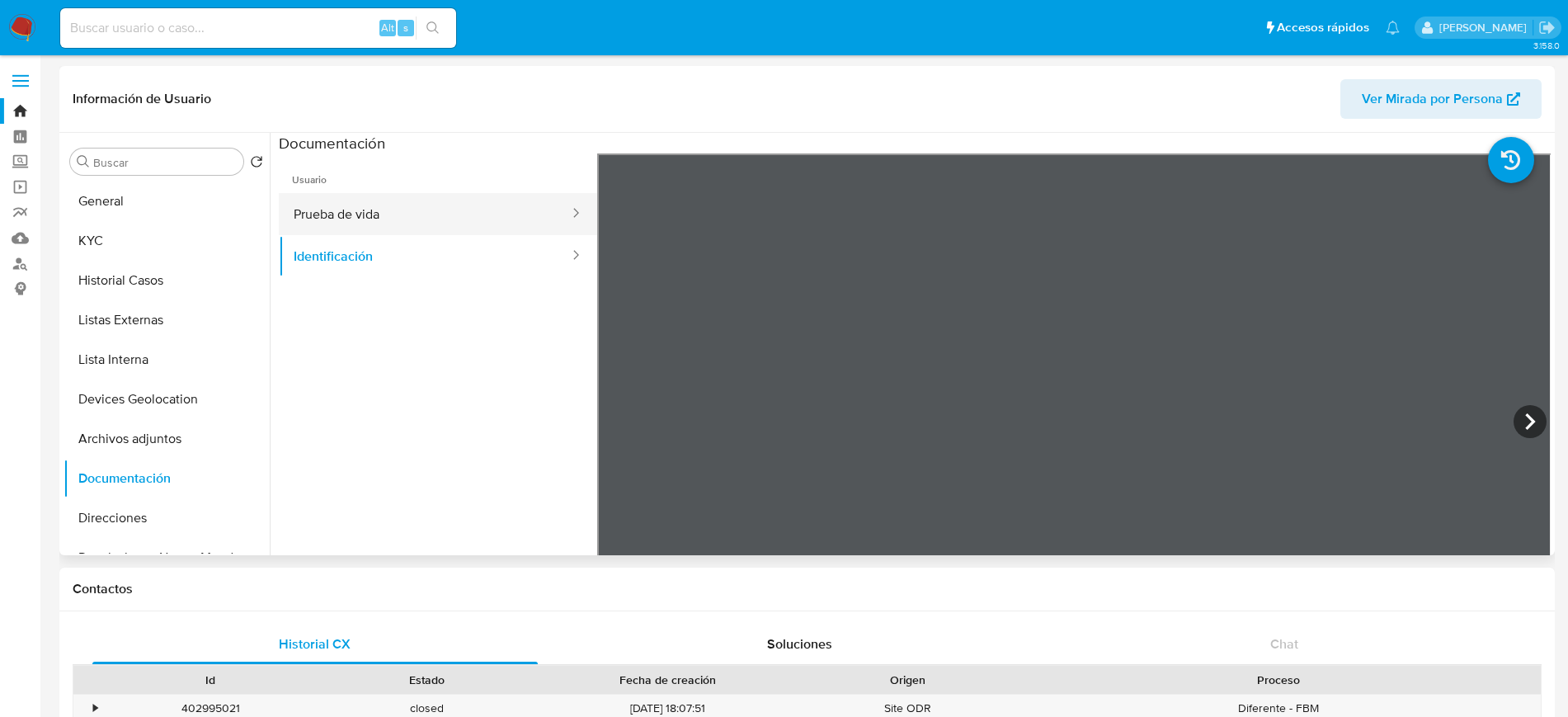
click at [369, 219] on button "Prueba de vida" at bounding box center [424, 214] width 292 height 42
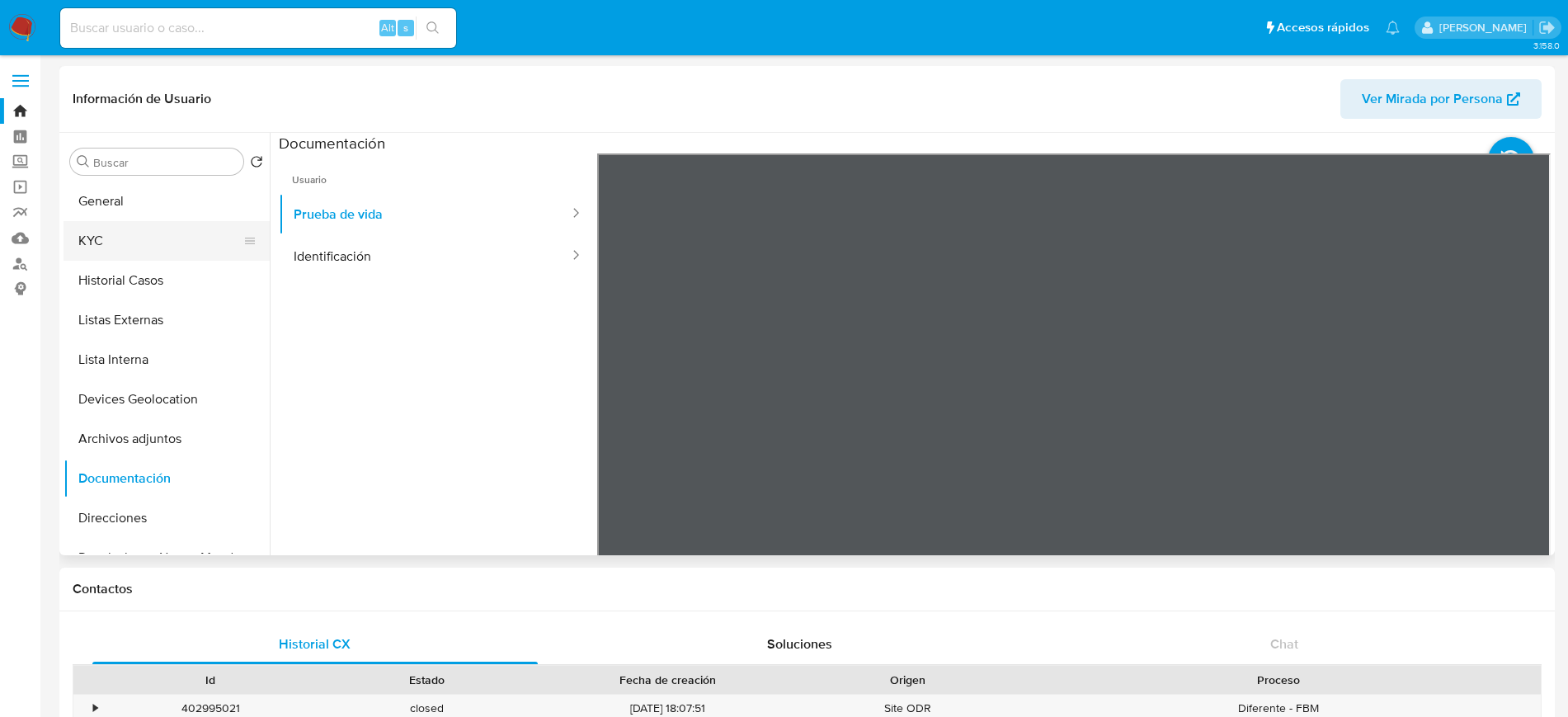
click at [120, 246] on button "KYC" at bounding box center [160, 240] width 193 height 40
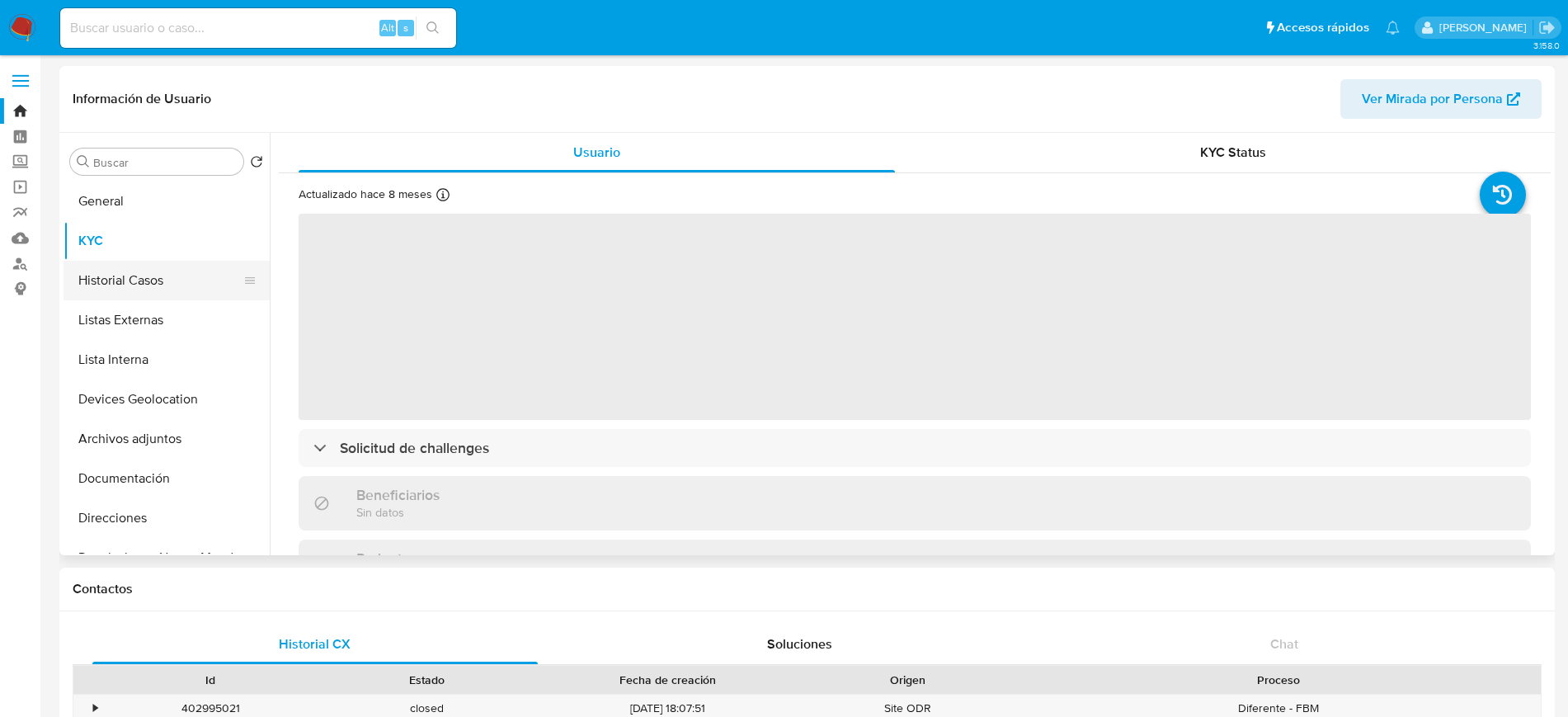
click at [128, 281] on button "Historial Casos" at bounding box center [160, 280] width 193 height 40
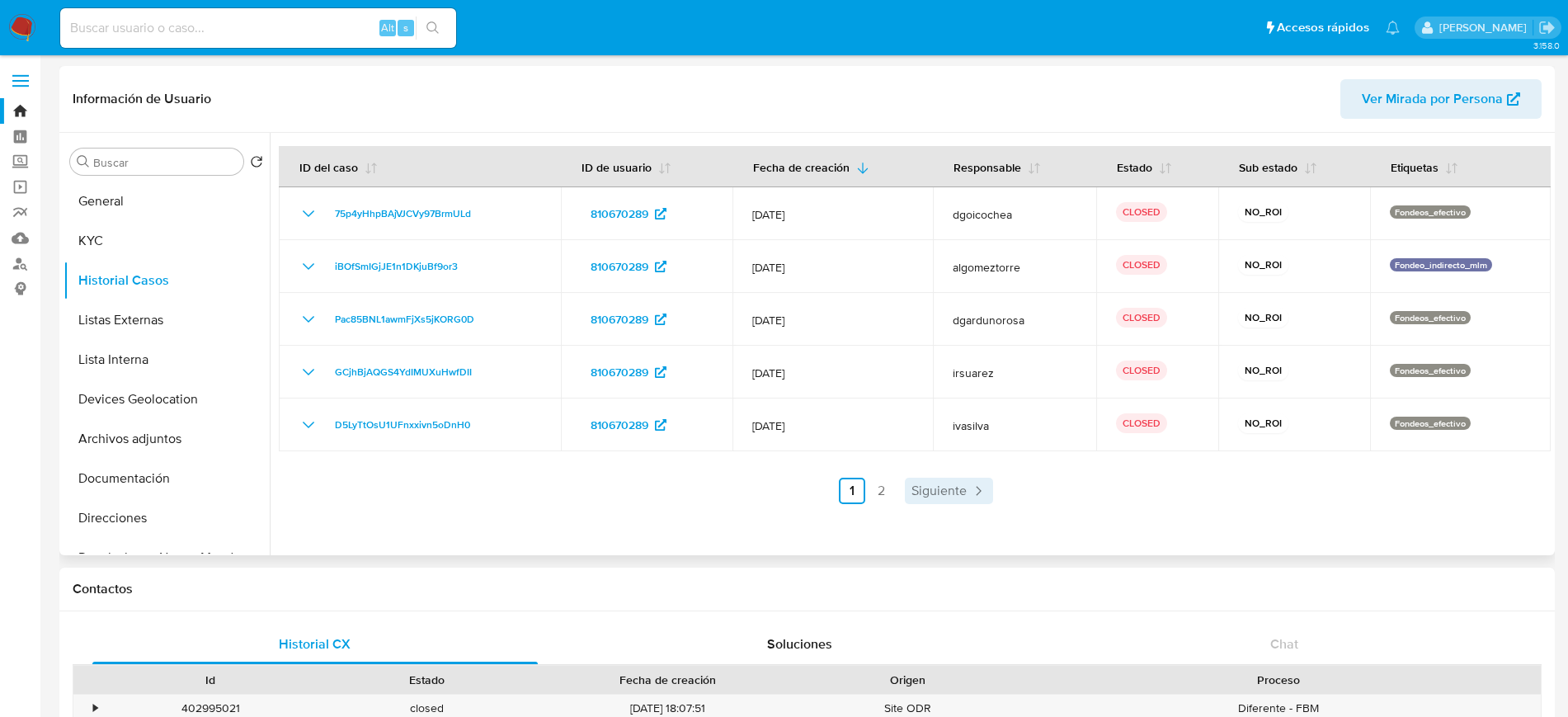
click at [935, 484] on span "Siguiente" at bounding box center [939, 491] width 56 height 13
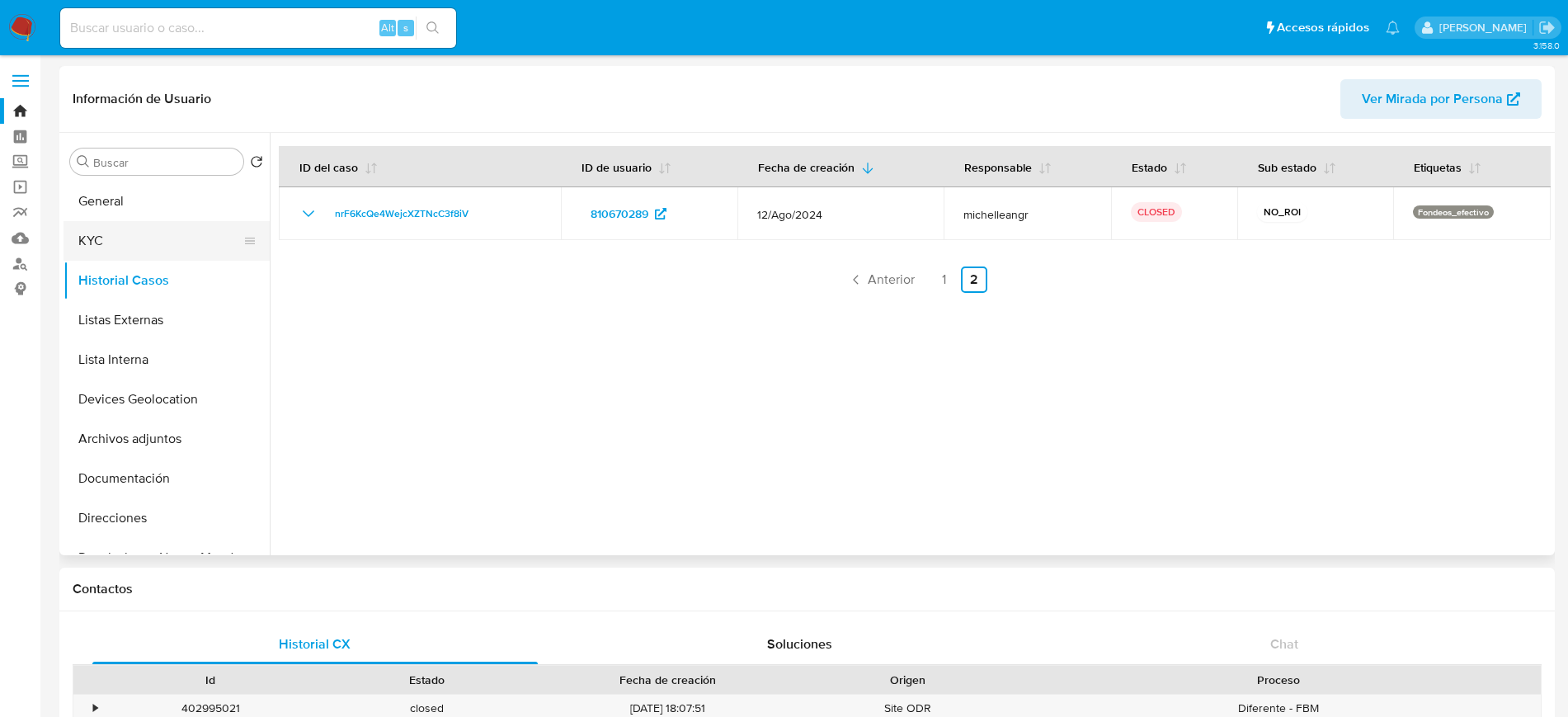
click at [79, 253] on button "KYC" at bounding box center [160, 240] width 193 height 40
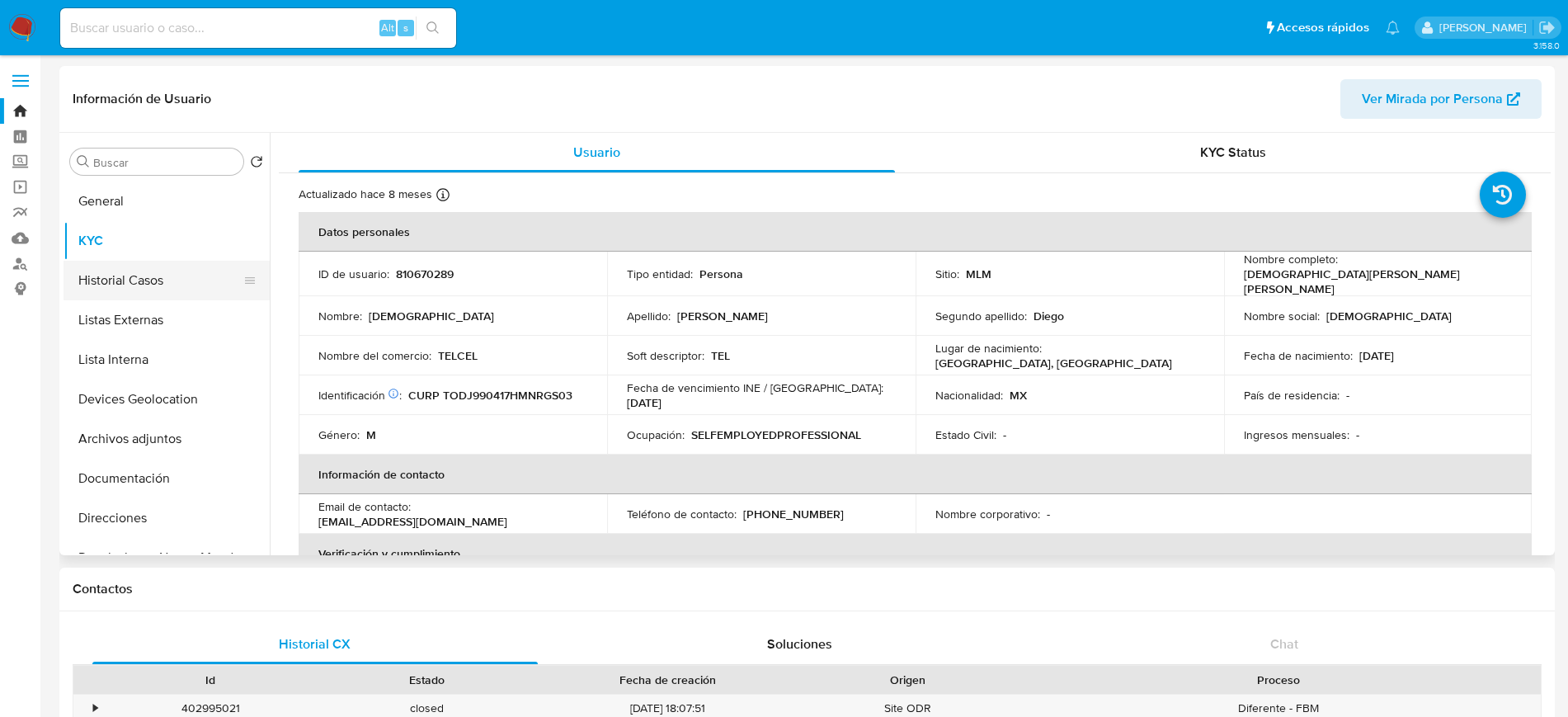
click at [165, 288] on button "Historial Casos" at bounding box center [160, 280] width 193 height 40
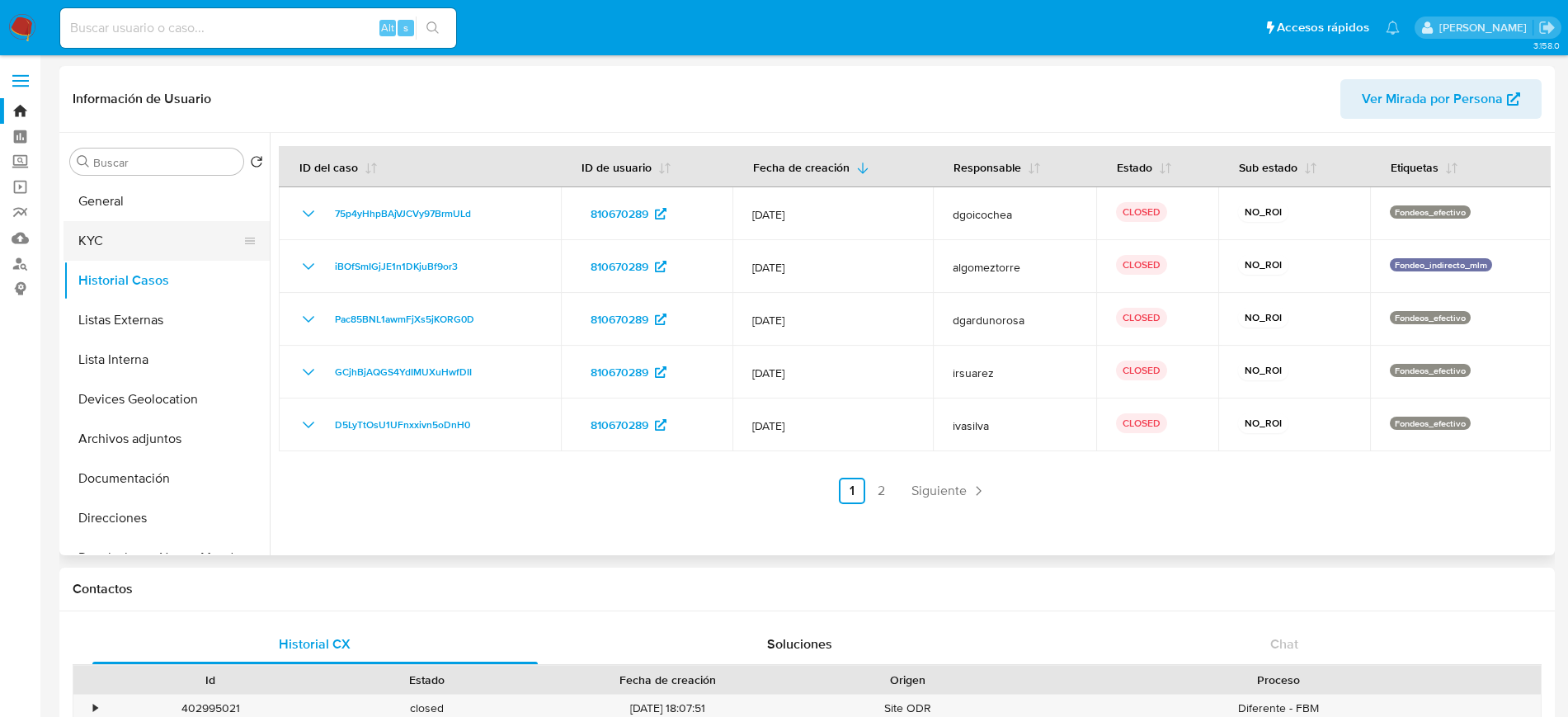
click at [132, 253] on button "KYC" at bounding box center [160, 240] width 193 height 40
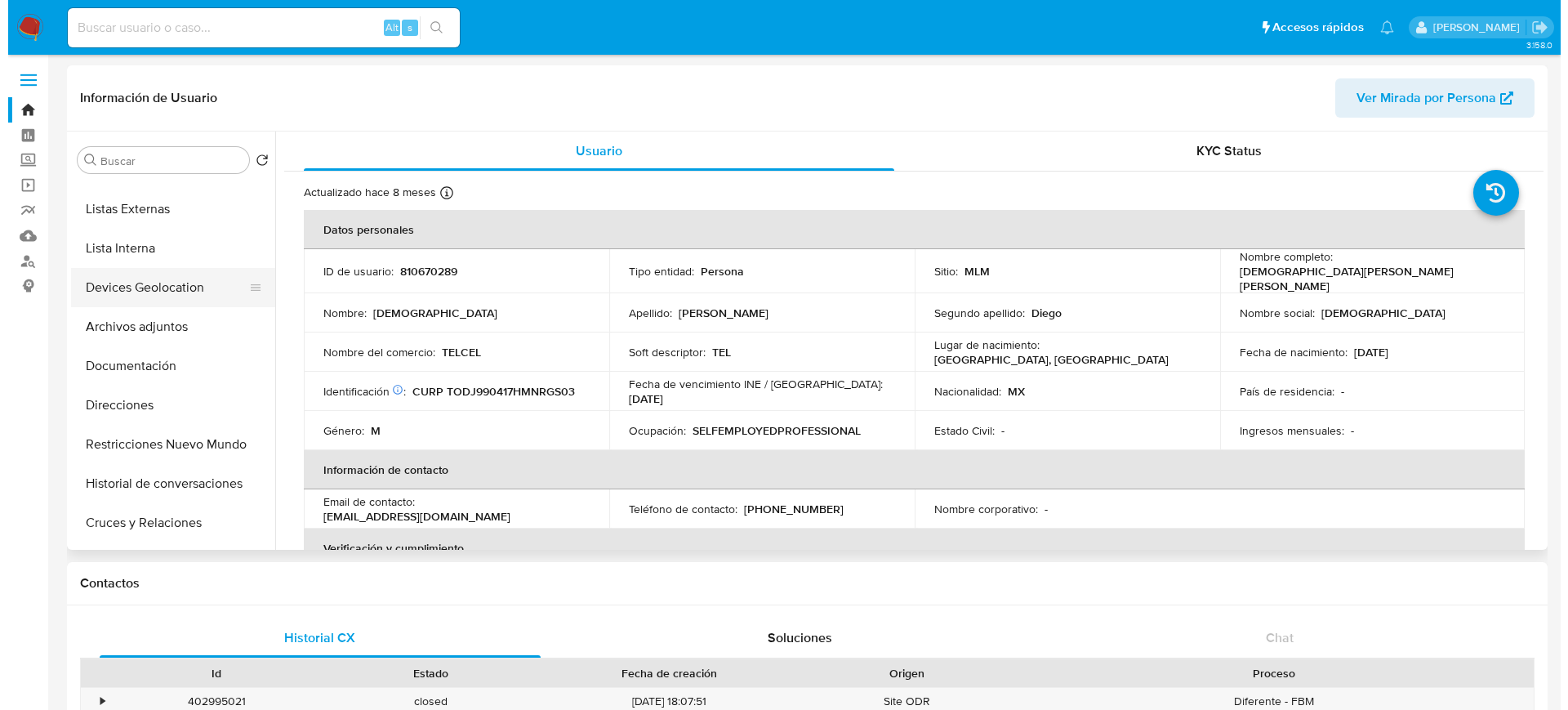
scroll to position [116, 0]
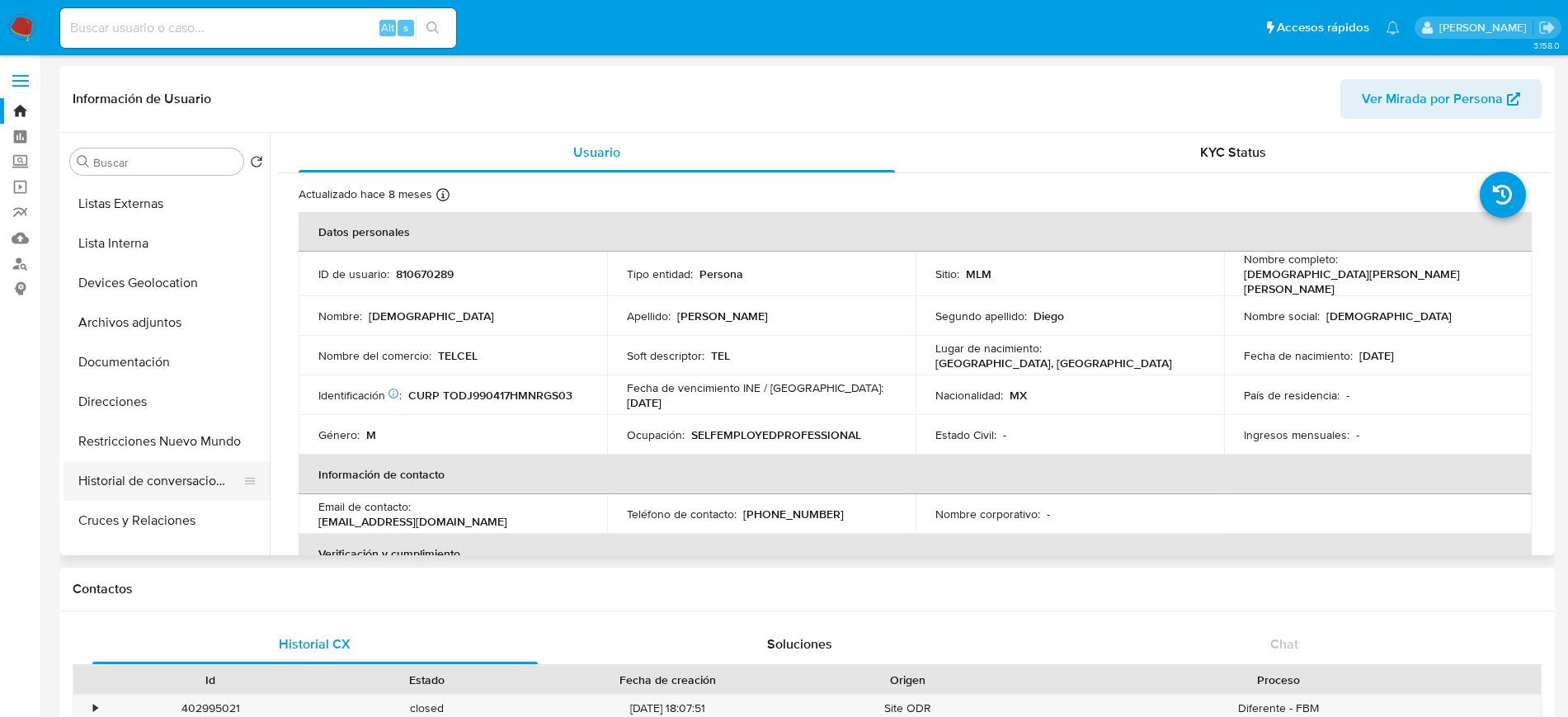
click at [186, 487] on button "Historial de conversaciones" at bounding box center [160, 481] width 193 height 40
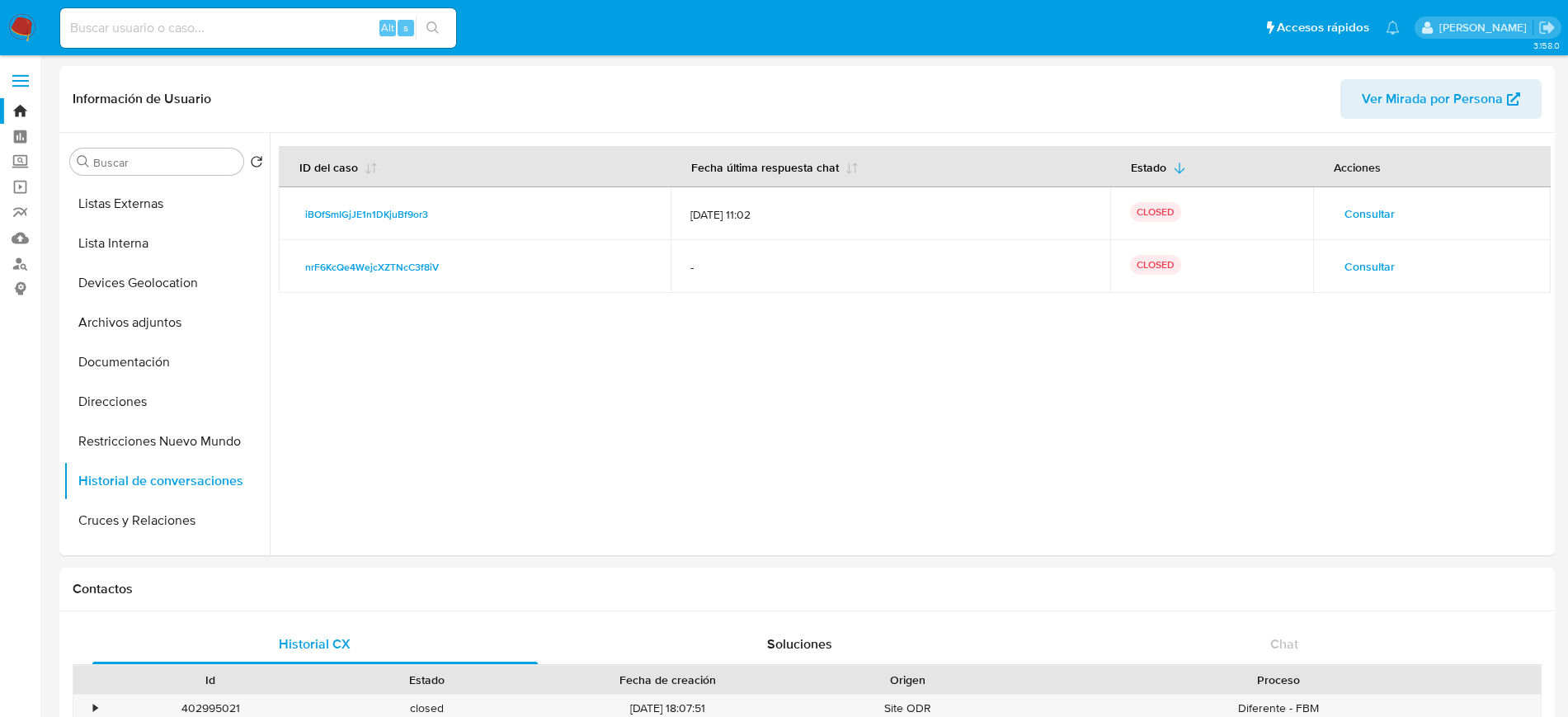
click at [1355, 213] on span "Consultar" at bounding box center [1369, 214] width 50 height 23
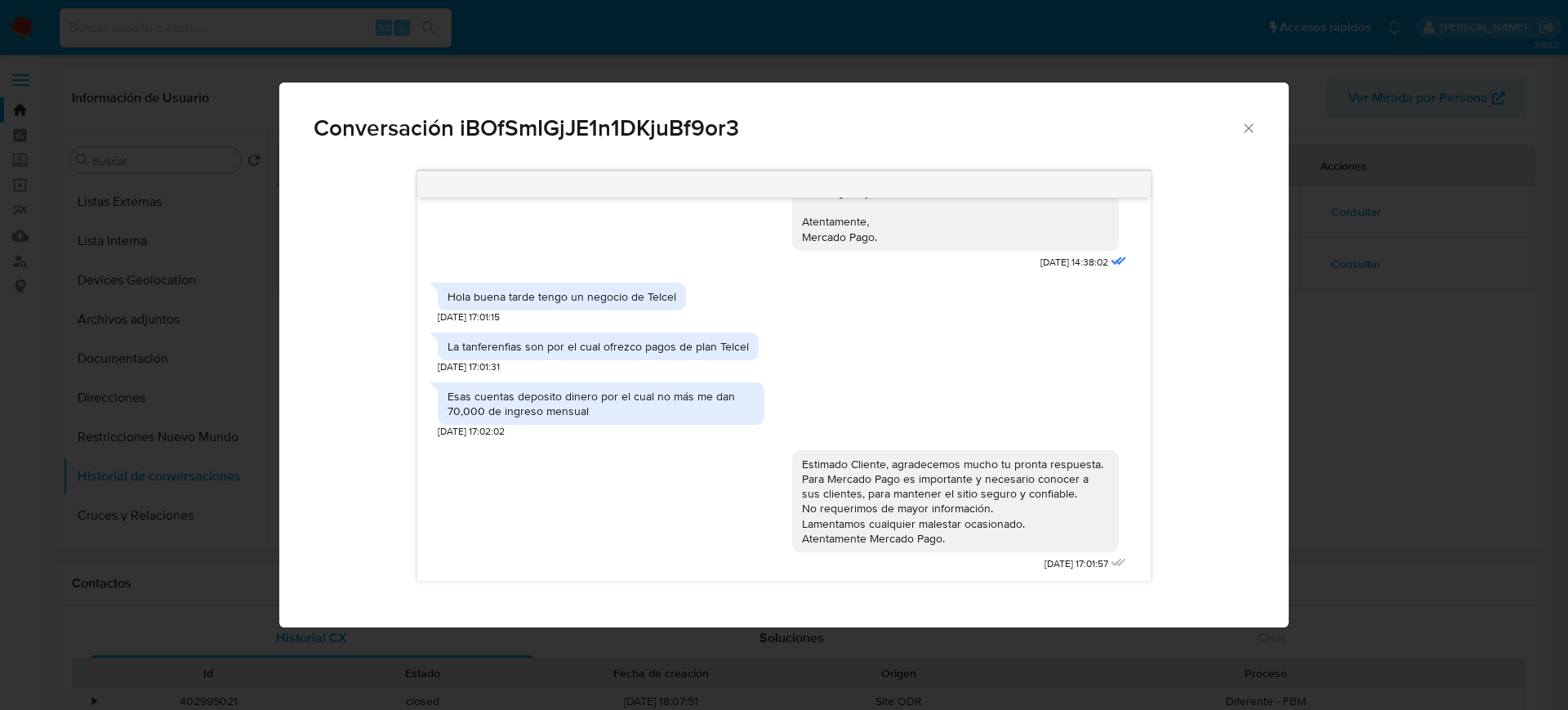
scroll to position [503, 0]
click at [1248, 125] on icon "Cerrar" at bounding box center [1249, 128] width 17 height 17
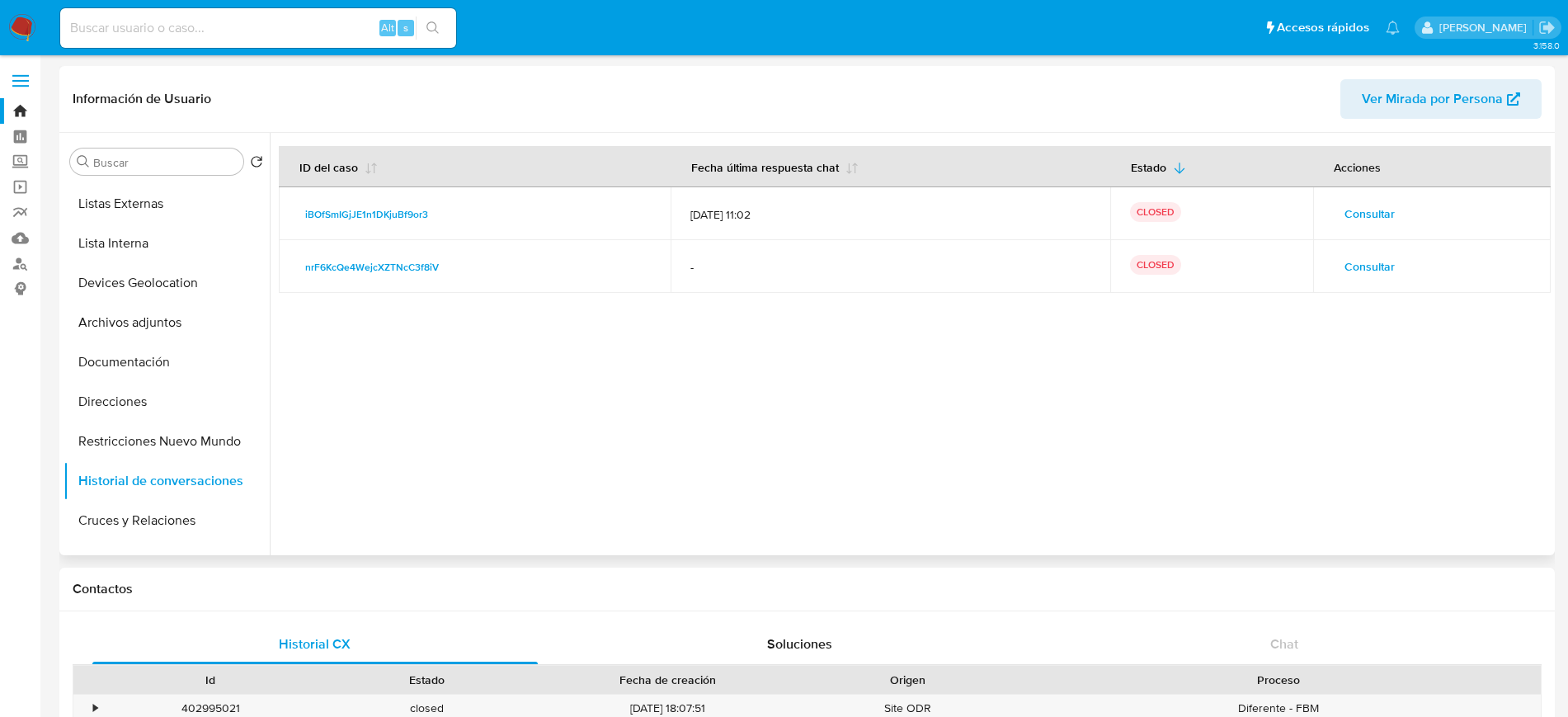
click at [1335, 266] on button "Consultar" at bounding box center [1369, 267] width 73 height 27
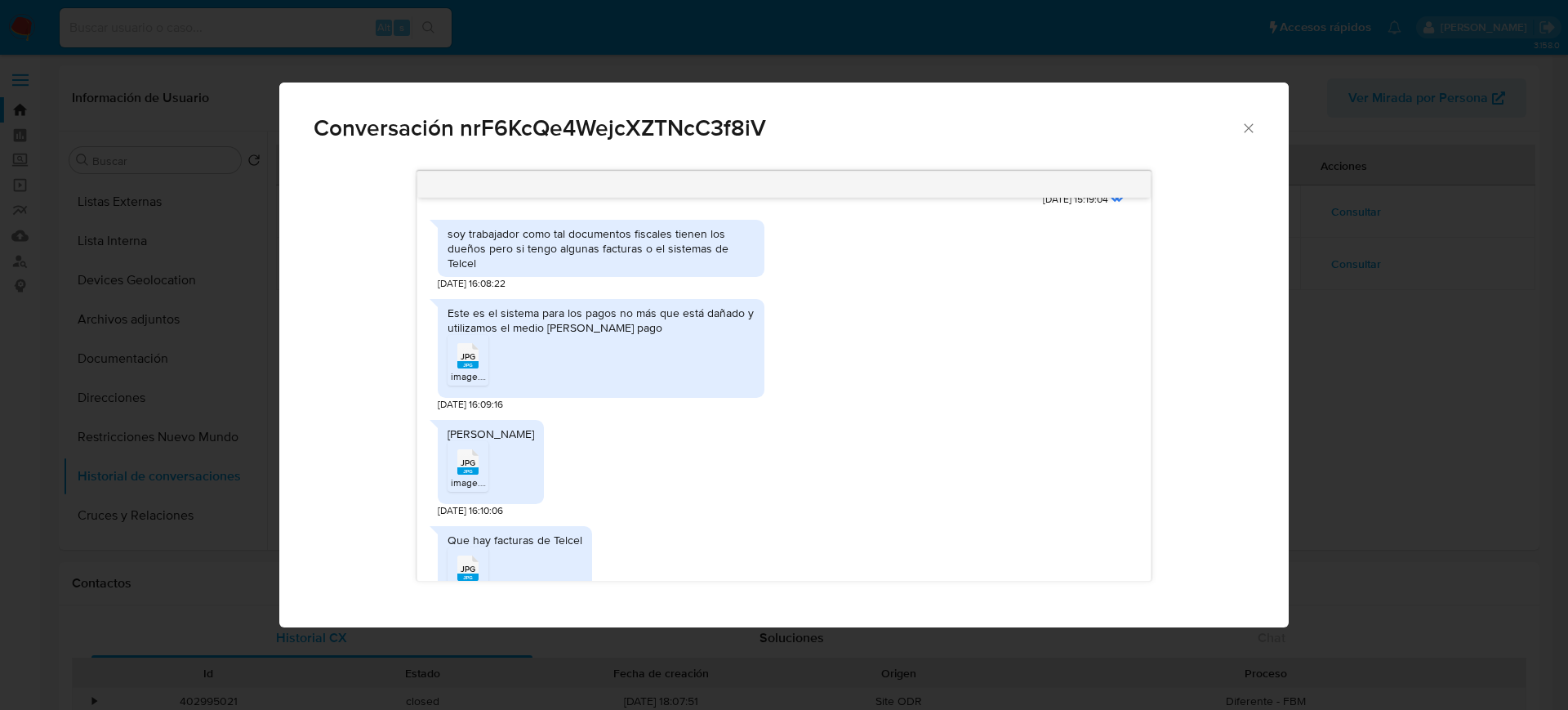
scroll to position [401, 0]
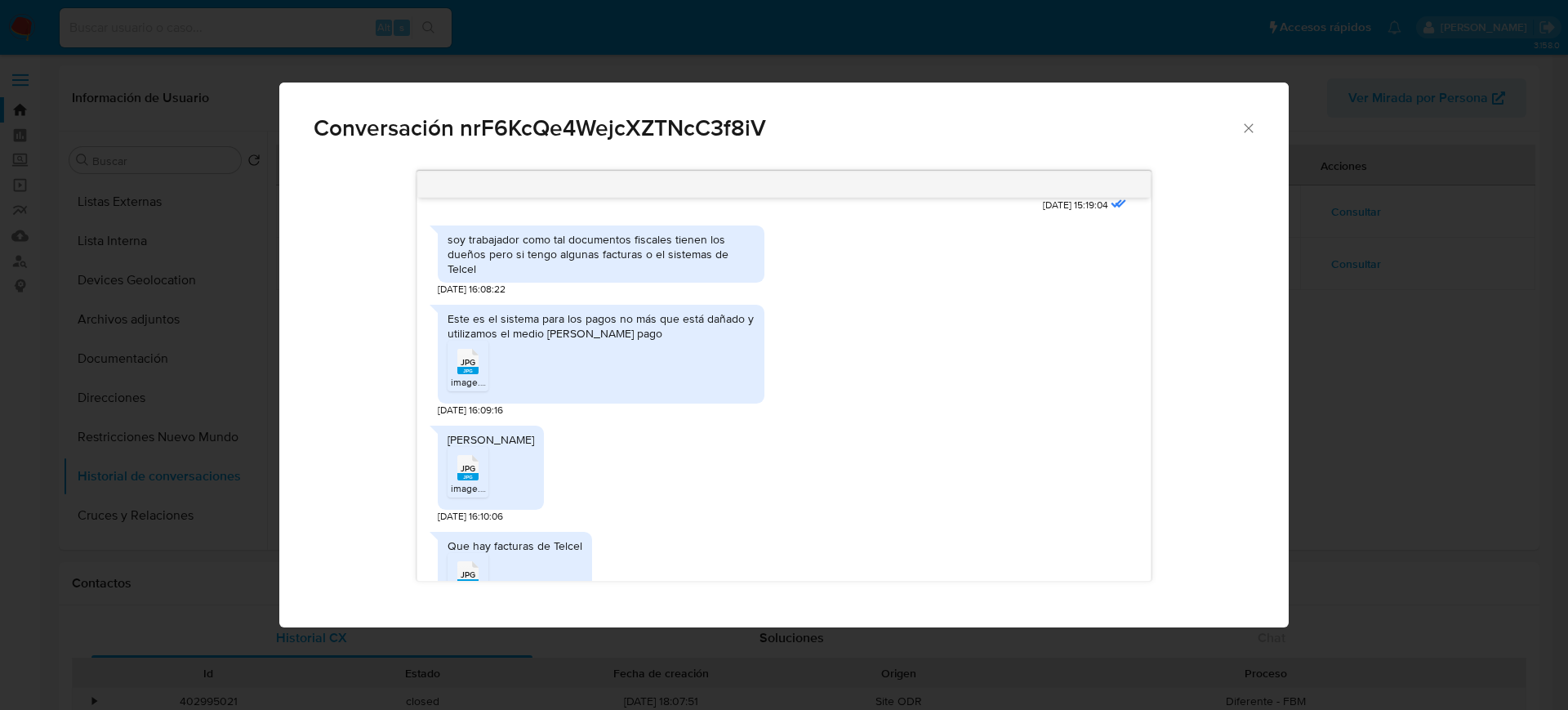
click at [472, 367] on rect "Comunicación" at bounding box center [468, 370] width 21 height 7
click at [474, 463] on span "JPG" at bounding box center [467, 468] width 15 height 11
click at [472, 570] on span "JPG" at bounding box center [467, 575] width 15 height 11
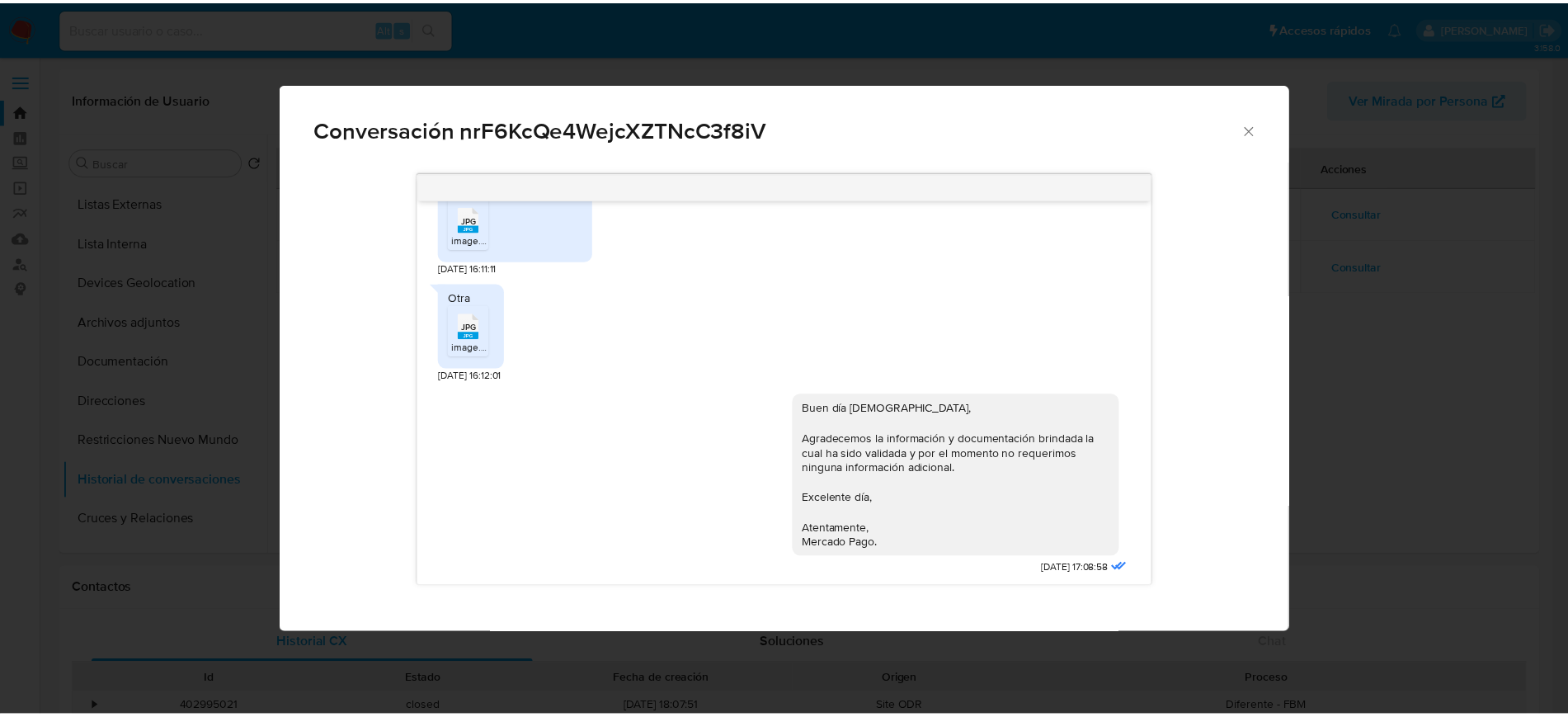
scroll to position [777, 0]
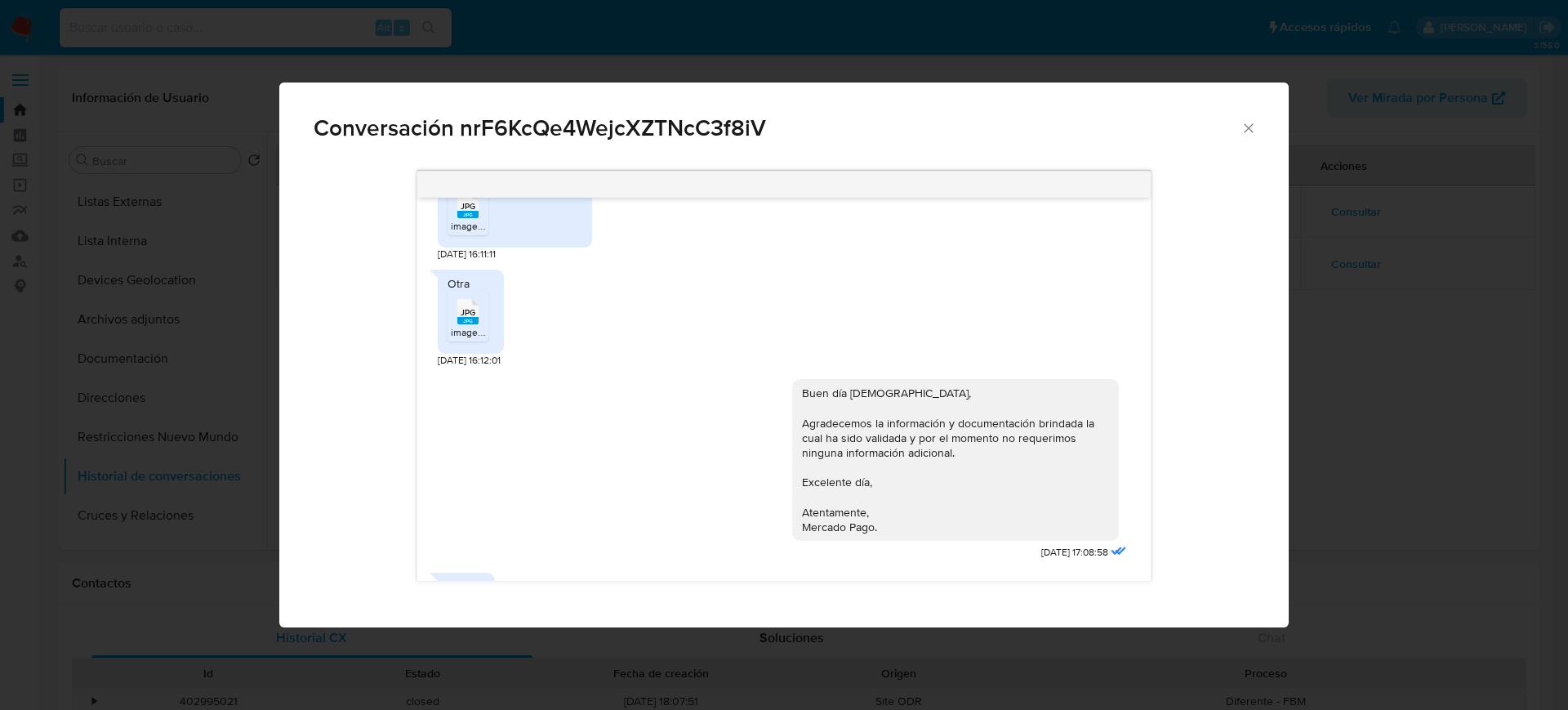
click at [1244, 130] on icon "Cerrar" at bounding box center [1249, 128] width 17 height 17
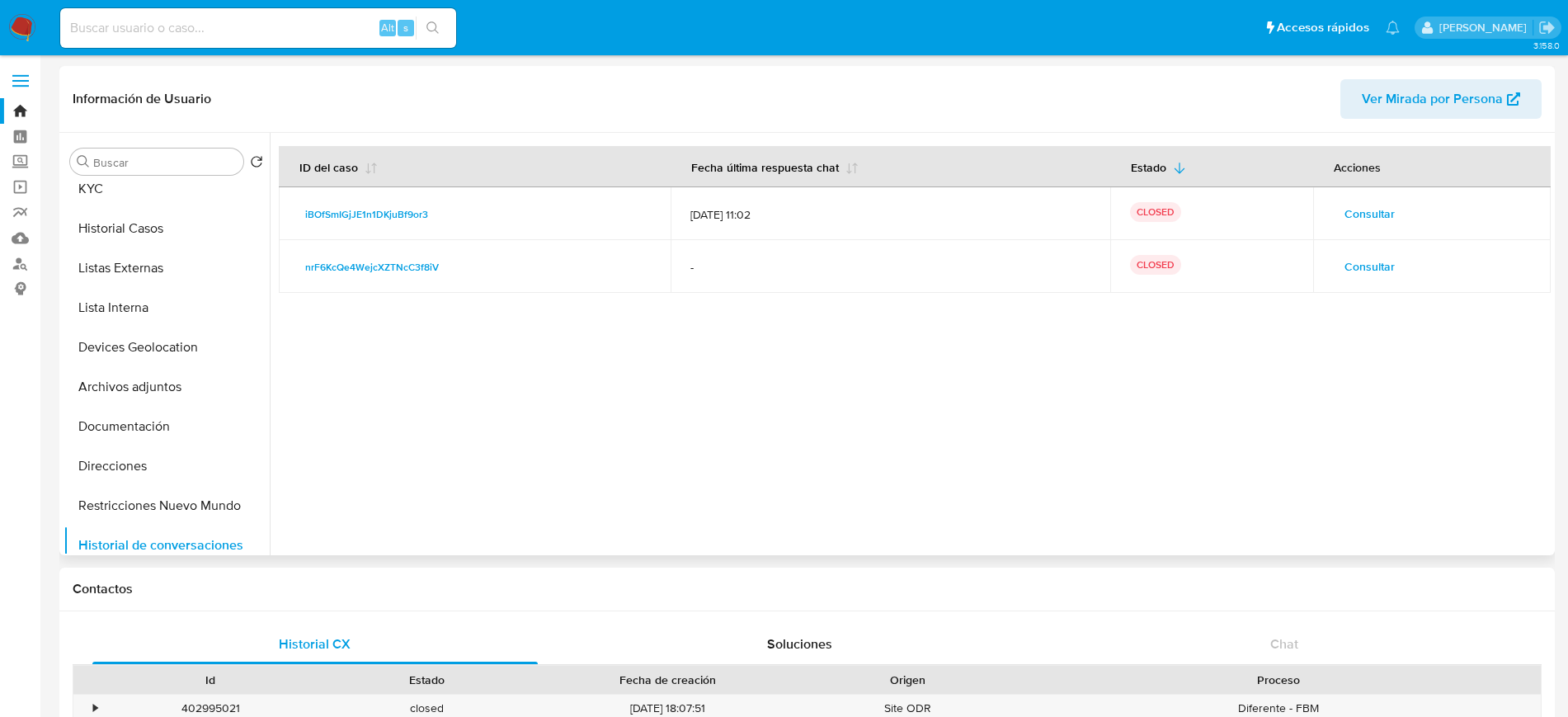
scroll to position [35, 0]
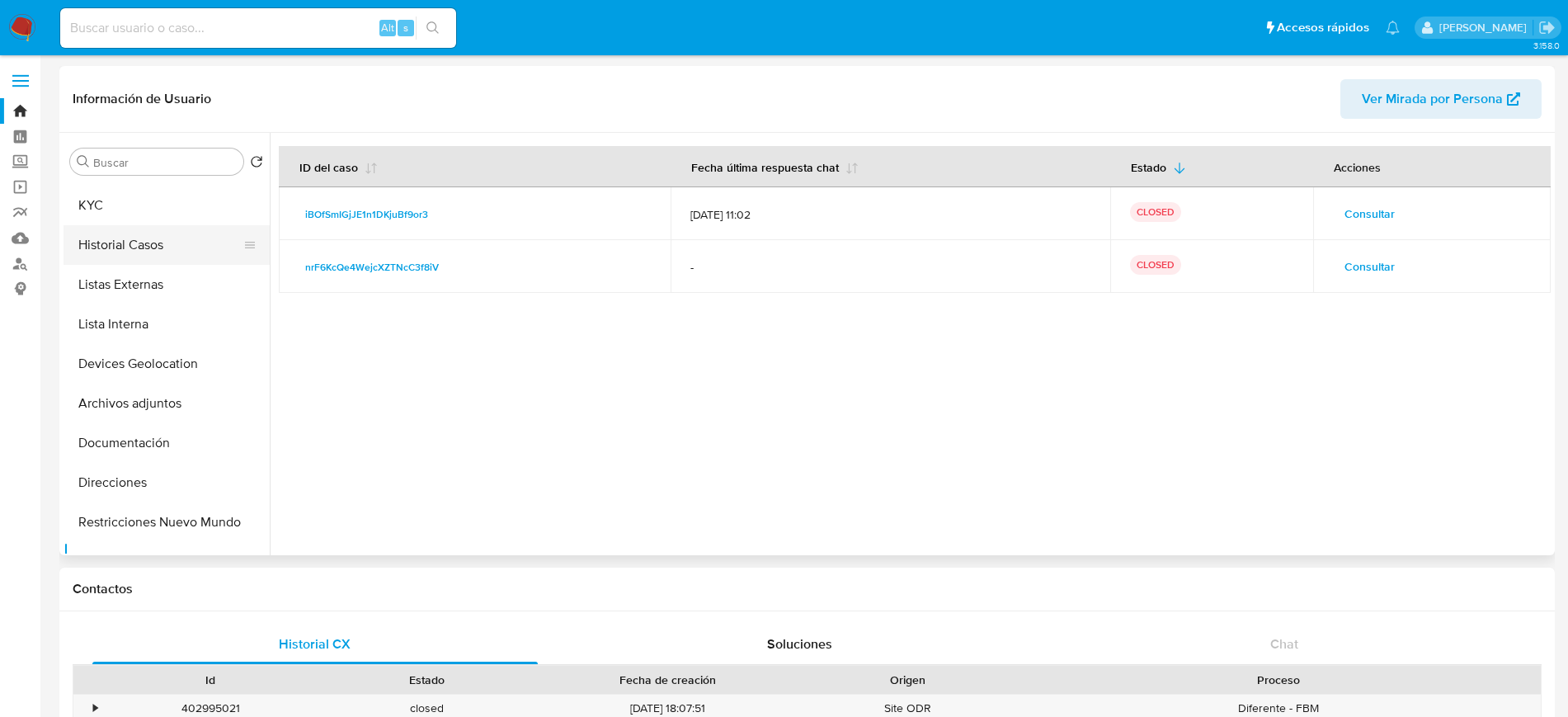
click at [158, 252] on button "Historial Casos" at bounding box center [160, 245] width 193 height 40
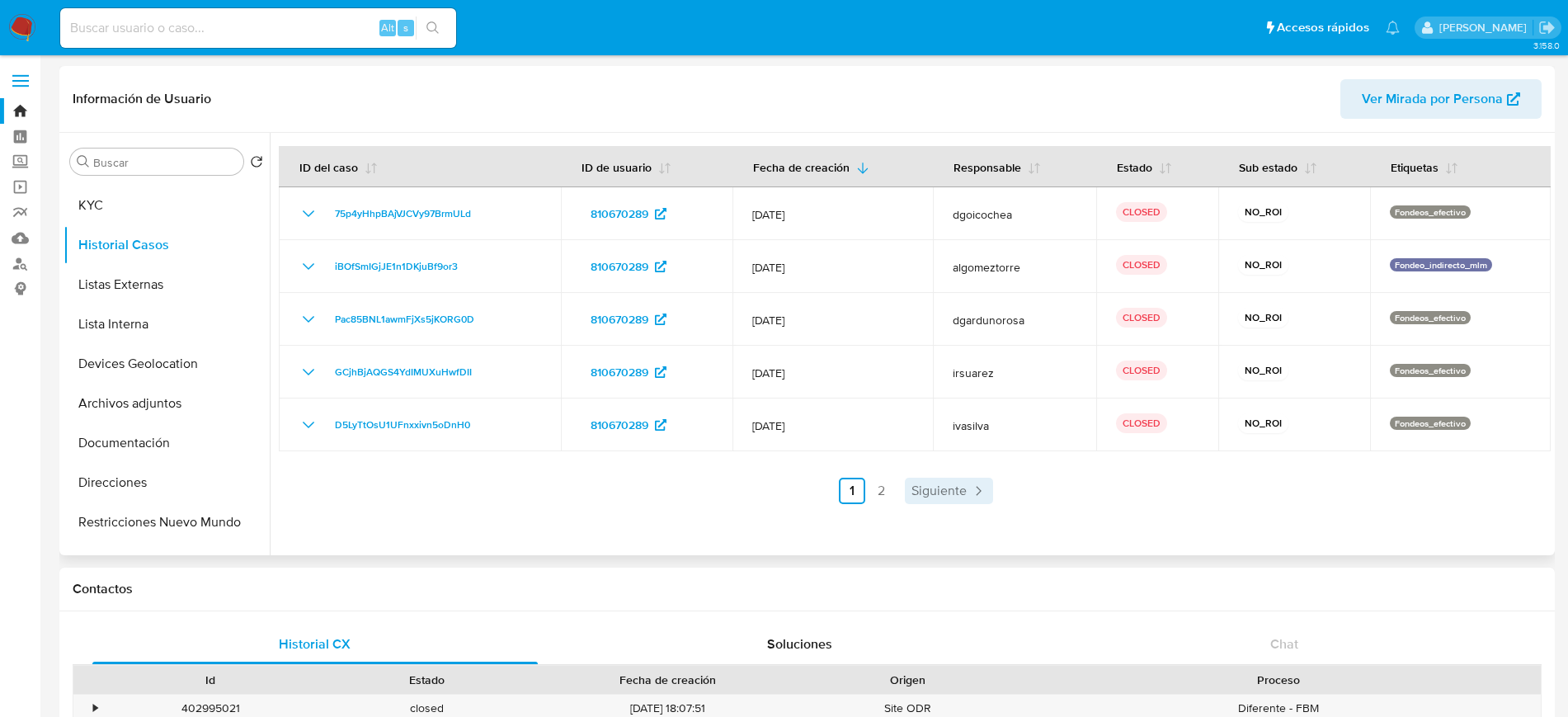
click at [924, 484] on span "Siguiente" at bounding box center [939, 491] width 56 height 13
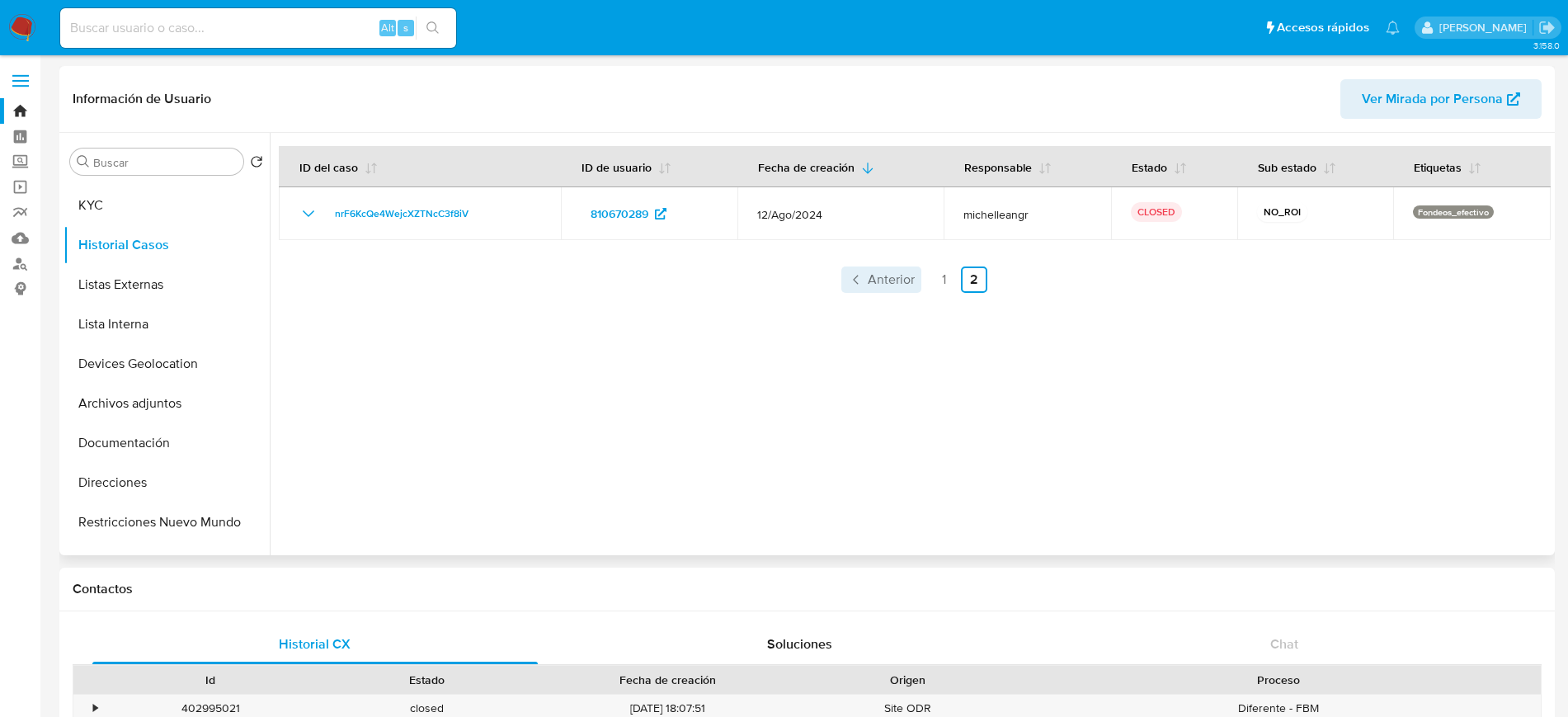
click at [917, 278] on link "Anterior" at bounding box center [881, 279] width 80 height 27
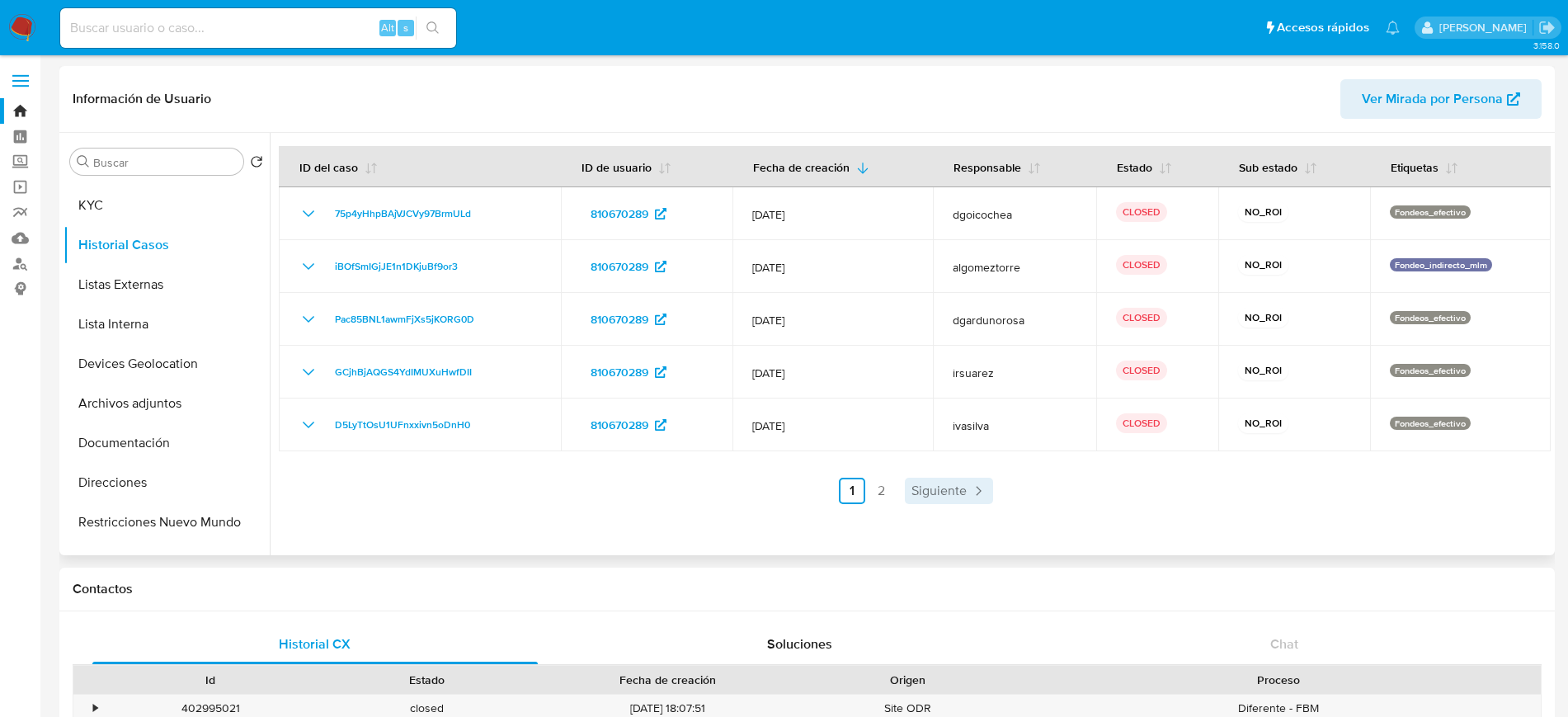
click at [983, 494] on icon "Paginación" at bounding box center [978, 491] width 17 height 17
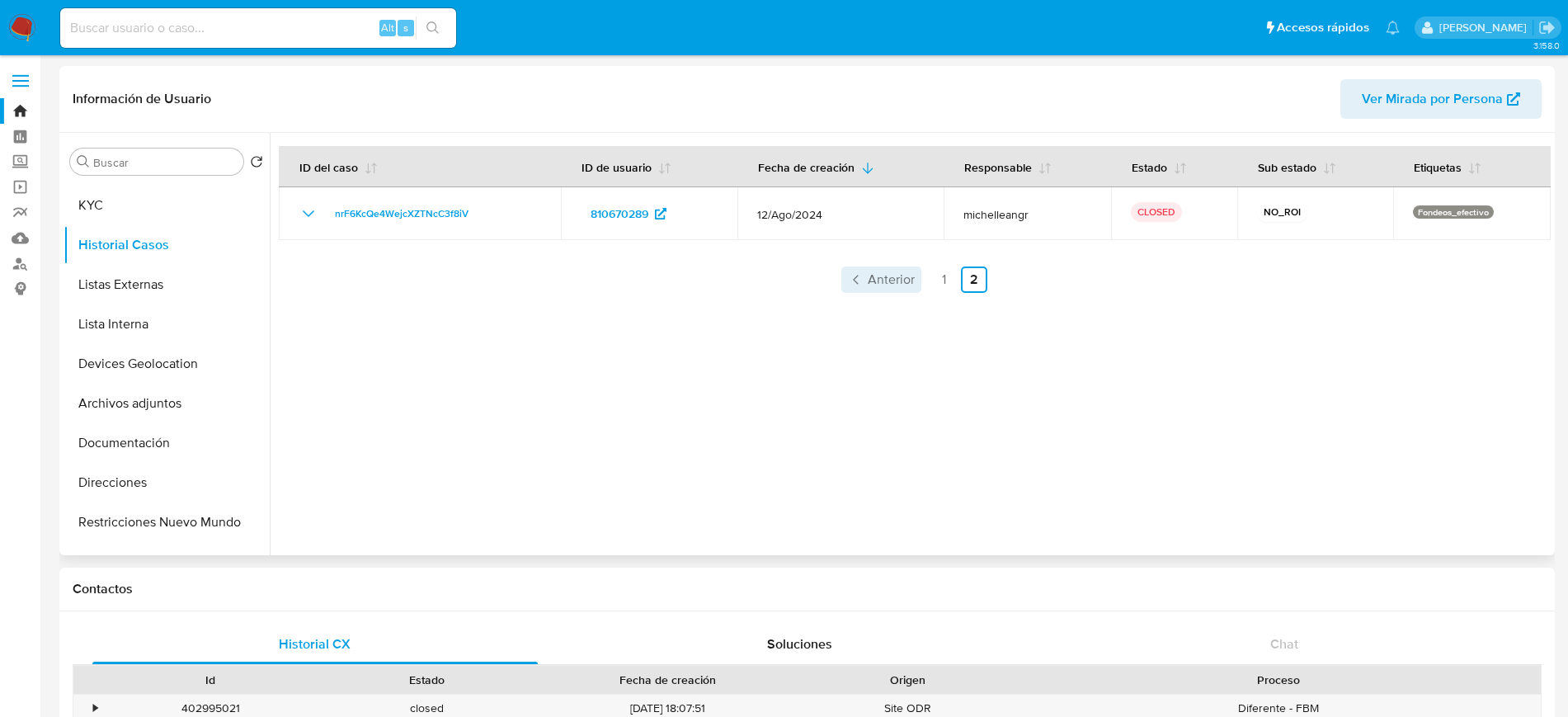
click at [886, 281] on span "Anterior" at bounding box center [891, 279] width 47 height 13
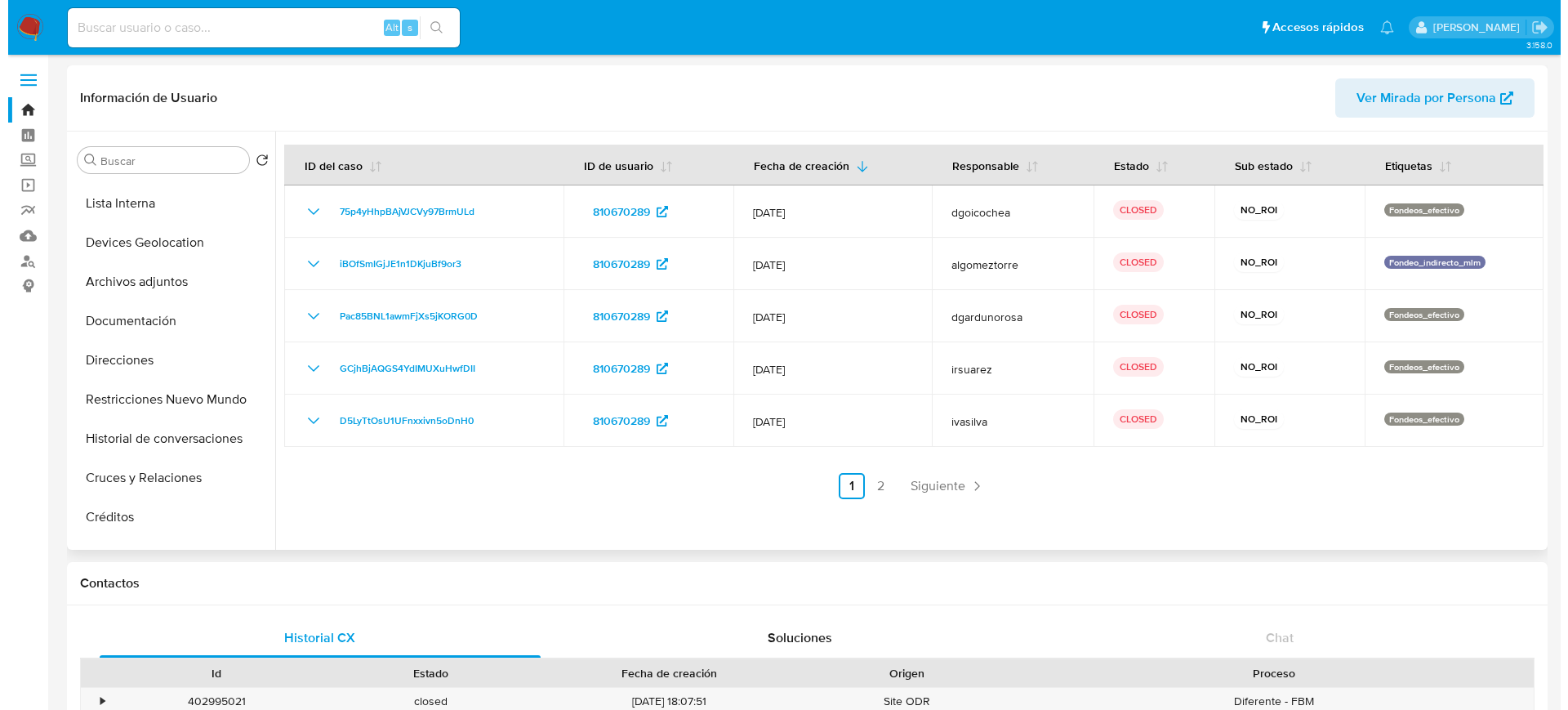
scroll to position [159, 0]
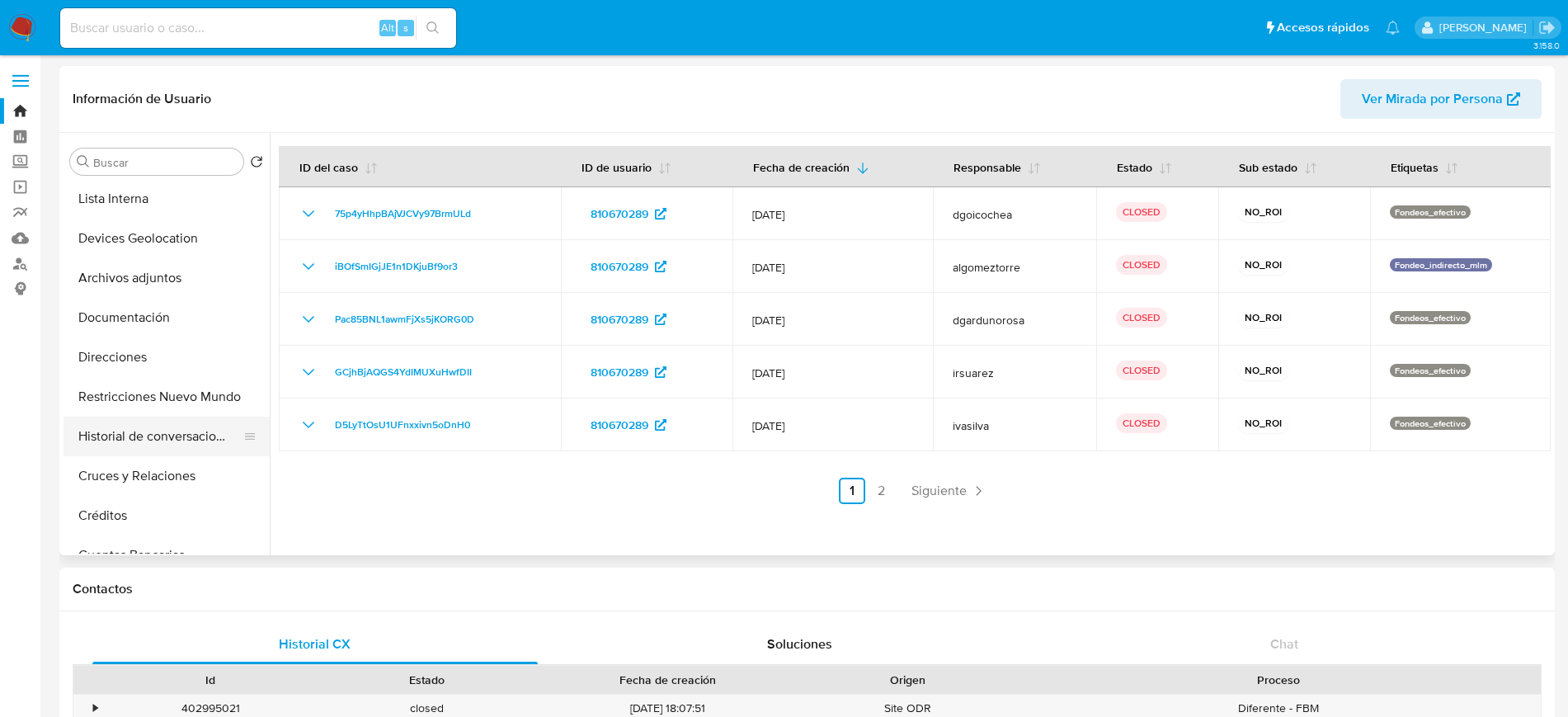
click at [179, 446] on button "Historial de conversaciones" at bounding box center [160, 436] width 193 height 40
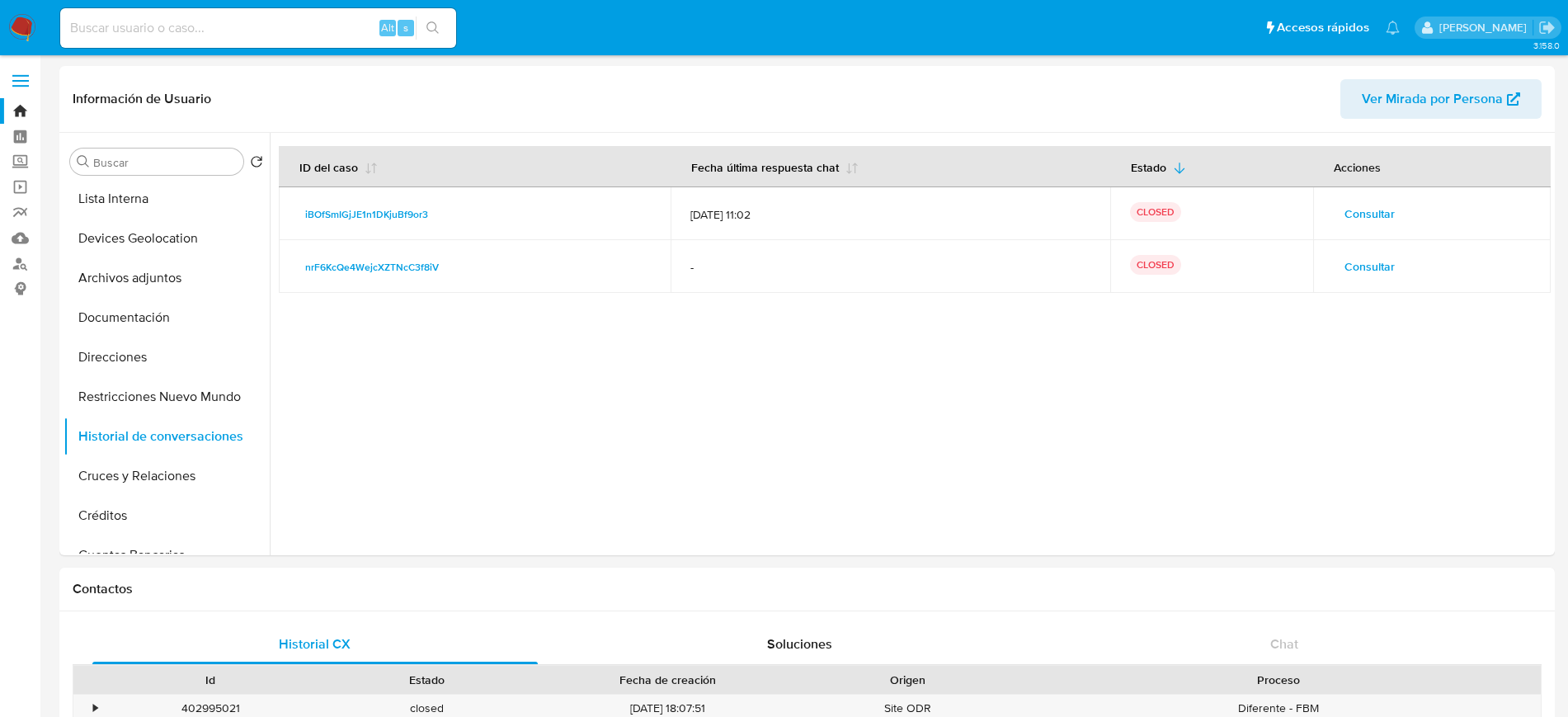
click at [1359, 266] on span "Consultar" at bounding box center [1369, 266] width 50 height 23
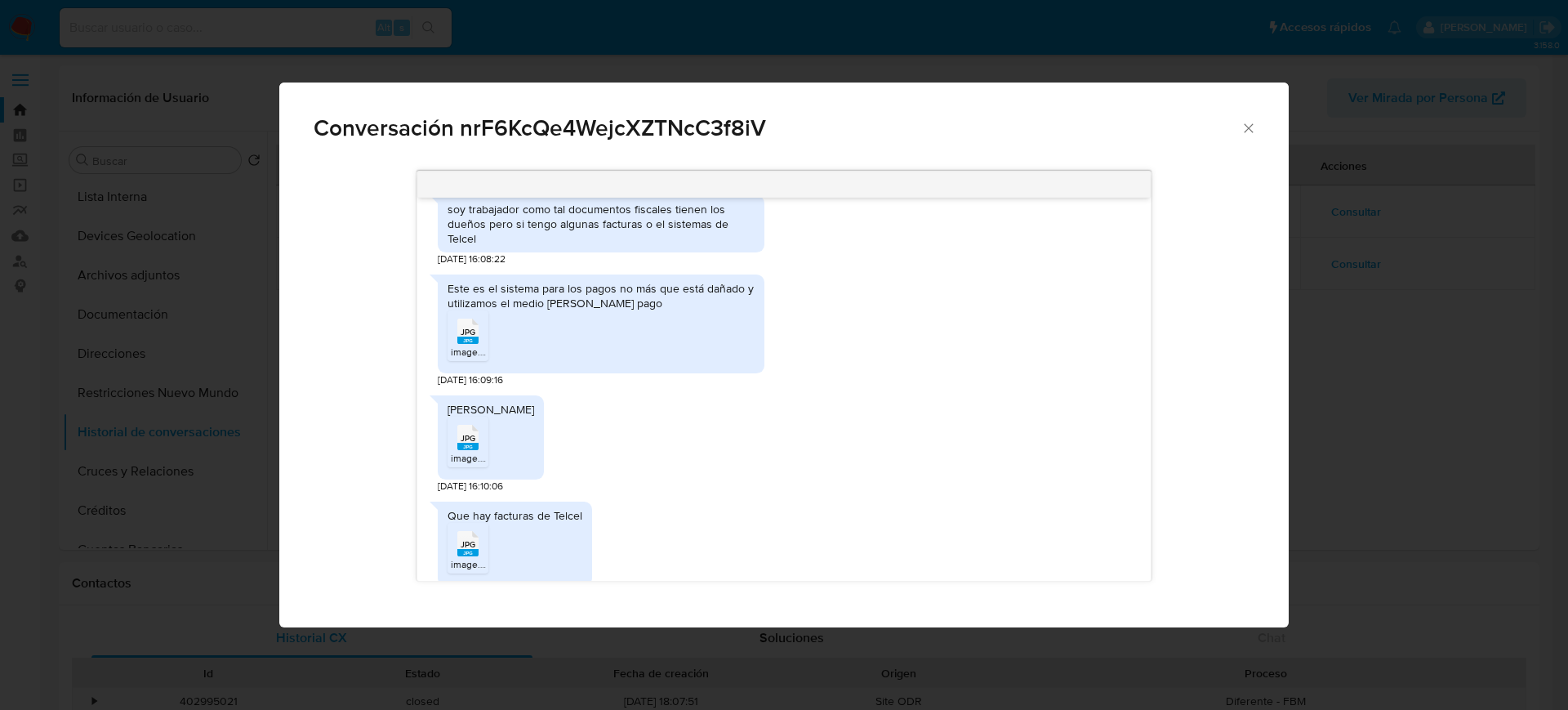
scroll to position [425, 0]
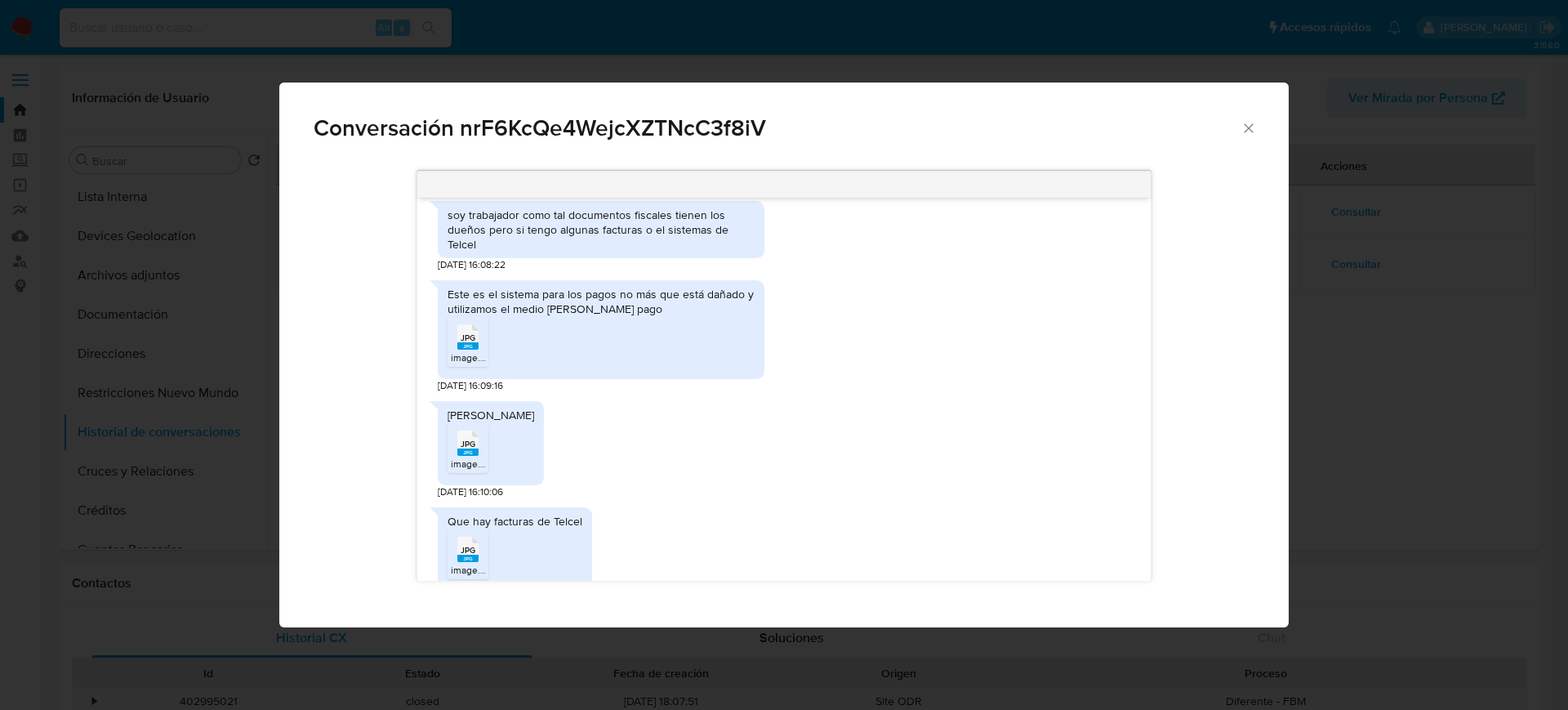
click at [1246, 127] on icon "Cerrar" at bounding box center [1249, 128] width 17 height 17
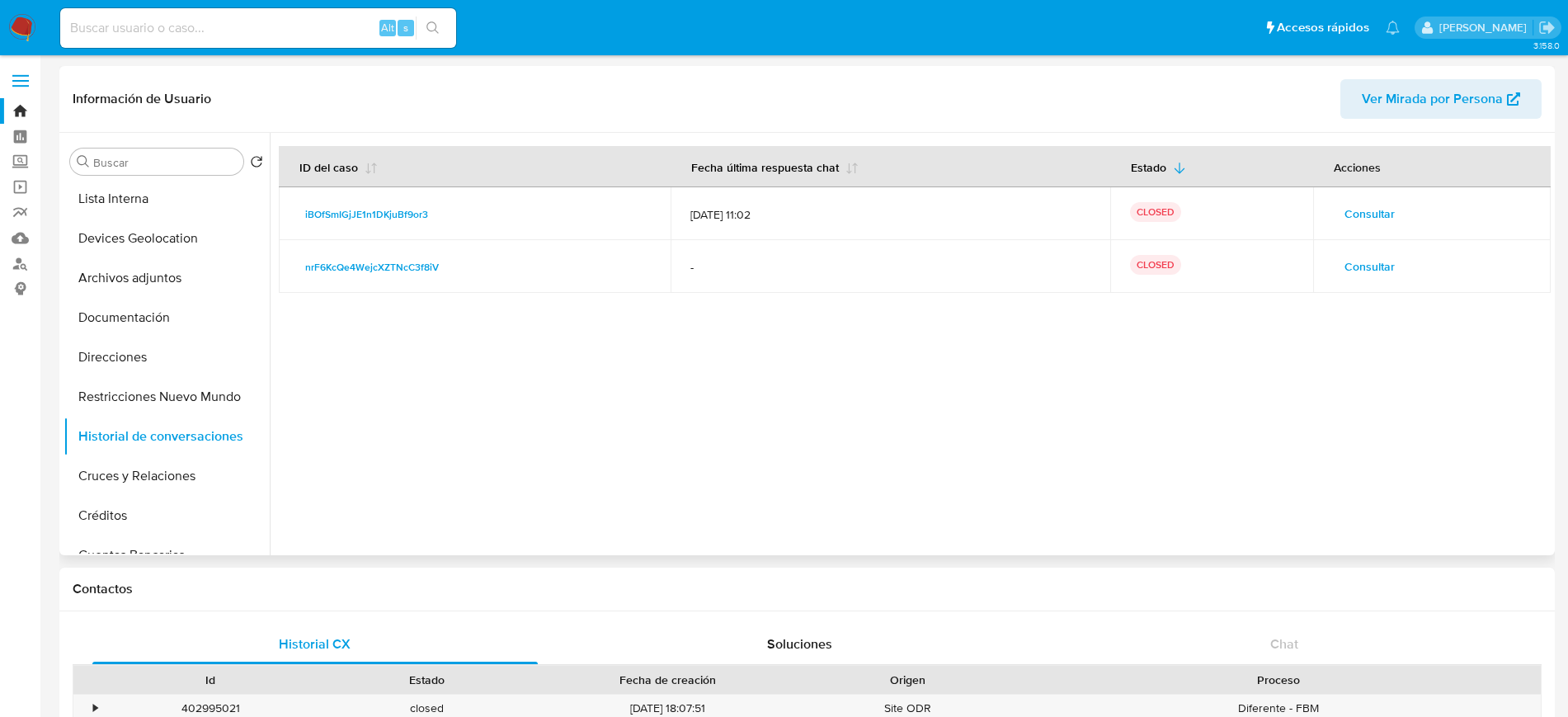
click at [1382, 205] on span "Consultar" at bounding box center [1369, 214] width 50 height 23
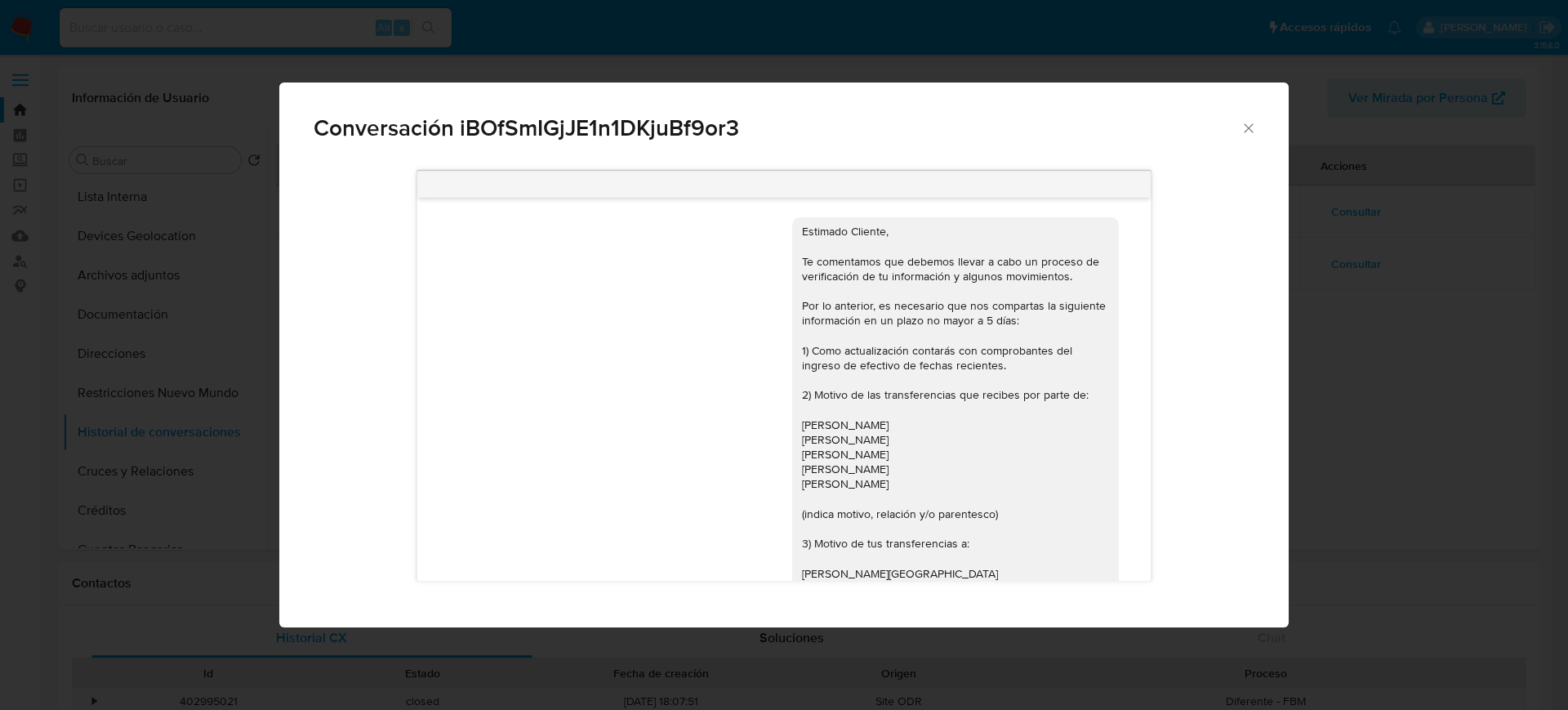
scroll to position [503, 0]
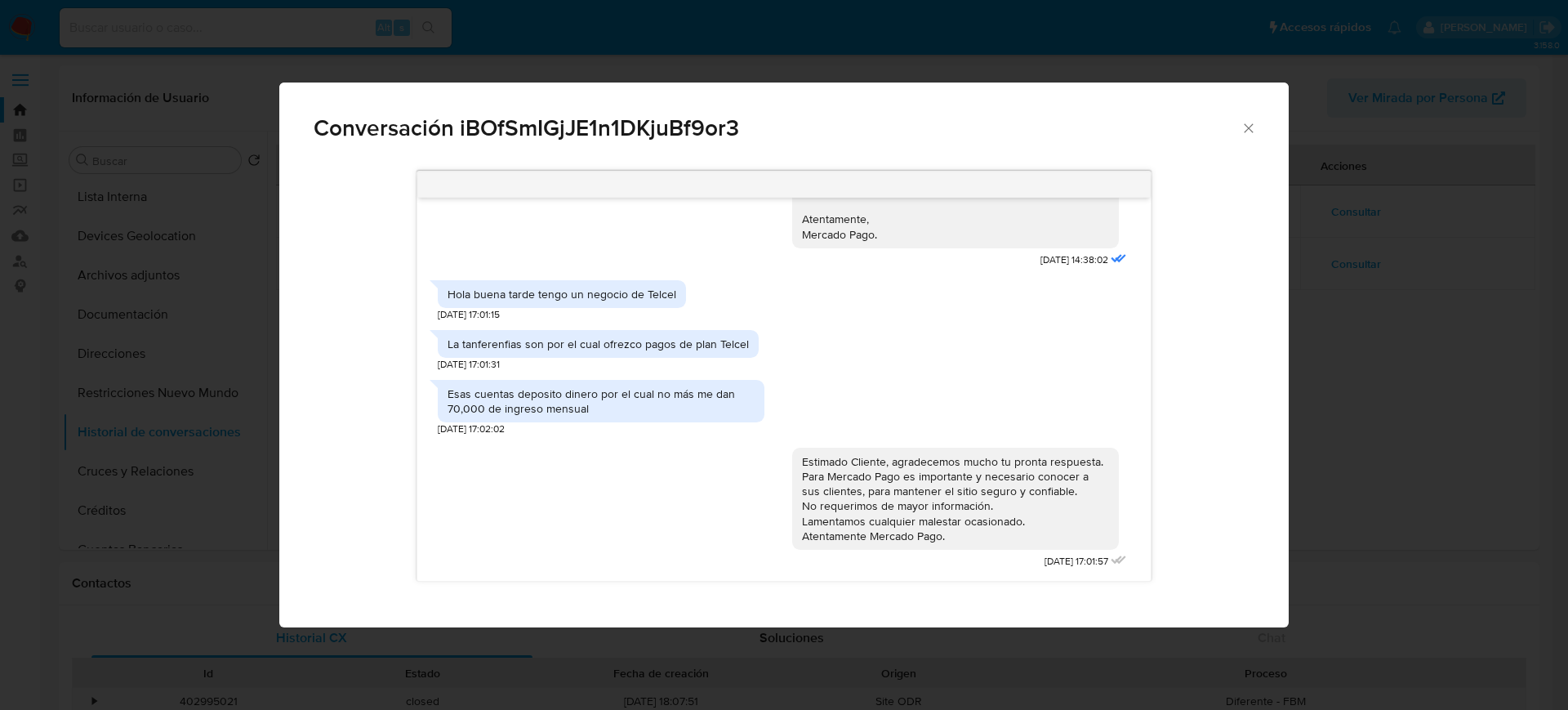
click at [1242, 123] on icon "Cerrar" at bounding box center [1249, 128] width 17 height 17
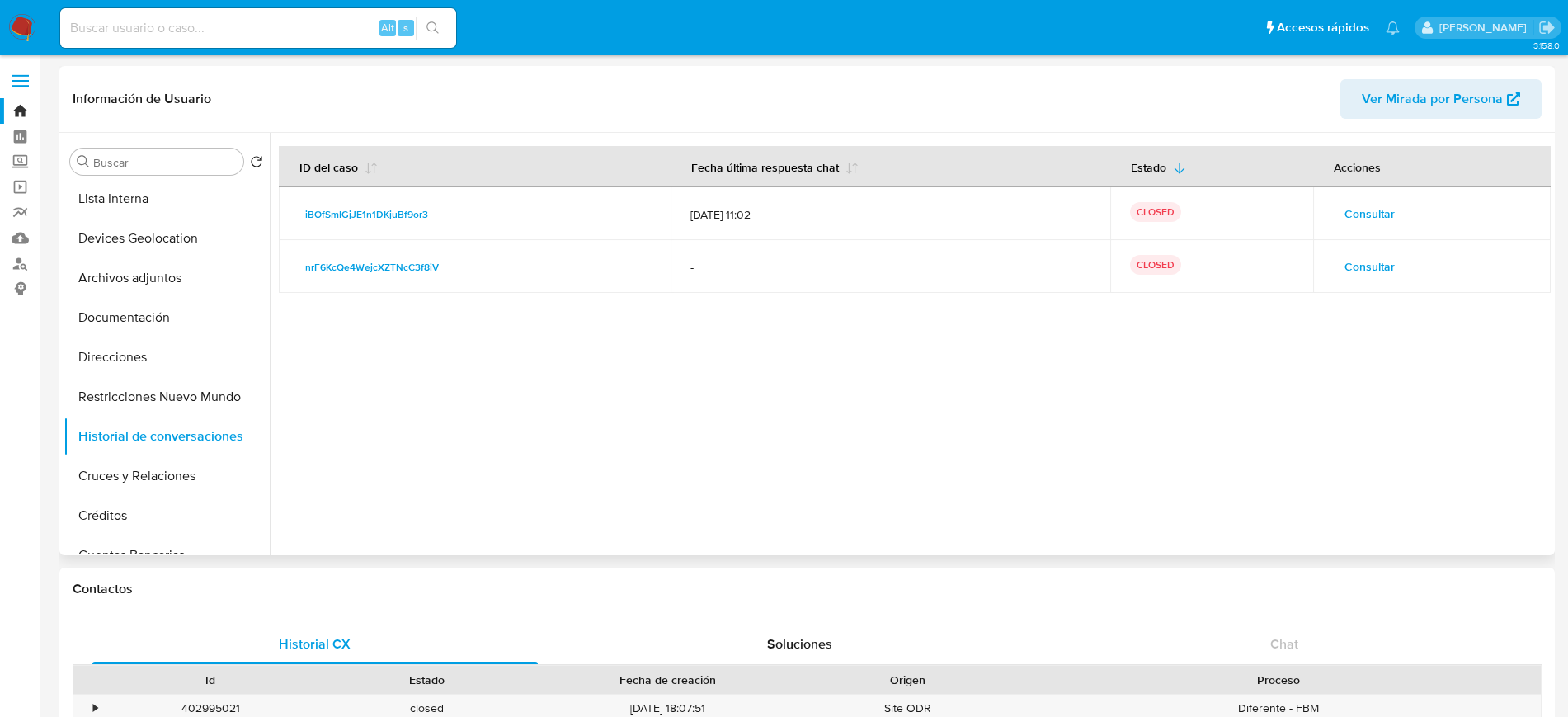
click at [1388, 258] on span "Consultar" at bounding box center [1369, 266] width 50 height 23
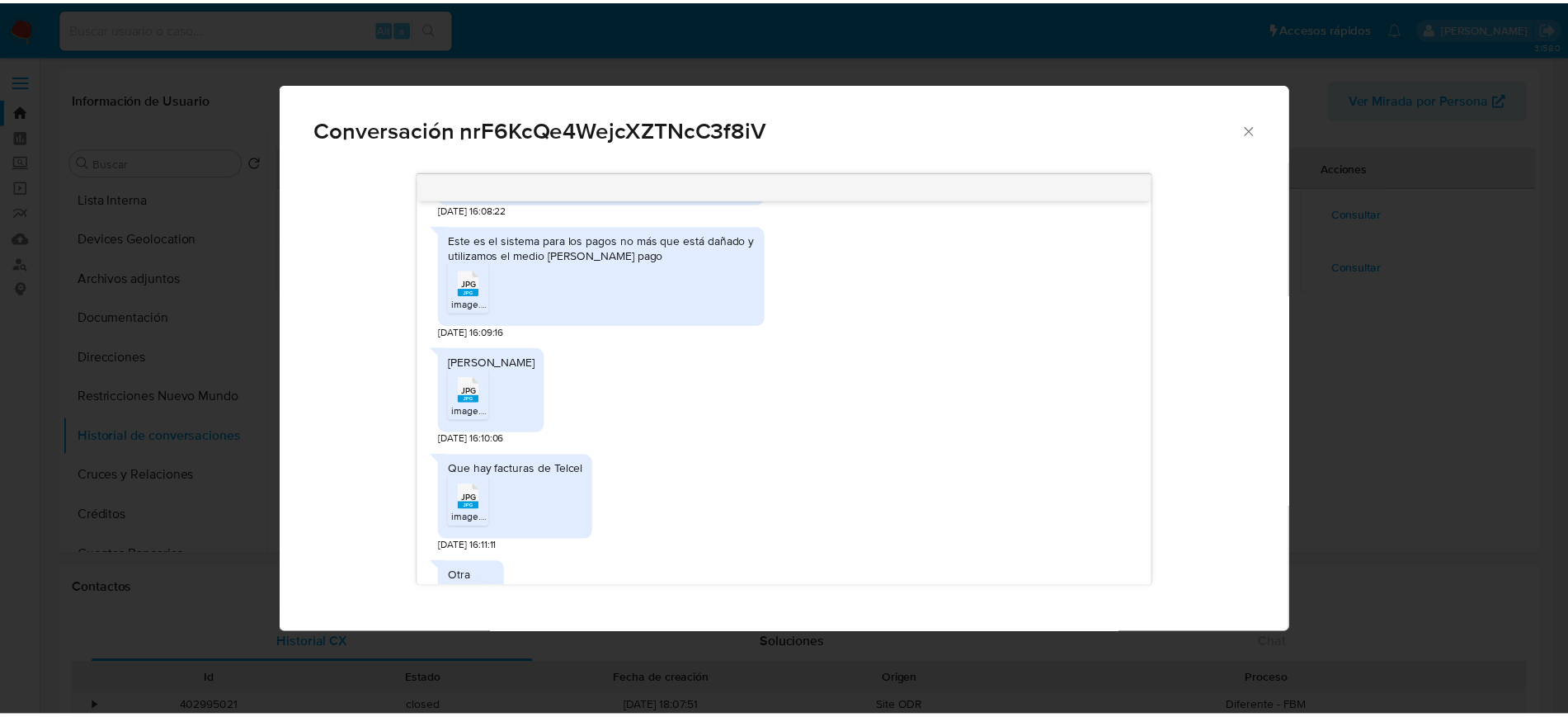
scroll to position [482, 0]
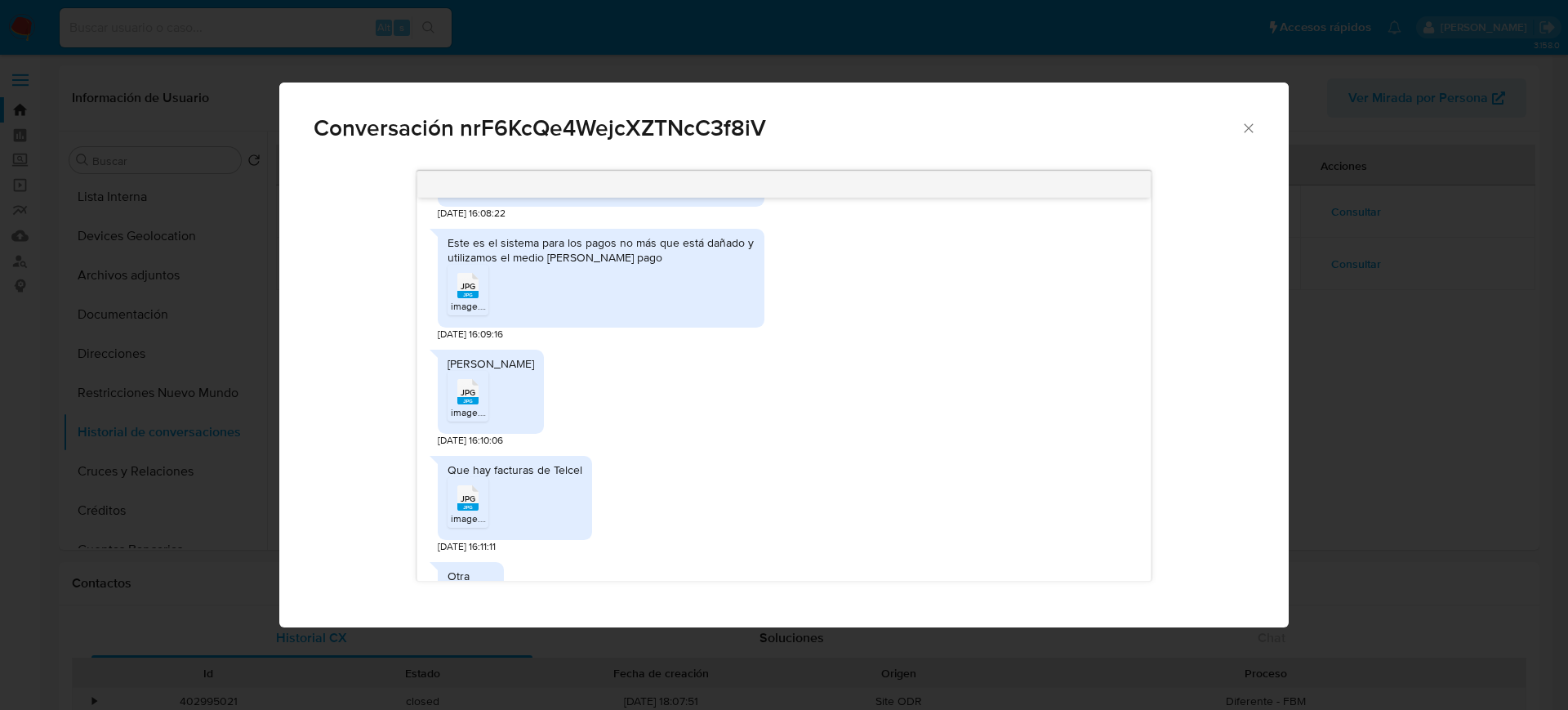
click at [1246, 136] on div "Conversación nrF6KcQe4WejcXZTNcC3f8iV" at bounding box center [784, 121] width 1010 height 78
click at [1250, 129] on icon "Cerrar" at bounding box center [1249, 128] width 9 height 9
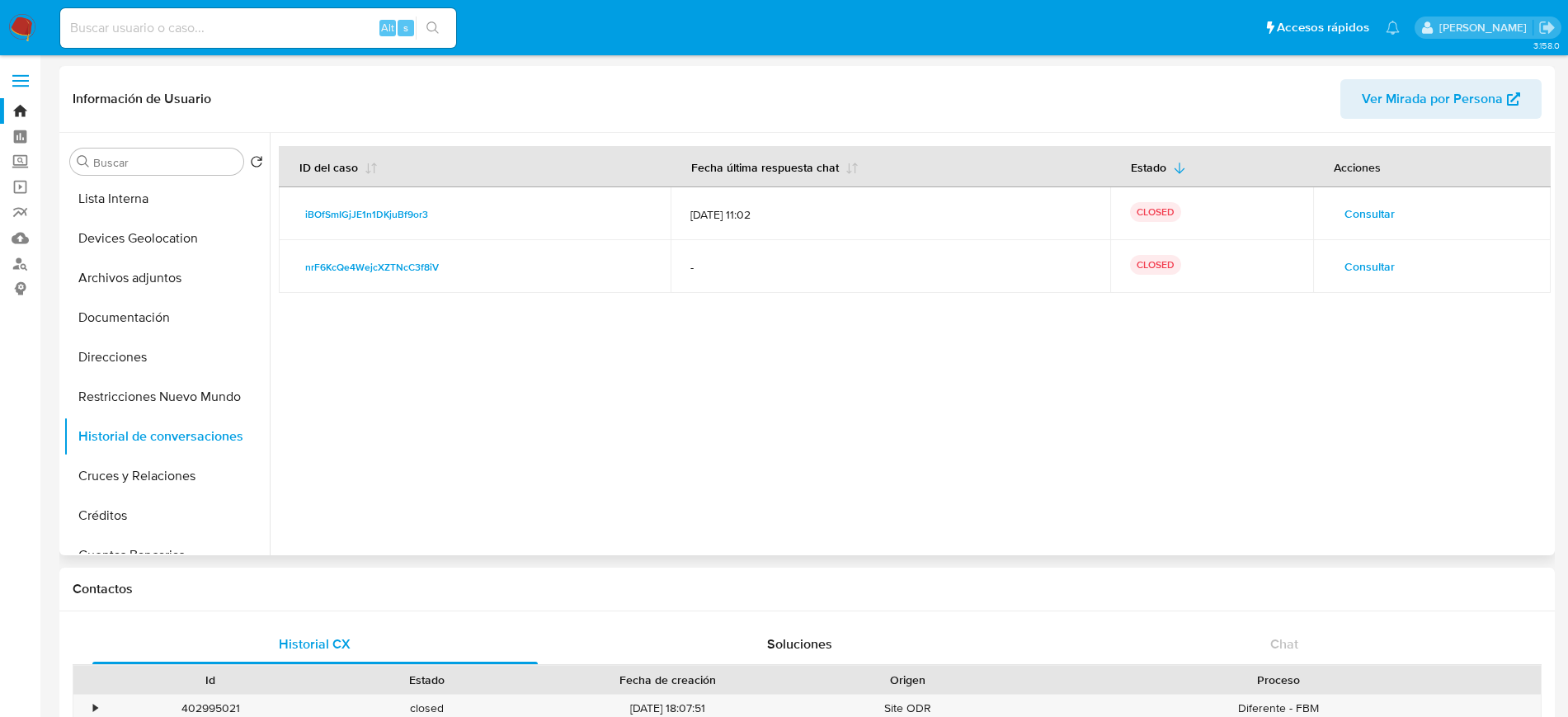
drag, startPoint x: 270, startPoint y: 258, endPoint x: 269, endPoint y: 208, distance: 50.0
click at [269, 208] on div "Buscar Volver al orden por defecto General KYC Historial Casos Listas Externas …" at bounding box center [807, 344] width 1488 height 423
click at [153, 210] on button "General" at bounding box center [160, 201] width 193 height 40
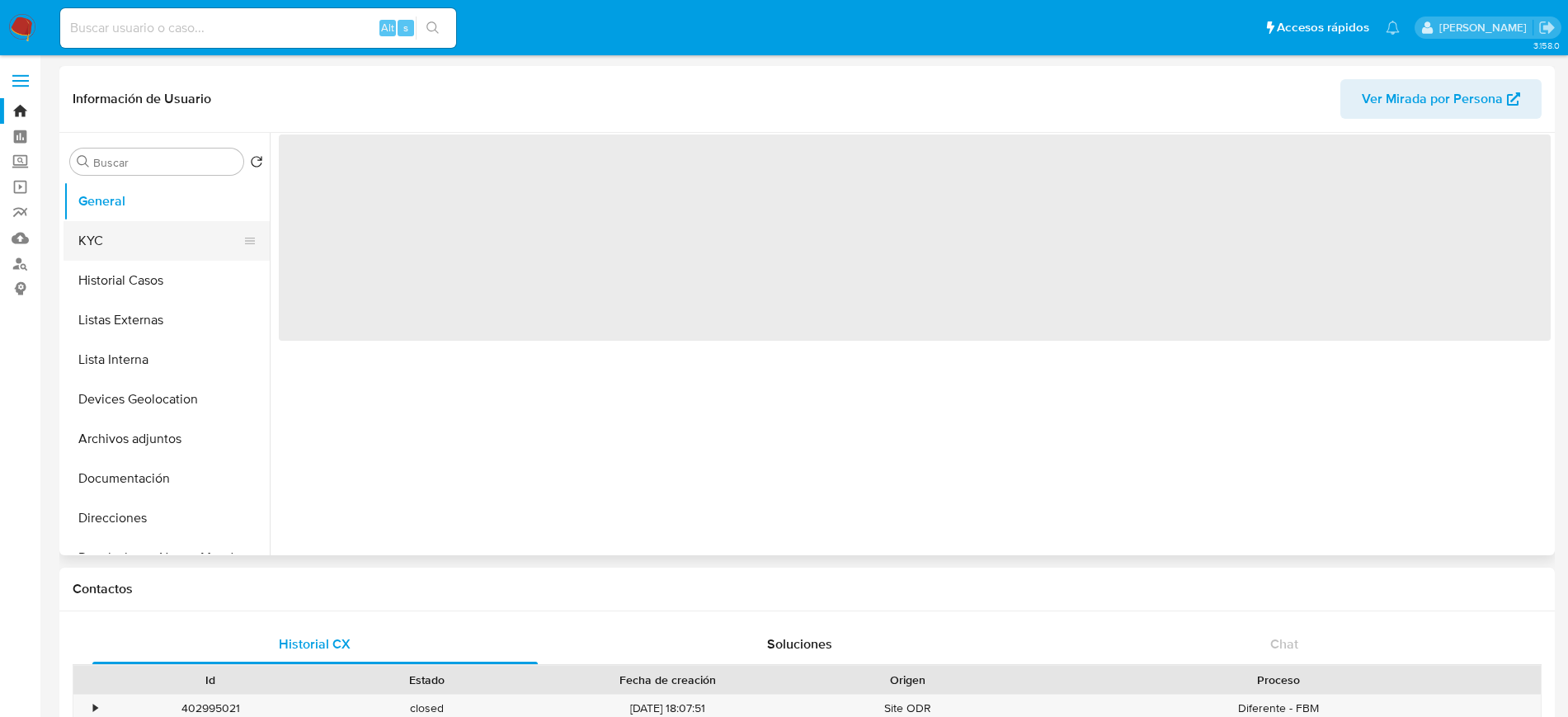
click at [118, 238] on button "KYC" at bounding box center [160, 240] width 193 height 40
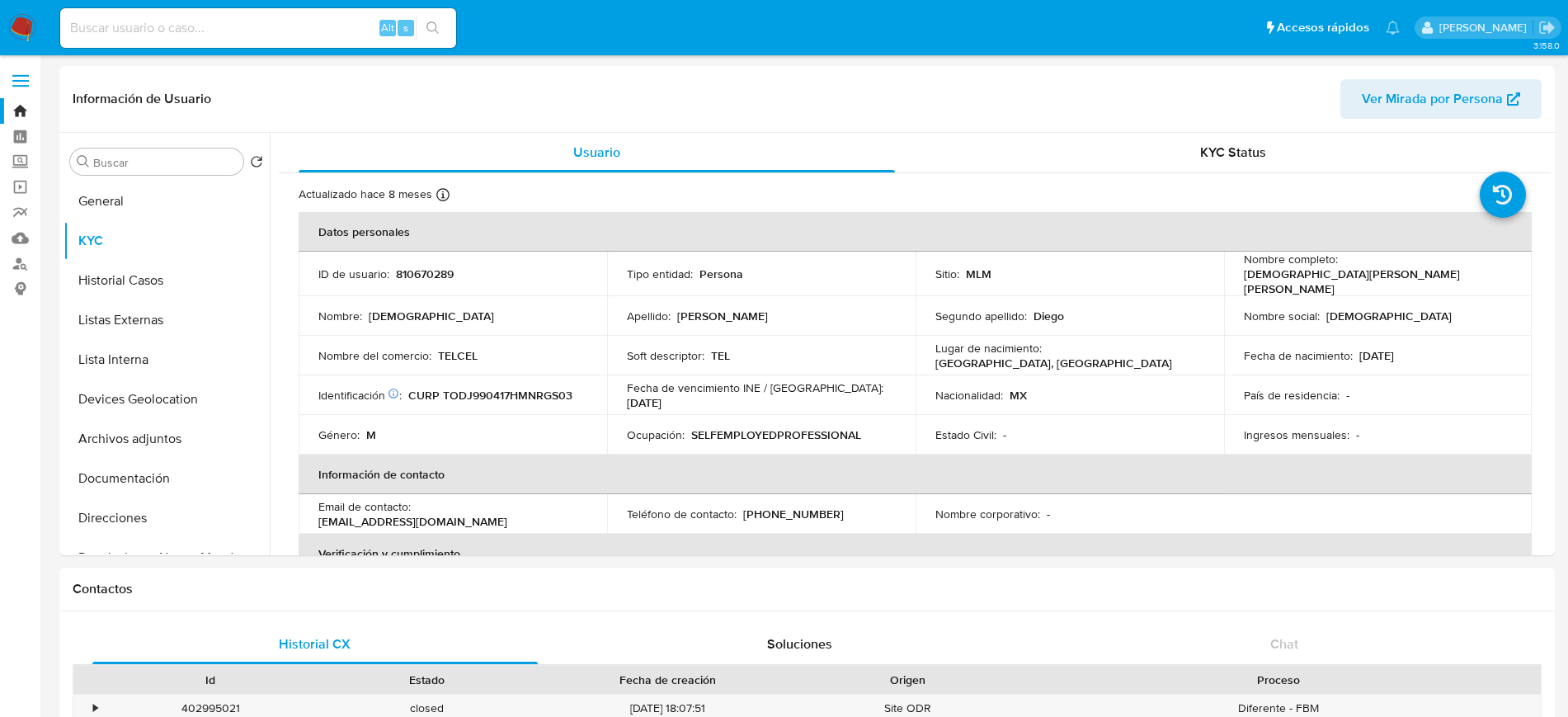
click at [217, 19] on input at bounding box center [258, 28] width 396 height 21
paste input "431296828"
type input "431296828"
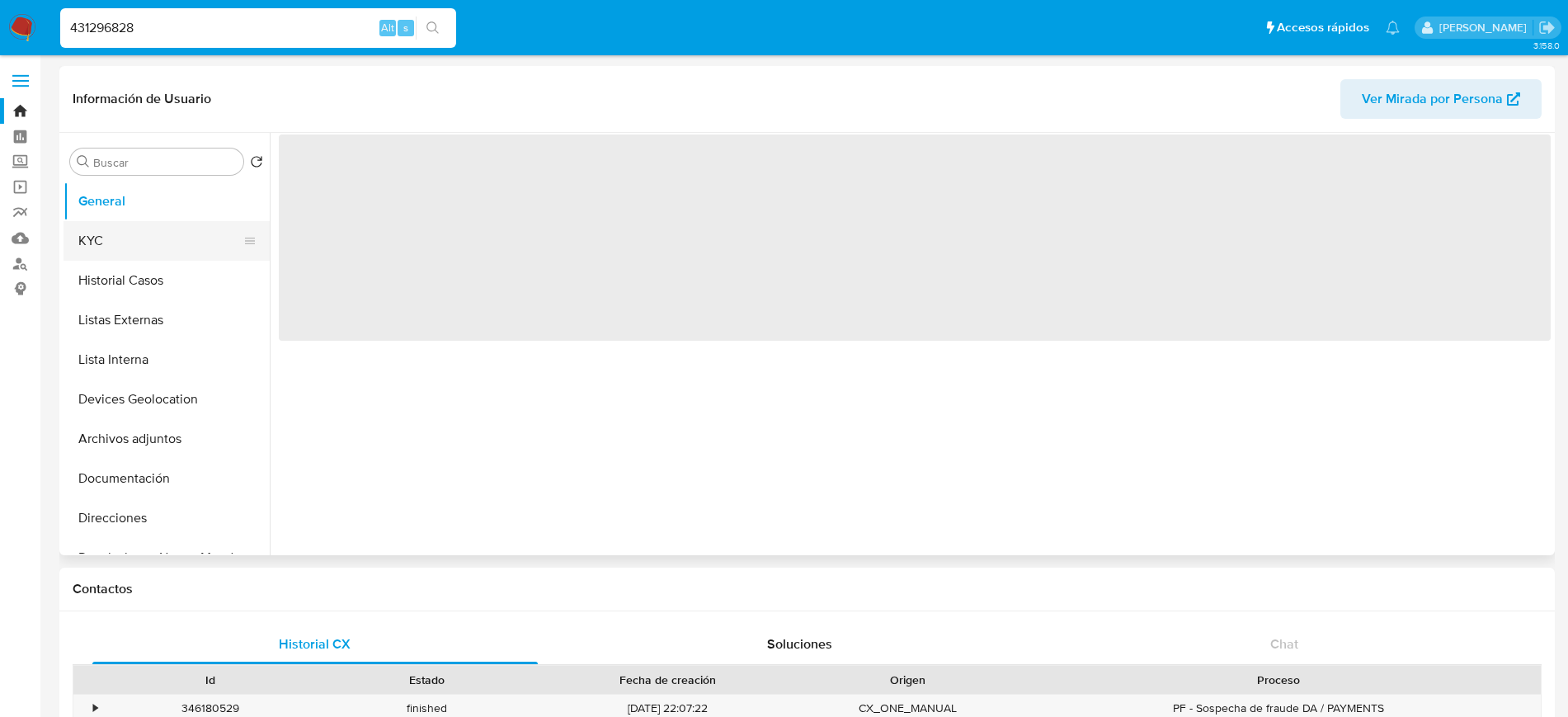
click at [93, 242] on button "KYC" at bounding box center [160, 240] width 193 height 40
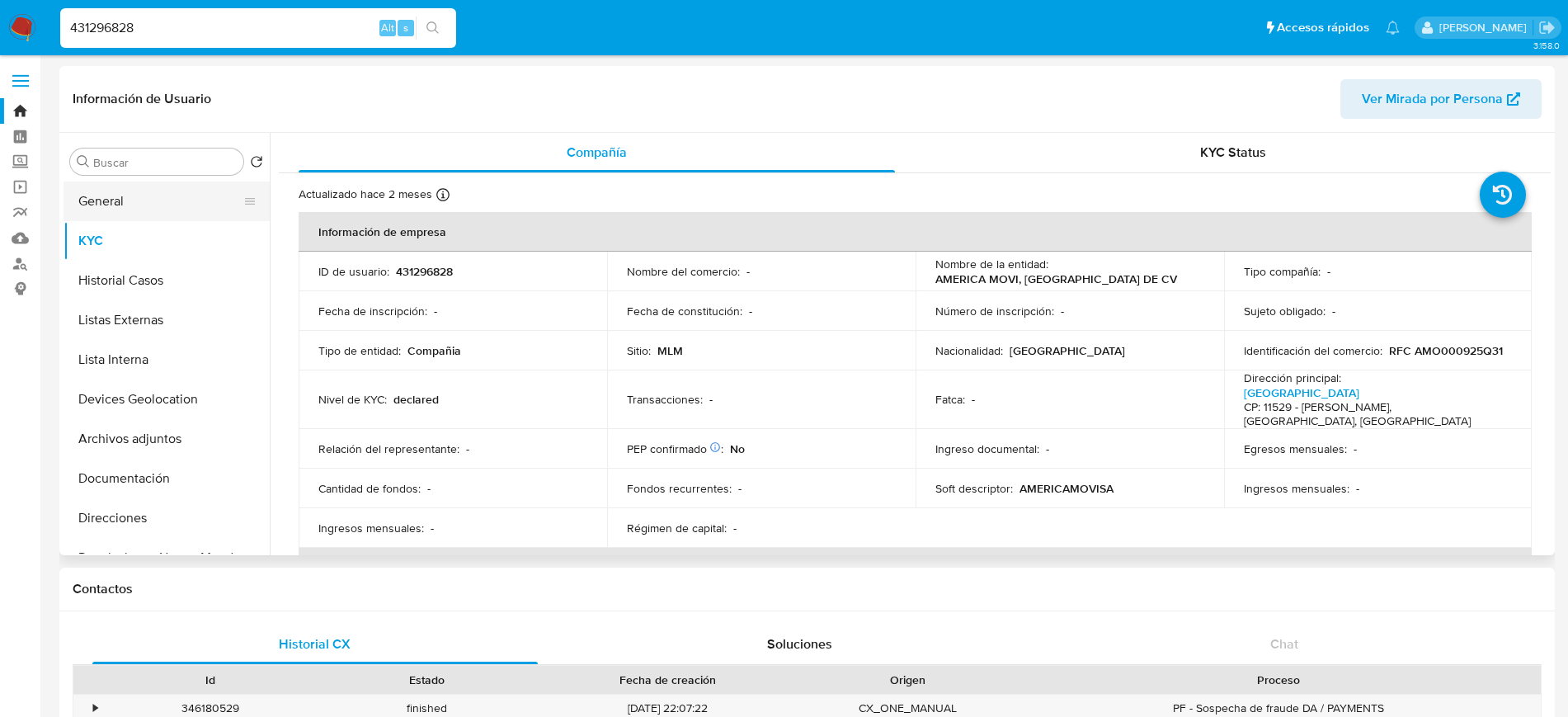
select select "10"
click at [136, 216] on button "General" at bounding box center [160, 201] width 193 height 40
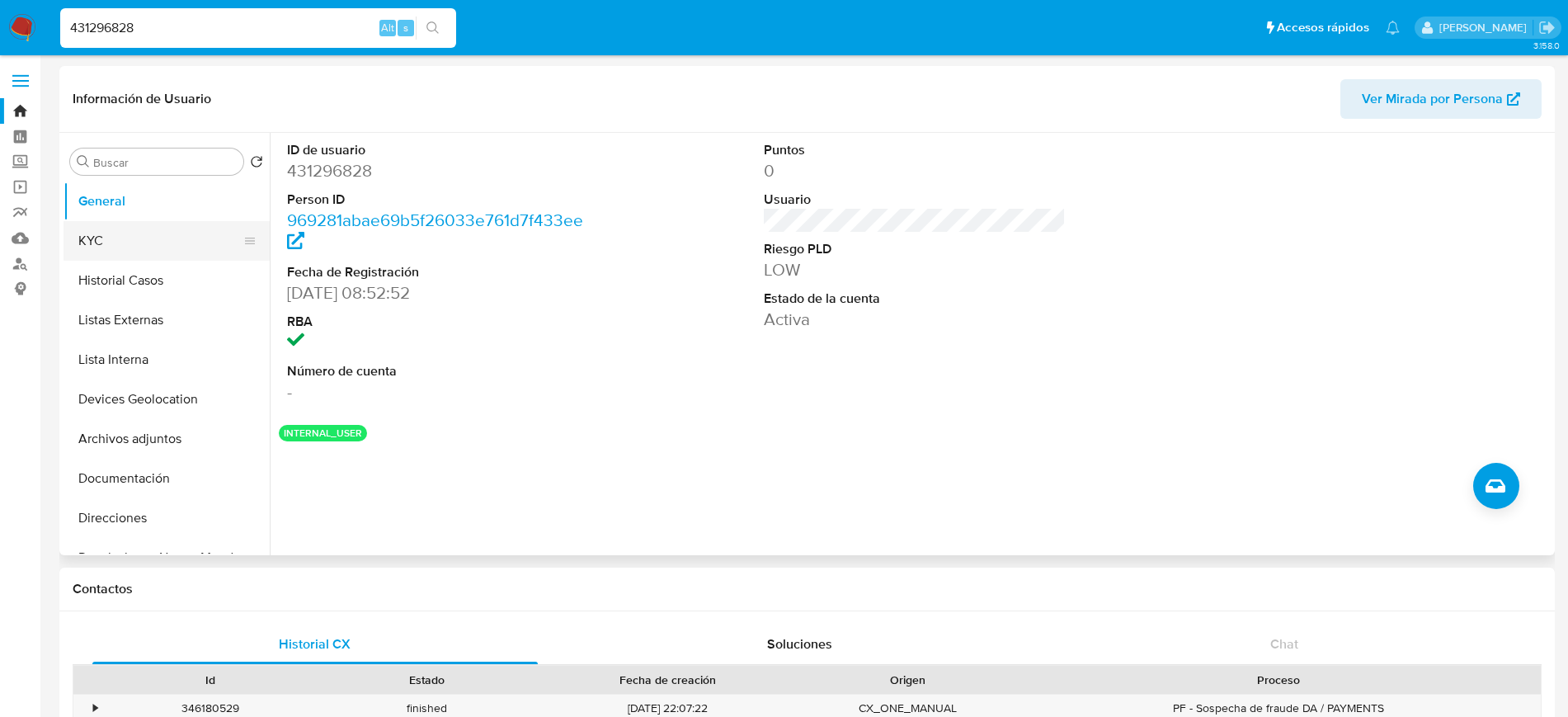
click at [177, 255] on button "KYC" at bounding box center [160, 240] width 193 height 40
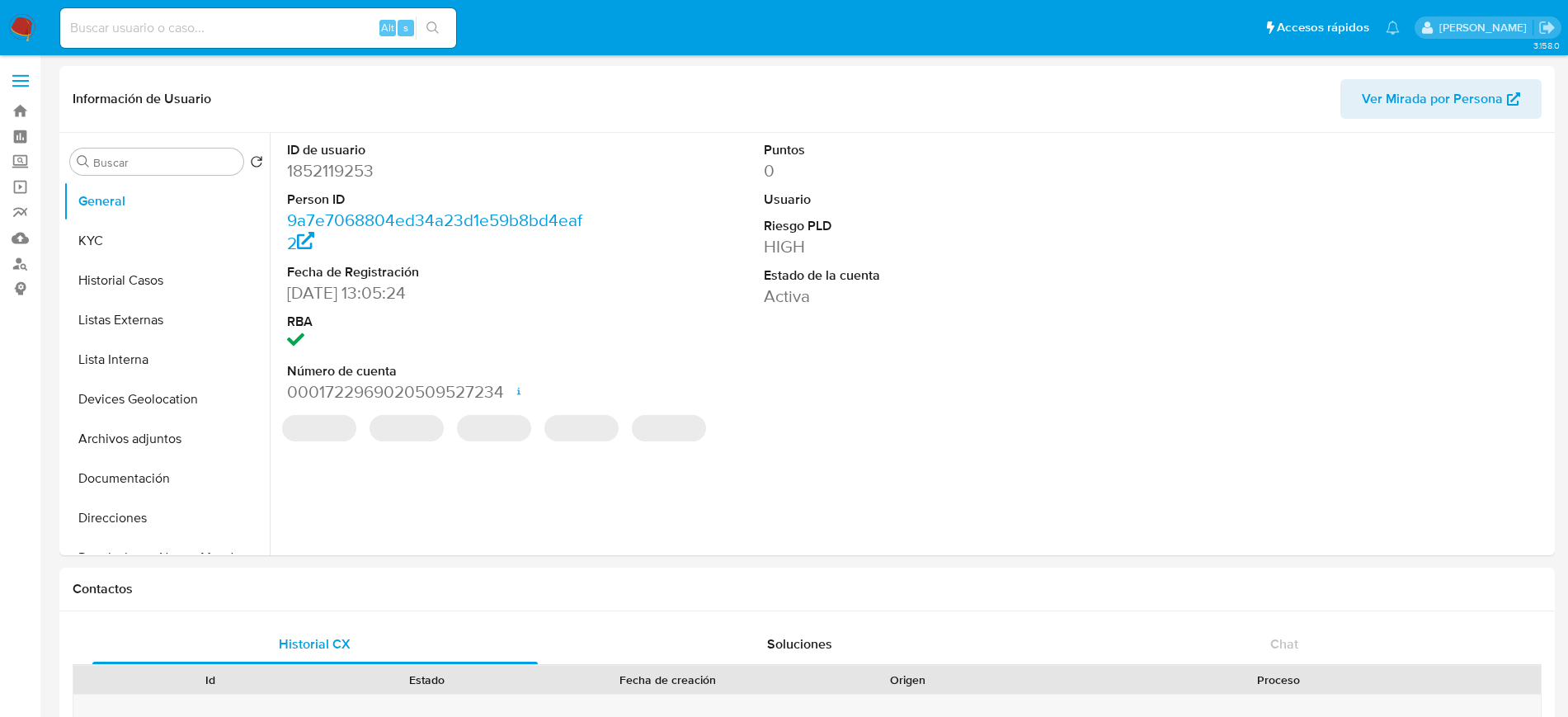
select select "10"
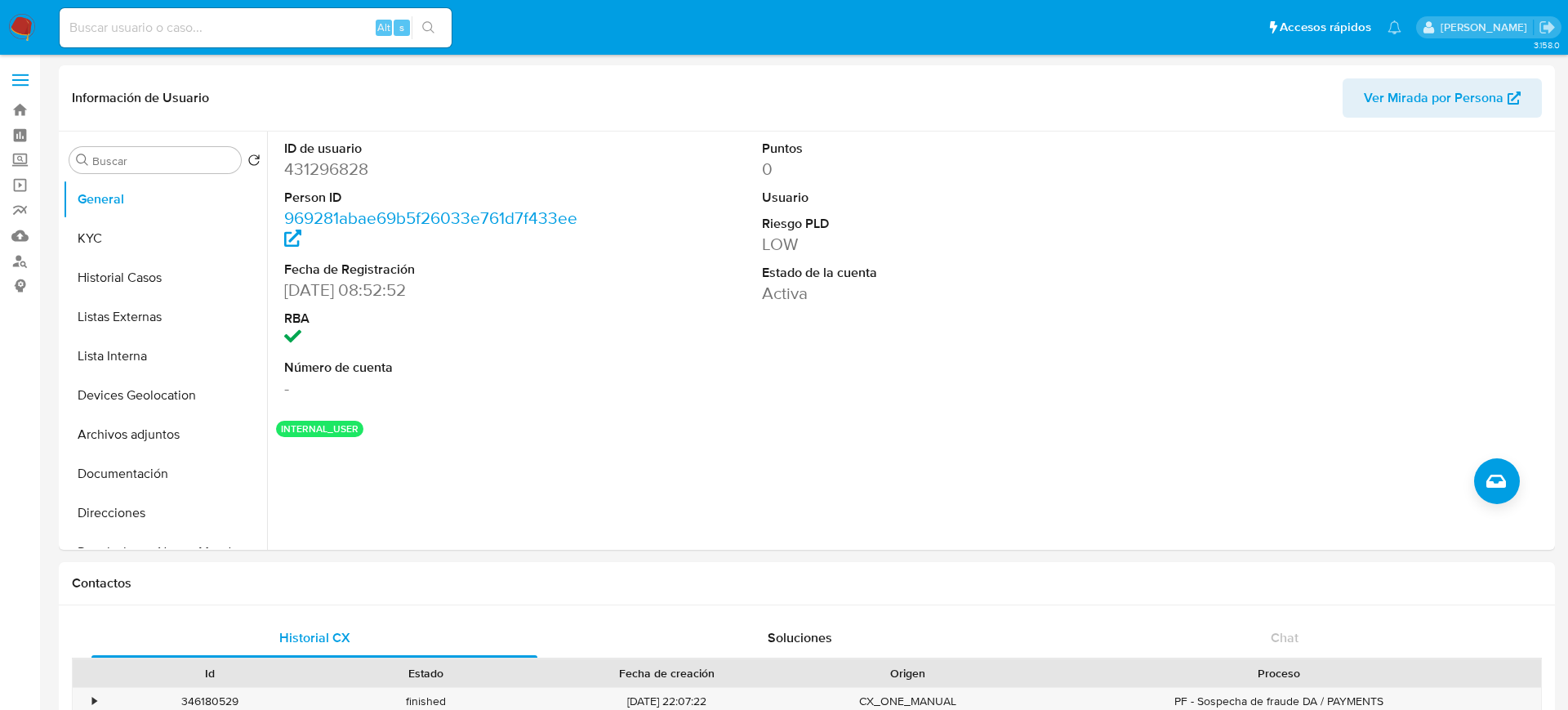
select select "10"
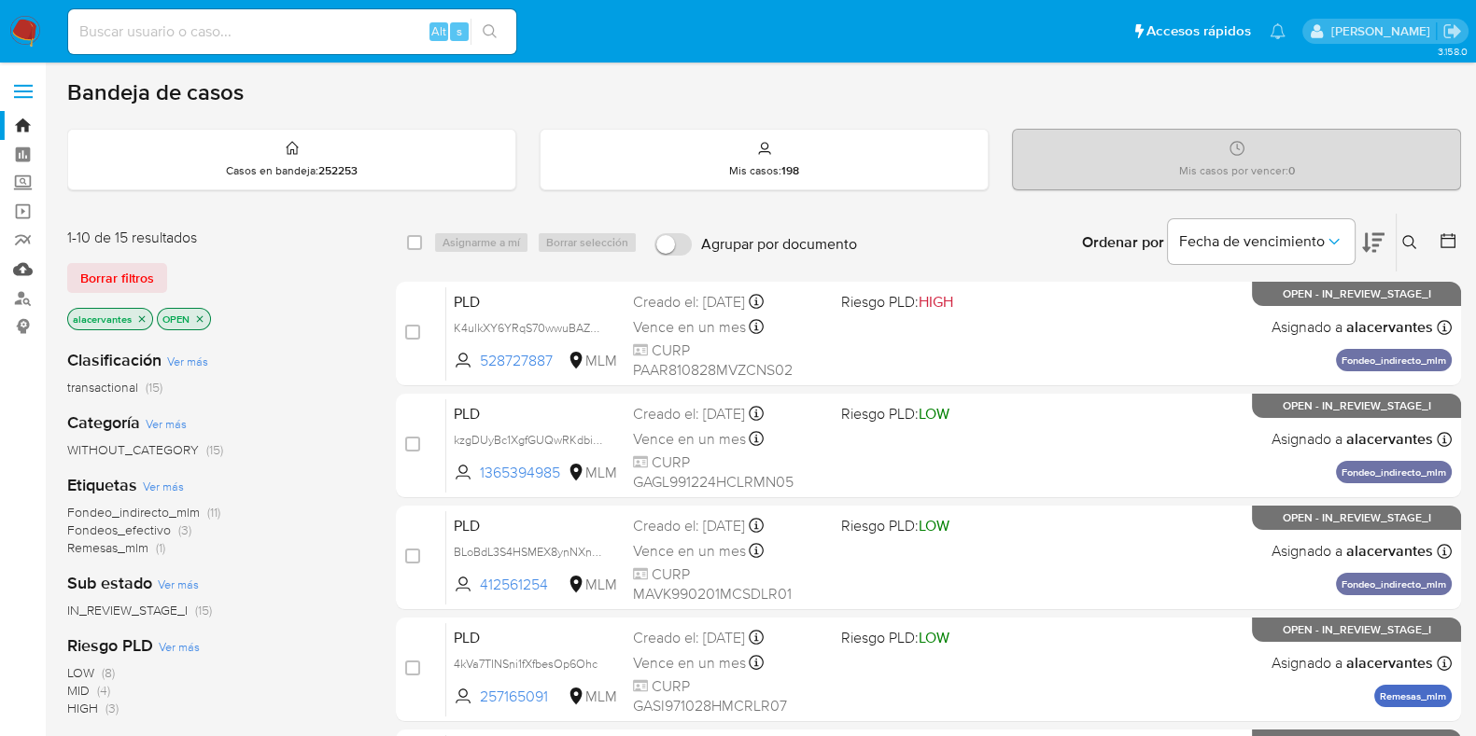
click at [33, 270] on link "Mulan" at bounding box center [111, 269] width 222 height 29
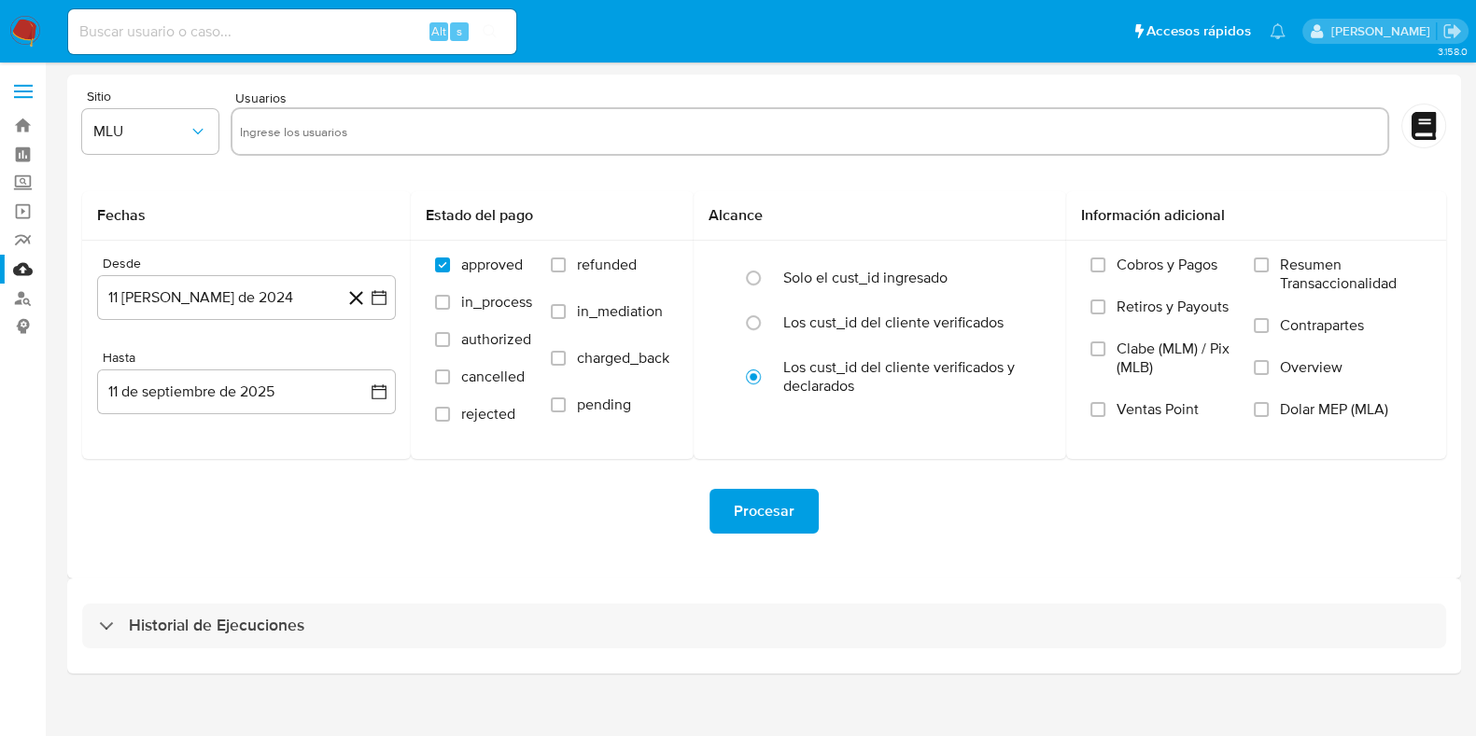
click at [319, 135] on input "text" at bounding box center [810, 132] width 1141 height 30
click at [224, 137] on div "Sitio MLU Usuarios" at bounding box center [764, 126] width 1364 height 72
click at [204, 137] on icon "button" at bounding box center [198, 131] width 19 height 19
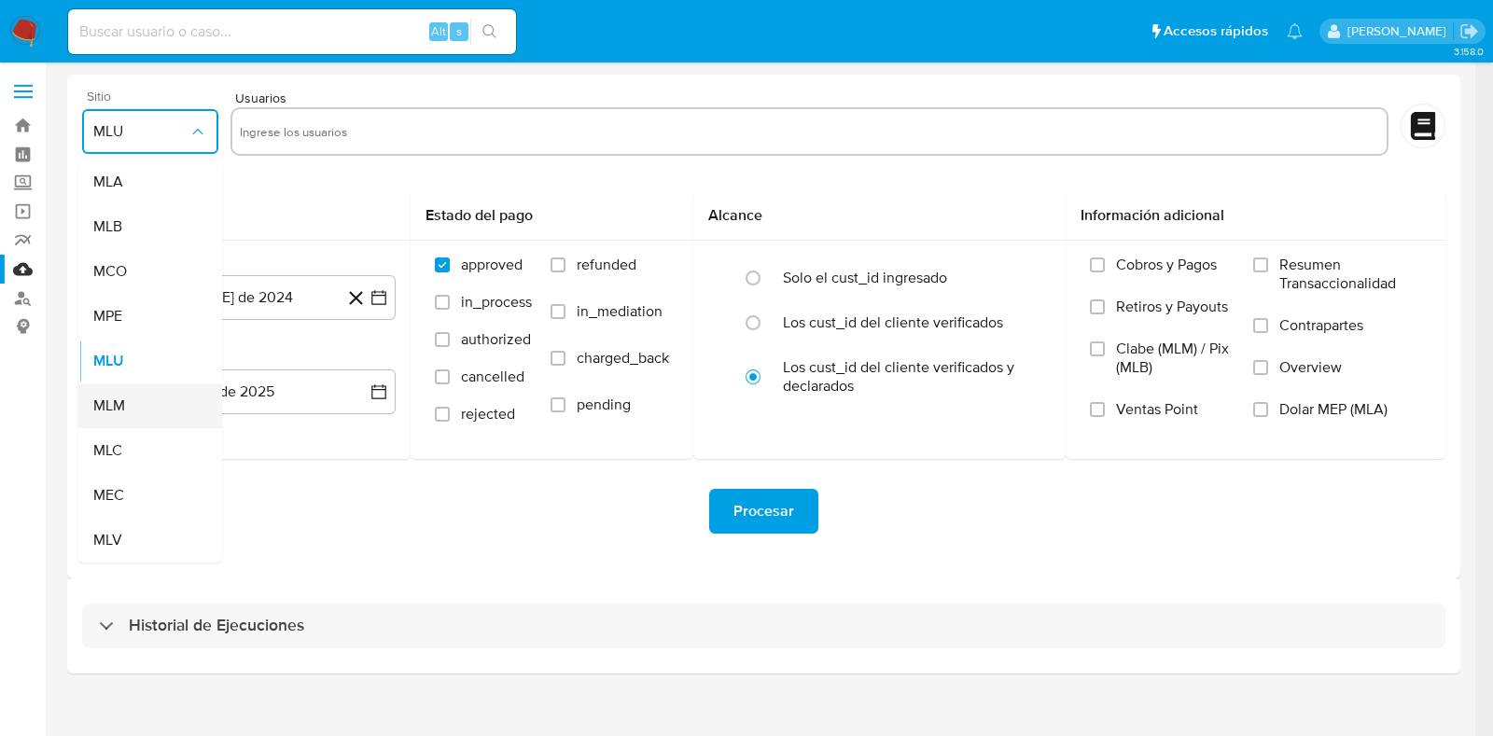
click at [142, 419] on div "MLM" at bounding box center [144, 406] width 103 height 45
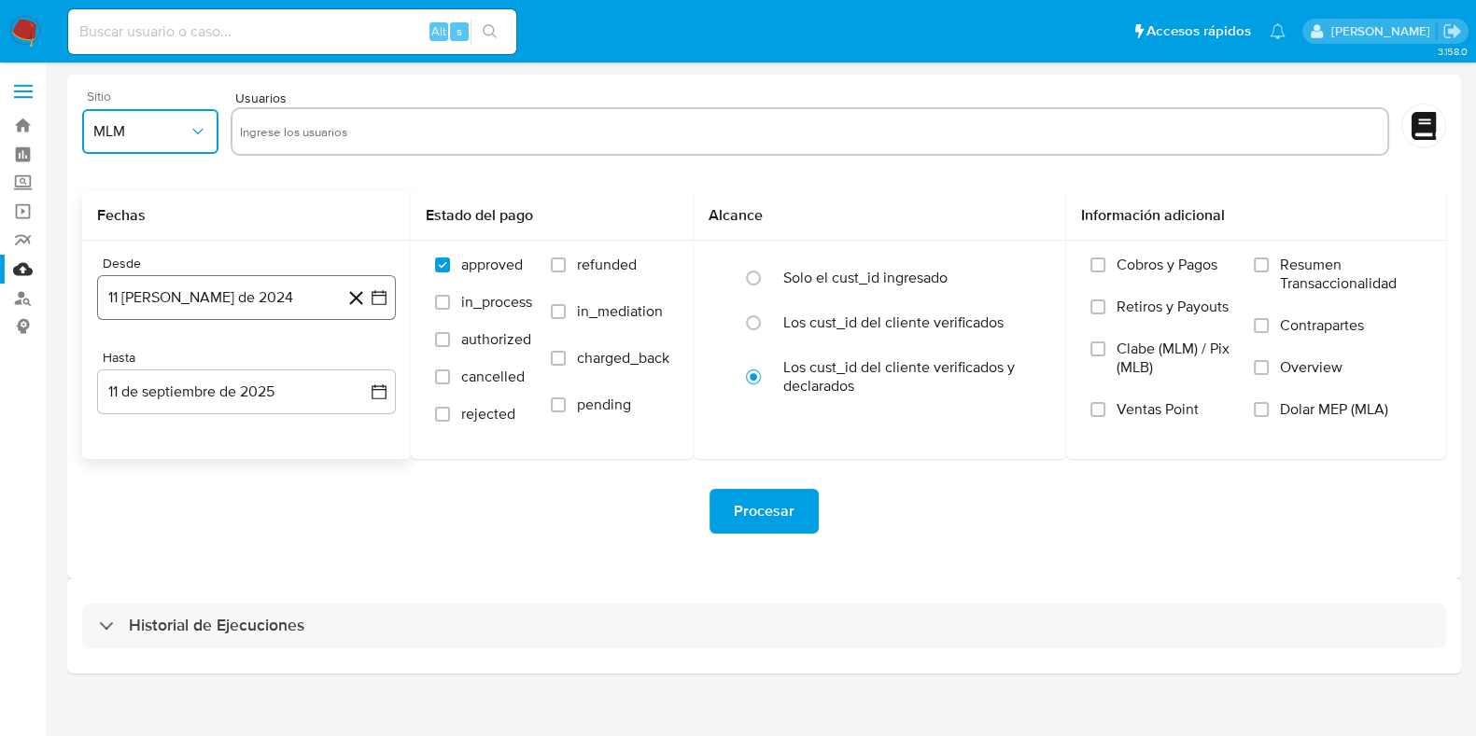
click at [381, 308] on button "11 [PERSON_NAME] de 2024" at bounding box center [246, 297] width 299 height 45
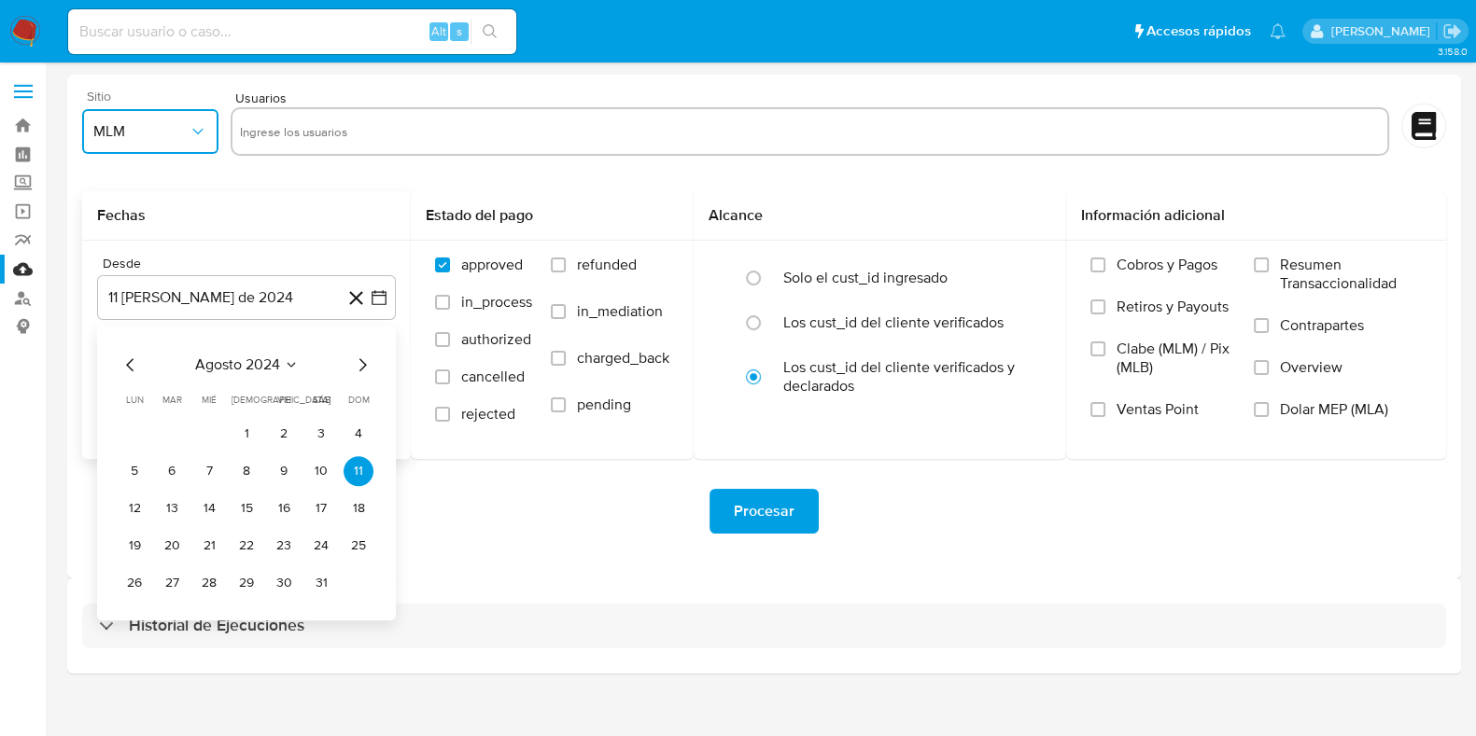
click at [369, 366] on icon "Mes siguiente" at bounding box center [362, 365] width 22 height 22
click at [359, 367] on icon "Mes siguiente" at bounding box center [362, 365] width 22 height 22
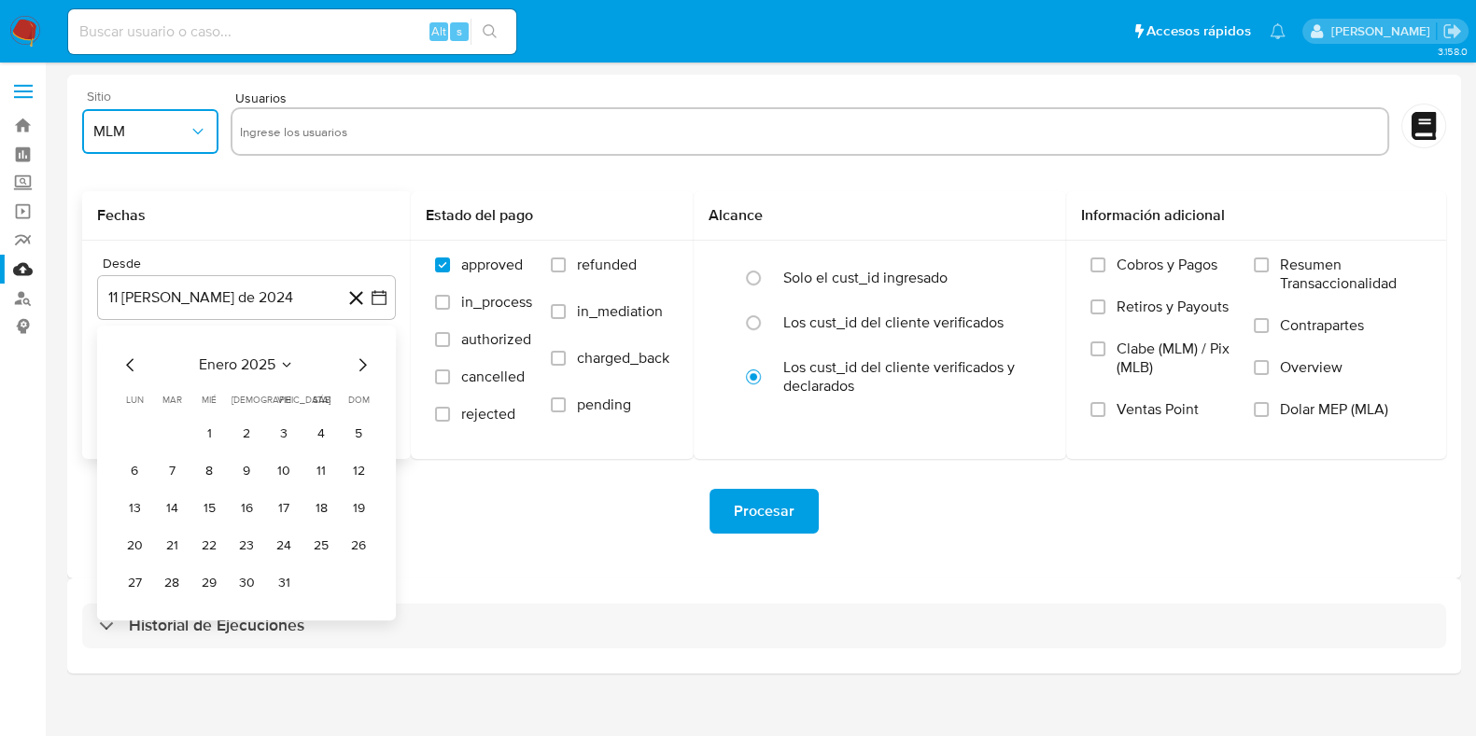
click at [359, 367] on icon "Mes siguiente" at bounding box center [362, 365] width 22 height 22
click at [250, 434] on button "1" at bounding box center [246, 434] width 30 height 30
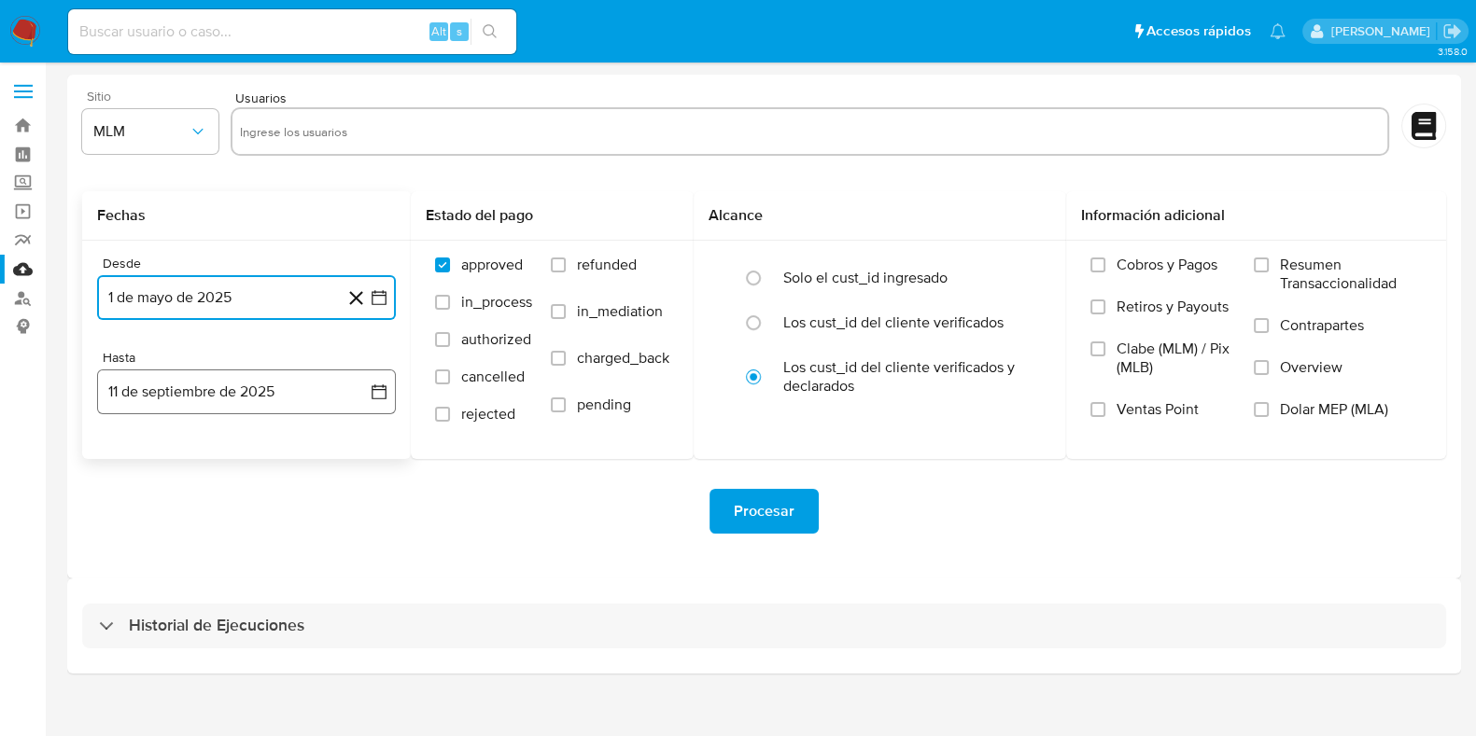
click at [382, 392] on icon "button" at bounding box center [379, 392] width 19 height 19
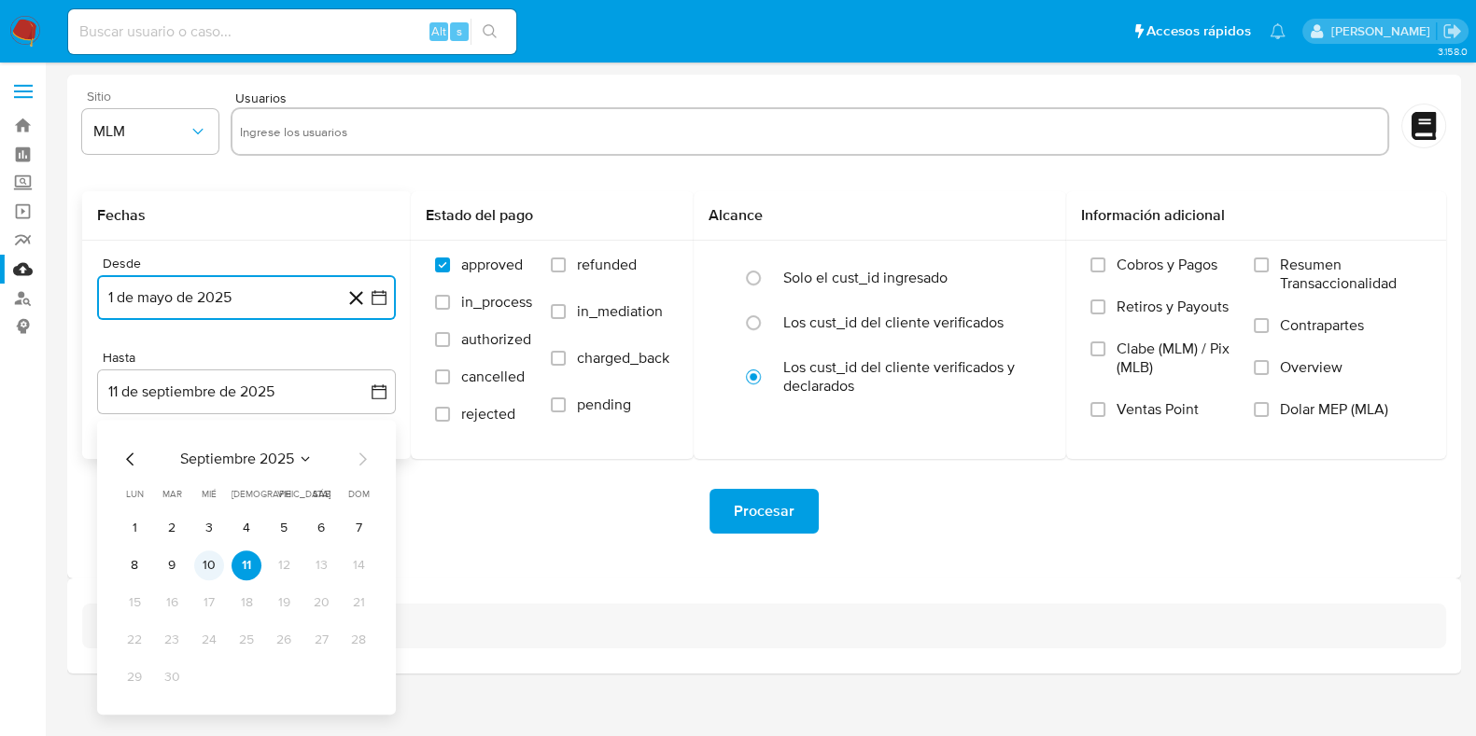
click at [212, 557] on button "10" at bounding box center [209, 566] width 30 height 30
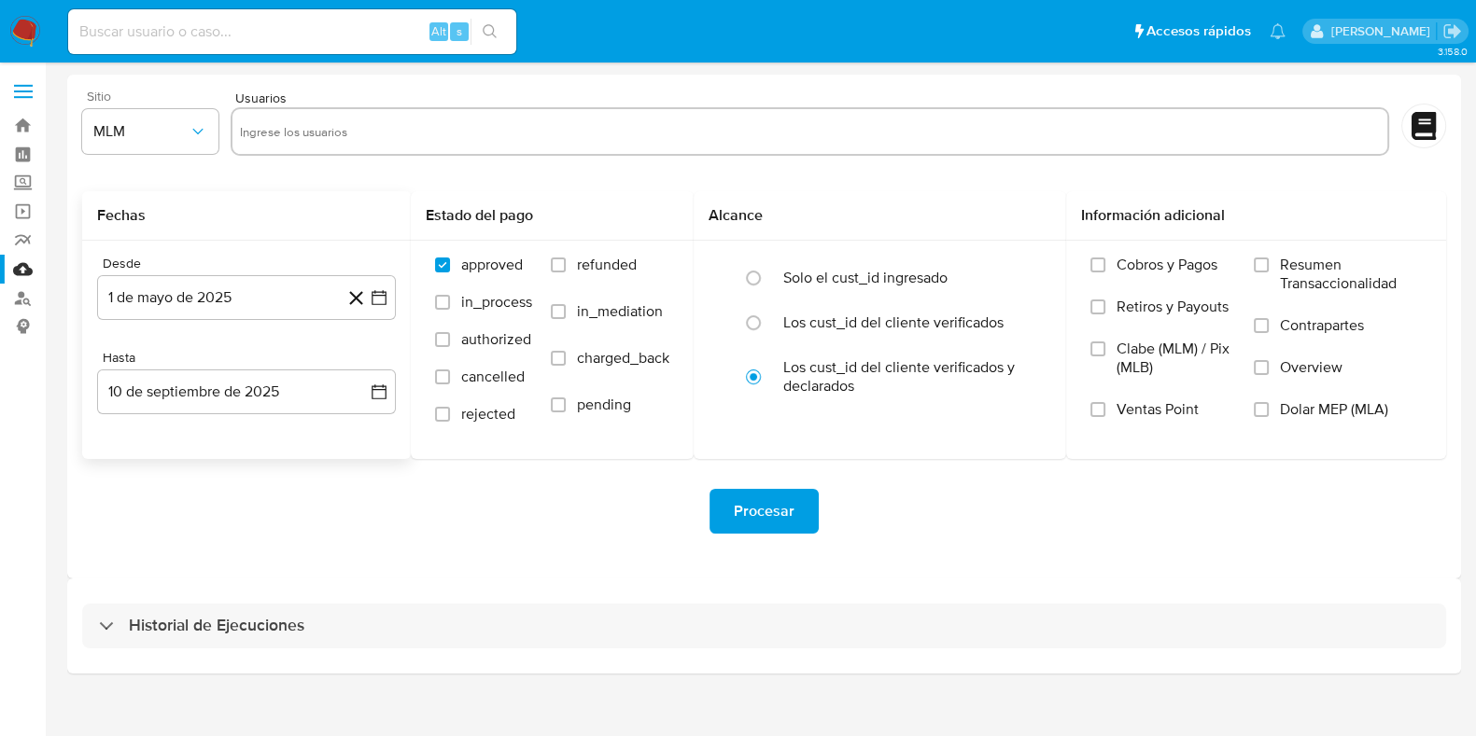
click at [339, 498] on div "Procesar" at bounding box center [764, 511] width 1364 height 45
click at [1271, 361] on label "Overview" at bounding box center [1338, 379] width 168 height 42
click at [1268, 361] on input "Overview" at bounding box center [1261, 367] width 15 height 15
click at [303, 140] on input "text" at bounding box center [810, 132] width 1141 height 30
click at [329, 127] on input "text" at bounding box center [810, 132] width 1141 height 30
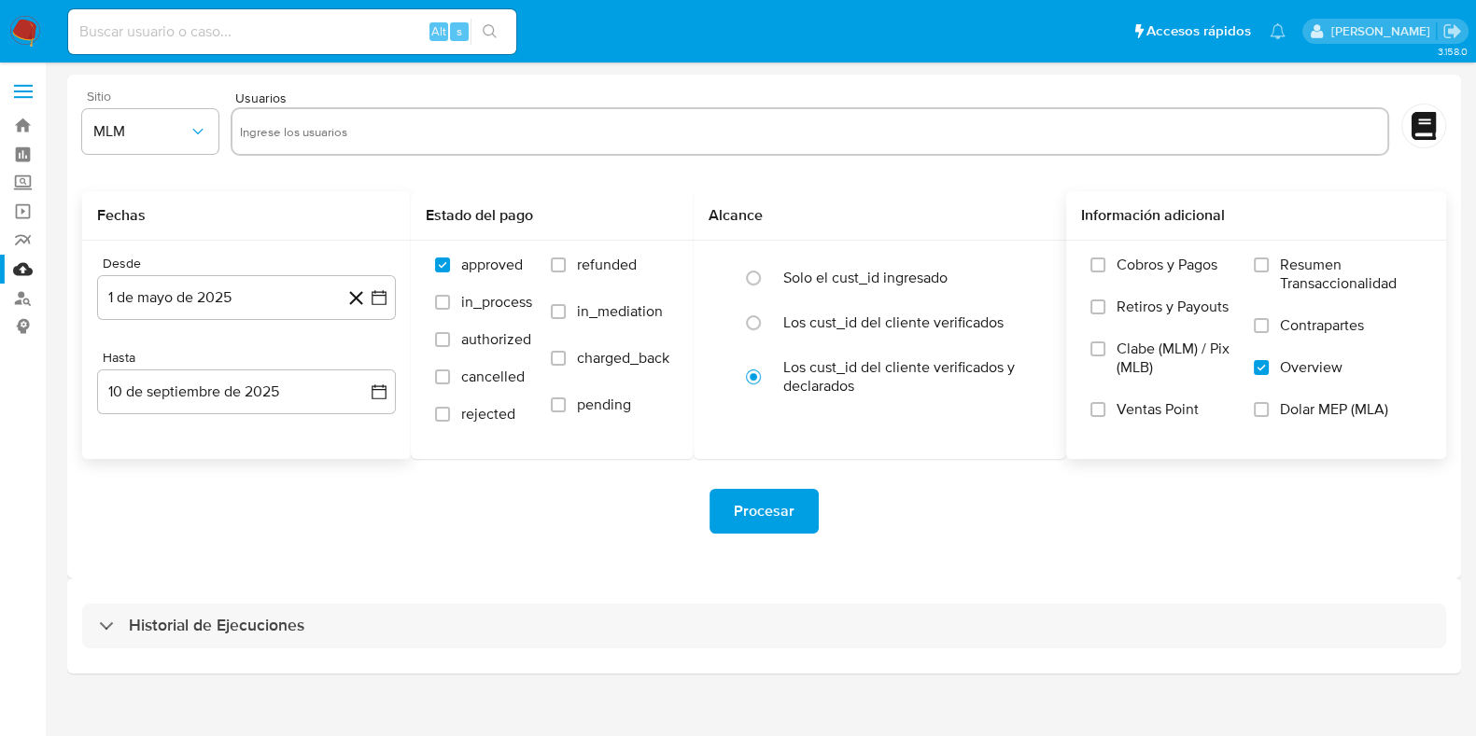
paste input "1731749411"
type input "1731749411"
paste input "1967300999"
type input "1967300999"
paste input "1569825718"
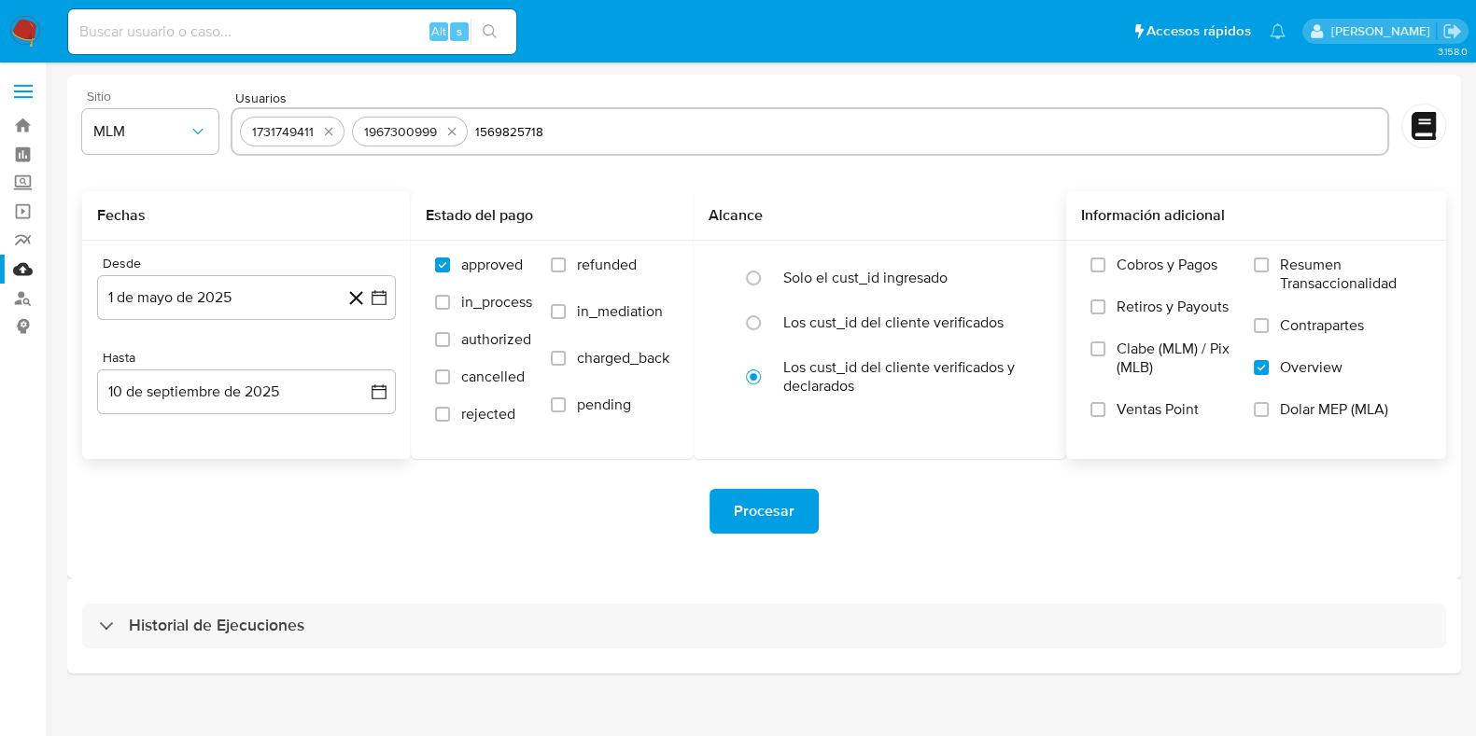
type input "1569825718"
paste input "1629468275"
type input "1629468275"
paste input "1708247223"
type input "1708247223"
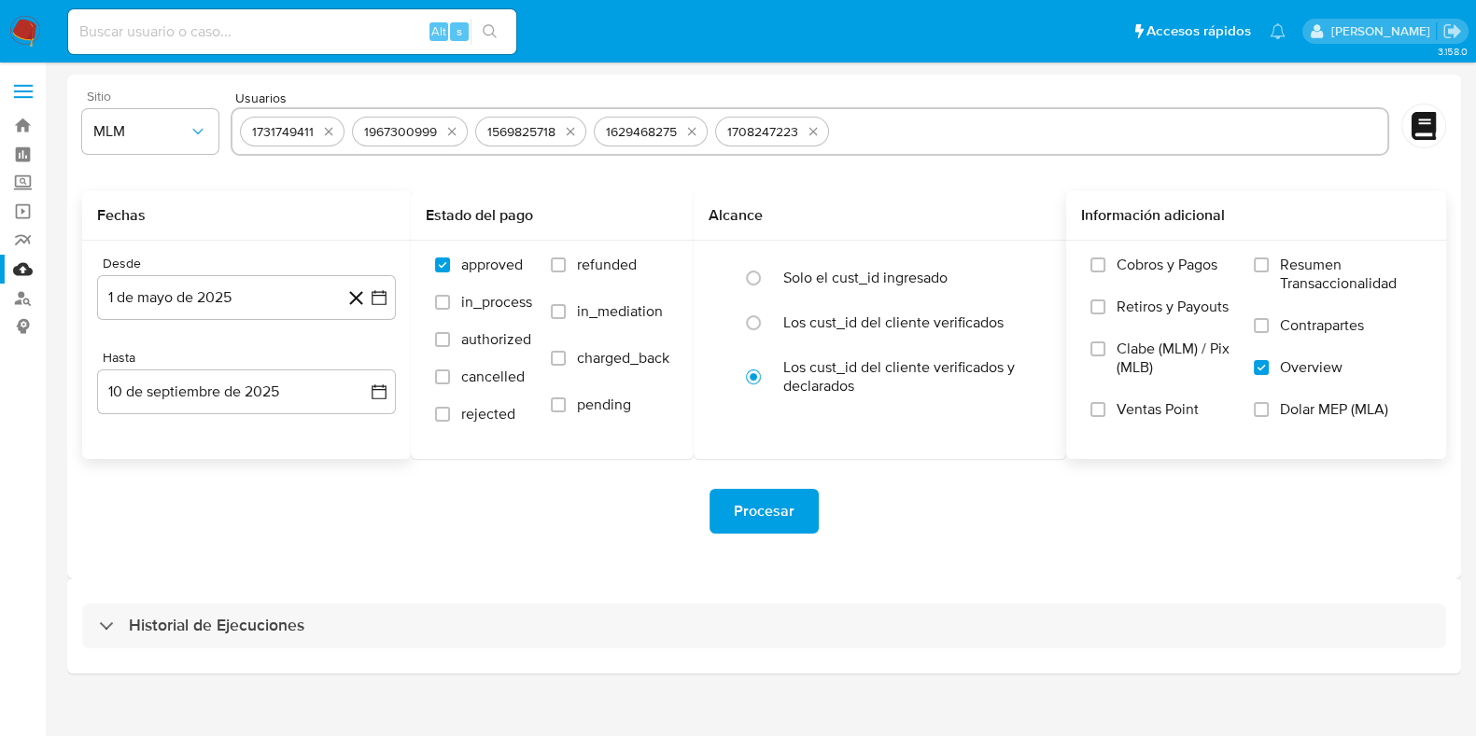
paste input "2502521220"
type input "2502521220"
paste input "2546436768"
type input "2546436768"
click at [364, 399] on button "10 de septiembre de 2025" at bounding box center [246, 392] width 299 height 45
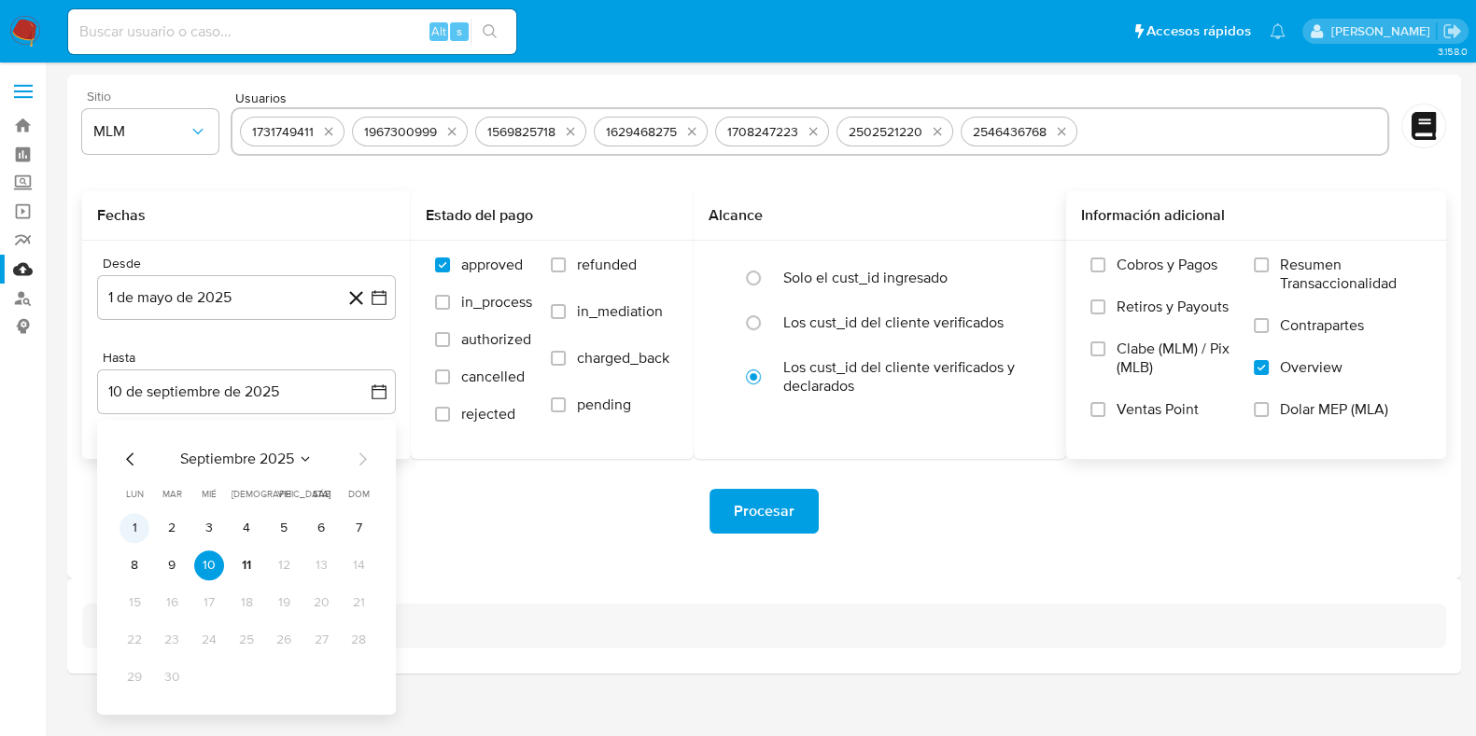
click at [144, 532] on button "1" at bounding box center [134, 528] width 30 height 30
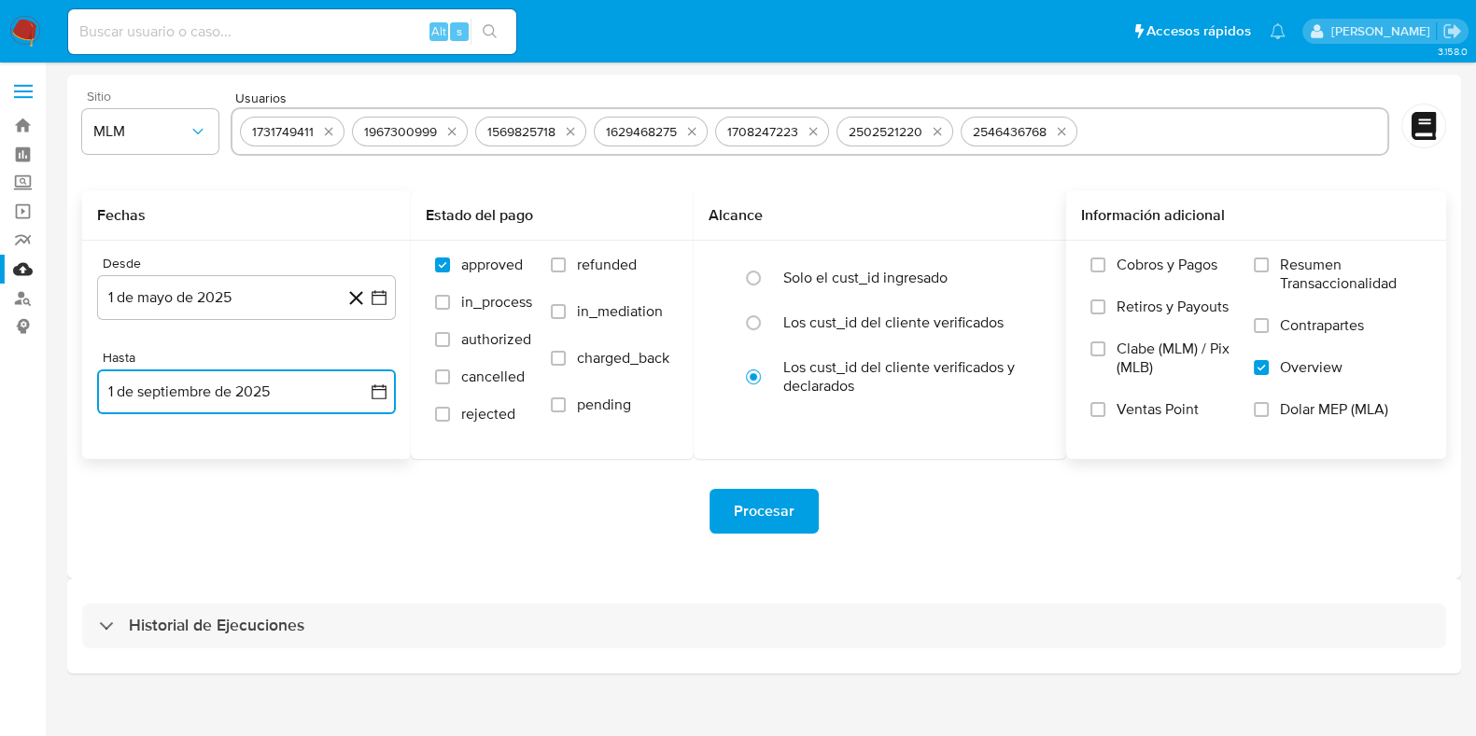
click at [377, 399] on icon "button" at bounding box center [379, 392] width 19 height 19
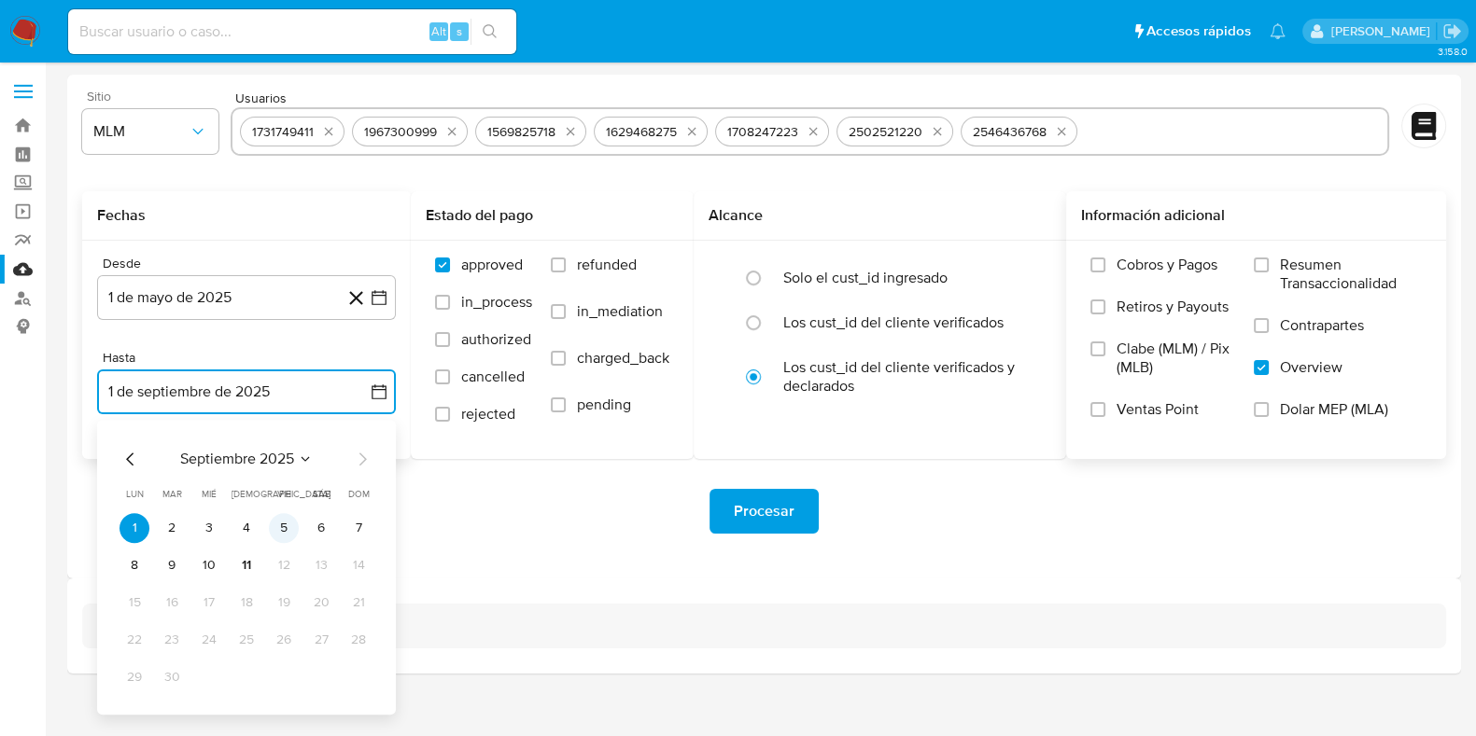
click at [290, 531] on button "5" at bounding box center [284, 528] width 30 height 30
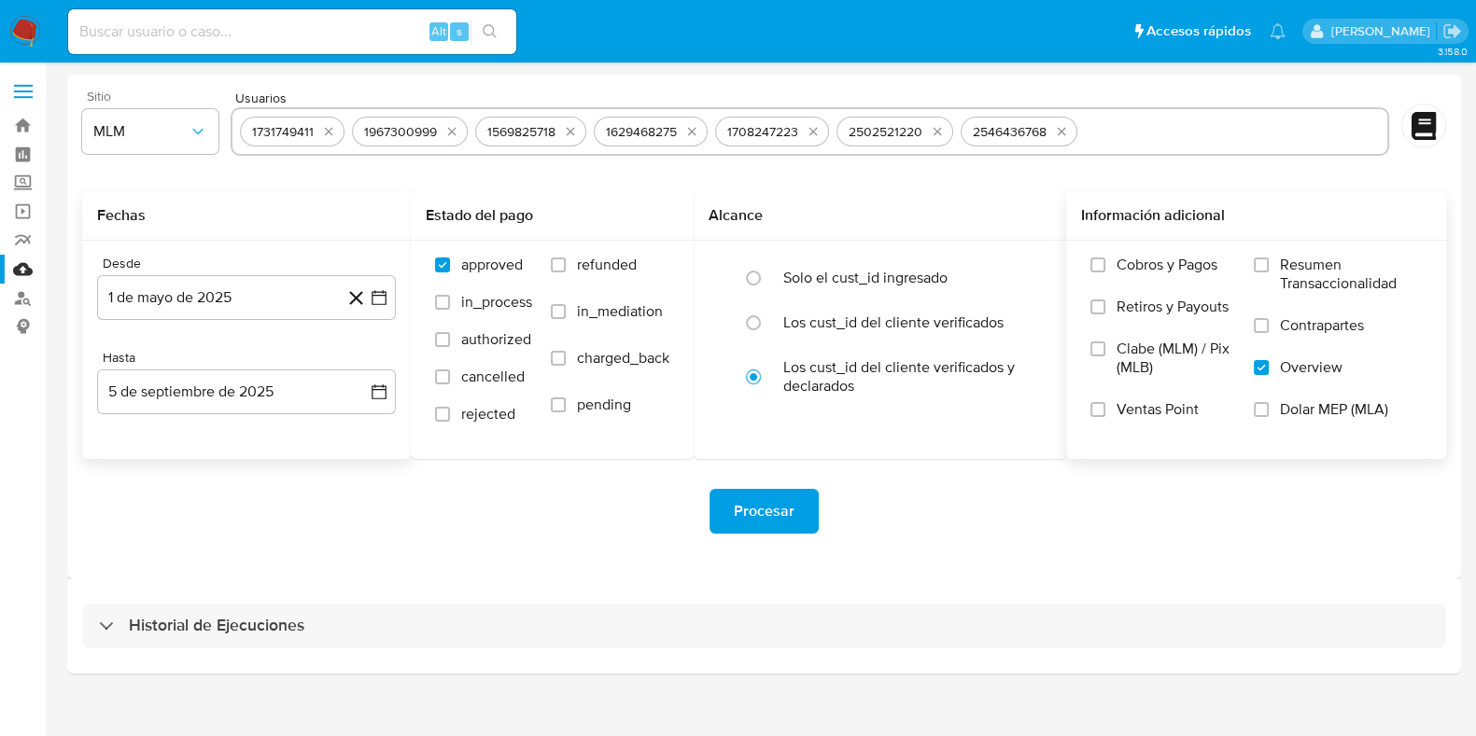
click at [346, 508] on div "Procesar" at bounding box center [764, 511] width 1364 height 45
click at [767, 515] on span "Procesar" at bounding box center [764, 511] width 61 height 41
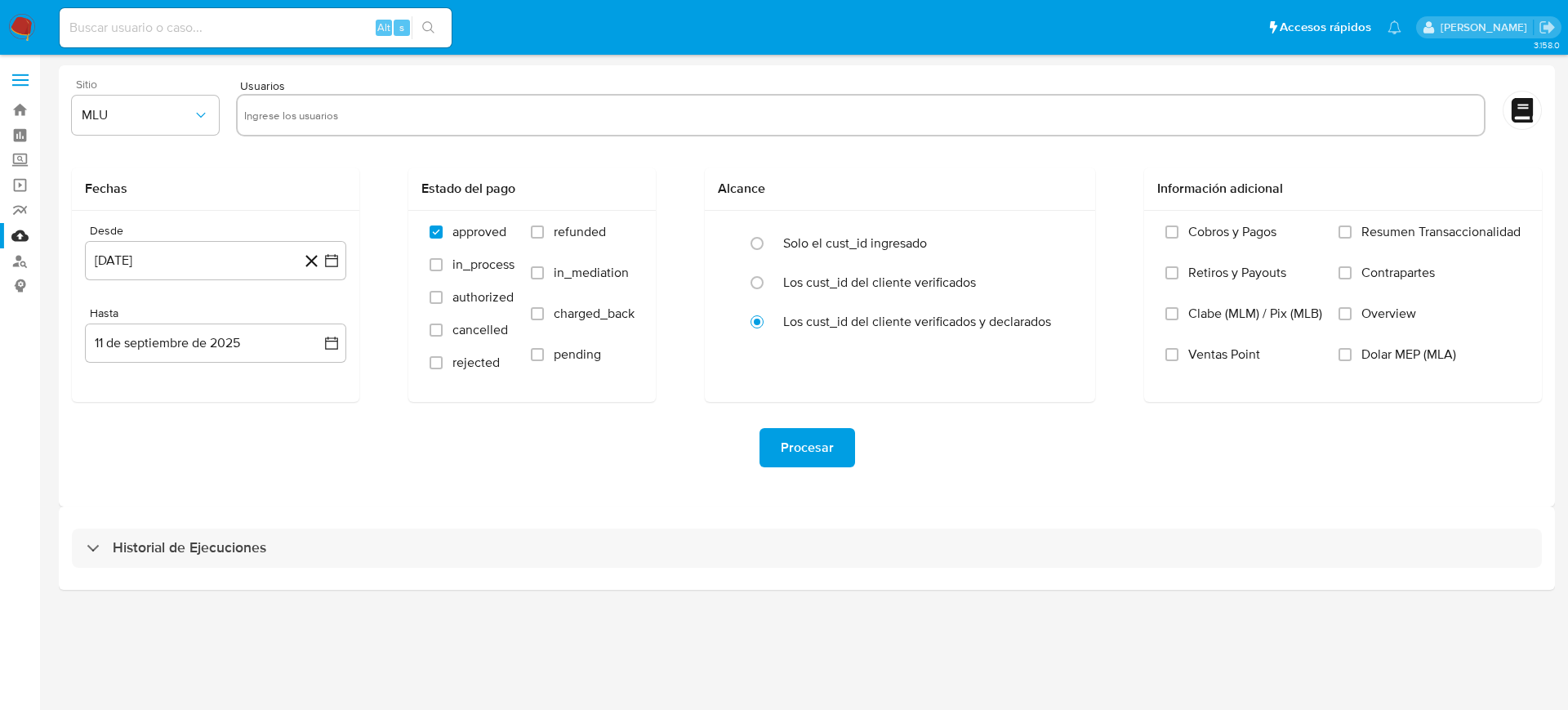
click at [202, 139] on div "Sitio MLU" at bounding box center [145, 110] width 147 height 63
click at [200, 135] on div "Sitio MLU" at bounding box center [145, 110] width 147 height 63
click at [198, 32] on input at bounding box center [256, 28] width 392 height 21
paste input "257165091"
type input "257165091"
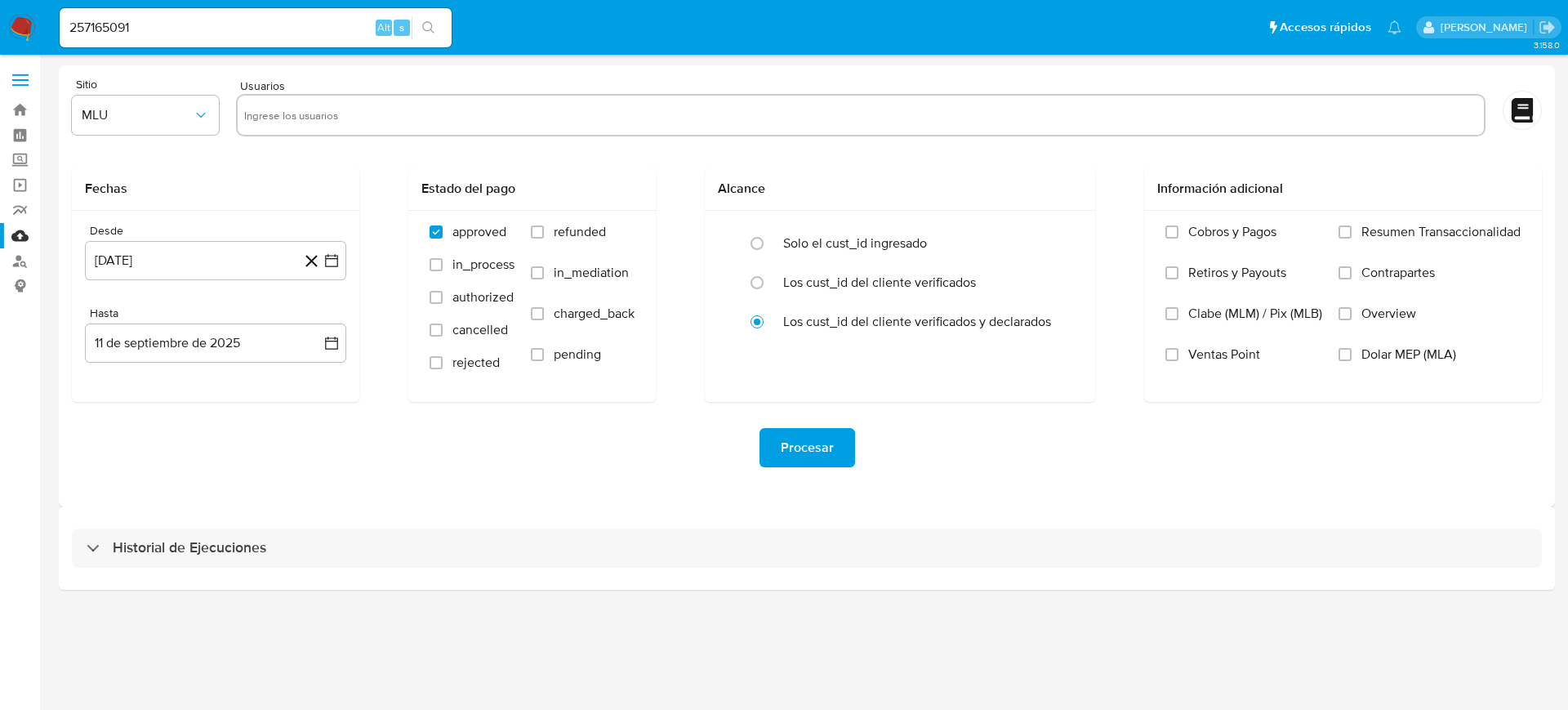
click at [27, 19] on img at bounding box center [22, 28] width 28 height 28
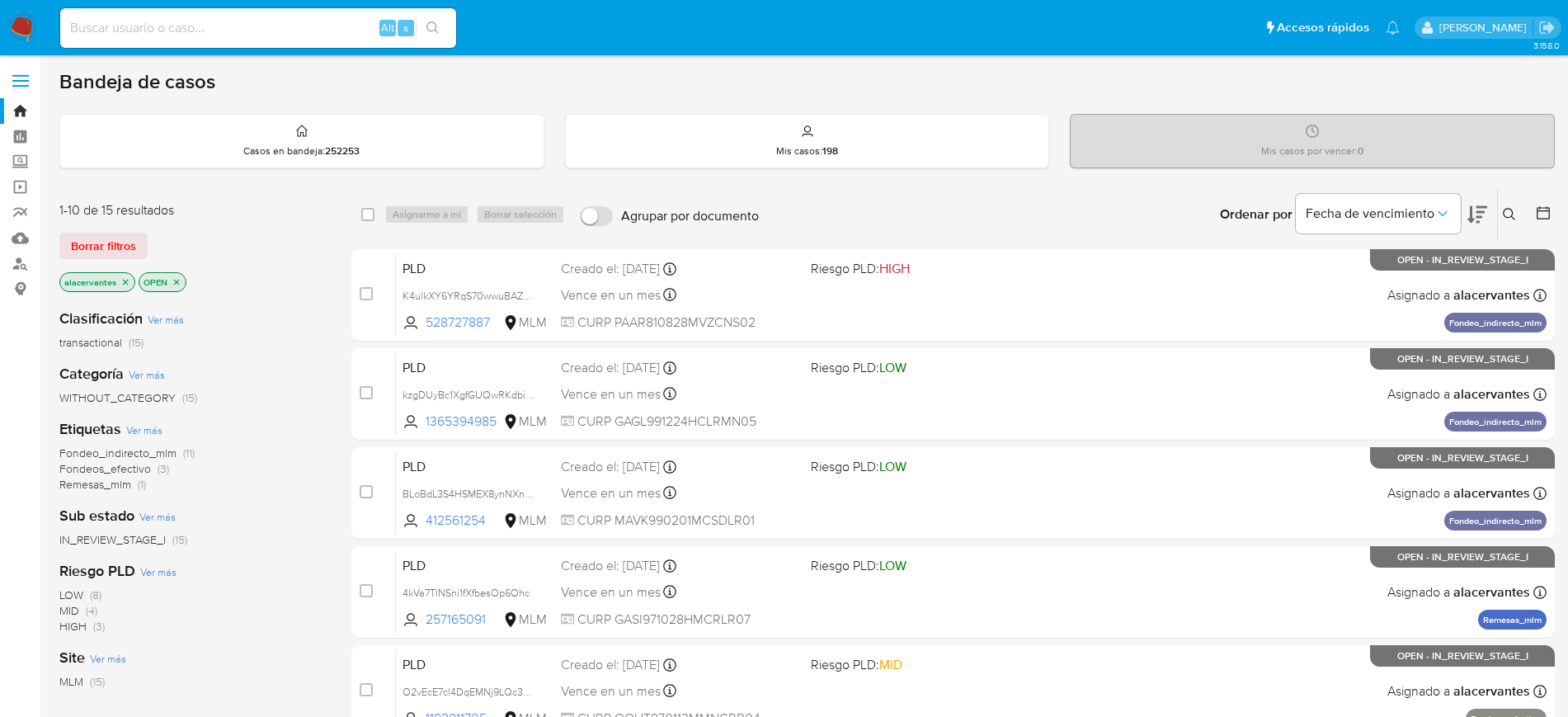
click at [137, 484] on span "Remesas_mlm (1)" at bounding box center [103, 484] width 87 height 16
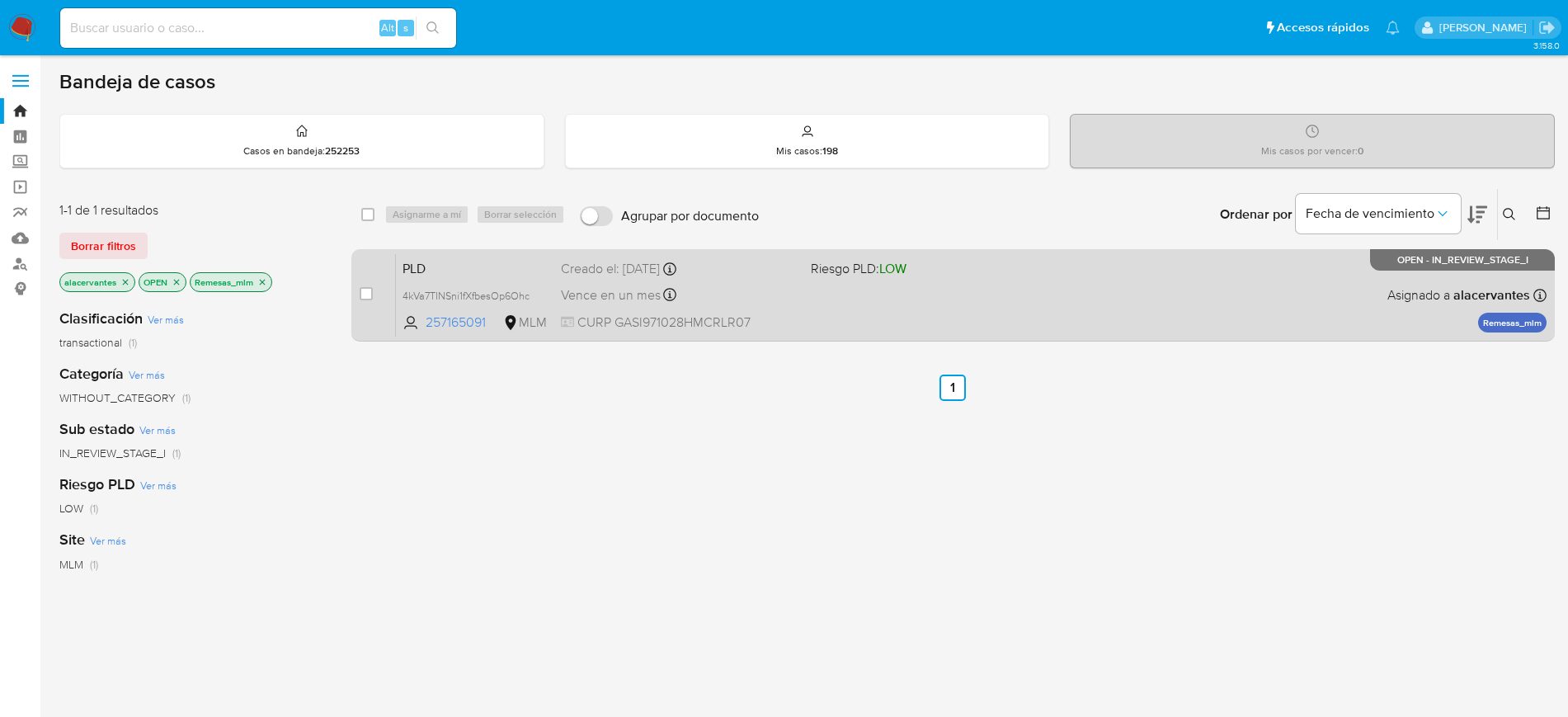
click at [977, 284] on div "PLD 4kVa7TINSni1fXfbesOp6Ohc 257165091 MLM Riesgo PLD: LOW Creado el: [DATE] Cr…" at bounding box center [971, 295] width 1151 height 83
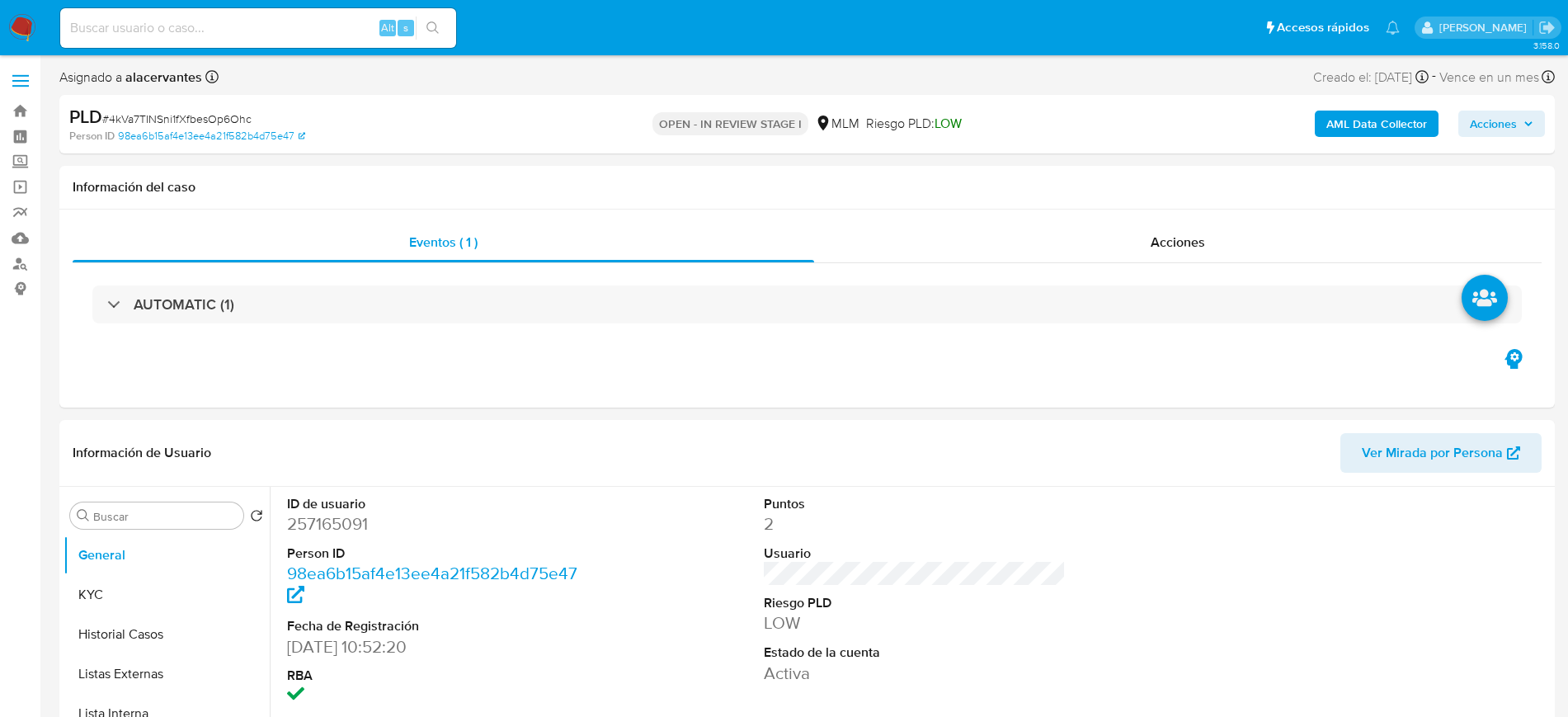
select select "10"
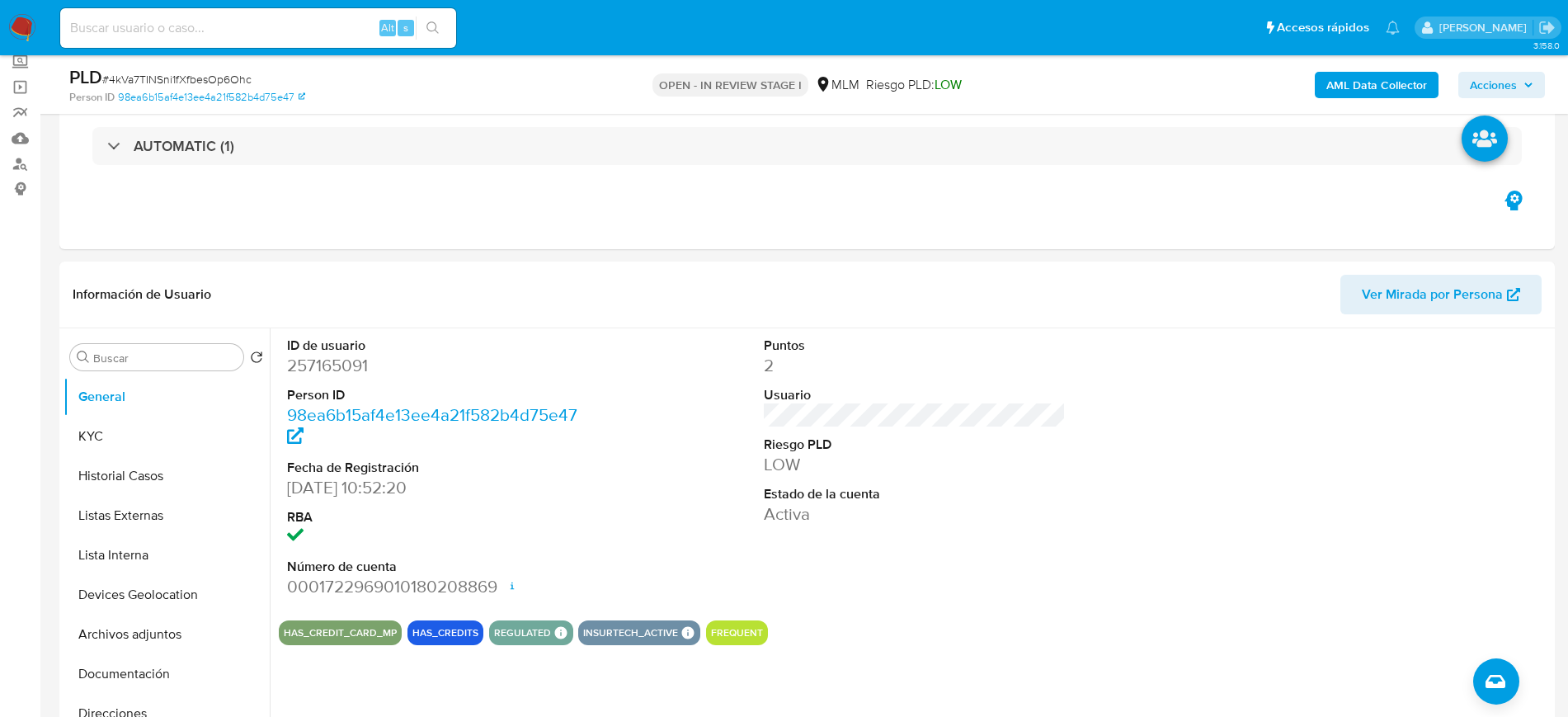
scroll to position [108, 0]
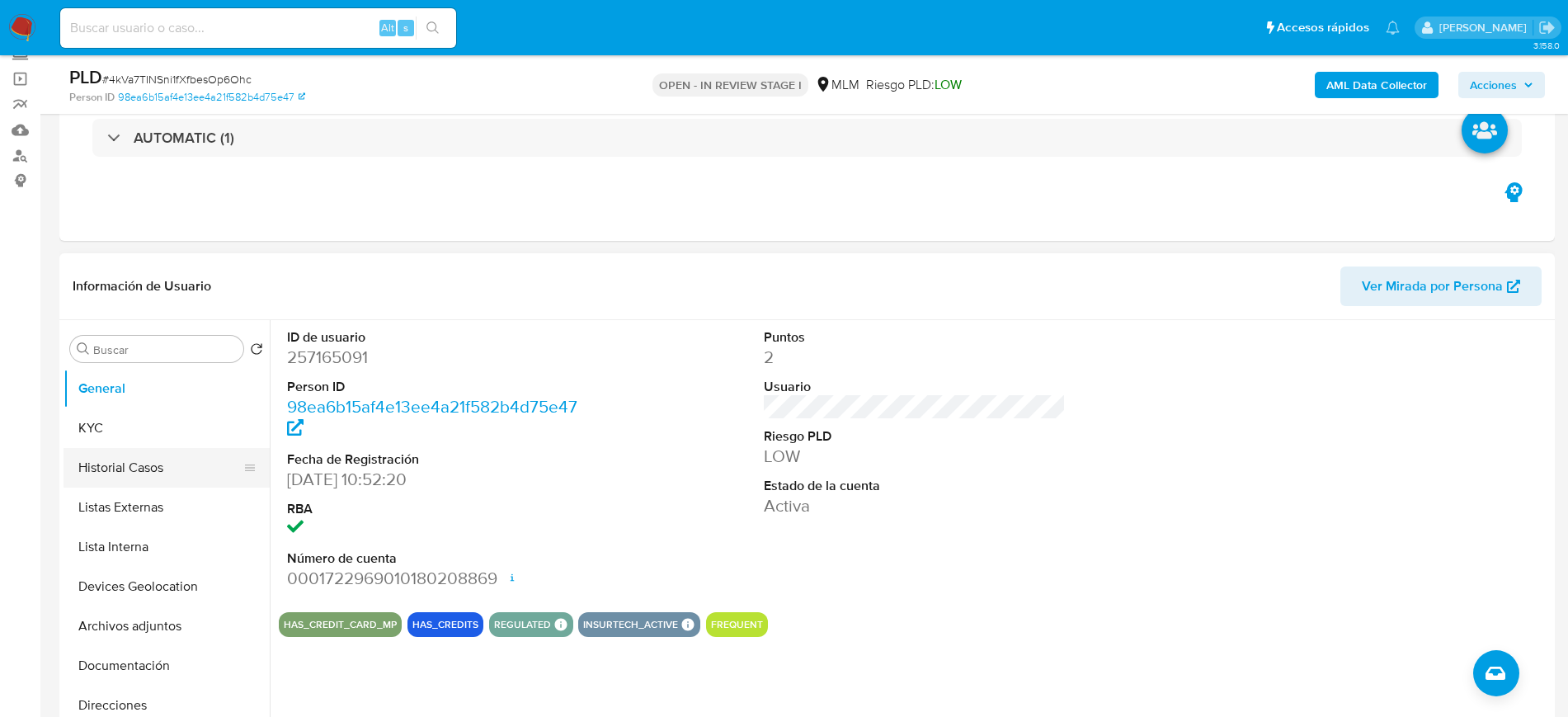
click at [148, 464] on button "Historial Casos" at bounding box center [160, 468] width 193 height 40
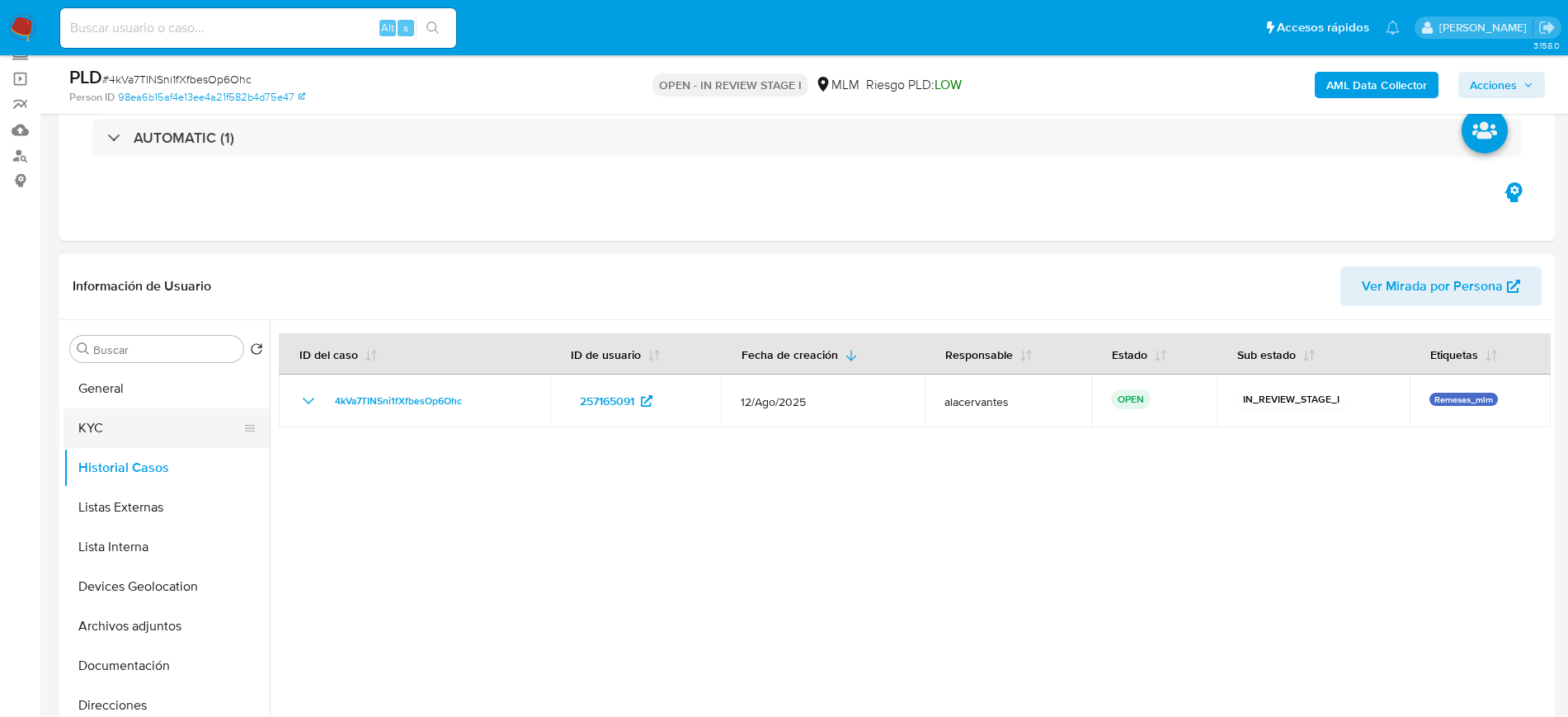
click at [133, 430] on button "KYC" at bounding box center [160, 428] width 193 height 40
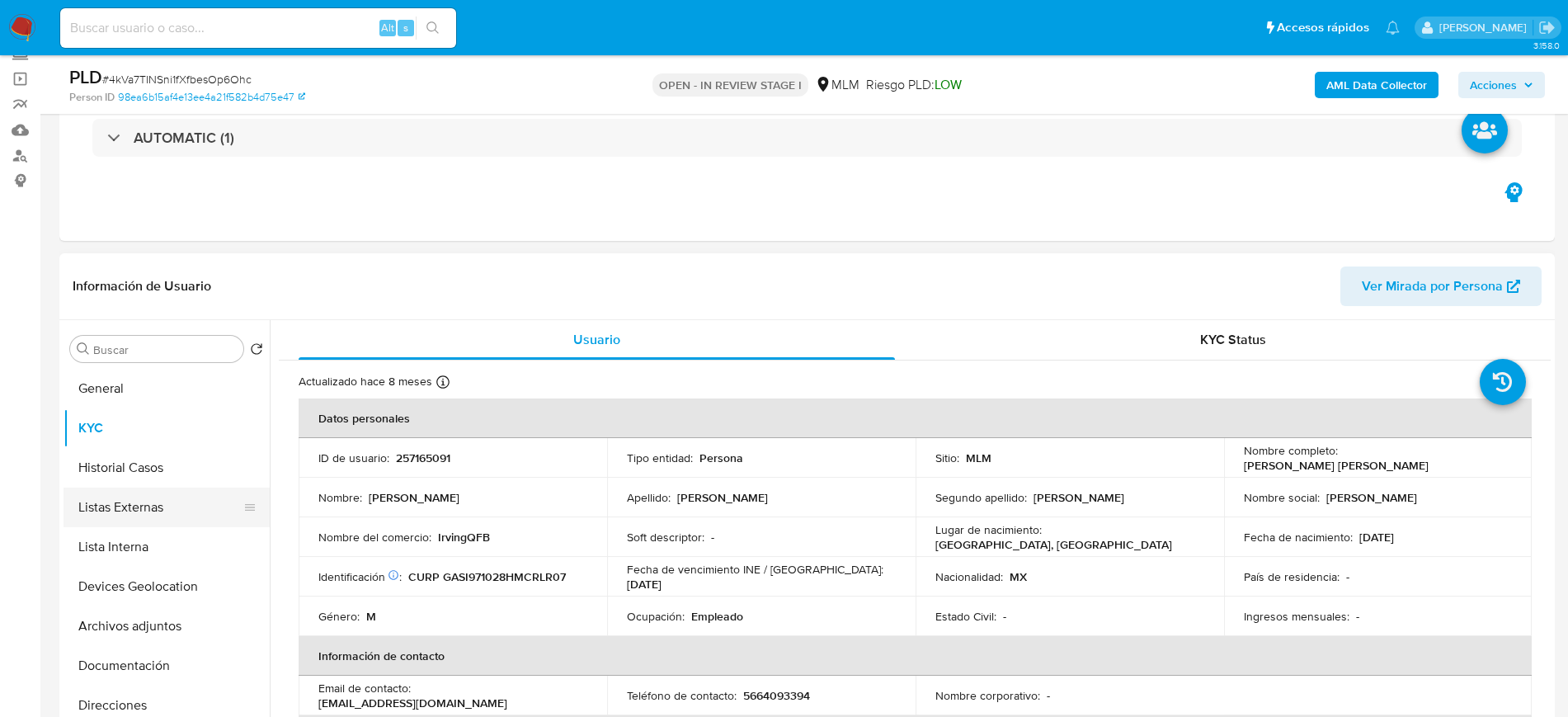
click at [130, 518] on button "Listas Externas" at bounding box center [160, 507] width 193 height 40
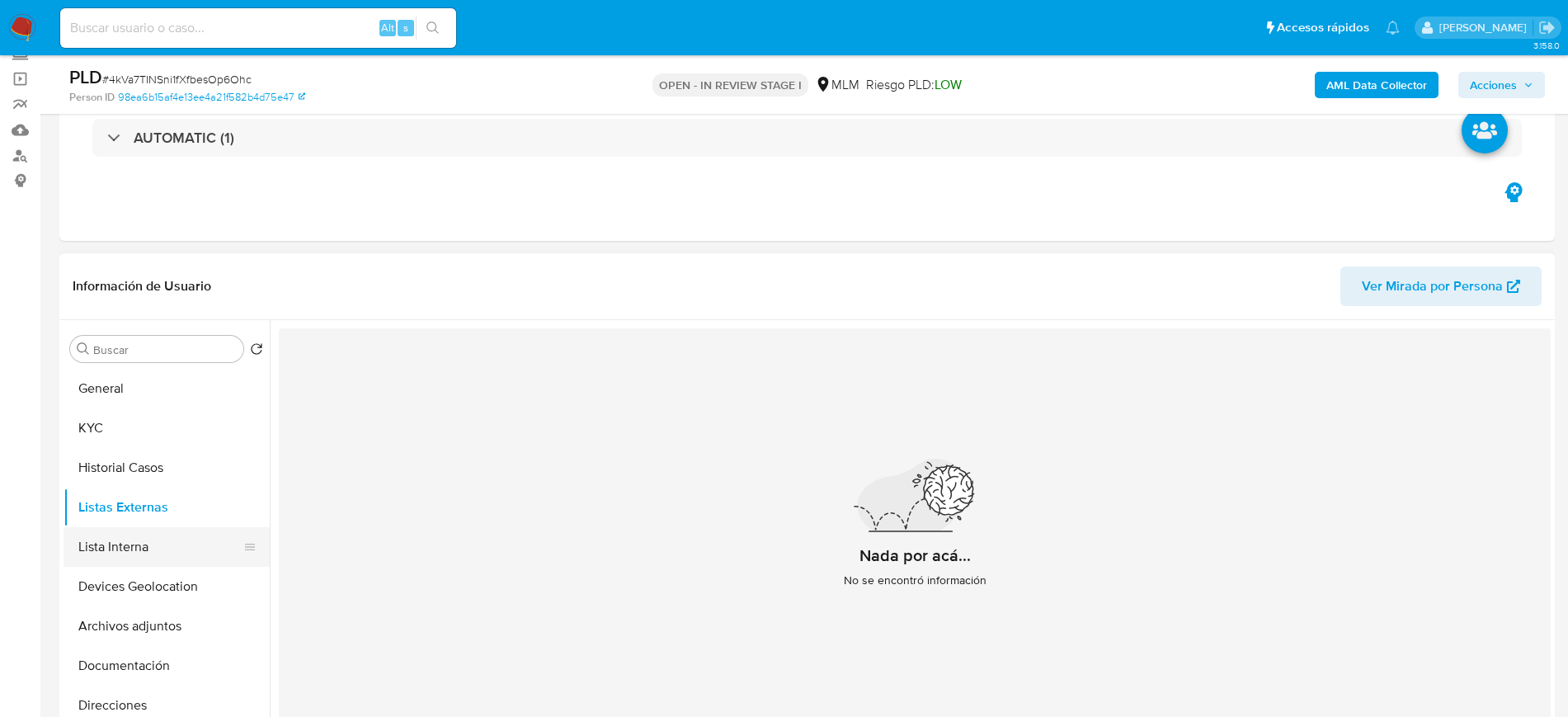
click at [126, 540] on button "Lista Interna" at bounding box center [160, 546] width 193 height 40
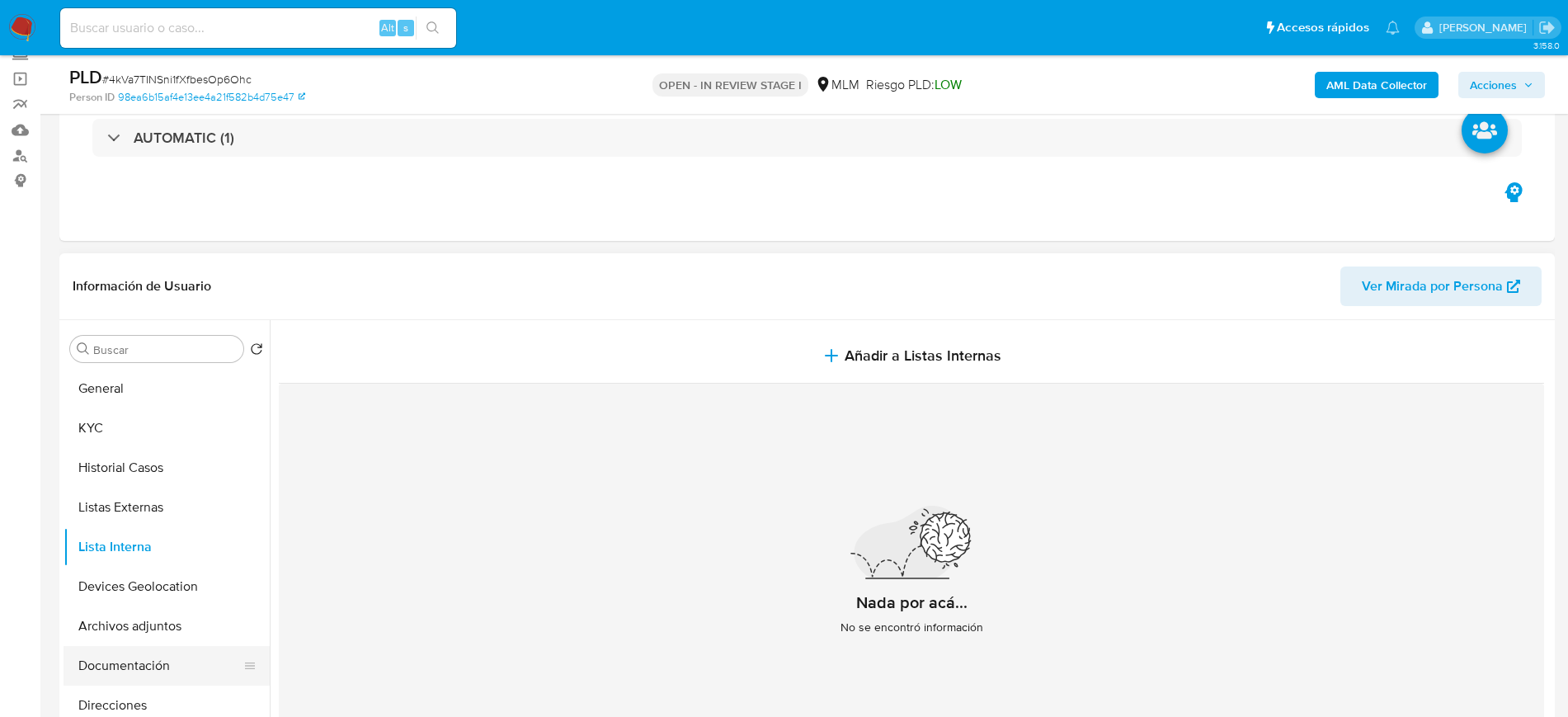
click at [129, 660] on button "Documentación" at bounding box center [160, 666] width 193 height 40
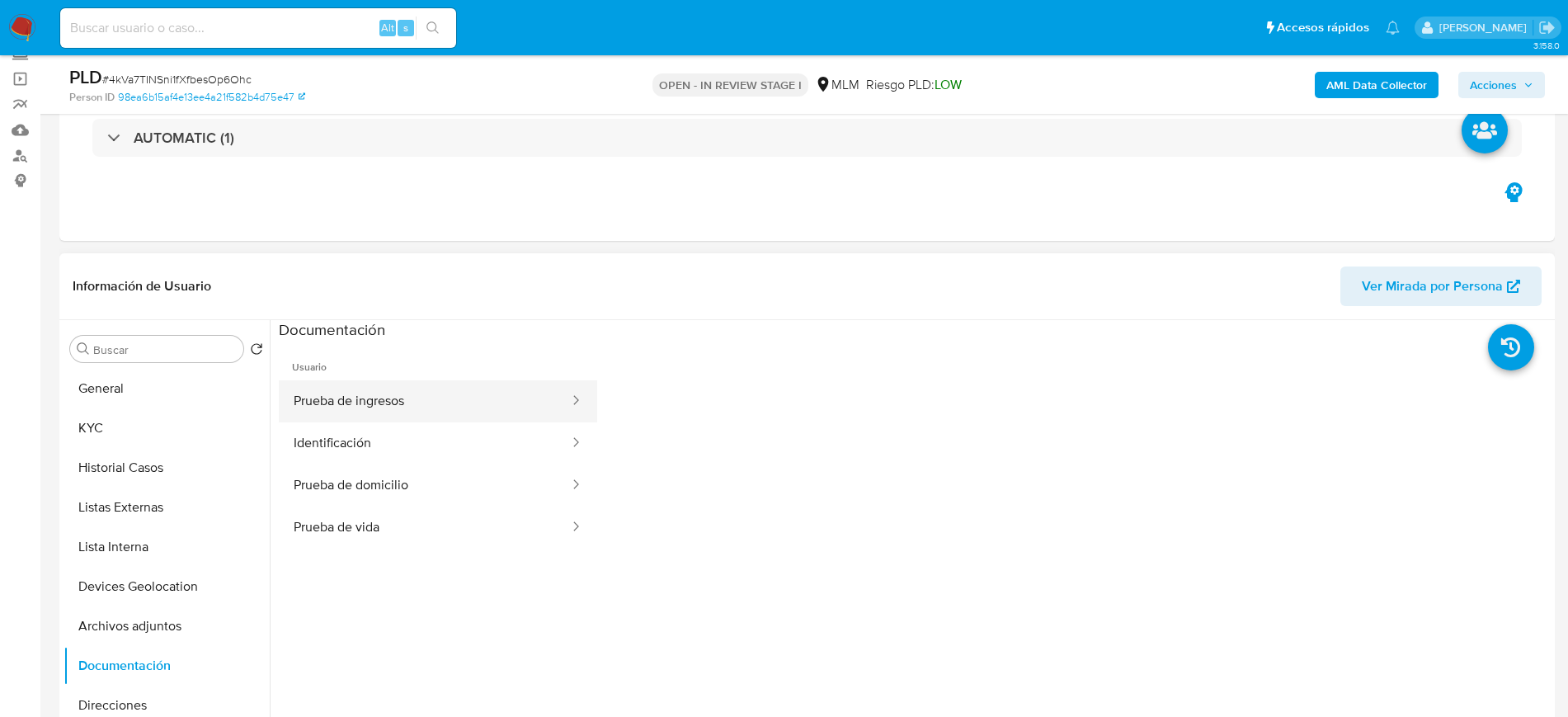
click at [392, 417] on button "Prueba de ingresos" at bounding box center [424, 401] width 292 height 42
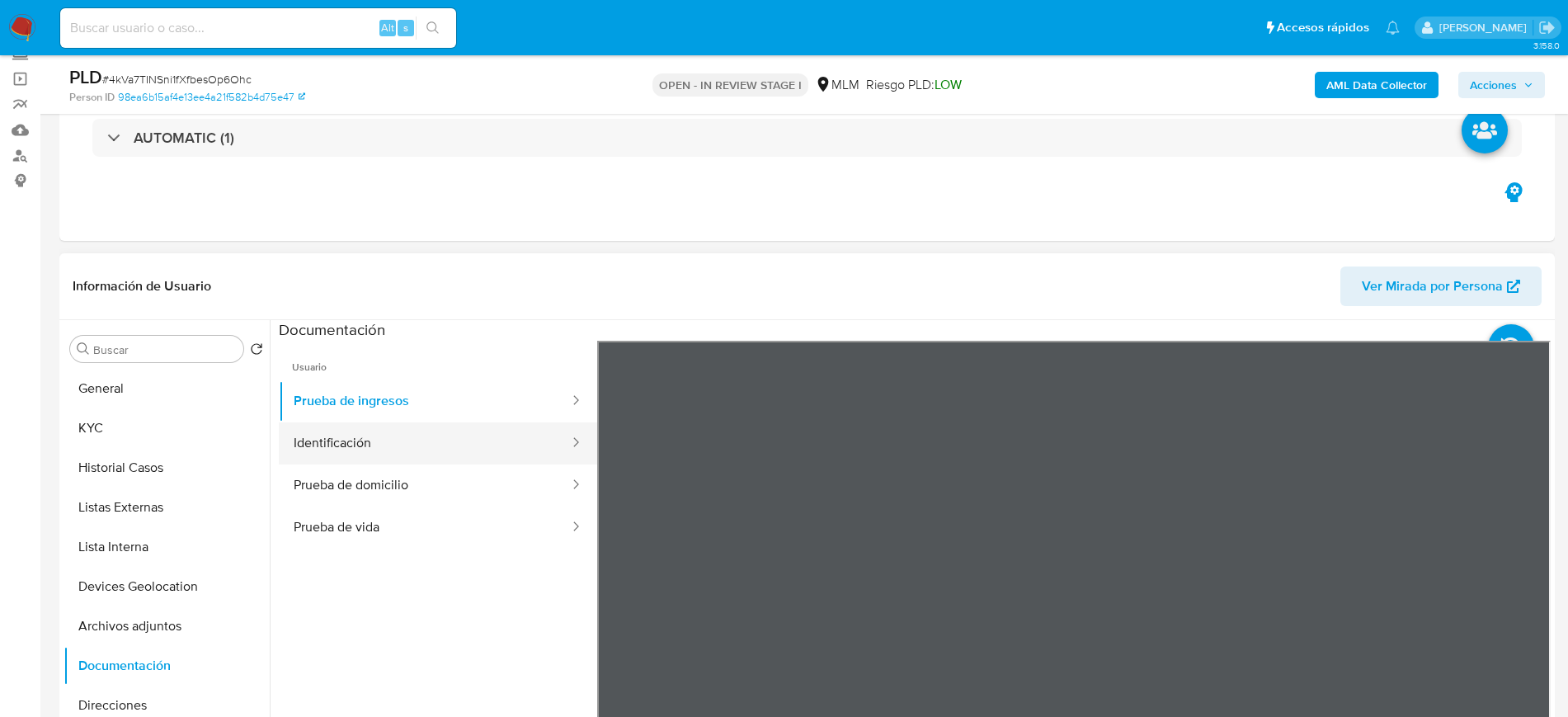
click at [445, 447] on button "Identificación" at bounding box center [424, 444] width 292 height 42
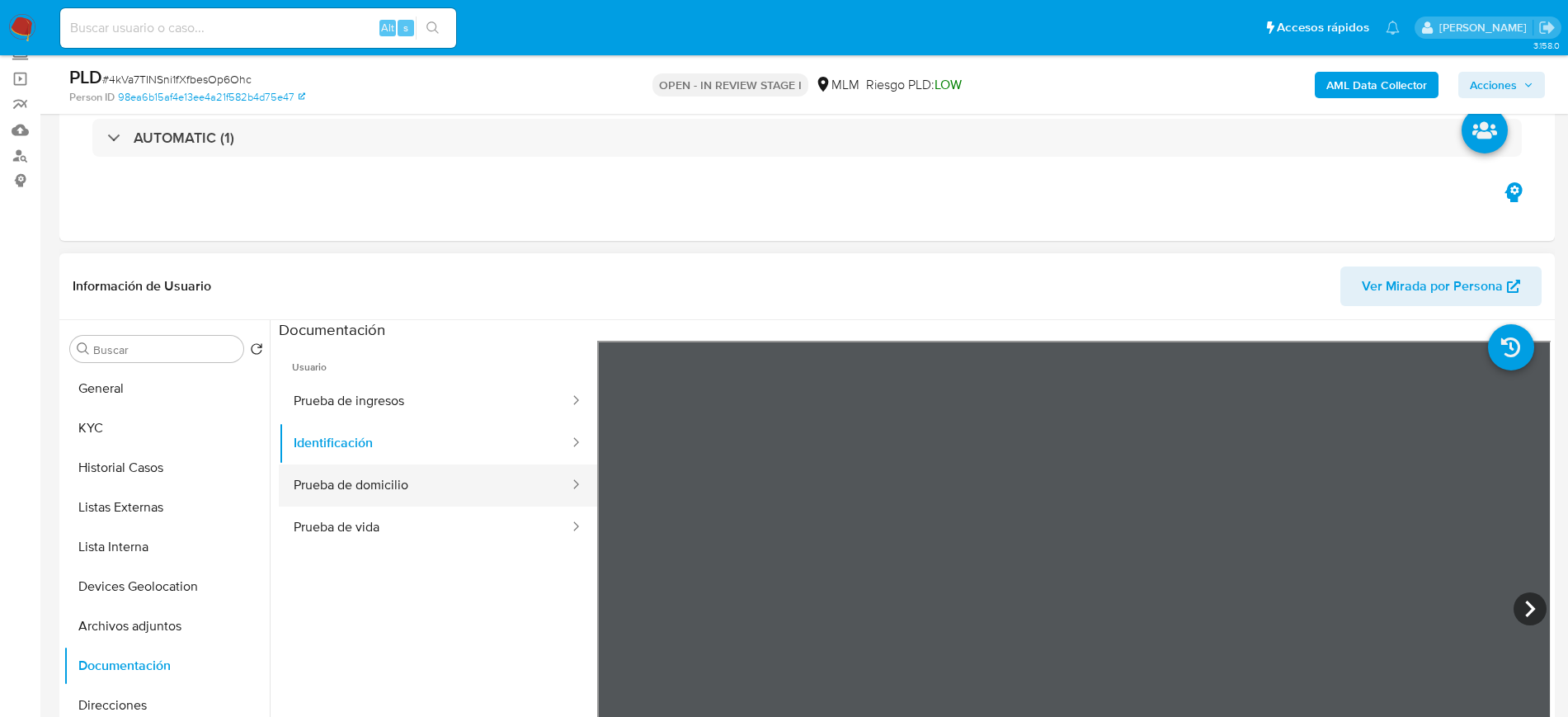
click at [418, 486] on button "Prueba de domicilio" at bounding box center [424, 485] width 292 height 42
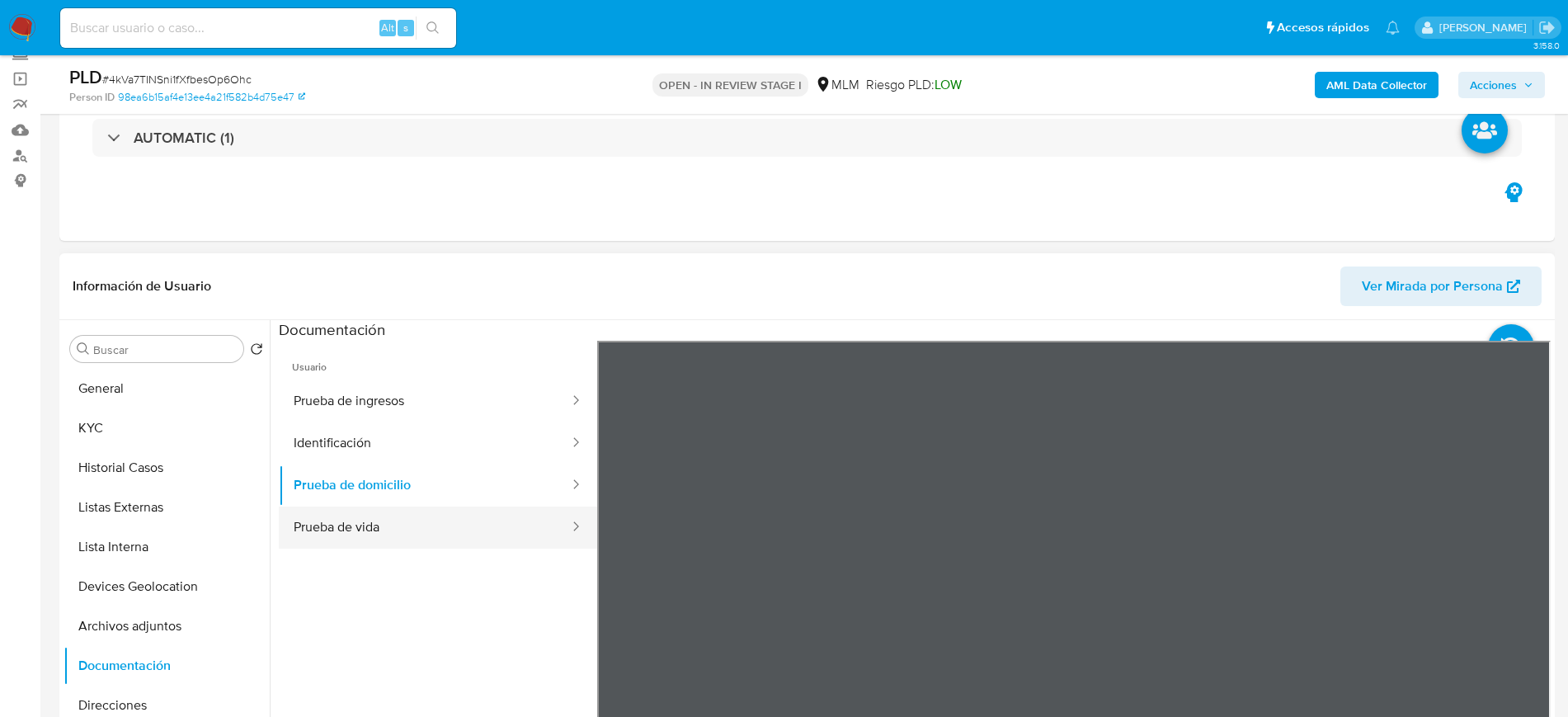
click at [421, 518] on button "Prueba de vida" at bounding box center [424, 528] width 292 height 42
click at [137, 620] on button "Archivos adjuntos" at bounding box center [160, 626] width 193 height 40
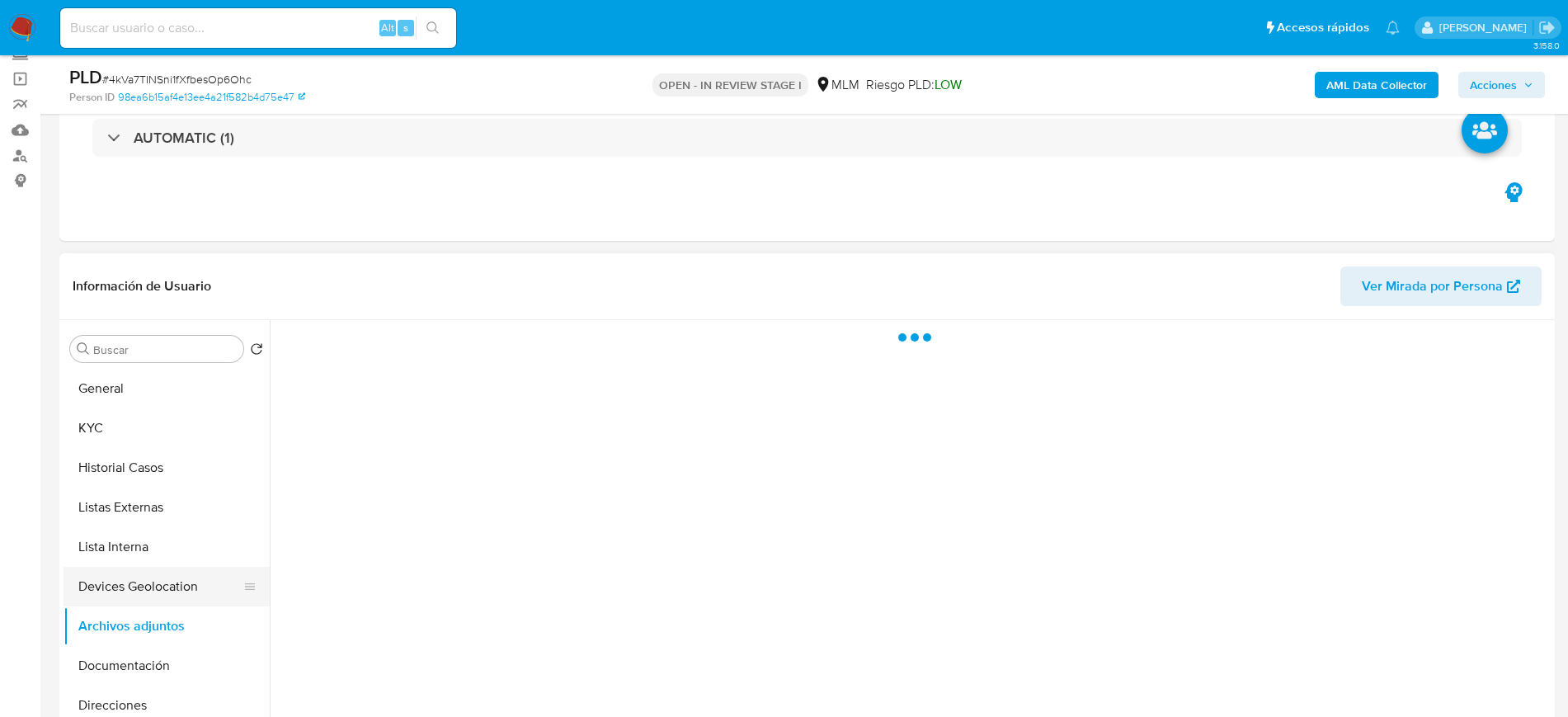
click at [130, 595] on button "Devices Geolocation" at bounding box center [160, 586] width 193 height 40
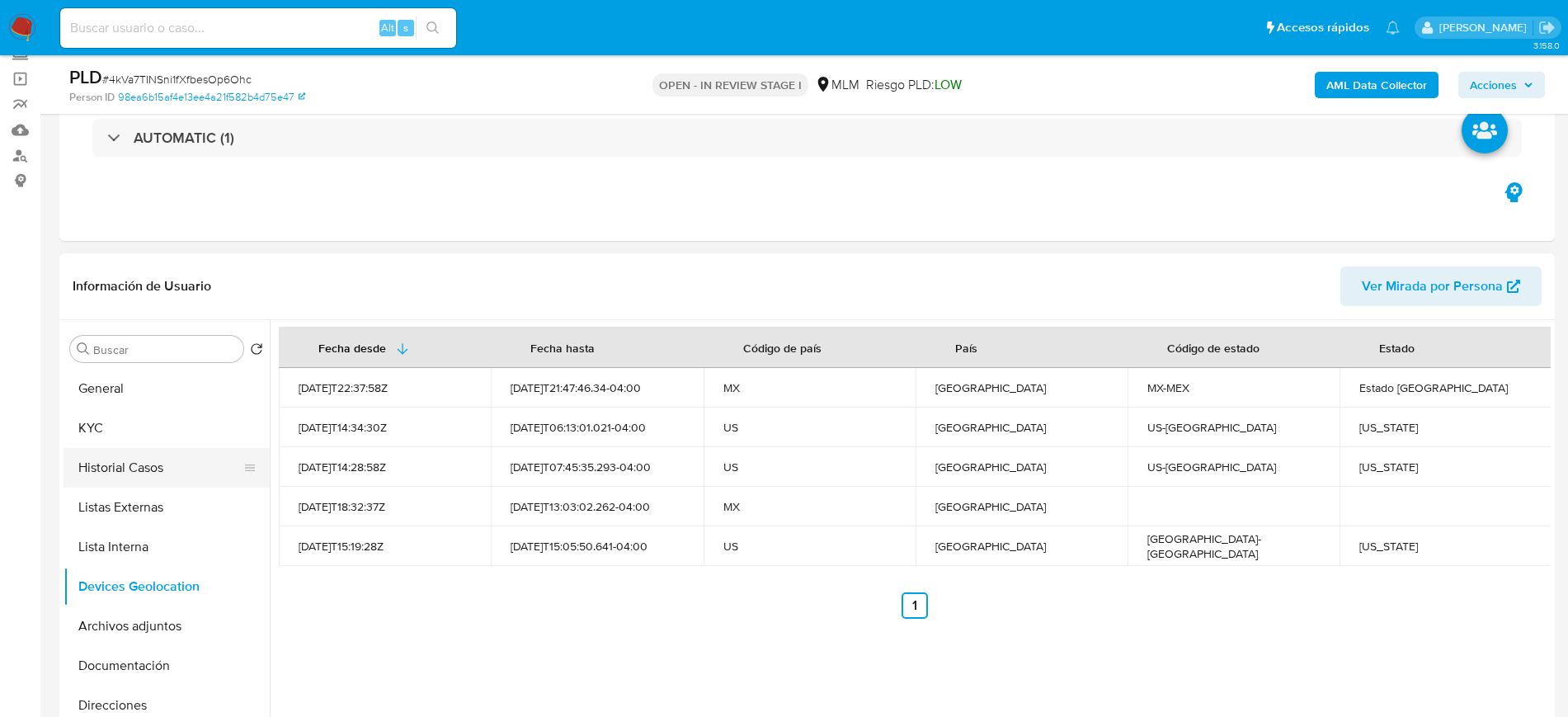
click at [135, 462] on button "Historial Casos" at bounding box center [160, 468] width 193 height 40
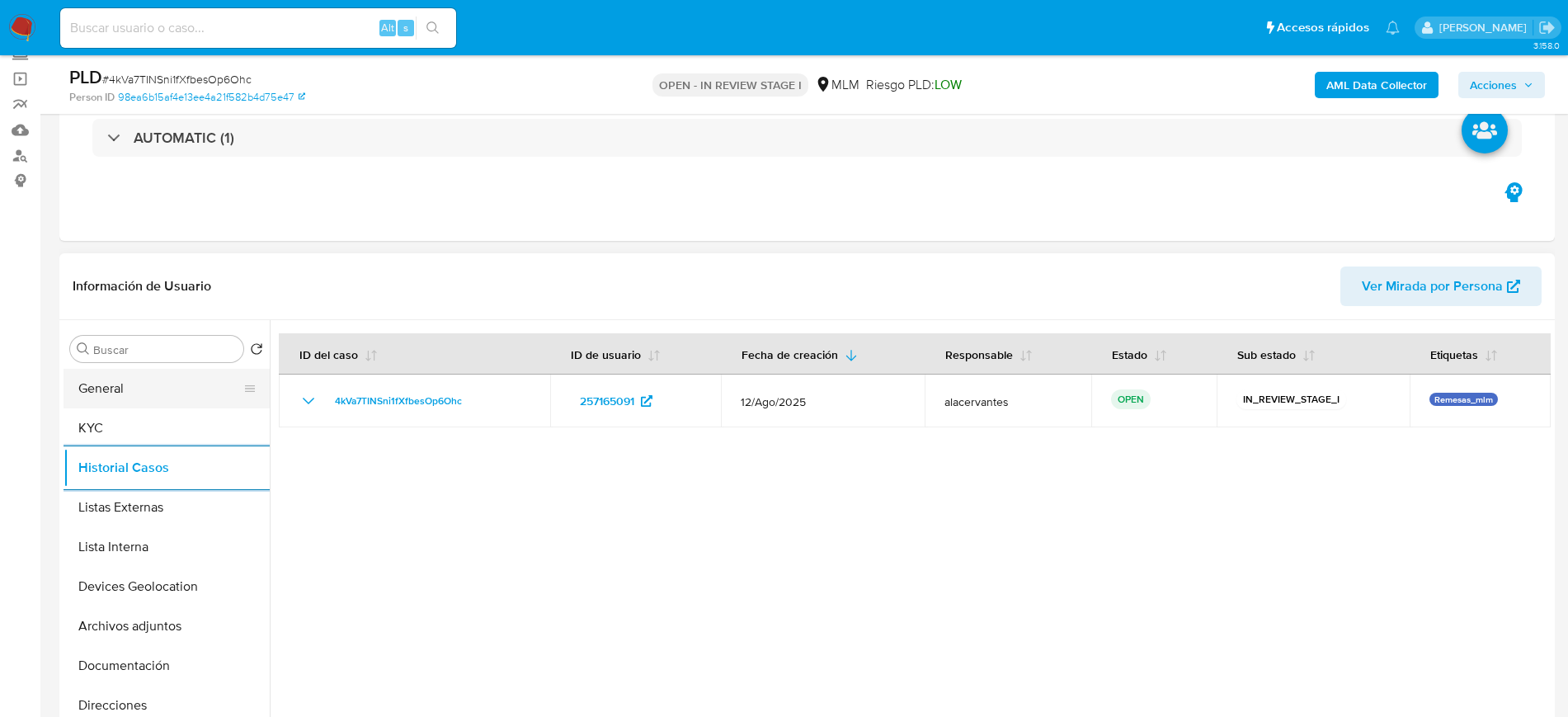
click at [121, 393] on button "General" at bounding box center [160, 388] width 193 height 40
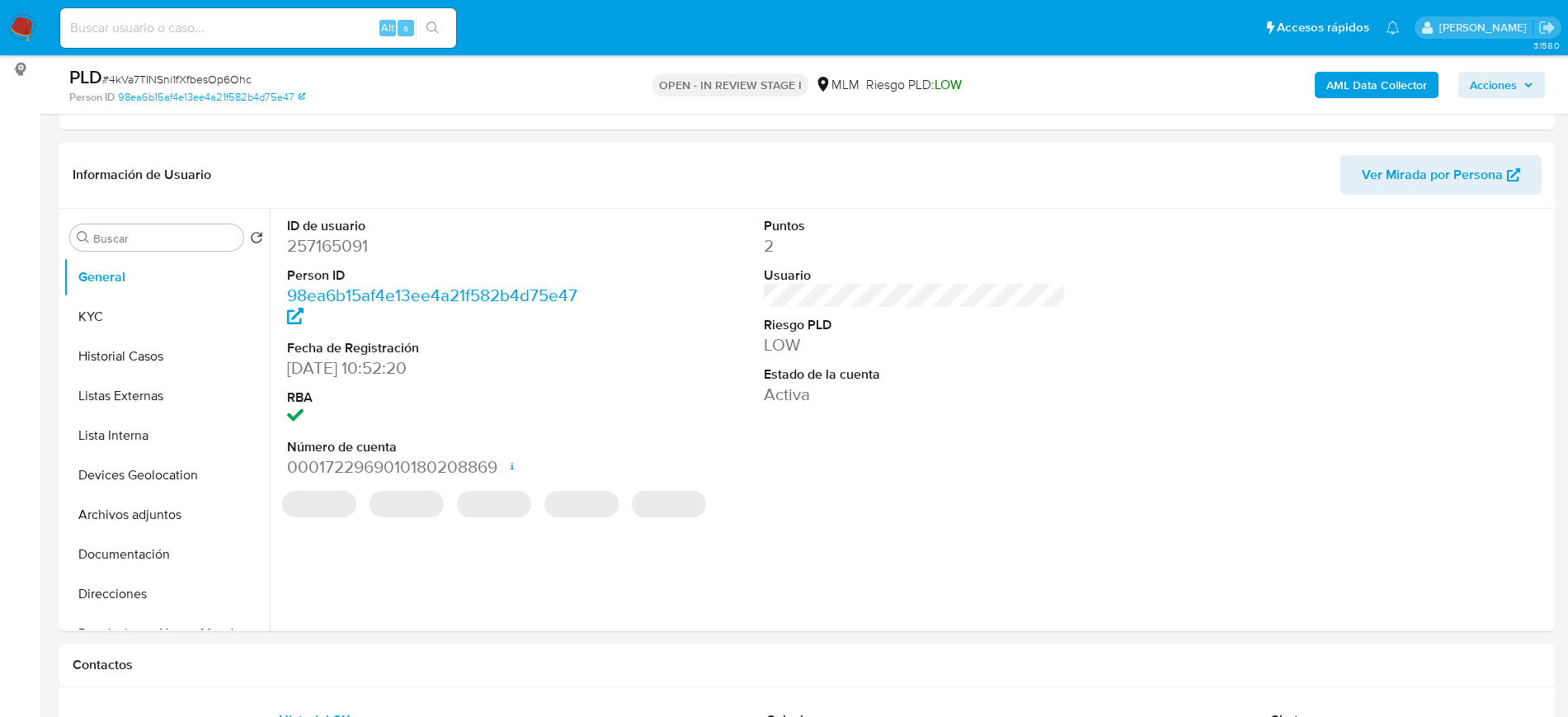
scroll to position [223, 0]
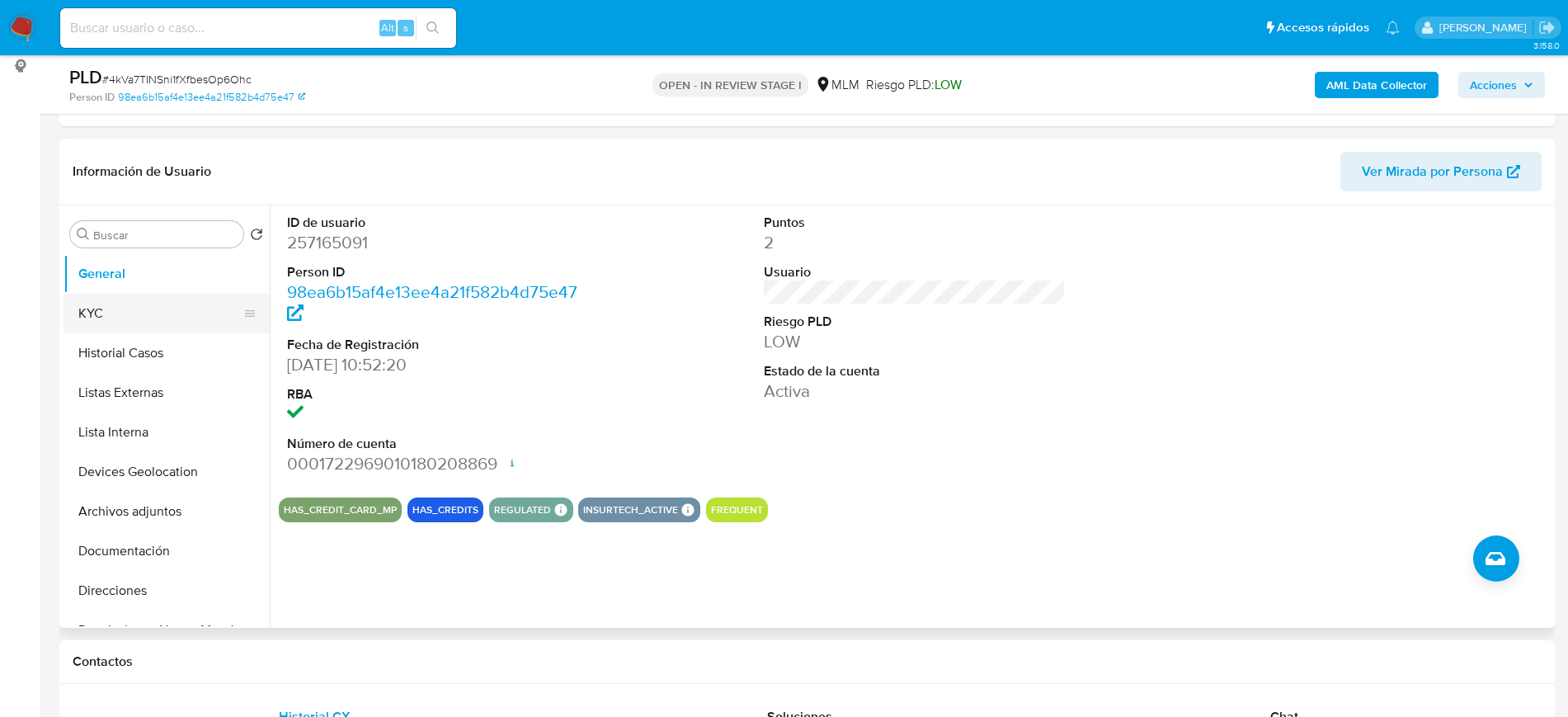
click at [153, 295] on button "KYC" at bounding box center [160, 313] width 193 height 40
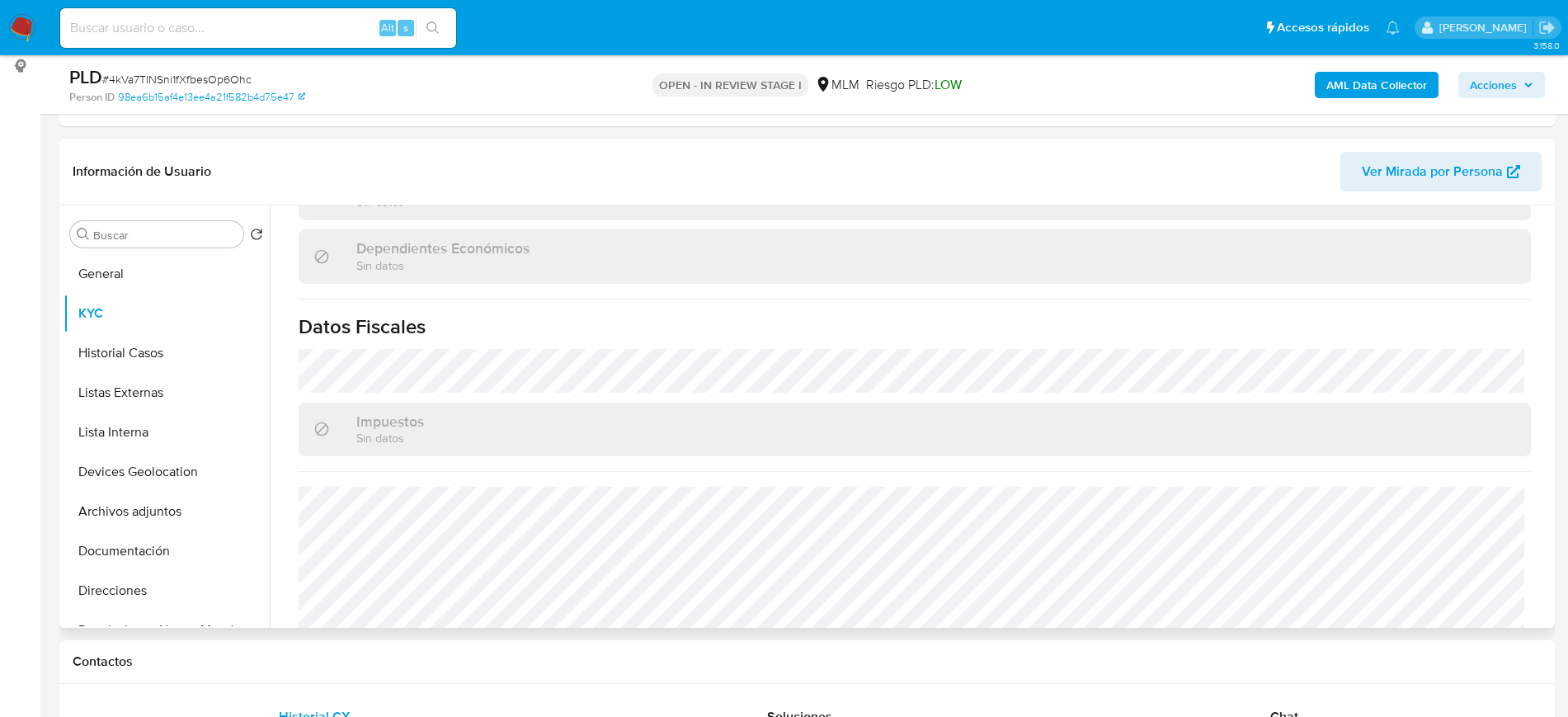
scroll to position [1021, 0]
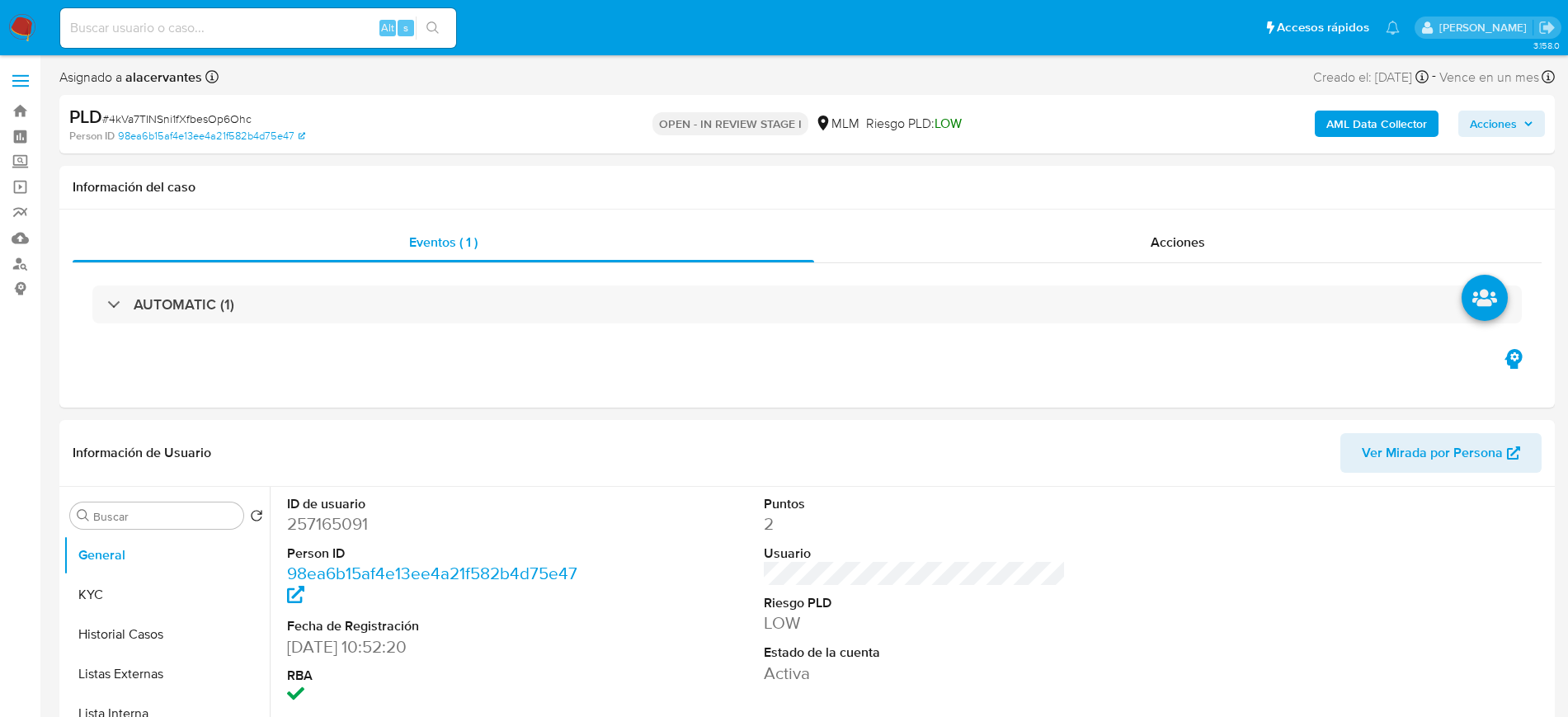
select select "10"
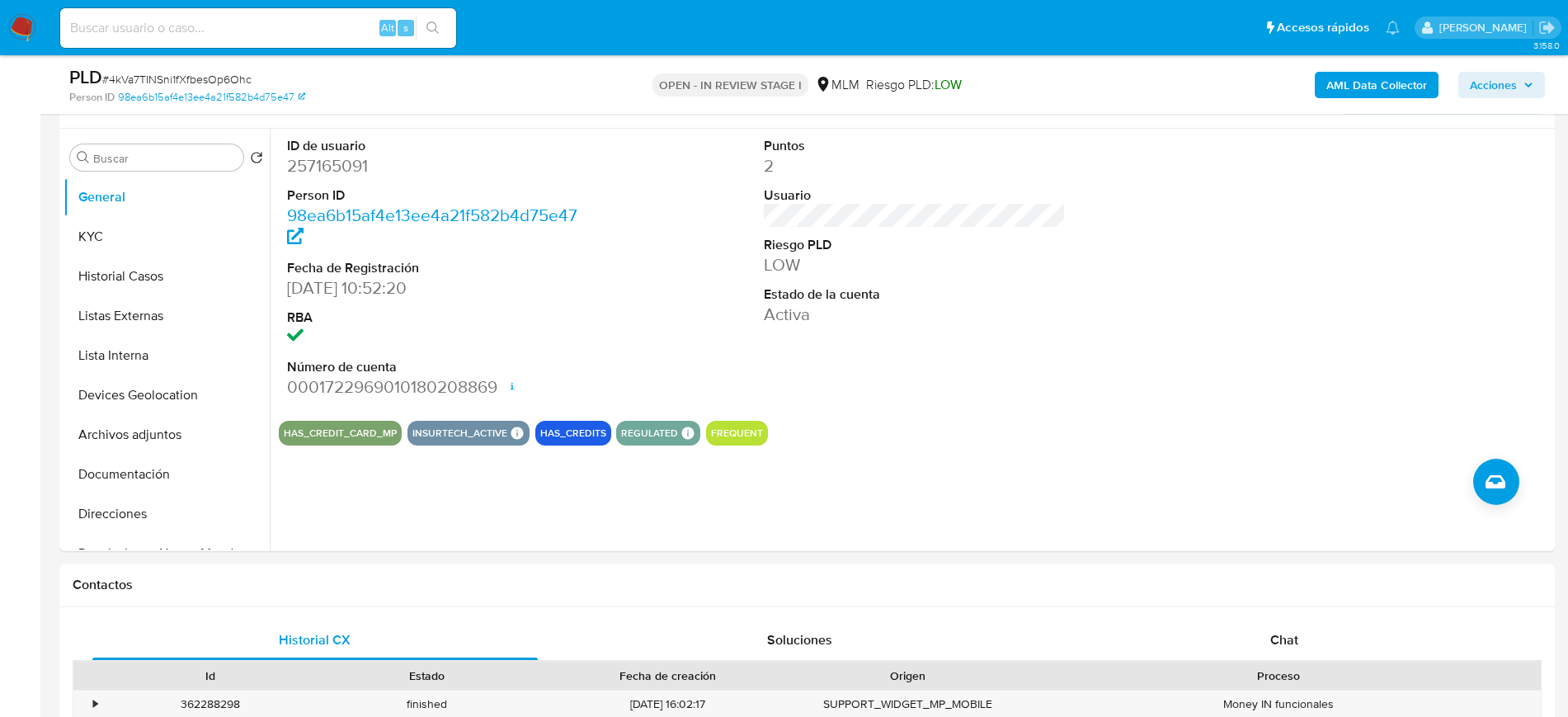
scroll to position [283, 0]
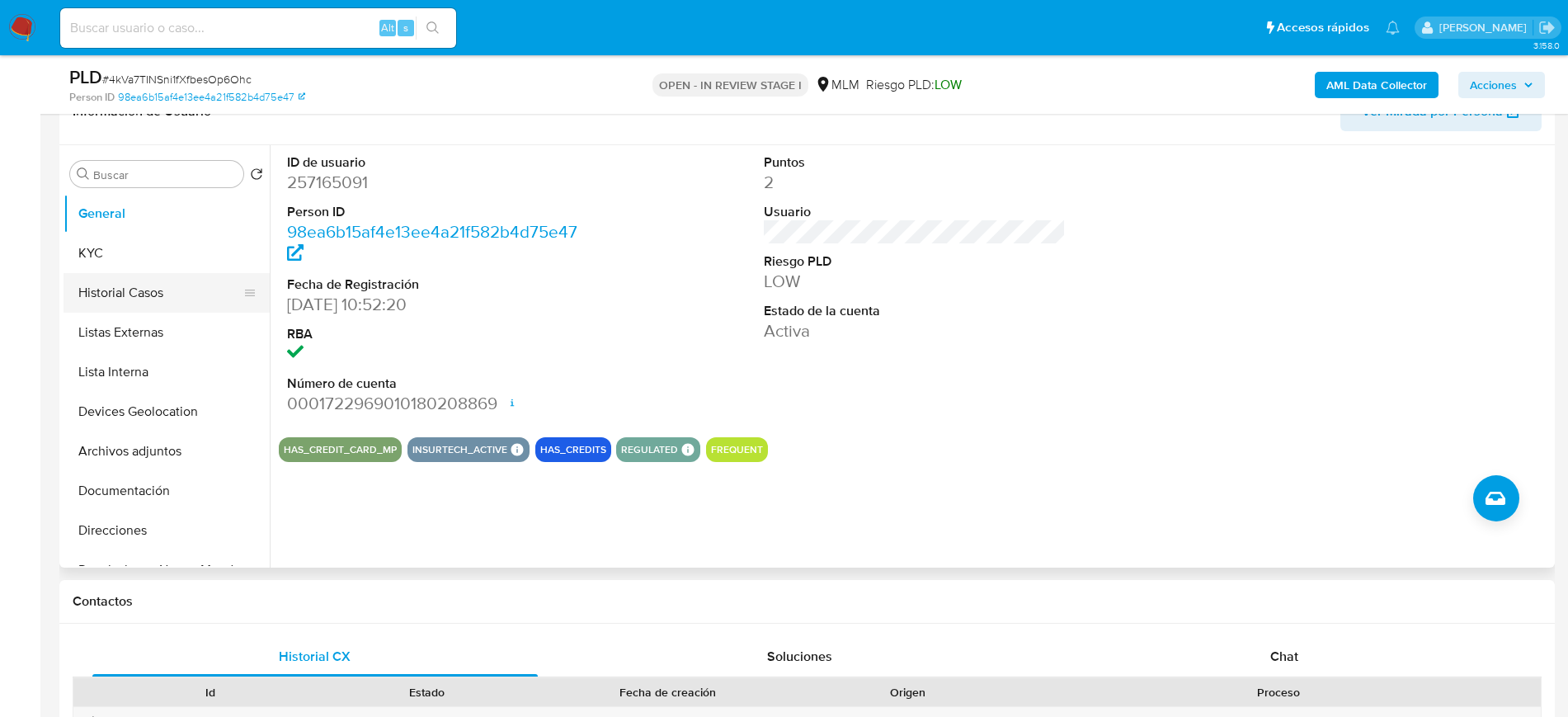
click at [110, 278] on button "Historial Casos" at bounding box center [160, 293] width 193 height 40
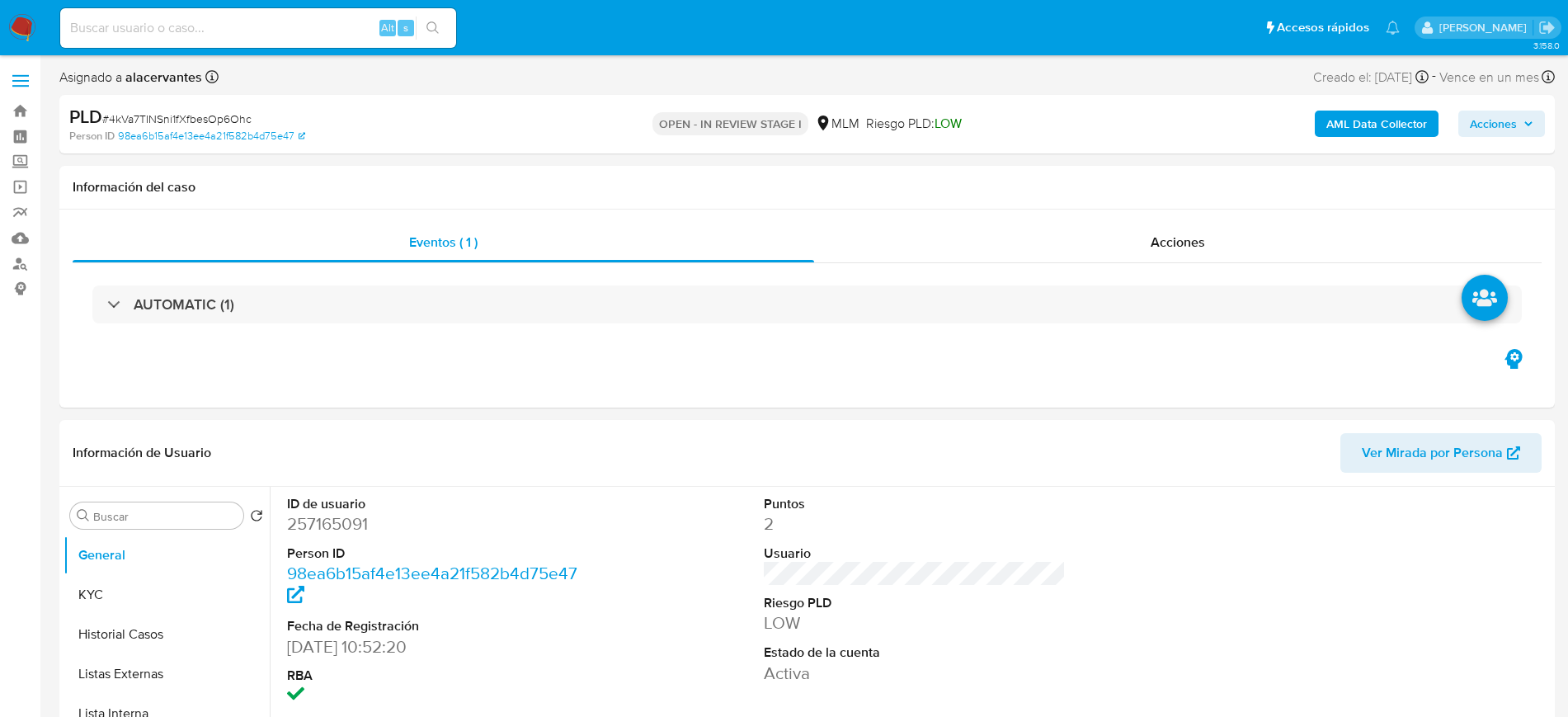
select select "10"
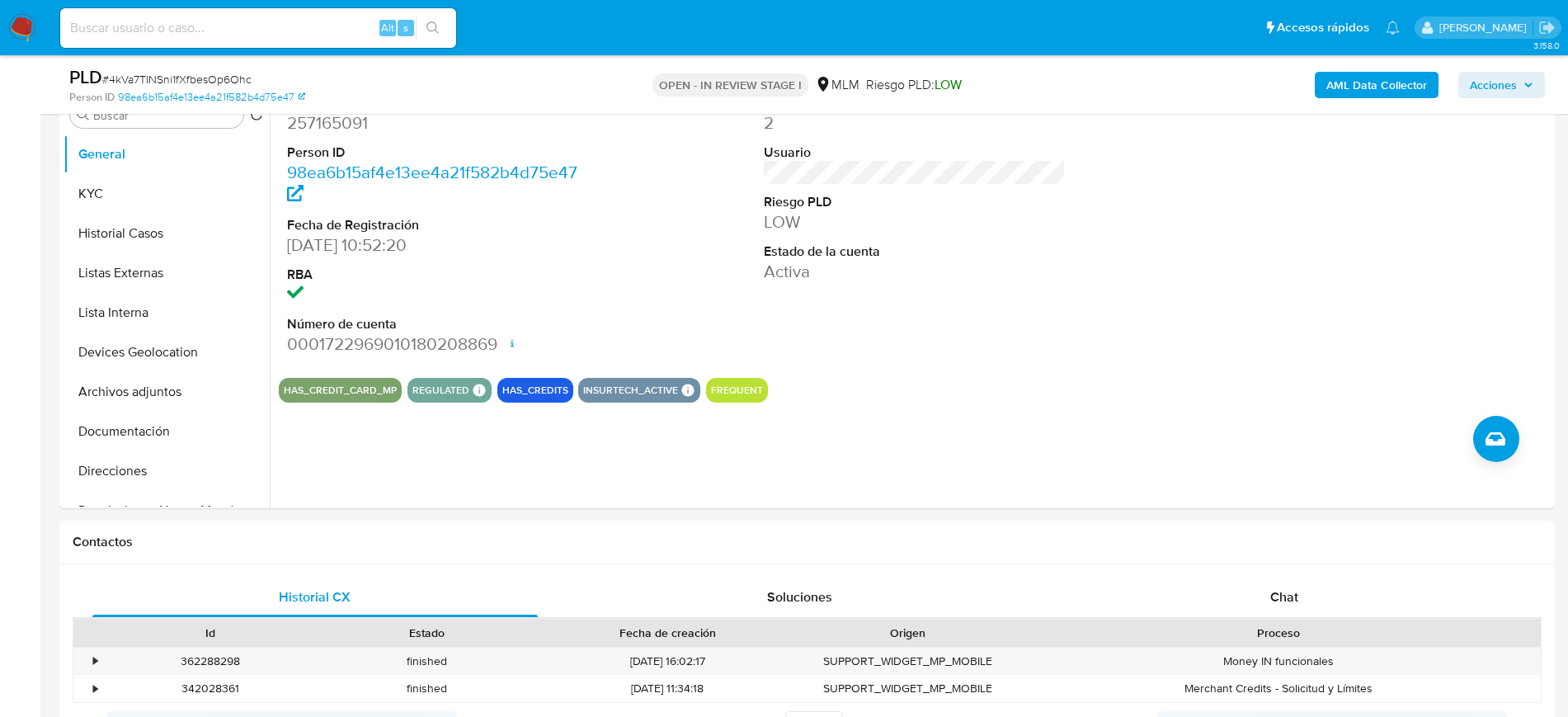
scroll to position [359, 0]
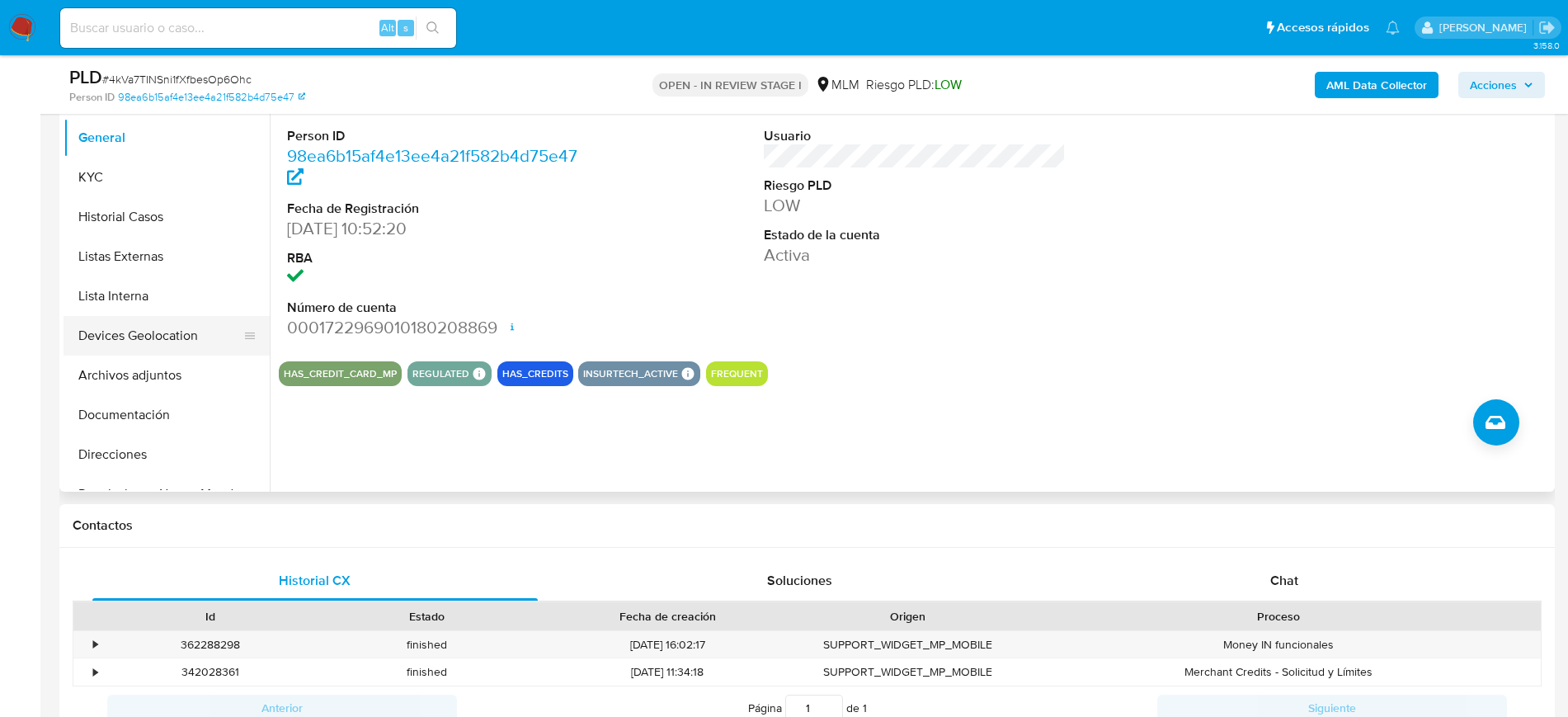
click at [184, 339] on button "Devices Geolocation" at bounding box center [160, 335] width 193 height 40
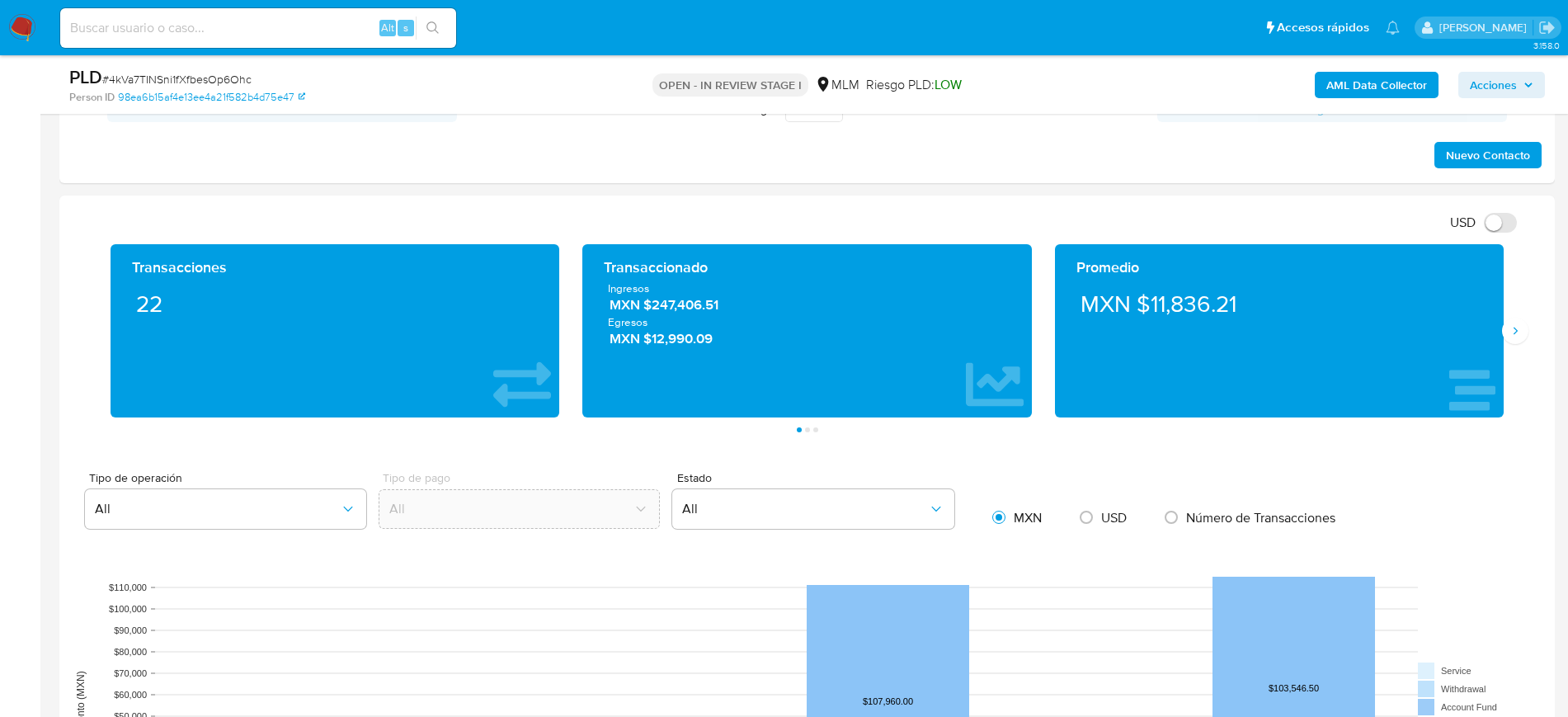
scroll to position [962, 0]
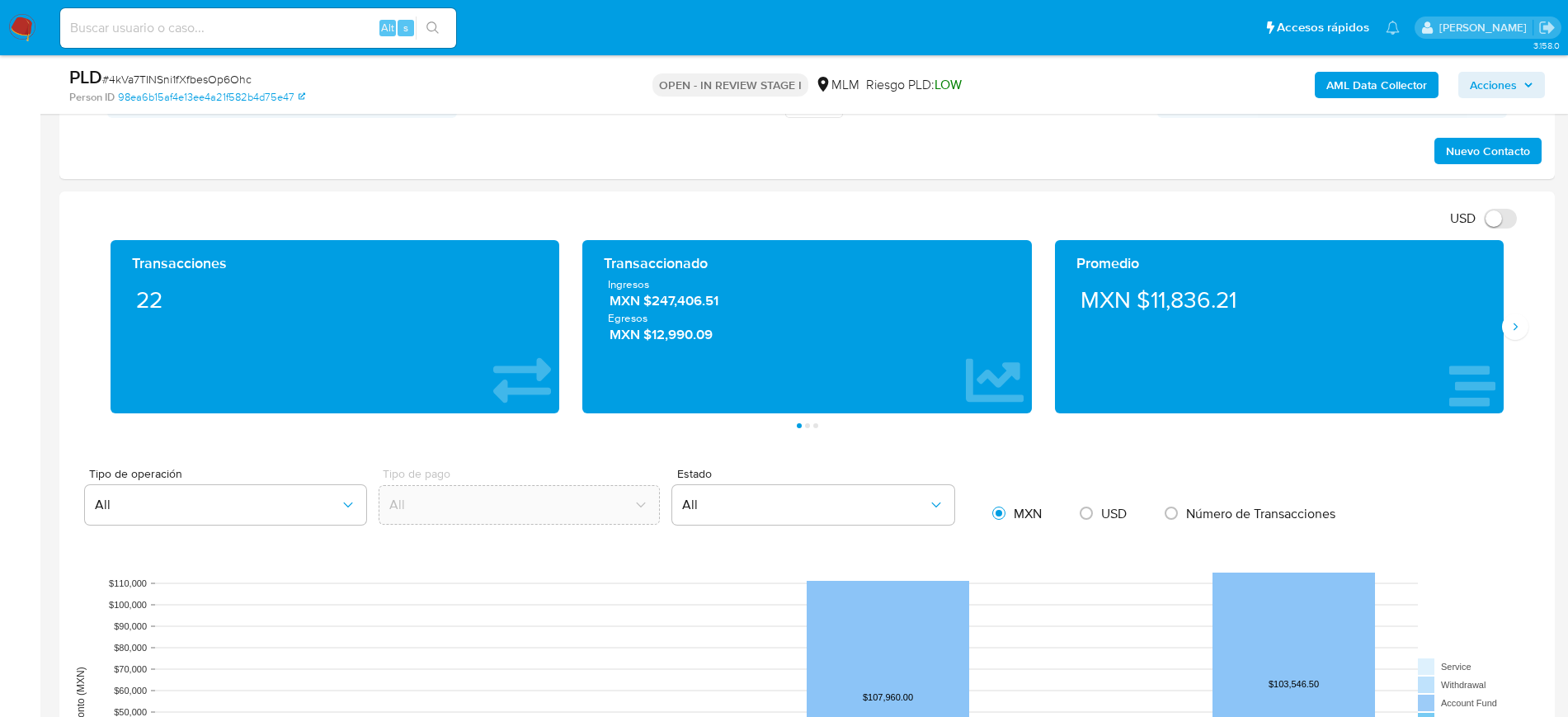
click at [1519, 304] on div "Transacciones 22 Transaccionado Ingresos MXN $247,406.51 Egresos MXN $12,990.09…" at bounding box center [807, 334] width 1469 height 188
click at [1518, 314] on button "Siguiente" at bounding box center [1516, 327] width 27 height 27
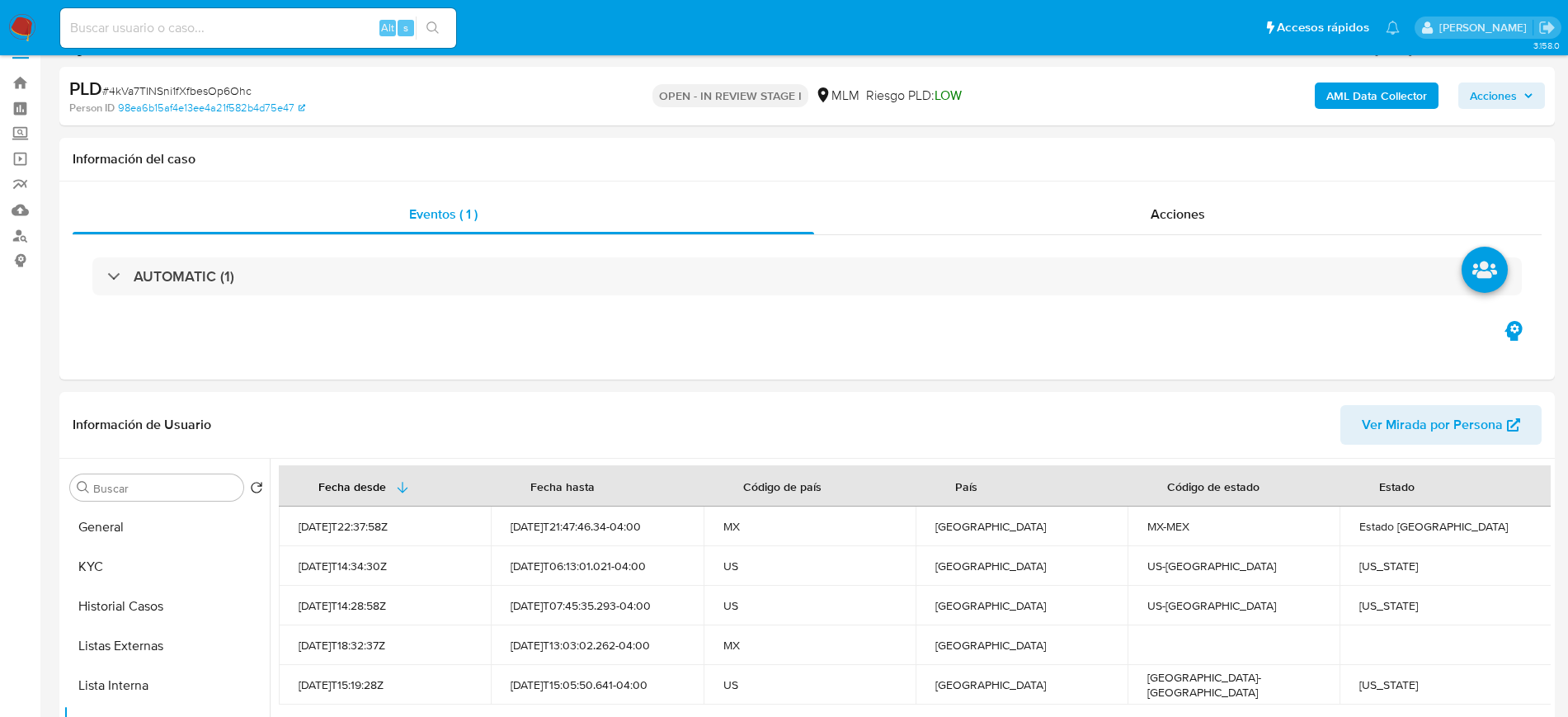
scroll to position [0, 0]
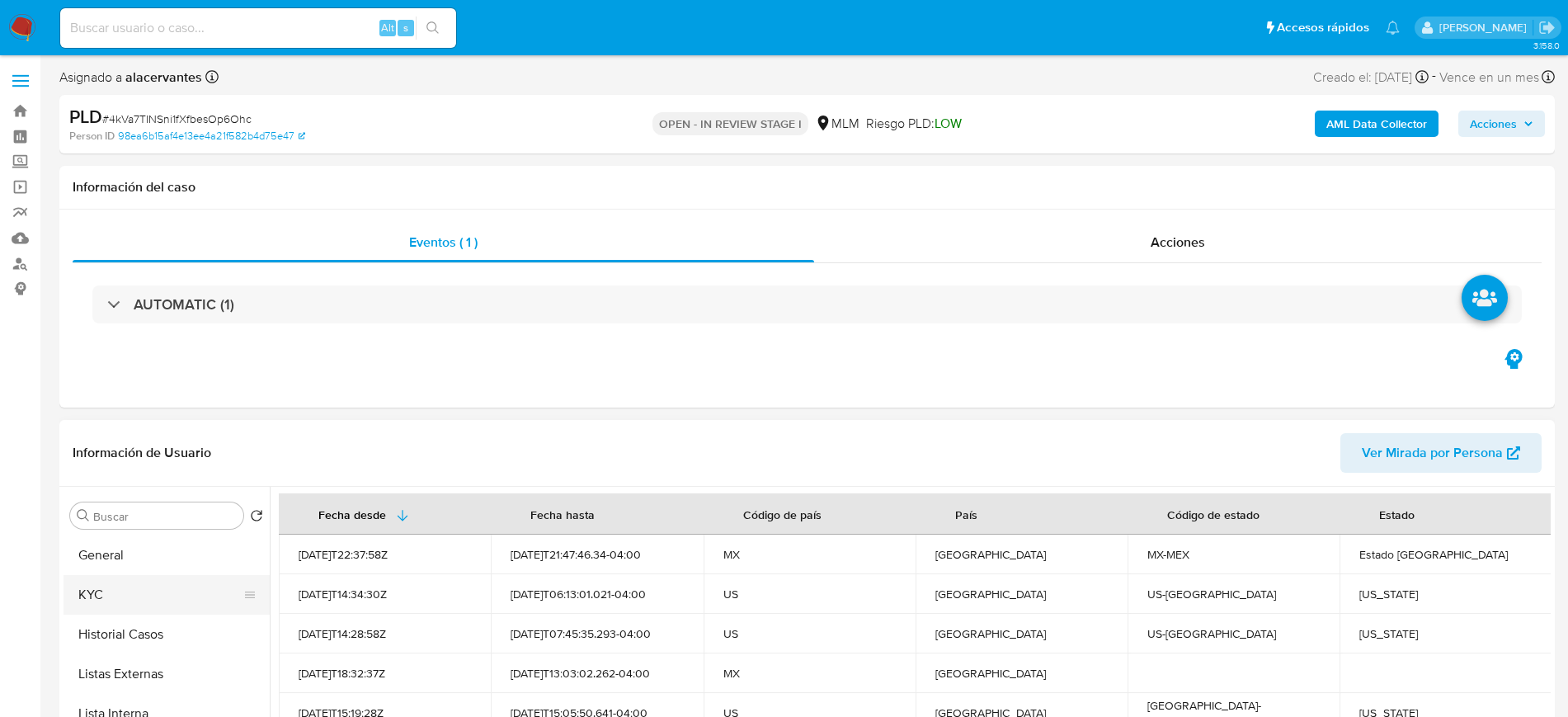
click at [140, 588] on button "KYC" at bounding box center [160, 595] width 193 height 40
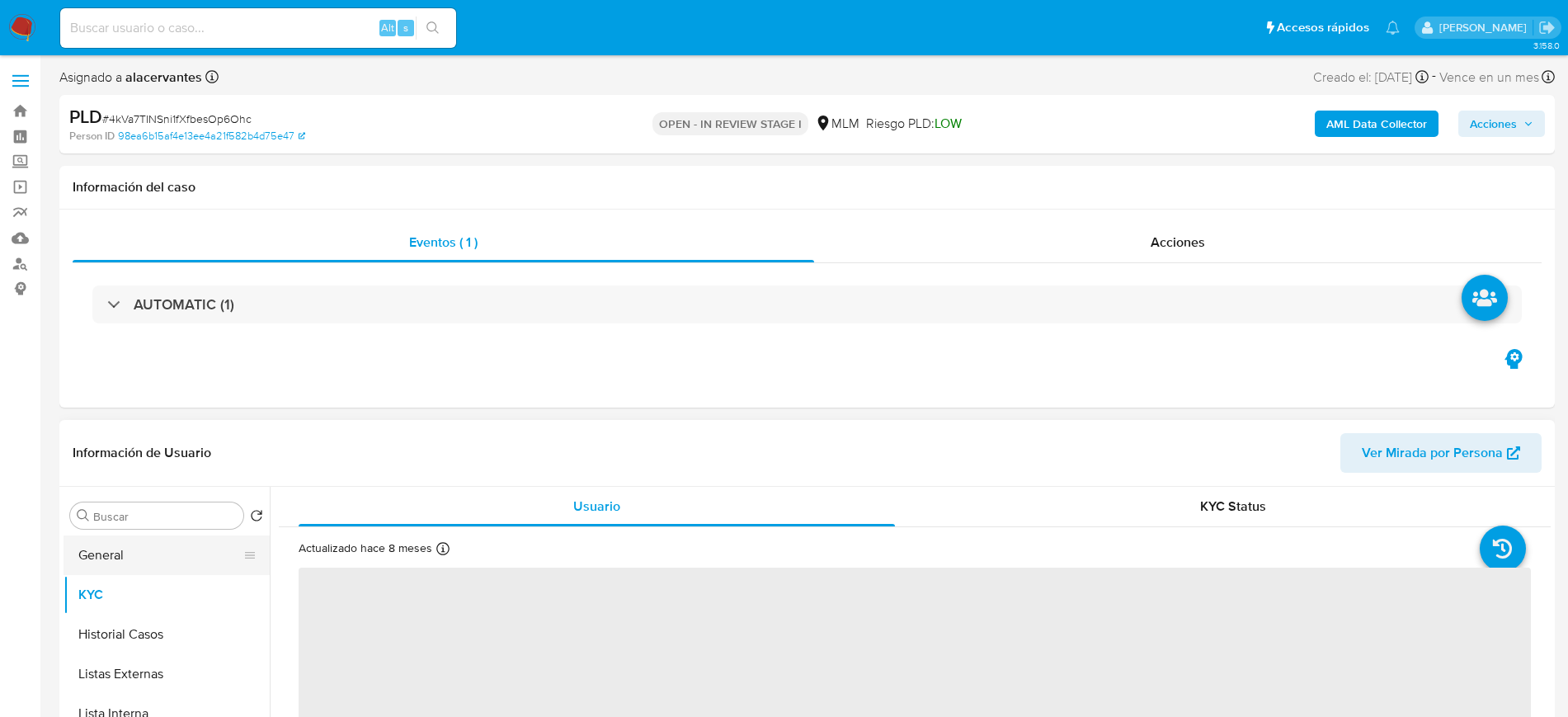
click at [148, 556] on button "General" at bounding box center [160, 555] width 193 height 40
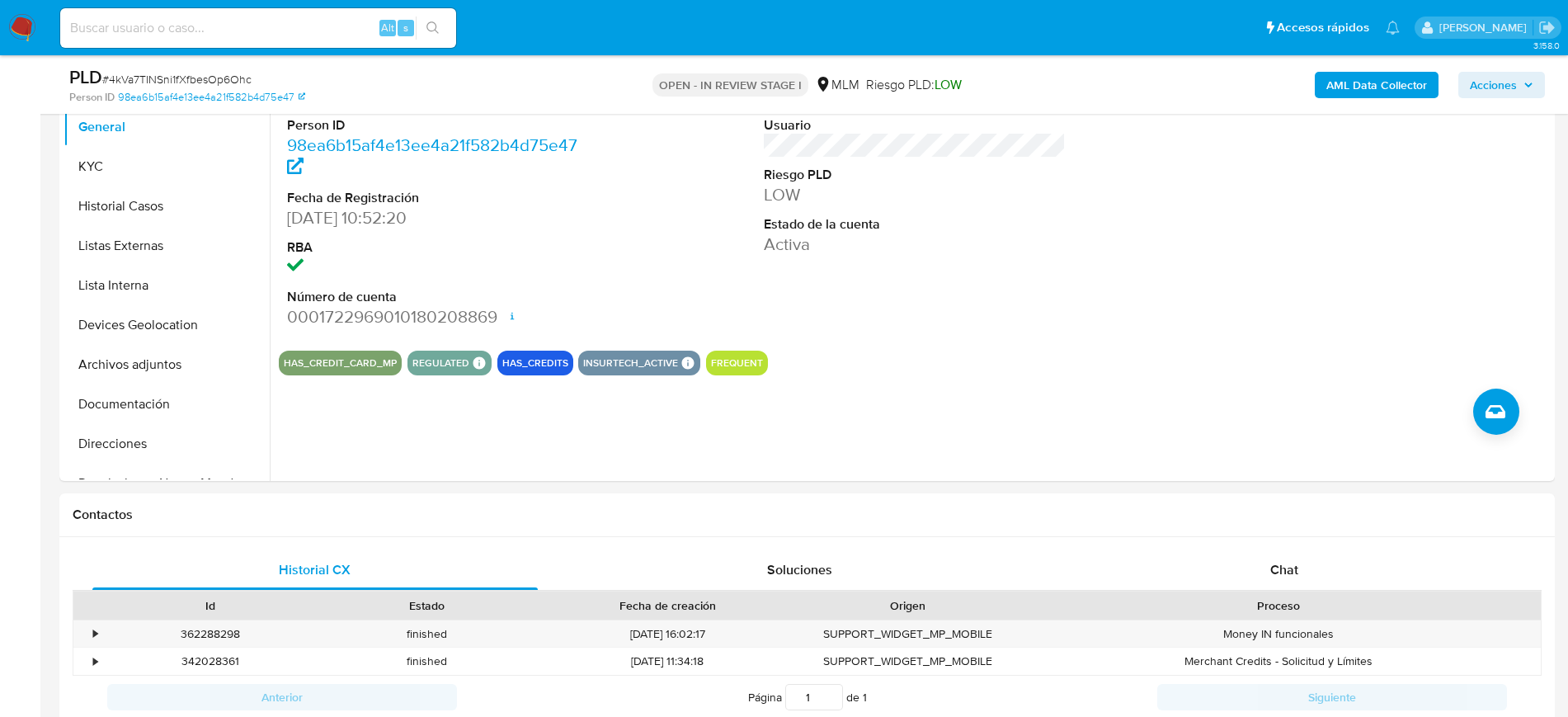
scroll to position [382, 0]
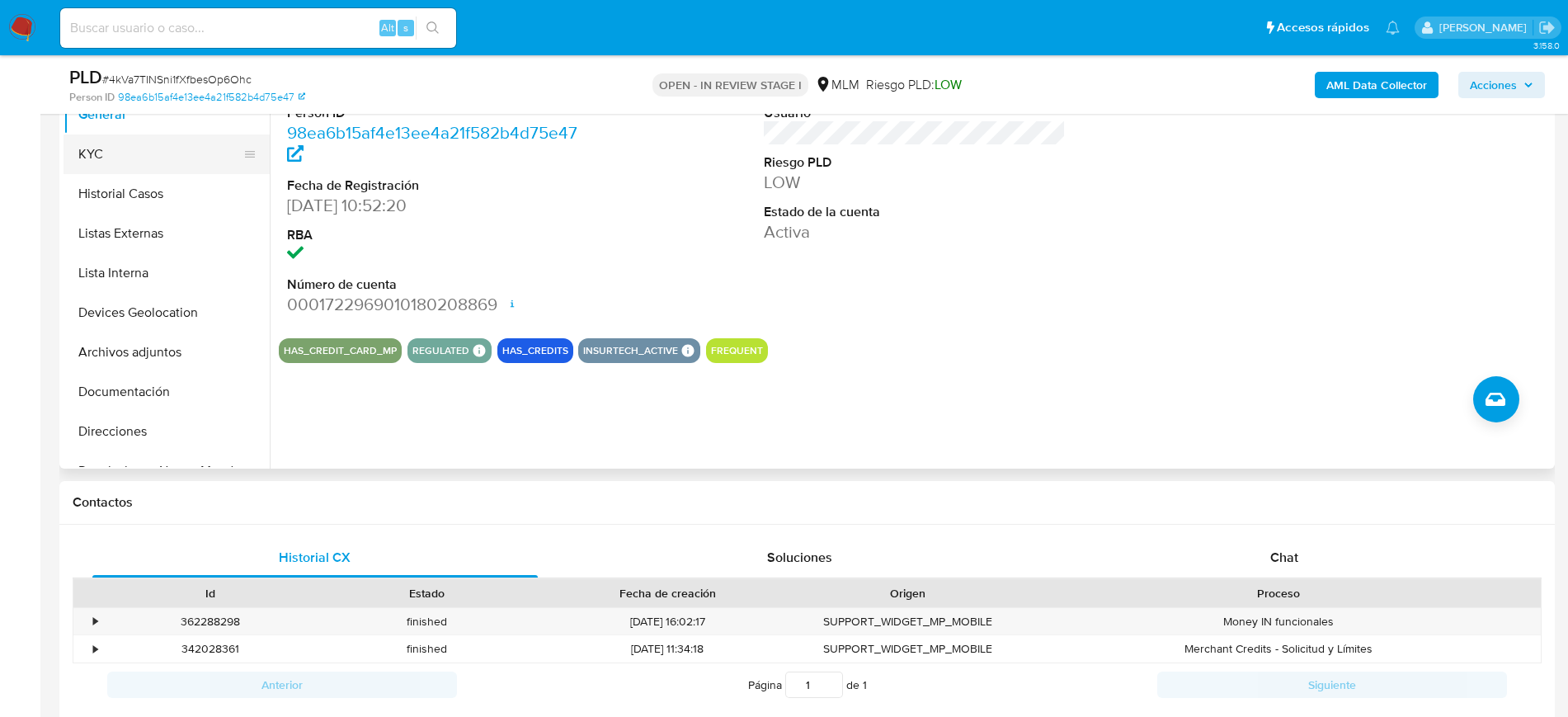
click at [148, 164] on button "KYC" at bounding box center [160, 154] width 193 height 40
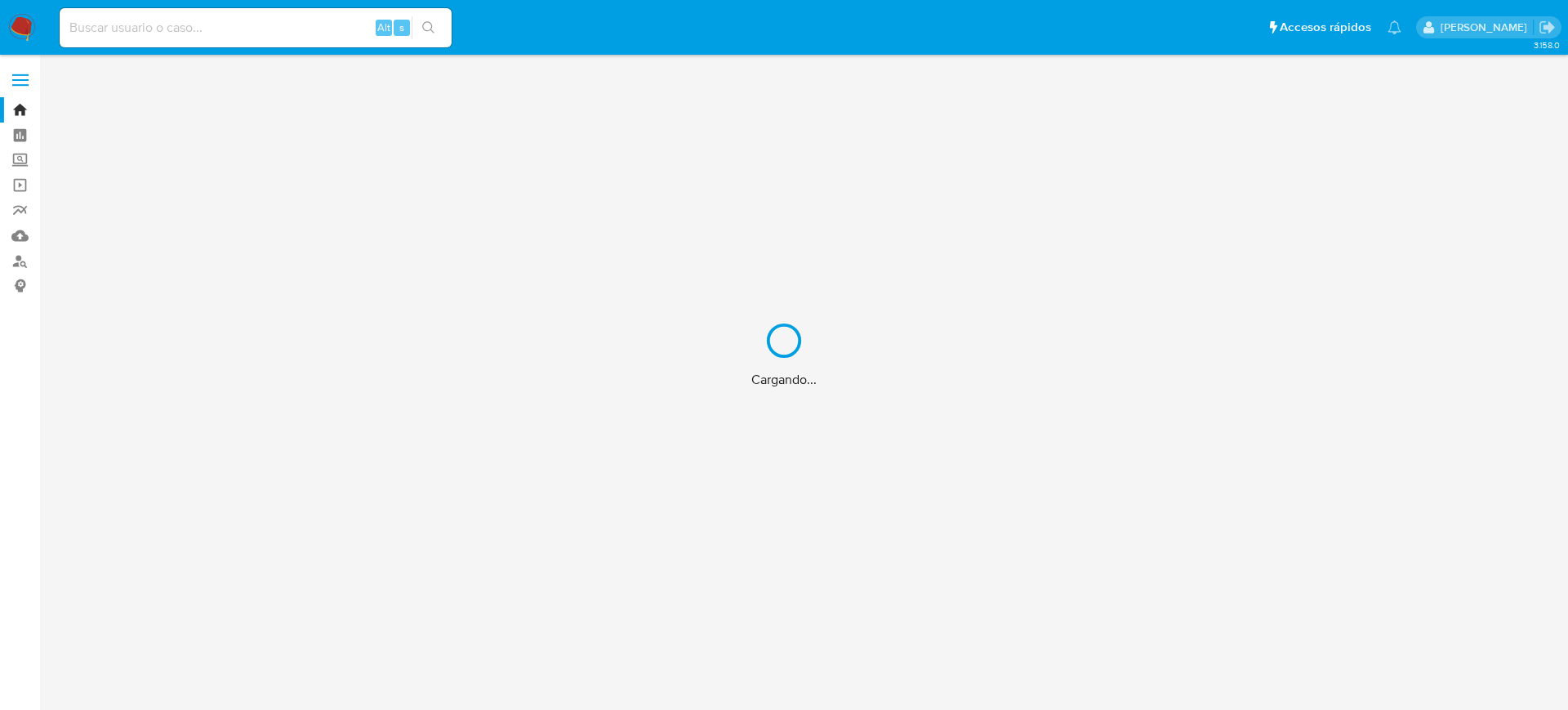
click at [270, 32] on div "Cargando..." at bounding box center [784, 355] width 1568 height 710
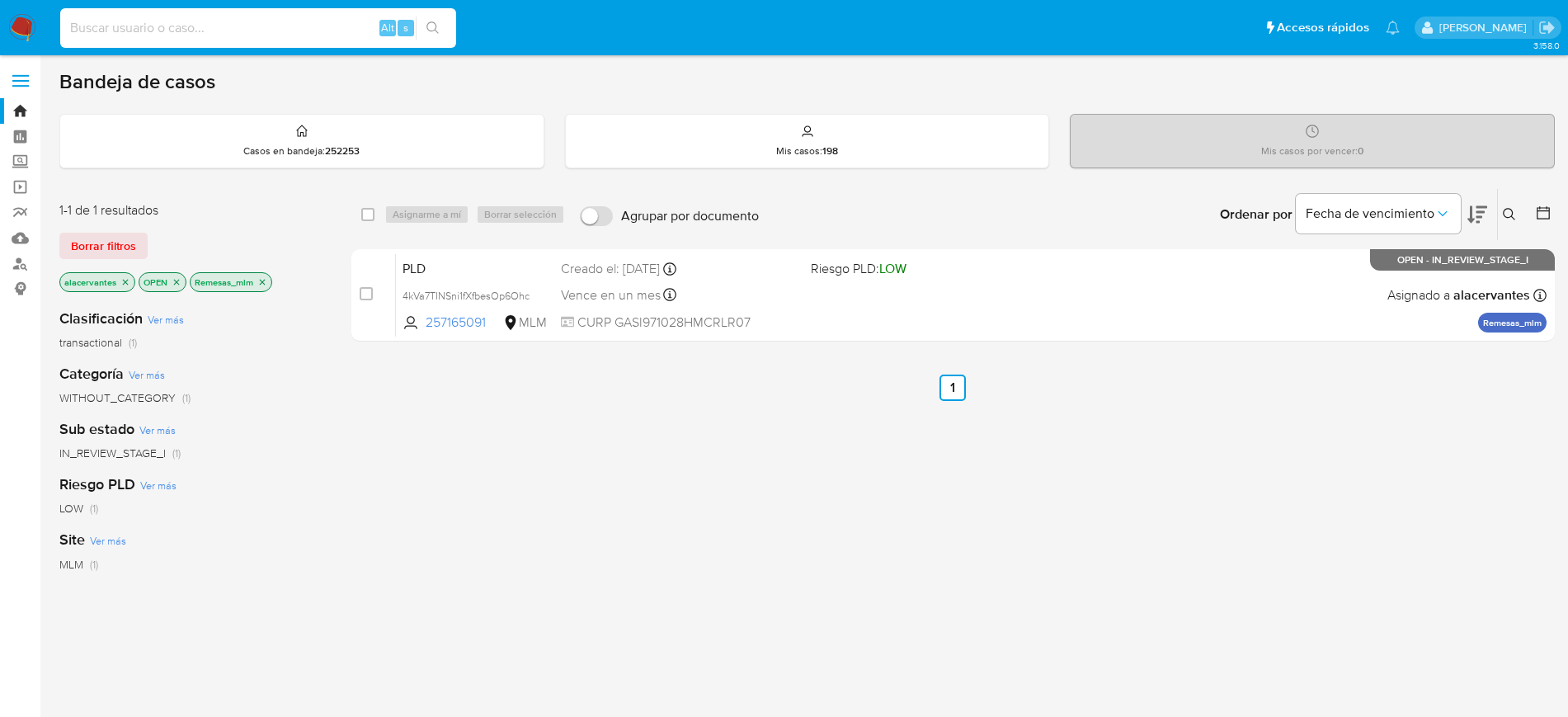
click at [189, 28] on input at bounding box center [258, 28] width 396 height 21
paste input "378871158"
type input "378871158"
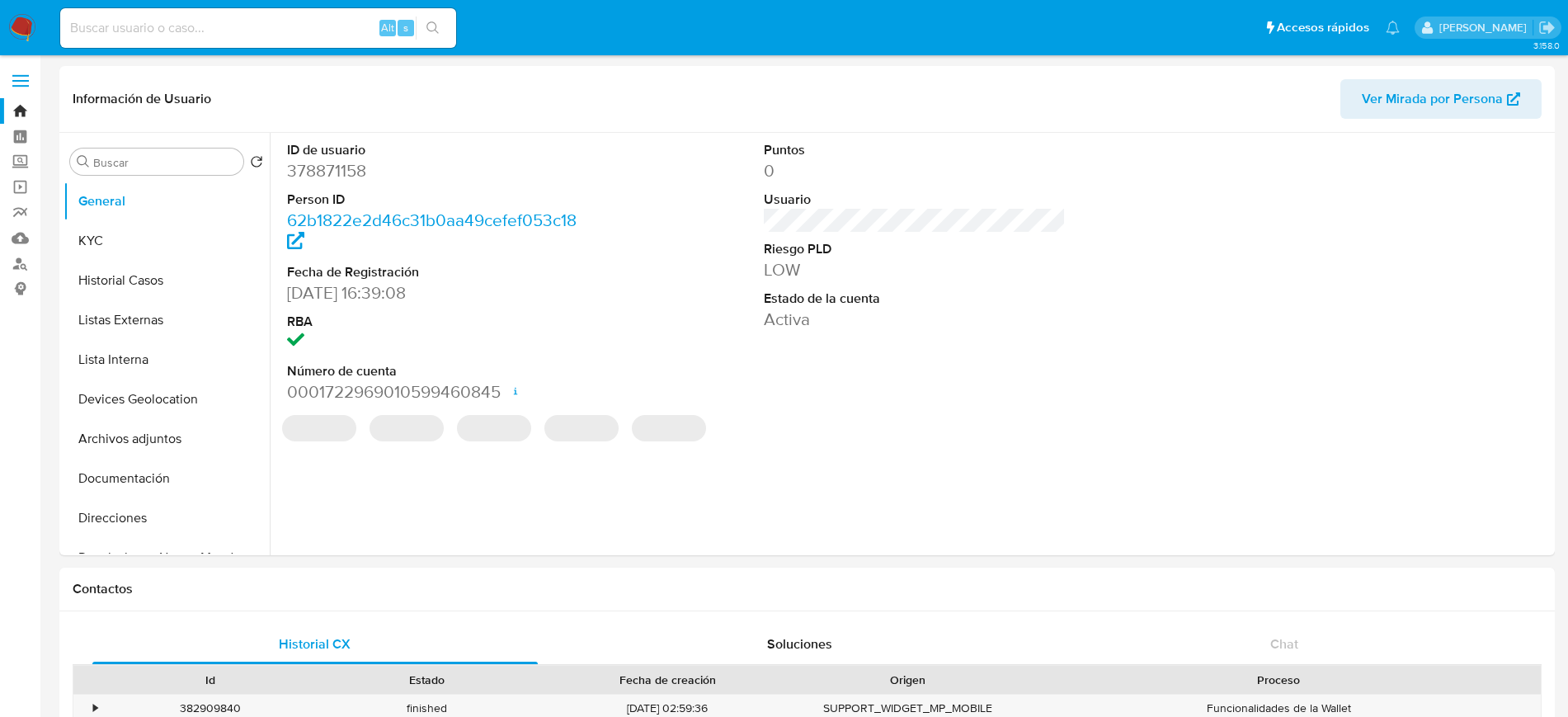
select select "10"
